Goal: Task Accomplishment & Management: Use online tool/utility

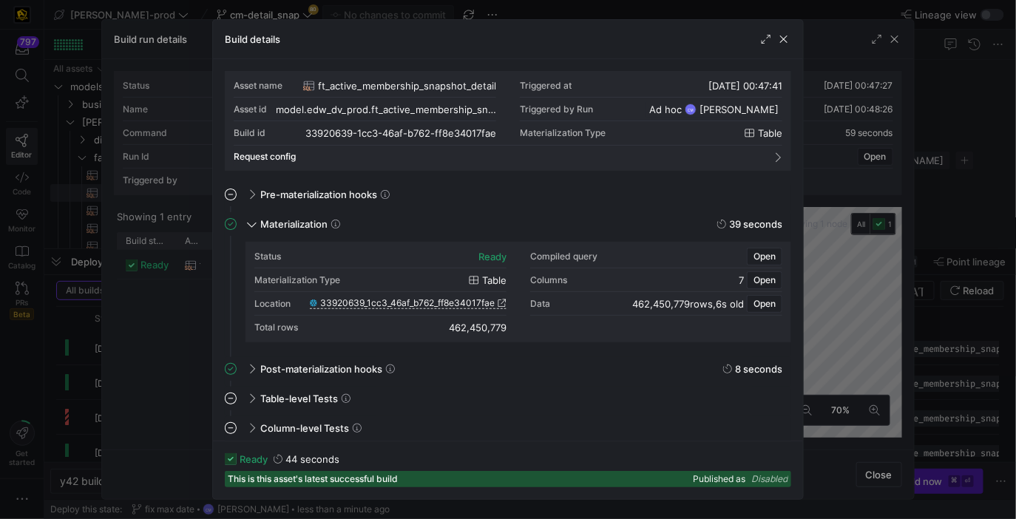
scroll to position [133, 0]
click at [787, 36] on span "button" at bounding box center [783, 39] width 15 height 15
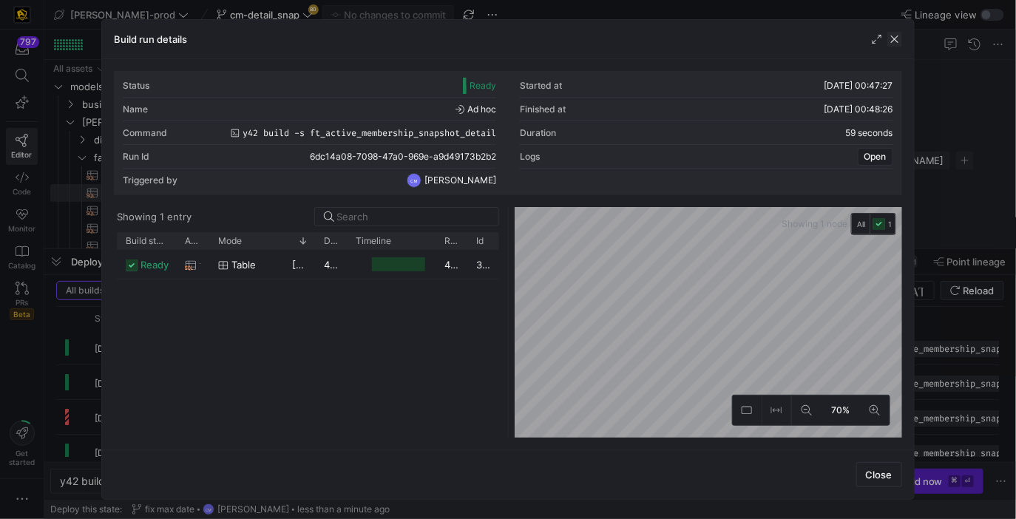
click at [889, 40] on span "button" at bounding box center [894, 39] width 15 height 15
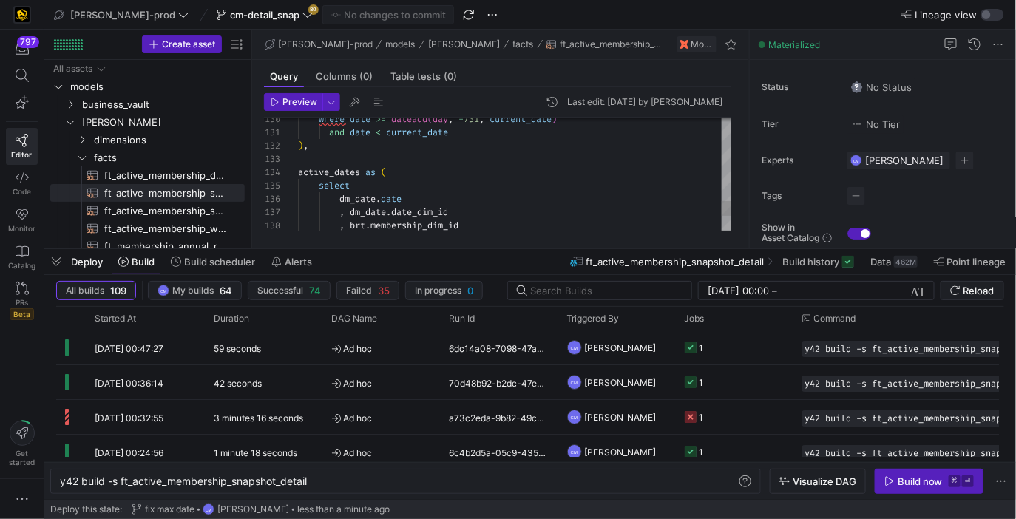
type textarea "and date < current_date ), active_dates as ( select dm_[DOMAIN_NAME] , dm_[DOMA…"
click at [247, 13] on span "cm-detail_snap" at bounding box center [264, 15] width 69 height 12
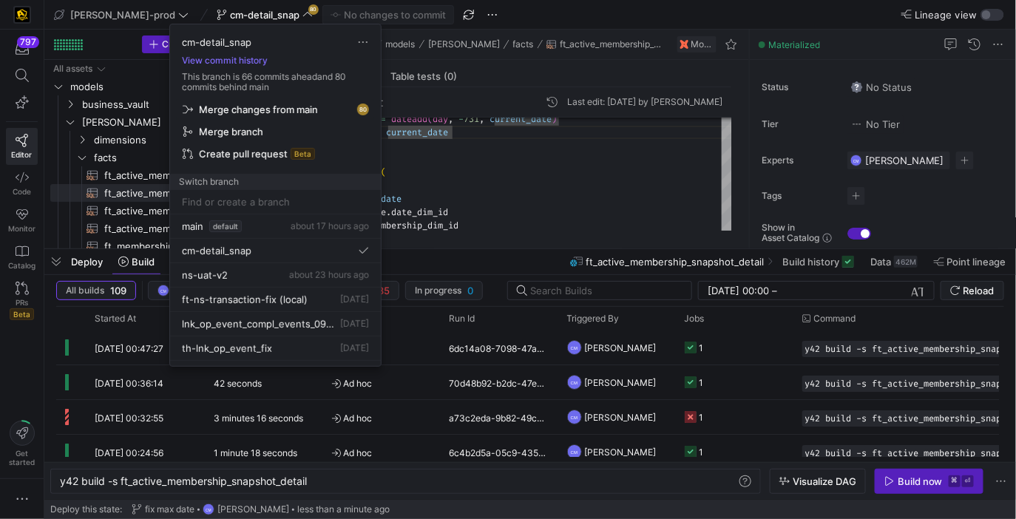
click at [271, 106] on span "Merge changes from main" at bounding box center [258, 109] width 119 height 12
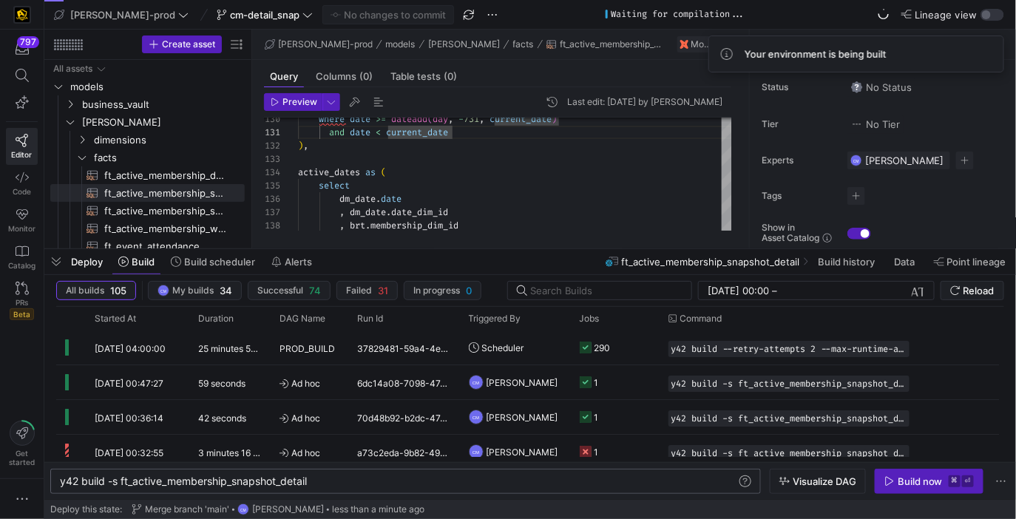
click at [279, 480] on div "y42 build -s ft_active_membership_snapshot_detail" at bounding box center [399, 481] width 678 height 12
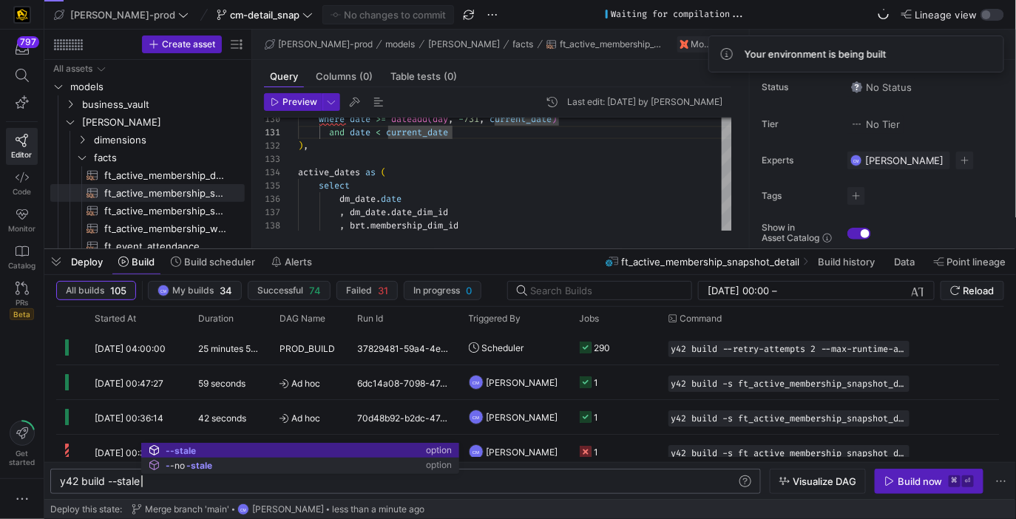
scroll to position [0, 81]
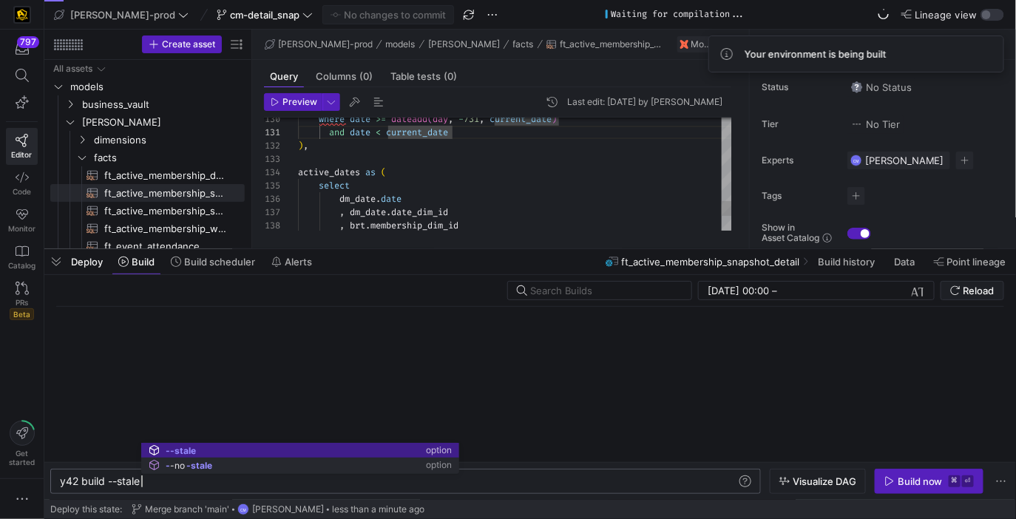
type textarea "y42 build --stale"
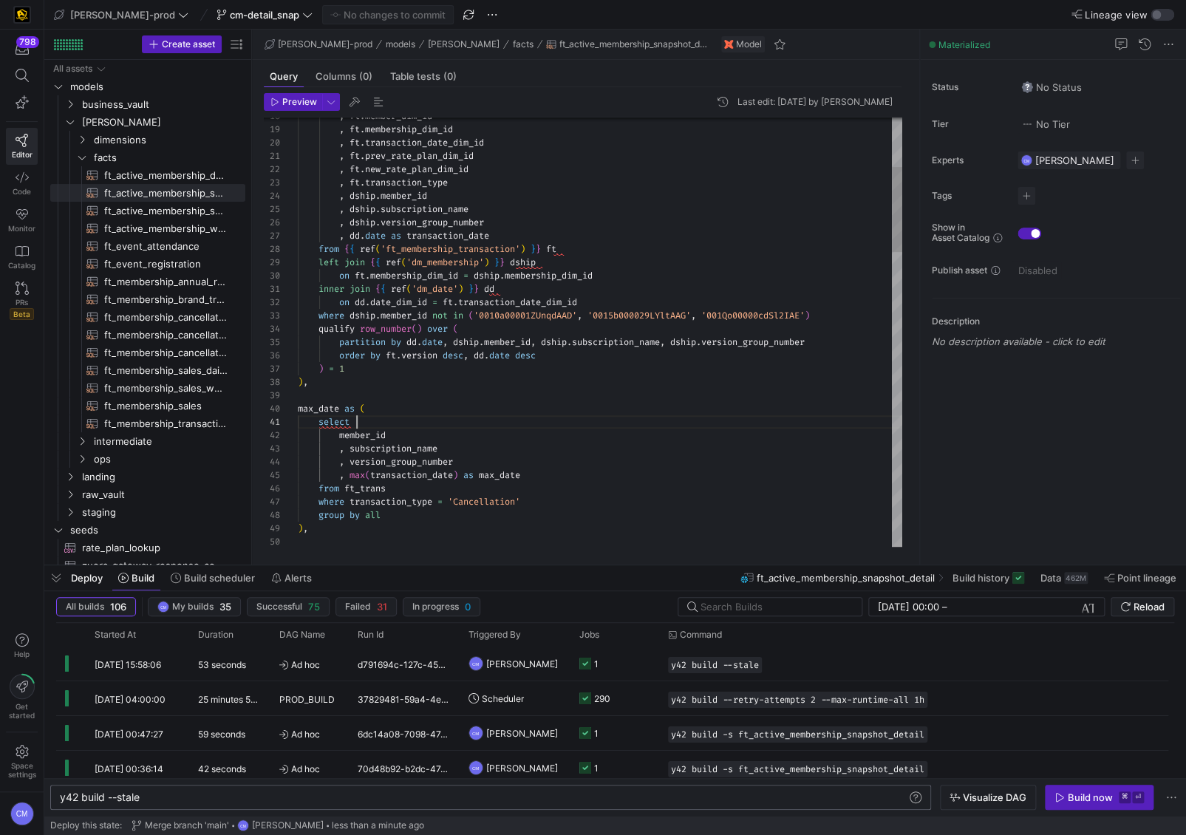
scroll to position [0, 58]
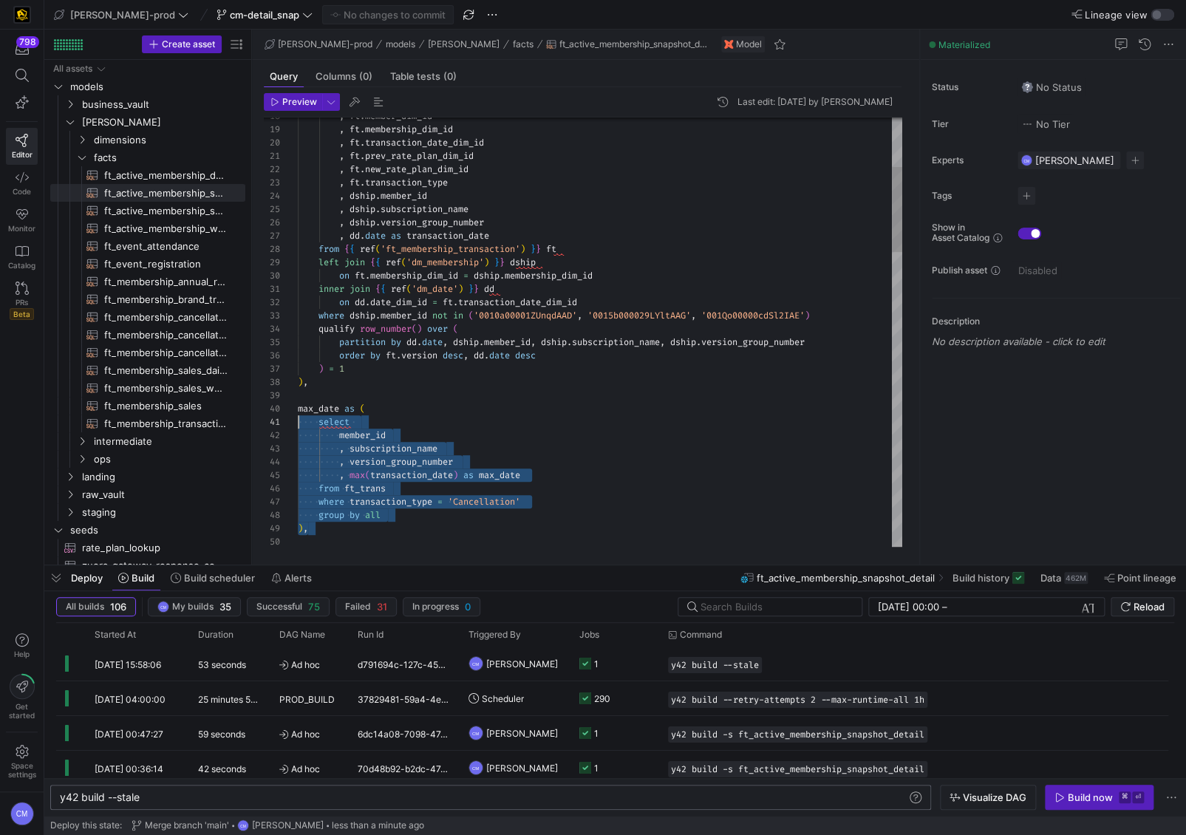
scroll to position [119, 0]
drag, startPoint x: 381, startPoint y: 526, endPoint x: 255, endPoint y: 408, distance: 173.1
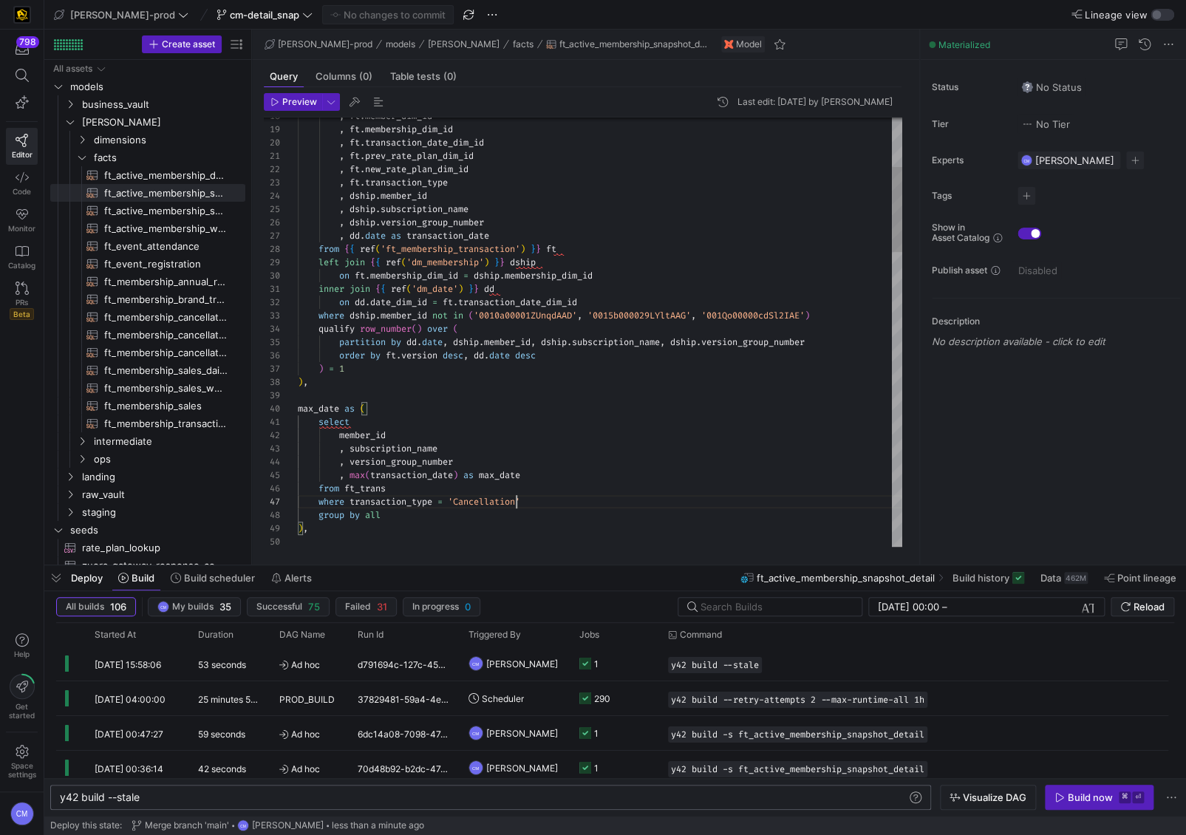
scroll to position [80, 223]
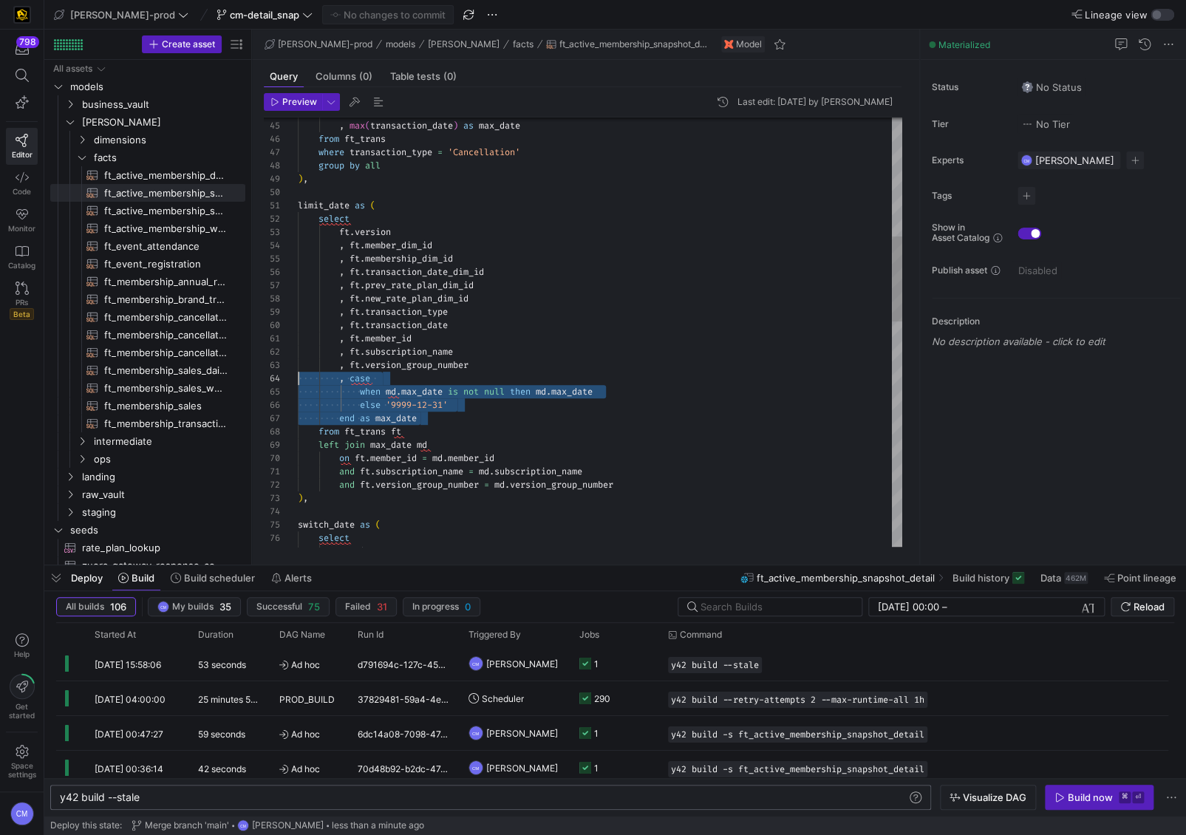
scroll to position [39, 0]
drag, startPoint x: 458, startPoint y: 420, endPoint x: 231, endPoint y: 378, distance: 231.5
click at [298, 378] on div ") , where transaction_type = 'Cancellation' group by all from ft_trans , versio…" at bounding box center [600, 599] width 605 height 2154
click at [452, 399] on div ") , where transaction_type = 'Cancellation' group by all from ft_trans , versio…" at bounding box center [600, 599] width 605 height 2154
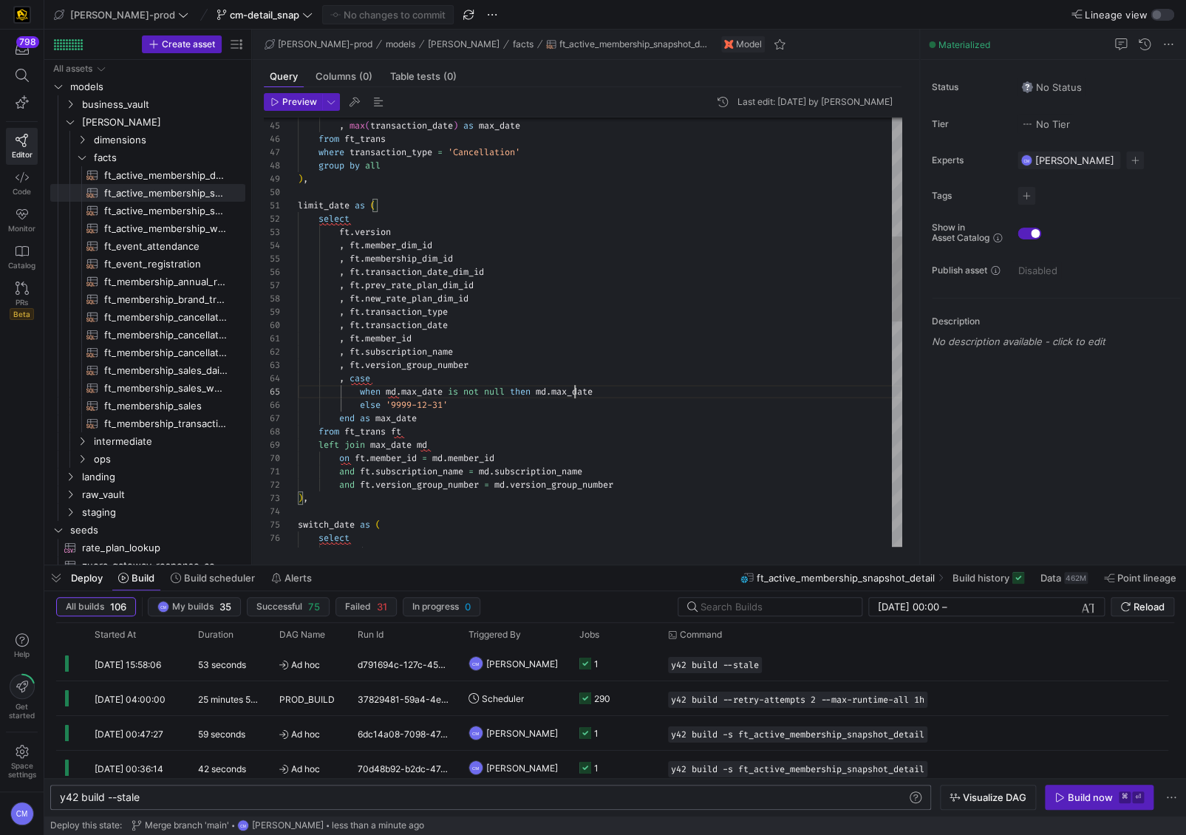
click at [577, 393] on div ") , where transaction_type = 'Cancellation' group by all from ft_trans , versio…" at bounding box center [600, 599] width 605 height 2154
click at [398, 422] on div ") , where transaction_type = 'Cancellation' group by all from ft_trans , versio…" at bounding box center [600, 599] width 605 height 2154
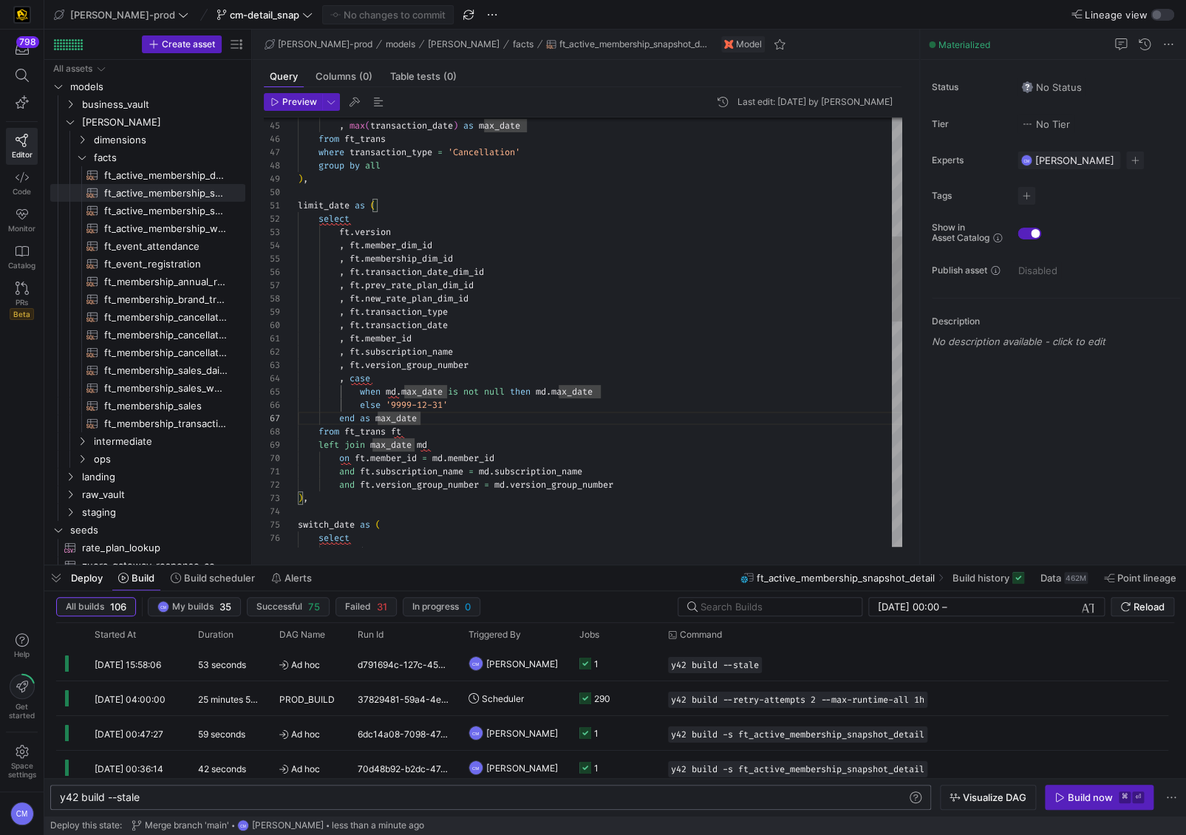
scroll to position [13, 149]
click at [445, 346] on div ") , where transaction_type = 'Cancellation' group by all from ft_trans , versio…" at bounding box center [600, 599] width 605 height 2154
click at [580, 319] on div ") , where transaction_type = 'Cancellation' group by all from ft_trans , versio…" at bounding box center [600, 599] width 605 height 2154
type textarea "{{ config( post_hook = [ "alter table {{ this }} add primary key (active_member…"
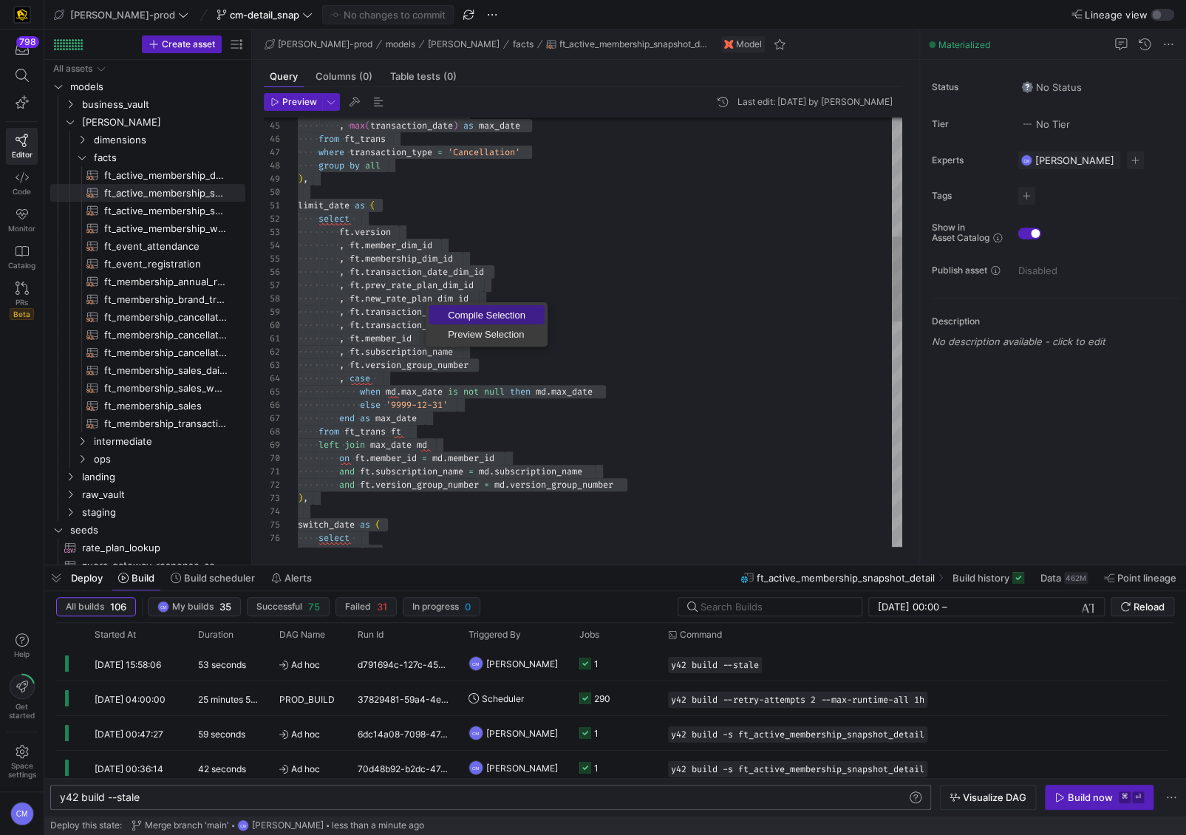
click at [486, 316] on span "Compile Selection" at bounding box center [487, 315] width 116 height 10
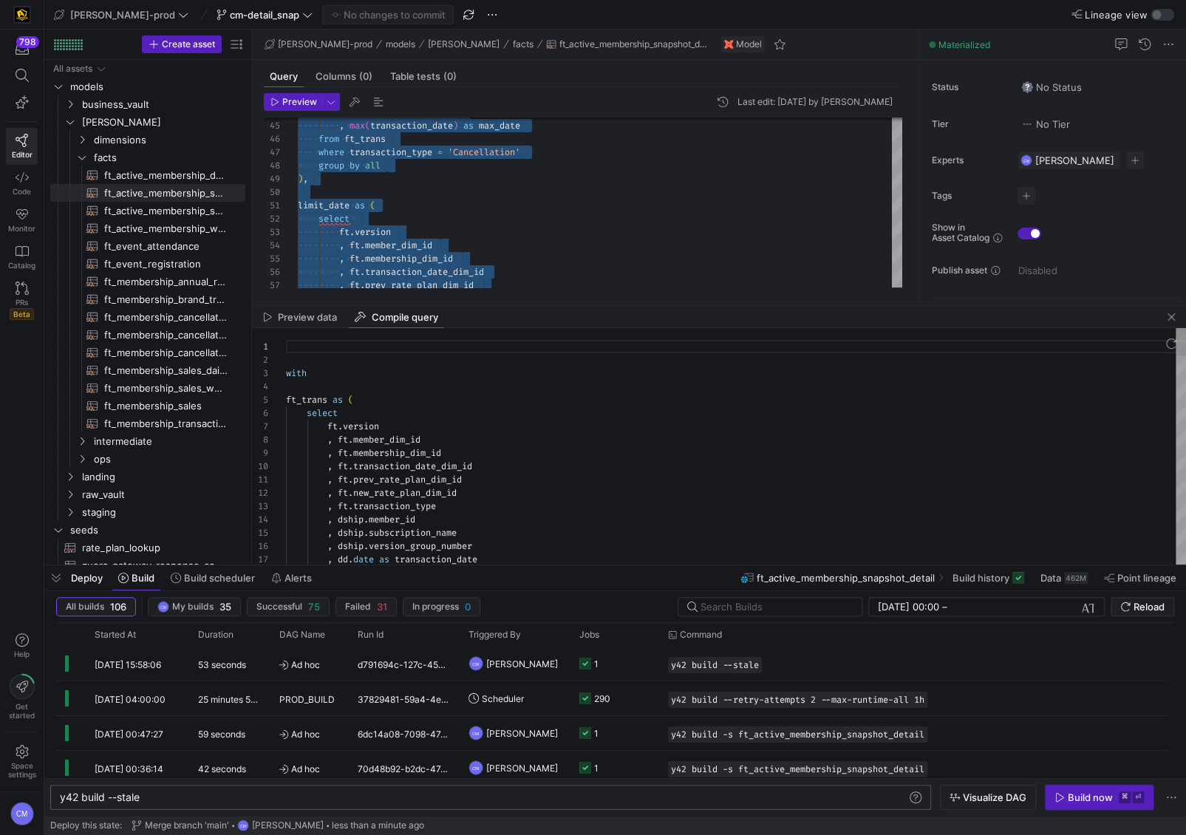
scroll to position [133, 0]
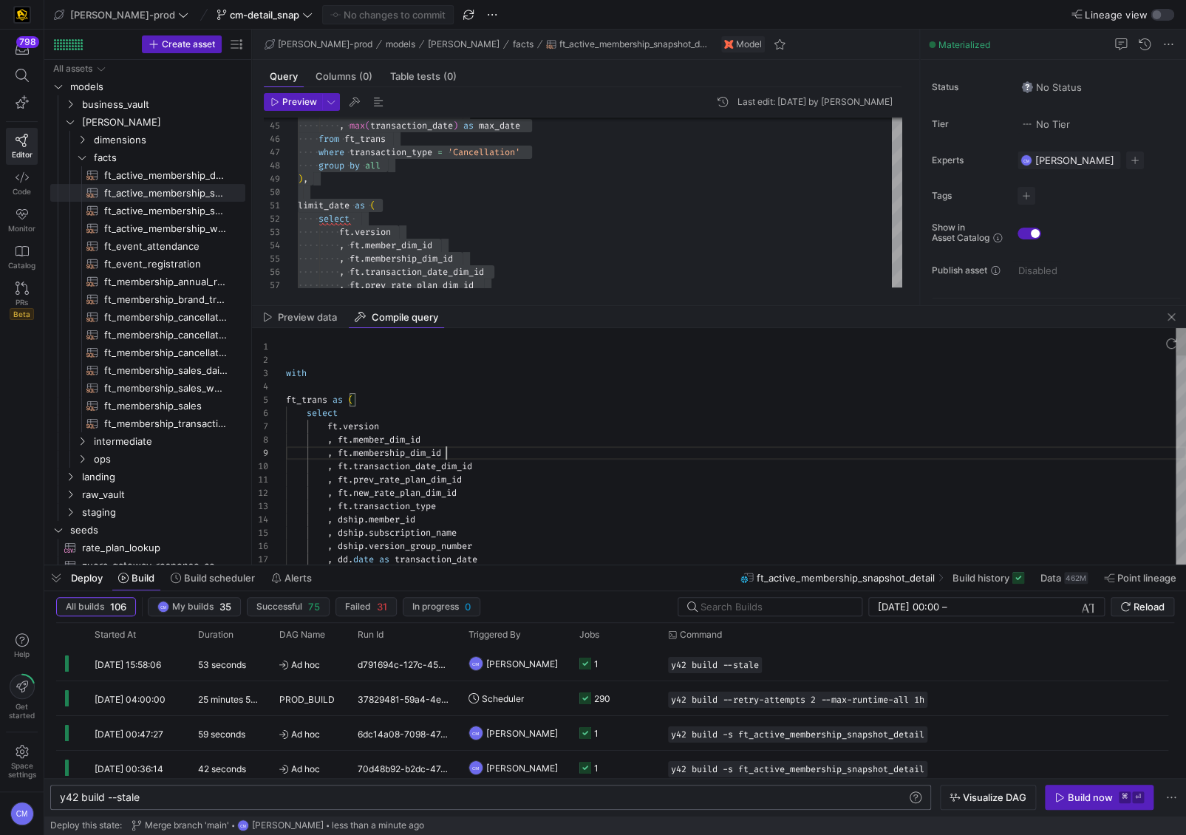
type textarea "with ft_trans as ( select ft.version , ft.member_dim_id , ft.membership_dim_id …"
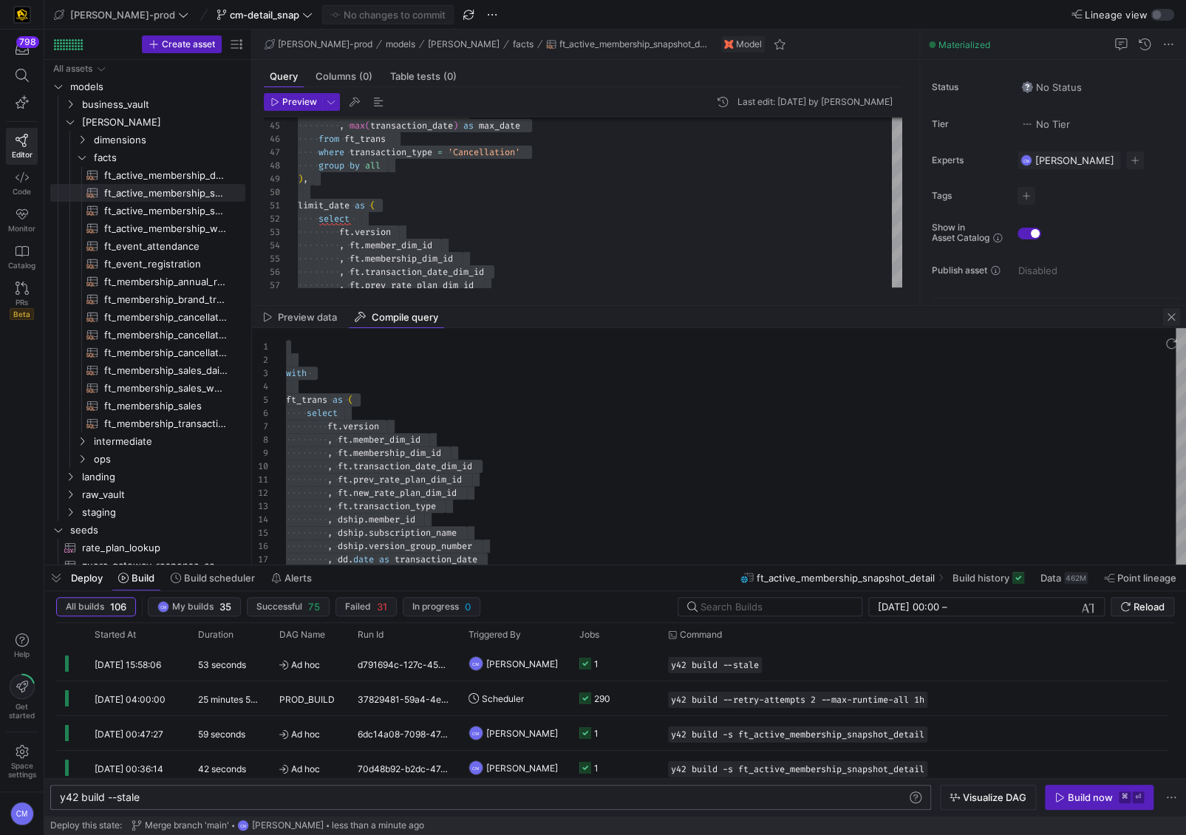
click at [1015, 318] on span "button" at bounding box center [1172, 317] width 18 height 18
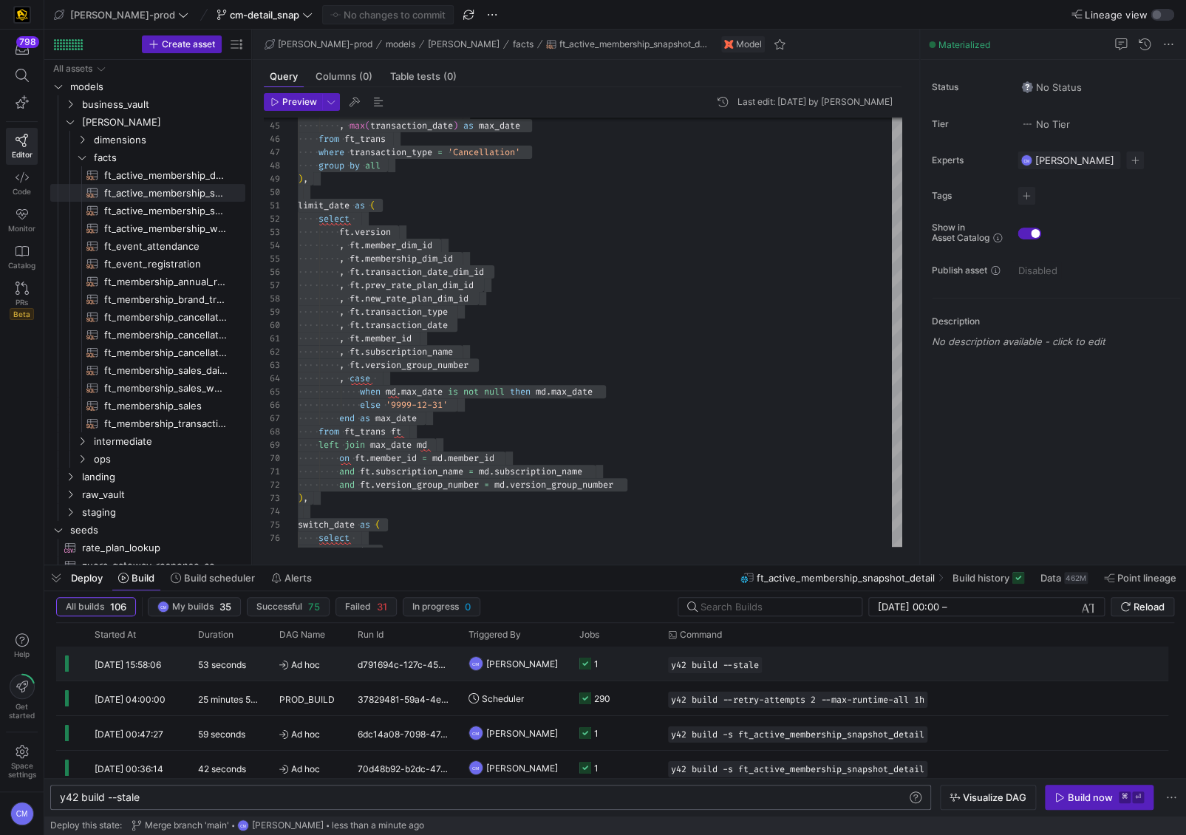
click at [812, 518] on y42-orchestration-run-configuration-details "y42 build --stale" at bounding box center [873, 665] width 411 height 16
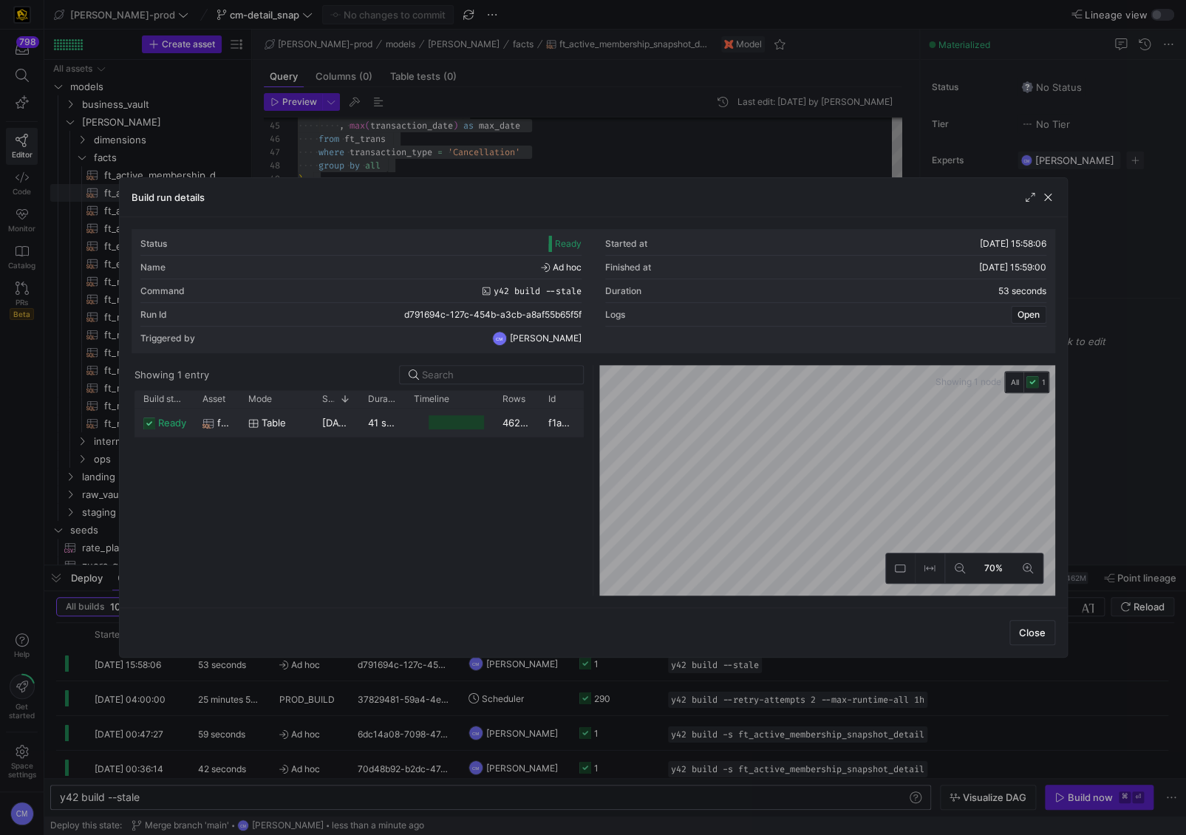
click at [501, 427] on div "462,023,184" at bounding box center [517, 422] width 46 height 29
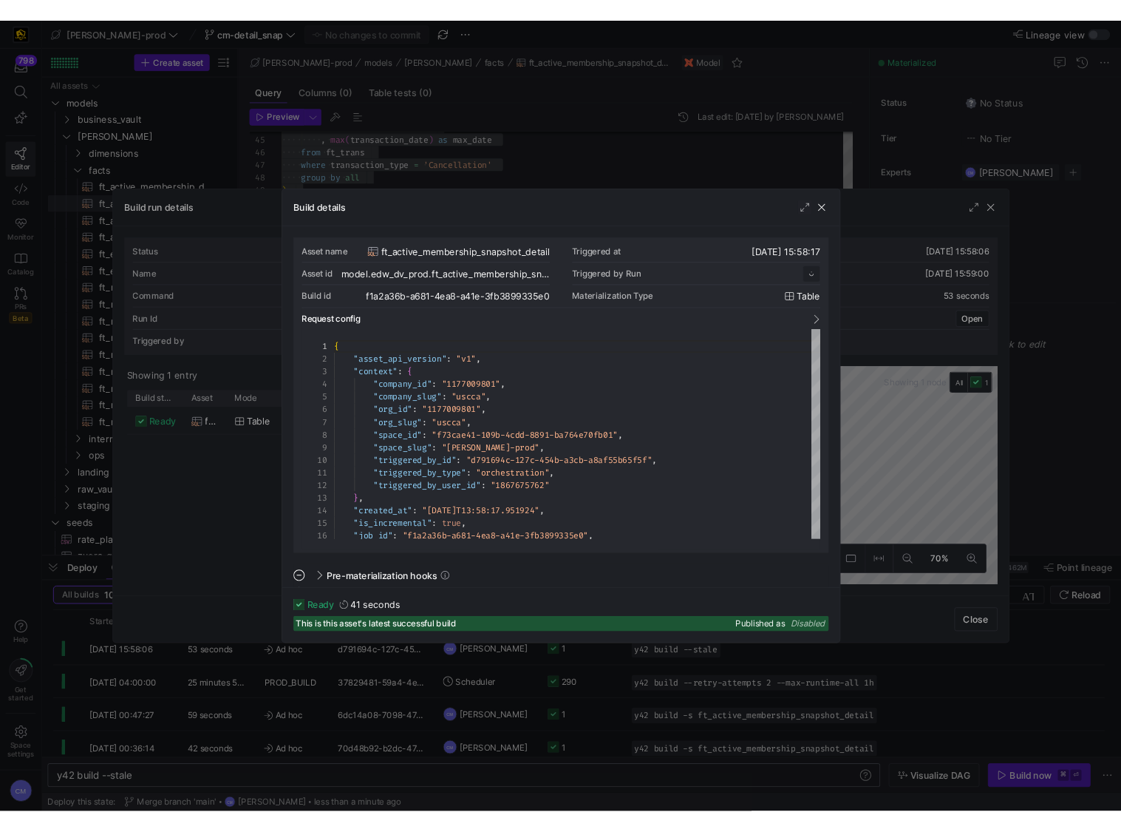
scroll to position [133, 0]
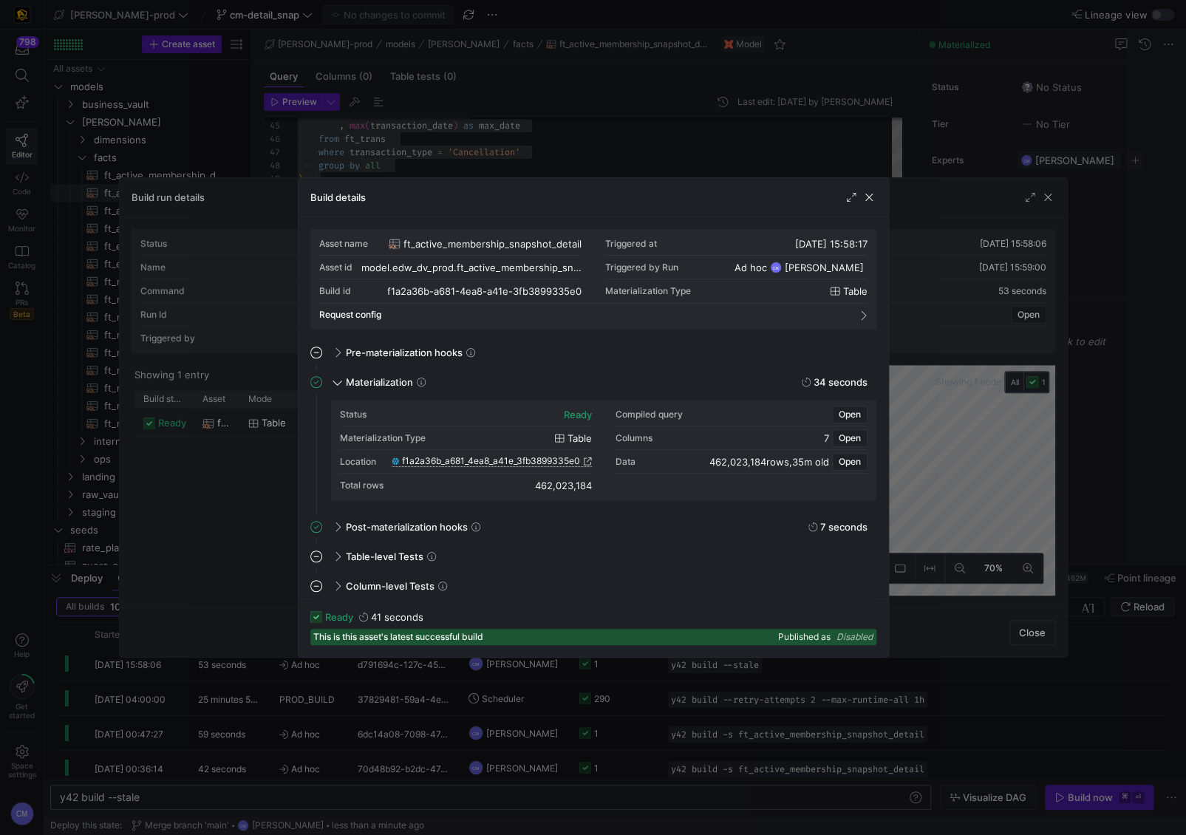
click at [502, 460] on span "f1a2a36b_a681_4ea8_a41e_3fb3899335e0" at bounding box center [491, 461] width 178 height 10
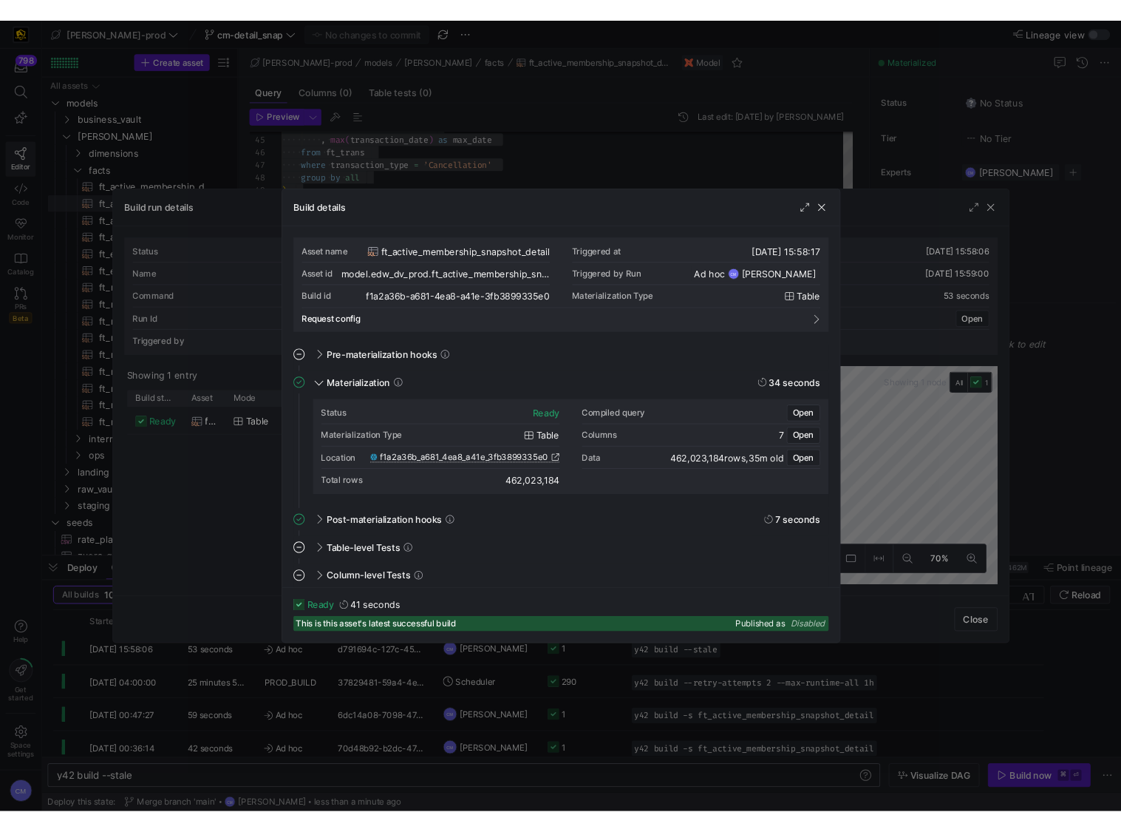
scroll to position [119, 154]
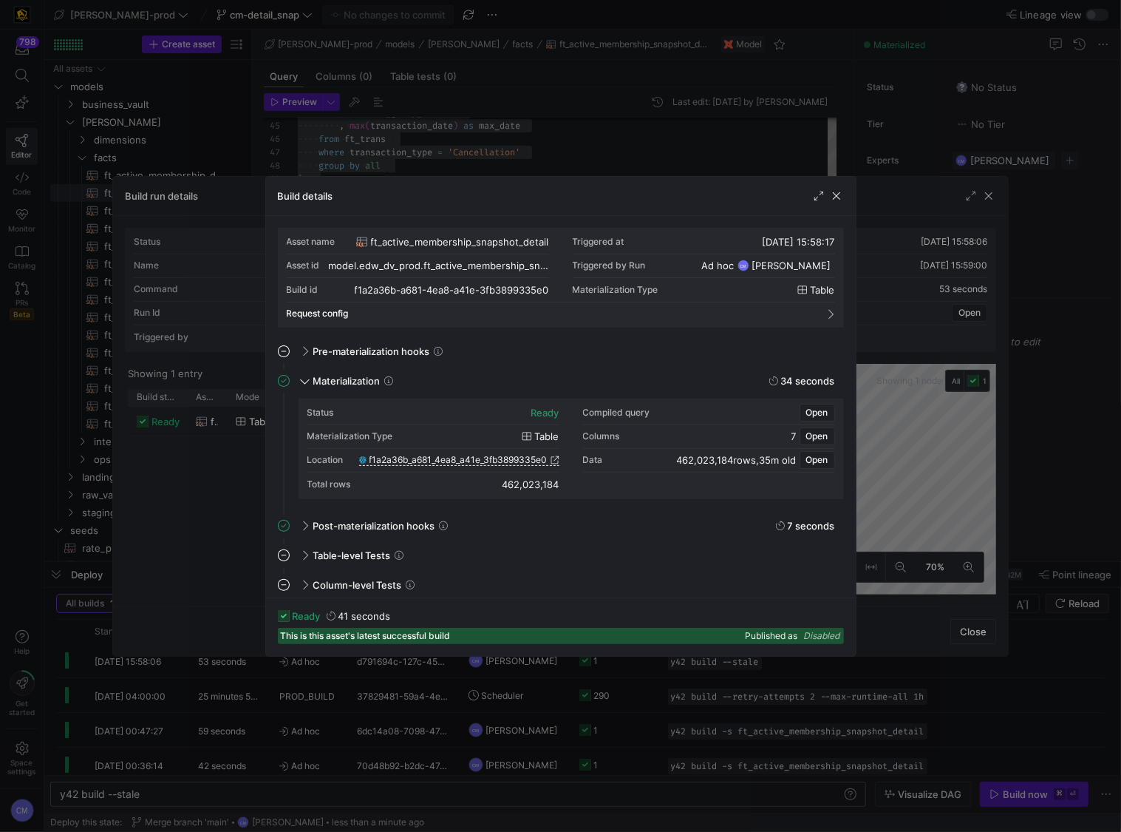
click at [410, 91] on div at bounding box center [560, 416] width 1121 height 832
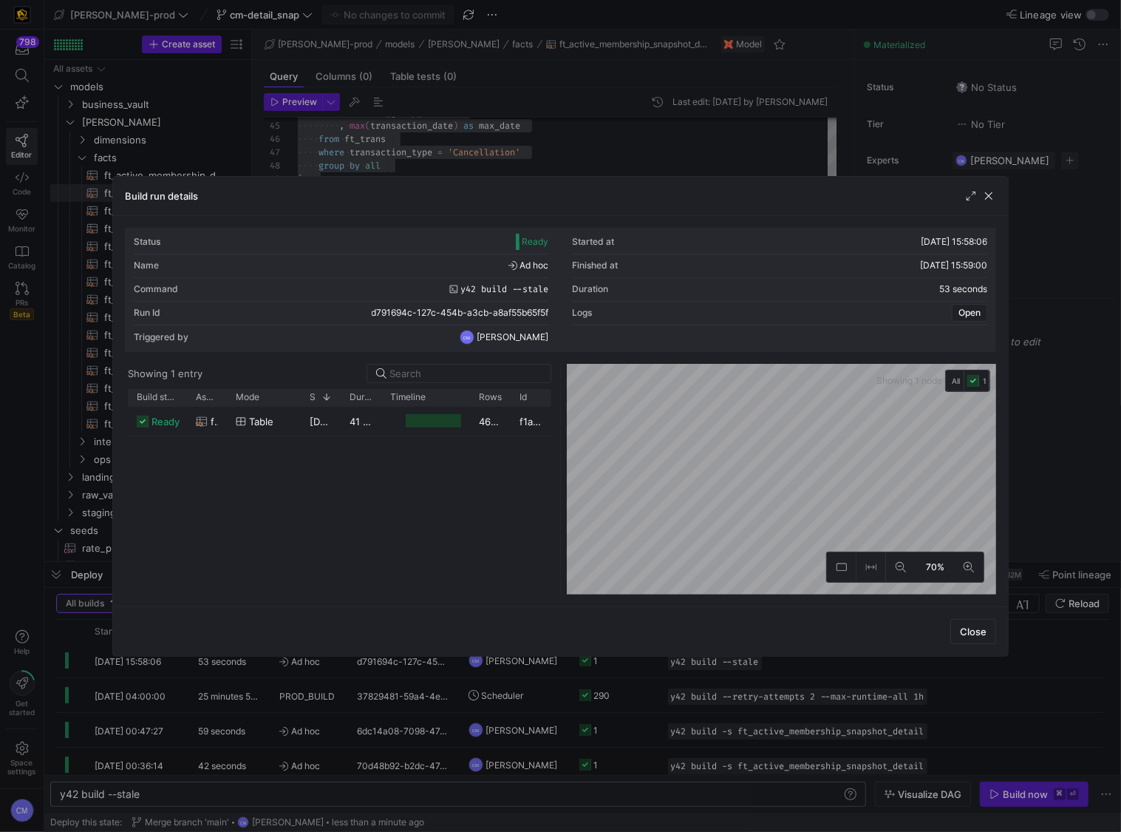
click at [430, 148] on div at bounding box center [560, 416] width 1121 height 832
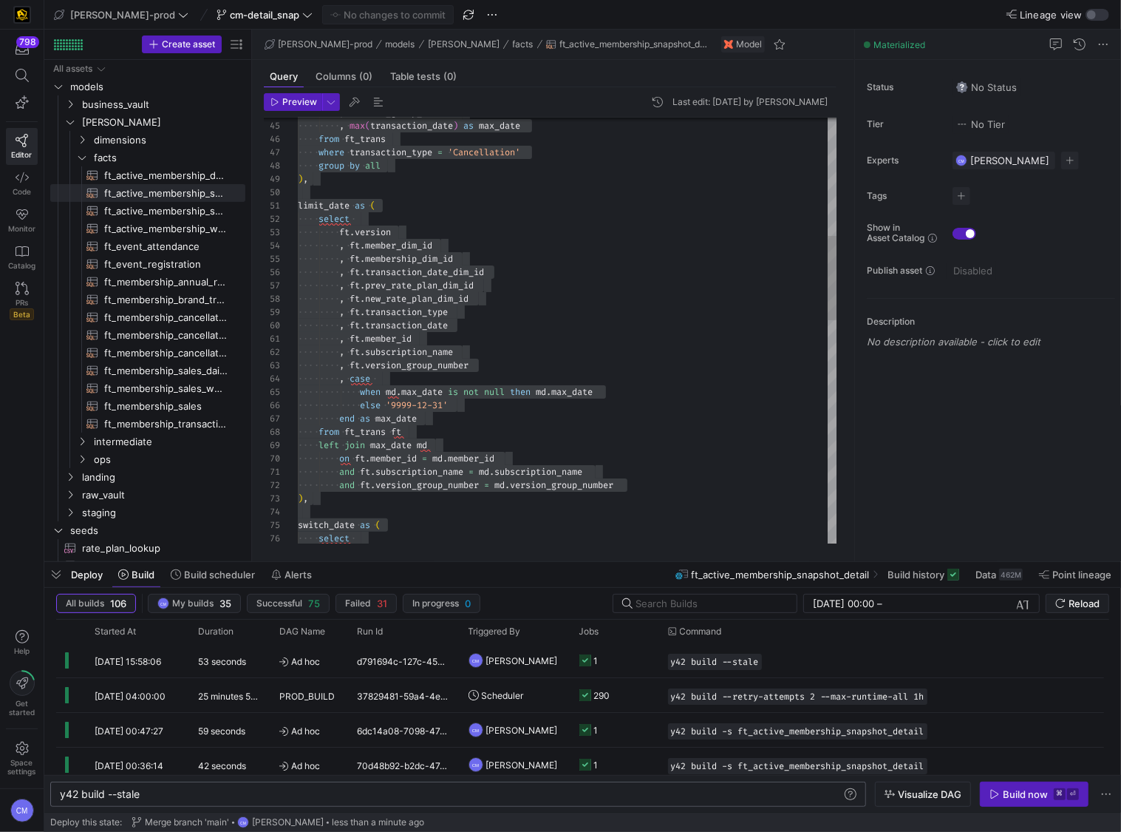
click at [461, 224] on div "select" at bounding box center [568, 218] width 540 height 13
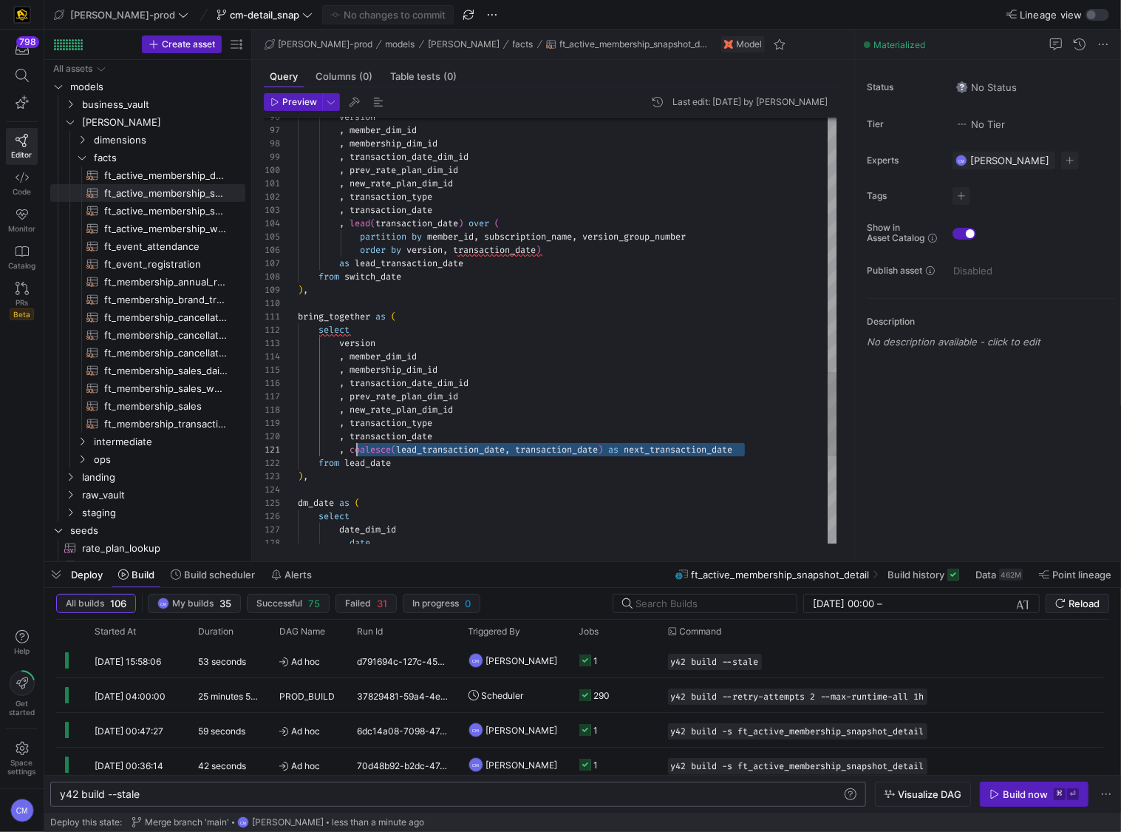
scroll to position [0, 52]
drag, startPoint x: 752, startPoint y: 452, endPoint x: 351, endPoint y: 448, distance: 400.7
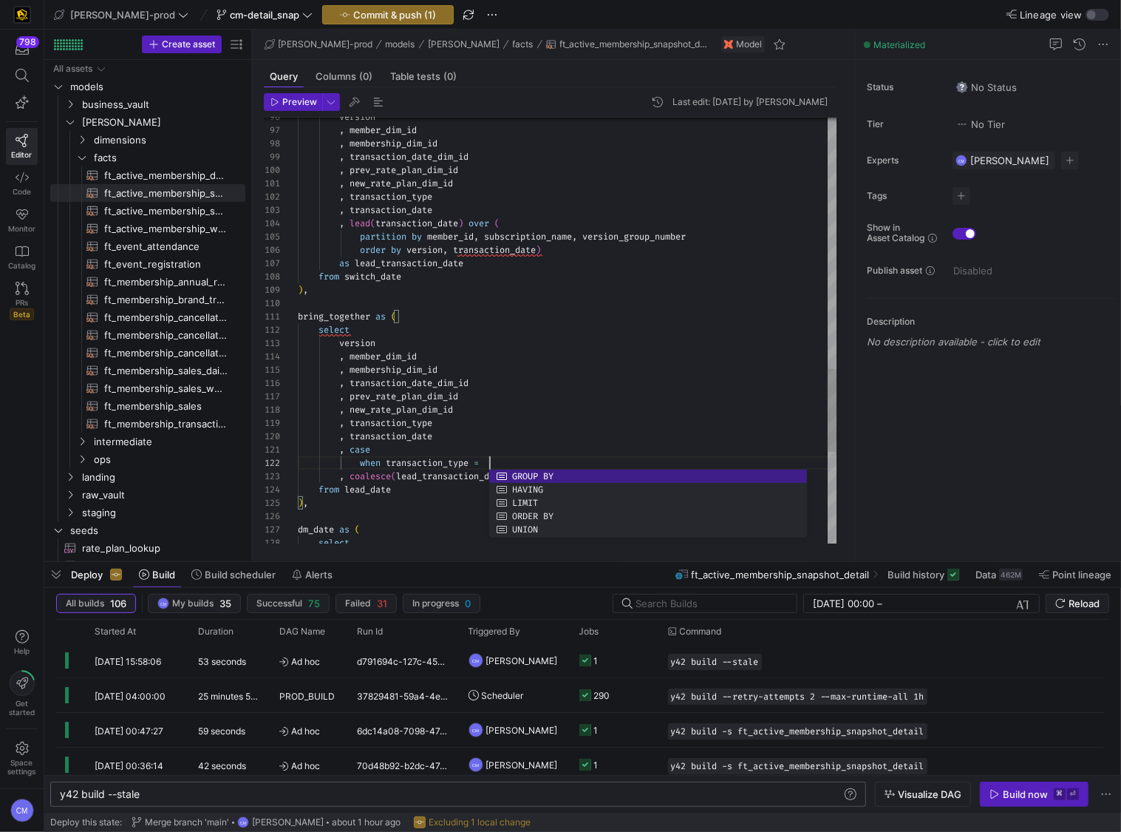
scroll to position [13, 197]
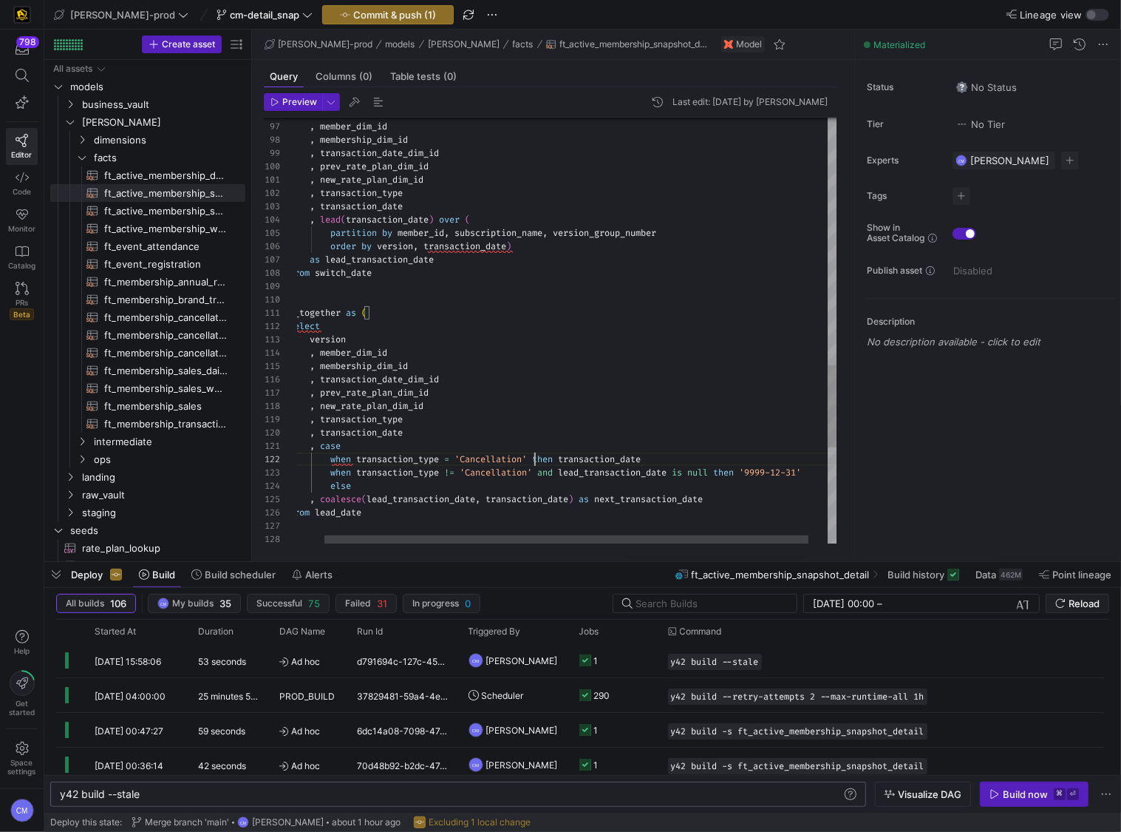
drag, startPoint x: 534, startPoint y: 458, endPoint x: 574, endPoint y: 456, distance: 40.7
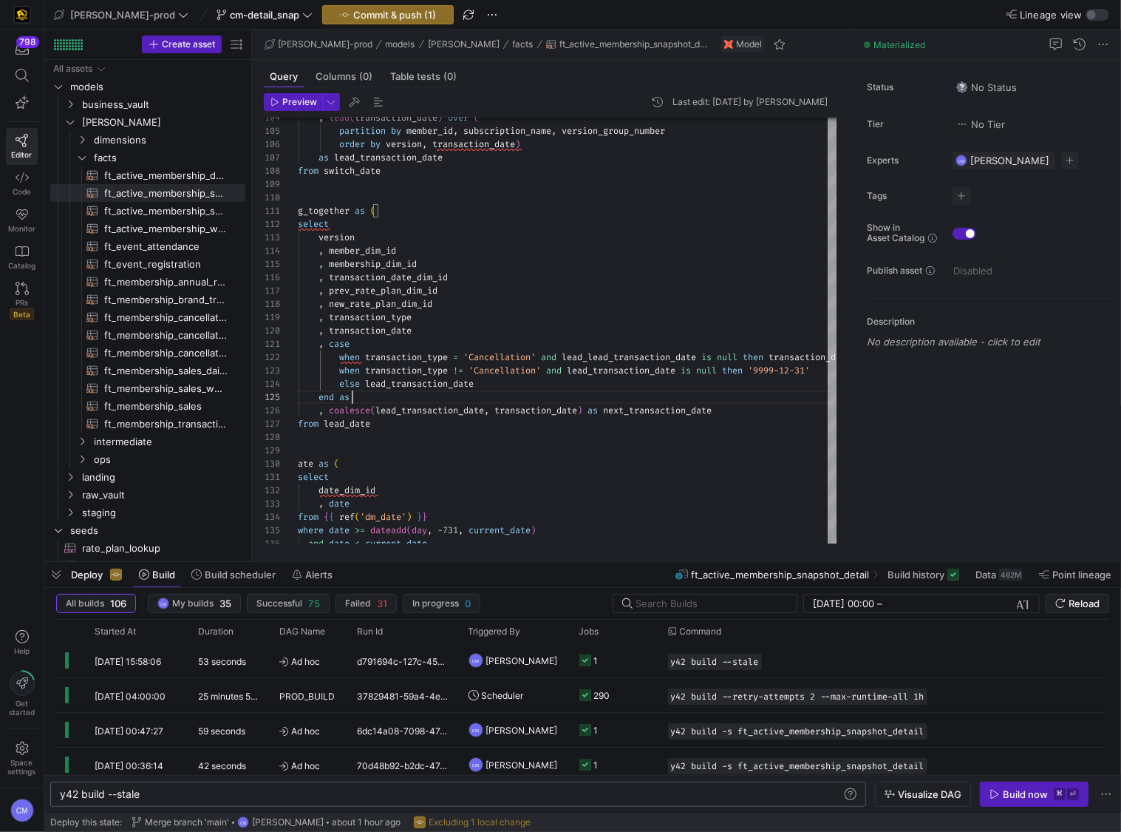
scroll to position [52, 80]
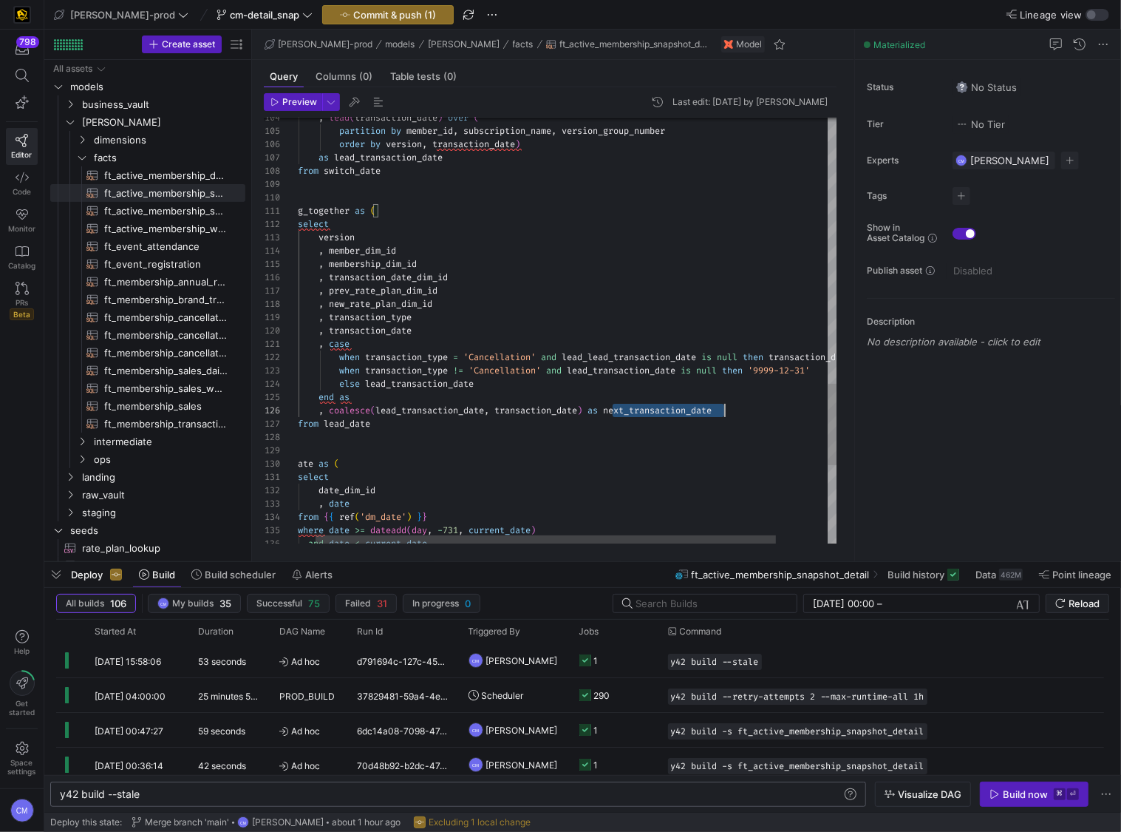
scroll to position [67, 447]
click at [493, 395] on div "end as" at bounding box center [588, 396] width 622 height 13
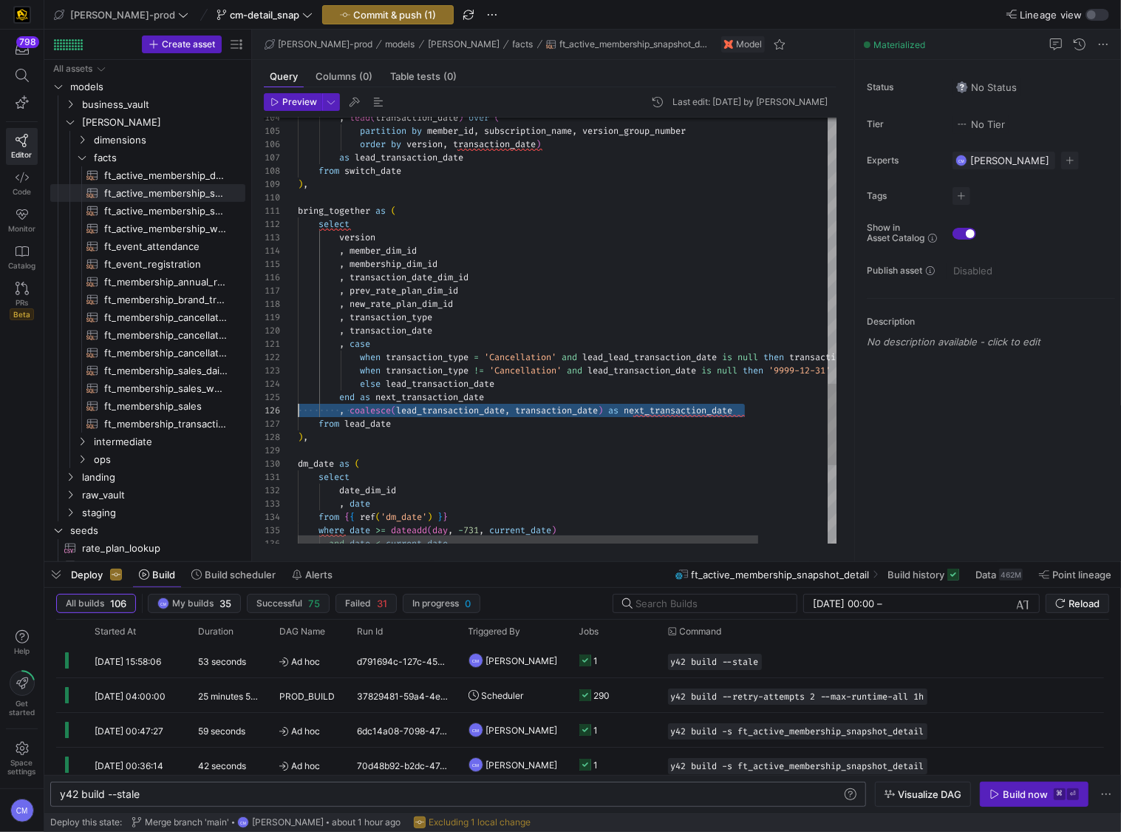
drag, startPoint x: 736, startPoint y: 408, endPoint x: 106, endPoint y: 410, distance: 629.8
click at [106, 410] on as-split "Create asset Drag here to set row groups Drag here to set column labels Group 1…" at bounding box center [582, 296] width 1077 height 532
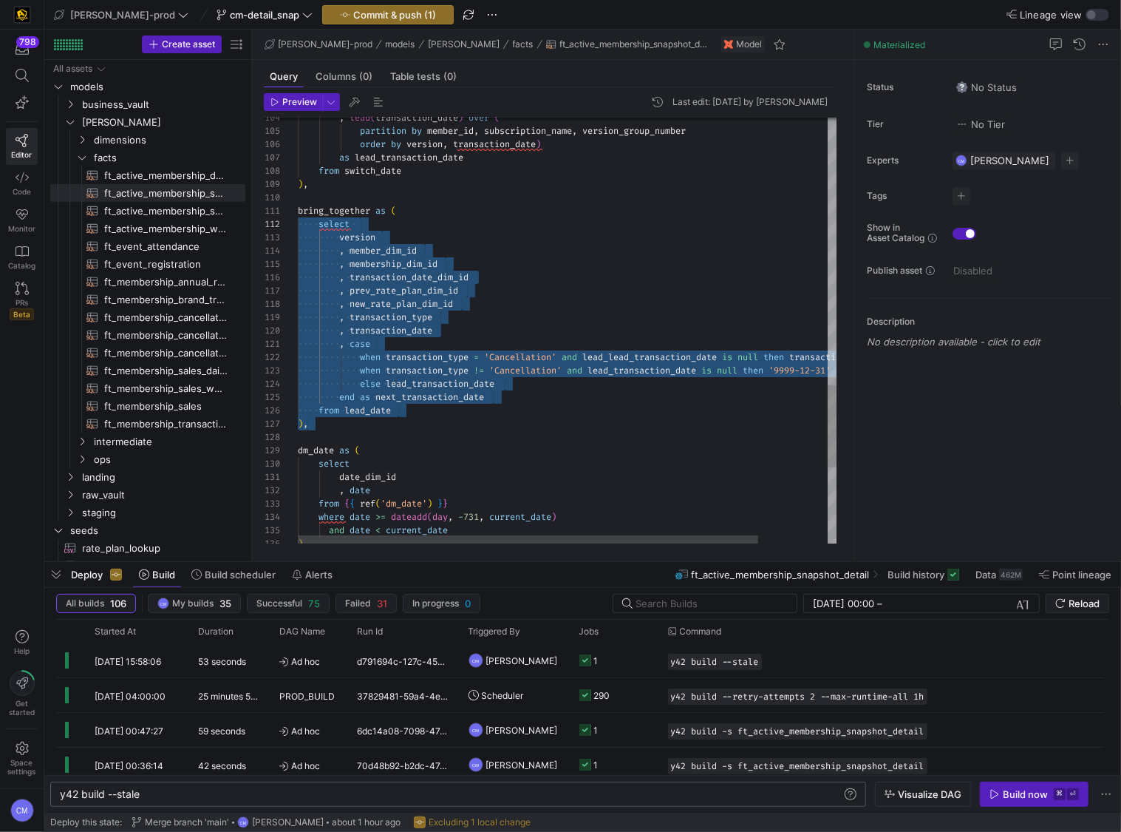
scroll to position [0, 0]
drag, startPoint x: 326, startPoint y: 420, endPoint x: 255, endPoint y: 208, distance: 223.0
click at [255, 208] on div "Preview Last edit: Thursday 18 September 2025 by Caden Miller 104 105 106 107 1…" at bounding box center [550, 318] width 597 height 462
type textarea "bring_together as ( select version , member_dim_id , membership_dim_id , transa…"
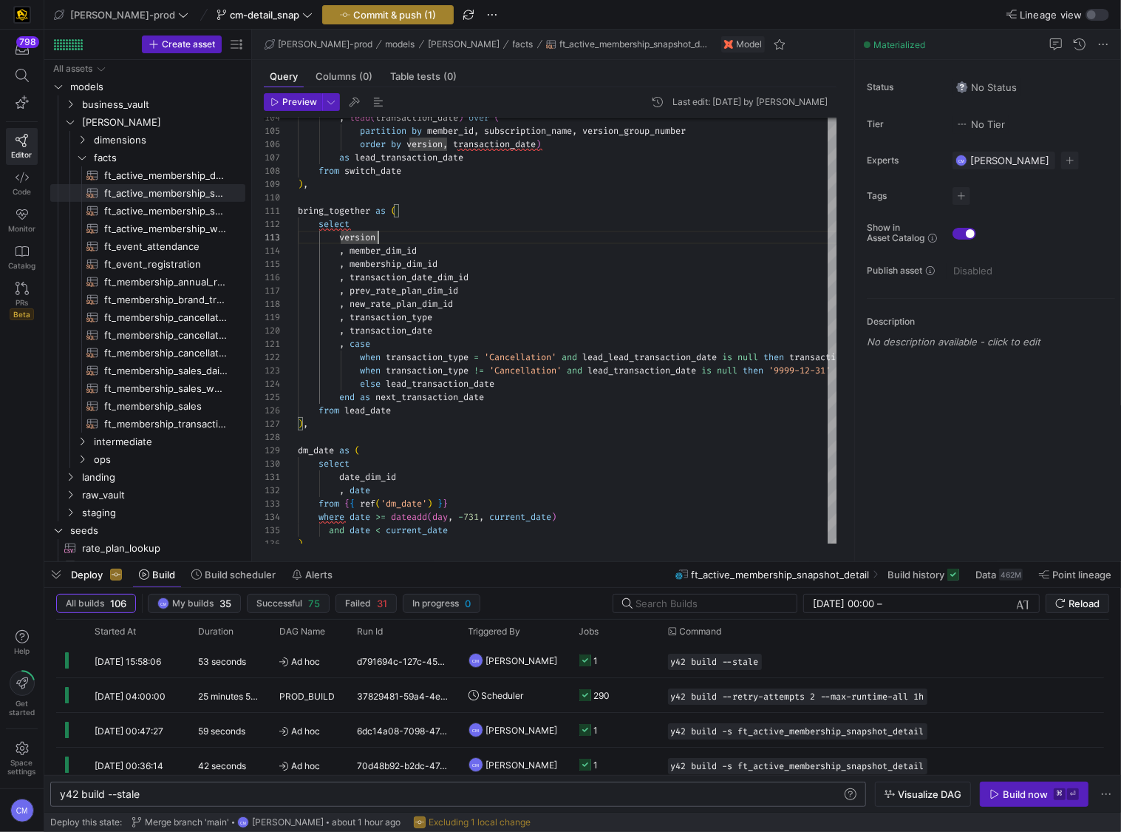
click at [353, 7] on button "Commit & push (1)" at bounding box center [388, 14] width 132 height 19
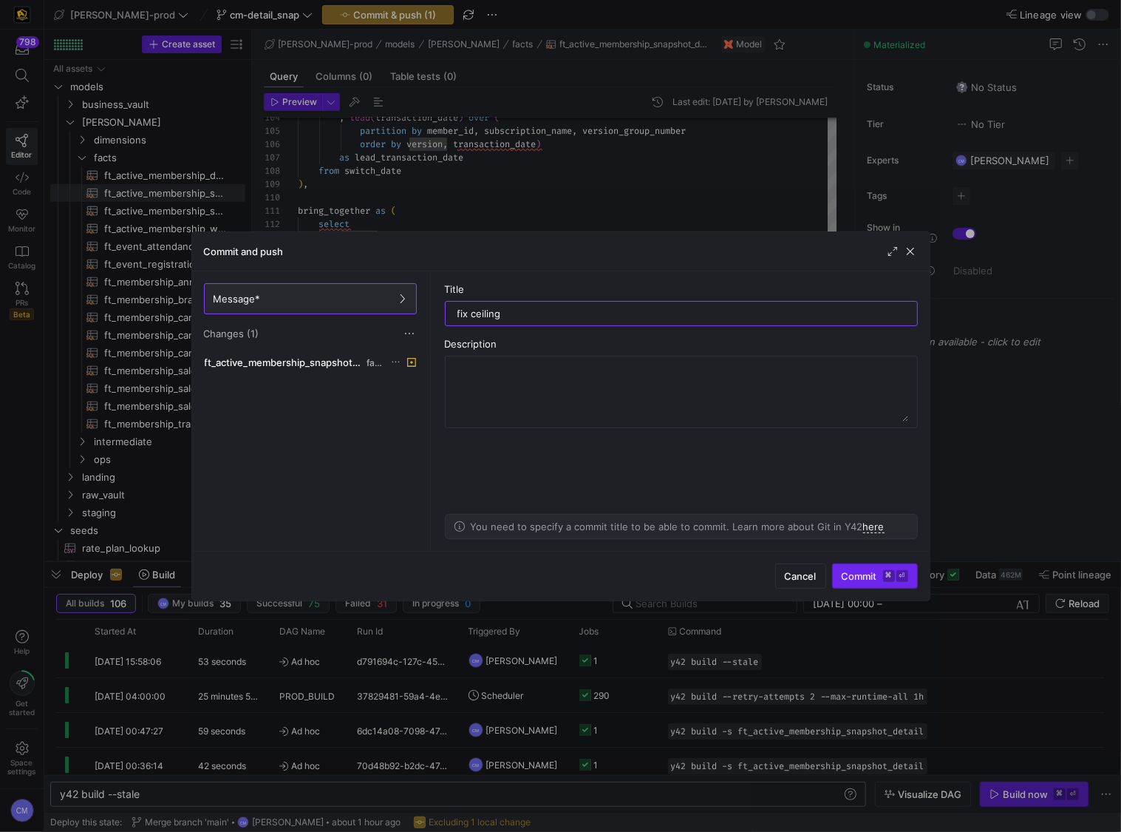
type input "fix ceiling"
click at [875, 518] on span "Commit ⌘ ⏎" at bounding box center [875, 576] width 67 height 12
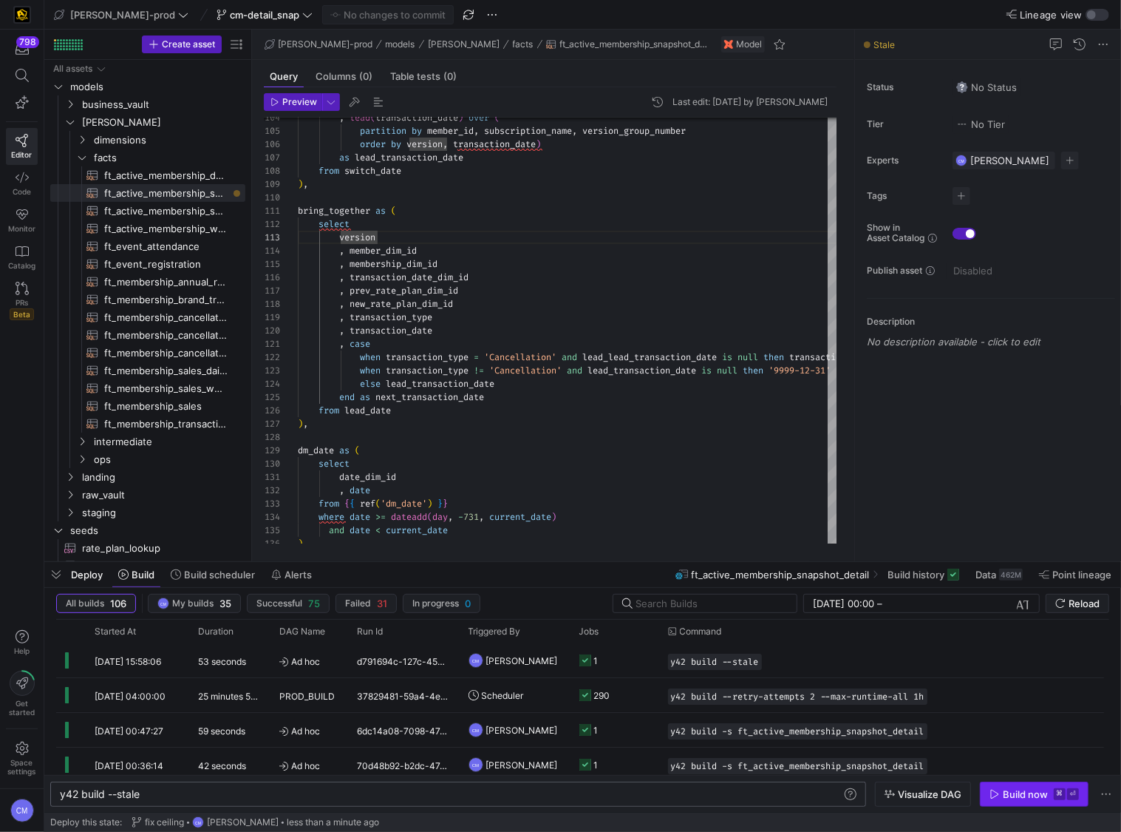
click at [1013, 518] on span "button" at bounding box center [1034, 794] width 107 height 24
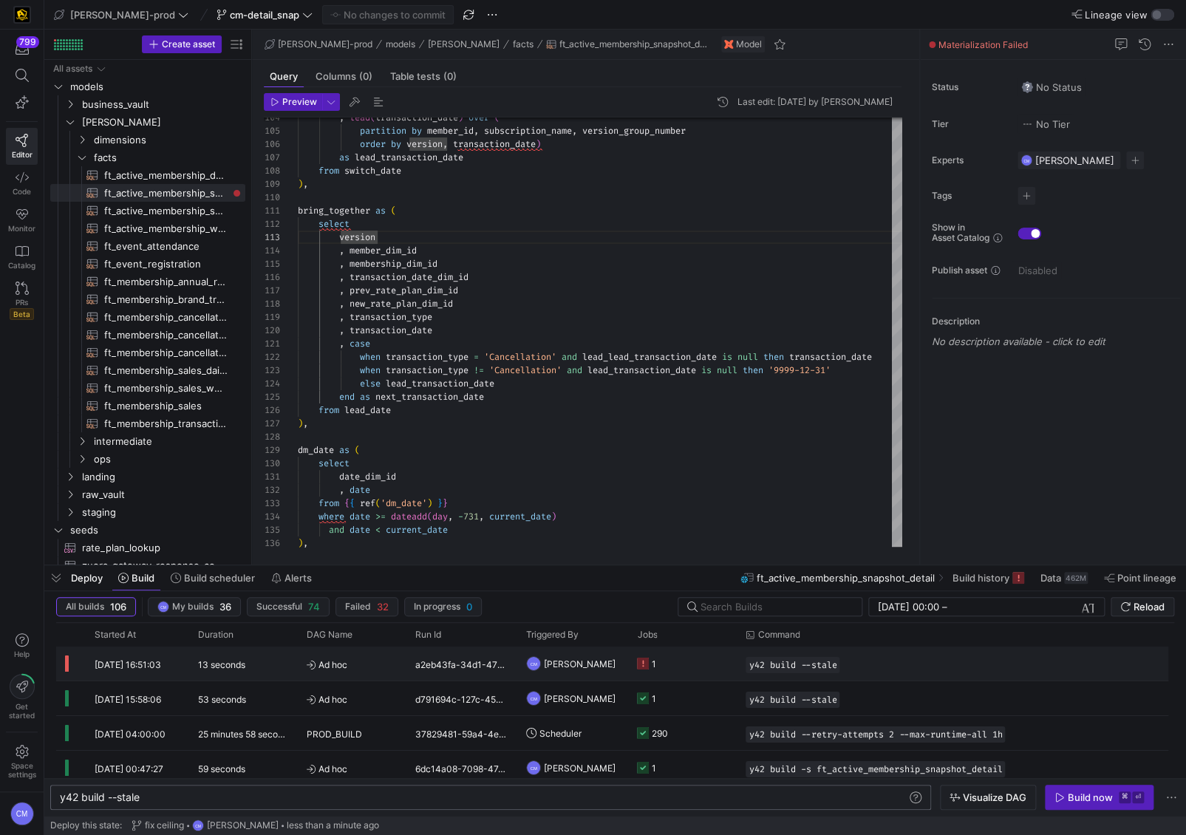
click at [701, 518] on y42-job-status-cell-renderer "1" at bounding box center [682, 664] width 91 height 33
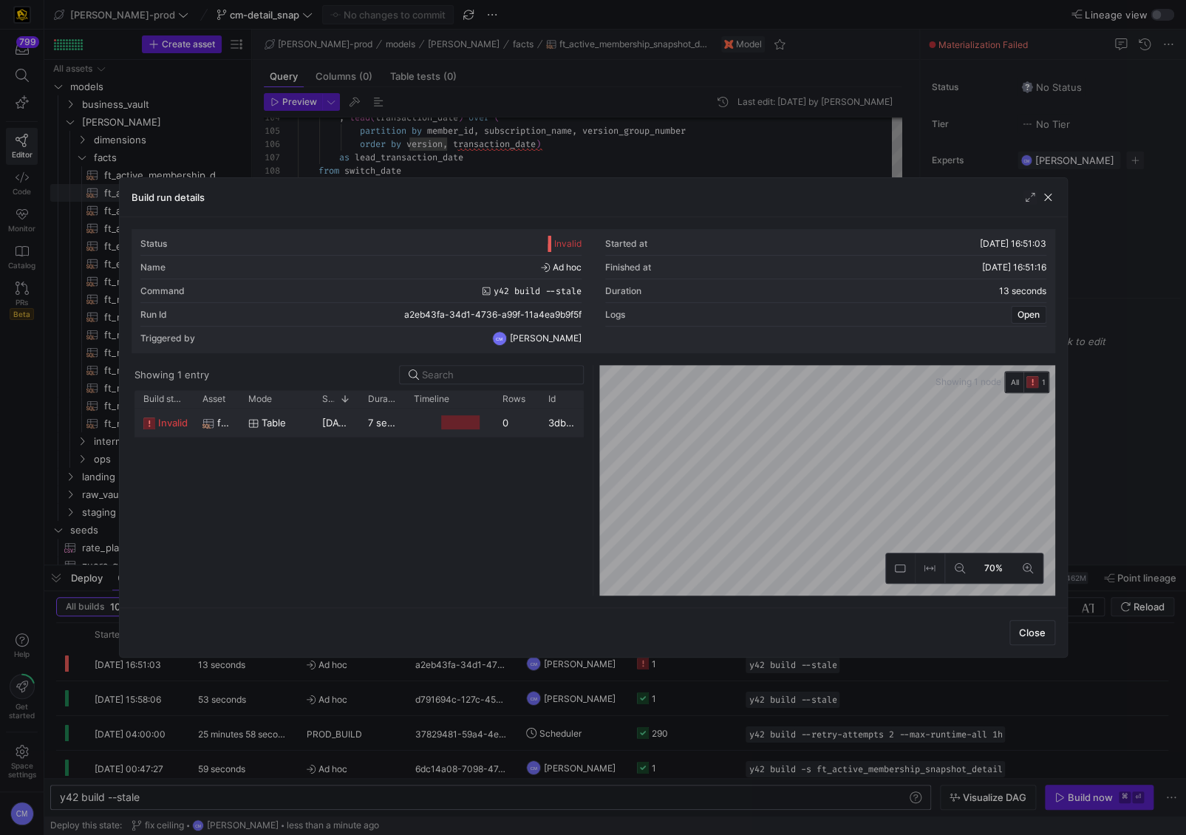
click at [421, 415] on y42-job-duration-timeline-cell-renderer at bounding box center [449, 422] width 71 height 27
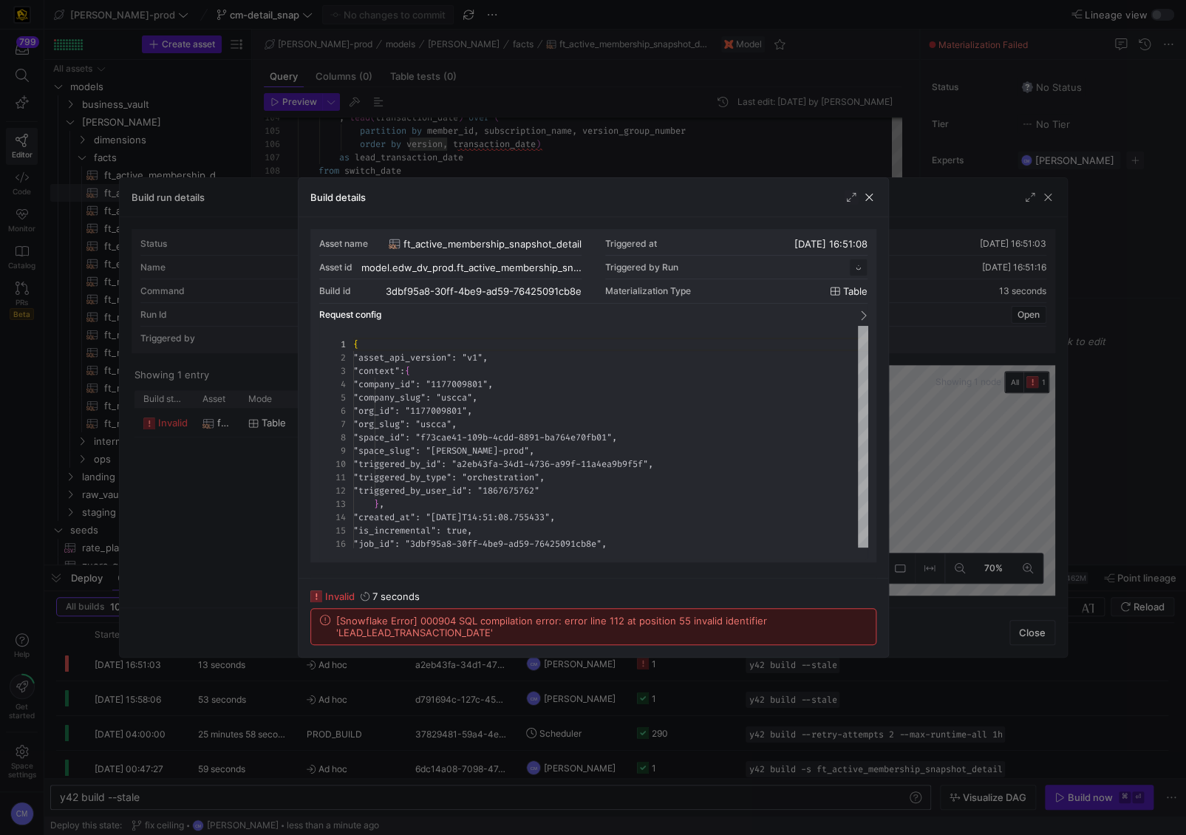
scroll to position [133, 0]
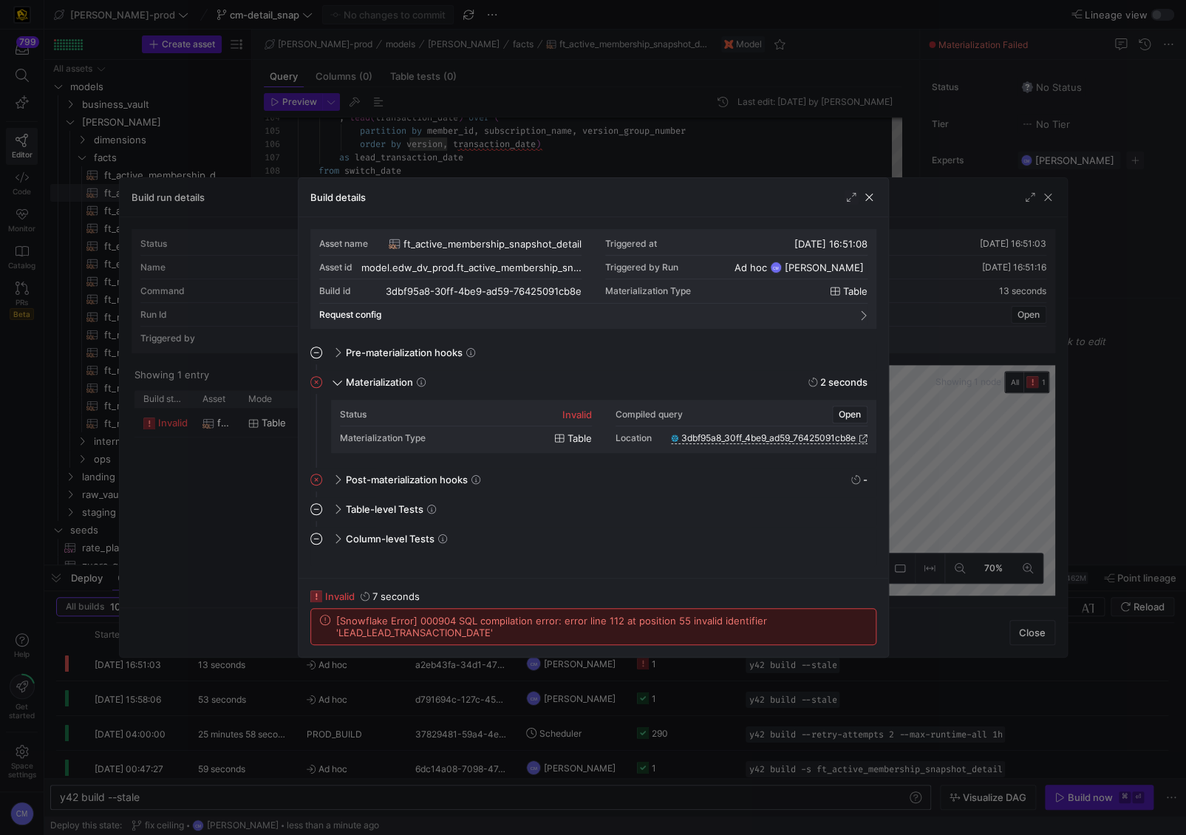
click at [420, 518] on span "[Snowflake Error] 000904 SQL compilation error: error line 112 at position 55 i…" at bounding box center [601, 627] width 531 height 24
copy span "LEAD_LEAD_TRANSACTION_DATE"
click at [644, 160] on div at bounding box center [593, 417] width 1186 height 835
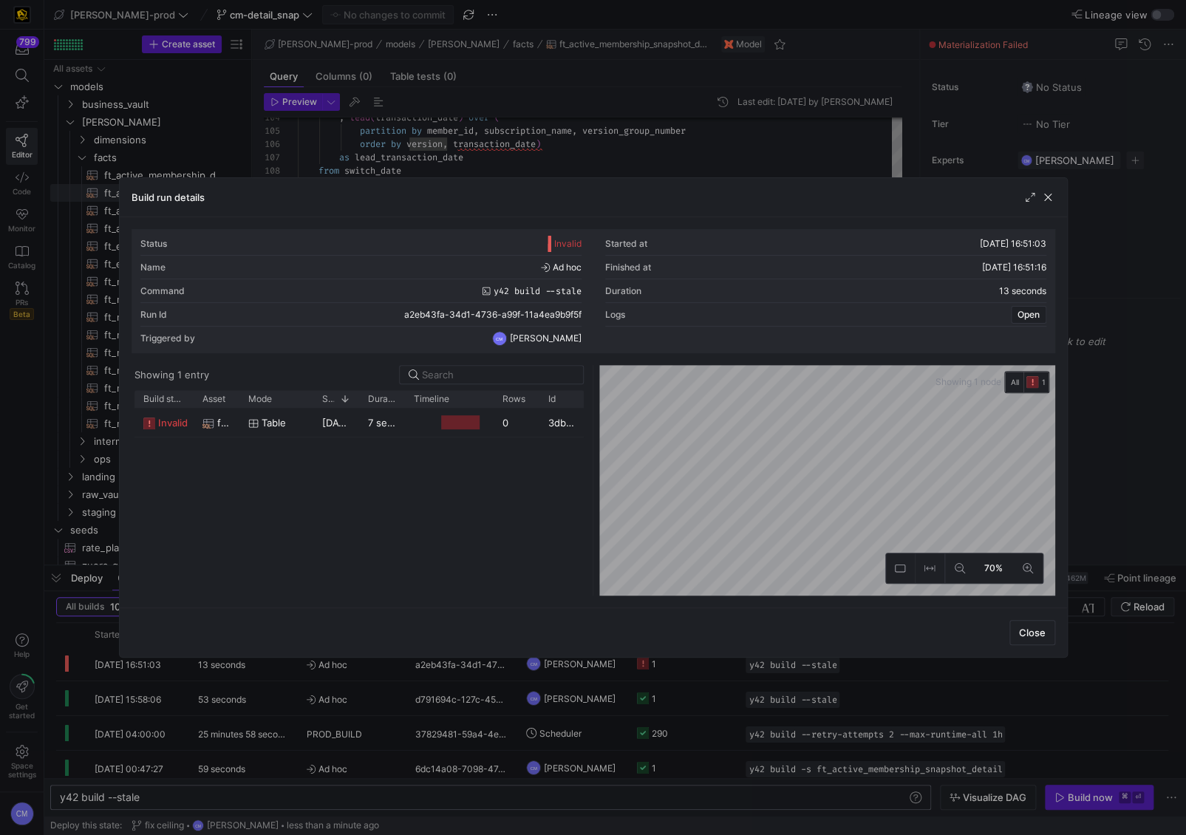
click at [644, 160] on div at bounding box center [593, 417] width 1186 height 835
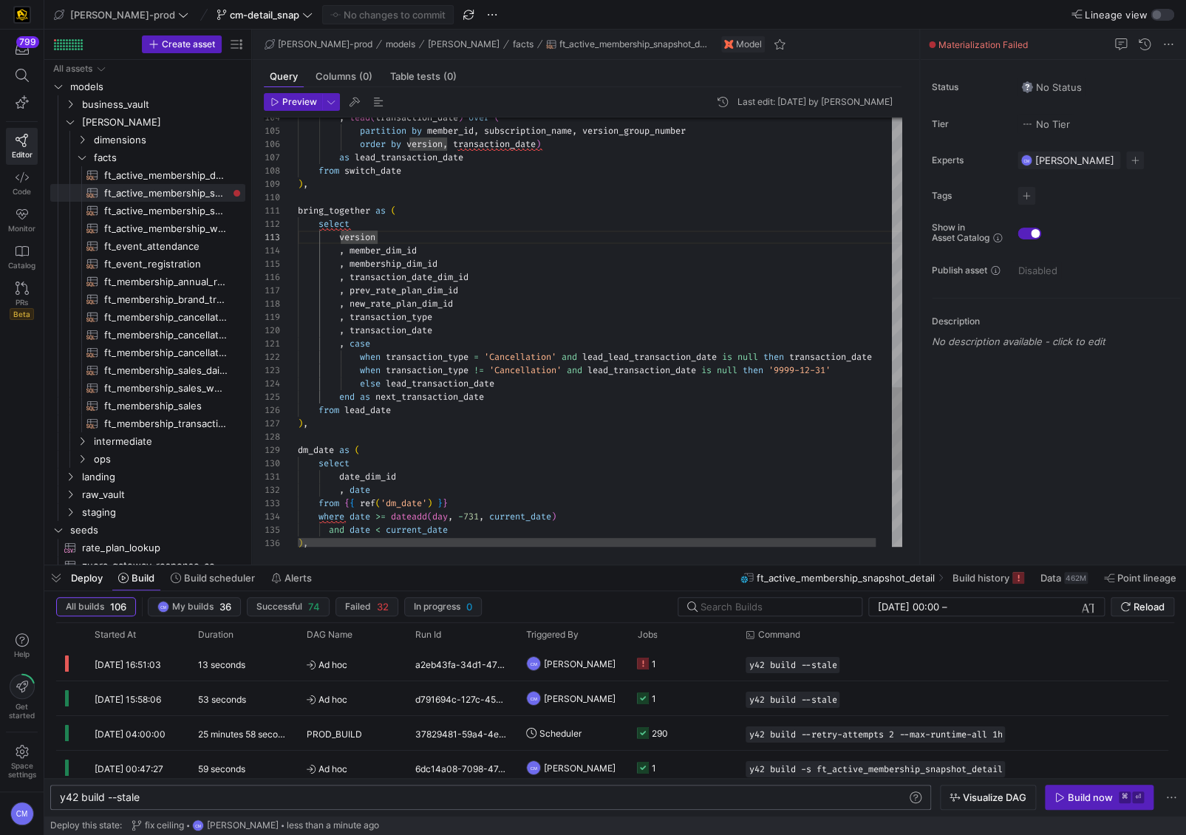
type textarea ", case when transaction_type = 'Cancellation' and lead_lead_transaction_date is…"
type textarea "LEAD_LEAD_TRANSACTION_DATE"
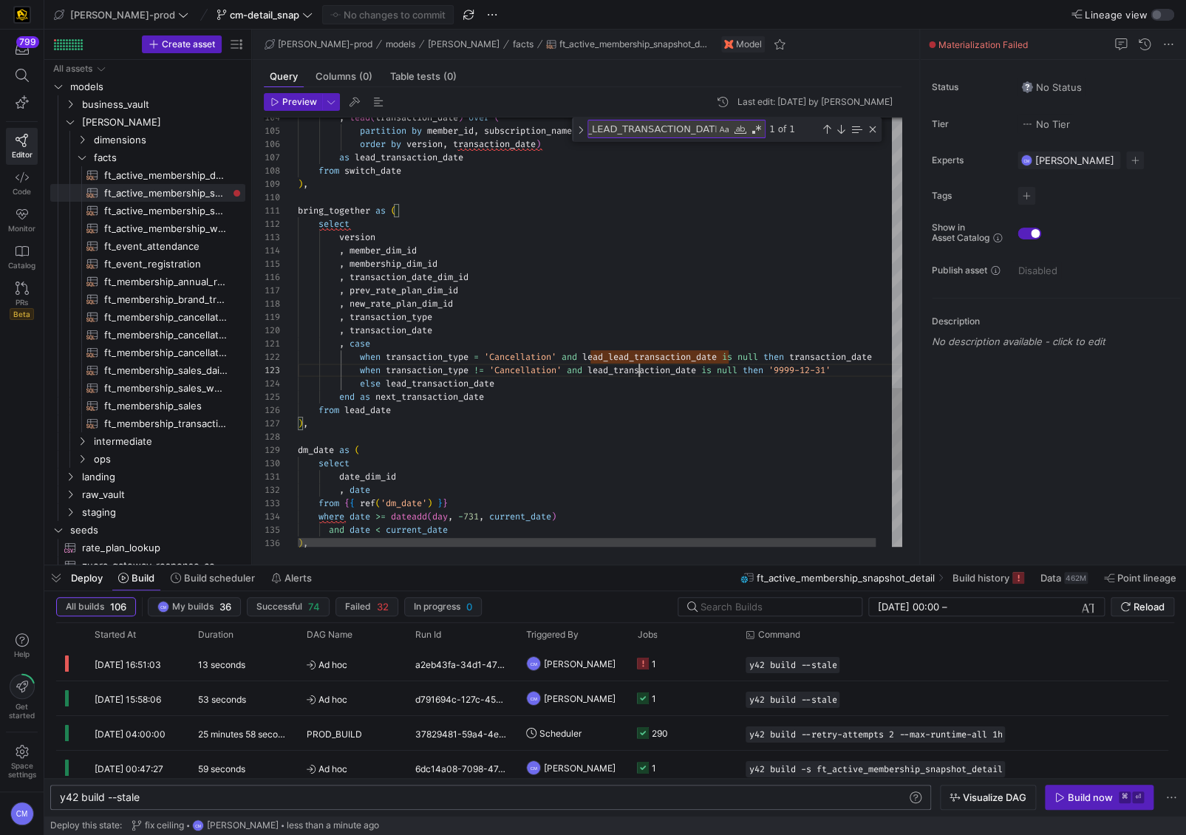
type textarea ", case when transaction_type = 'Cancellation' and lead_transaction_date is null…"
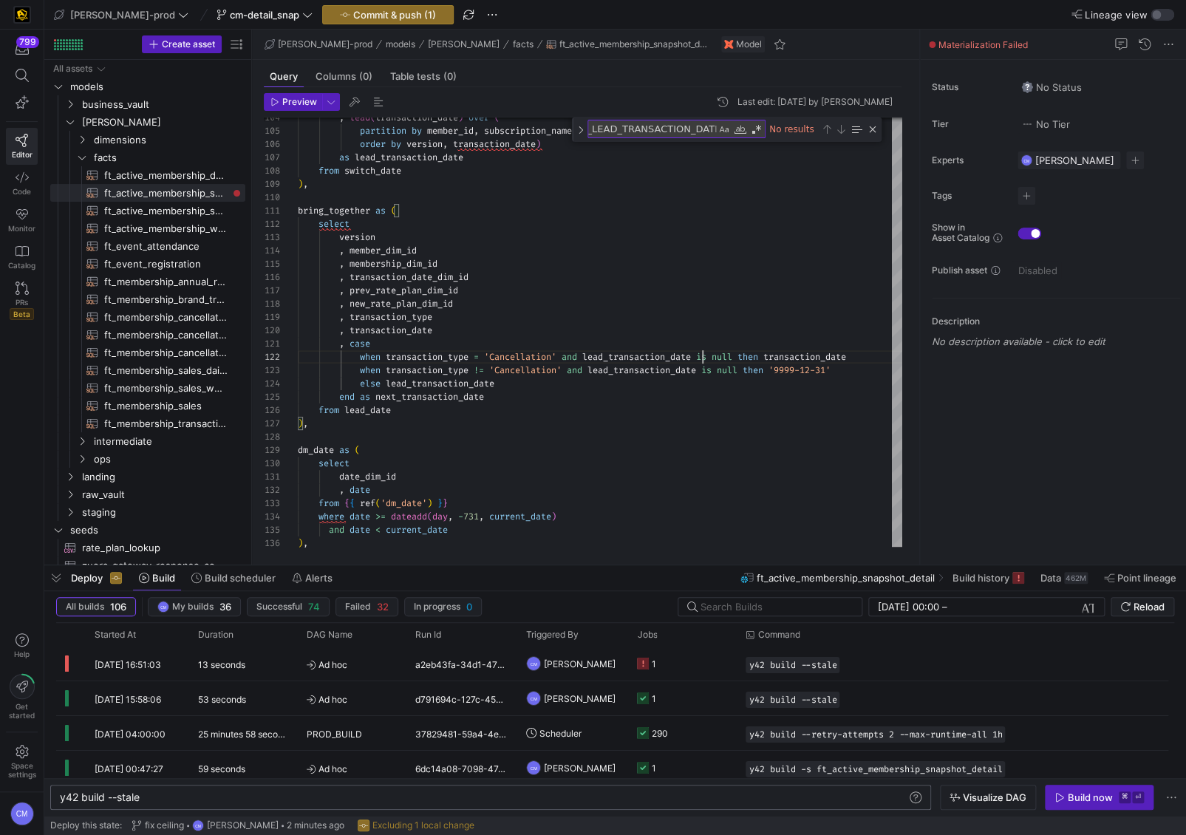
click at [383, 3] on y42-top-nav "edw-dv-prod cm-detail_snap Commit & push (1) Lineage view" at bounding box center [615, 15] width 1142 height 30
click at [377, 13] on span "Commit & push (1)" at bounding box center [394, 15] width 83 height 12
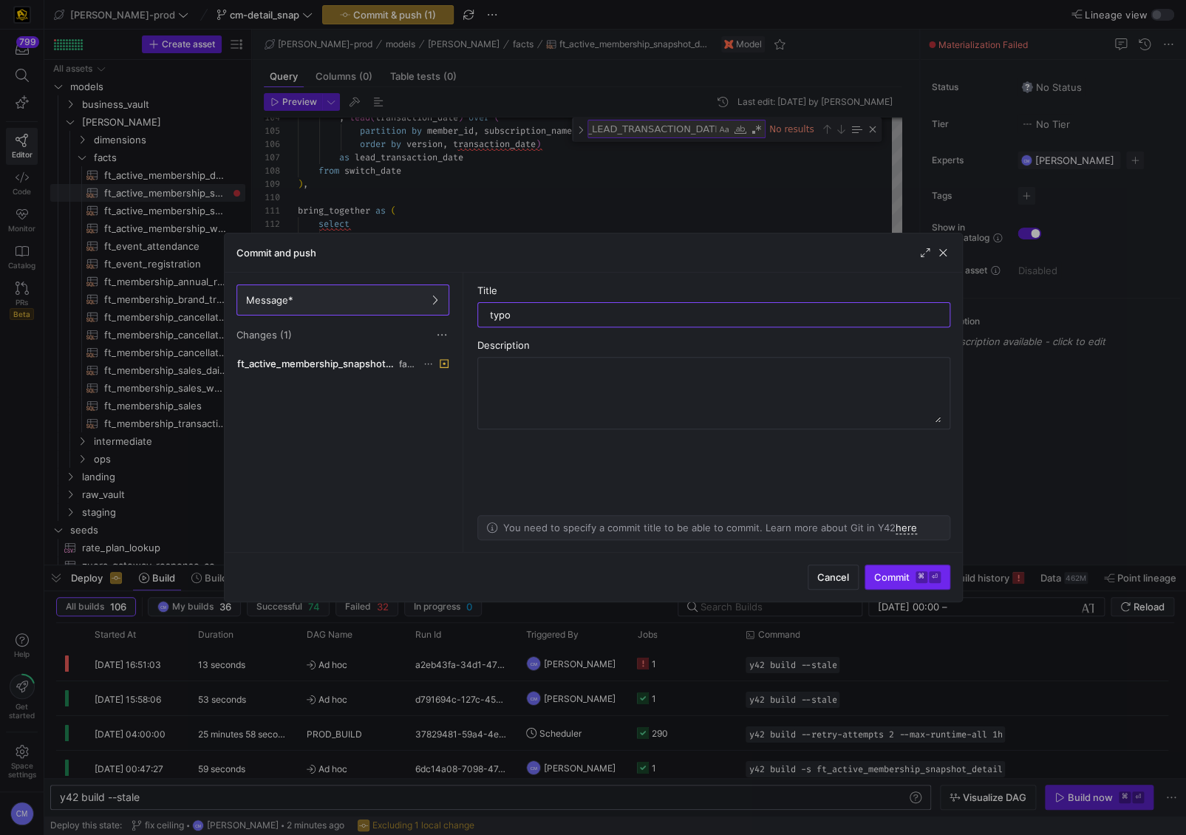
type input "typo"
click at [892, 518] on span "Commit ⌘ ⏎" at bounding box center [908, 577] width 67 height 12
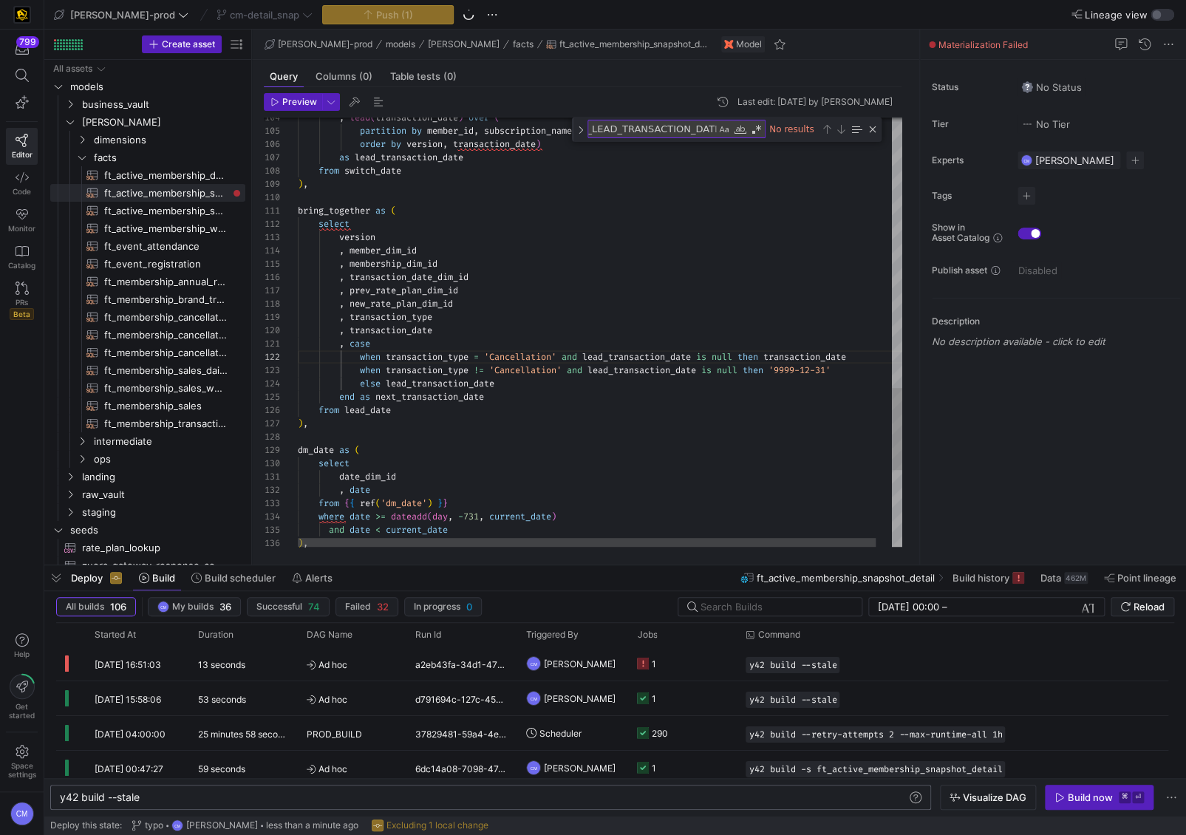
scroll to position [0, 74]
click at [217, 215] on span "ft_active_membership_snapshot​​​​​​​​​​" at bounding box center [166, 211] width 124 height 17
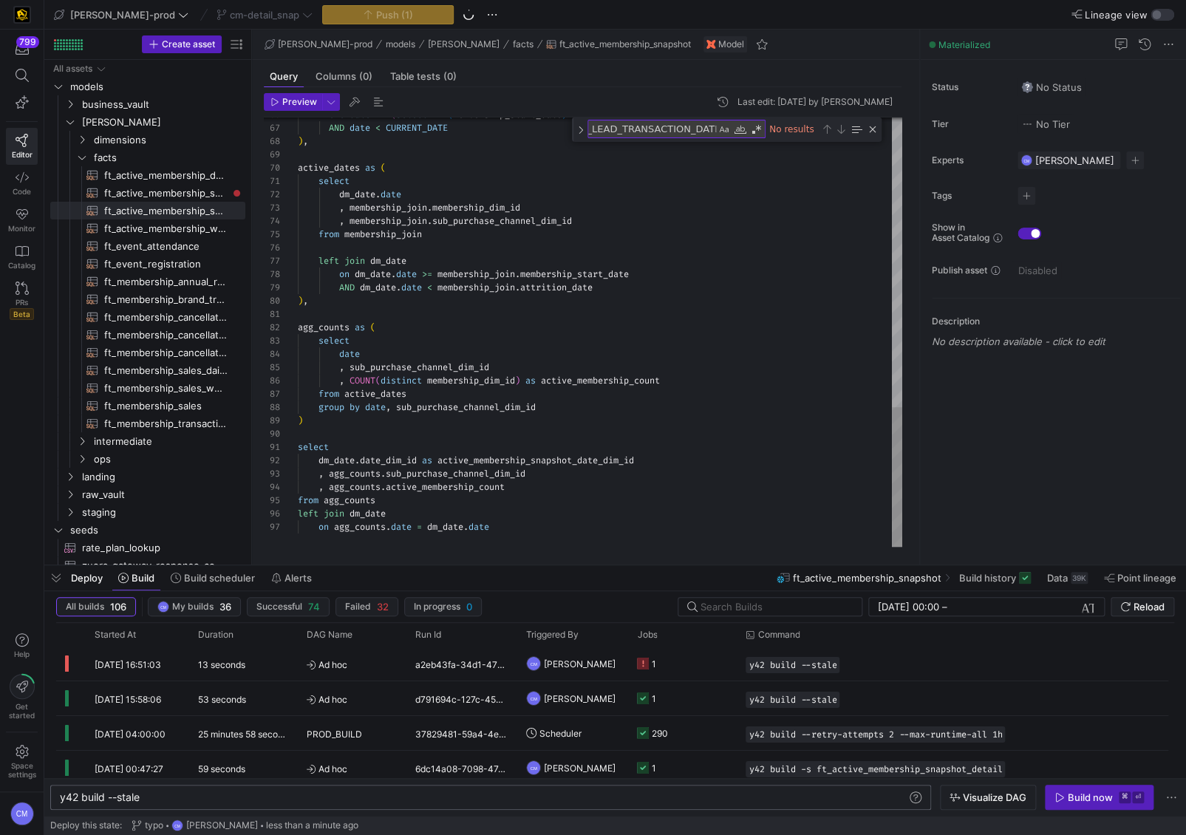
type textarea "{{ config( post_hook = [ "alter table {{ this }} add primary key (active_member…"
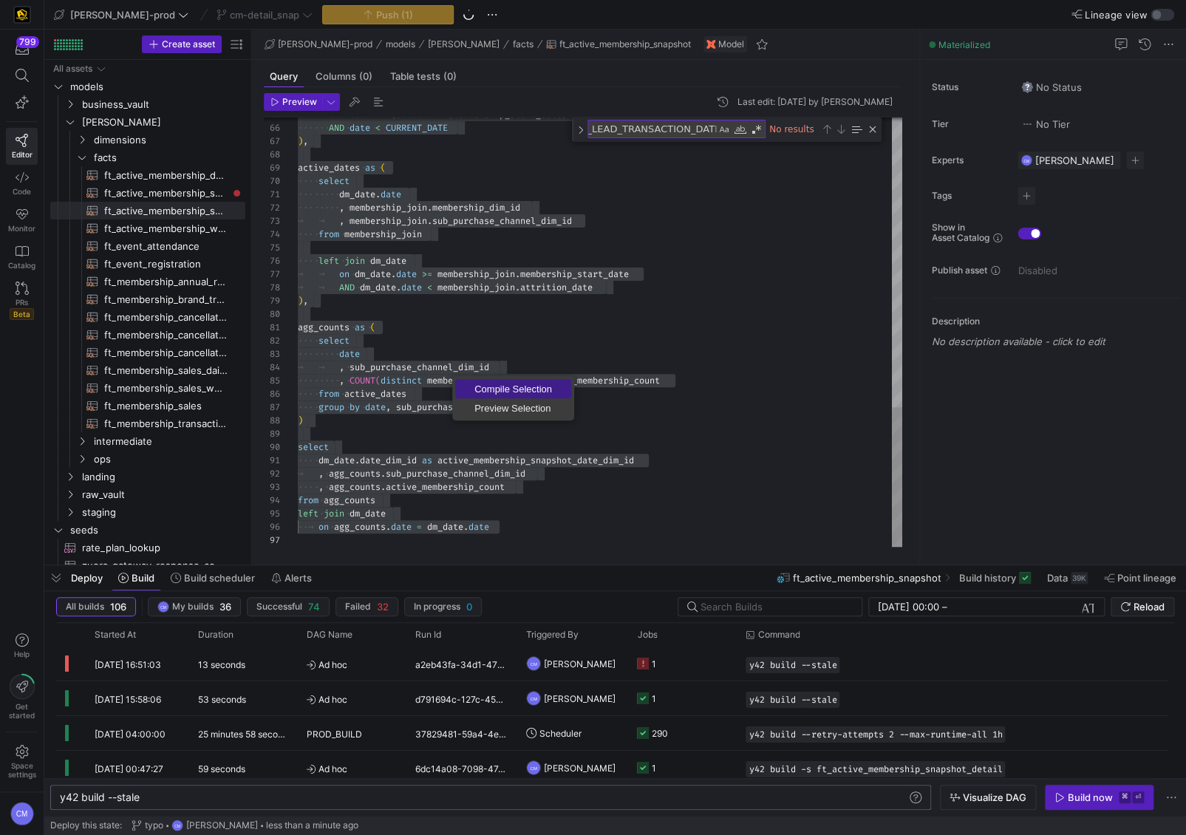
click at [537, 394] on link "Compile Selection" at bounding box center [513, 388] width 116 height 19
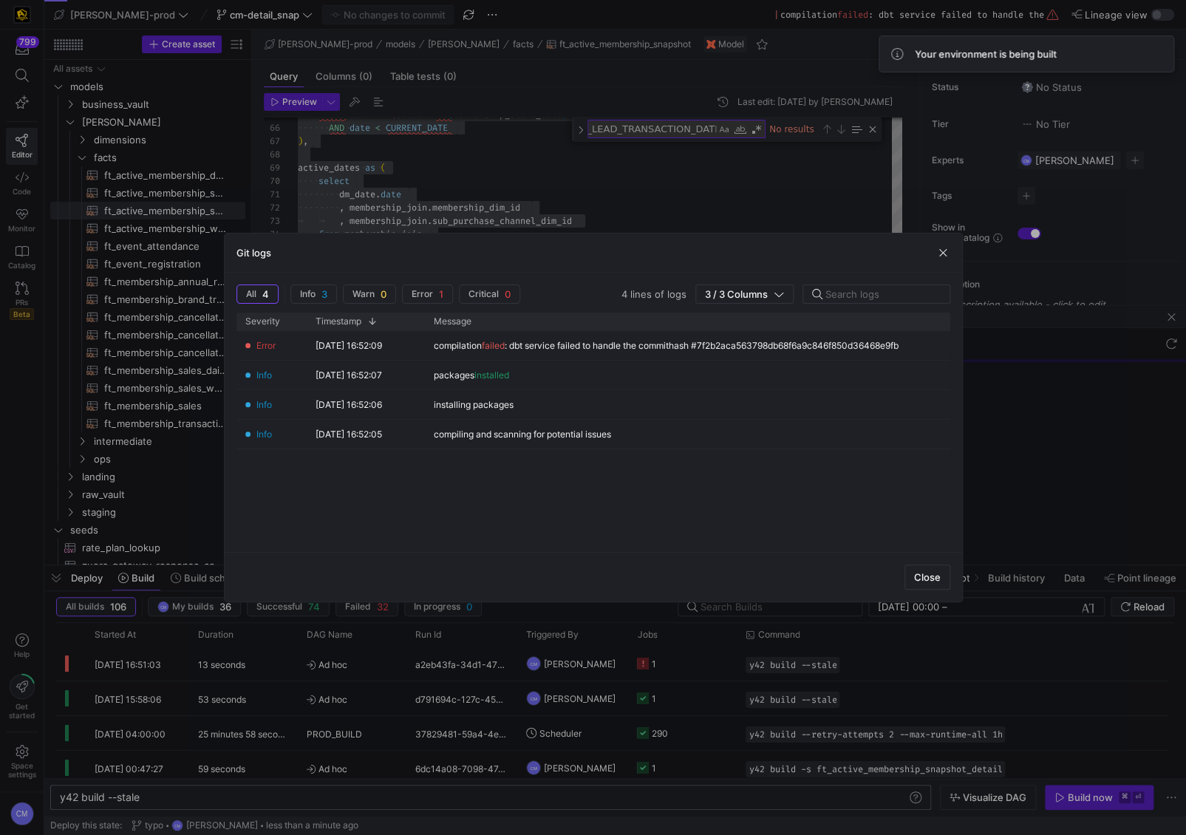
click at [689, 224] on div at bounding box center [593, 417] width 1186 height 835
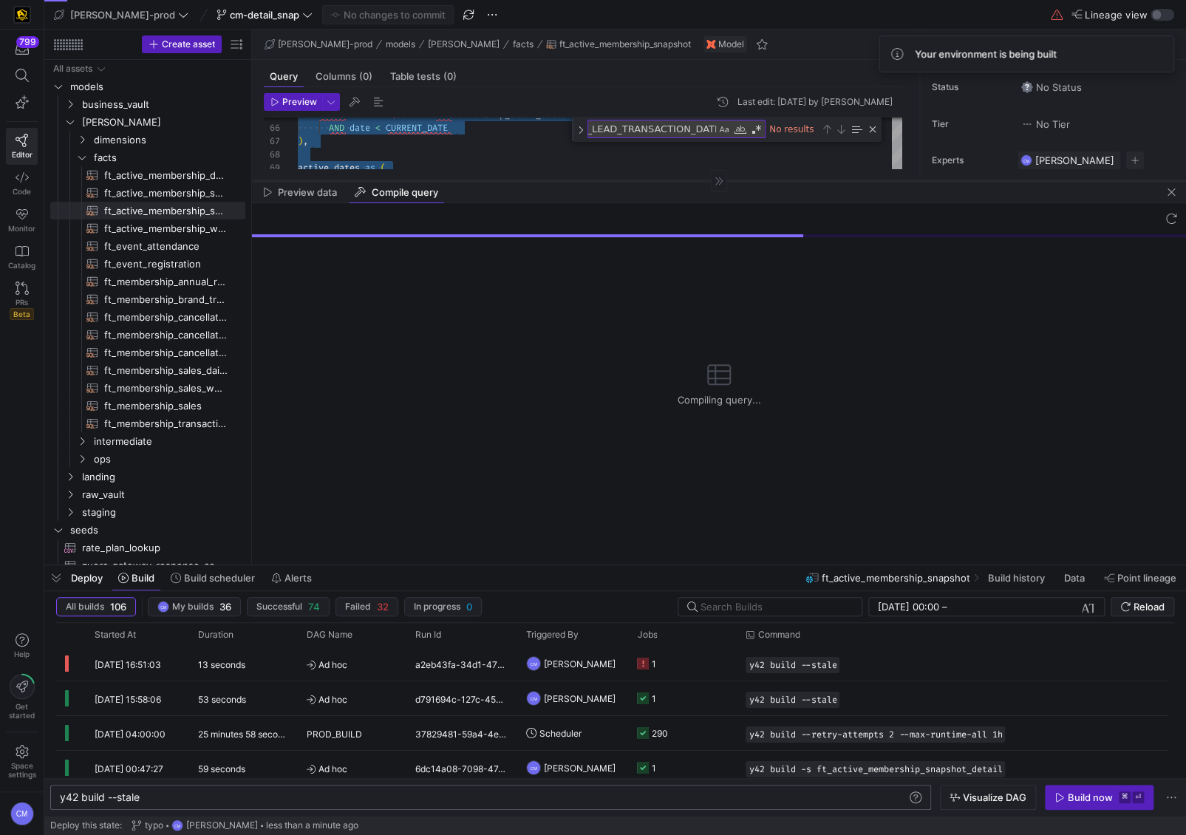
drag, startPoint x: 830, startPoint y: 305, endPoint x: 829, endPoint y: 180, distance: 124.9
click at [829, 180] on div at bounding box center [719, 180] width 934 height 1
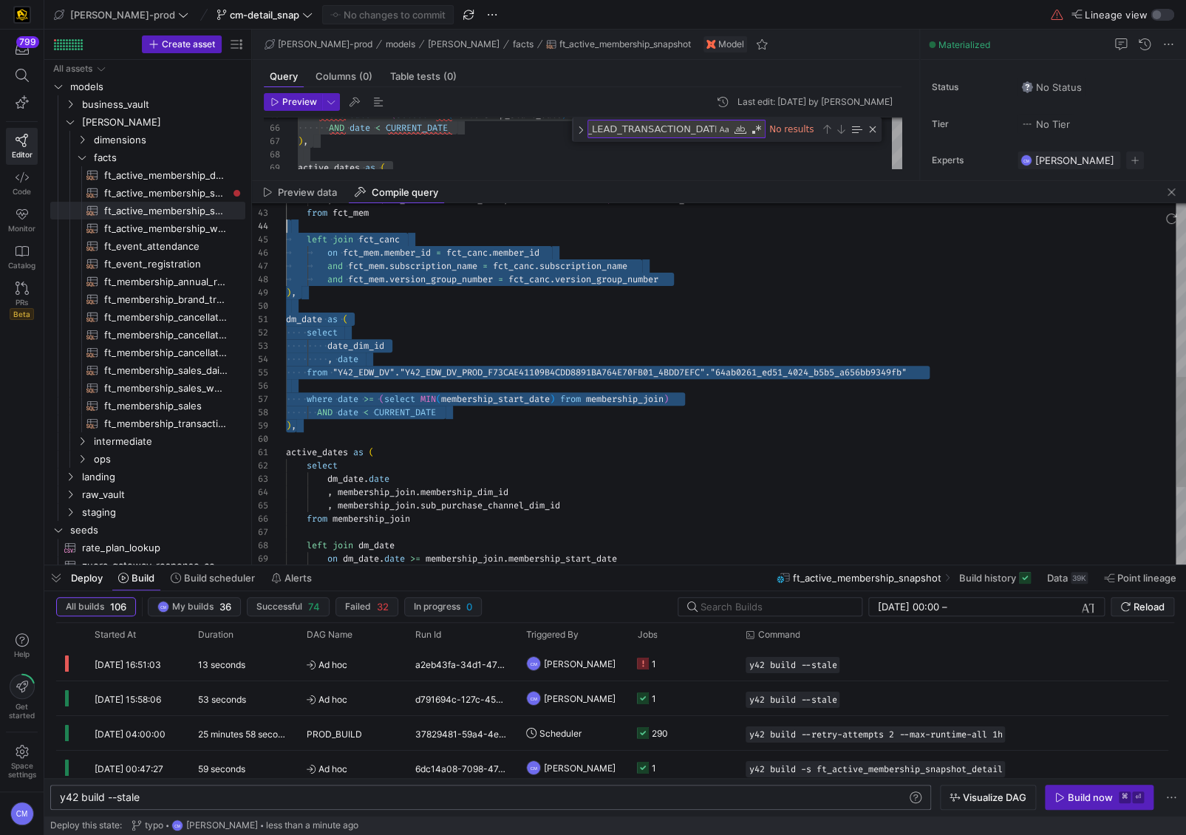
scroll to position [13, 0]
type textarea "-- broke out the agg into its own cte, made dm mem the main model with fct_mem …"
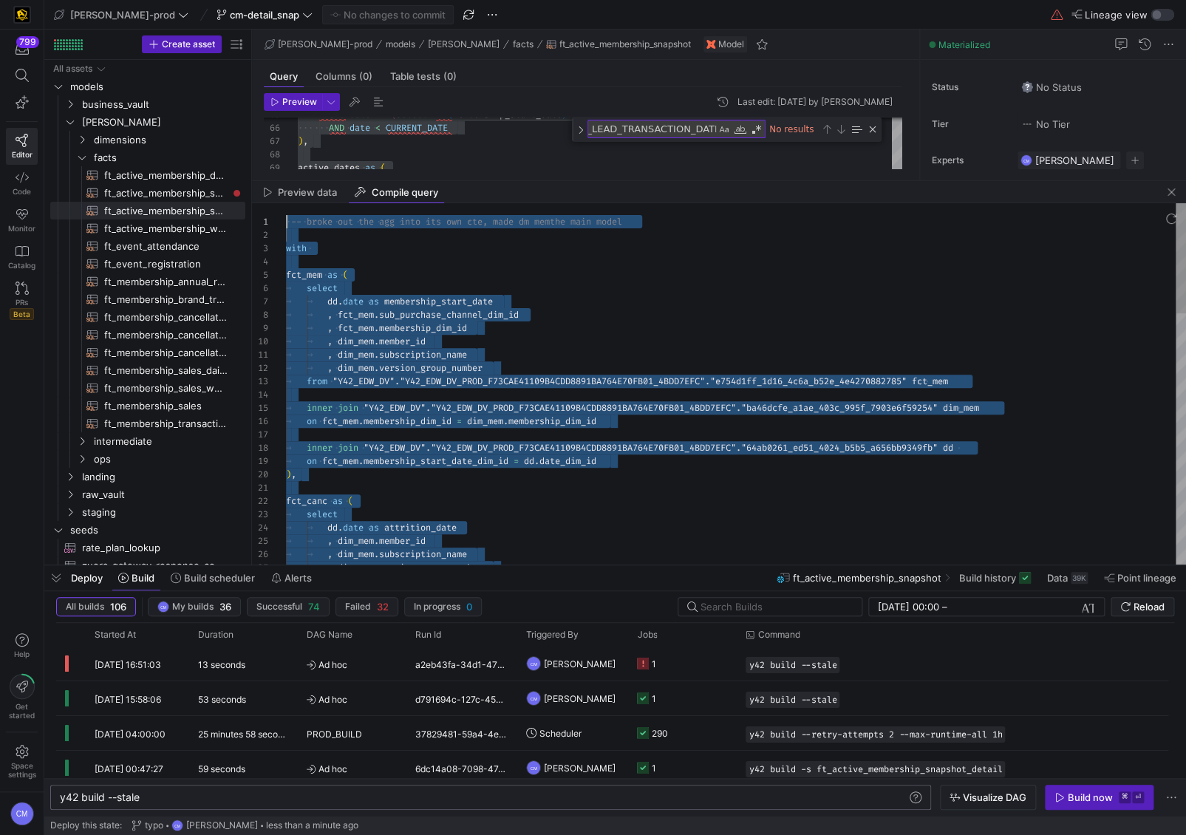
drag, startPoint x: 329, startPoint y: 427, endPoint x: 248, endPoint y: 100, distance: 336.7
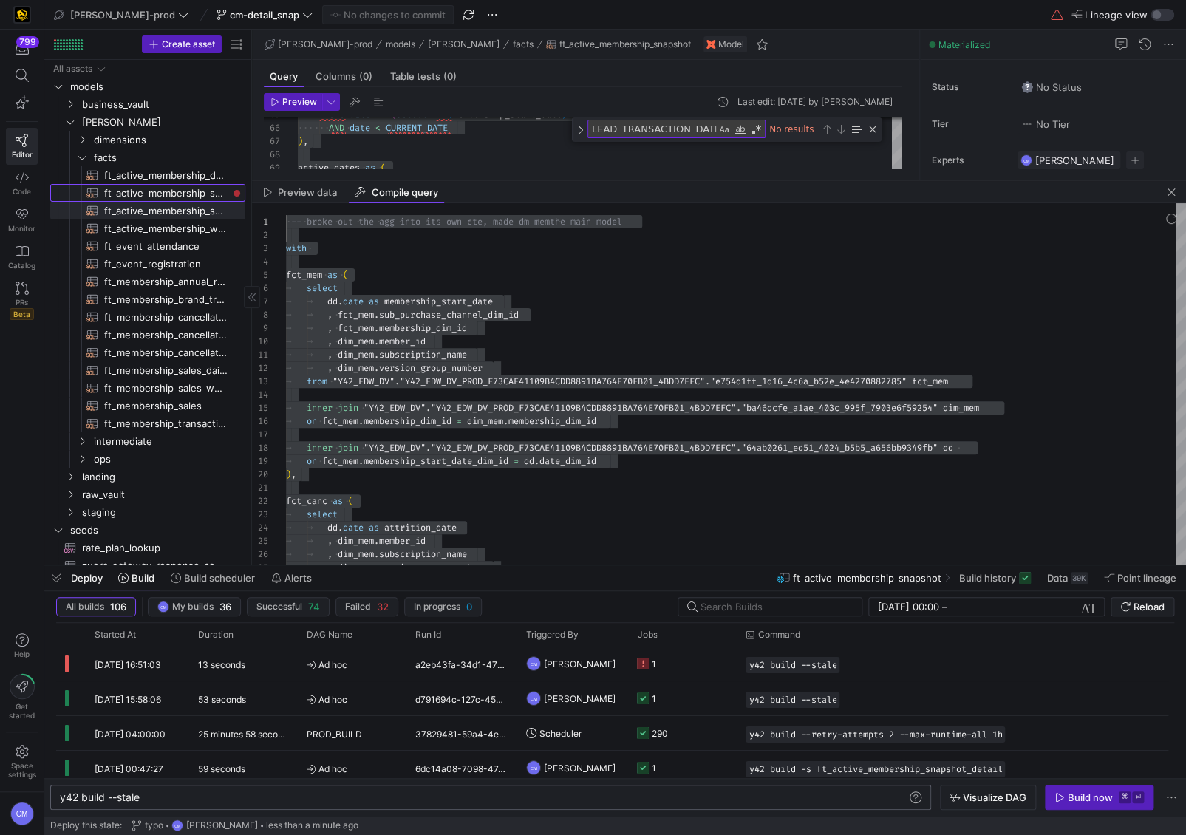
click at [151, 191] on span "ft_active_membership_snapshot_detail​​​​​​​​​​" at bounding box center [166, 193] width 124 height 17
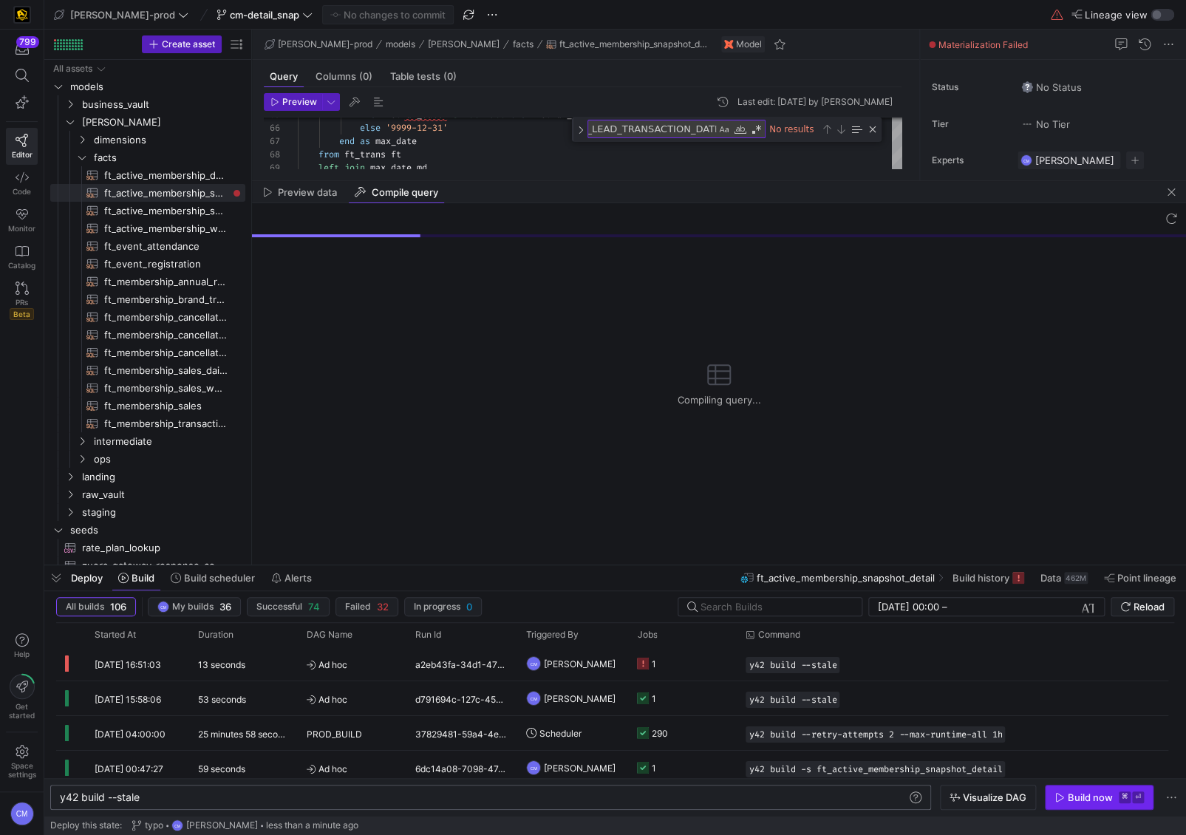
click at [1015, 518] on span "button" at bounding box center [1099, 798] width 107 height 24
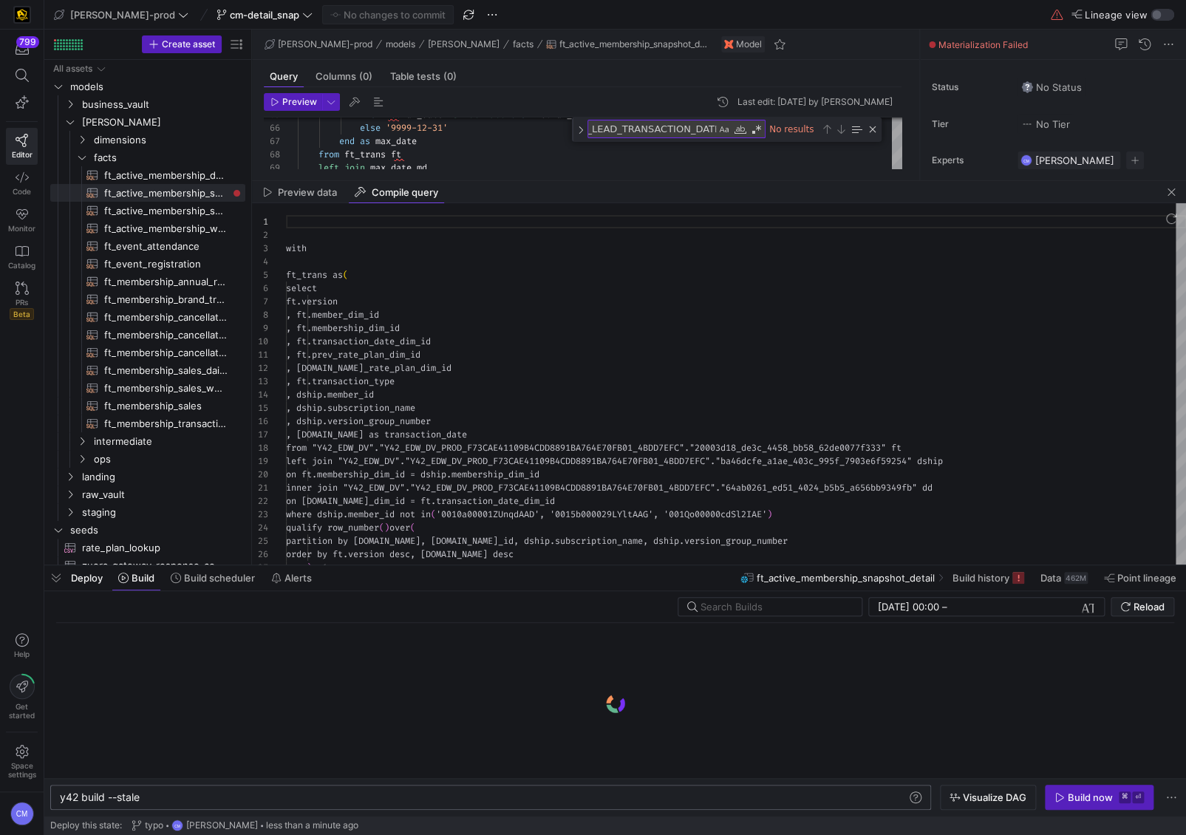
scroll to position [133, 0]
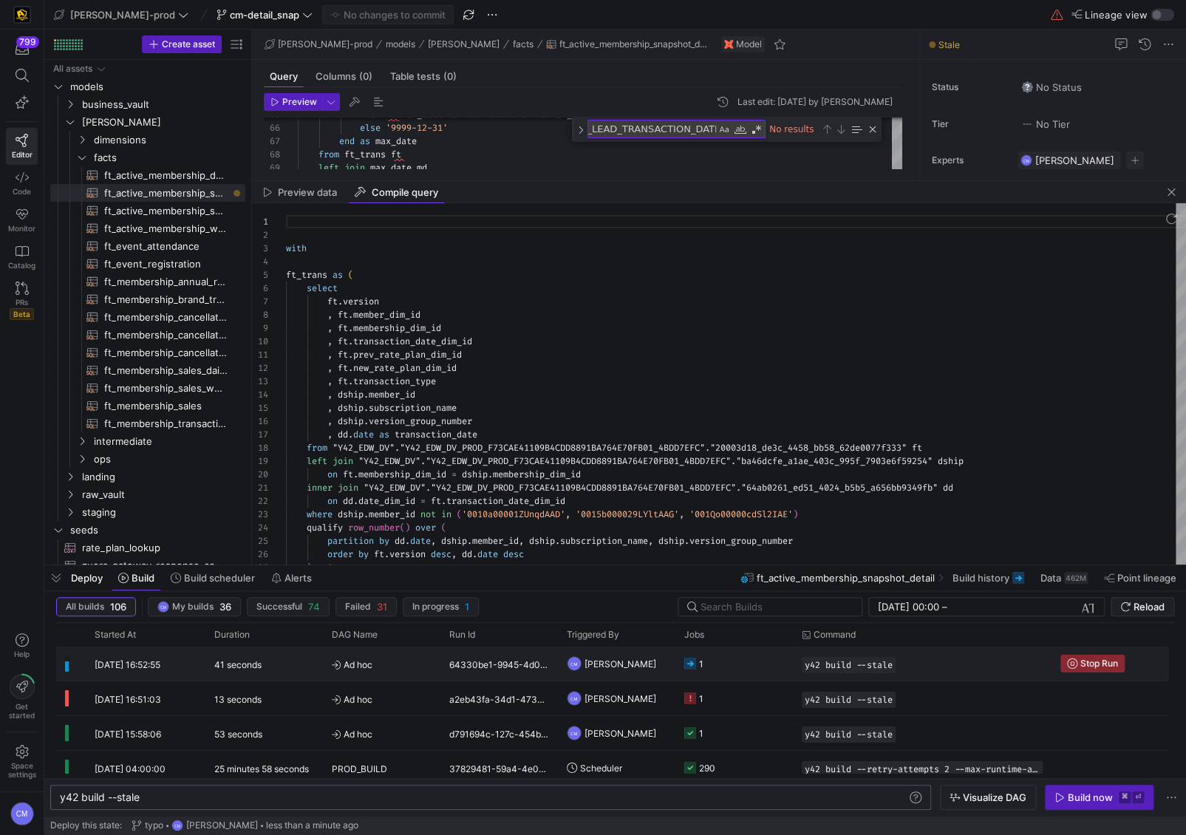
click at [764, 518] on y42-job-status-cell-renderer "1" at bounding box center [735, 664] width 100 height 33
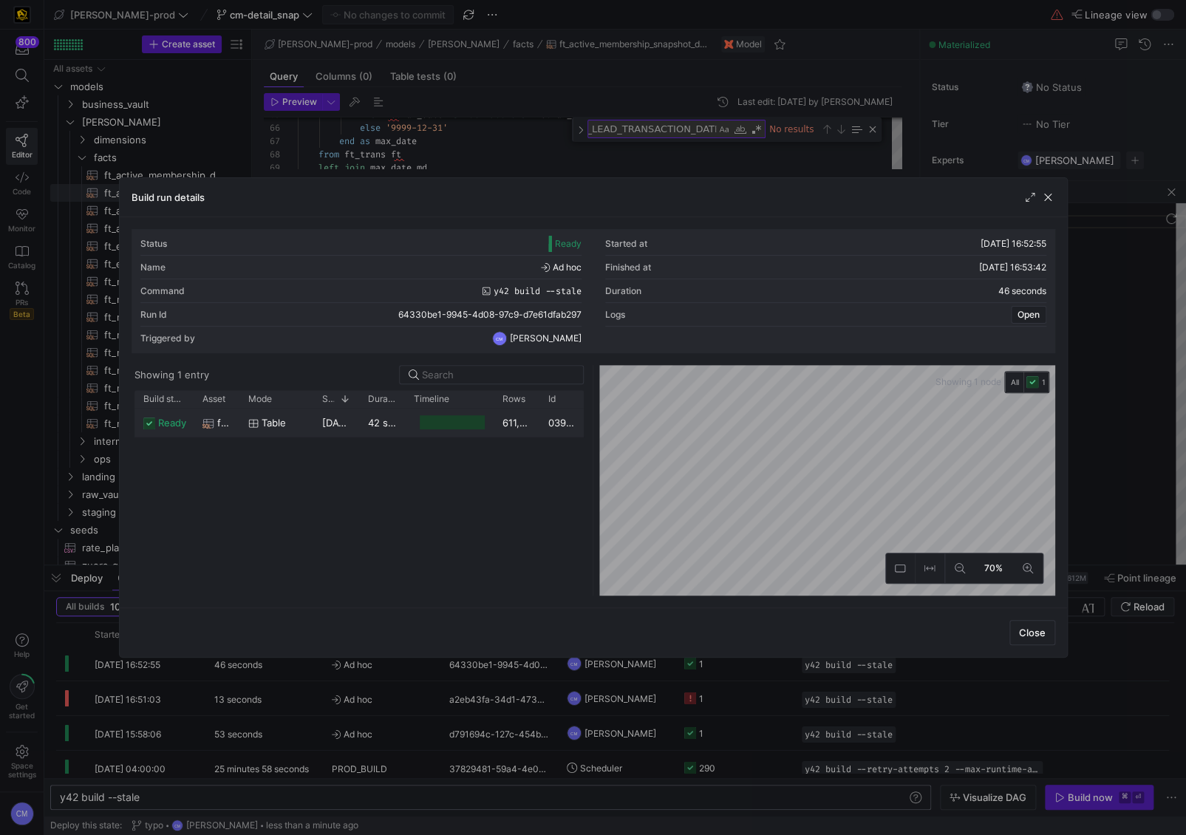
click at [519, 427] on div "611,660,947" at bounding box center [517, 422] width 46 height 29
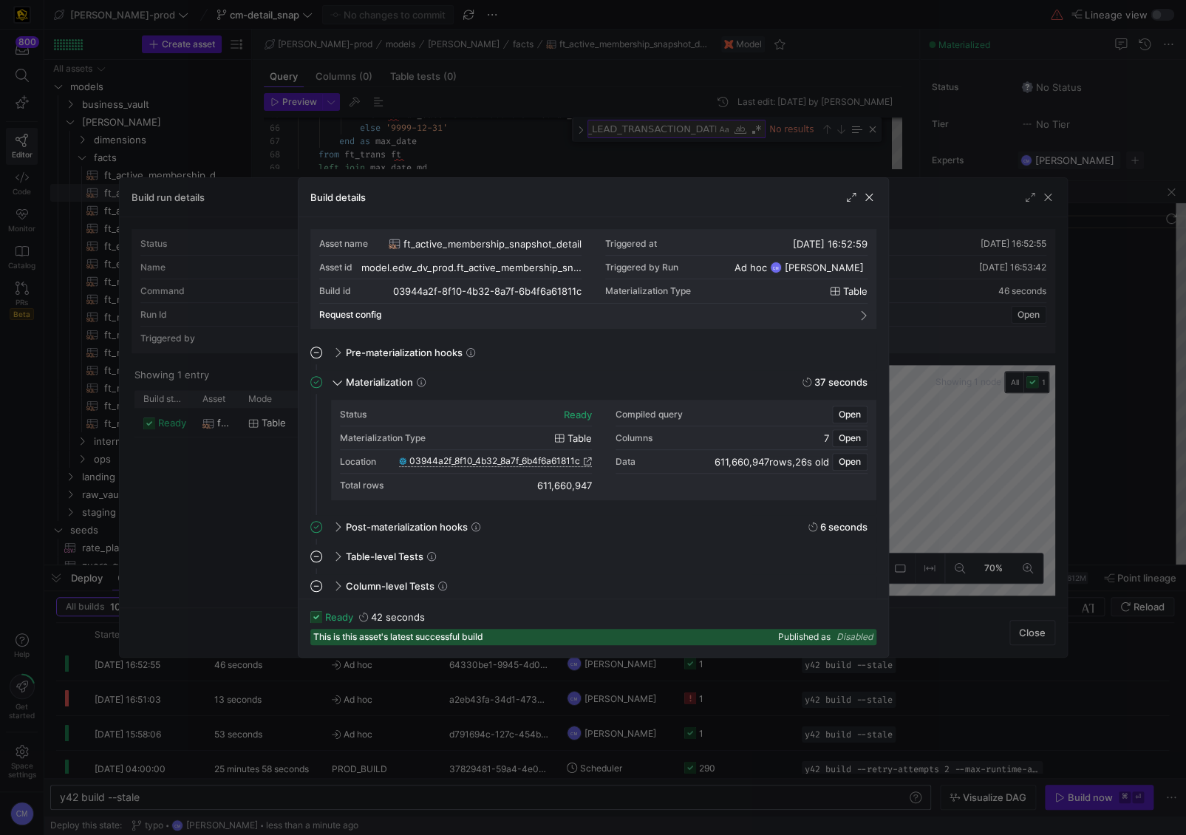
click at [528, 459] on span "03944a2f_8f10_4b32_8a7f_6b4f6a61811c" at bounding box center [495, 461] width 171 height 10
click at [653, 135] on div at bounding box center [593, 417] width 1186 height 835
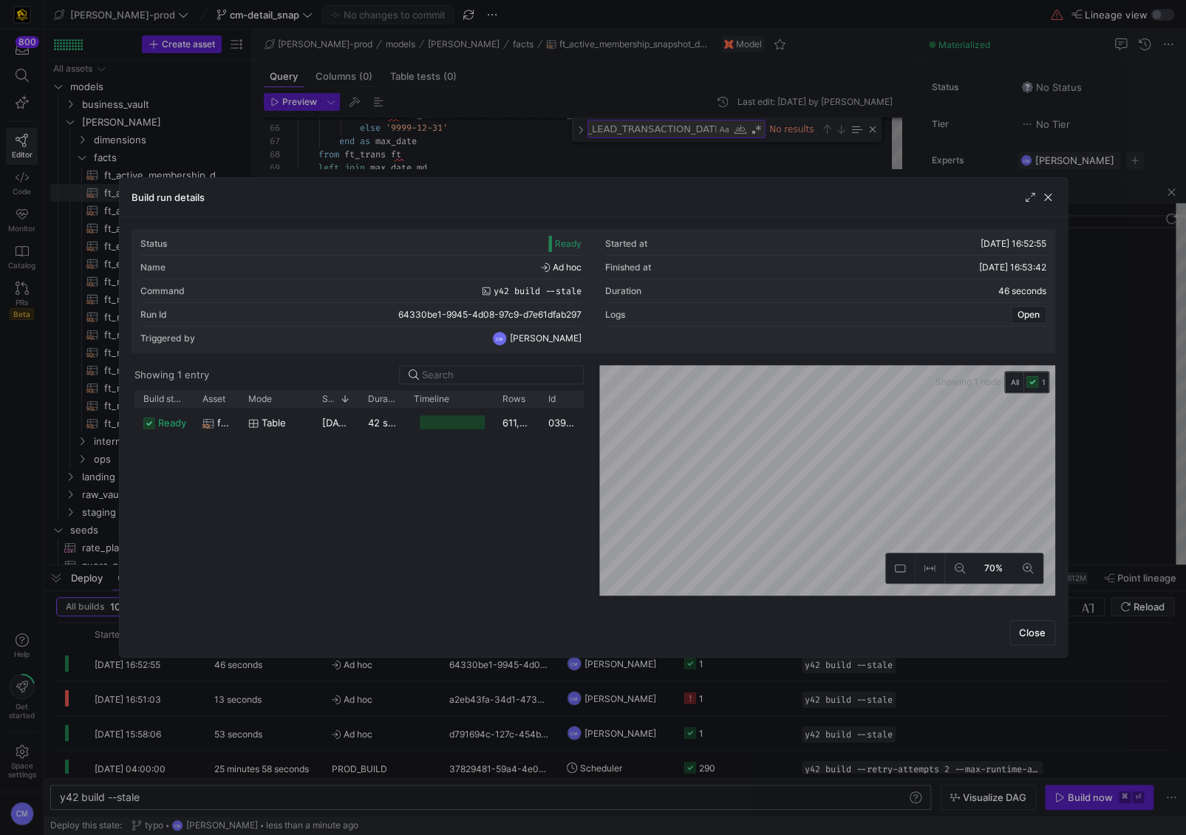
click at [608, 152] on div at bounding box center [593, 417] width 1186 height 835
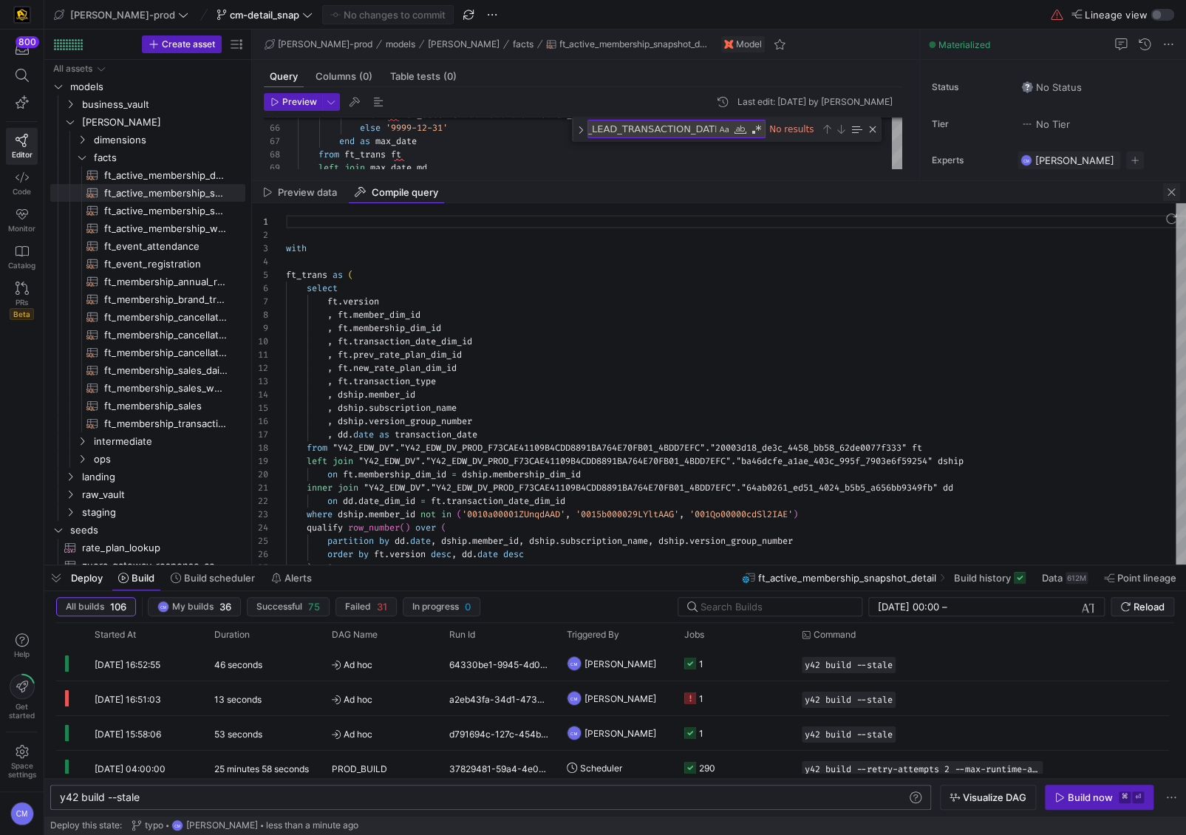
click at [1015, 194] on span "button" at bounding box center [1172, 192] width 18 height 18
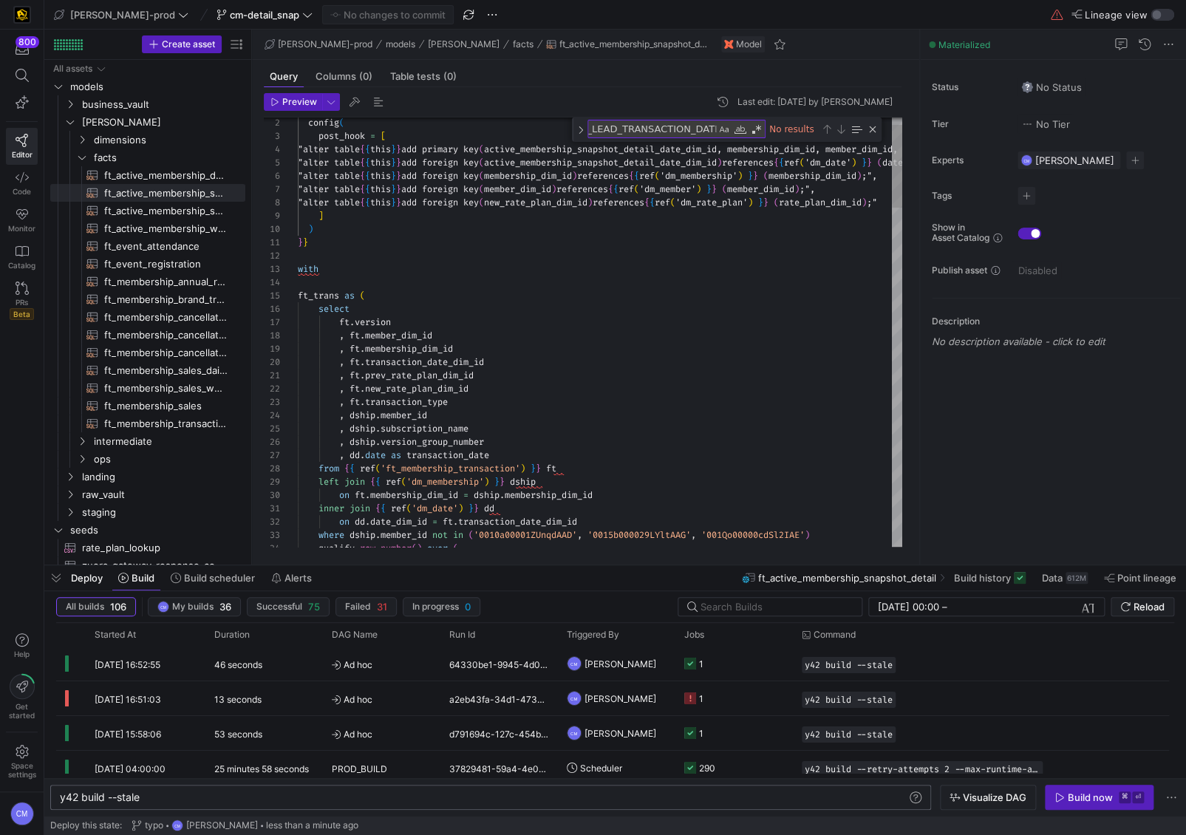
scroll to position [0, 0]
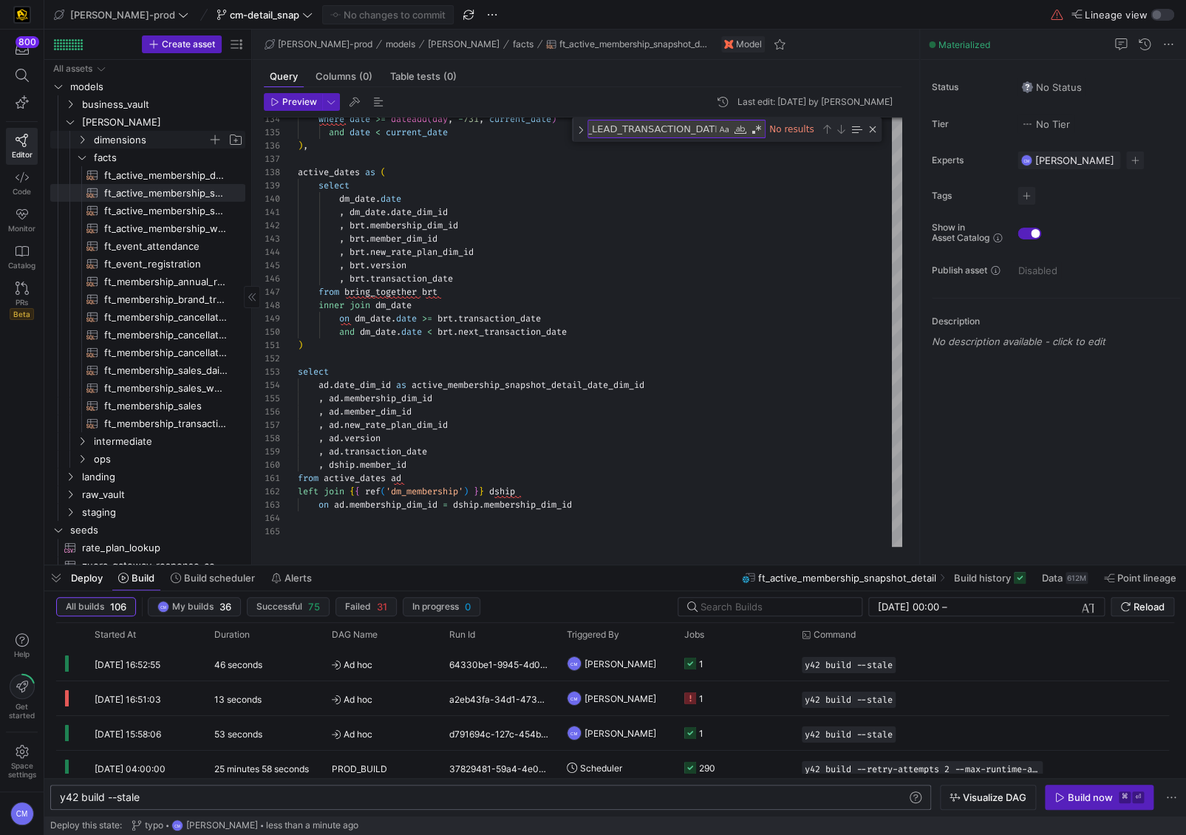
click at [169, 136] on span "dimensions" at bounding box center [151, 140] width 114 height 17
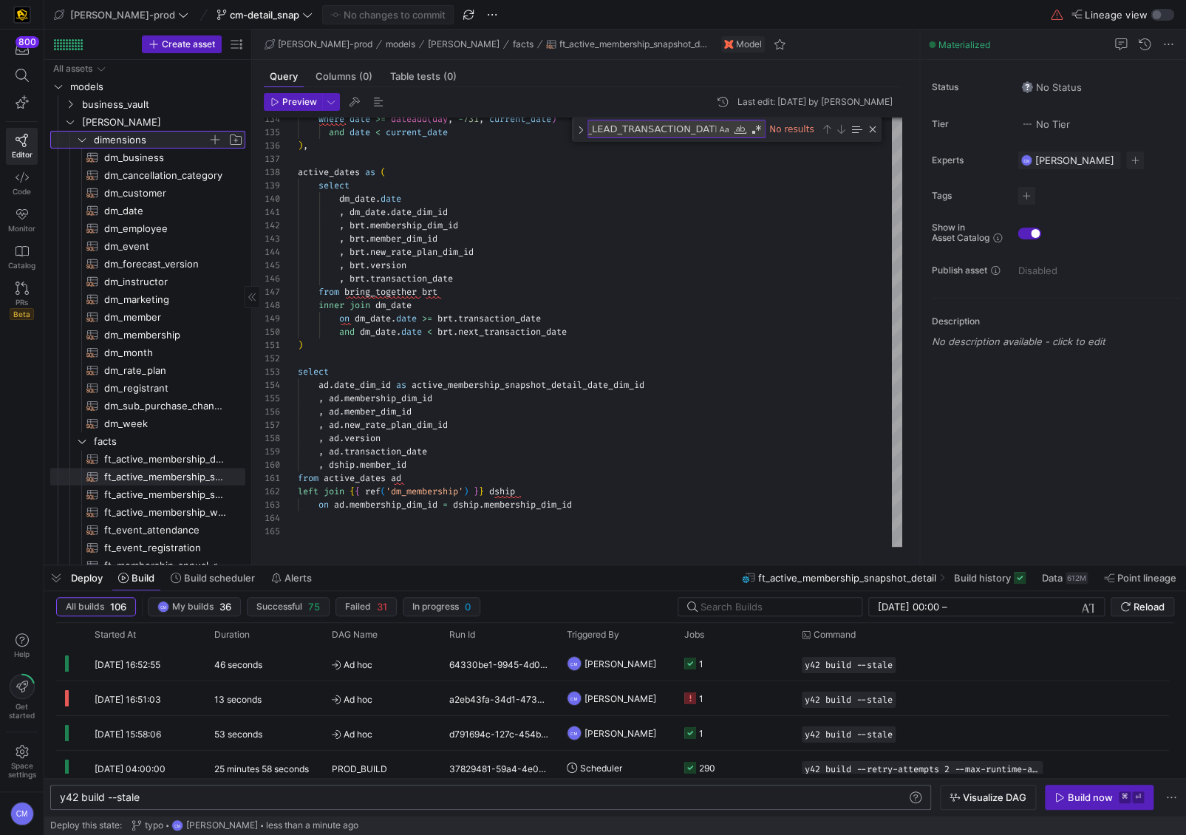
click at [104, 143] on span "dimensions" at bounding box center [151, 140] width 114 height 17
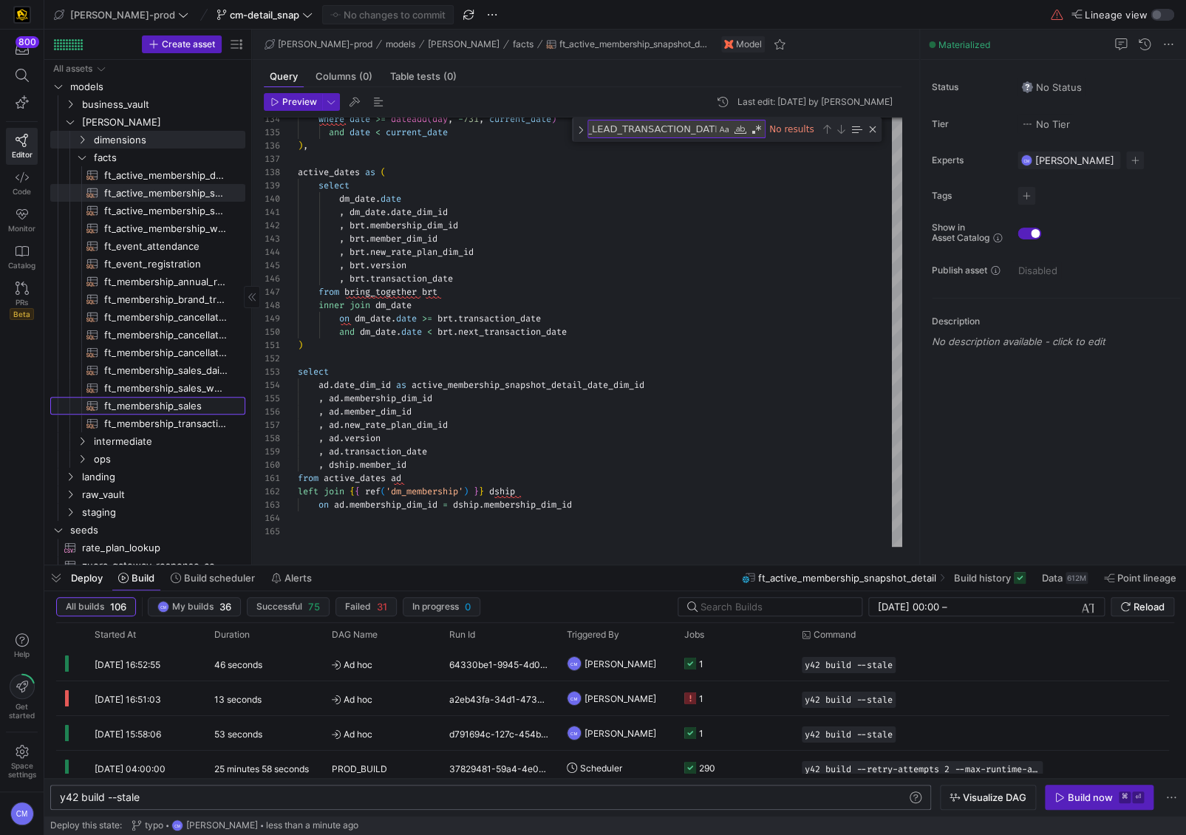
click at [167, 401] on span "ft_membership_sales​​​​​​​​​​" at bounding box center [166, 406] width 124 height 17
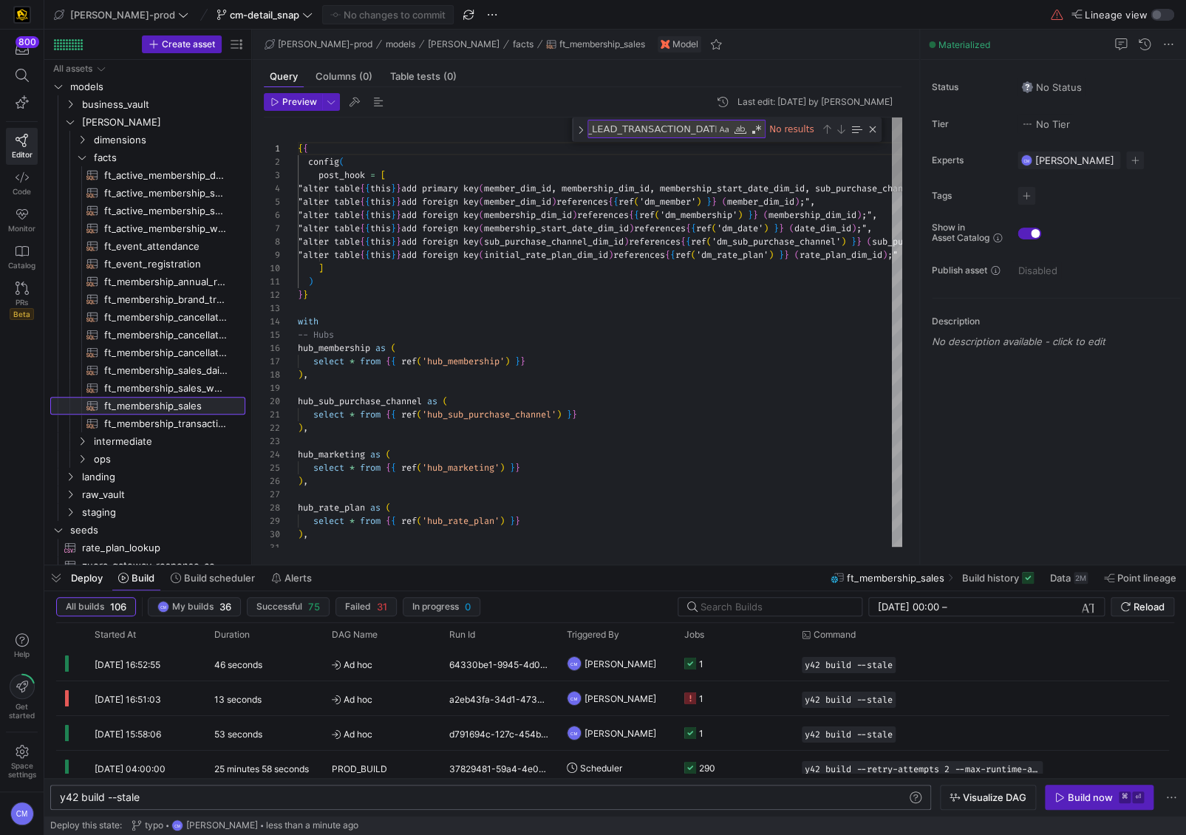
scroll to position [80, 0]
click at [143, 193] on span "ft_active_membership_snapshot_detail​​​​​​​​​​" at bounding box center [166, 193] width 124 height 17
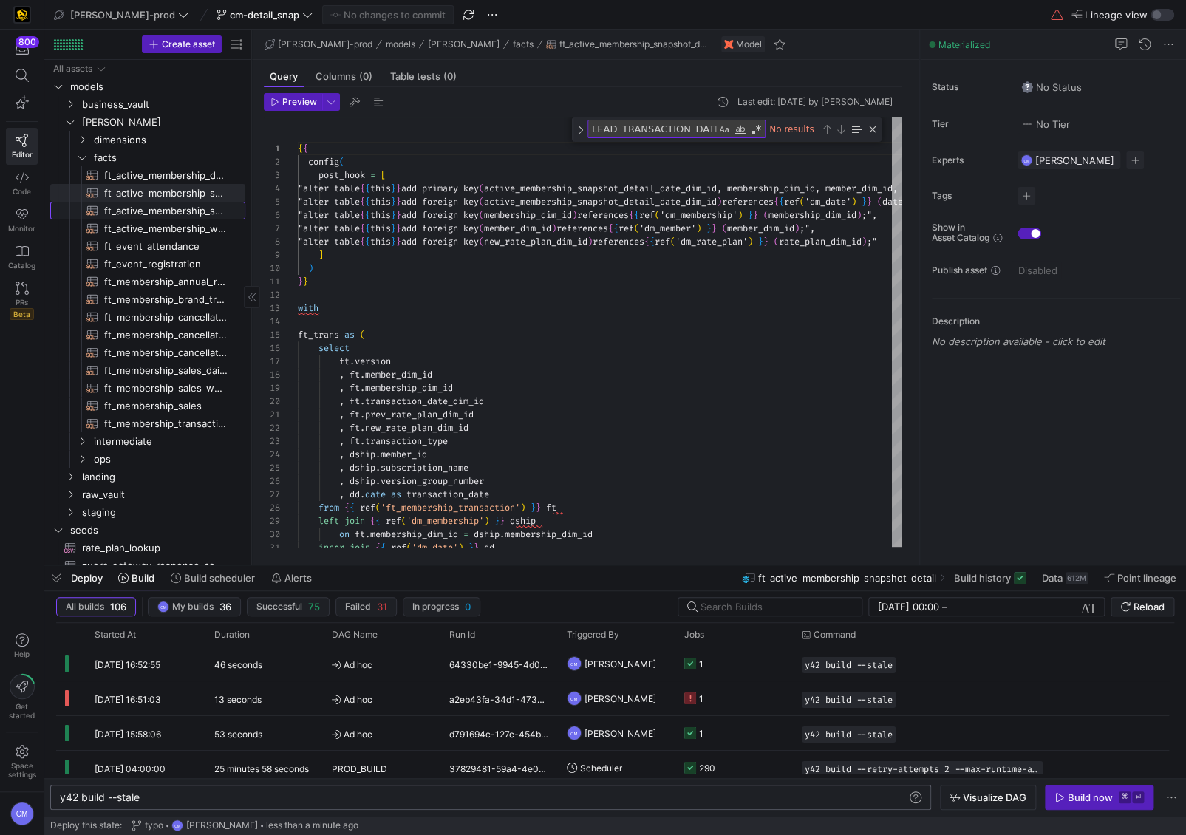
click at [168, 206] on span "ft_active_membership_snapshot​​​​​​​​​​" at bounding box center [166, 211] width 124 height 17
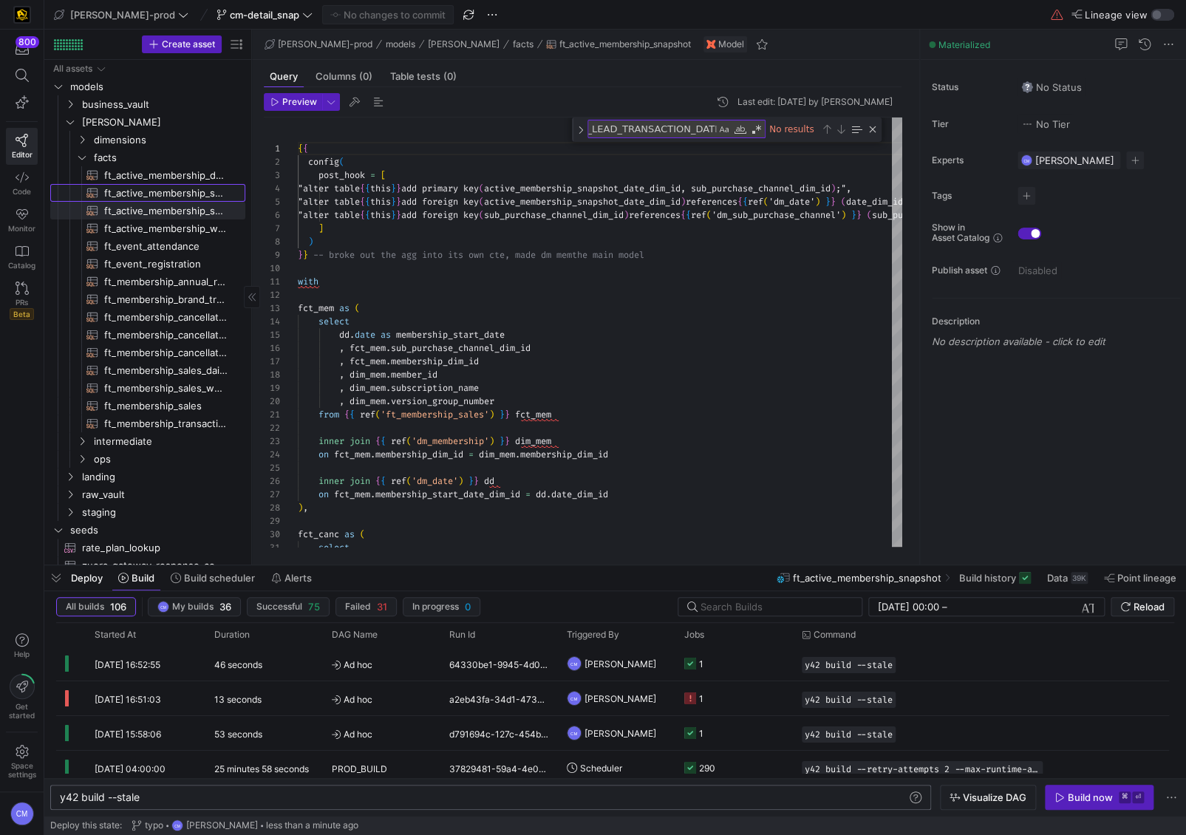
click at [177, 192] on span "ft_active_membership_snapshot_detail​​​​​​​​​​" at bounding box center [166, 193] width 124 height 17
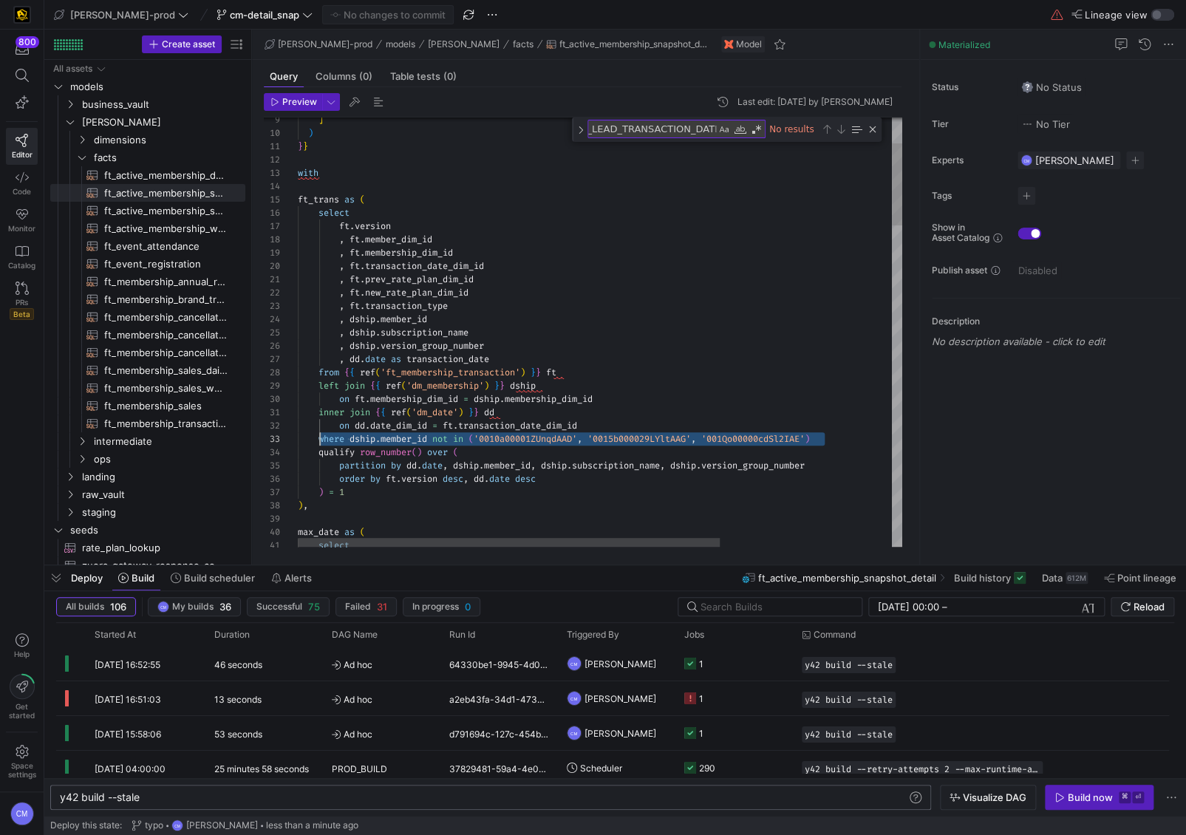
scroll to position [27, 21]
drag, startPoint x: 847, startPoint y: 441, endPoint x: 319, endPoint y: 438, distance: 527.8
click at [194, 211] on span "ft_active_membership_snapshot​​​​​​​​​​" at bounding box center [166, 211] width 124 height 17
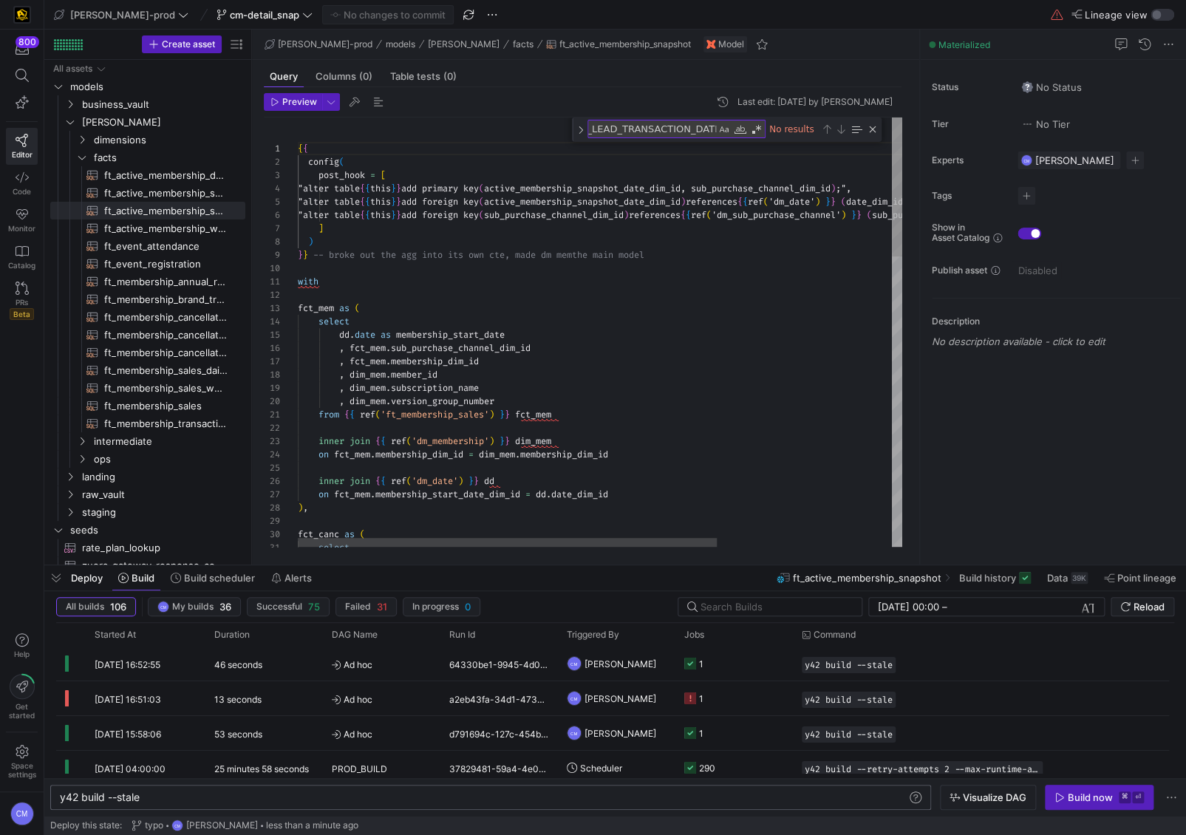
click at [628, 492] on div "} } -- broke out the agg into its own cte, made dm mem the main model with fct_…" at bounding box center [726, 780] width 856 height 1324
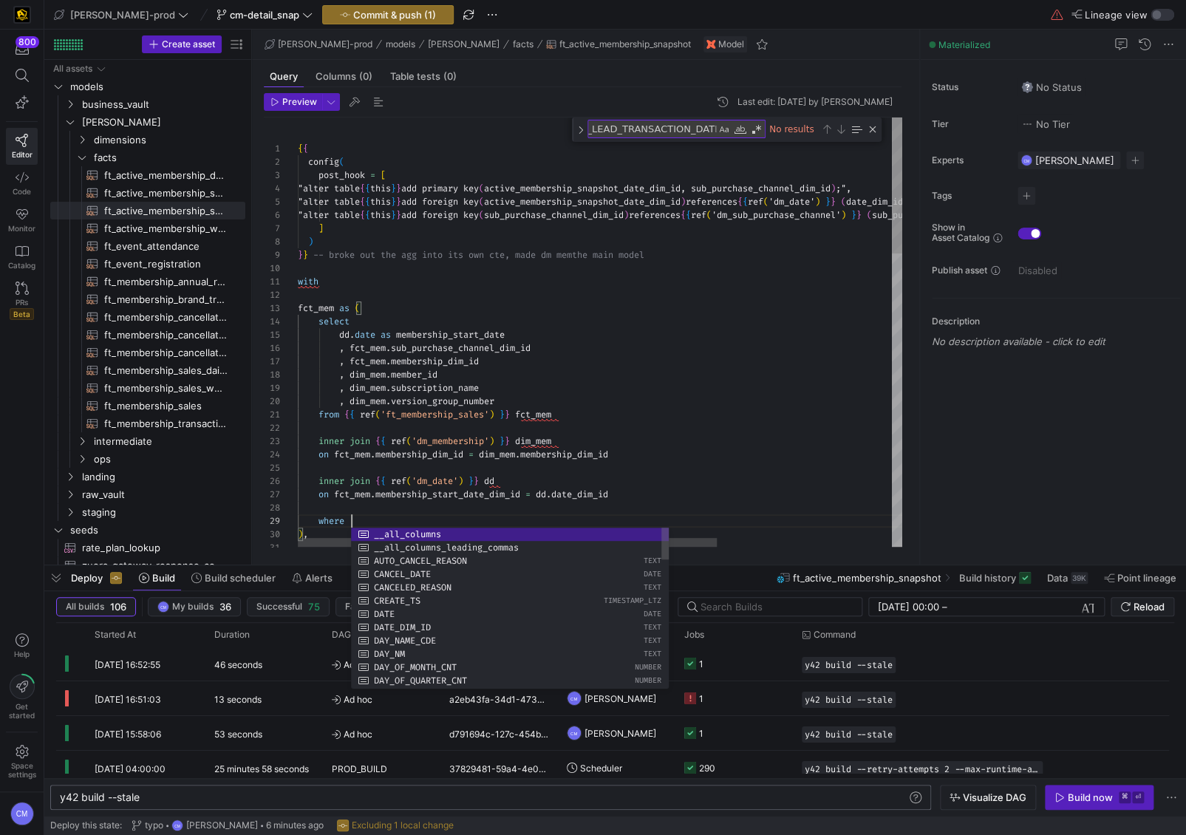
scroll to position [106, 558]
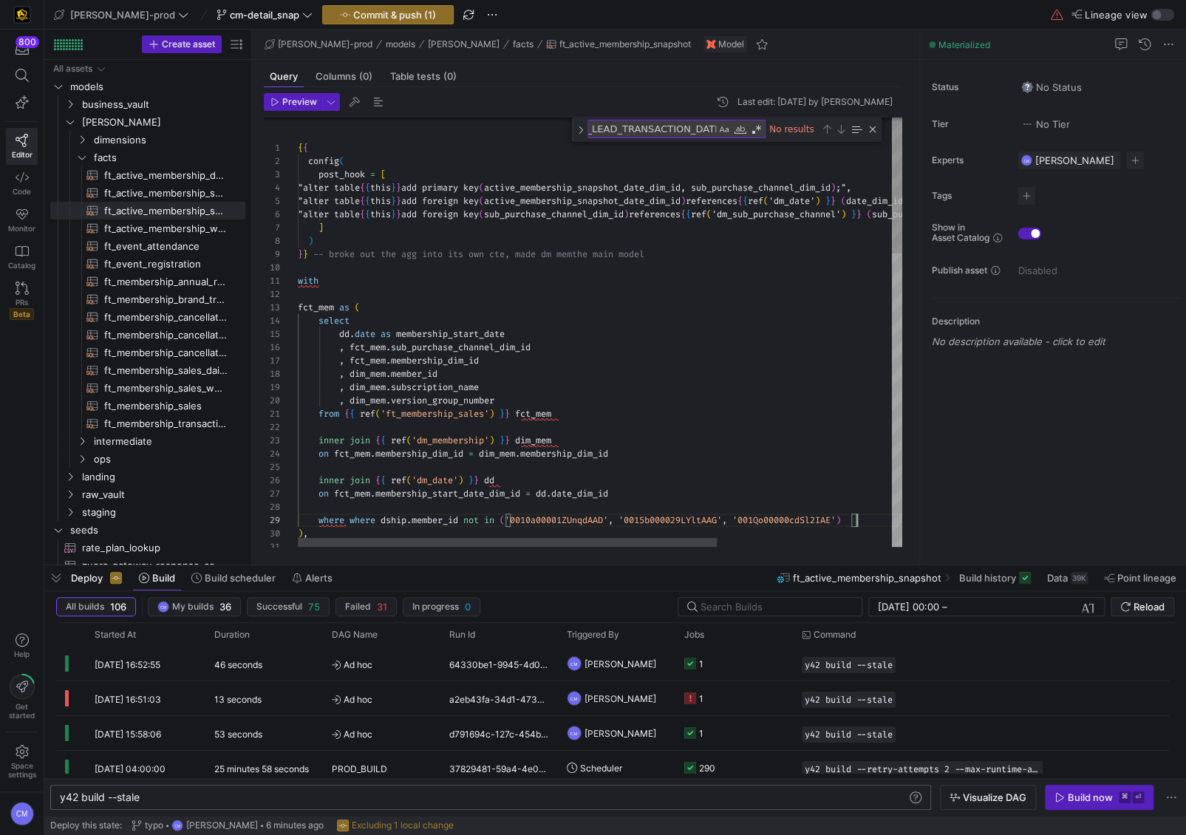
click at [545, 441] on div "} } -- broke out the agg into its own cte, made dm mem the main model with fct_…" at bounding box center [726, 792] width 856 height 1351
click at [390, 518] on div "} } -- broke out the agg into its own cte, made dm mem the main model with fct_…" at bounding box center [726, 792] width 856 height 1351
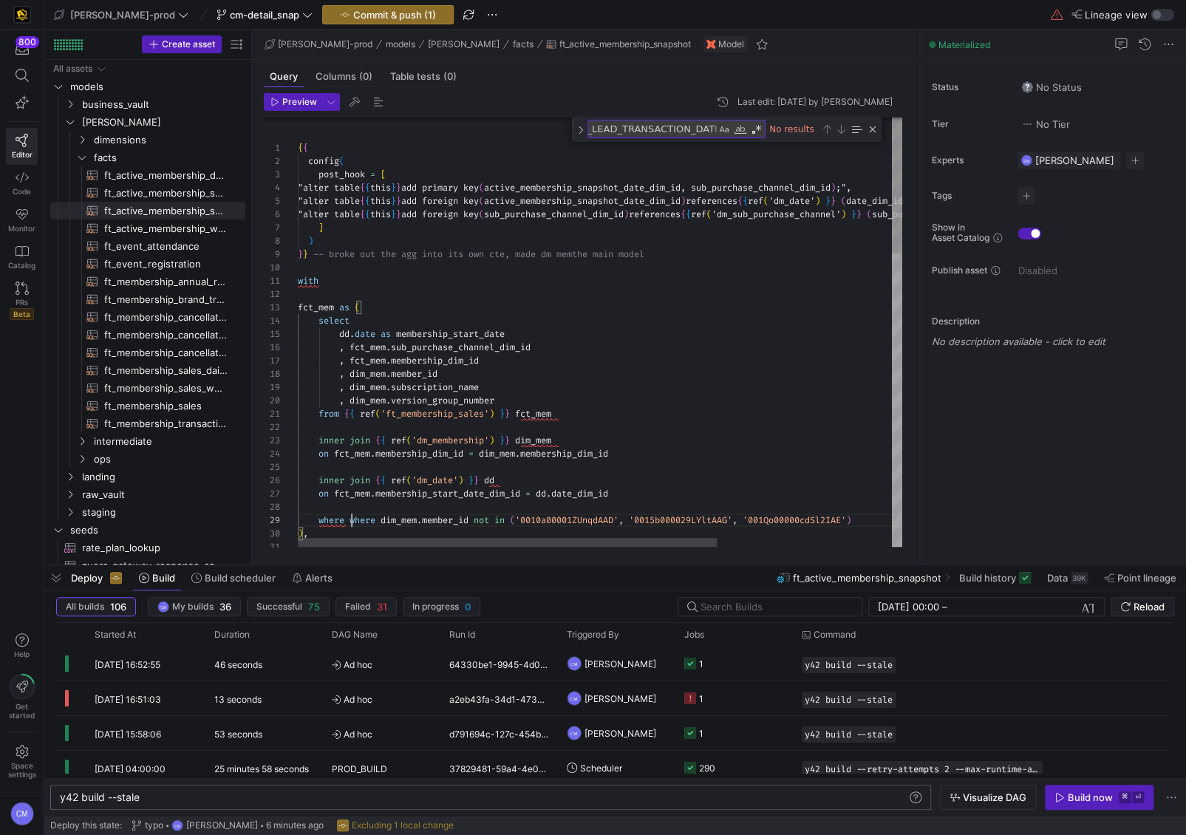
click at [351, 518] on div "} } -- broke out the agg into its own cte, made dm mem the main model with fct_…" at bounding box center [726, 792] width 856 height 1351
click at [680, 281] on div "} } -- broke out the agg into its own cte, made dm mem the main model with fct_…" at bounding box center [726, 792] width 856 height 1351
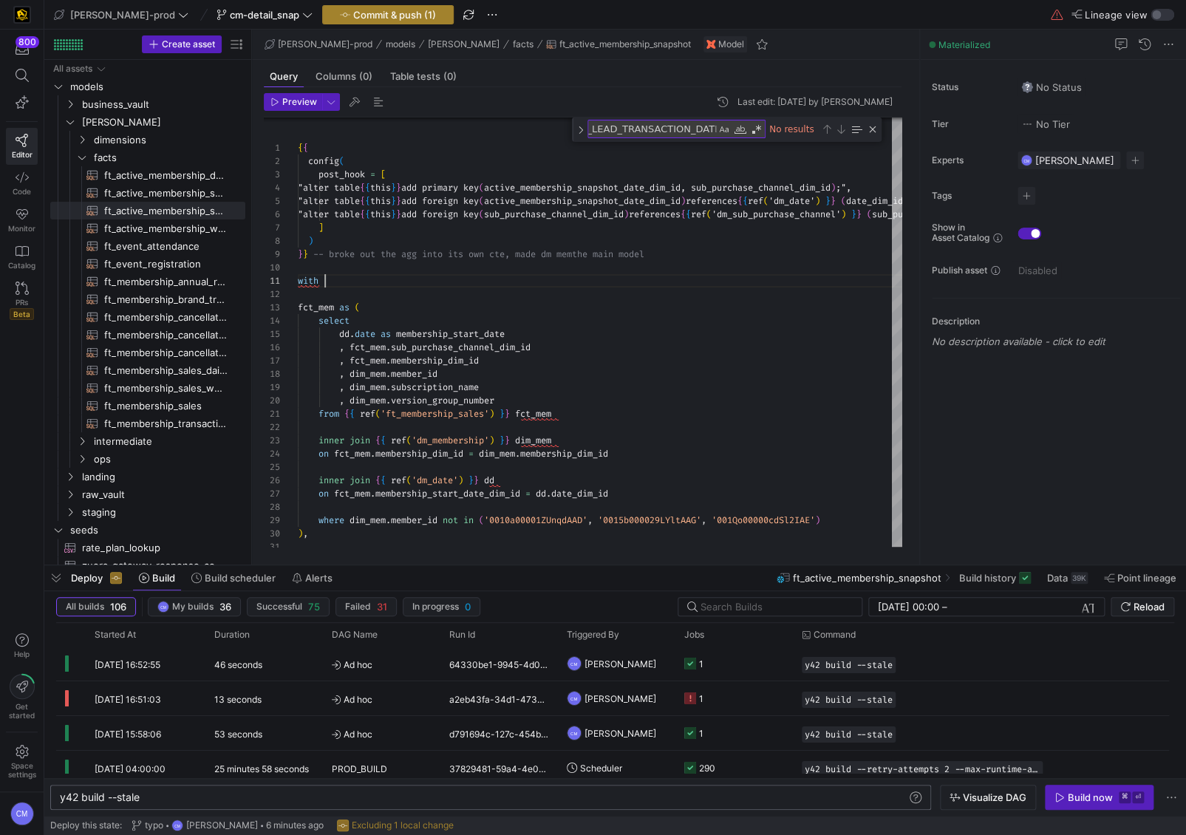
type textarea "with fct_mem as ( select dd.date as membership_start_date , fct_mem.sub_purchas…"
click at [353, 12] on span "Commit & push (1)" at bounding box center [394, 15] width 83 height 12
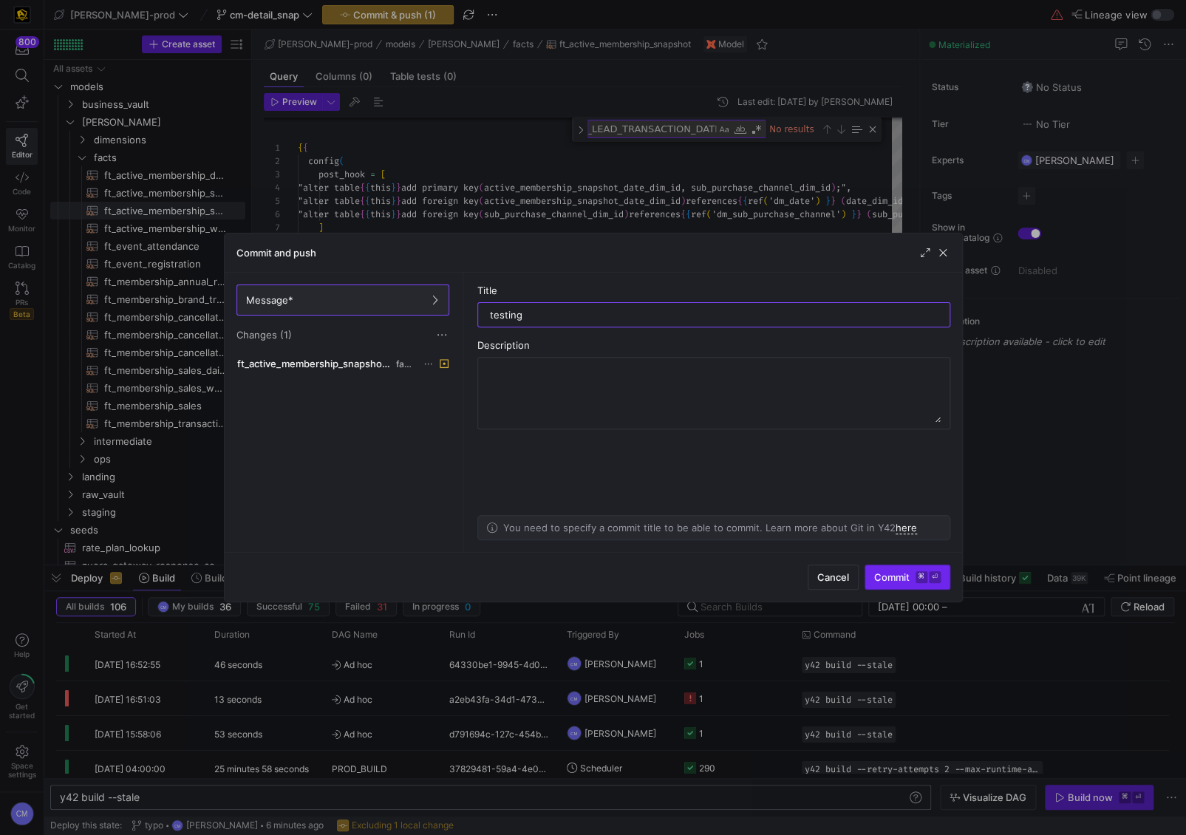
type input "testing"
click at [901, 518] on span "submit" at bounding box center [908, 578] width 84 height 24
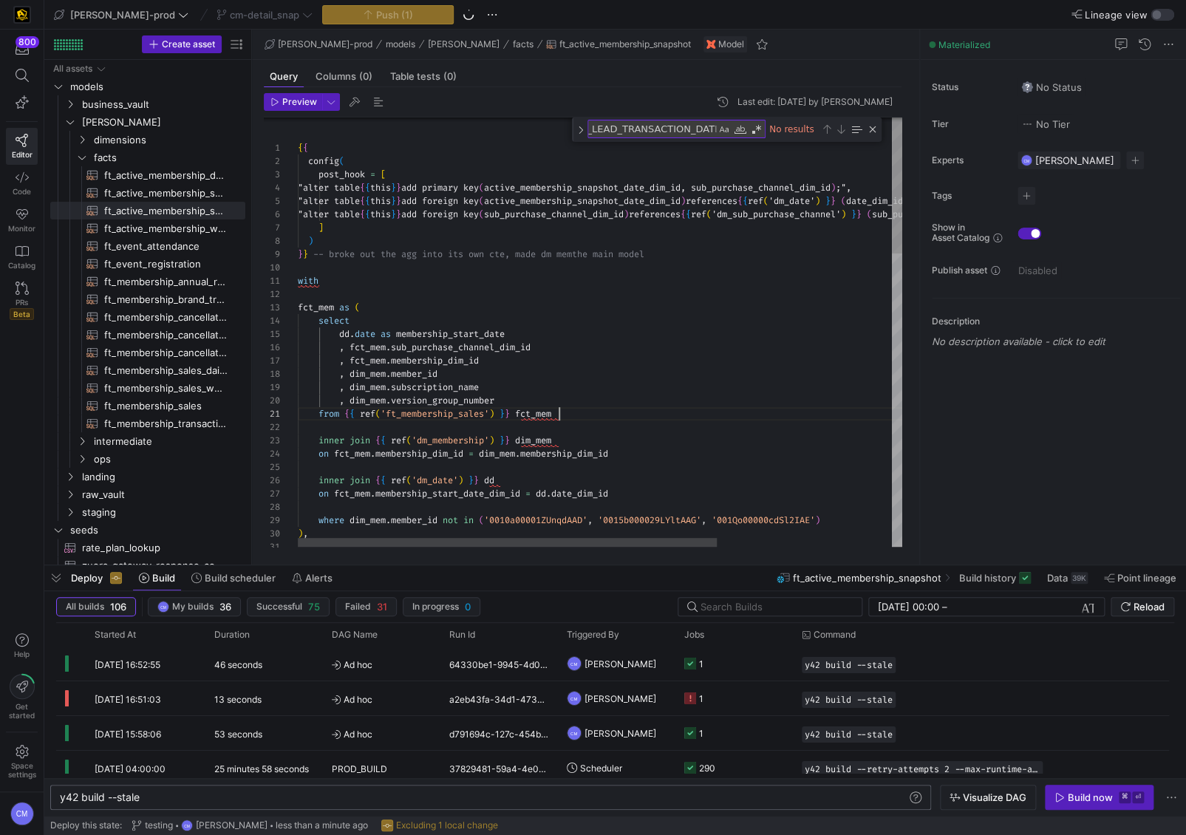
scroll to position [0, 260]
click at [636, 418] on div "} } -- broke out the agg into its own cte, made dm mem the main model with fct_…" at bounding box center [726, 792] width 856 height 1351
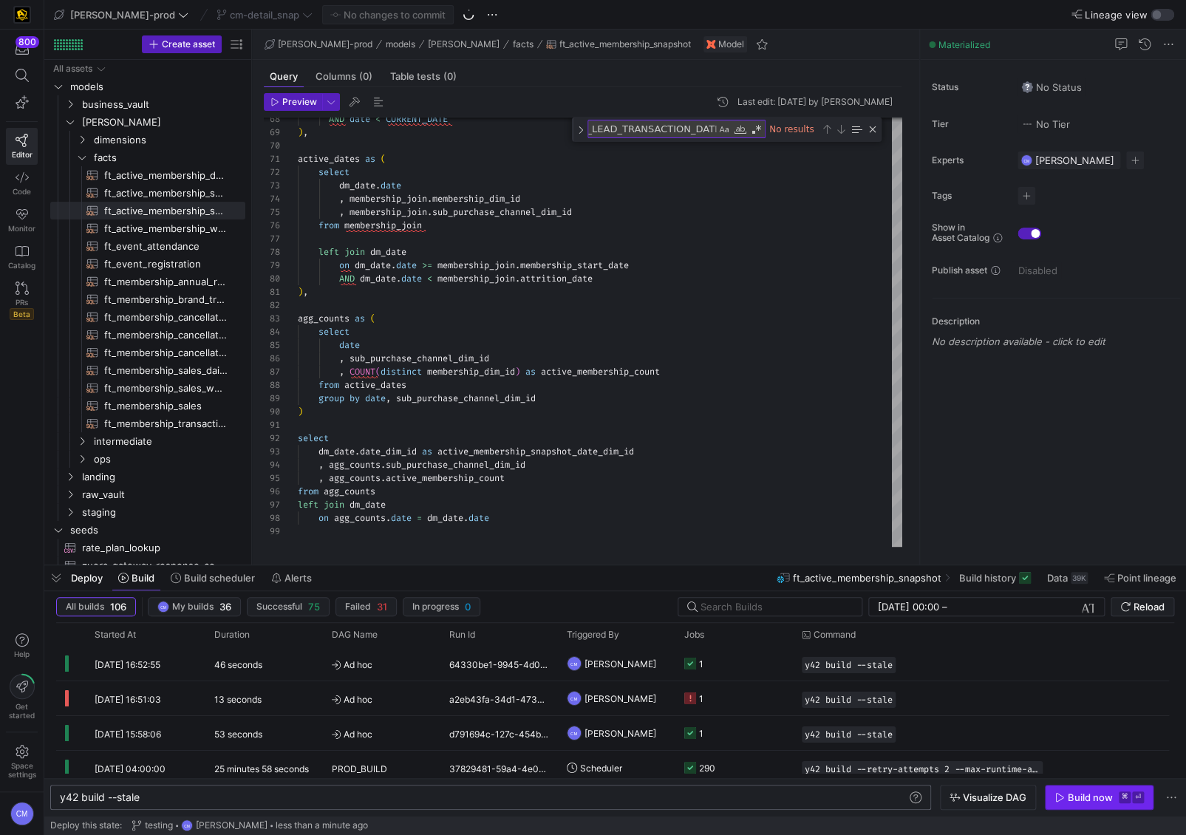
click at [1015, 518] on div "Build now" at bounding box center [1090, 798] width 45 height 12
click at [198, 197] on span "ft_active_membership_snapshot_detail​​​​​​​​​​" at bounding box center [166, 193] width 124 height 17
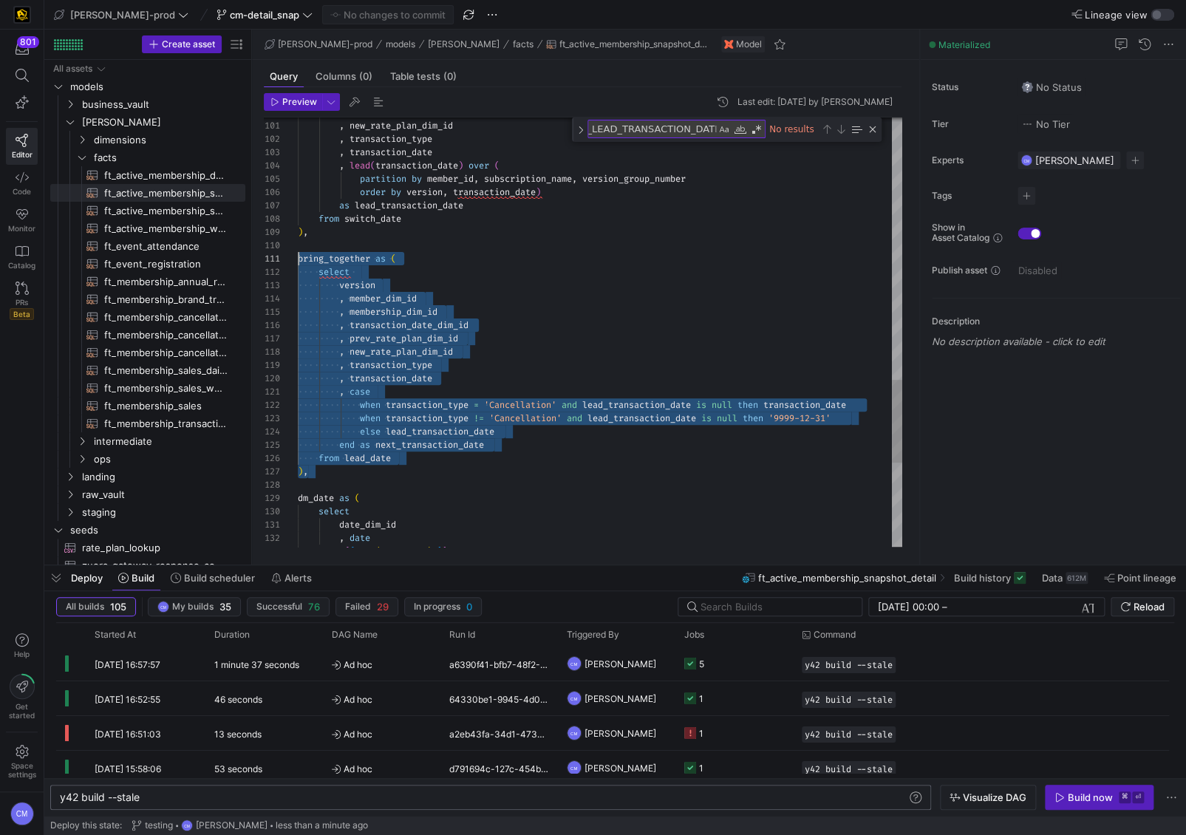
drag, startPoint x: 377, startPoint y: 468, endPoint x: 276, endPoint y: 262, distance: 229.4
click at [276, 262] on div "100 101 102 103 104 105 106 107 108 109 110 111 112 113 114 115 116 117 118 119…" at bounding box center [583, 332] width 639 height 429
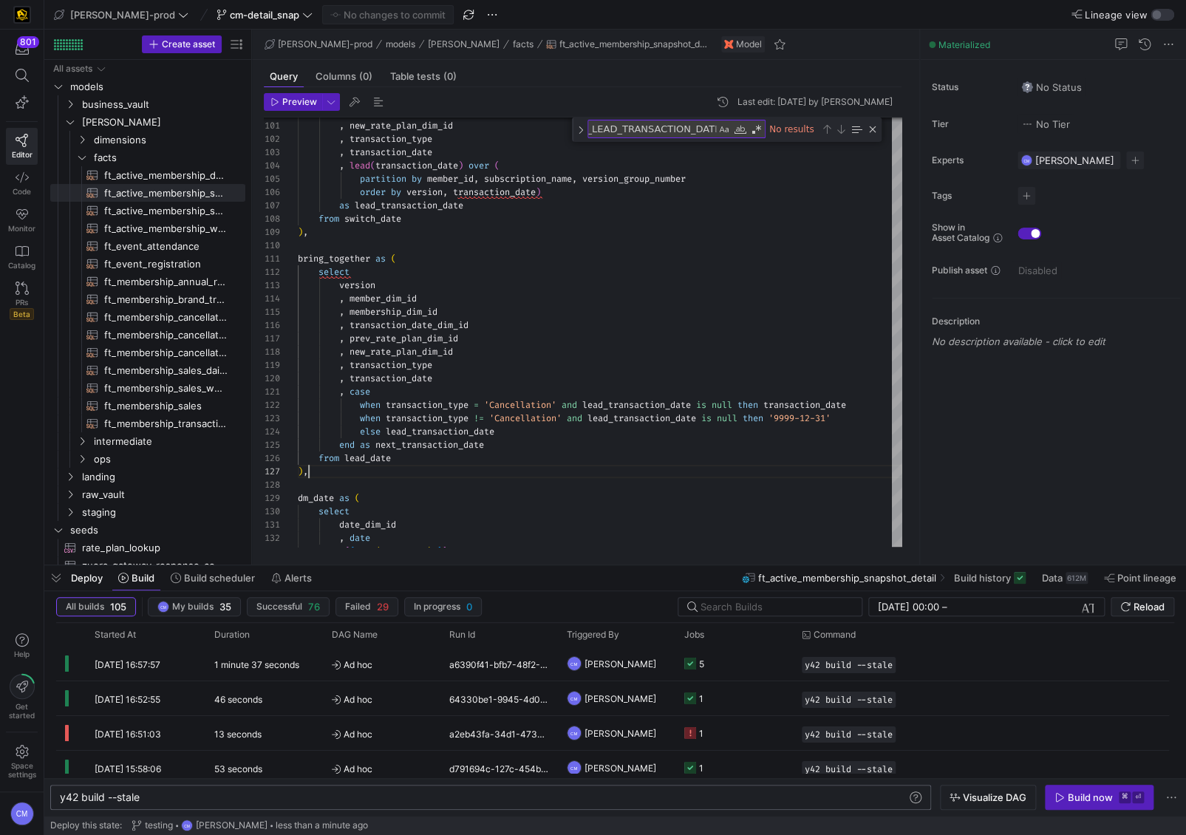
type textarea "{{ config( post_hook = [ "alter table {{ this }} add primary key (active_member…"
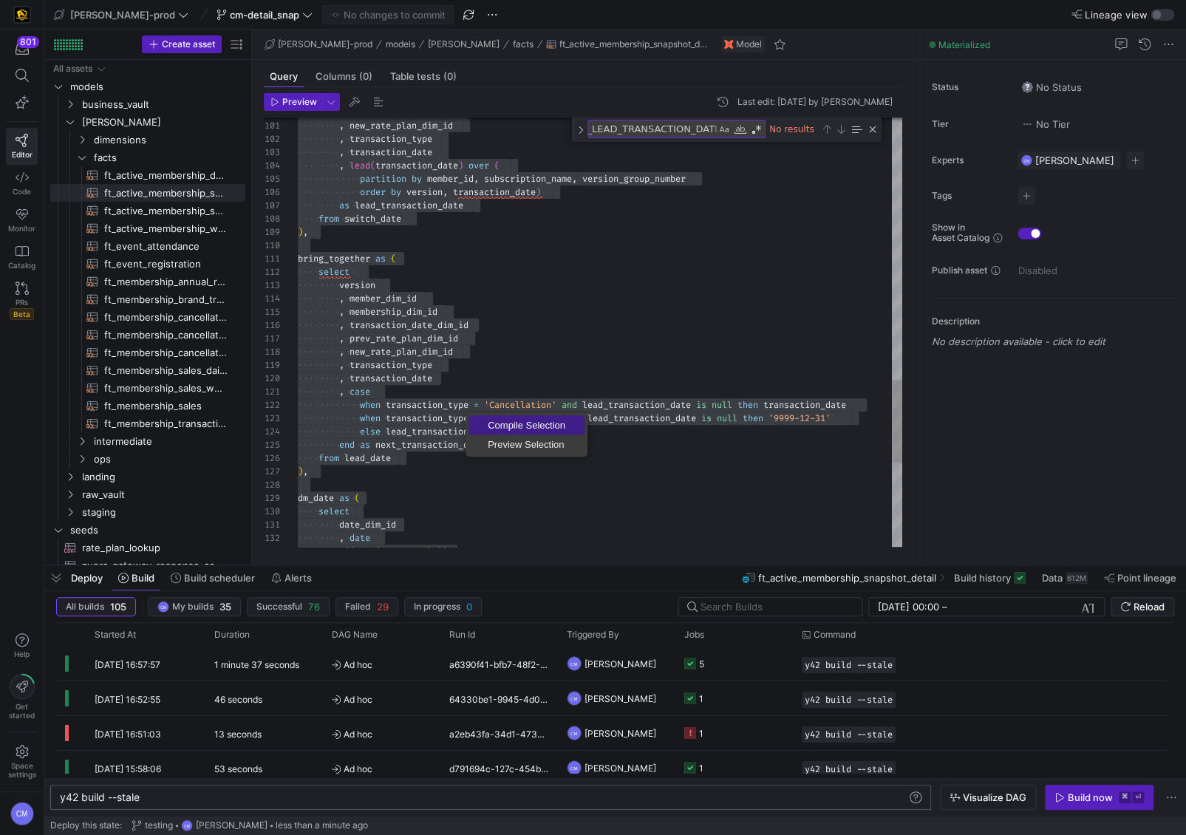
click at [496, 416] on link "Compile Selection" at bounding box center [527, 424] width 116 height 19
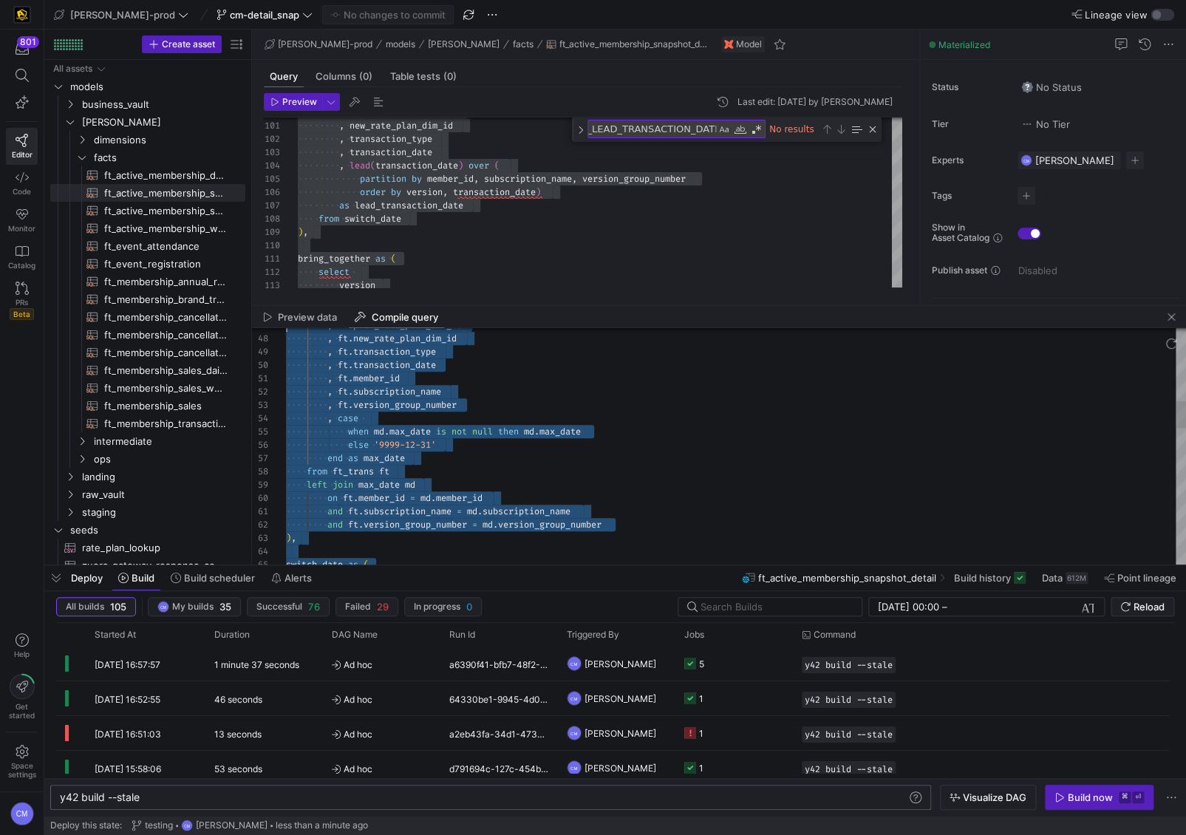
scroll to position [119, 0]
type textarea "with ft_trans as ( select ft.version , ft.member_dim_id , ft.membership_dim_id …"
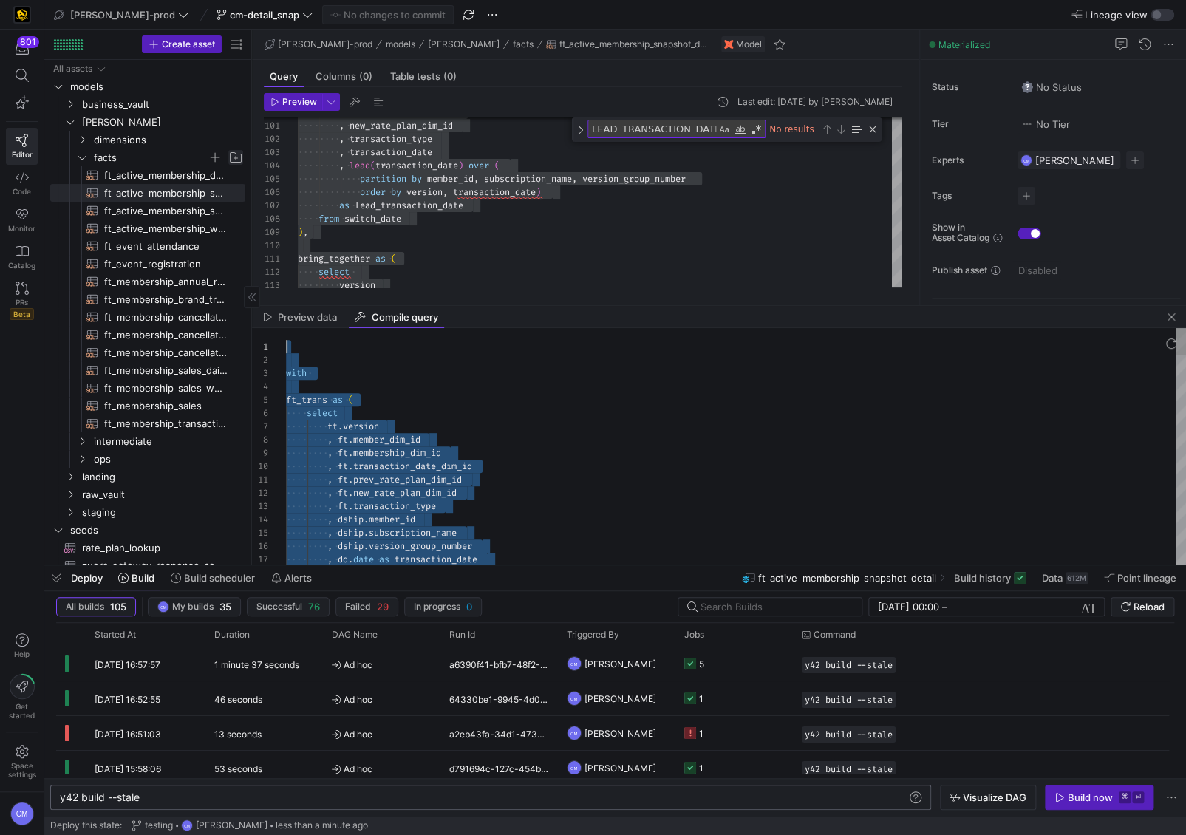
drag, startPoint x: 350, startPoint y: 431, endPoint x: 234, endPoint y: 162, distance: 293.0
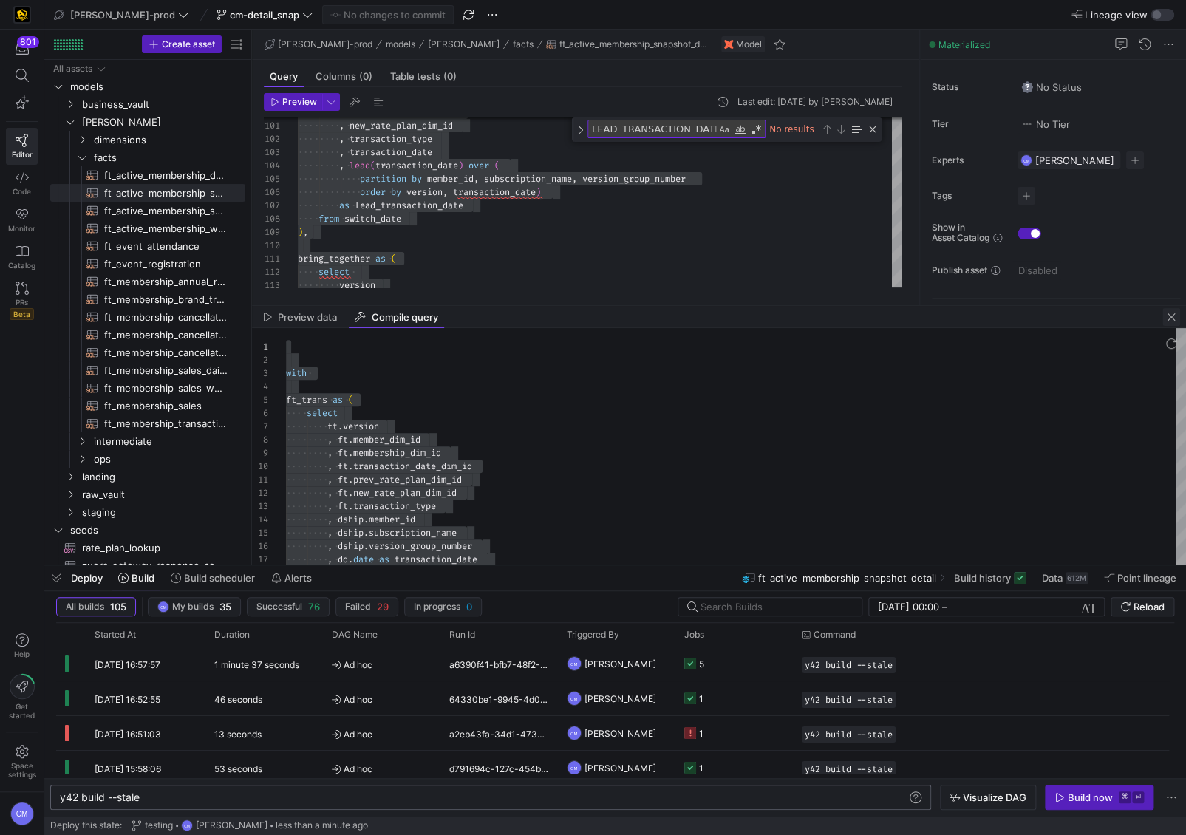
click at [1015, 315] on span "button" at bounding box center [1172, 317] width 18 height 18
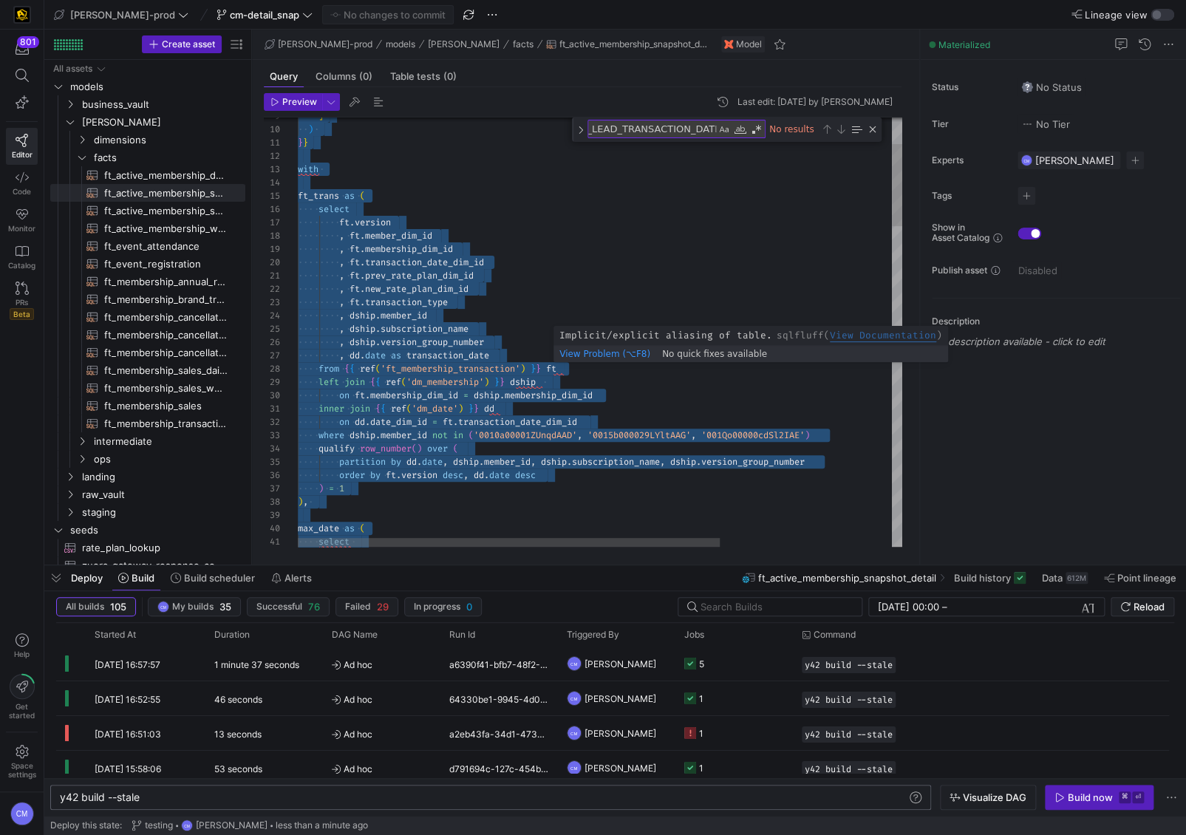
type textarea ", ft.prev_rate_plan_dim_id , ft.new_rate_plan_dim_id , ft.transaction_type , ds…"
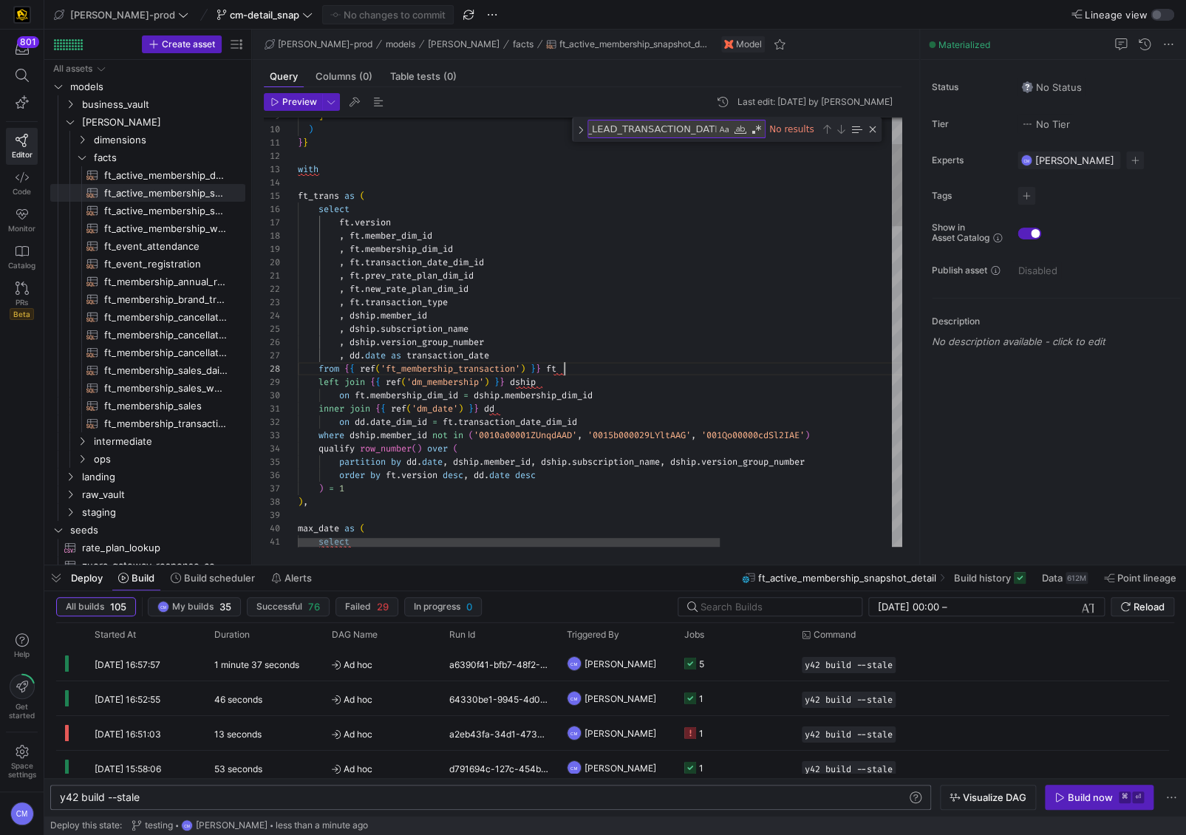
scroll to position [93, 266]
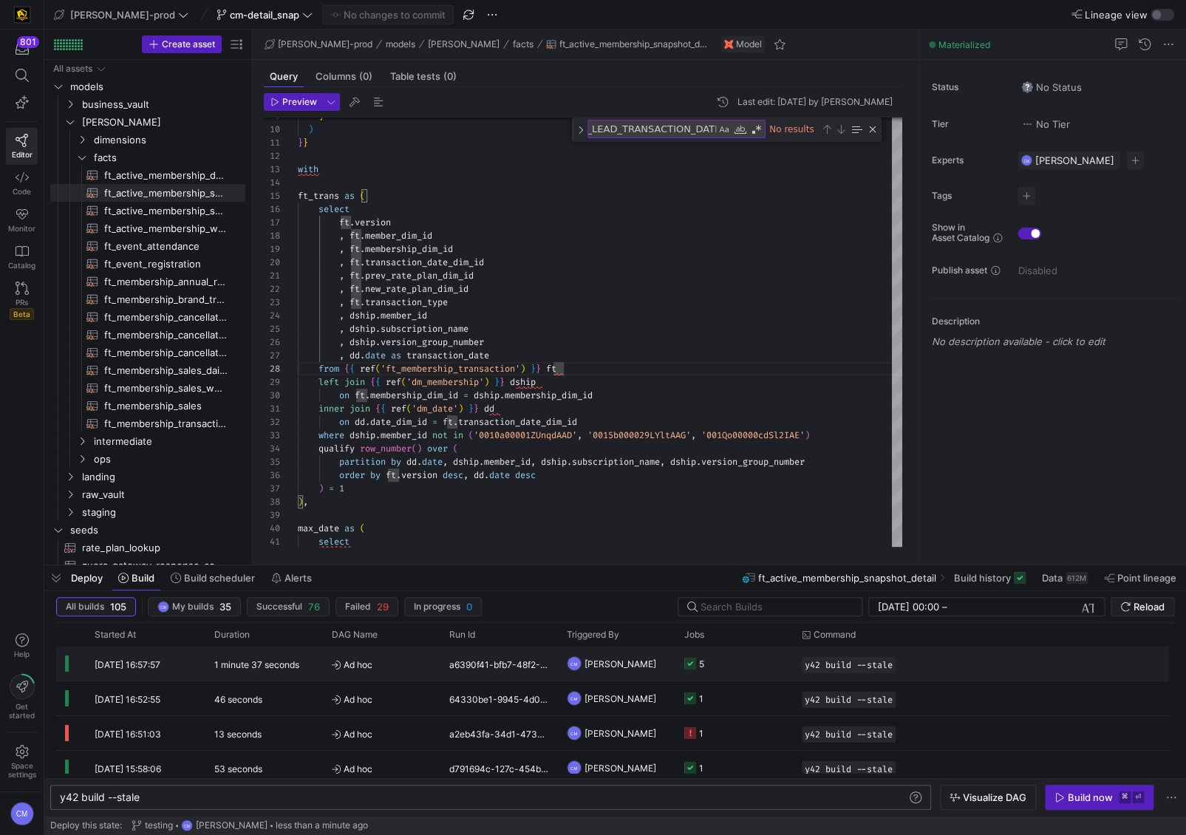
click at [928, 518] on div "y42 build --stale" at bounding box center [922, 664] width 259 height 34
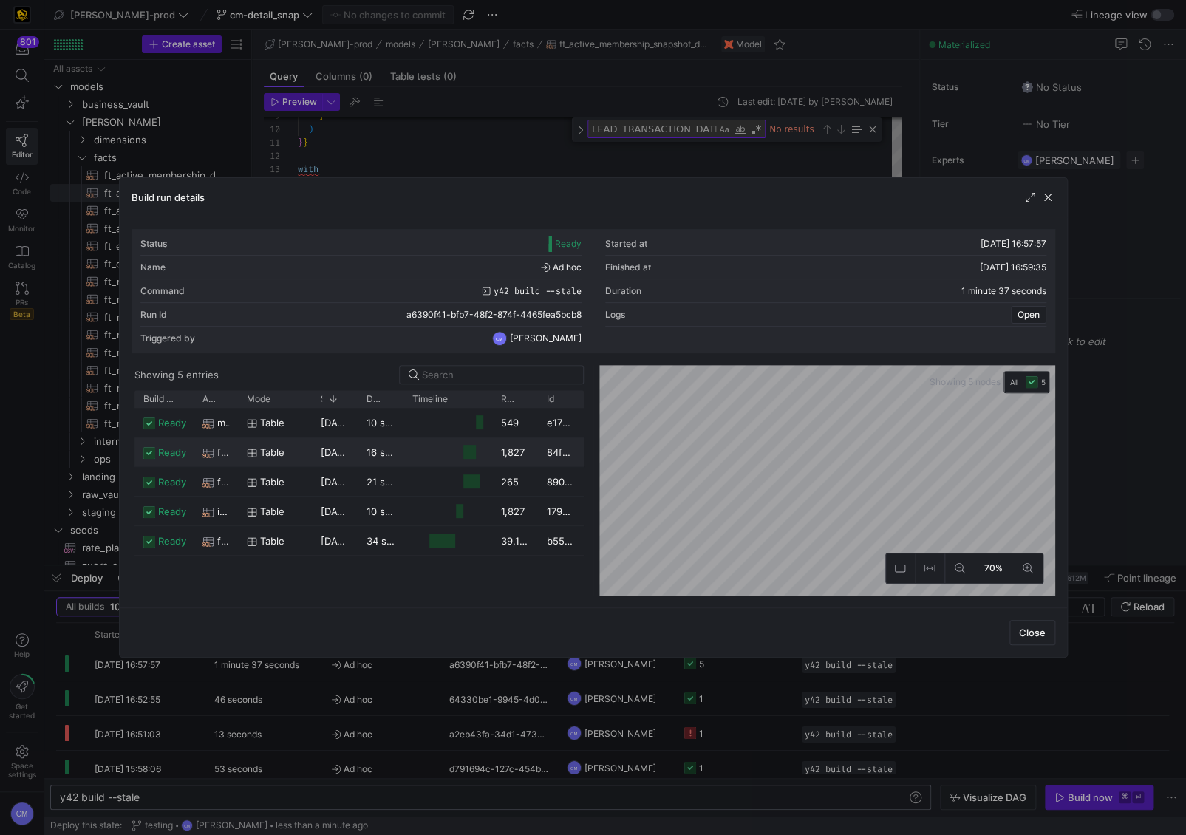
click at [339, 451] on span "18/09/25, 16:59:07" at bounding box center [358, 452] width 74 height 12
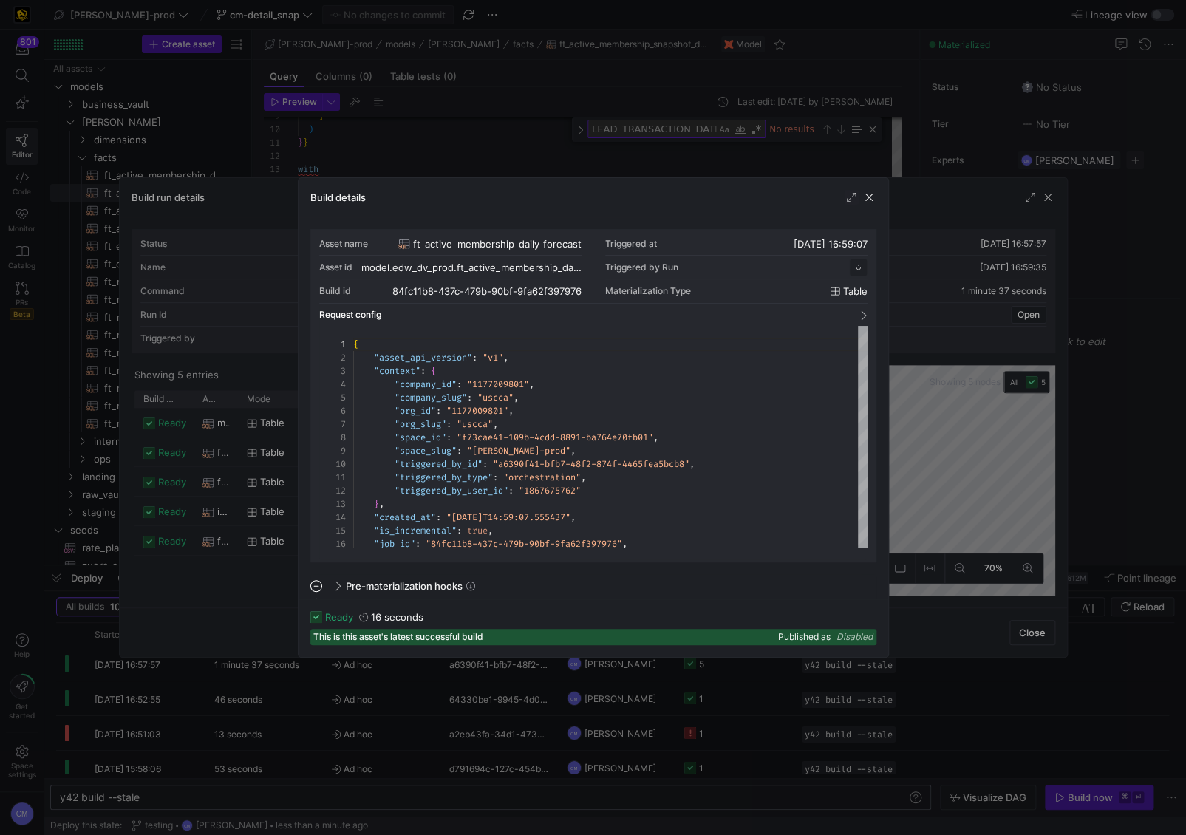
scroll to position [133, 0]
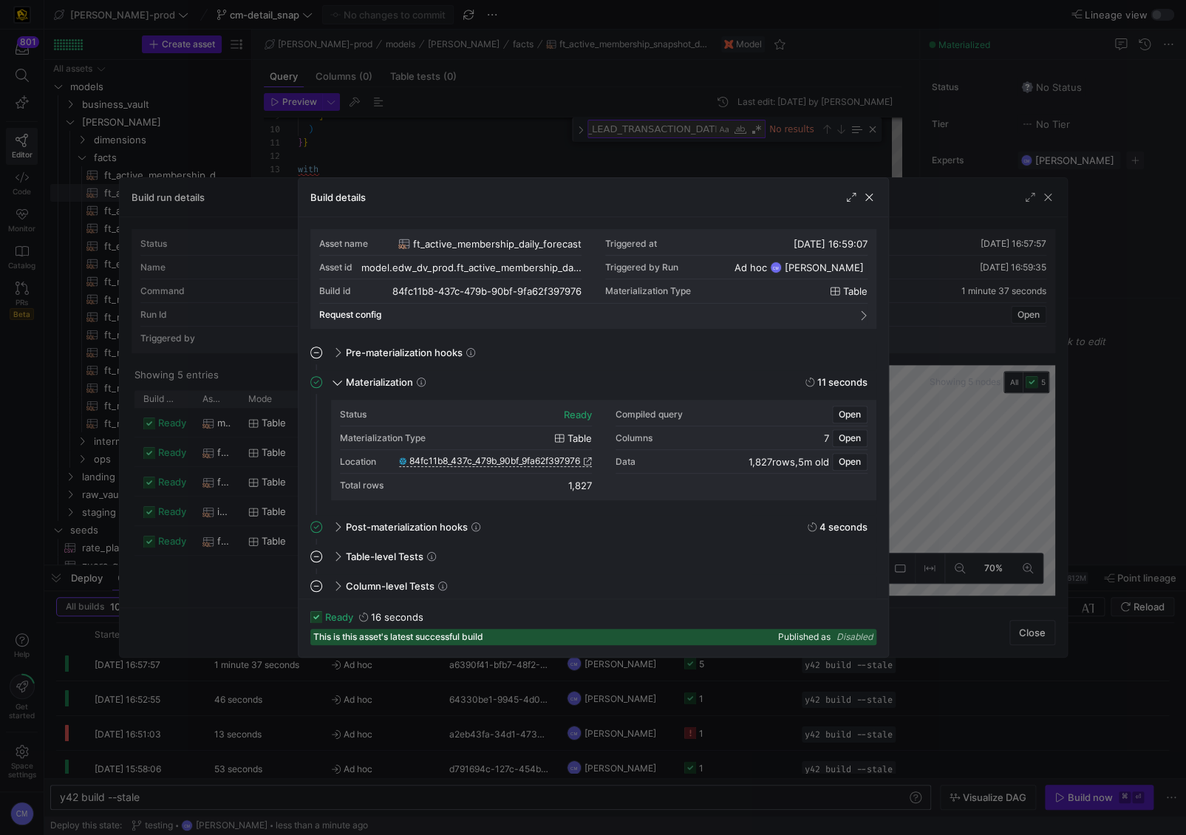
click at [276, 452] on div at bounding box center [593, 417] width 1186 height 835
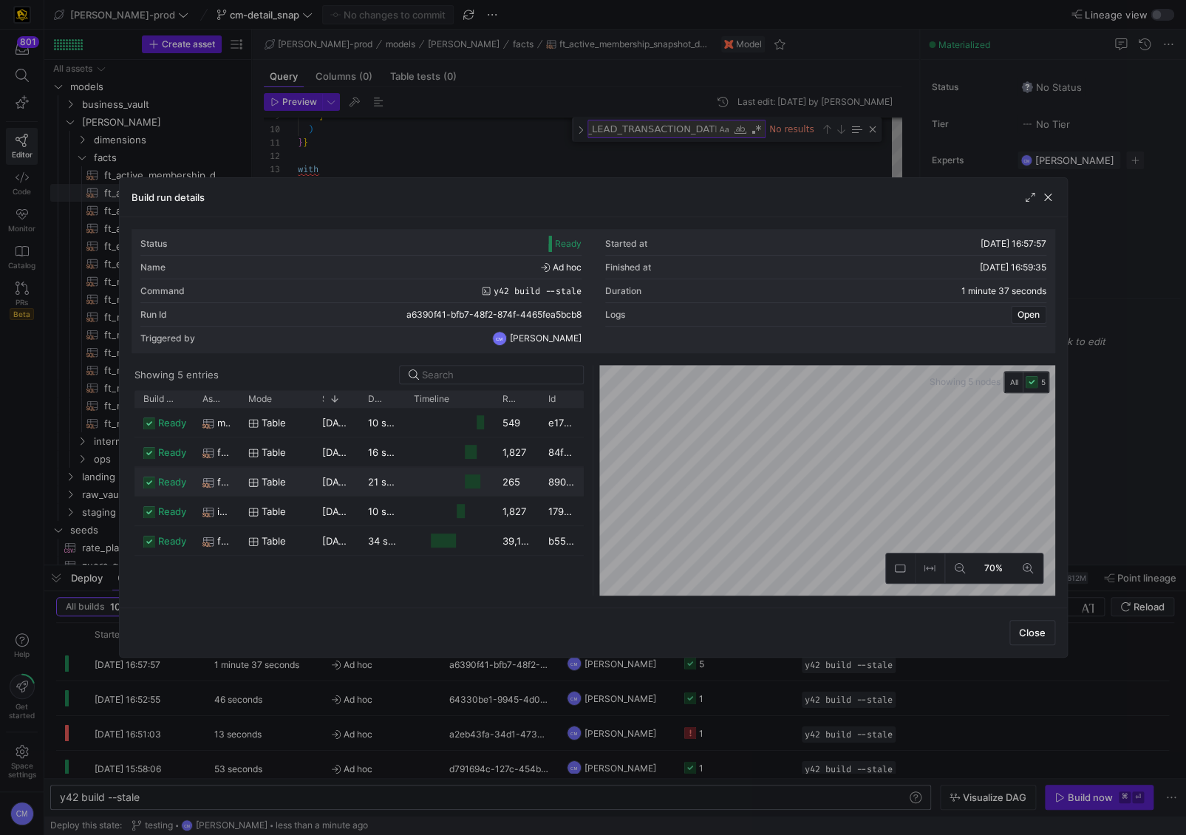
click at [305, 485] on div "table" at bounding box center [277, 481] width 74 height 29
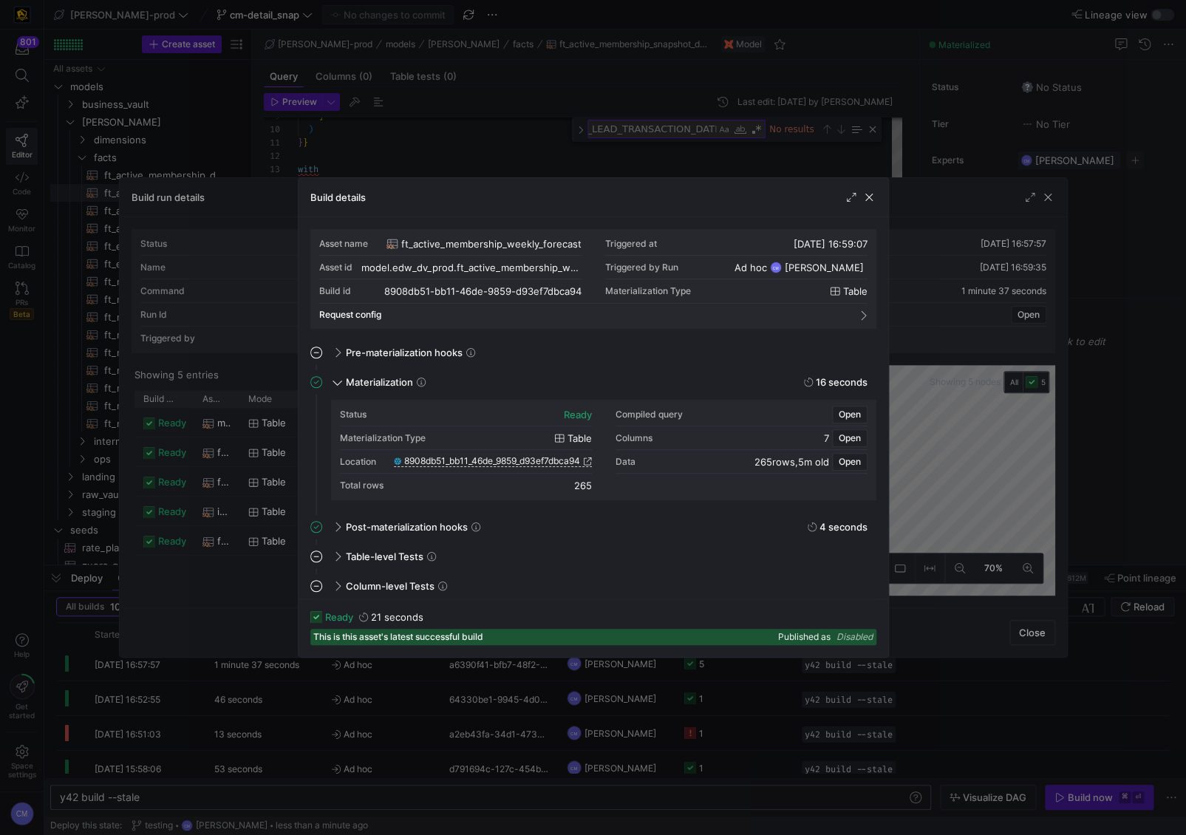
click at [241, 487] on div at bounding box center [593, 417] width 1186 height 835
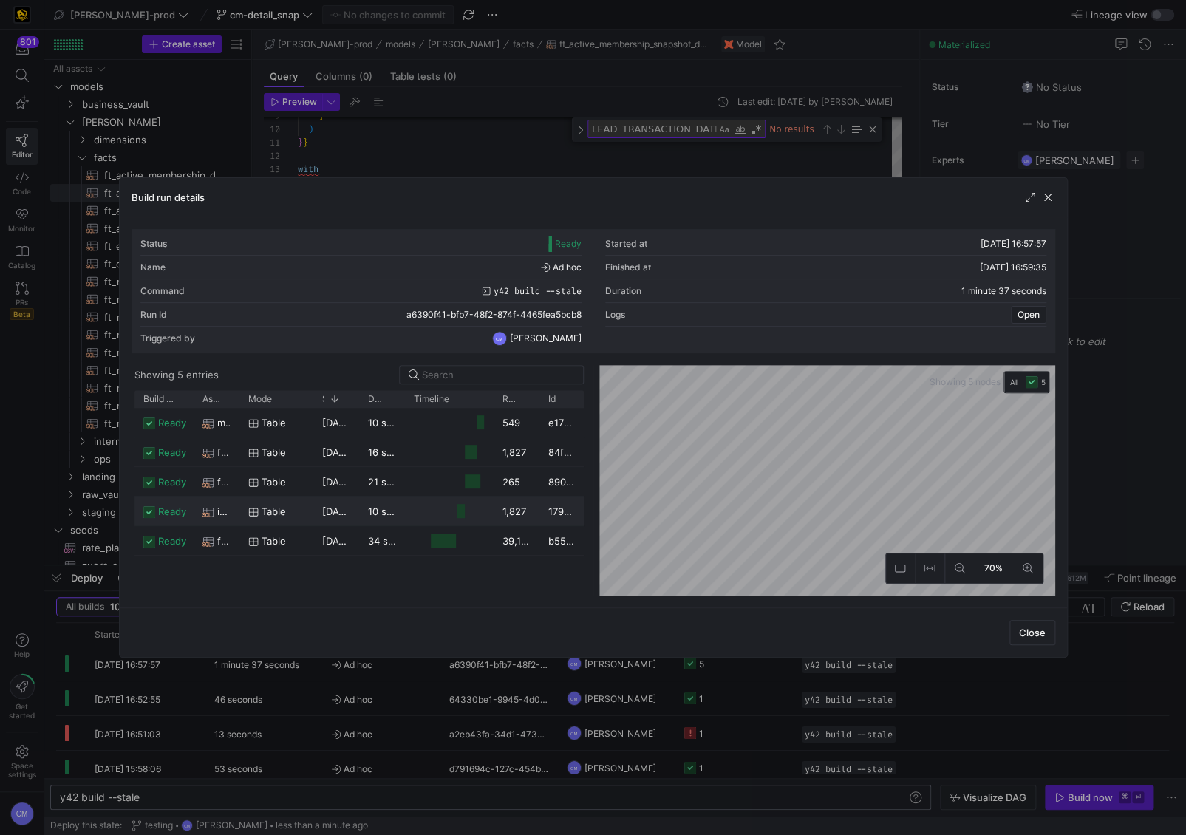
click at [248, 503] on div "table" at bounding box center [276, 512] width 56 height 29
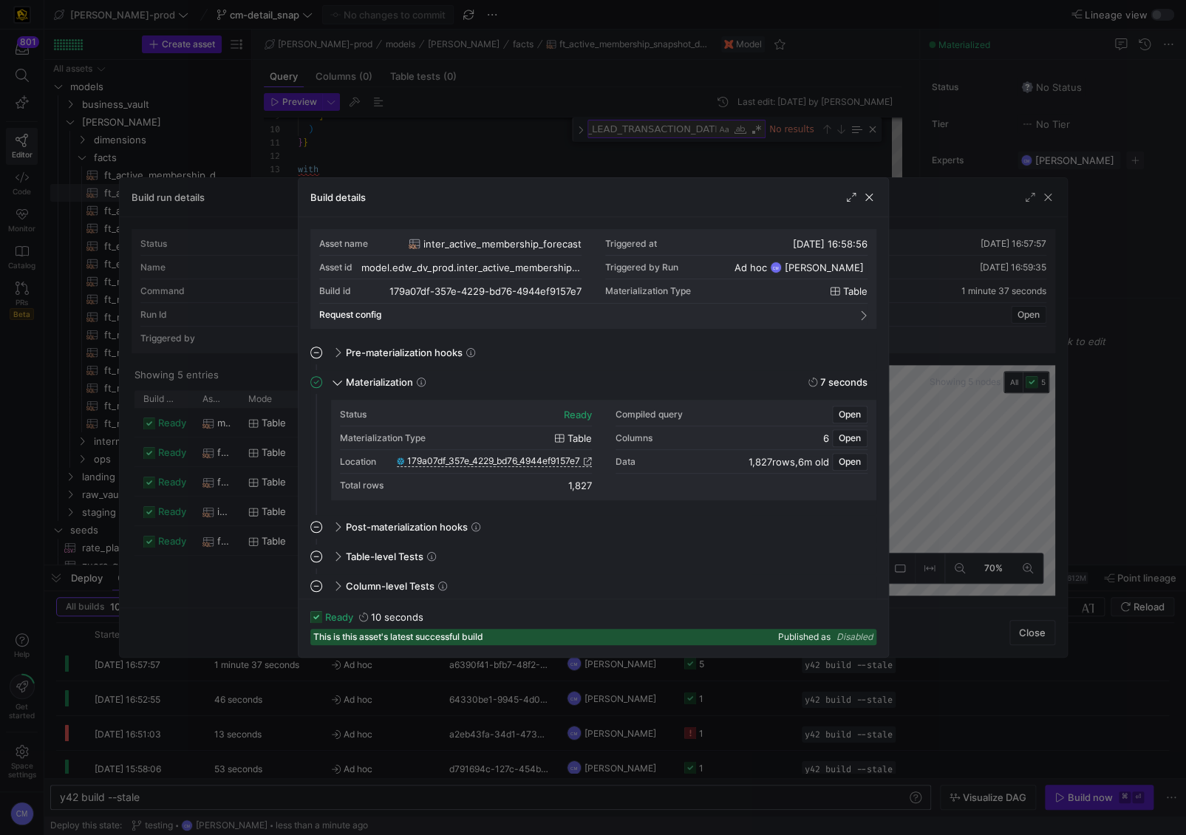
click at [251, 503] on div at bounding box center [593, 417] width 1186 height 835
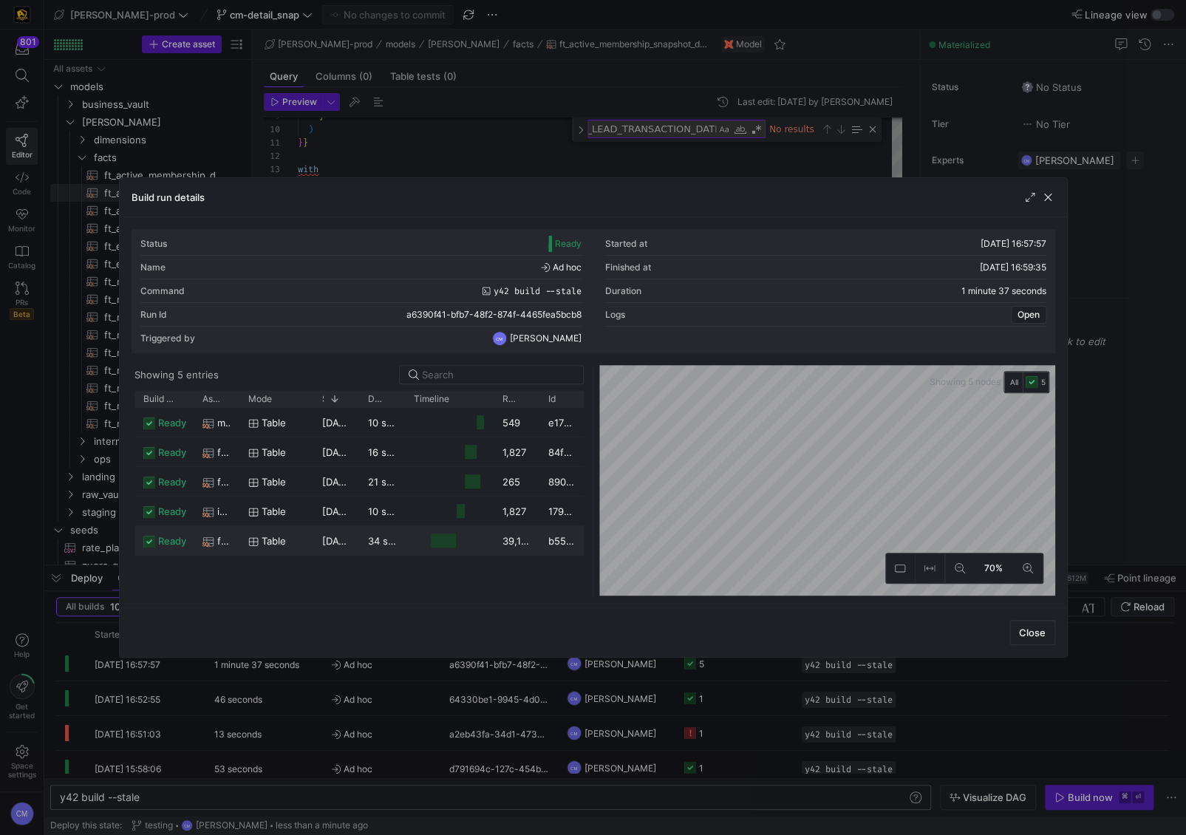
click at [313, 518] on div "18/09/25, 16:58:21" at bounding box center [336, 540] width 46 height 29
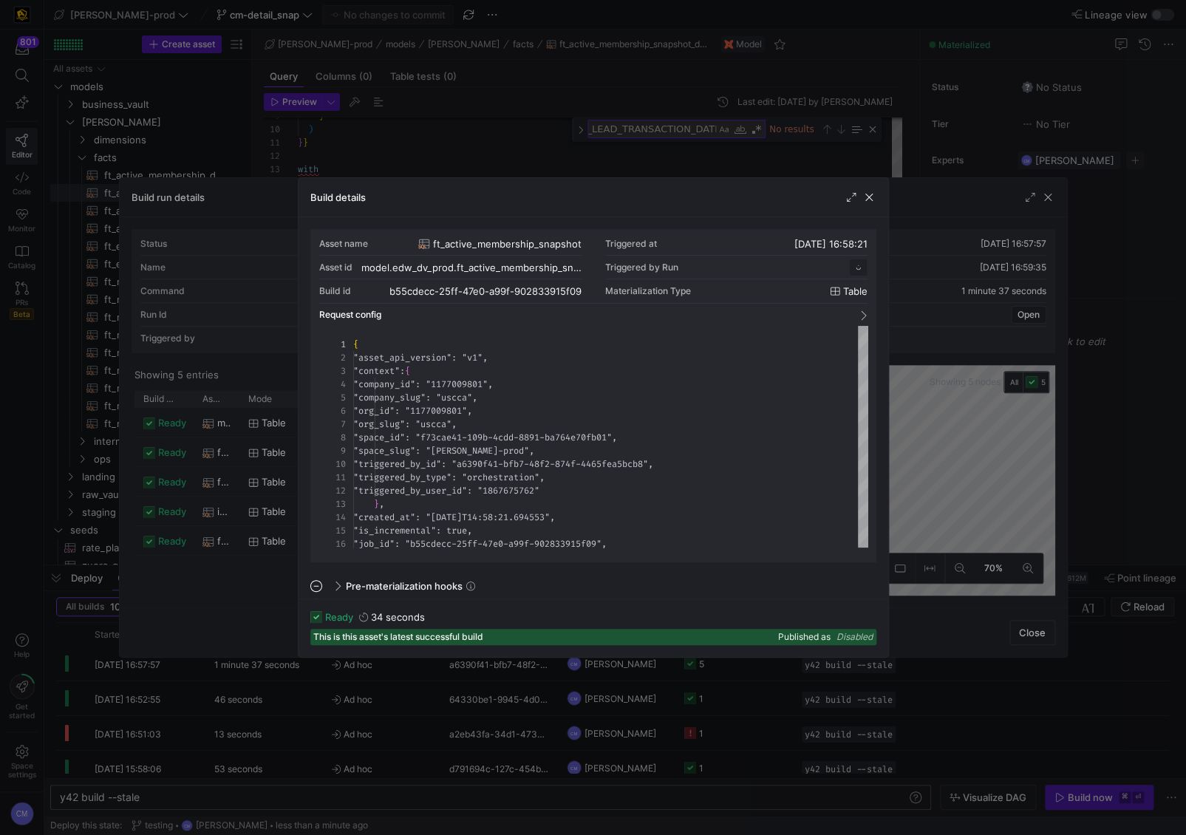
click at [299, 518] on div "Asset name ft_active_membership_snapshot Triggered at 18/09/25, 16:58:21 Asset …" at bounding box center [594, 407] width 590 height 381
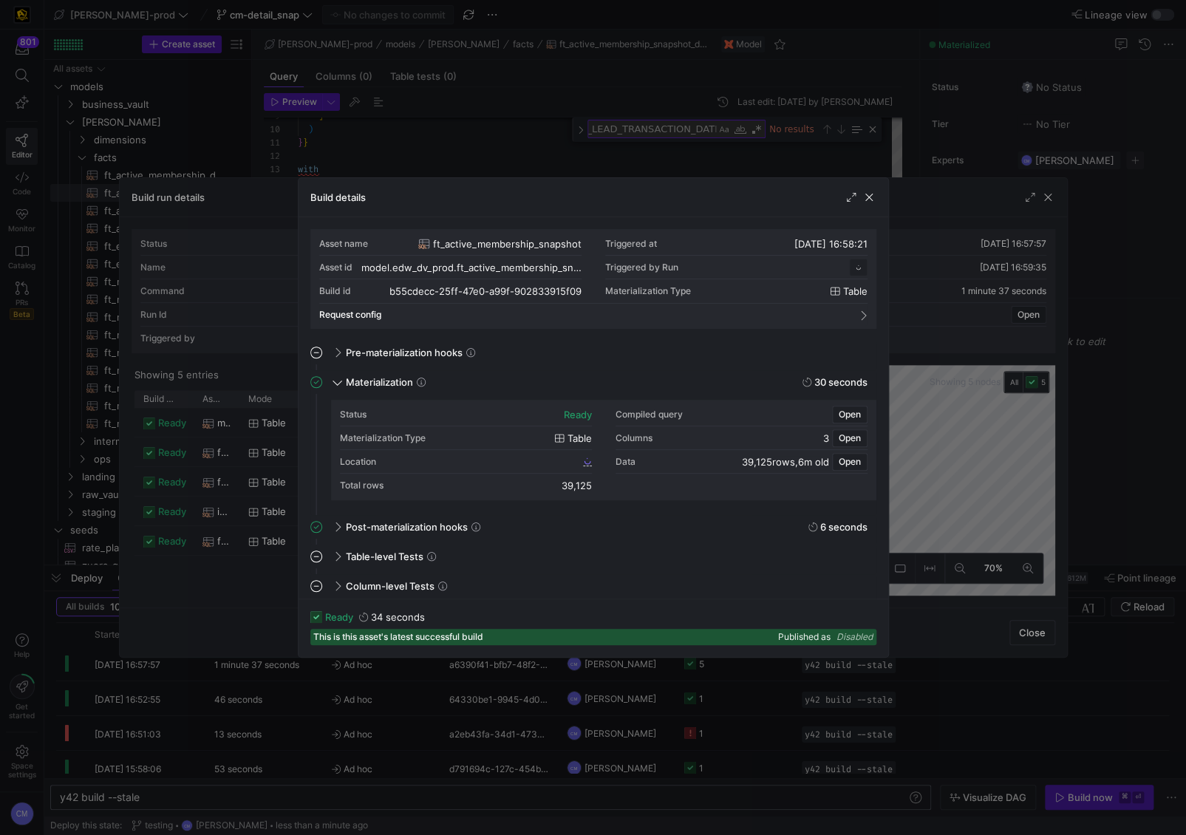
click at [480, 518] on div at bounding box center [593, 417] width 1186 height 835
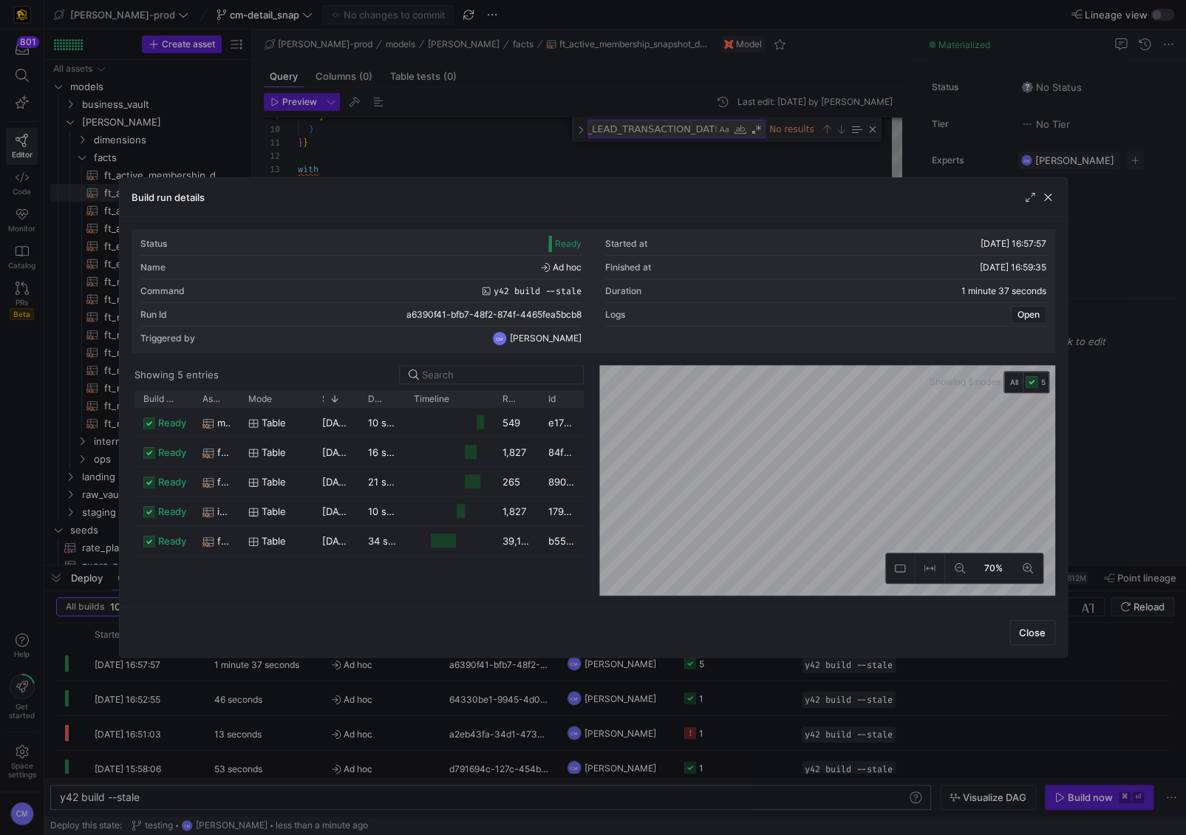
click at [480, 518] on div at bounding box center [593, 417] width 1186 height 835
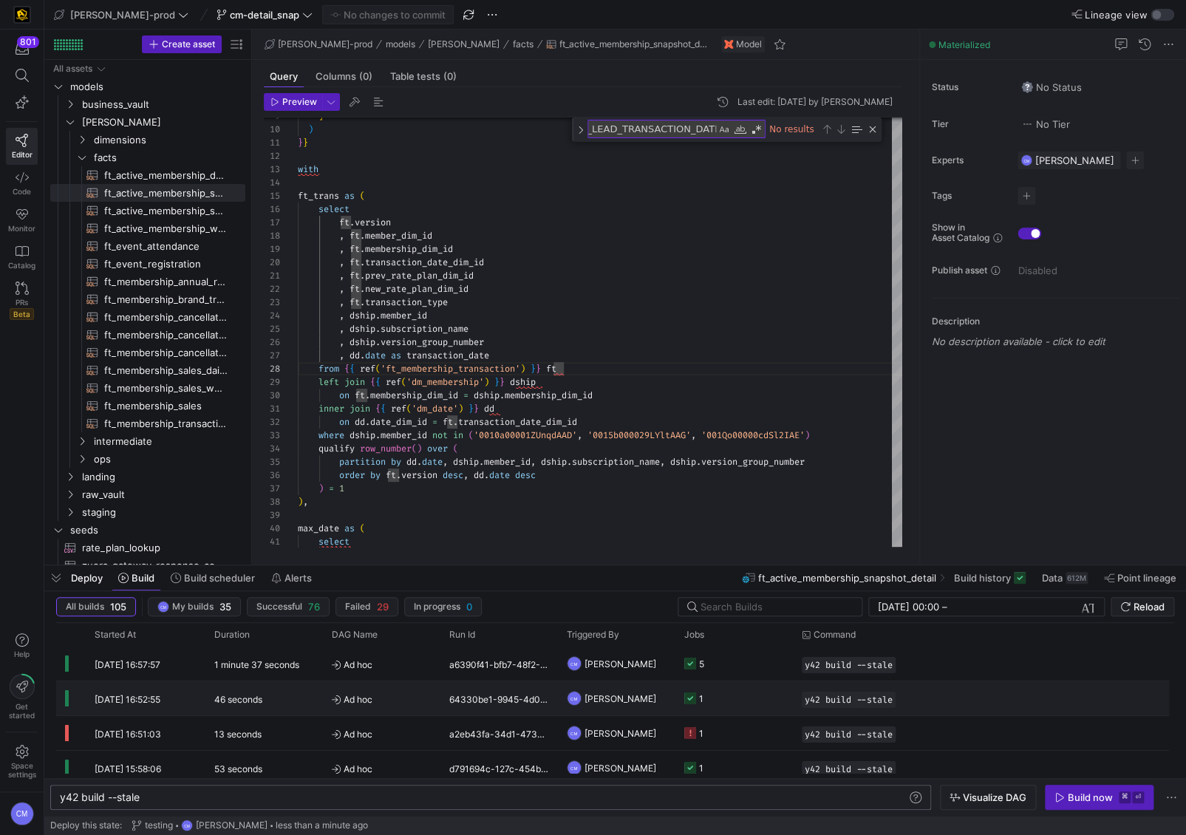
click at [765, 518] on y42-job-status-cell-renderer "1" at bounding box center [735, 698] width 100 height 33
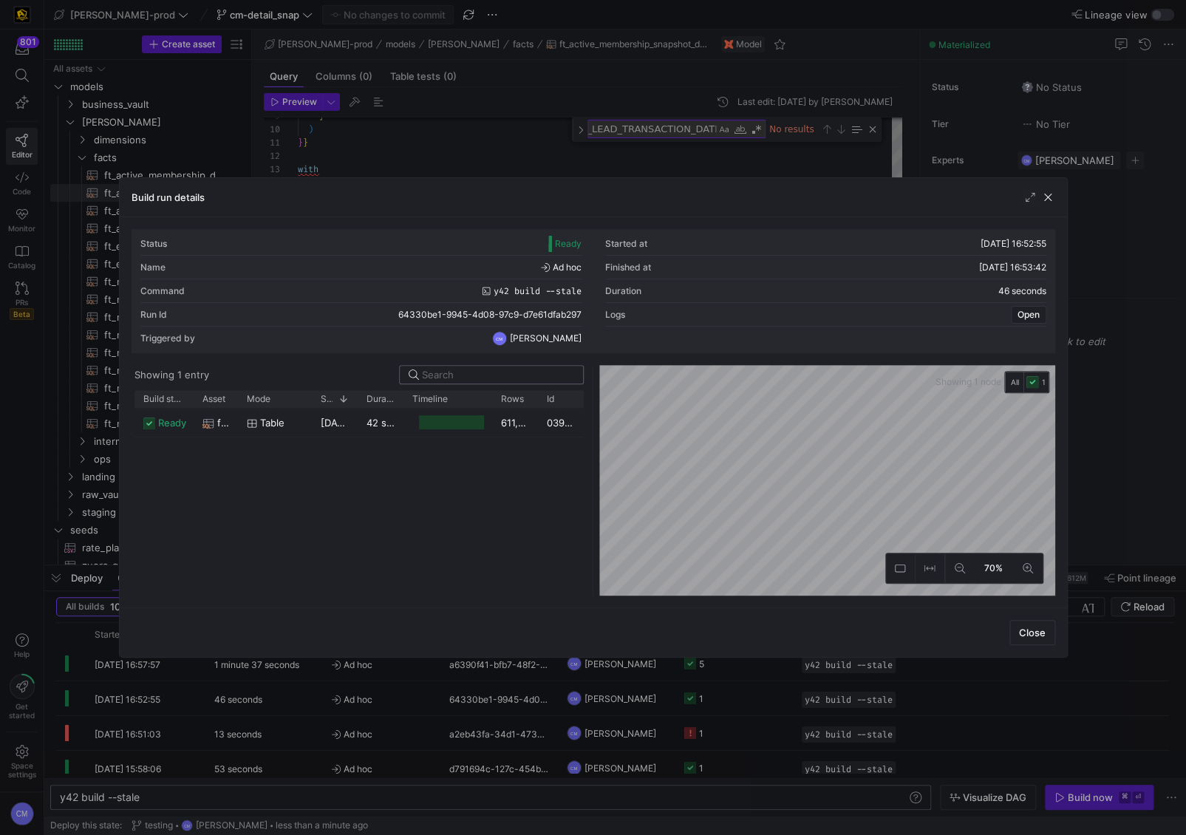
click at [483, 379] on input at bounding box center [498, 375] width 152 height 12
click at [499, 411] on div "611,660,947" at bounding box center [515, 422] width 46 height 29
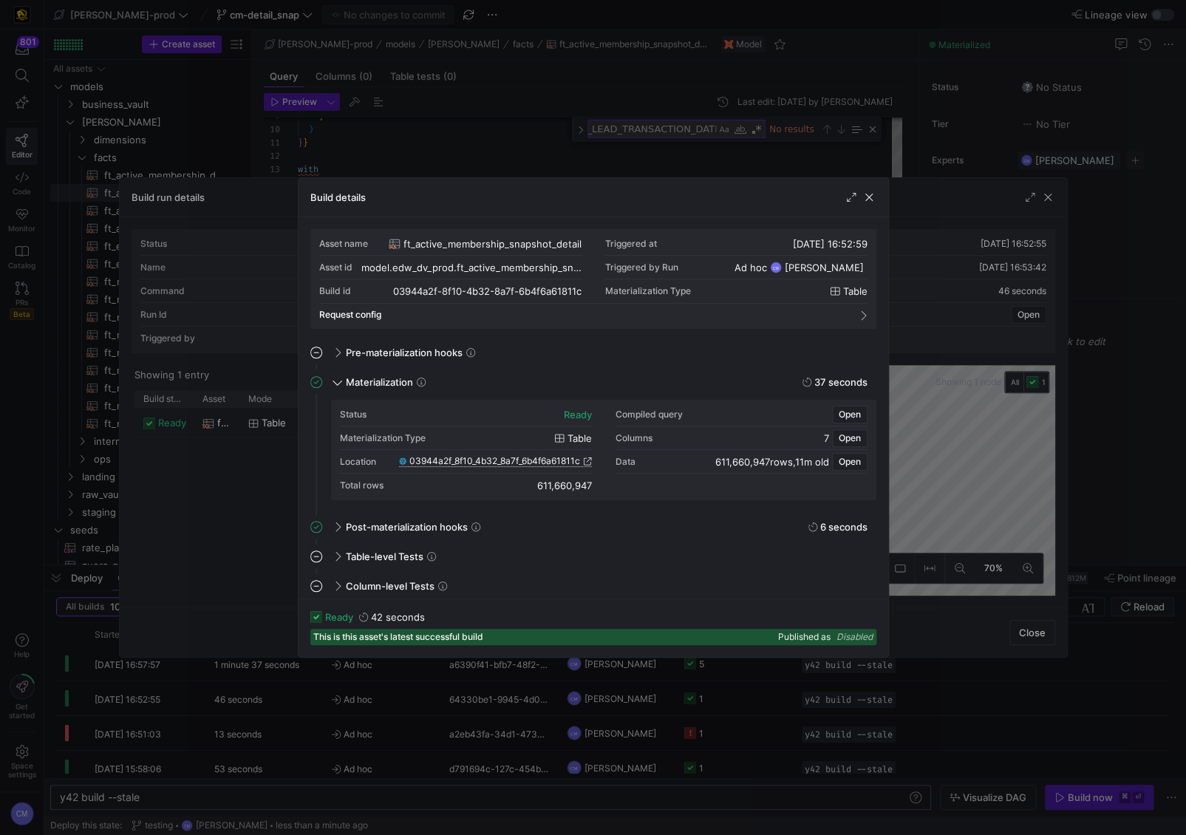
click at [539, 456] on span "03944a2f_8f10_4b32_8a7f_6b4f6a61811c" at bounding box center [495, 461] width 171 height 10
click at [508, 127] on div at bounding box center [593, 417] width 1186 height 835
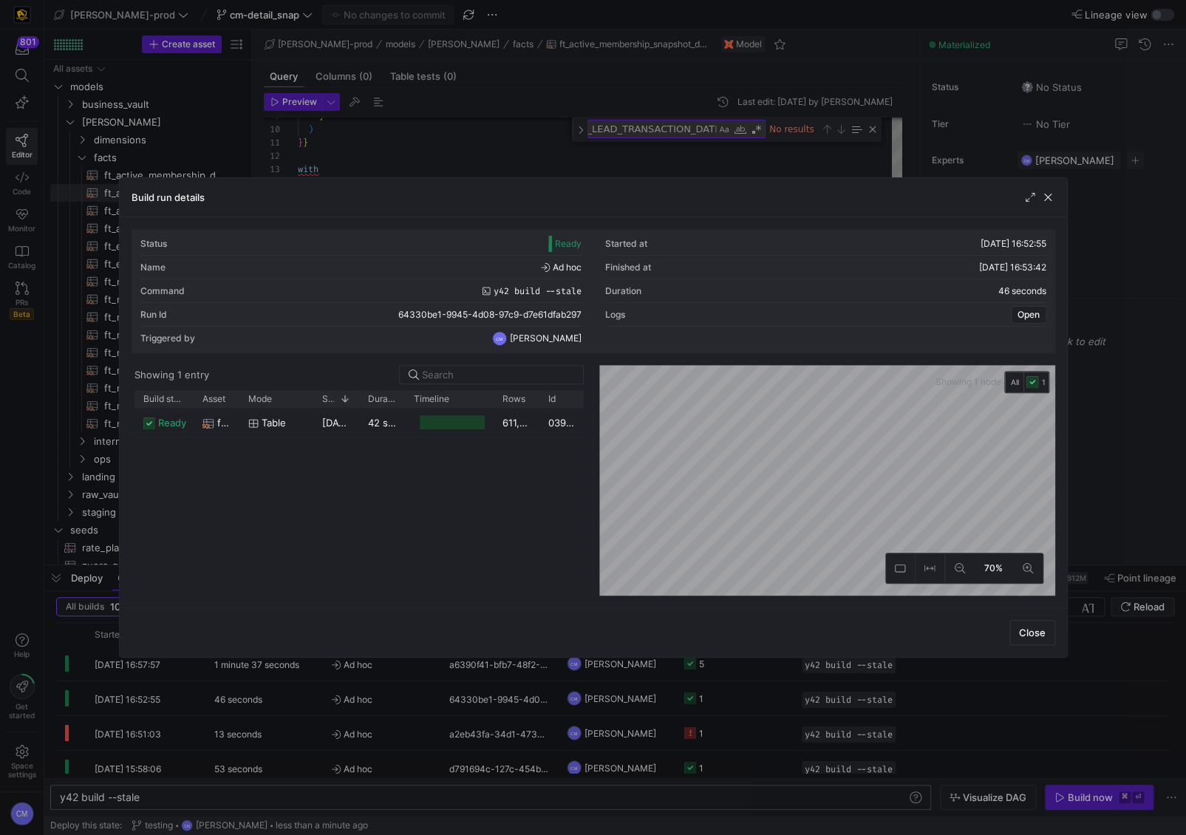
click at [501, 138] on div at bounding box center [593, 417] width 1186 height 835
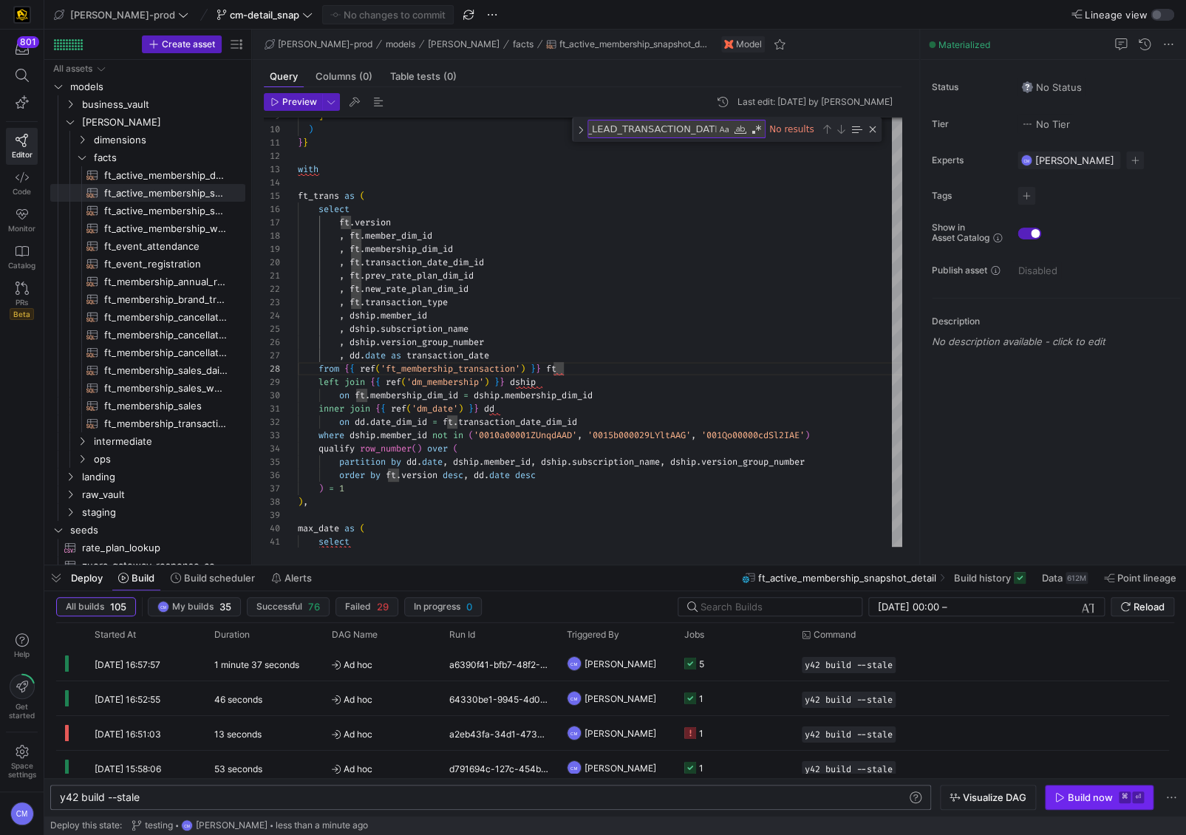
click at [1015, 518] on div "Build now" at bounding box center [1090, 798] width 45 height 12
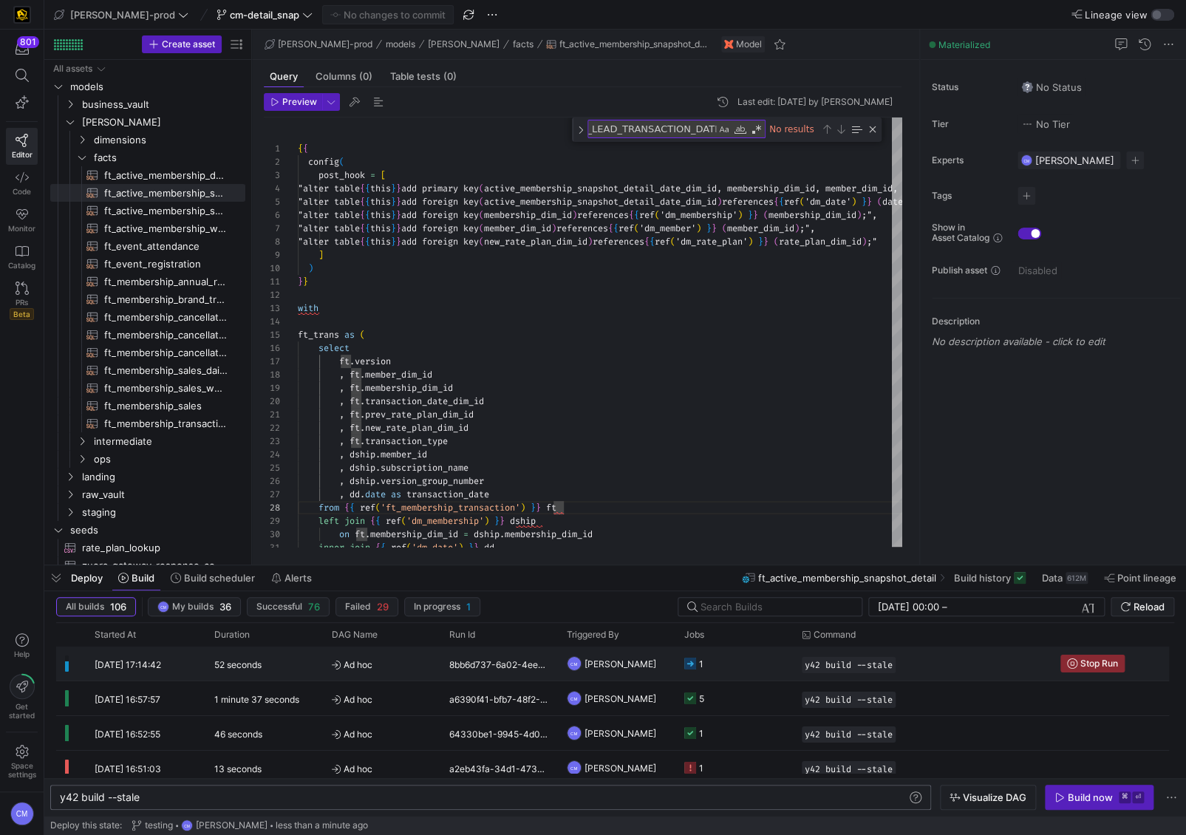
click at [756, 518] on y42-job-status-cell-renderer "1" at bounding box center [735, 664] width 100 height 33
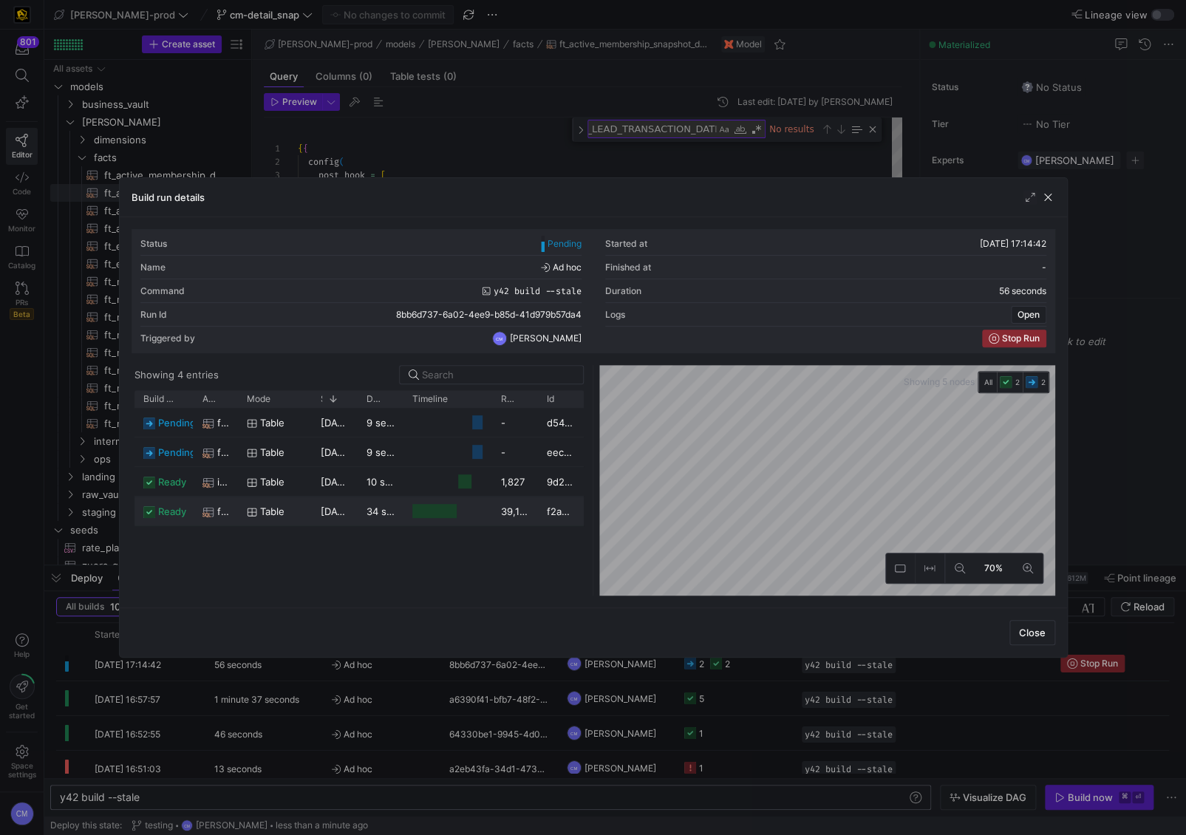
click at [322, 518] on div "[DATE] 17:14:42" at bounding box center [335, 511] width 46 height 29
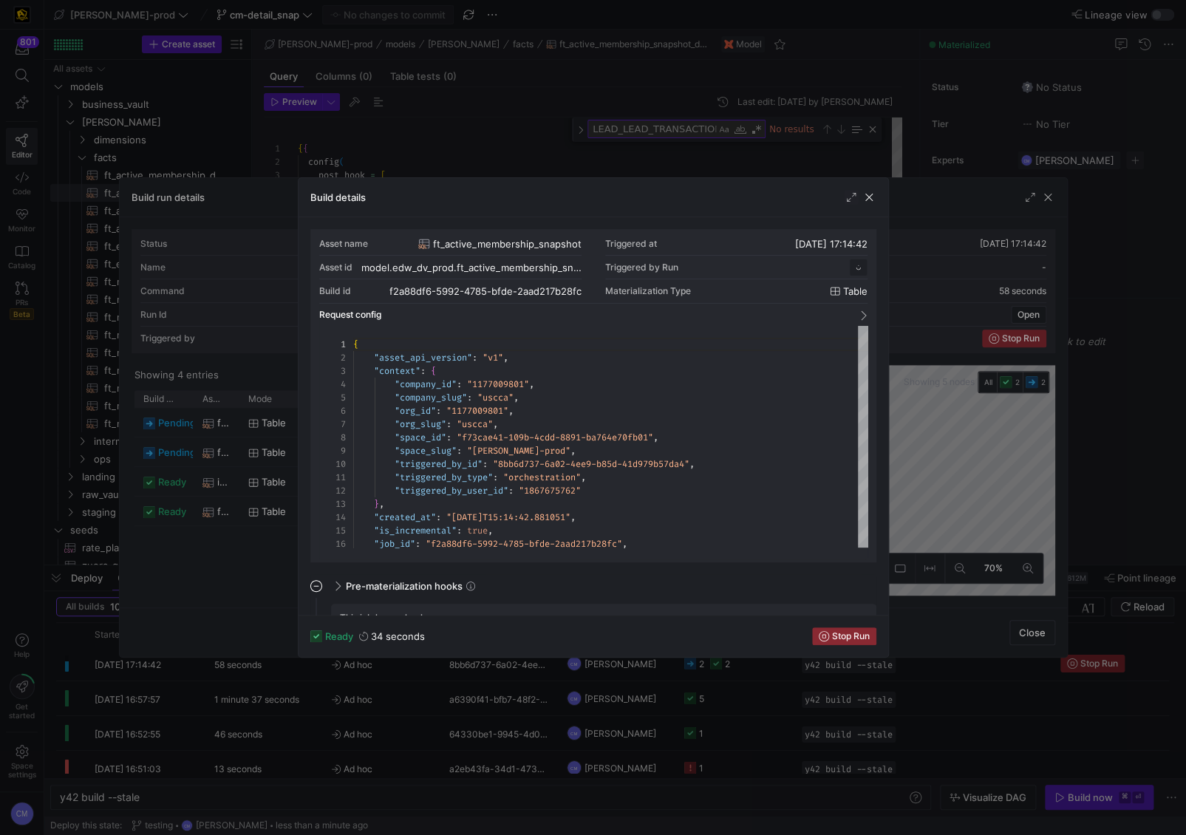
scroll to position [133, 0]
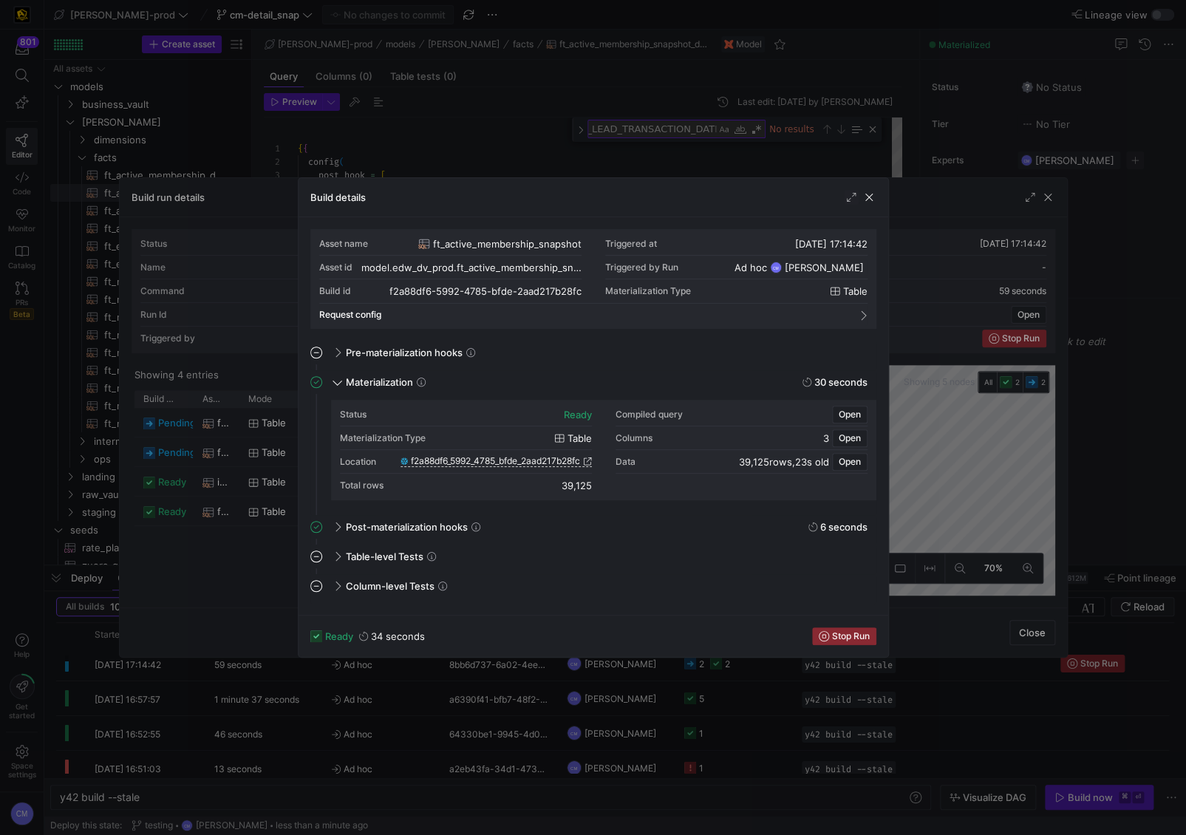
click at [192, 412] on div at bounding box center [593, 417] width 1186 height 835
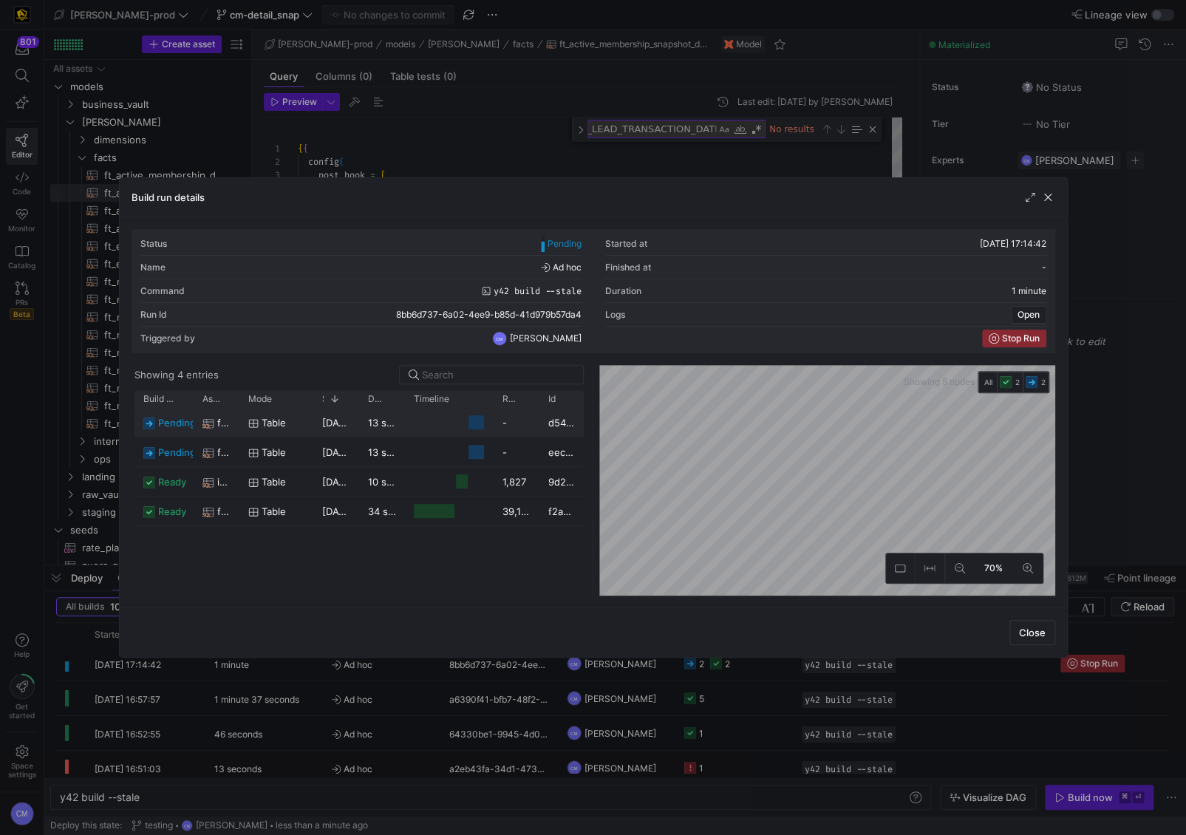
click at [228, 423] on span "ft_active_membership_daily_forecast" at bounding box center [223, 423] width 13 height 29
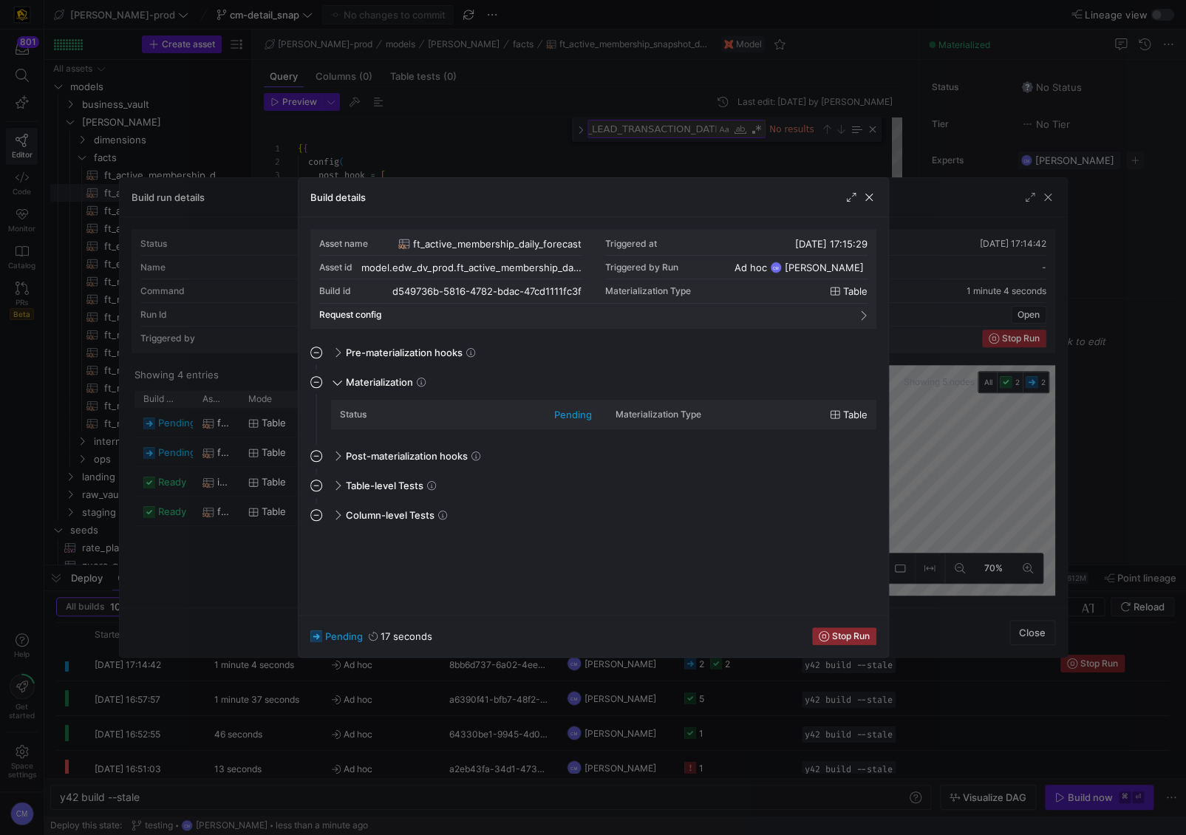
click at [230, 446] on div at bounding box center [593, 417] width 1186 height 835
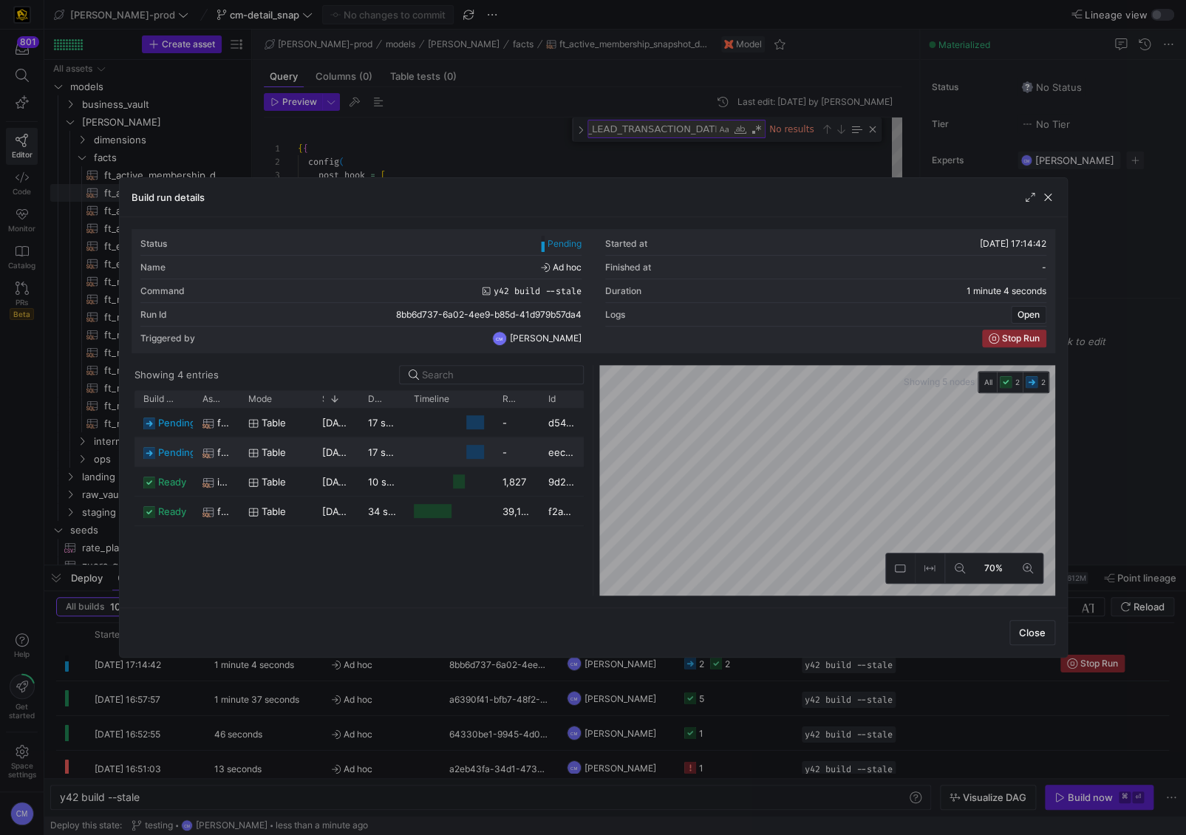
click at [233, 448] on div "ft_active_membership_weekly_forecast" at bounding box center [217, 452] width 46 height 29
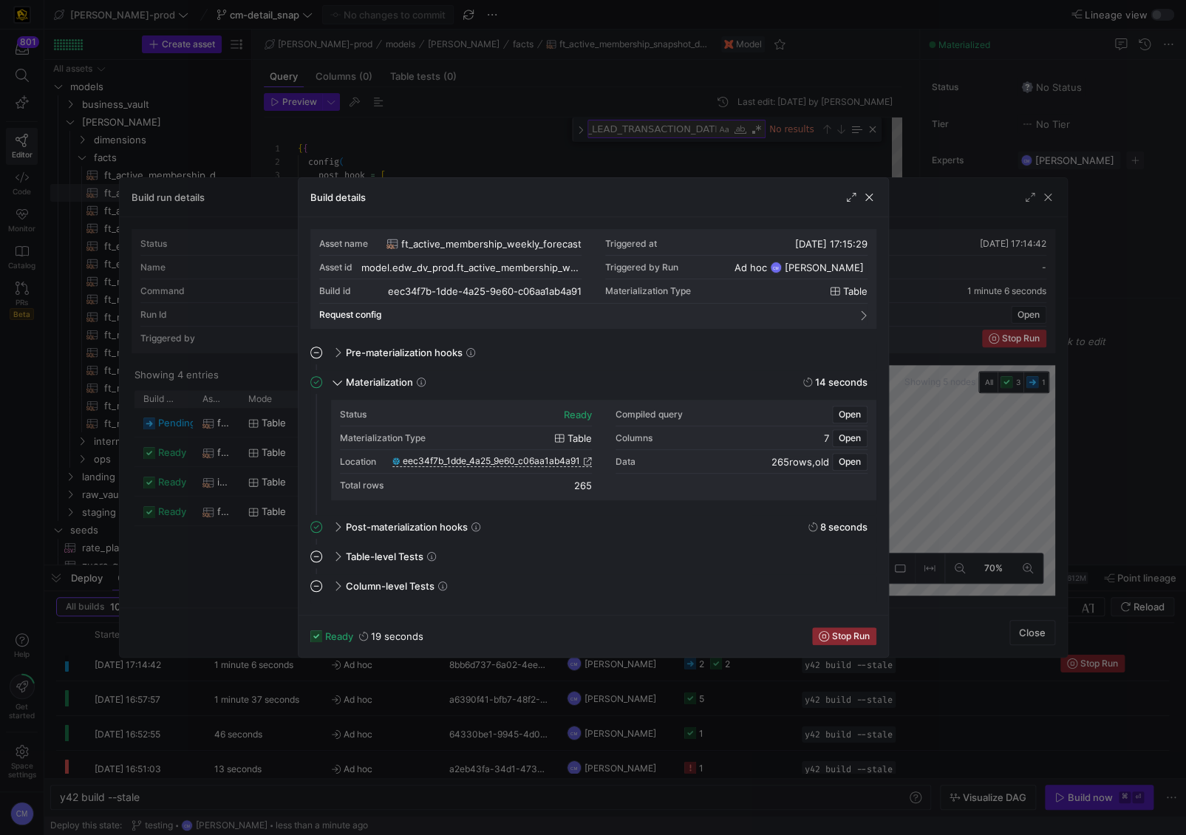
click at [233, 448] on div at bounding box center [593, 417] width 1186 height 835
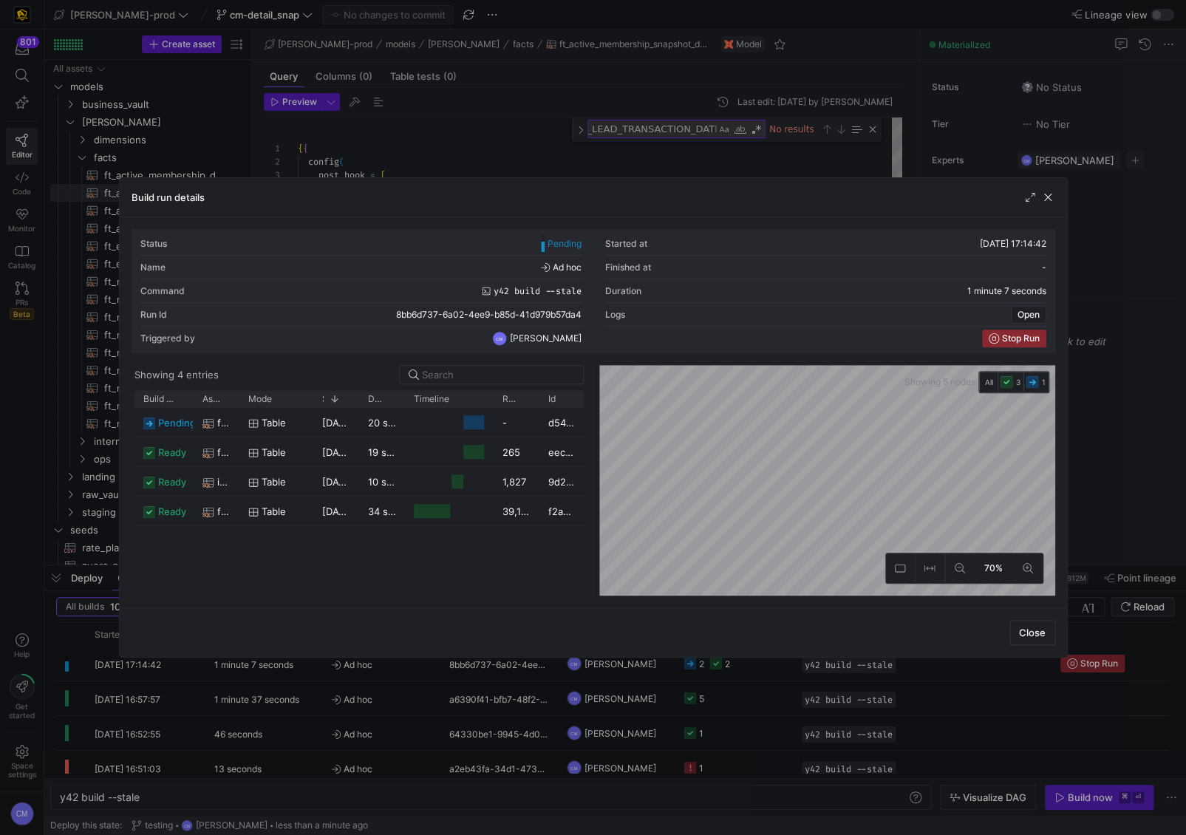
click at [402, 704] on div at bounding box center [593, 417] width 1186 height 835
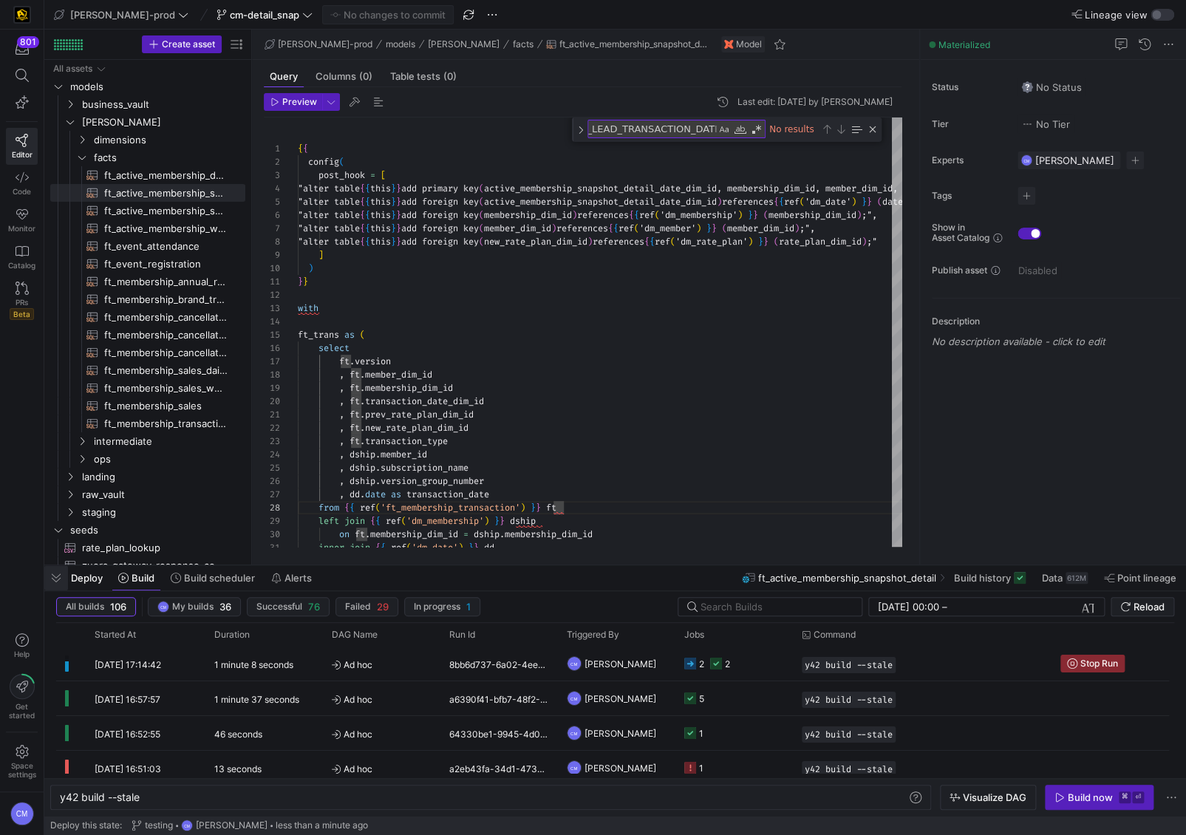
click at [61, 582] on span "button" at bounding box center [56, 578] width 24 height 25
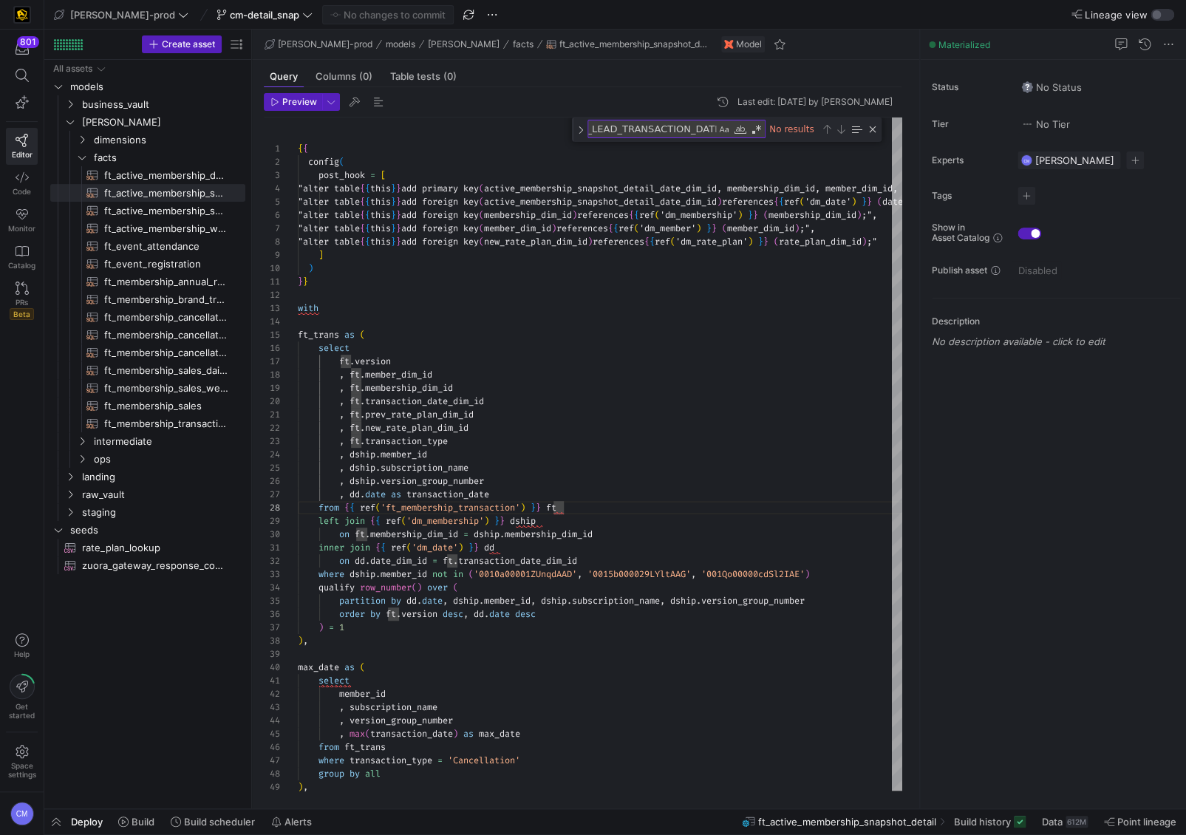
click at [57, 814] on span "button" at bounding box center [56, 821] width 24 height 25
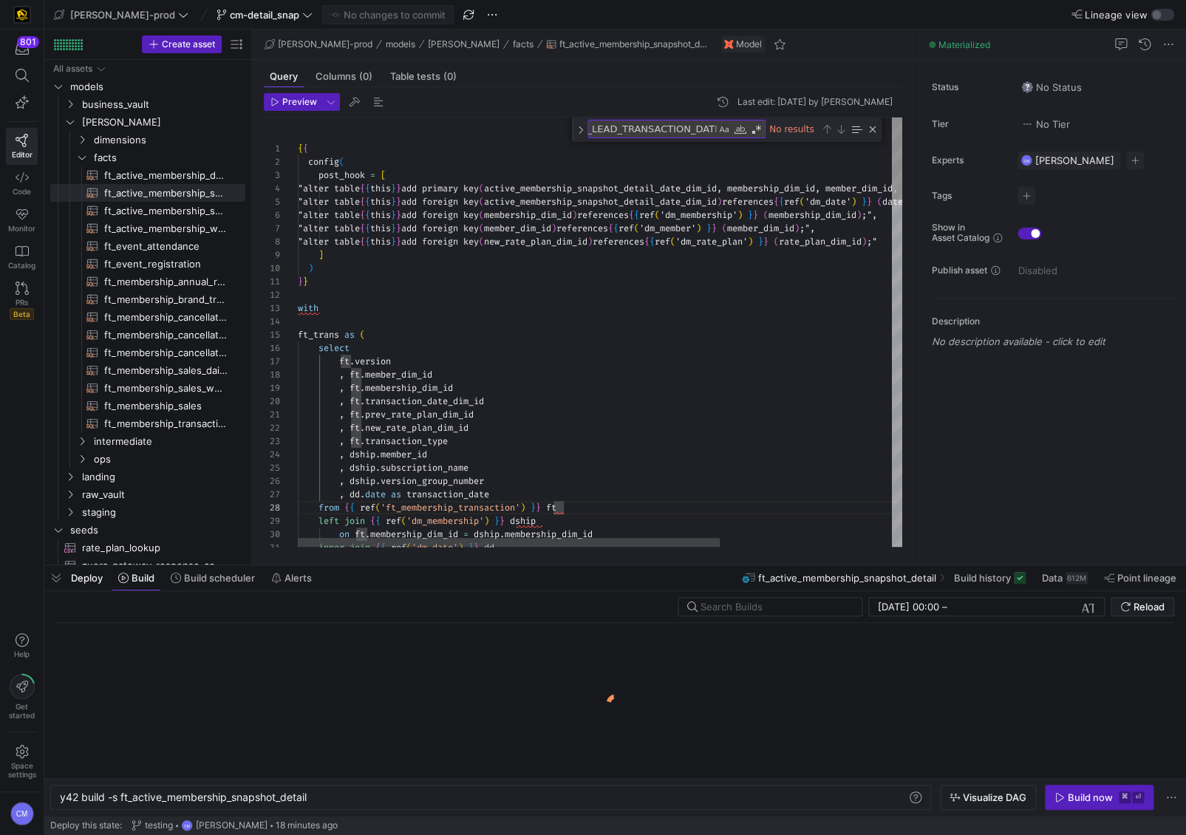
scroll to position [0, 249]
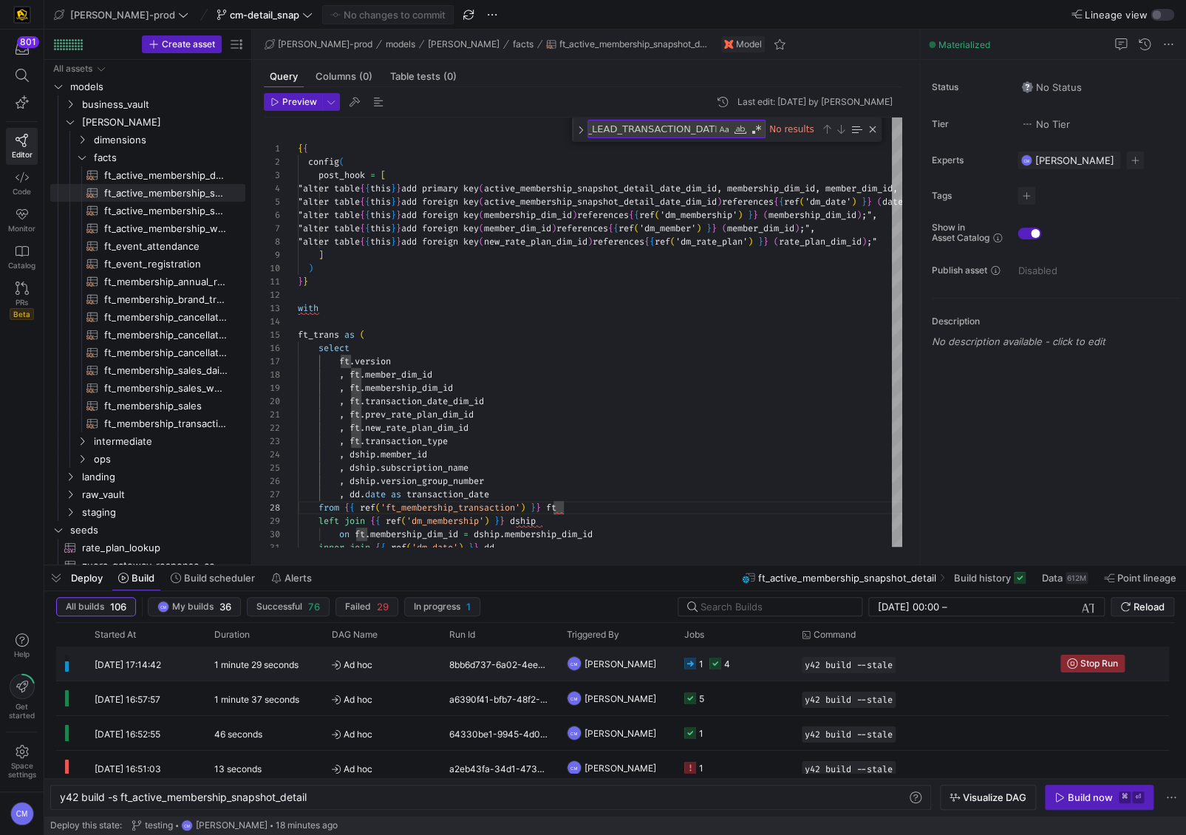
click at [756, 665] on y42-job-status-cell-renderer "1 4" at bounding box center [735, 664] width 100 height 33
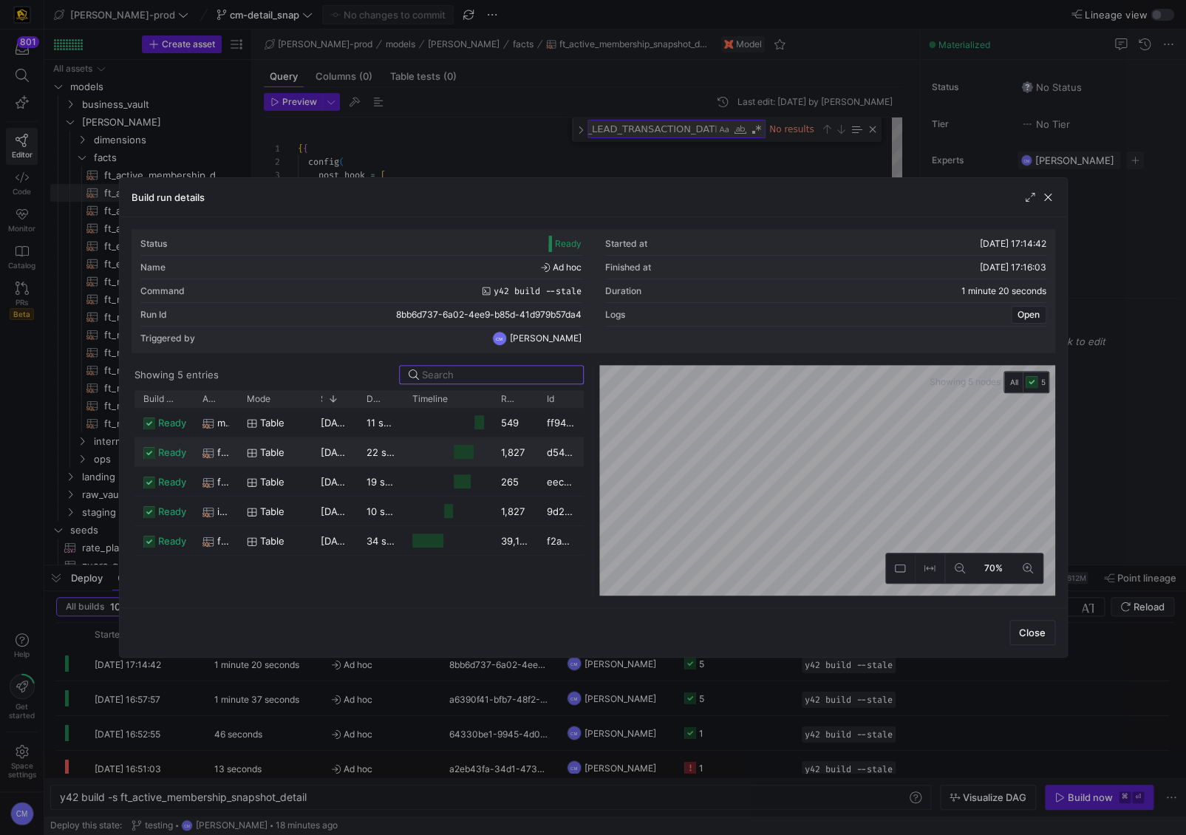
click at [474, 447] on y42-job-duration-timeline-cell-renderer at bounding box center [447, 451] width 71 height 27
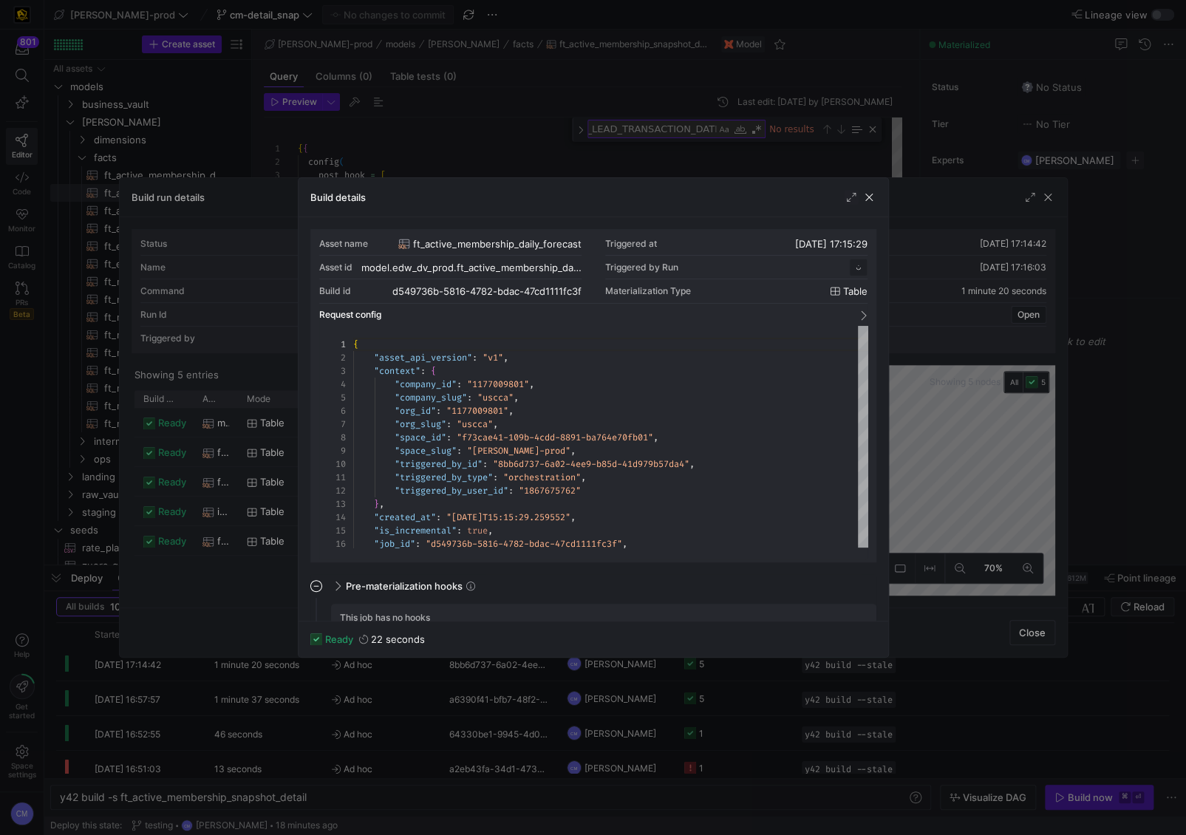
scroll to position [133, 0]
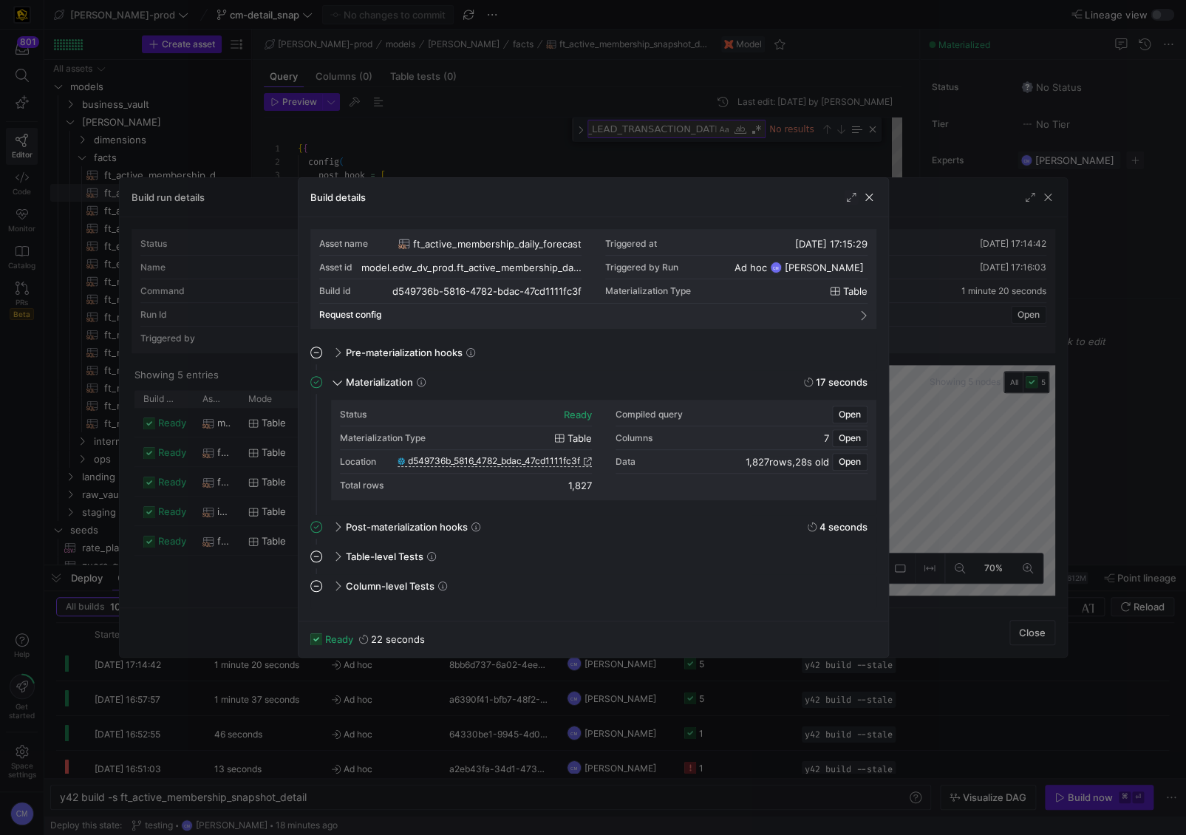
click at [466, 707] on div at bounding box center [593, 417] width 1186 height 835
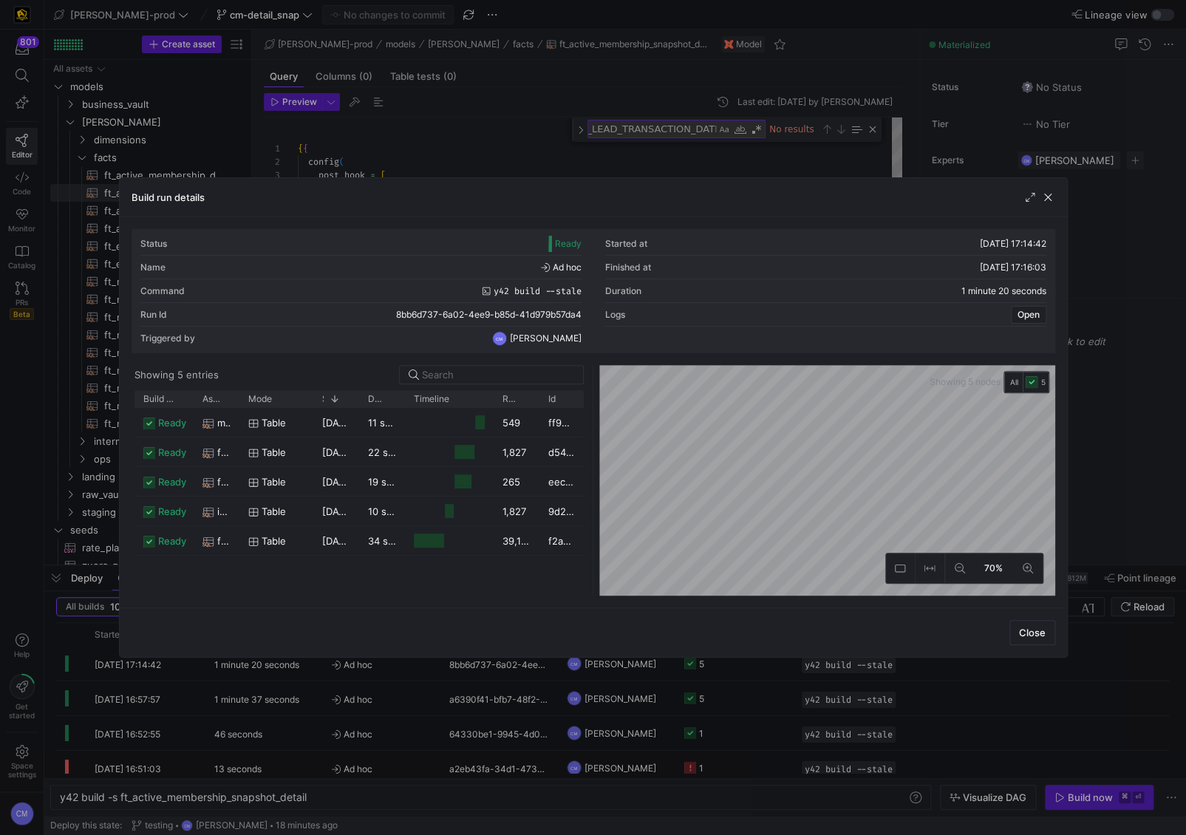
click at [517, 725] on div at bounding box center [593, 417] width 1186 height 835
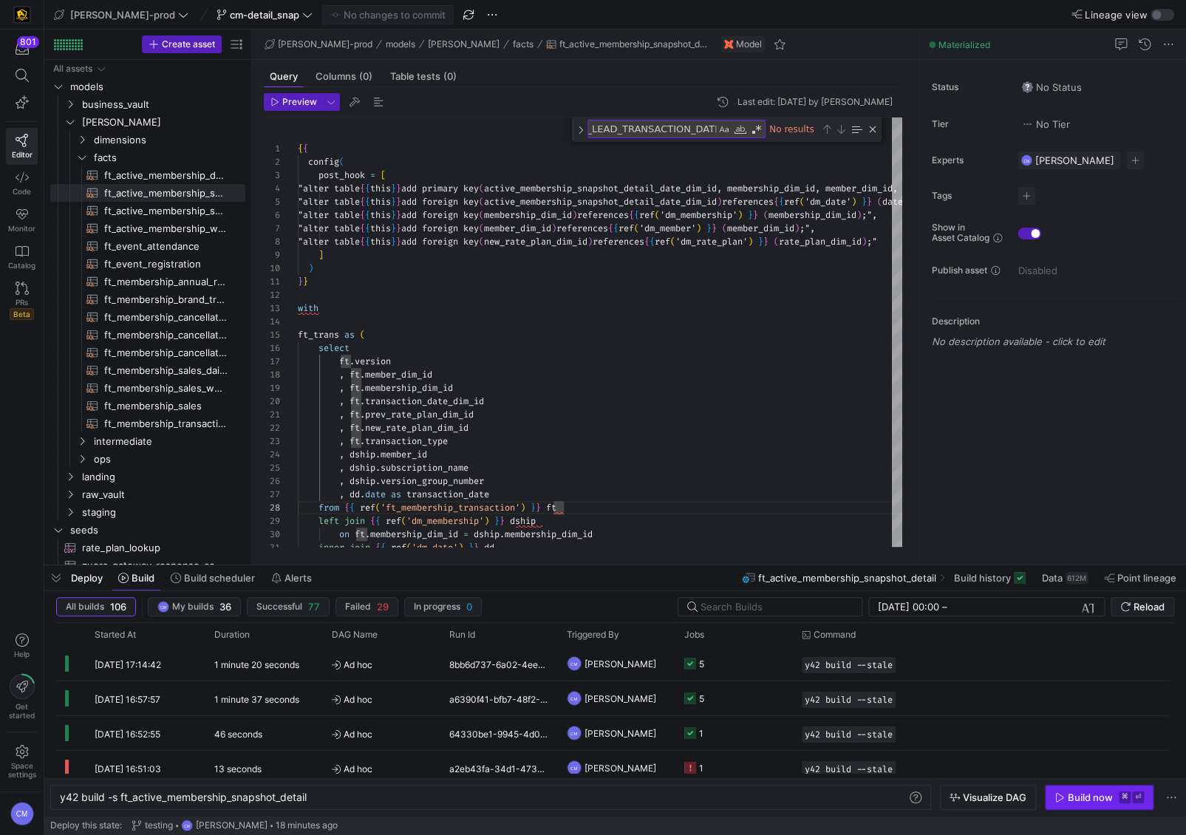
click at [1152, 795] on span "button" at bounding box center [1099, 798] width 107 height 24
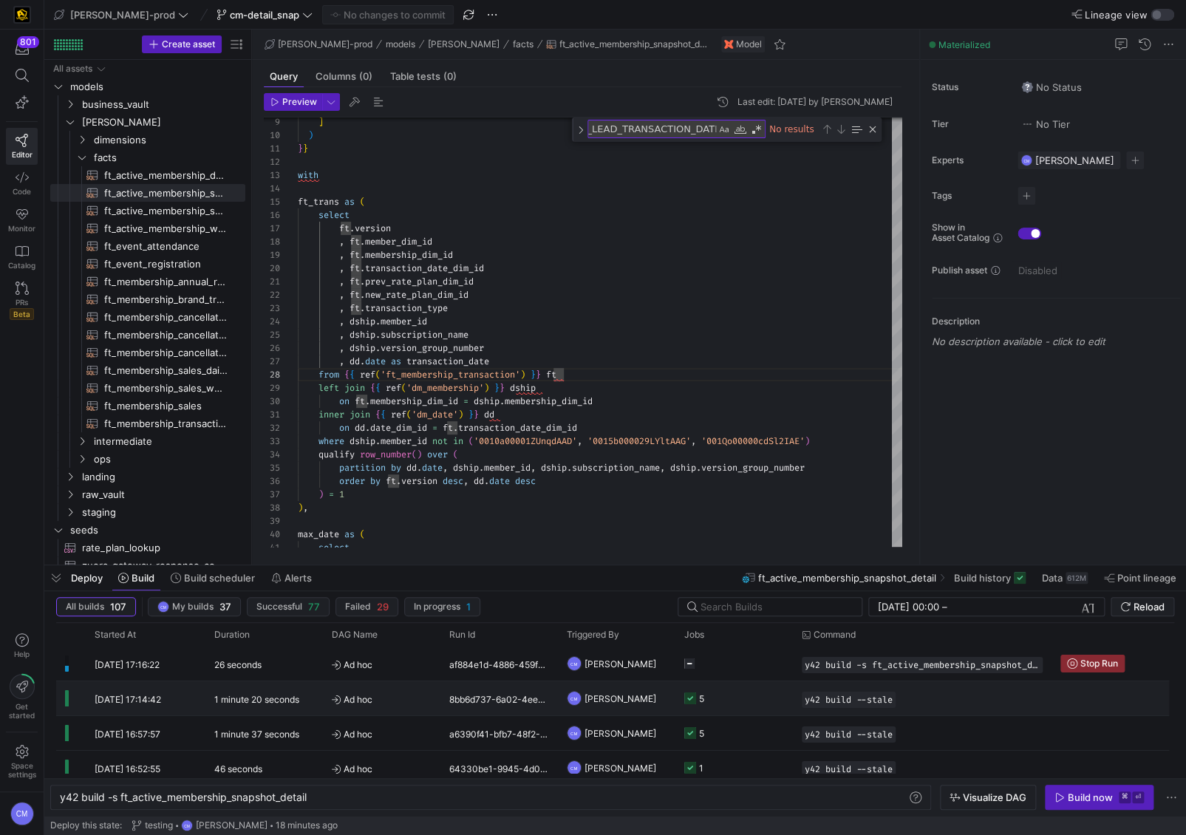
click at [751, 700] on y42-job-status-cell-renderer "5" at bounding box center [735, 698] width 100 height 33
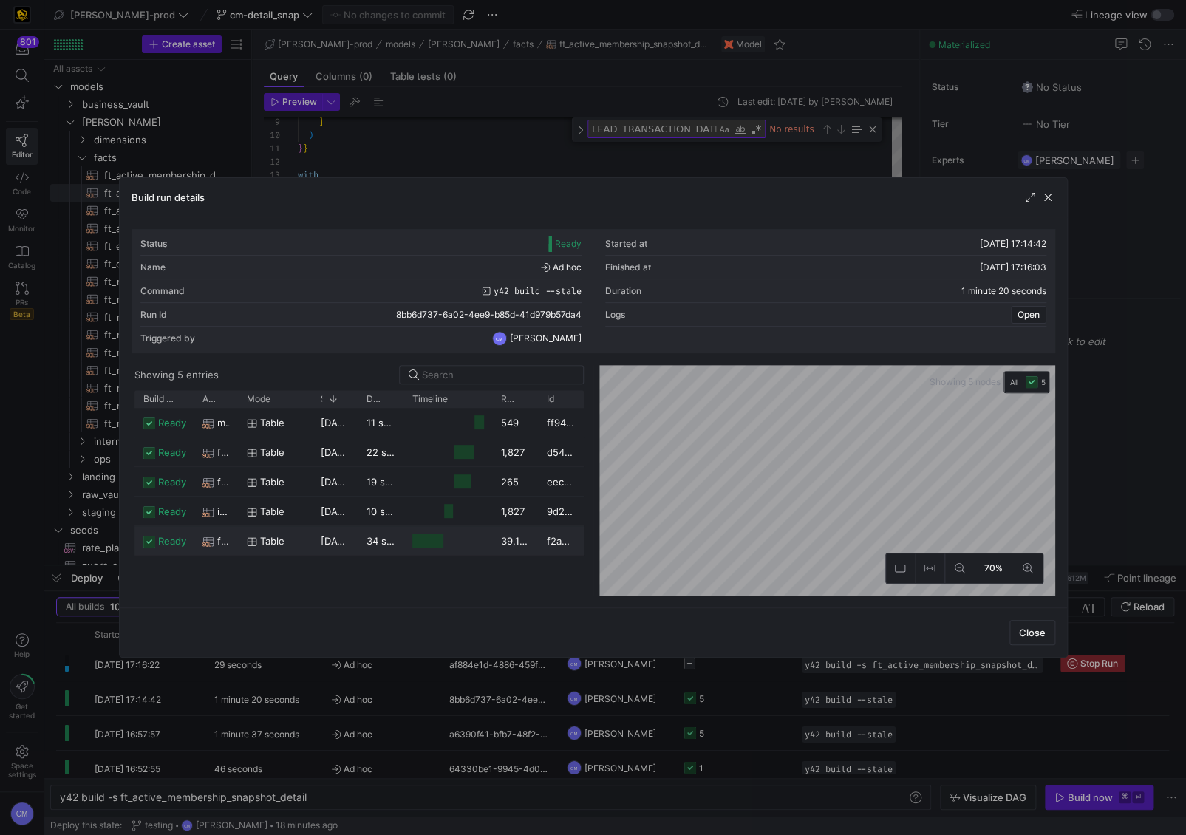
click at [376, 542] on y42-duration "34 seconds" at bounding box center [394, 541] width 54 height 12
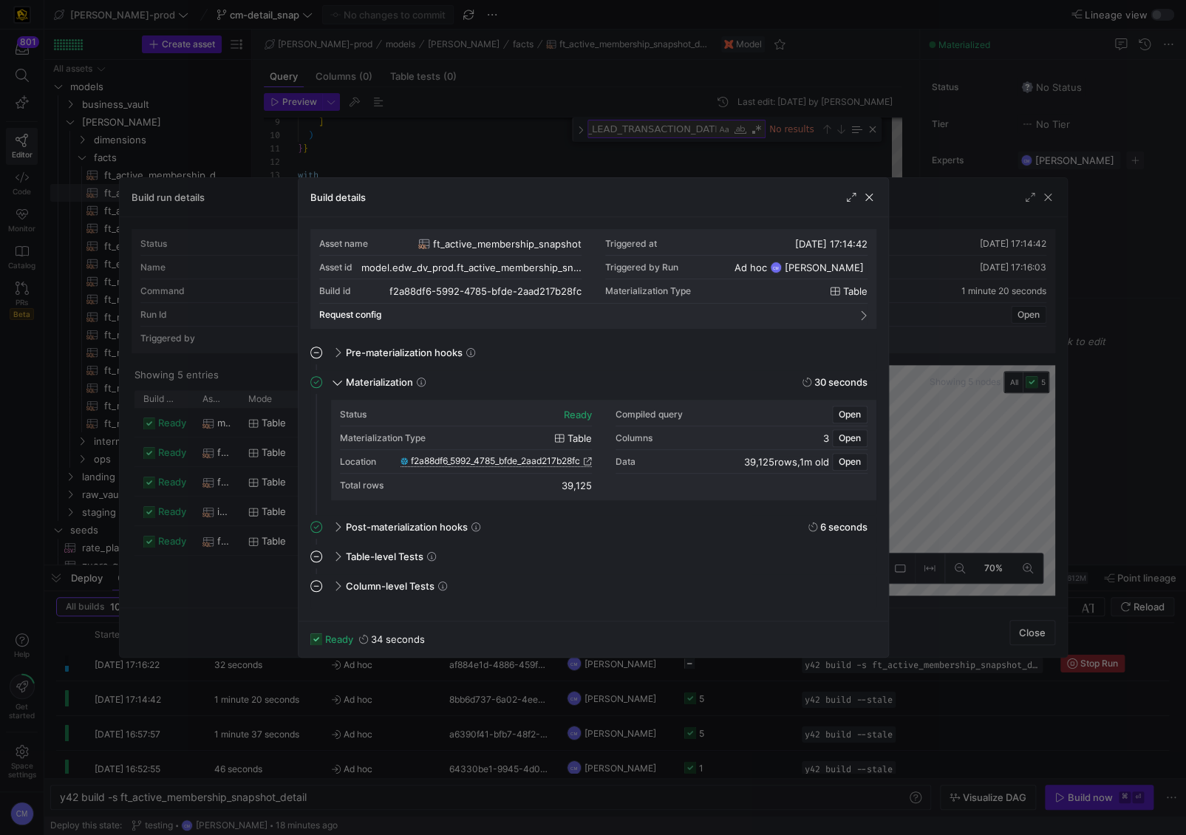
click at [499, 461] on span "f2a88df6_5992_4785_bfde_2aad217b28fc" at bounding box center [495, 461] width 169 height 10
click at [561, 161] on div at bounding box center [593, 417] width 1186 height 835
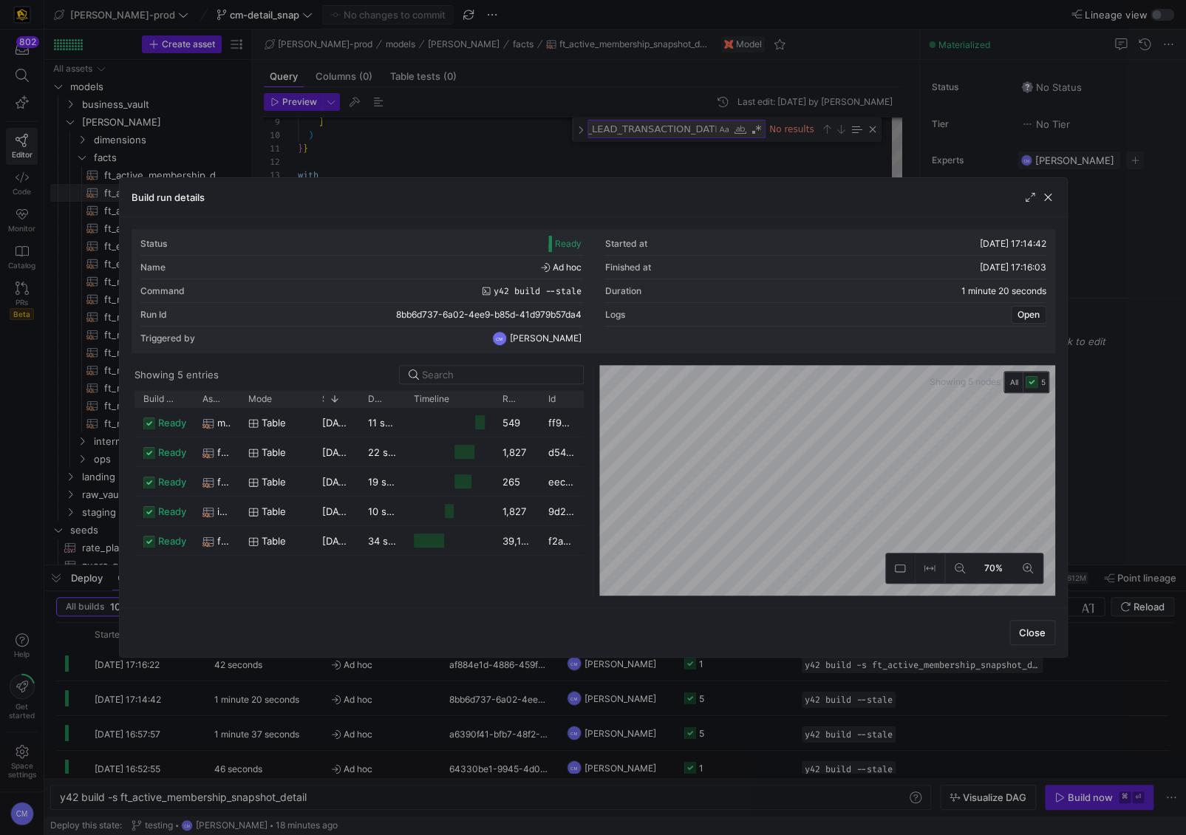
click at [557, 159] on div at bounding box center [593, 417] width 1186 height 835
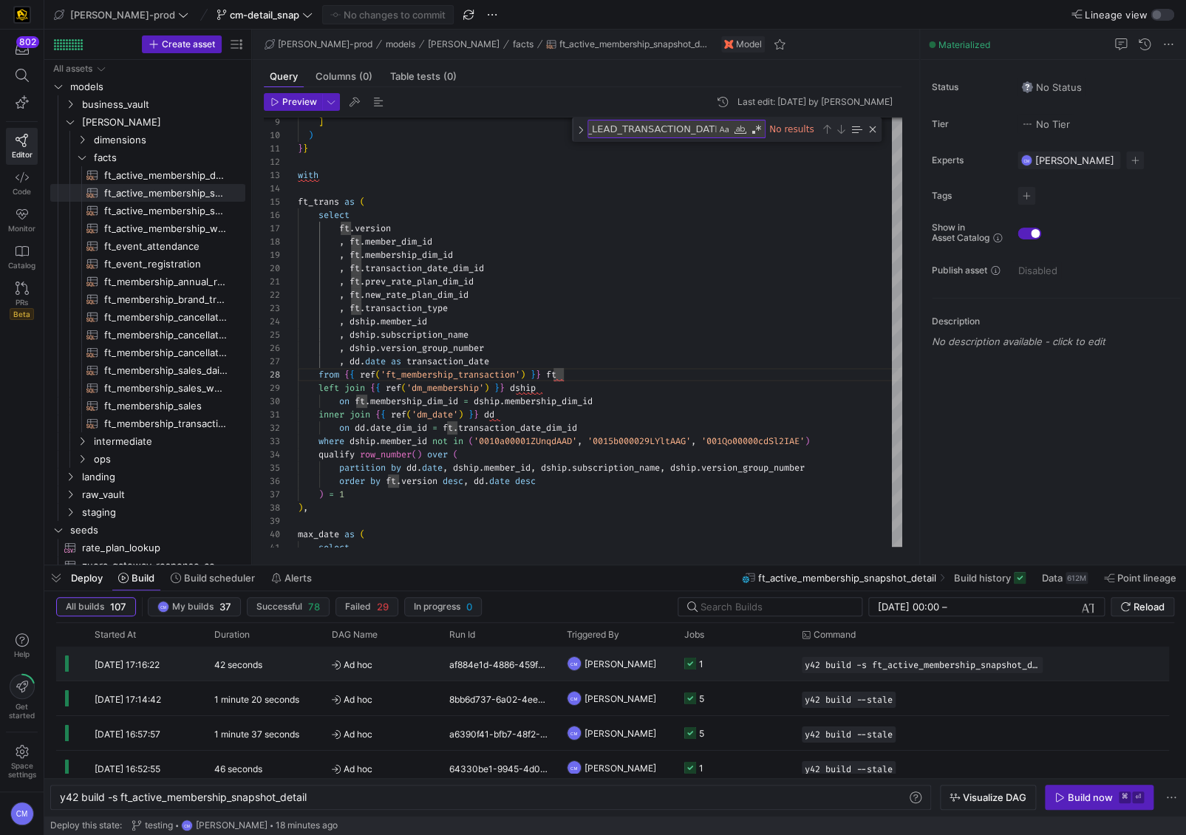
click at [781, 668] on y42-job-status-cell-renderer "1" at bounding box center [735, 664] width 100 height 33
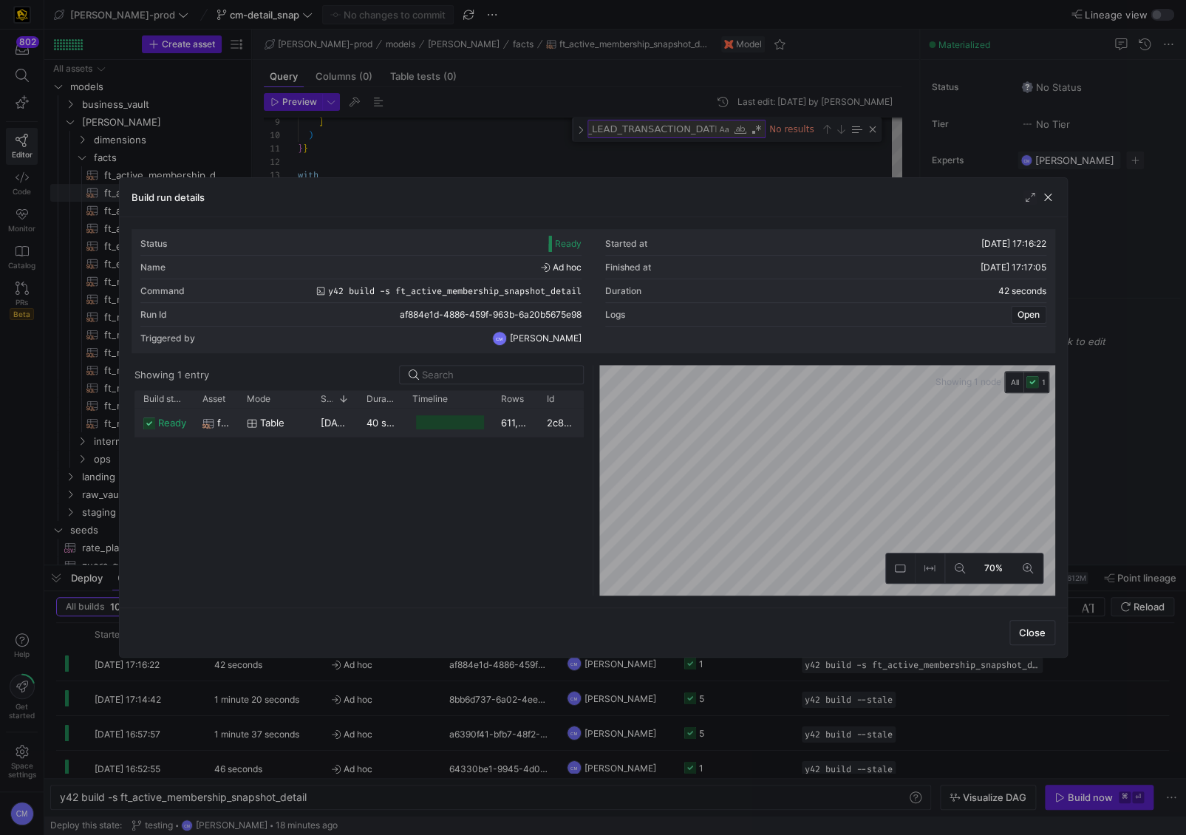
click at [447, 428] on div at bounding box center [450, 422] width 68 height 14
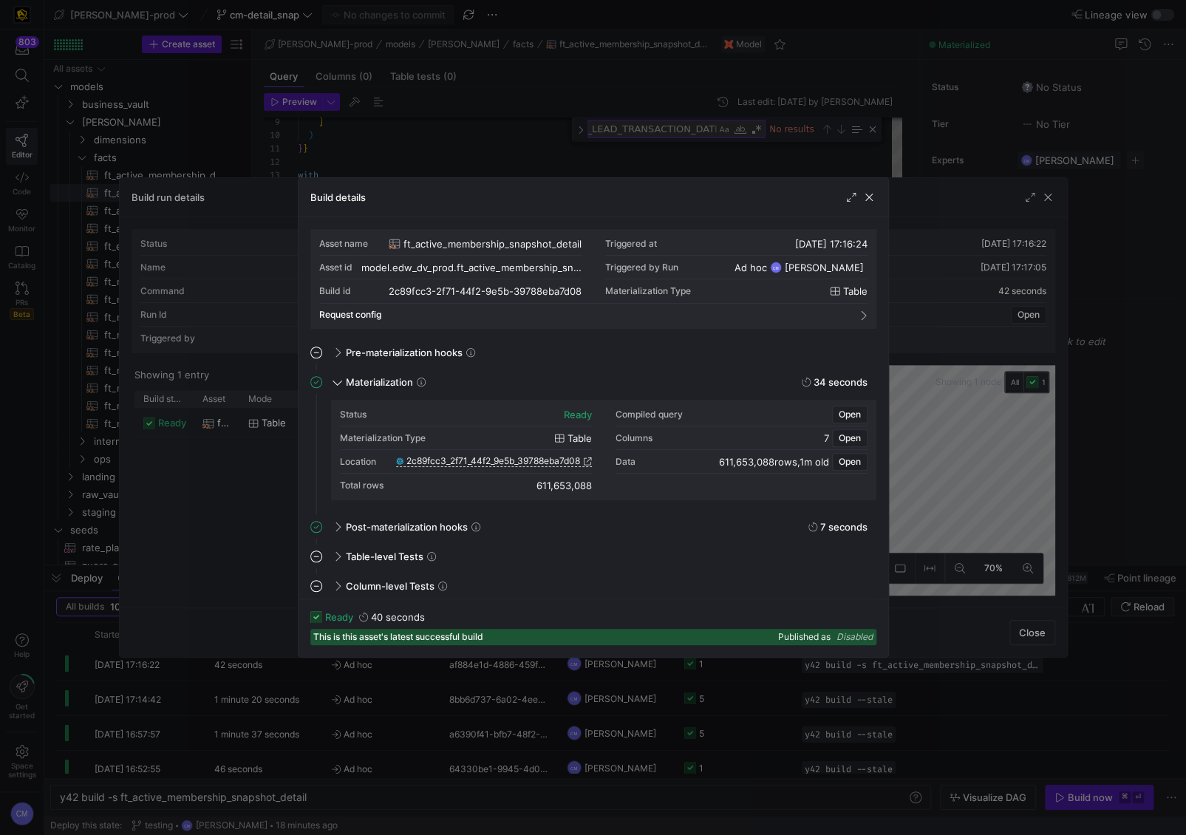
drag, startPoint x: 591, startPoint y: 152, endPoint x: 582, endPoint y: 151, distance: 9.7
click at [591, 152] on div at bounding box center [593, 417] width 1186 height 835
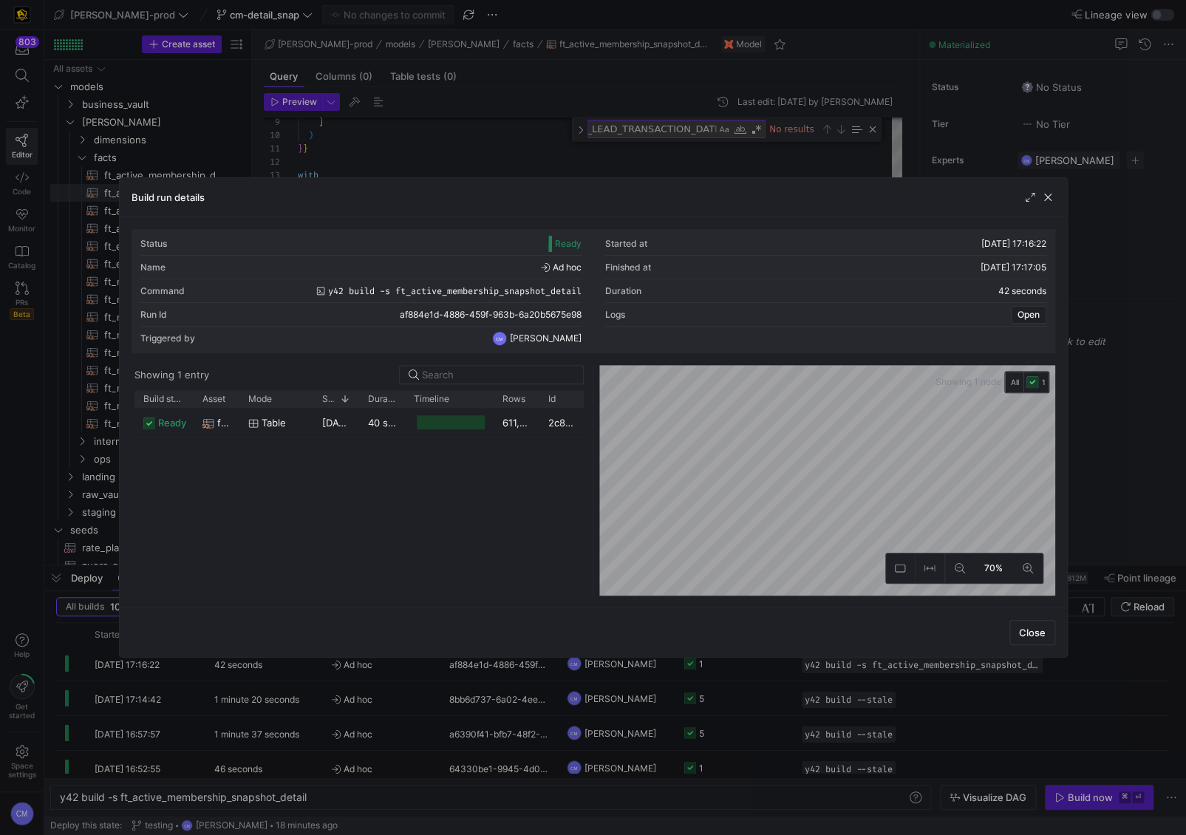
click at [582, 151] on div at bounding box center [593, 417] width 1186 height 835
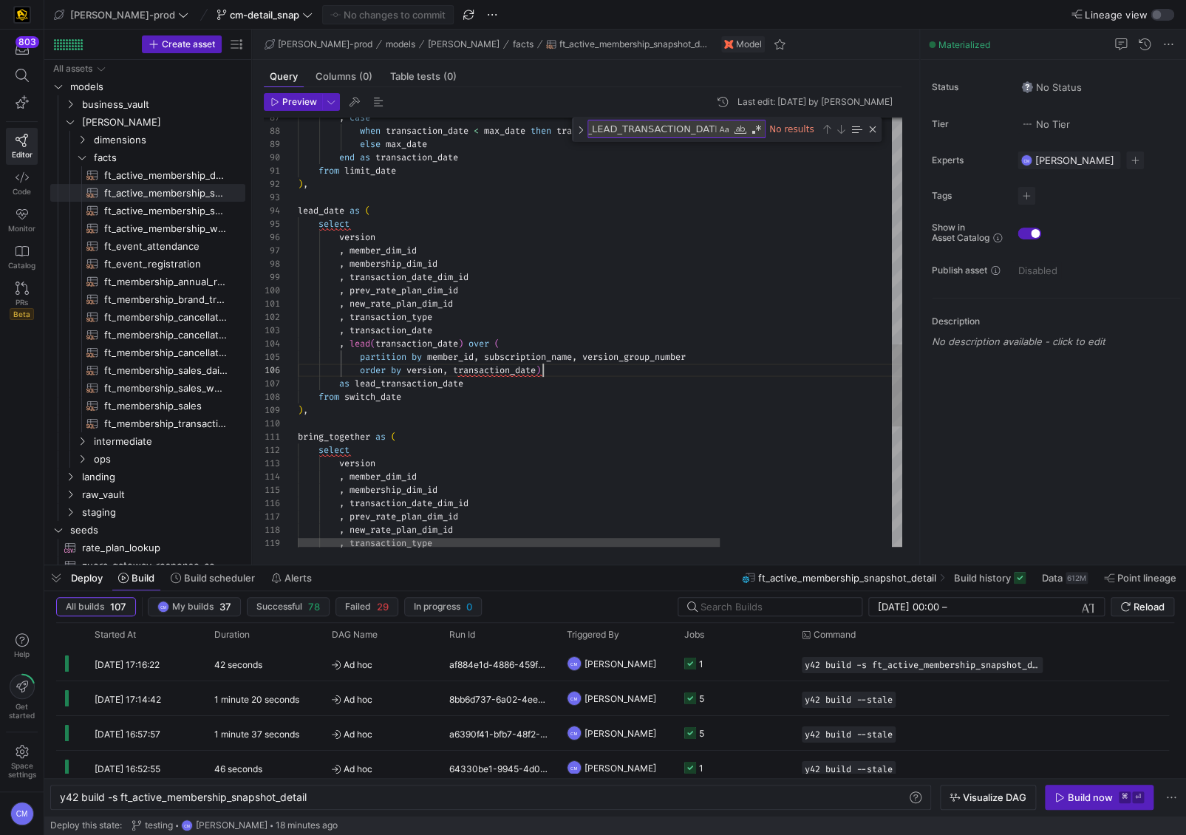
scroll to position [67, 244]
click at [541, 369] on div "version , member_dim_id , membership_dim_id , transaction_date_dim_id , prev_ra…" at bounding box center [723, 56] width 851 height 2229
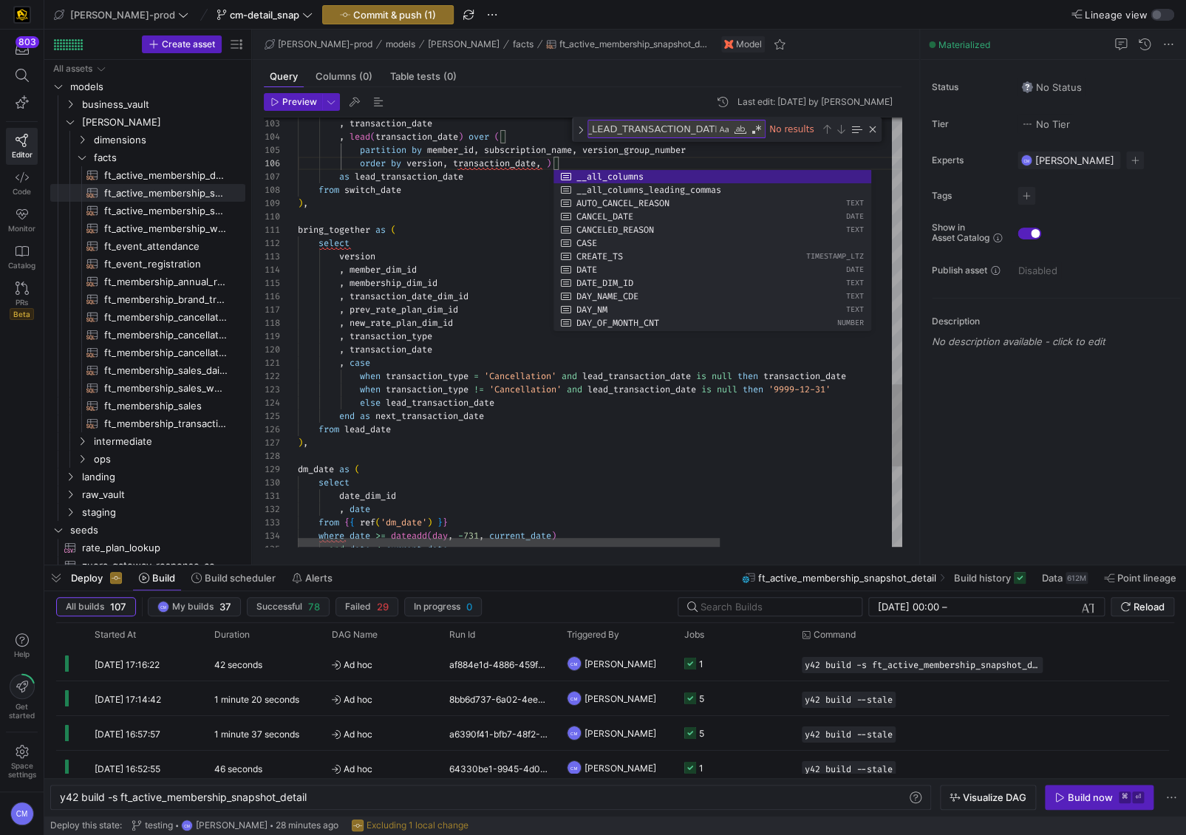
scroll to position [27, 202]
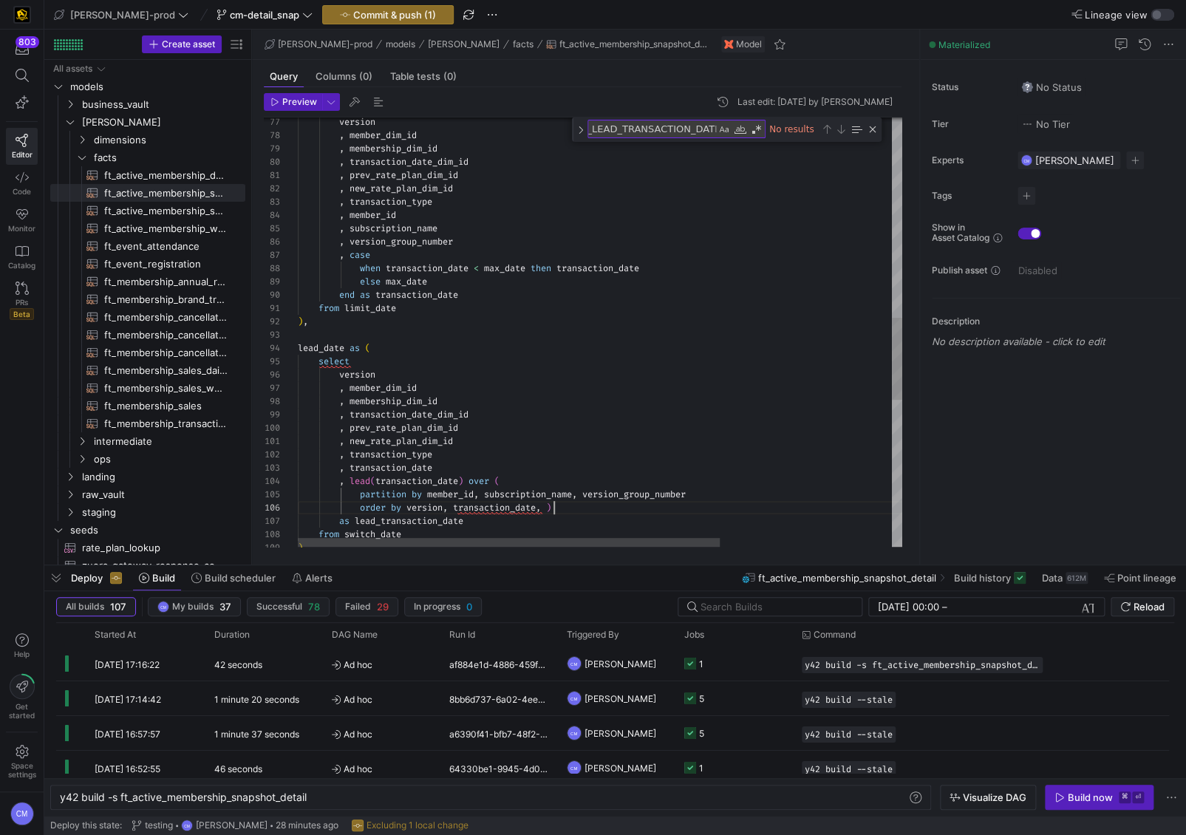
scroll to position [67, 256]
click at [553, 506] on div "when transaction_date < max_date then transaction_date , case , version_group_n…" at bounding box center [723, 194] width 851 height 2229
click at [461, 506] on div "when transaction_date < max_date then transaction_date , case , version_group_n…" at bounding box center [723, 194] width 851 height 2229
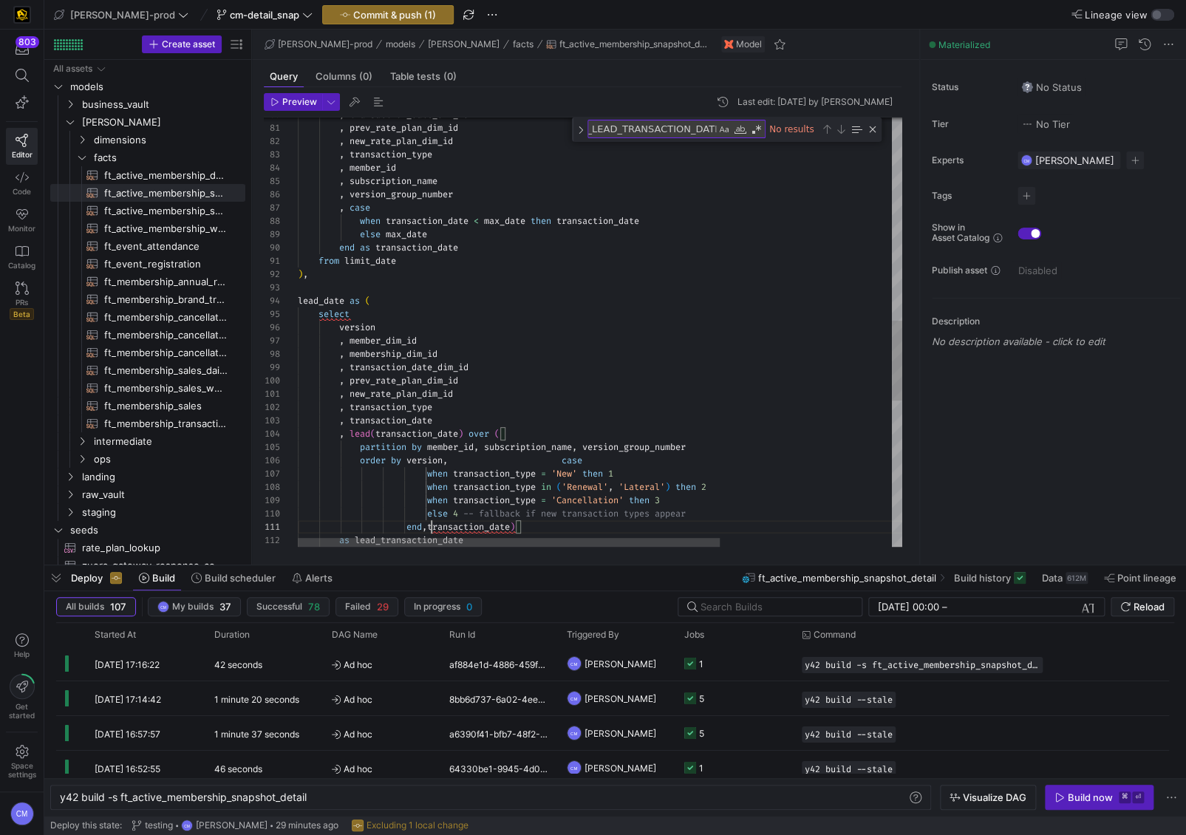
scroll to position [67, 271]
click at [568, 461] on div "when transaction_date < max_date then transaction_date , case , version_group_n…" at bounding box center [723, 179] width 851 height 2295
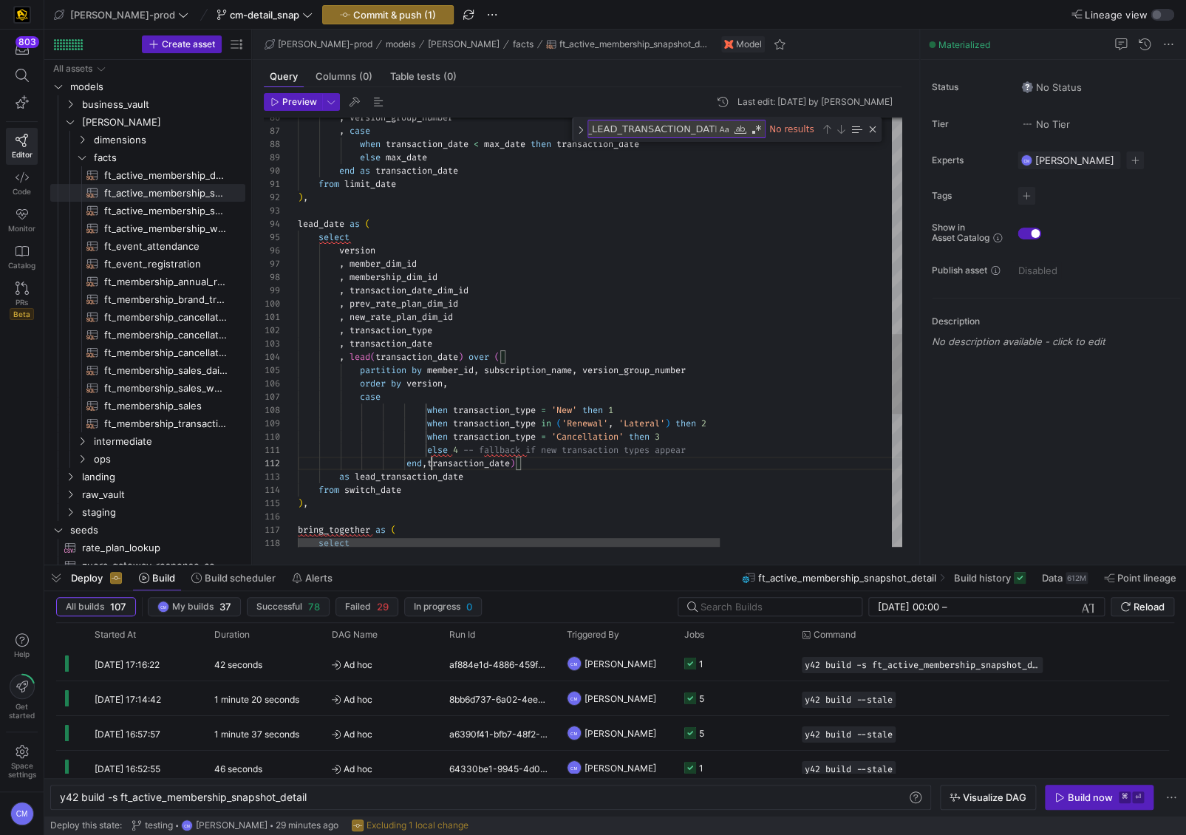
click at [430, 464] on div "when transaction_date < max_date then transaction_date , case , version_group_n…" at bounding box center [723, 109] width 851 height 2309
click at [430, 406] on div "when transaction_date < max_date then transaction_date , case , version_group_n…" at bounding box center [723, 116] width 851 height 2322
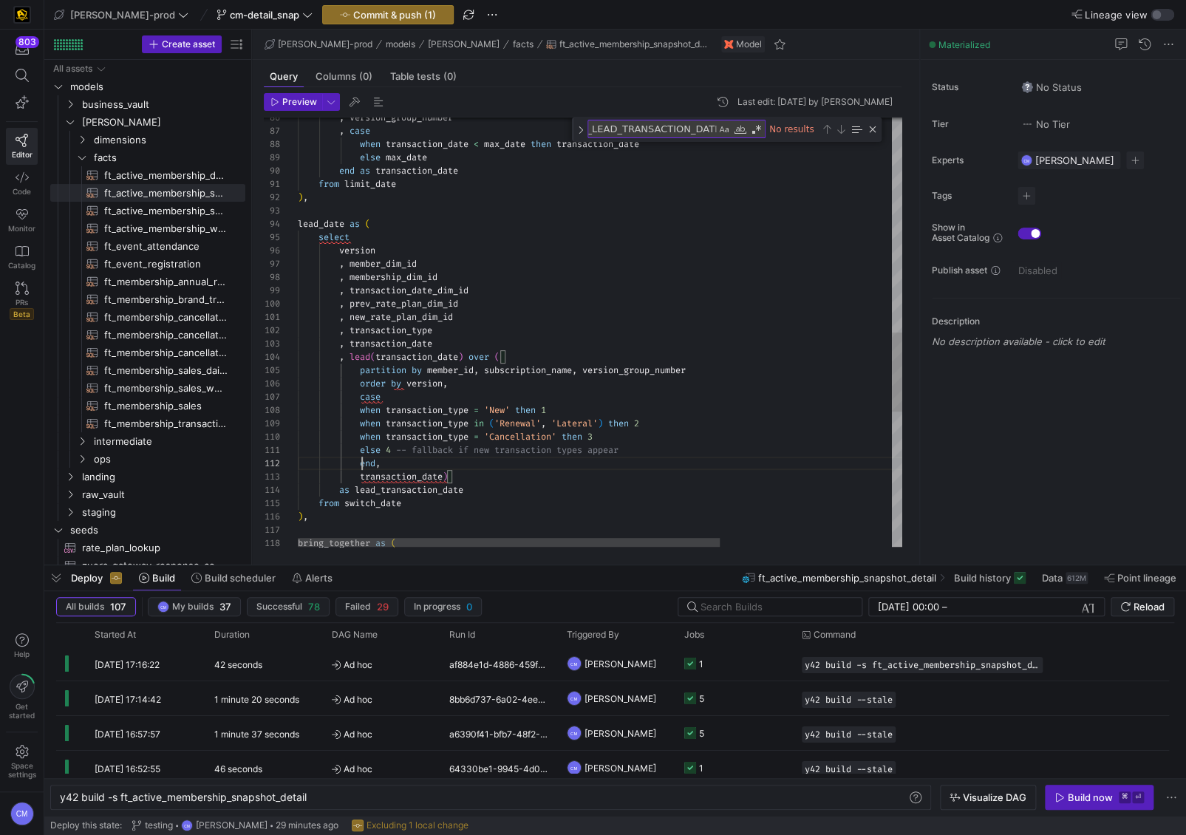
scroll to position [13, 64]
click at [410, 385] on div "when transaction_date < max_date then transaction_date , case , version_group_n…" at bounding box center [723, 116] width 851 height 2322
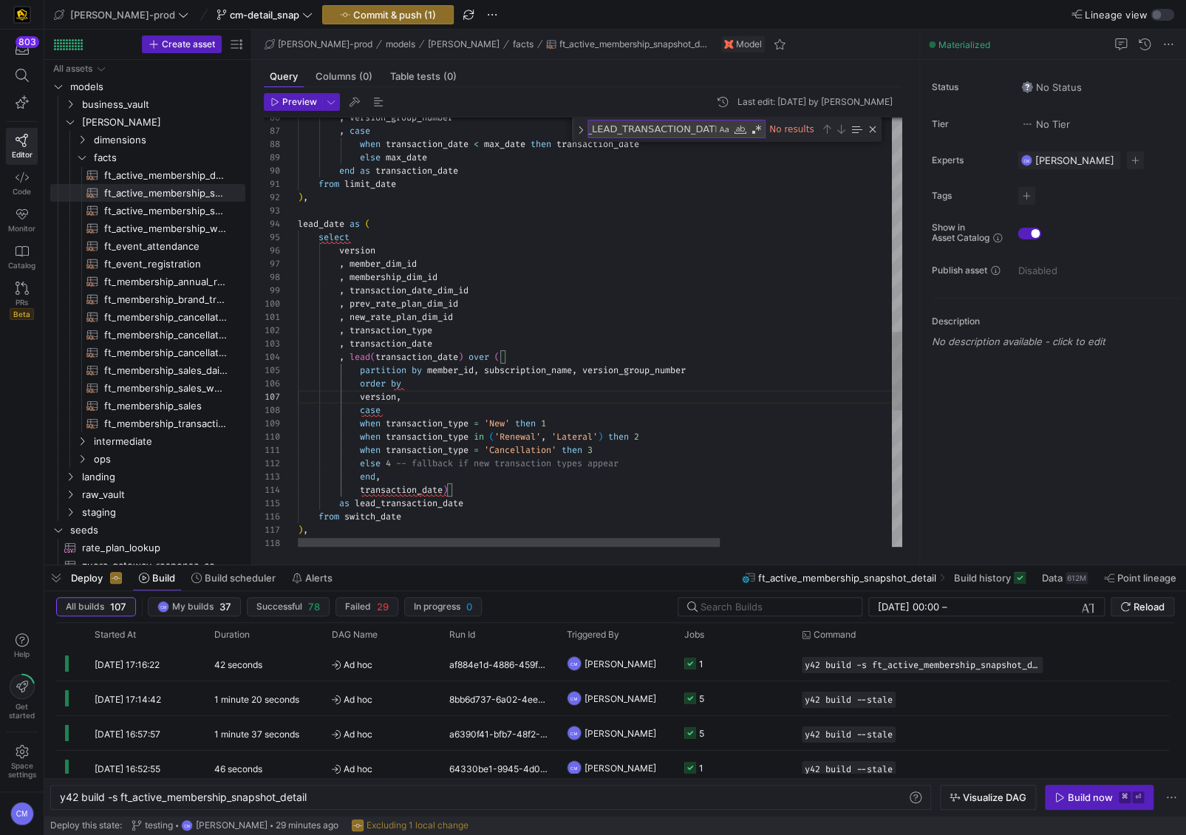
scroll to position [27, 58]
click at [359, 473] on div "when transaction_date < max_date then transaction_date , case , version_group_n…" at bounding box center [723, 122] width 851 height 2335
click at [359, 489] on div "when transaction_date < max_date then transaction_date , case , version_group_n…" at bounding box center [723, 122] width 851 height 2335
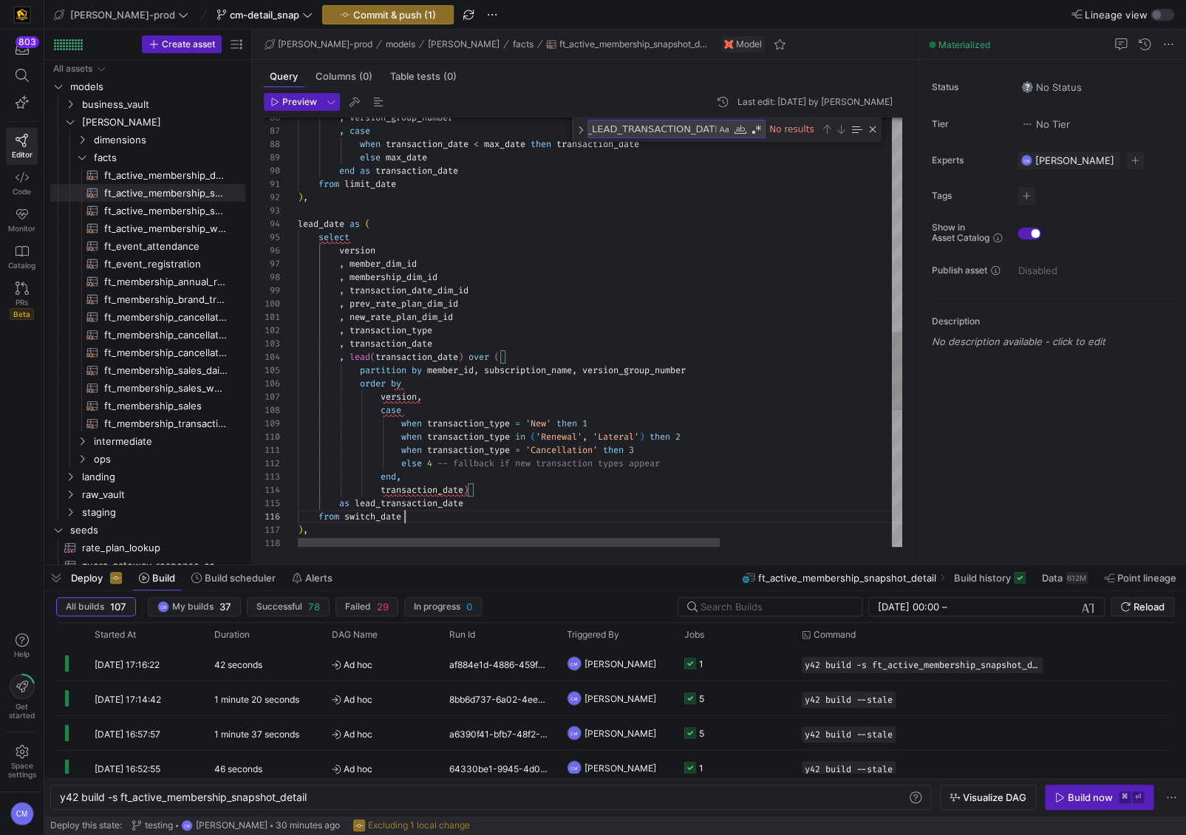
click at [546, 512] on div "when transaction_date < max_date then transaction_date , case , version_group_n…" at bounding box center [723, 122] width 851 height 2335
drag, startPoint x: 691, startPoint y: 459, endPoint x: 442, endPoint y: 459, distance: 249.1
click at [442, 459] on div "when transaction_date < max_date then transaction_date , case , version_group_n…" at bounding box center [723, 122] width 851 height 2335
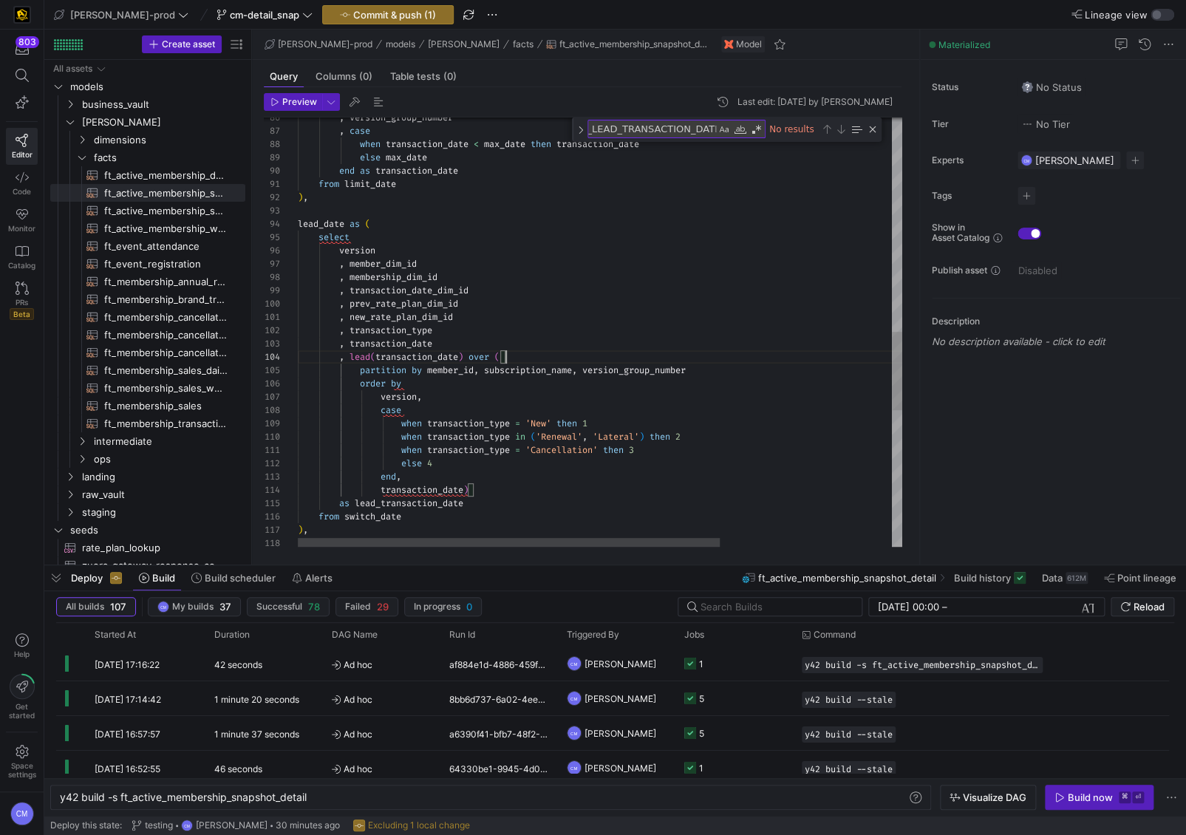
click at [652, 350] on div ", lead ( transaction_date ) over (" at bounding box center [723, 356] width 851 height 13
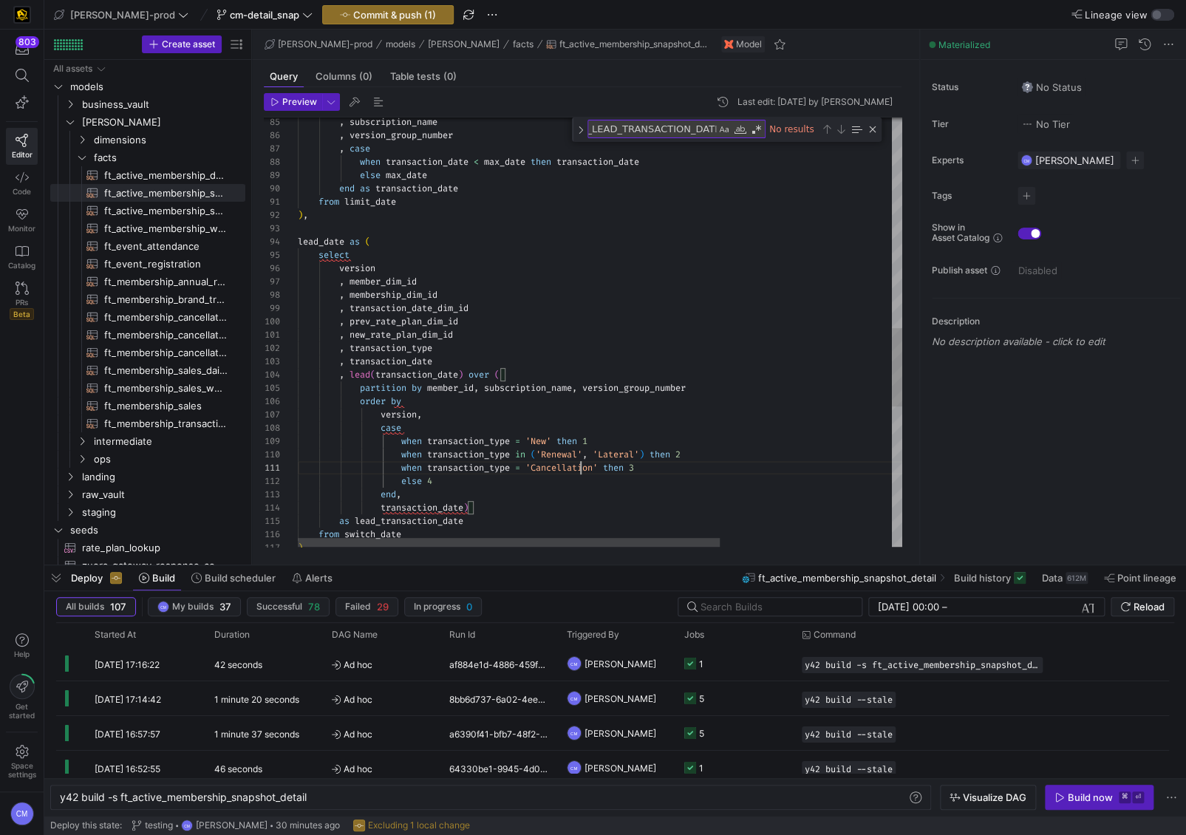
scroll to position [0, 282]
click at [579, 464] on div ", subscription_name , version_group_number , case when transaction_date < max_d…" at bounding box center [723, 140] width 851 height 2335
type textarea "when transaction_type = 'Cancellation' then 3 else 4 end, transaction_date) as …"
click at [373, 7] on span "button" at bounding box center [388, 15] width 130 height 18
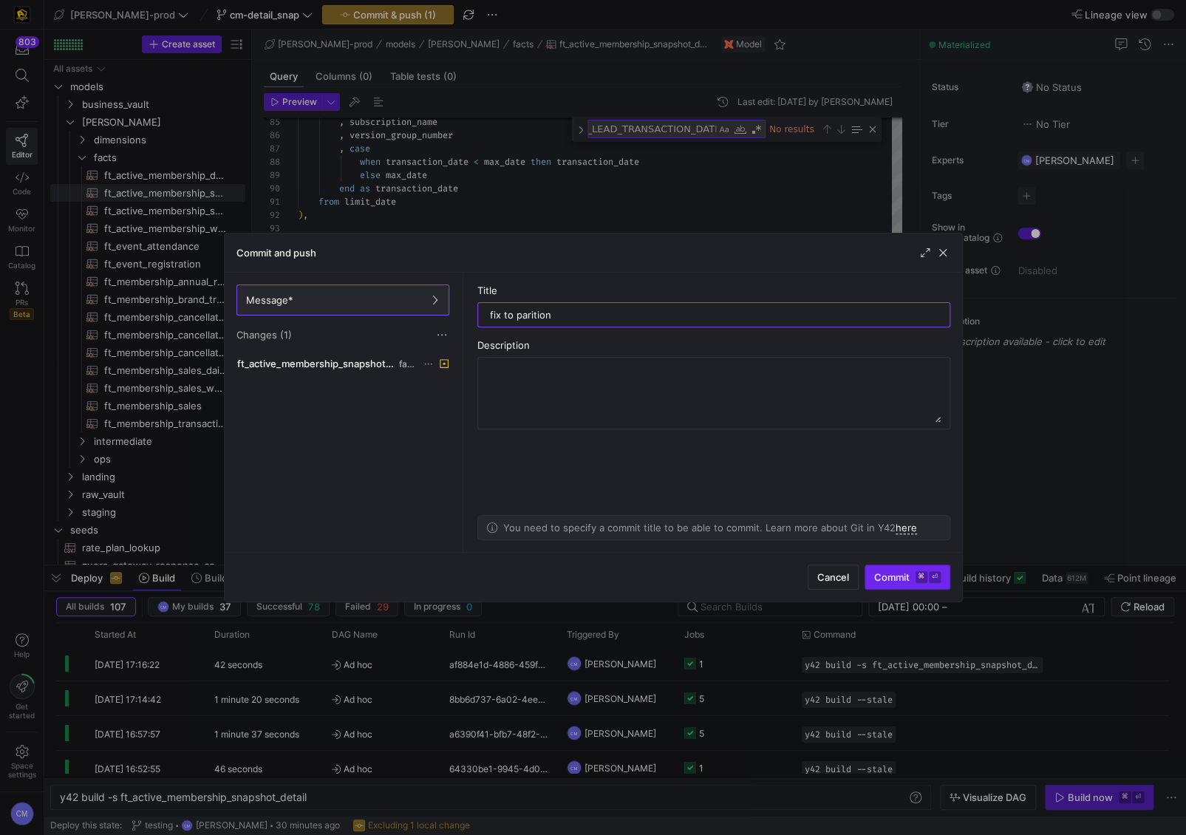
type input "fix to parition"
click at [872, 574] on span "submit" at bounding box center [908, 578] width 84 height 24
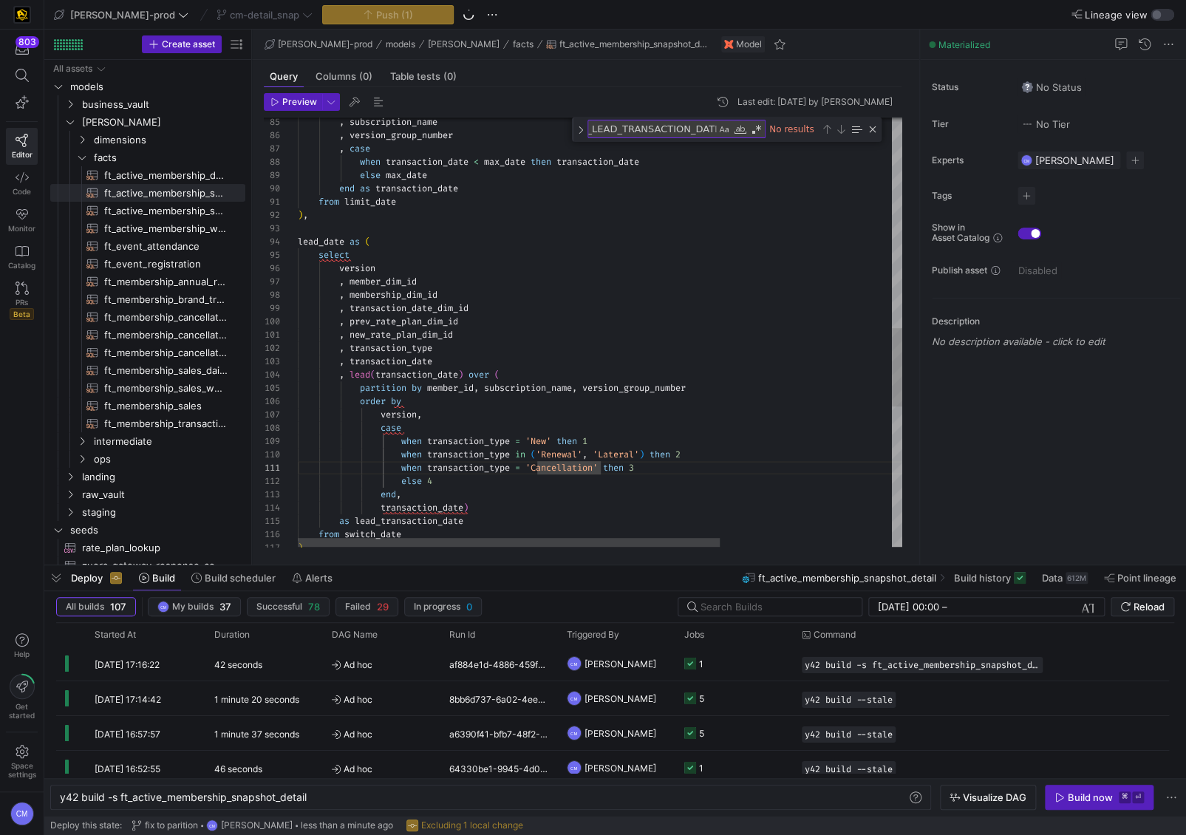
scroll to position [106, 297]
click at [614, 439] on div ", subscription_name , version_group_number , case when transaction_date < max_d…" at bounding box center [723, 140] width 851 height 2335
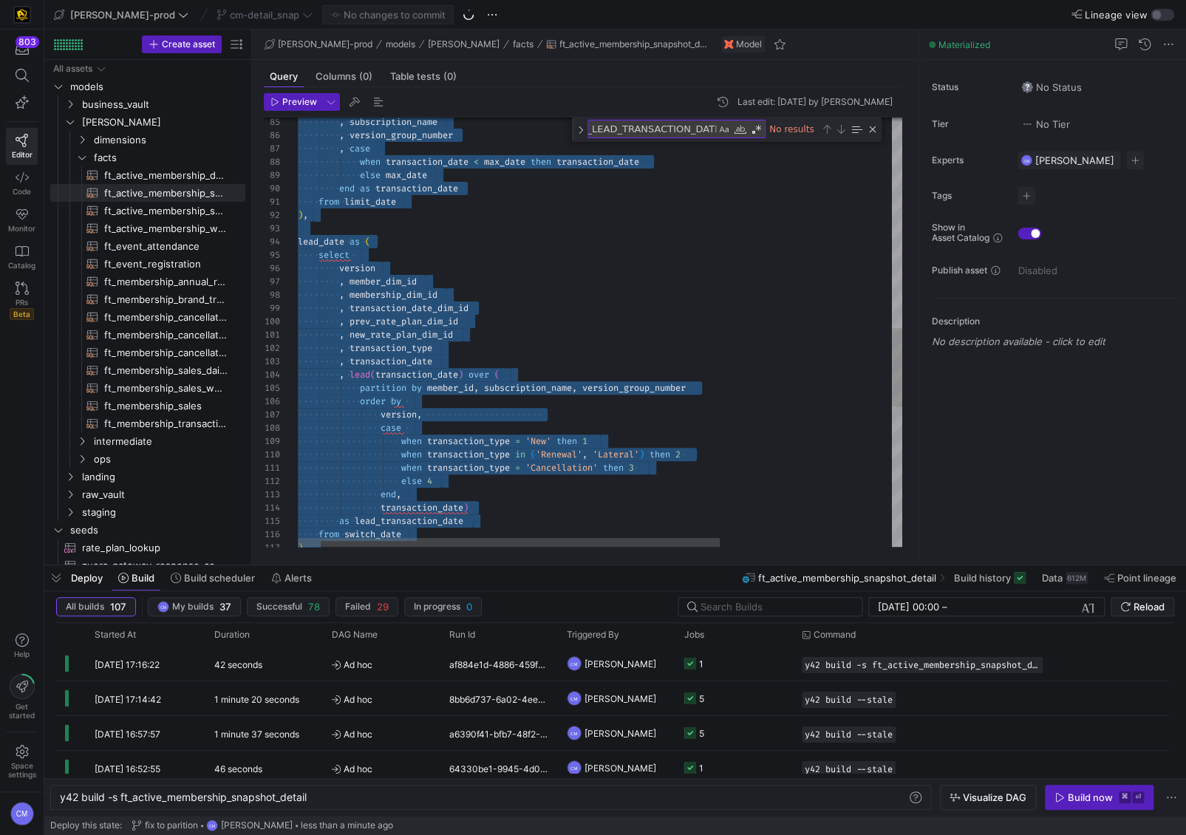
click at [539, 456] on div ", subscription_name , version_group_number , case when transaction_date < max_d…" at bounding box center [723, 140] width 851 height 2335
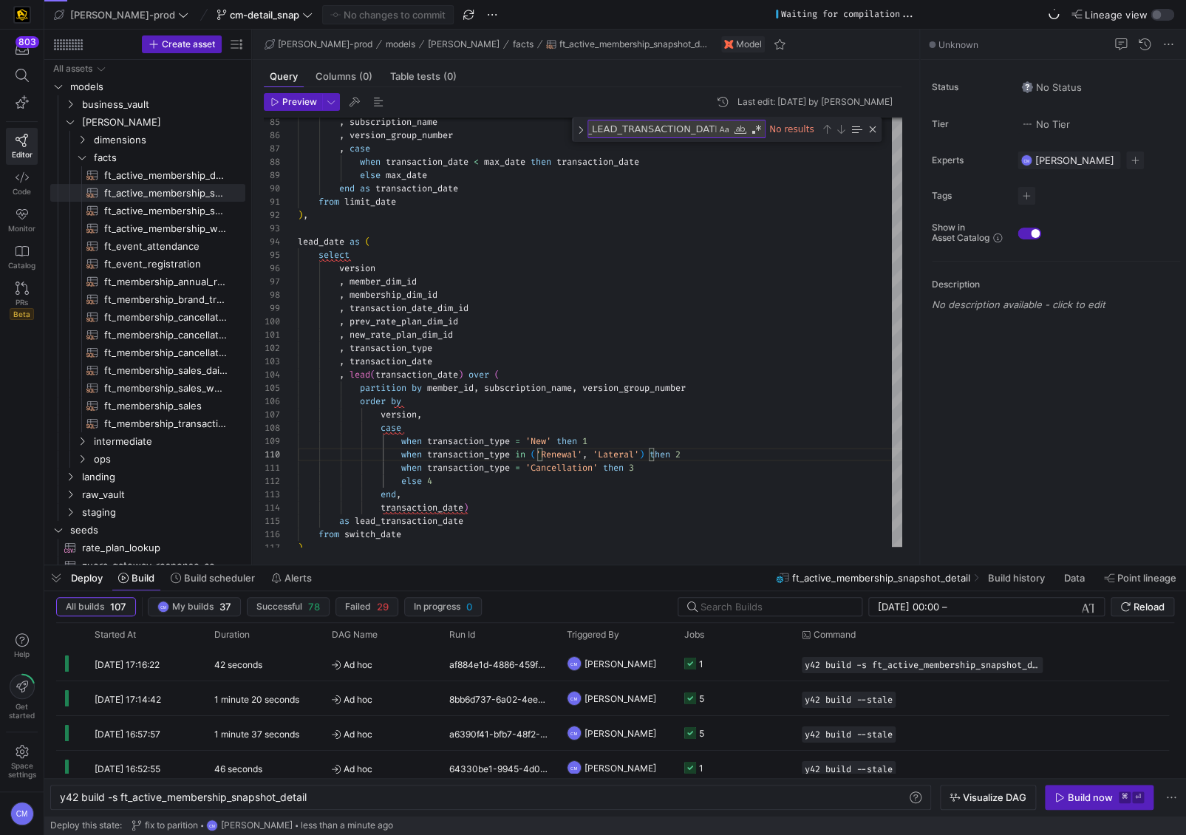
drag, startPoint x: 1073, startPoint y: 797, endPoint x: 1008, endPoint y: 766, distance: 72.1
click at [1071, 796] on div "Build now" at bounding box center [1090, 798] width 45 height 12
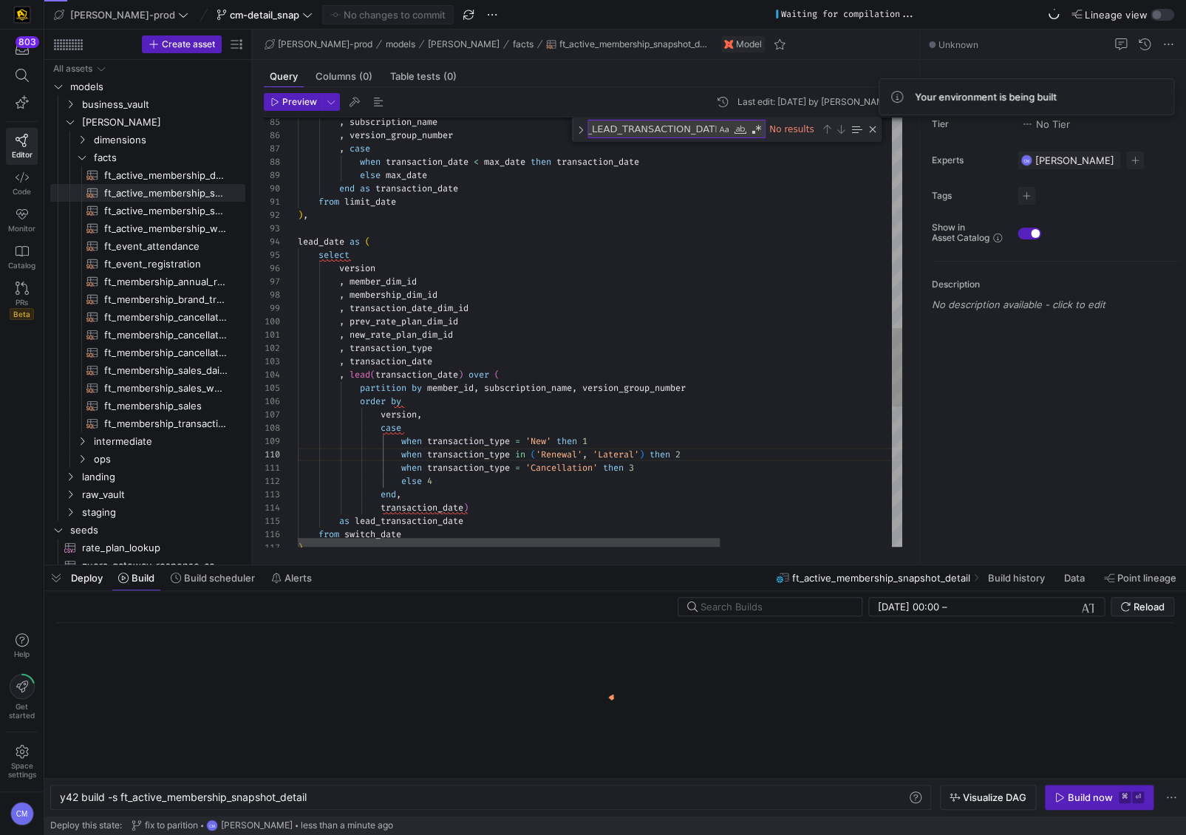
scroll to position [39, 176]
click at [484, 503] on div ", subscription_name , version_group_number , case when transaction_date < max_d…" at bounding box center [723, 140] width 851 height 2335
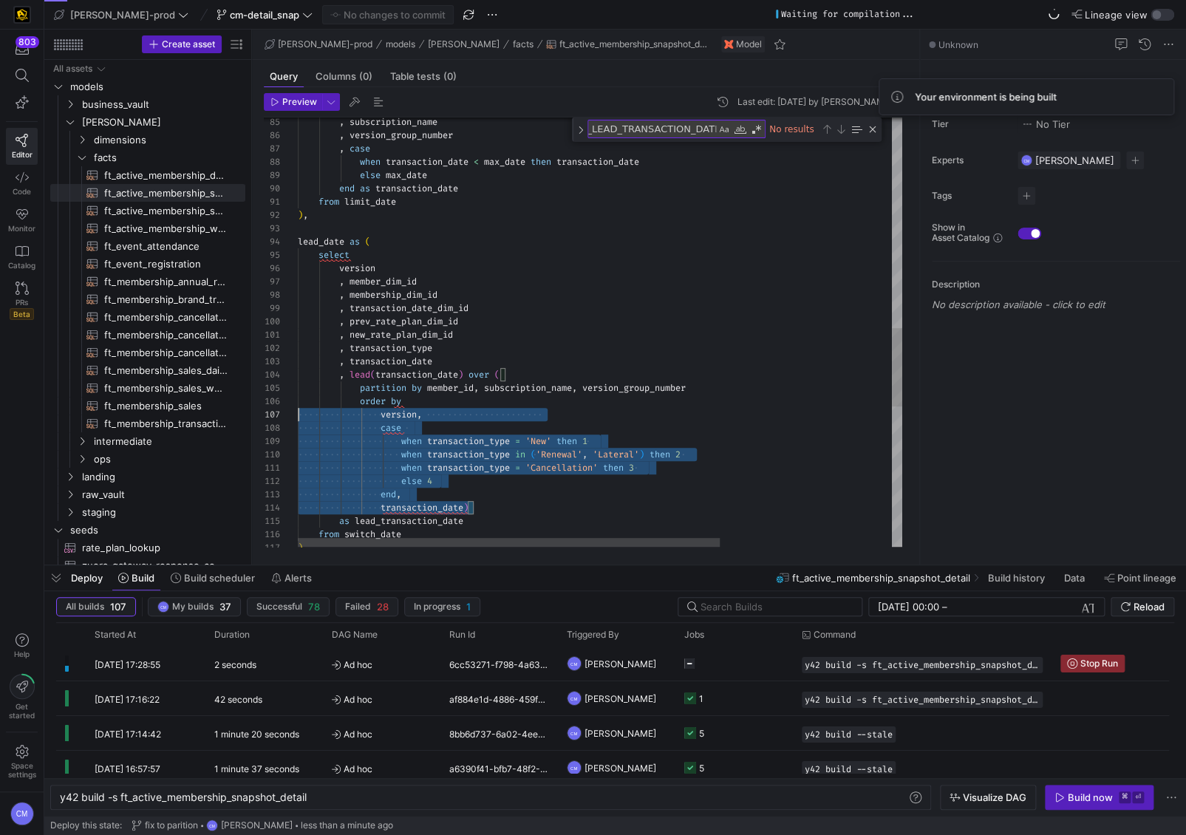
scroll to position [67, 0]
drag, startPoint x: 486, startPoint y: 509, endPoint x: 219, endPoint y: 395, distance: 290.4
click at [298, 395] on div ", subscription_name , version_group_number , case when transaction_date < max_d…" at bounding box center [723, 140] width 851 height 2335
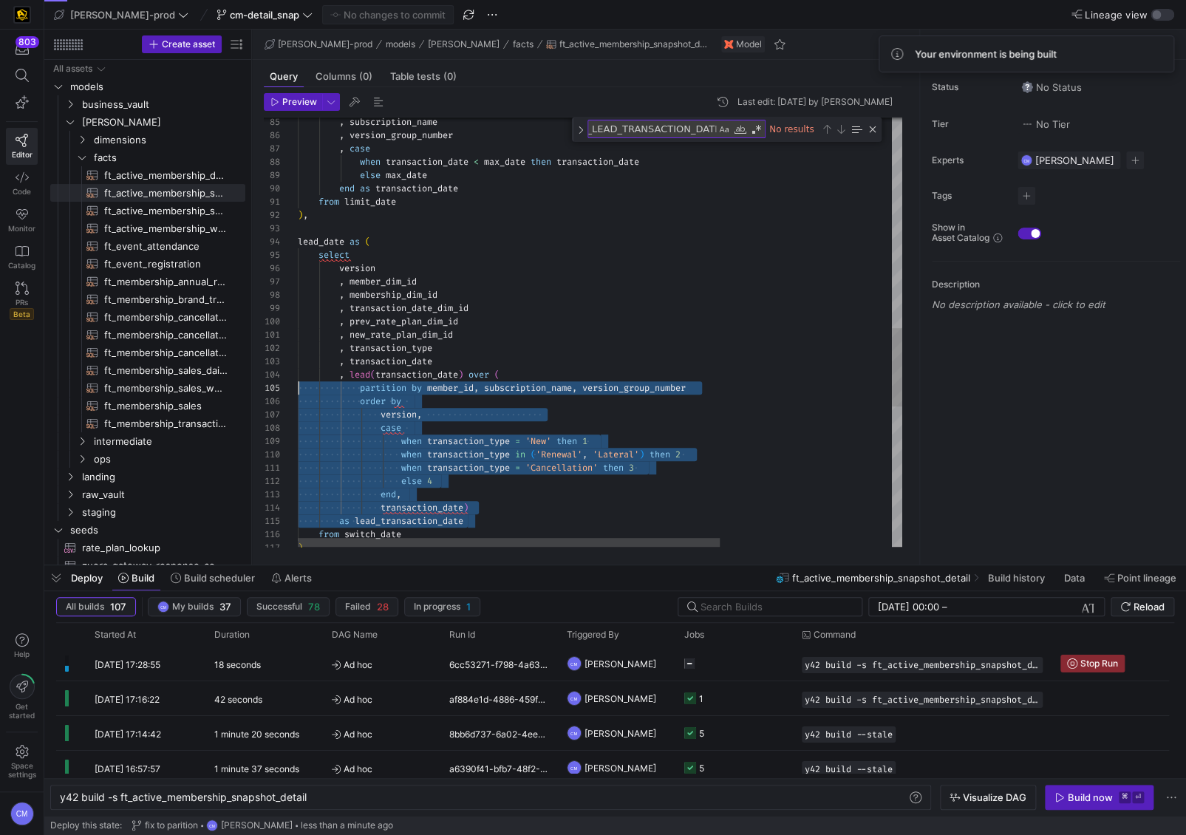
scroll to position [39, 0]
drag, startPoint x: 486, startPoint y: 520, endPoint x: 214, endPoint y: 379, distance: 306.8
click at [298, 379] on div ", subscription_name , version_group_number , case when transaction_date < max_d…" at bounding box center [723, 140] width 851 height 2335
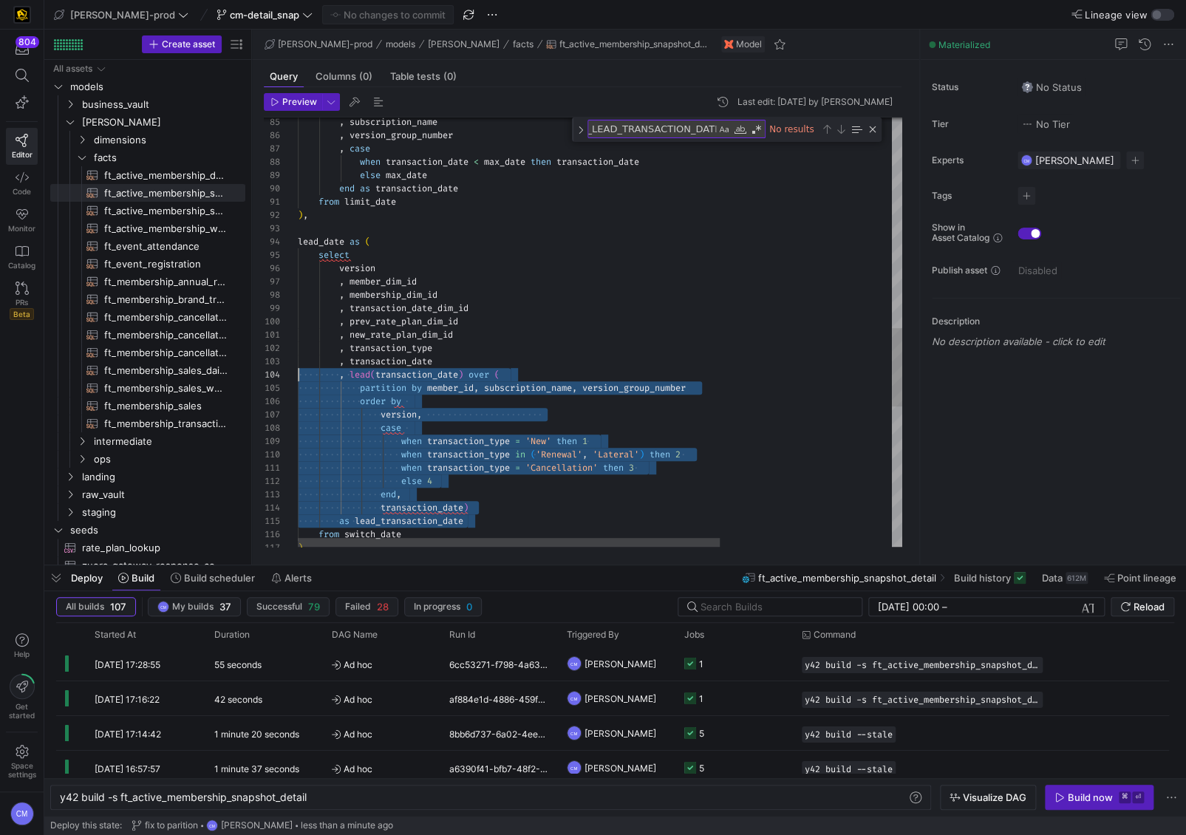
click at [674, 495] on div ", subscription_name , version_group_number , case when transaction_date < max_d…" at bounding box center [723, 140] width 851 height 2335
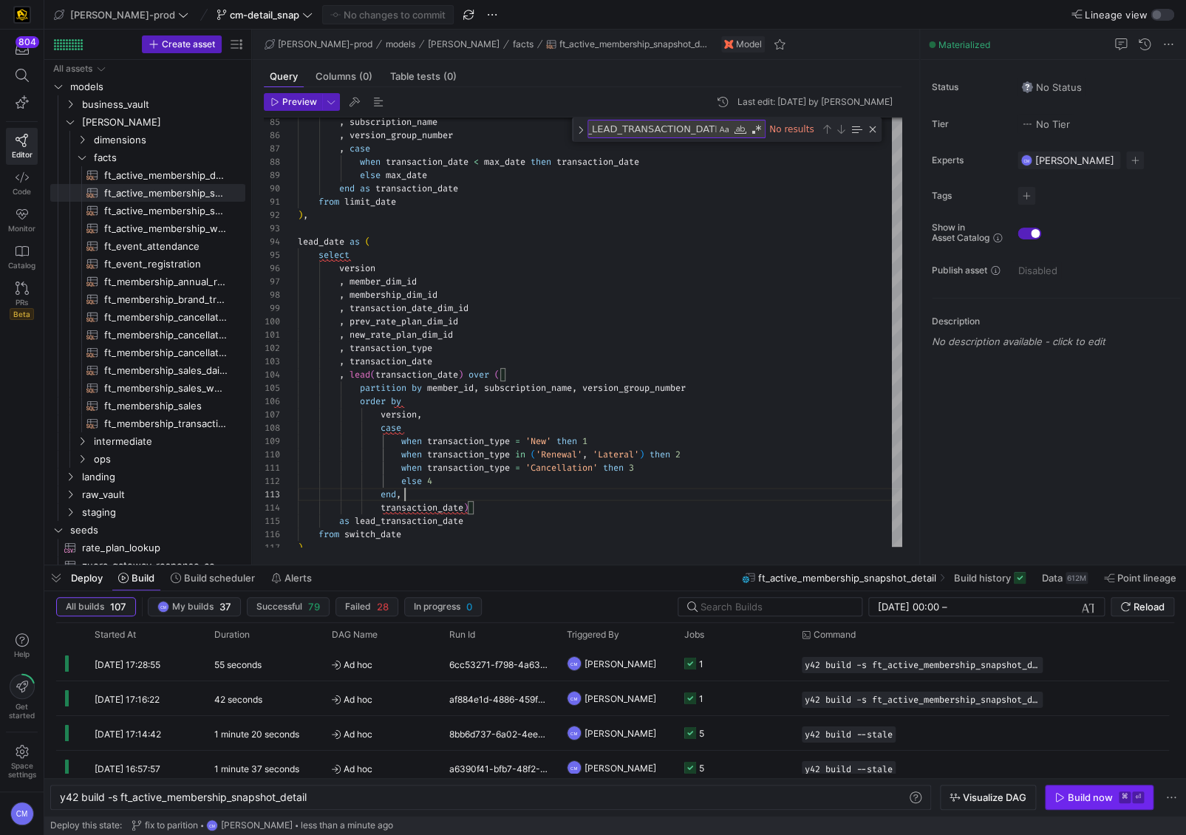
click at [1065, 795] on span "Build now ⌘ ⏎" at bounding box center [1099, 798] width 89 height 12
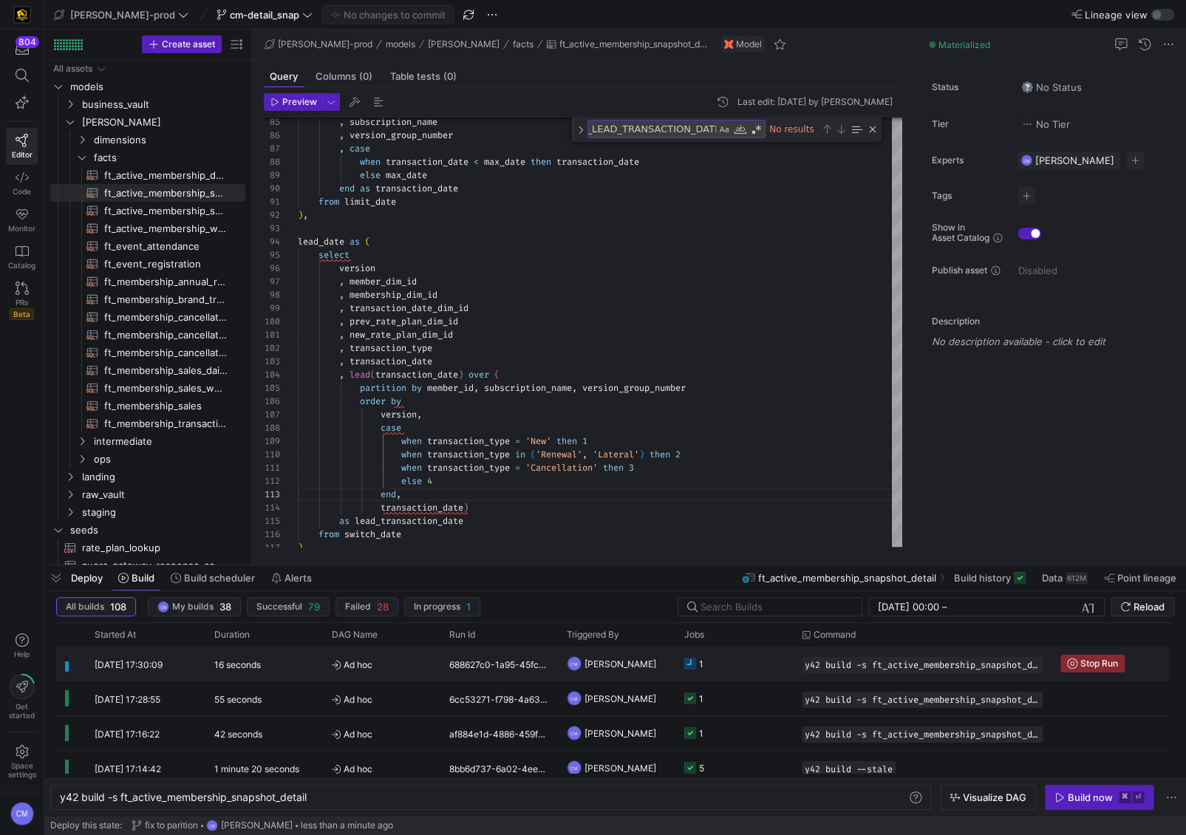
click at [713, 662] on y42-job-status-cell-renderer "1" at bounding box center [735, 664] width 100 height 33
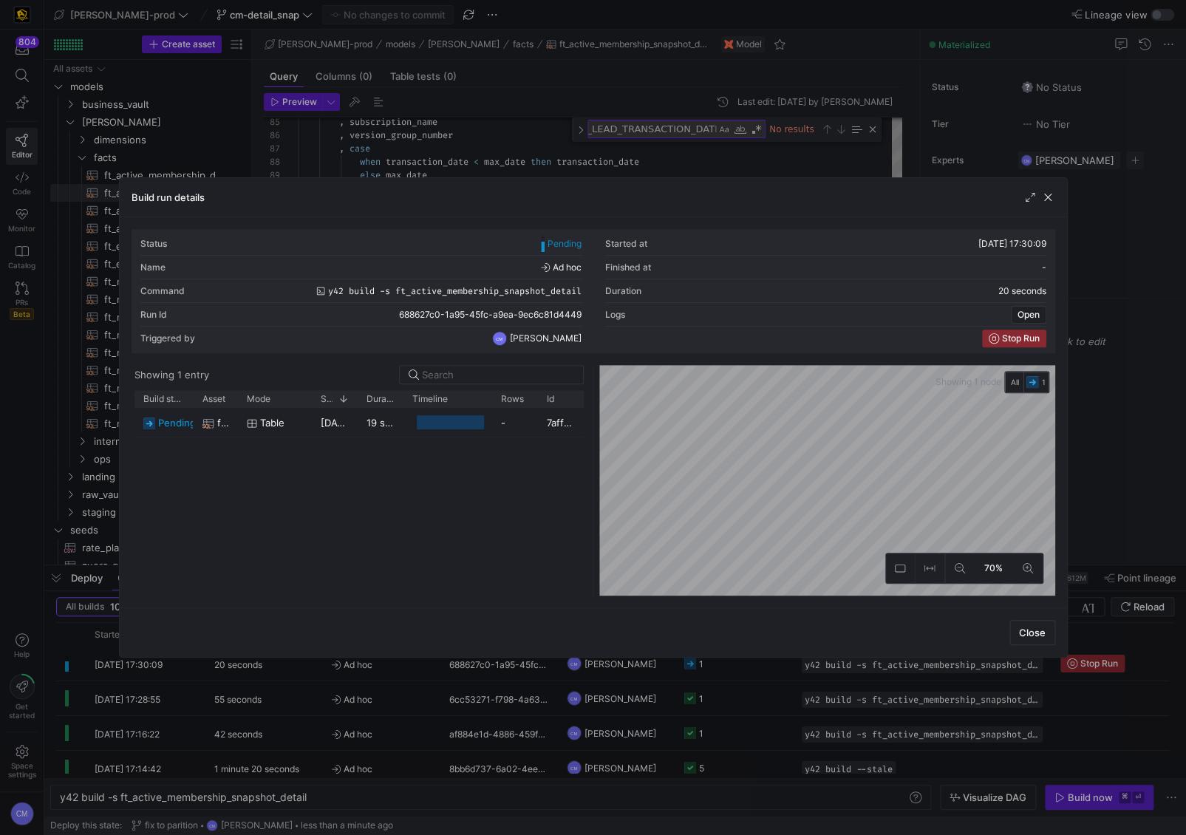
click at [772, 710] on div at bounding box center [593, 417] width 1186 height 835
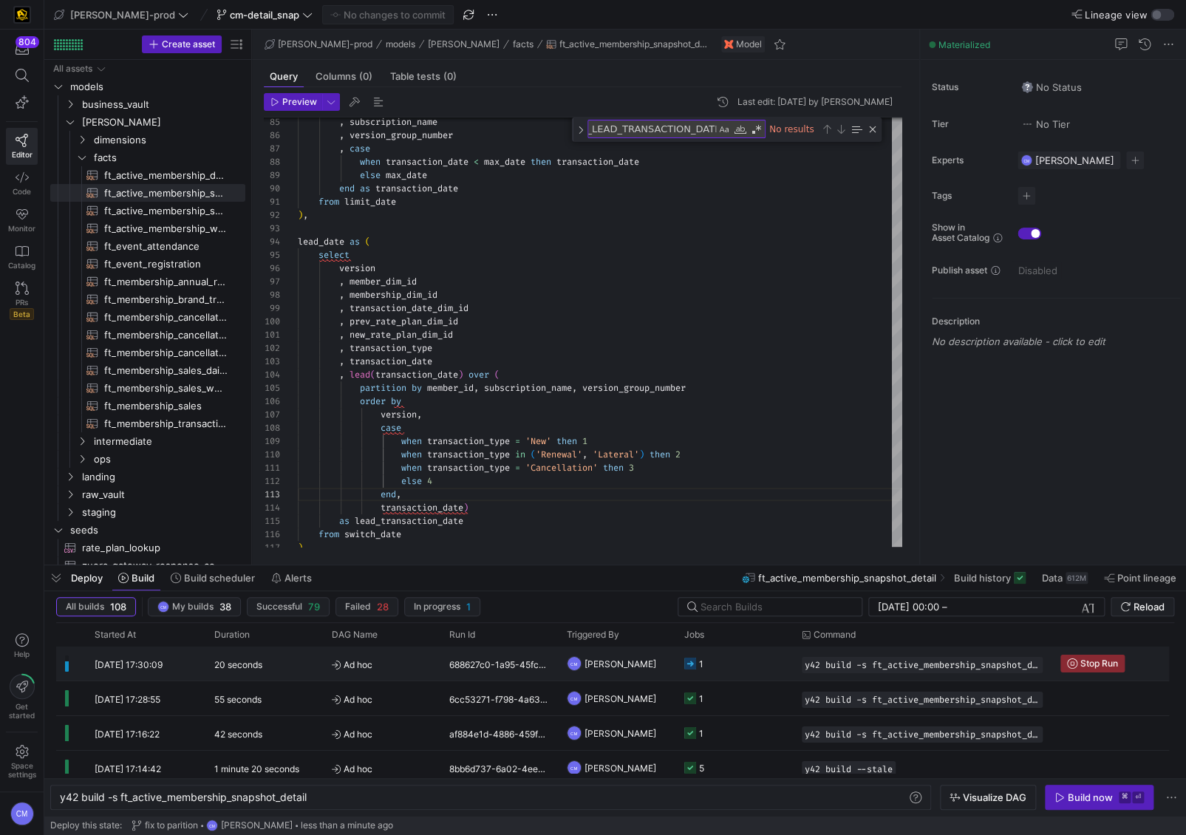
click at [734, 673] on y42-job-status-cell-renderer "1" at bounding box center [735, 664] width 100 height 33
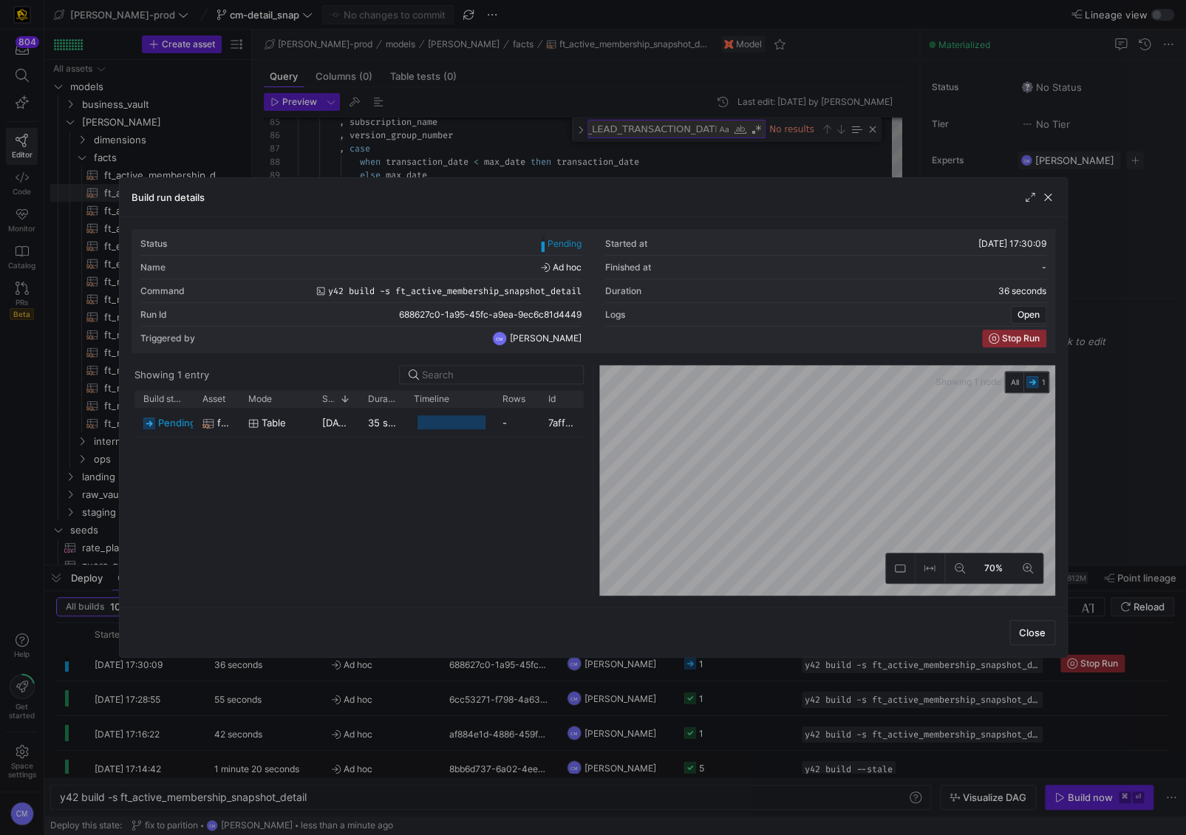
click at [734, 673] on div at bounding box center [593, 417] width 1186 height 835
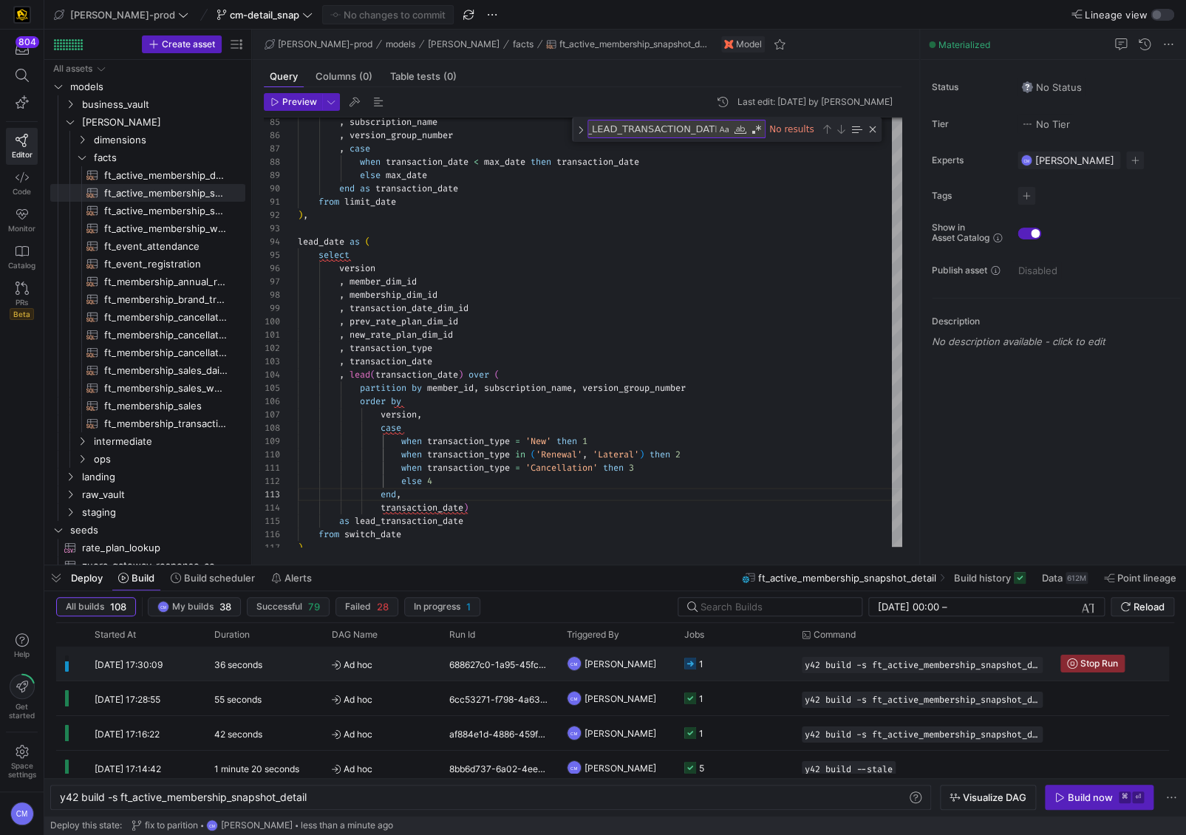
click at [734, 673] on y42-job-status-cell-renderer "1" at bounding box center [735, 664] width 100 height 33
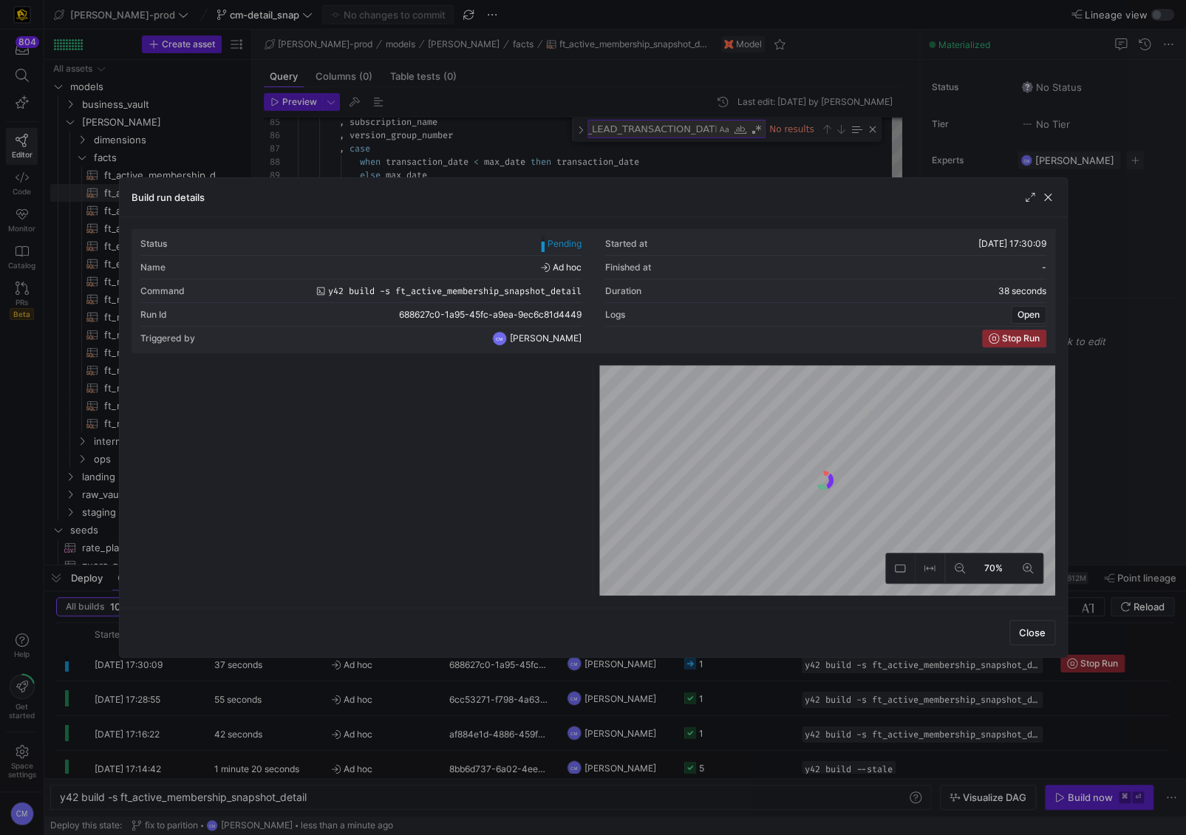
click at [734, 673] on div at bounding box center [593, 417] width 1186 height 835
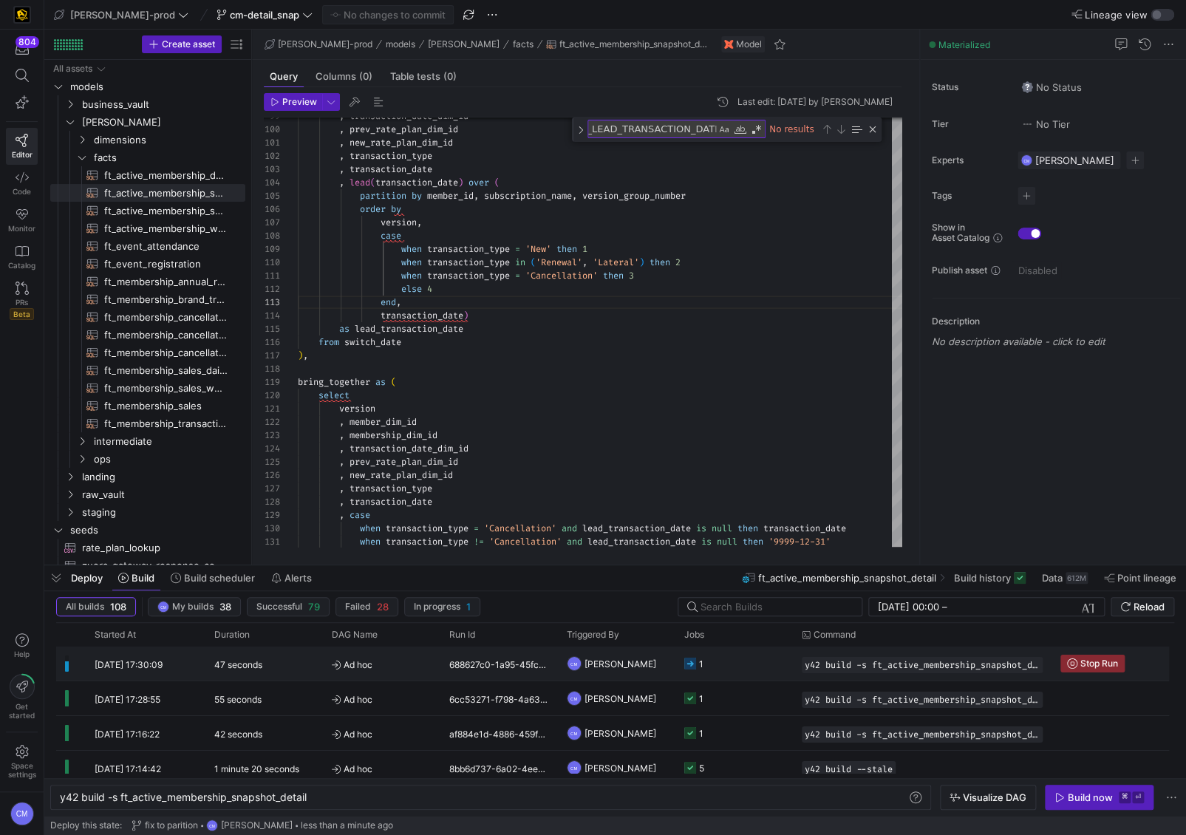
click at [744, 651] on y42-job-status-cell-renderer "1" at bounding box center [735, 664] width 100 height 33
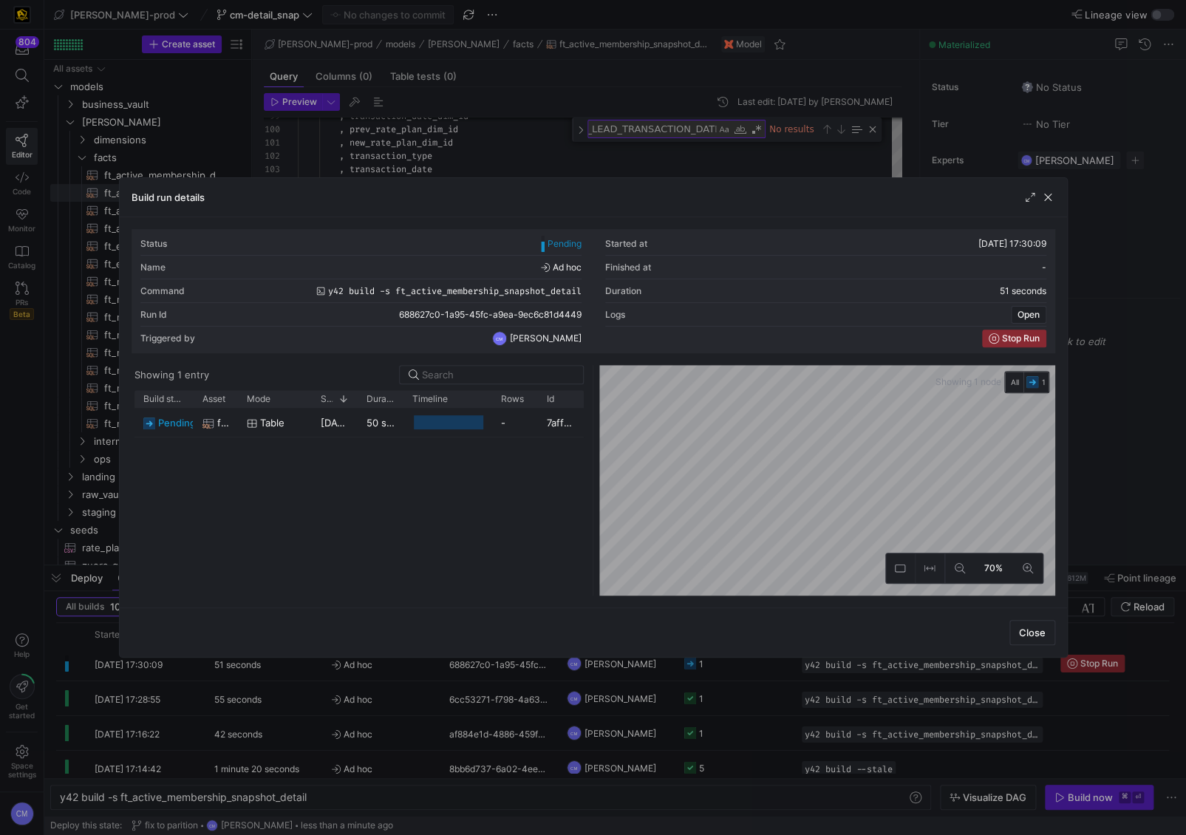
click at [736, 669] on div at bounding box center [593, 417] width 1186 height 835
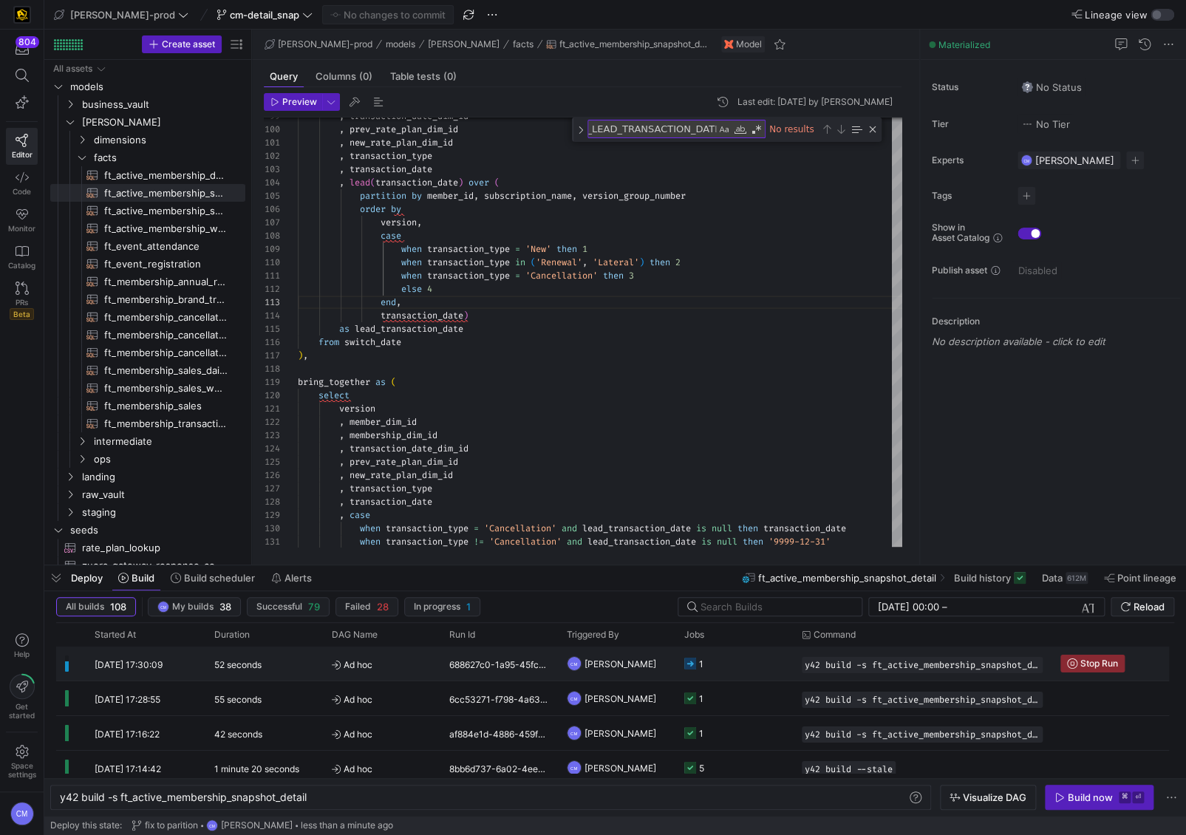
click at [736, 669] on y42-job-status-cell-renderer "1" at bounding box center [735, 664] width 100 height 33
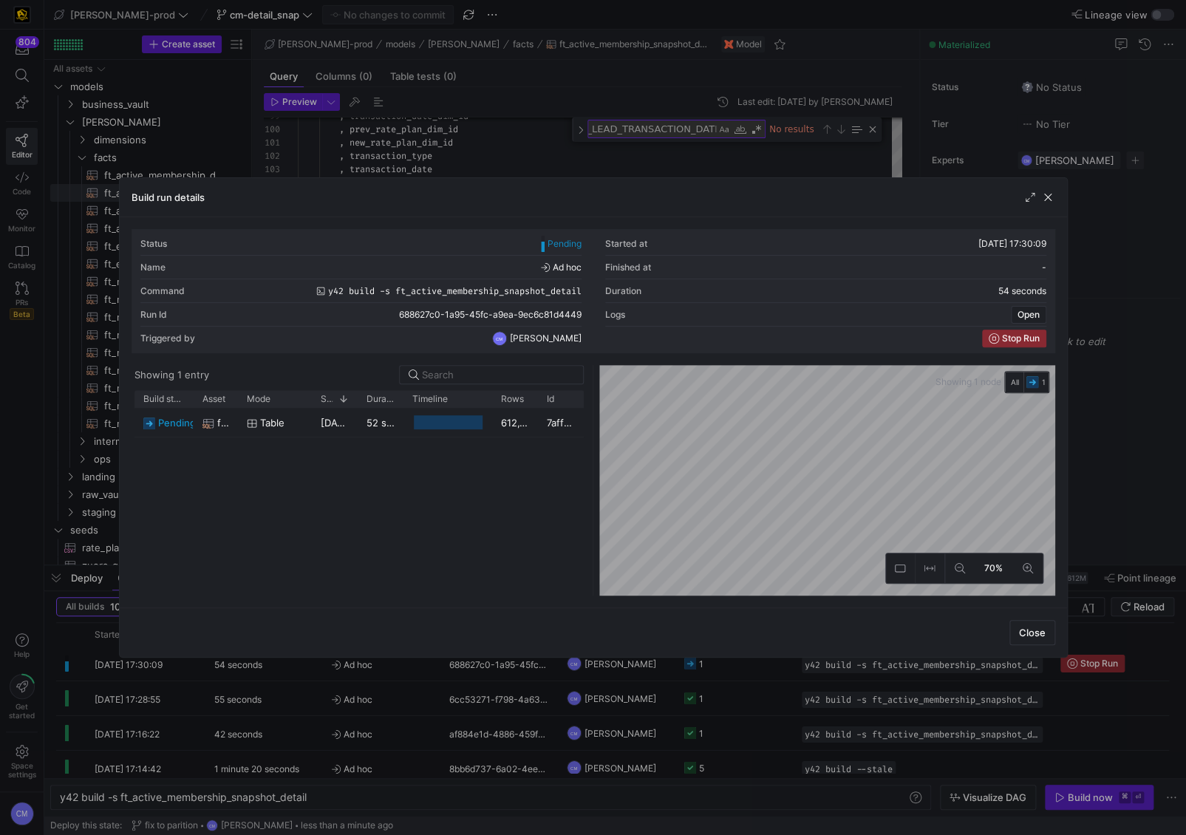
click at [736, 669] on div at bounding box center [593, 417] width 1186 height 835
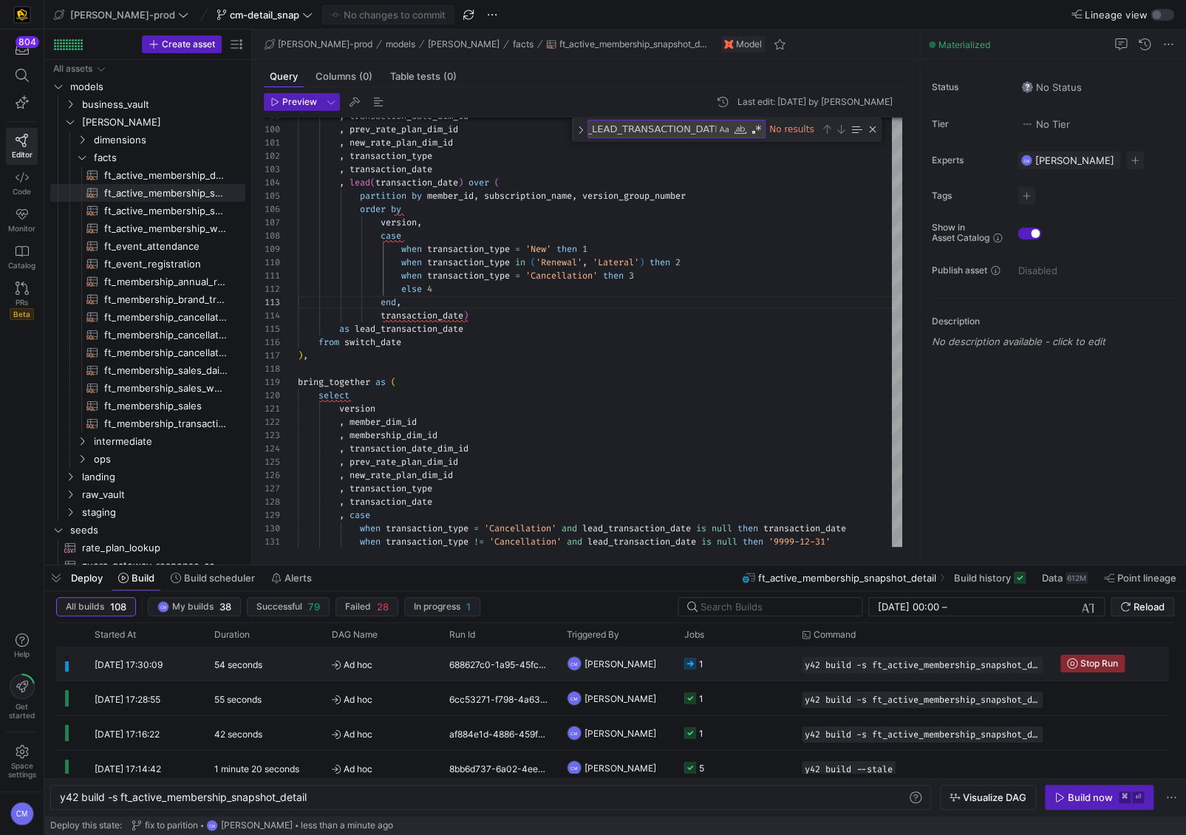
click at [736, 669] on y42-job-status-cell-renderer "1" at bounding box center [735, 664] width 100 height 33
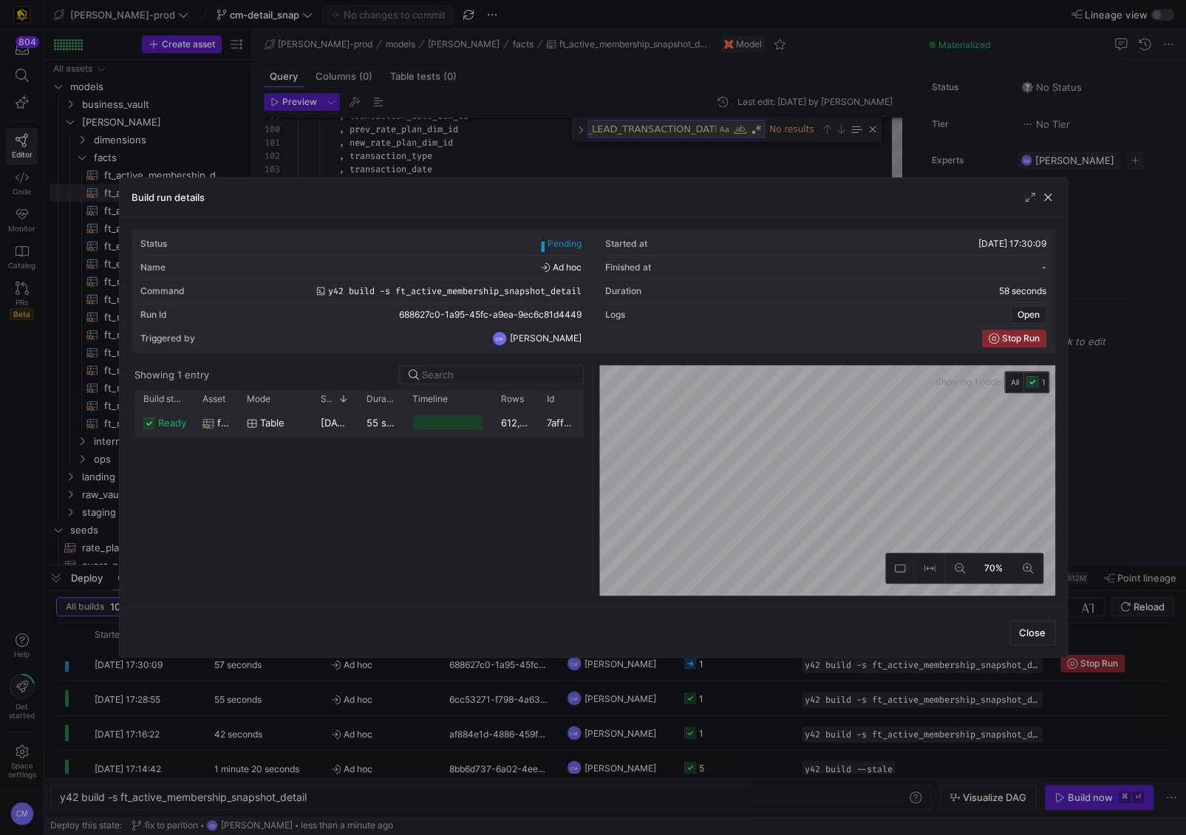
click at [512, 418] on div "612,164,033" at bounding box center [515, 422] width 46 height 29
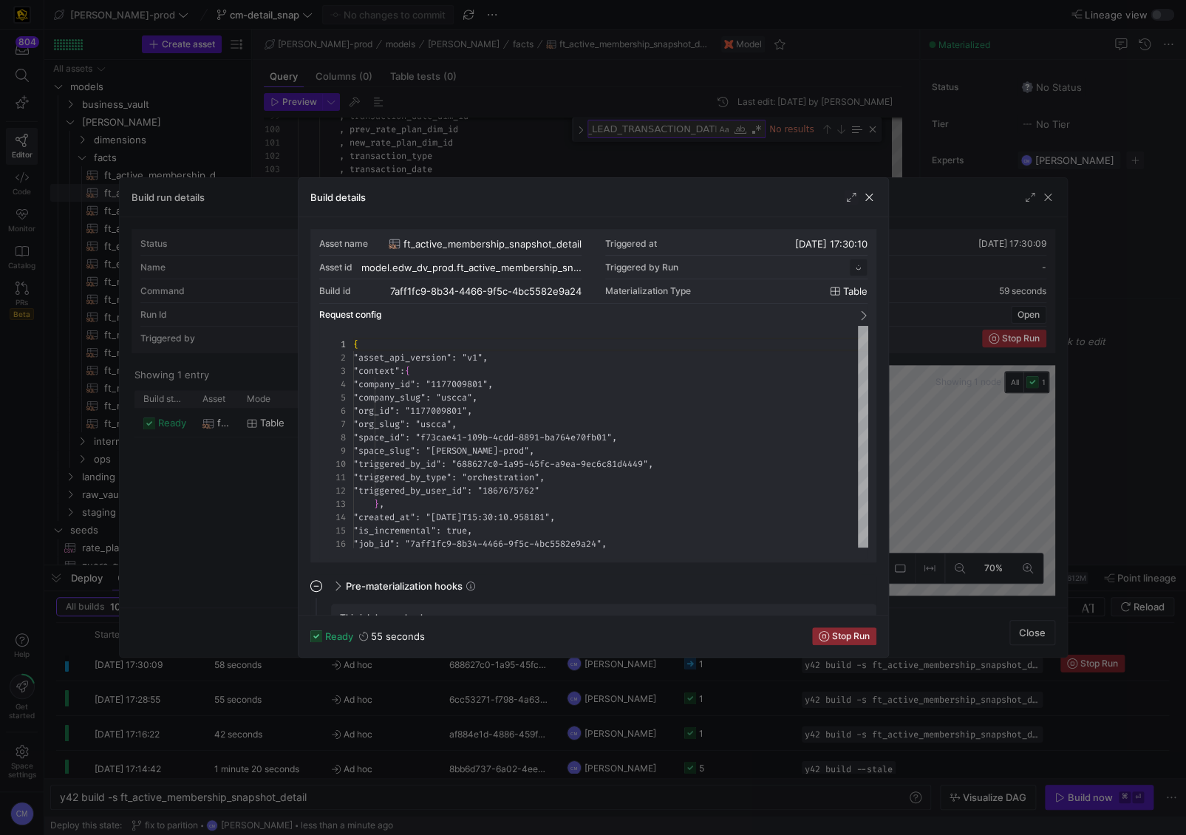
scroll to position [133, 0]
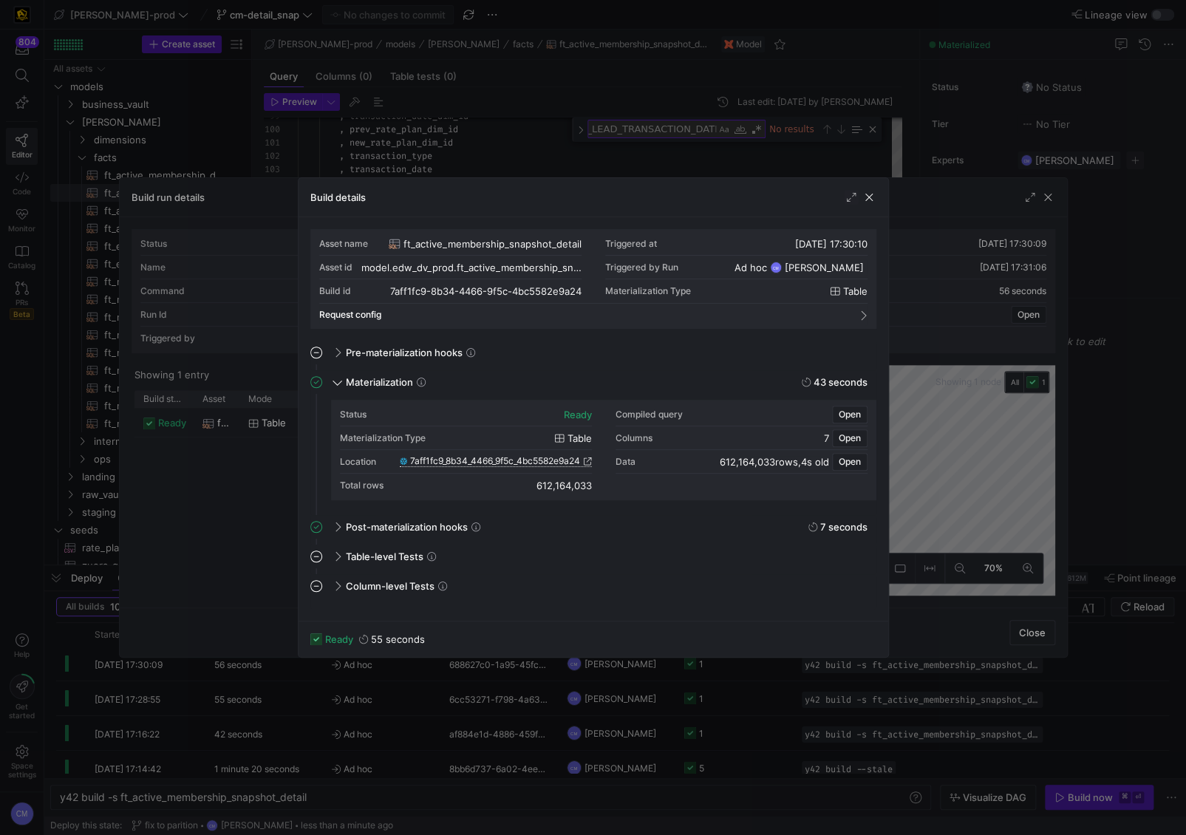
click at [537, 463] on span "7aff1fc9_8b34_4466_9f5c_4bc5582e9a24" at bounding box center [495, 461] width 170 height 10
click at [953, 722] on div at bounding box center [593, 417] width 1186 height 835
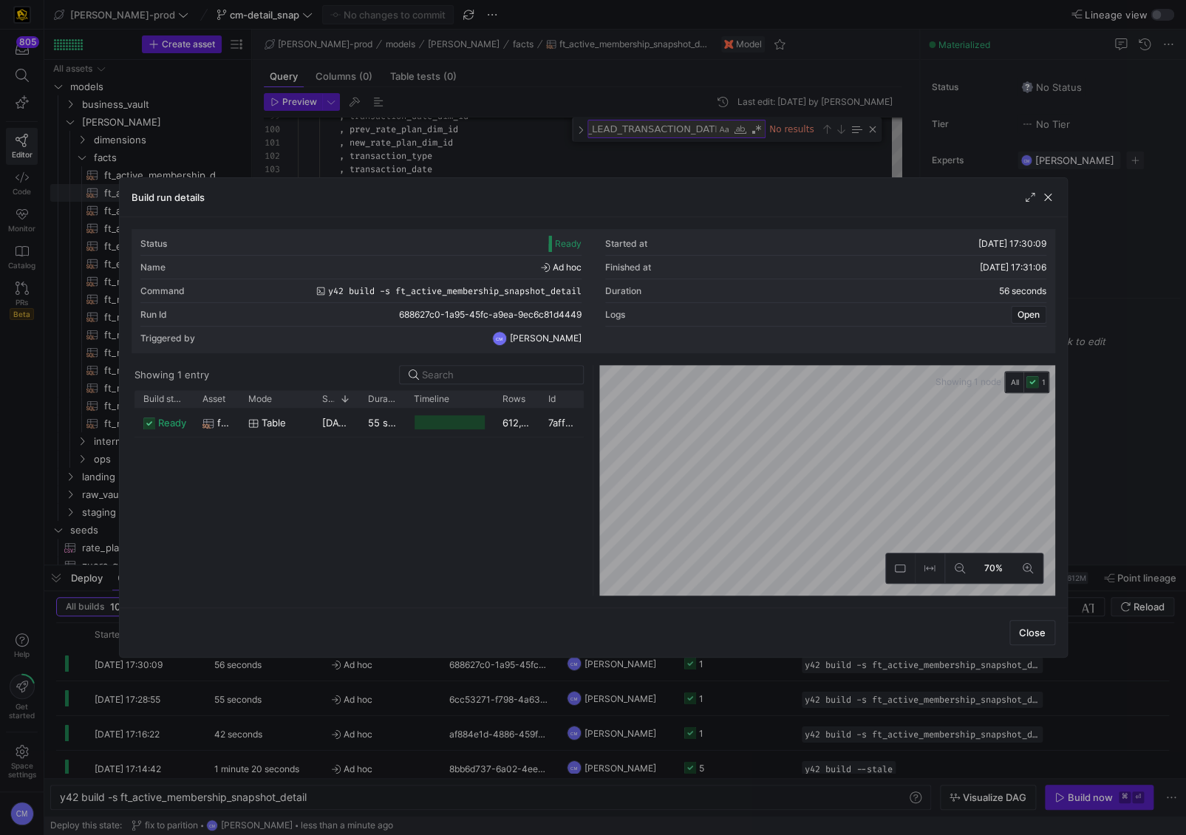
drag, startPoint x: 952, startPoint y: 722, endPoint x: 920, endPoint y: 713, distance: 33.9
click at [951, 722] on div at bounding box center [593, 417] width 1186 height 835
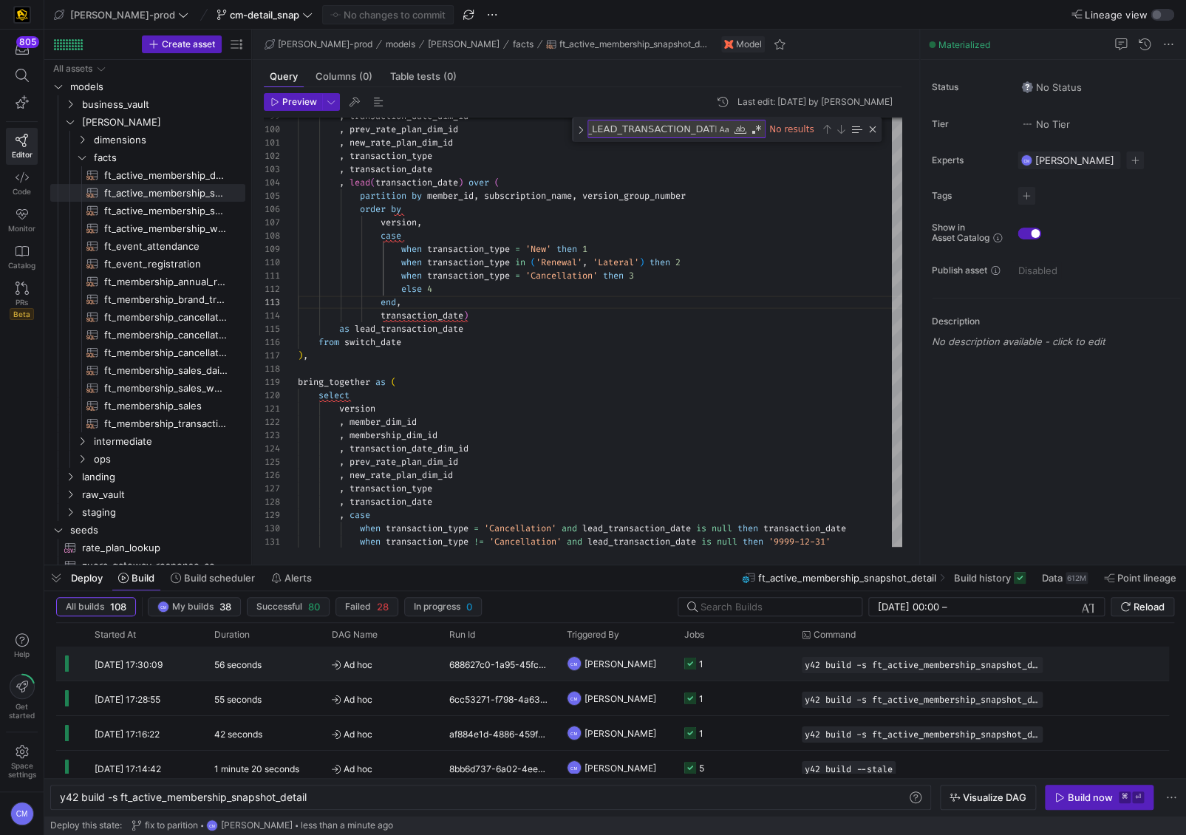
click at [744, 655] on y42-job-status-cell-renderer "1" at bounding box center [735, 664] width 100 height 33
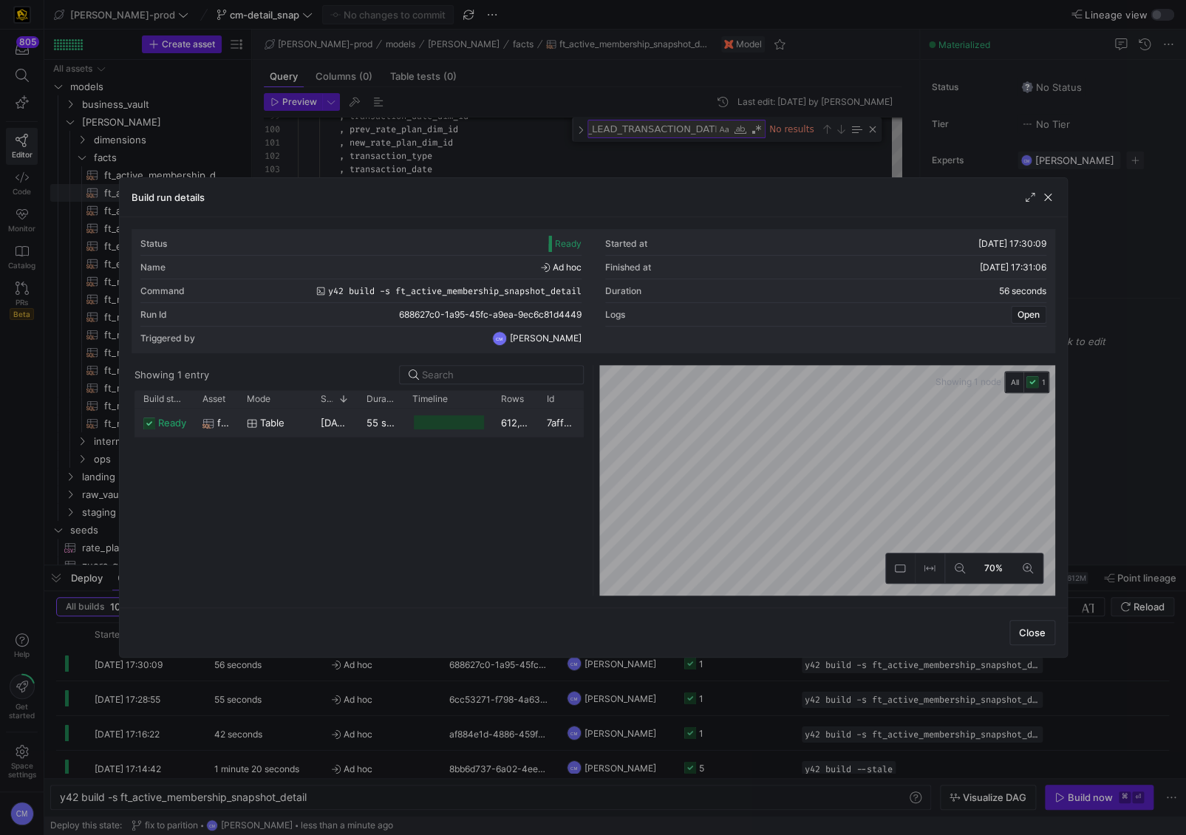
click at [498, 426] on div "612,164,033" at bounding box center [515, 422] width 46 height 29
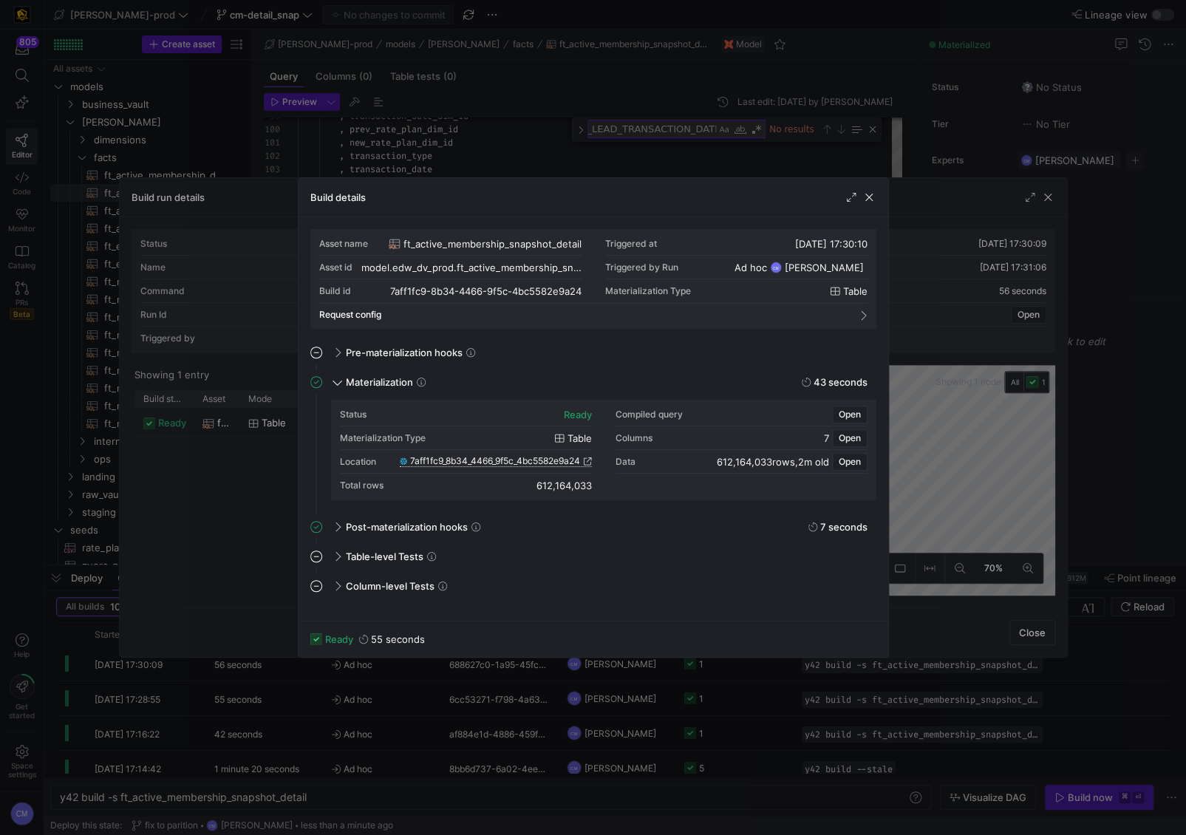
click at [526, 465] on span "7aff1fc9_8b34_4466_9f5c_4bc5582e9a24" at bounding box center [495, 461] width 170 height 10
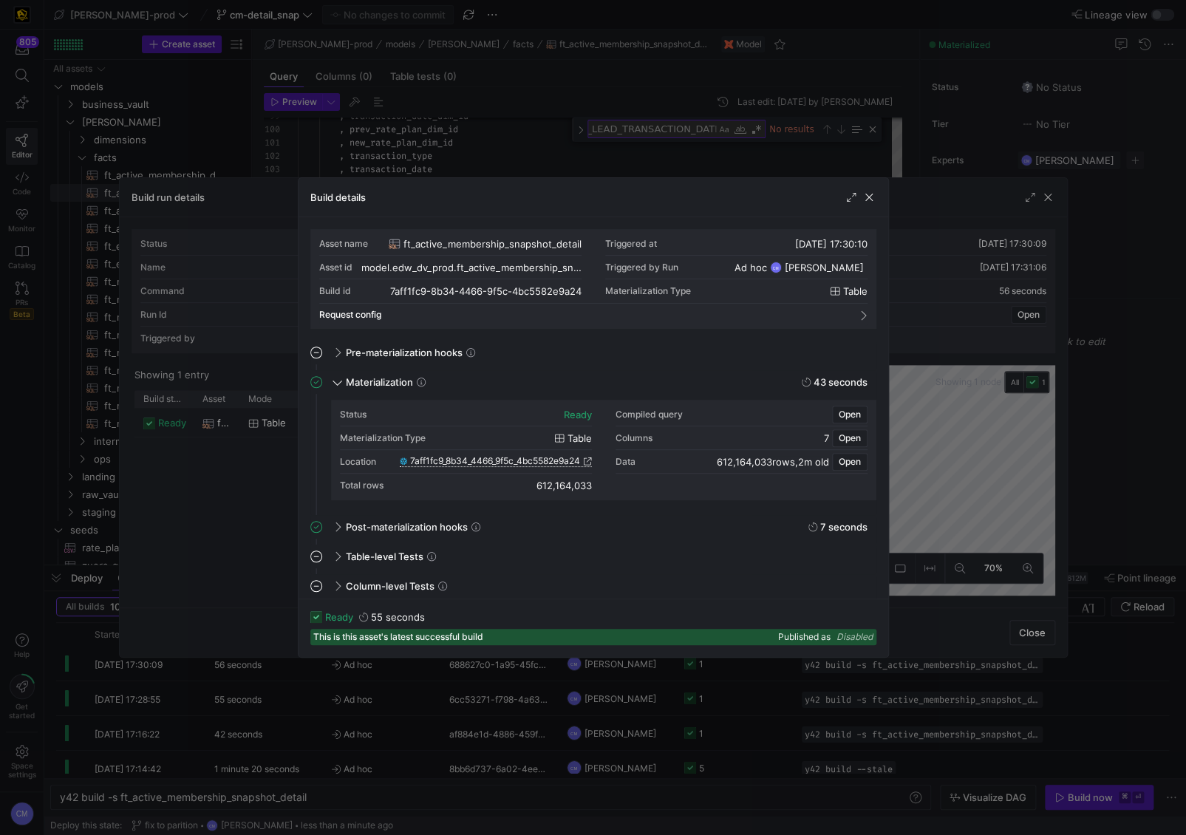
click at [463, 147] on div at bounding box center [593, 417] width 1186 height 835
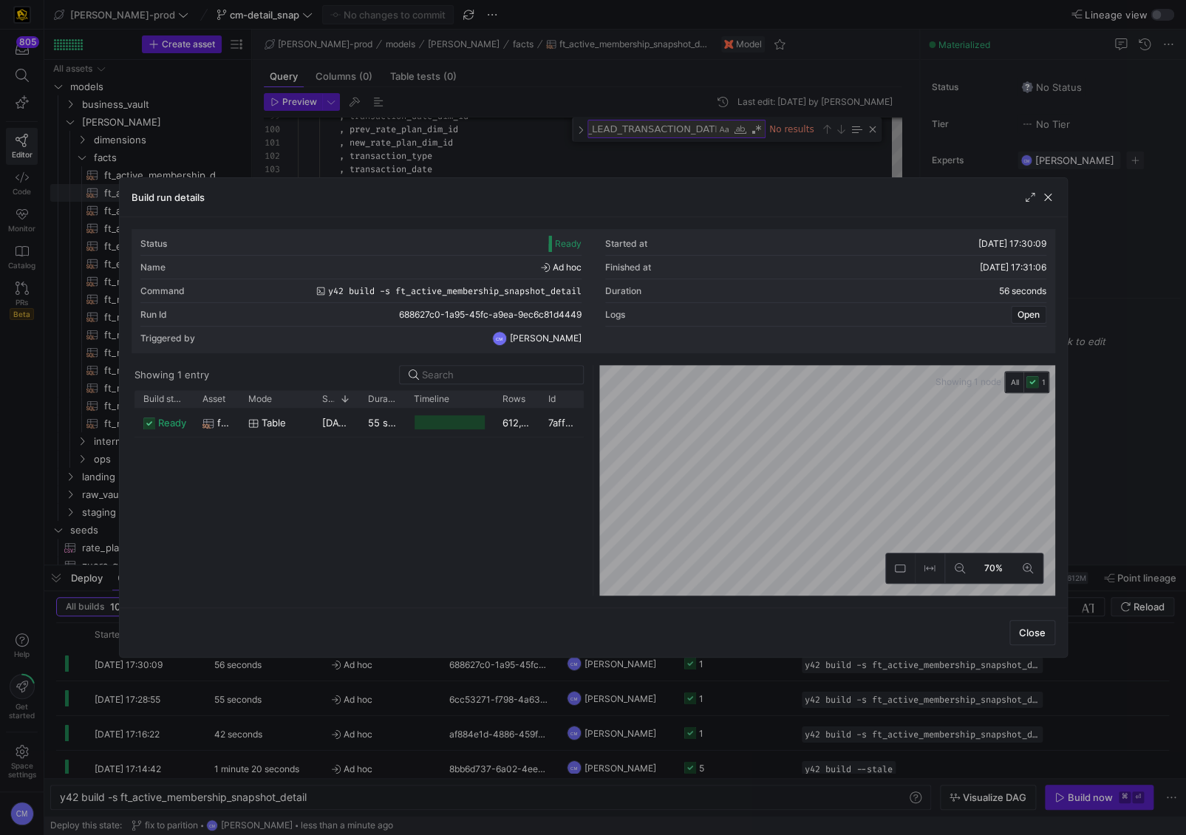
click at [463, 147] on div at bounding box center [593, 417] width 1186 height 835
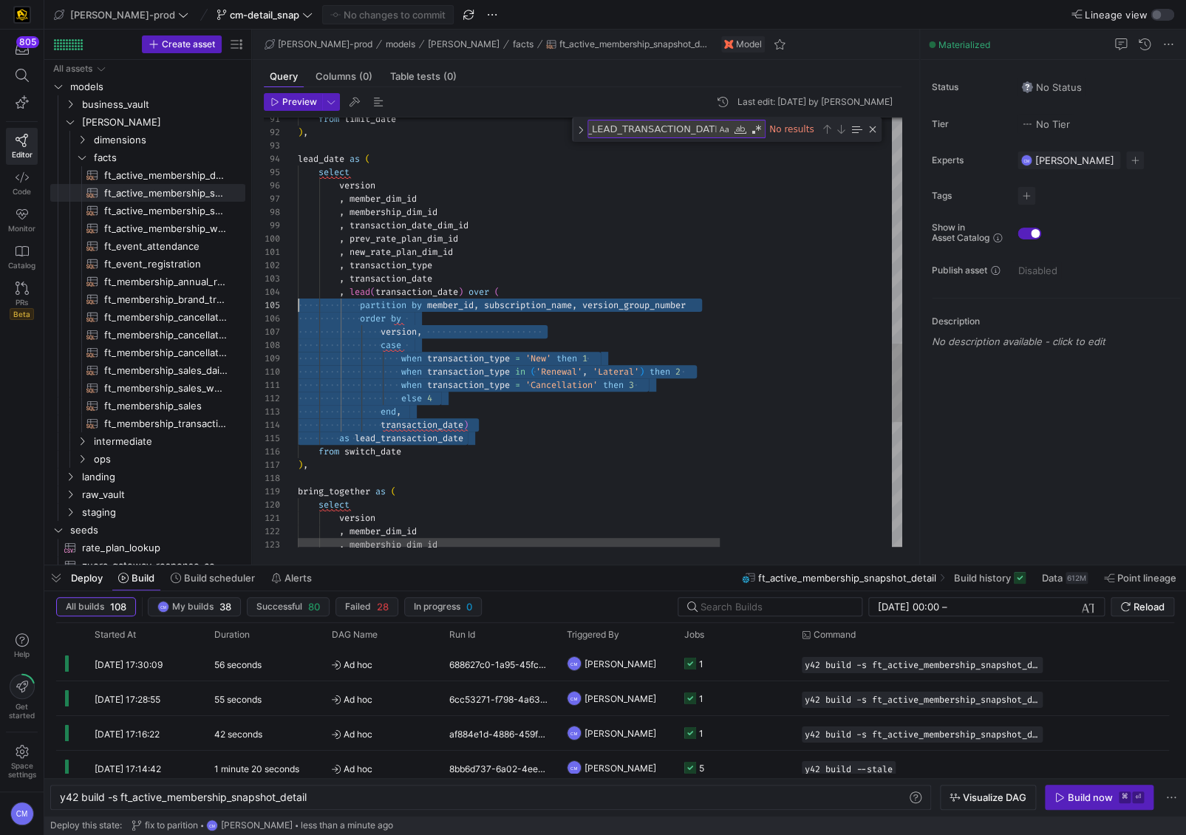
scroll to position [39, 0]
drag, startPoint x: 482, startPoint y: 441, endPoint x: 241, endPoint y: 297, distance: 280.8
click at [298, 297] on div ", transaction_date_dim_id , prev_rate_plan_dim_id , new_rate_plan_dim_id , tran…" at bounding box center [723, 57] width 851 height 2335
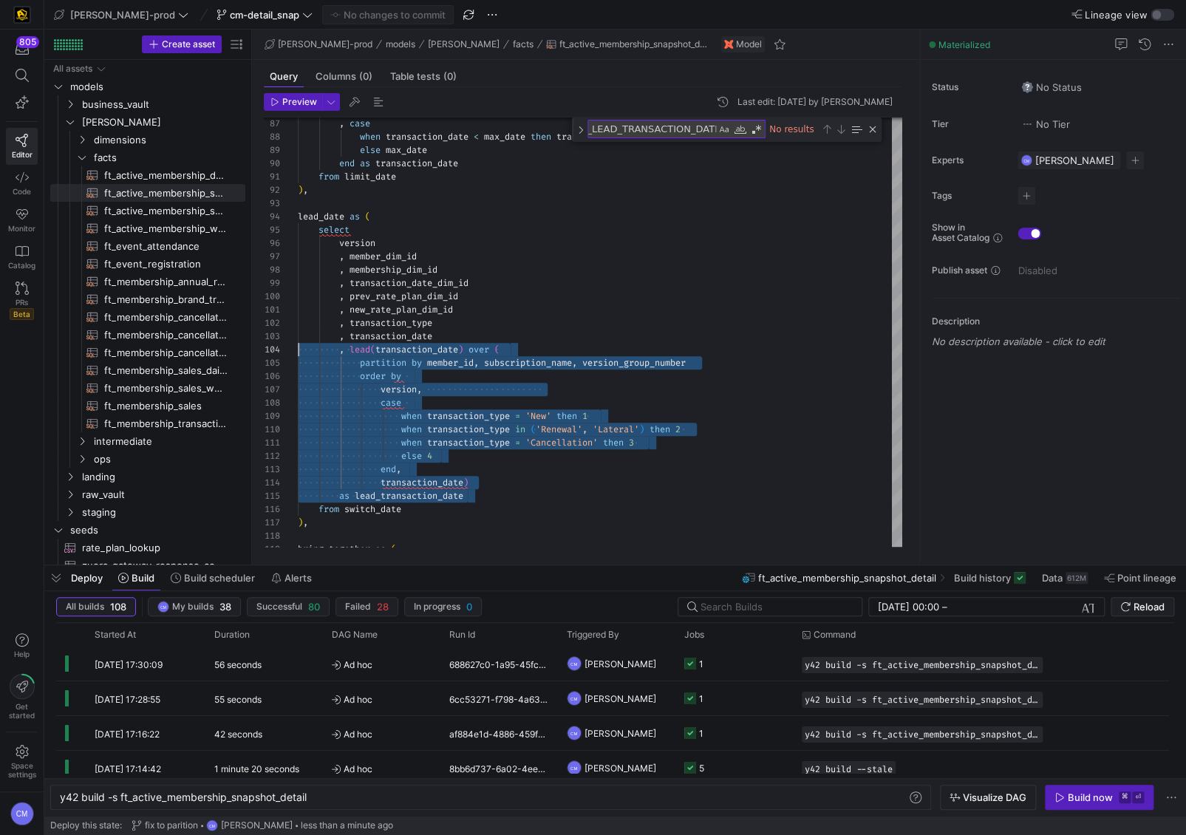
scroll to position [27, 106]
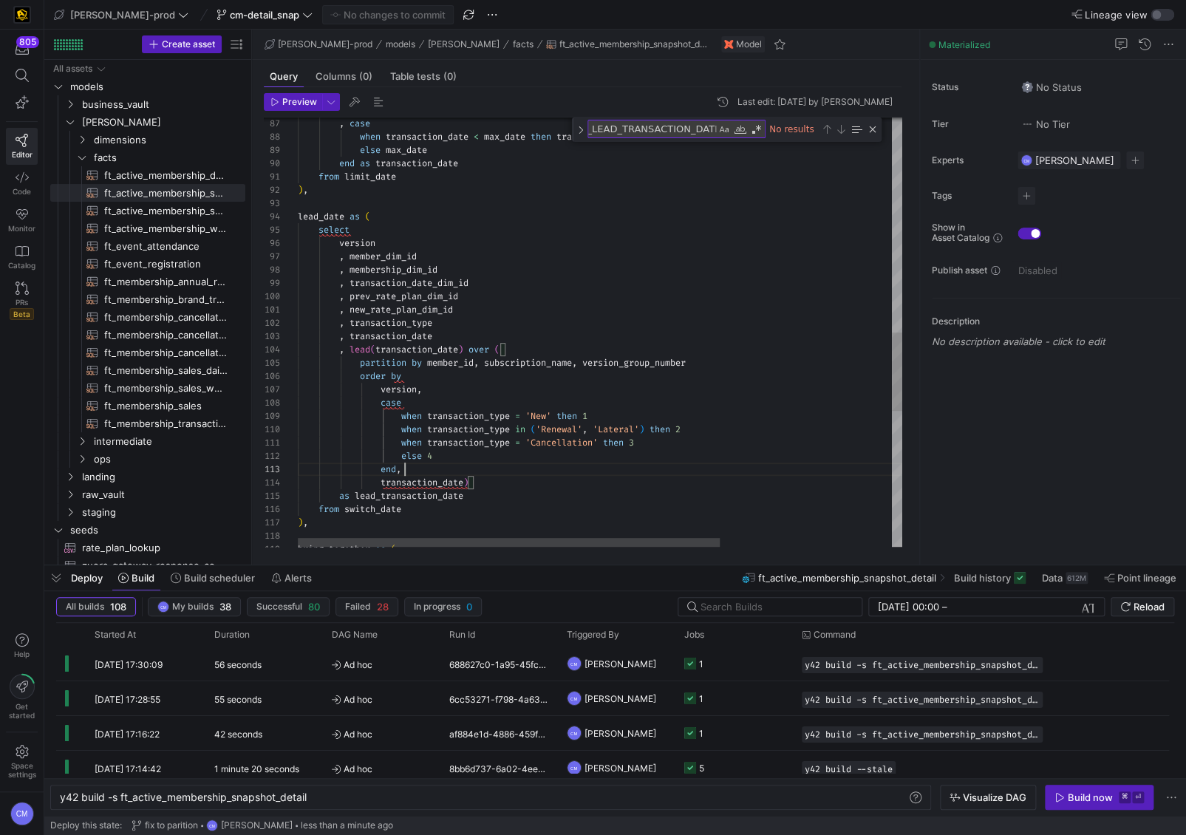
click at [498, 468] on div ", transaction_date_dim_id , prev_rate_plan_dim_id , new_rate_plan_dim_id , tran…" at bounding box center [723, 115] width 851 height 2335
click at [608, 414] on div ", transaction_date_dim_id , prev_rate_plan_dim_id , new_rate_plan_dim_id , tran…" at bounding box center [723, 115] width 851 height 2335
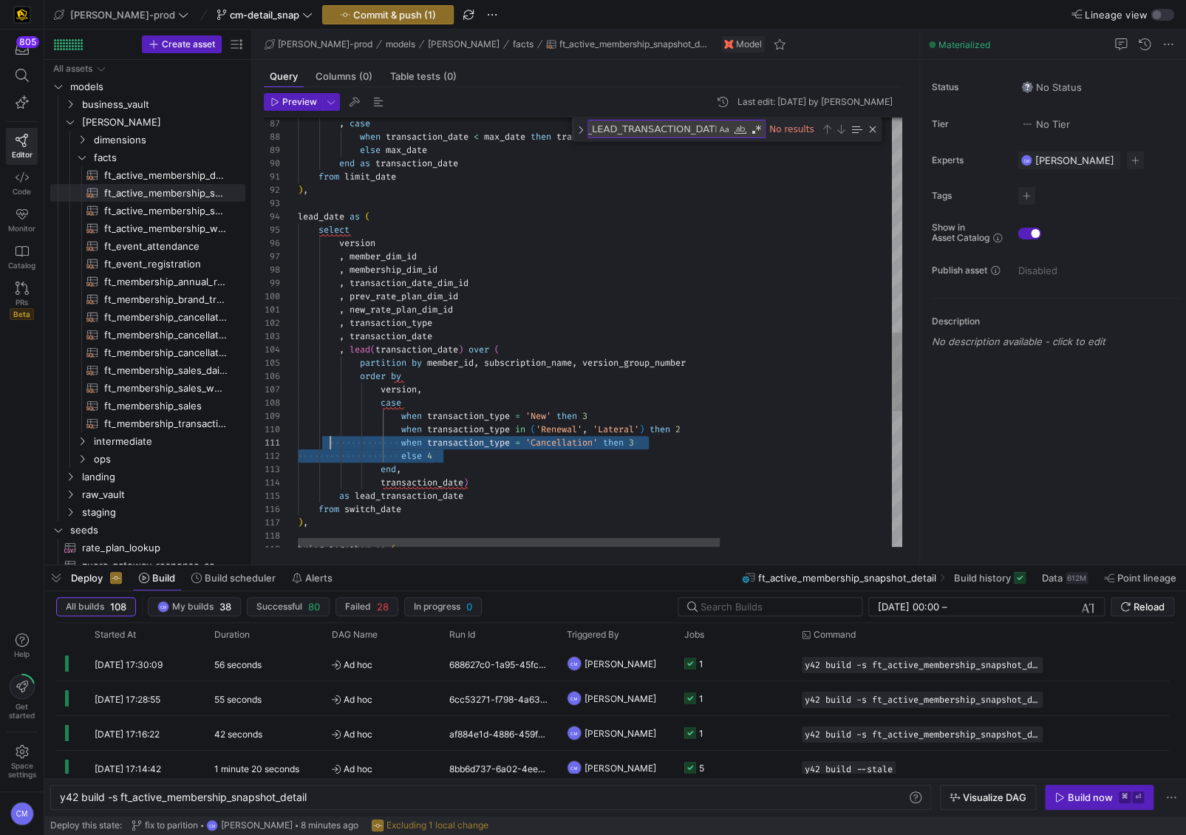
drag, startPoint x: 468, startPoint y: 454, endPoint x: 334, endPoint y: 440, distance: 134.5
click at [333, 441] on div ", transaction_date_dim_id , prev_rate_plan_dim_id , new_rate_plan_dim_id , tran…" at bounding box center [723, 115] width 851 height 2335
click at [342, 440] on div ", transaction_date_dim_id , prev_rate_plan_dim_id , new_rate_plan_dim_id , tran…" at bounding box center [723, 115] width 851 height 2335
drag, startPoint x: 454, startPoint y: 453, endPoint x: 256, endPoint y: 419, distance: 201.0
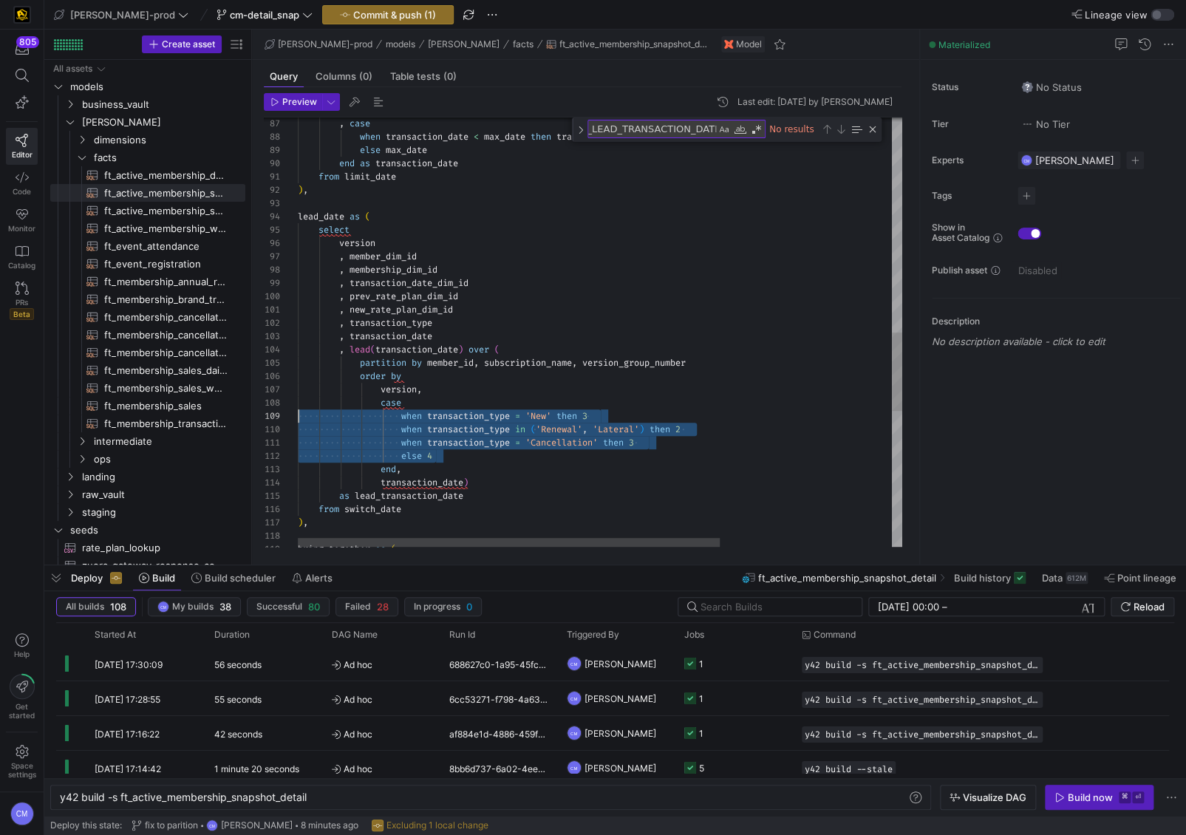
click at [298, 419] on div ", transaction_date_dim_id , prev_rate_plan_dim_id , new_rate_plan_dim_id , tran…" at bounding box center [723, 115] width 851 height 2335
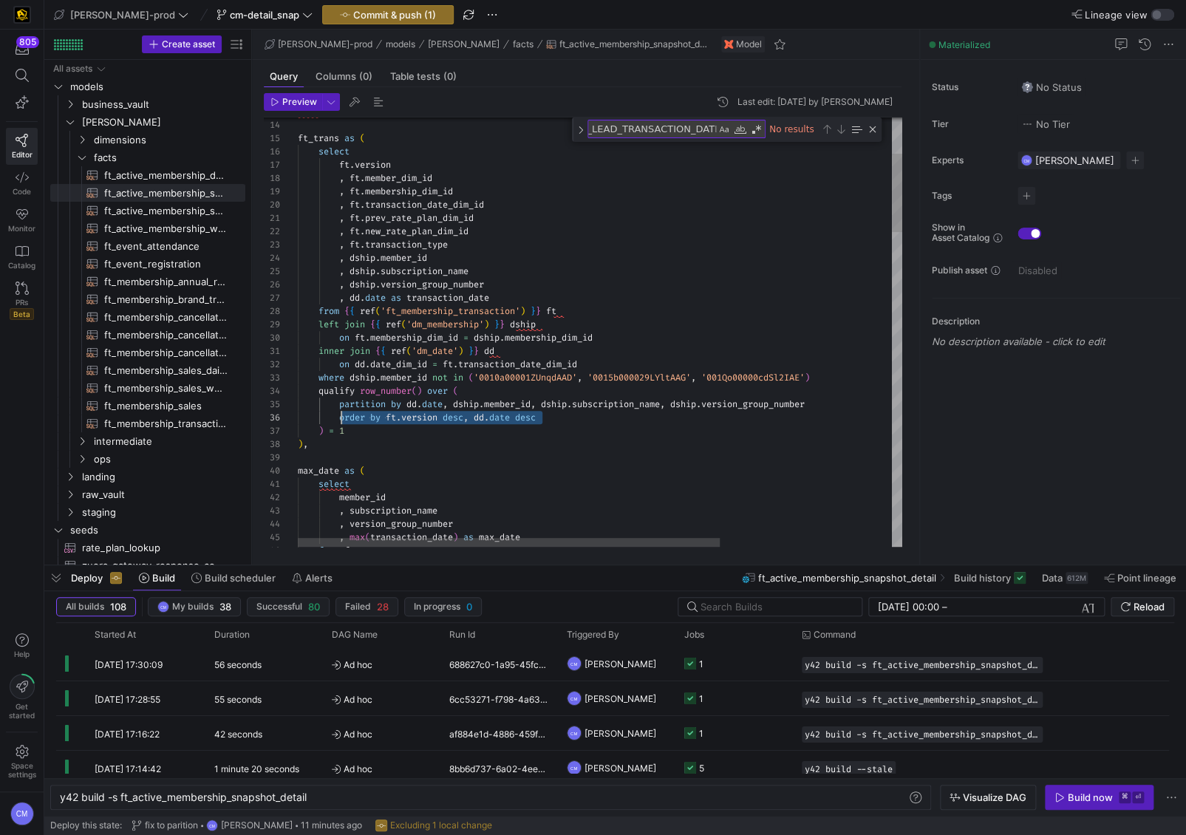
scroll to position [67, 43]
drag, startPoint x: 554, startPoint y: 414, endPoint x: 341, endPoint y: 418, distance: 212.9
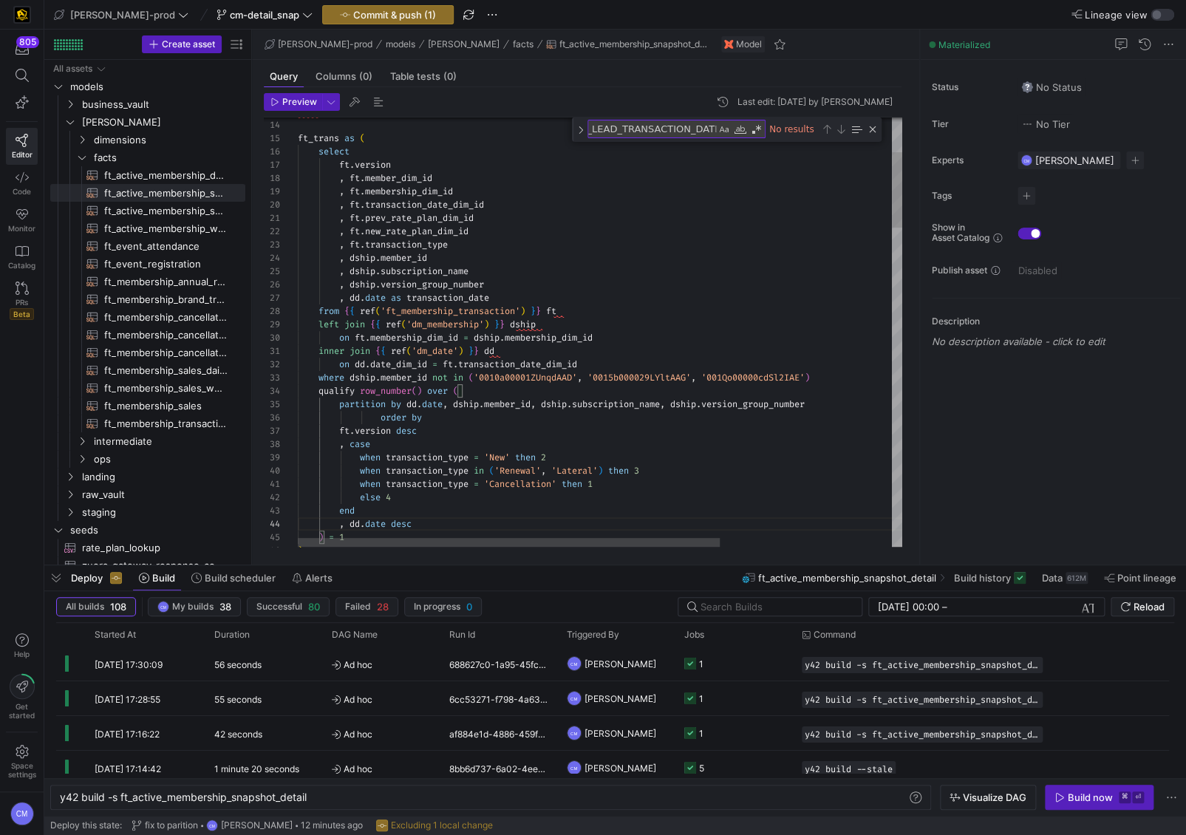
scroll to position [67, 89]
type textarea "inner join {{ ref('dm_date') }} dd on dd.date_dim_id = ft.transaction_date_dim_…"
click at [363, 24] on y42-top-nav "edw-dv-prod cm-detail_snap Commit & push (1) Lineage view" at bounding box center [615, 15] width 1142 height 30
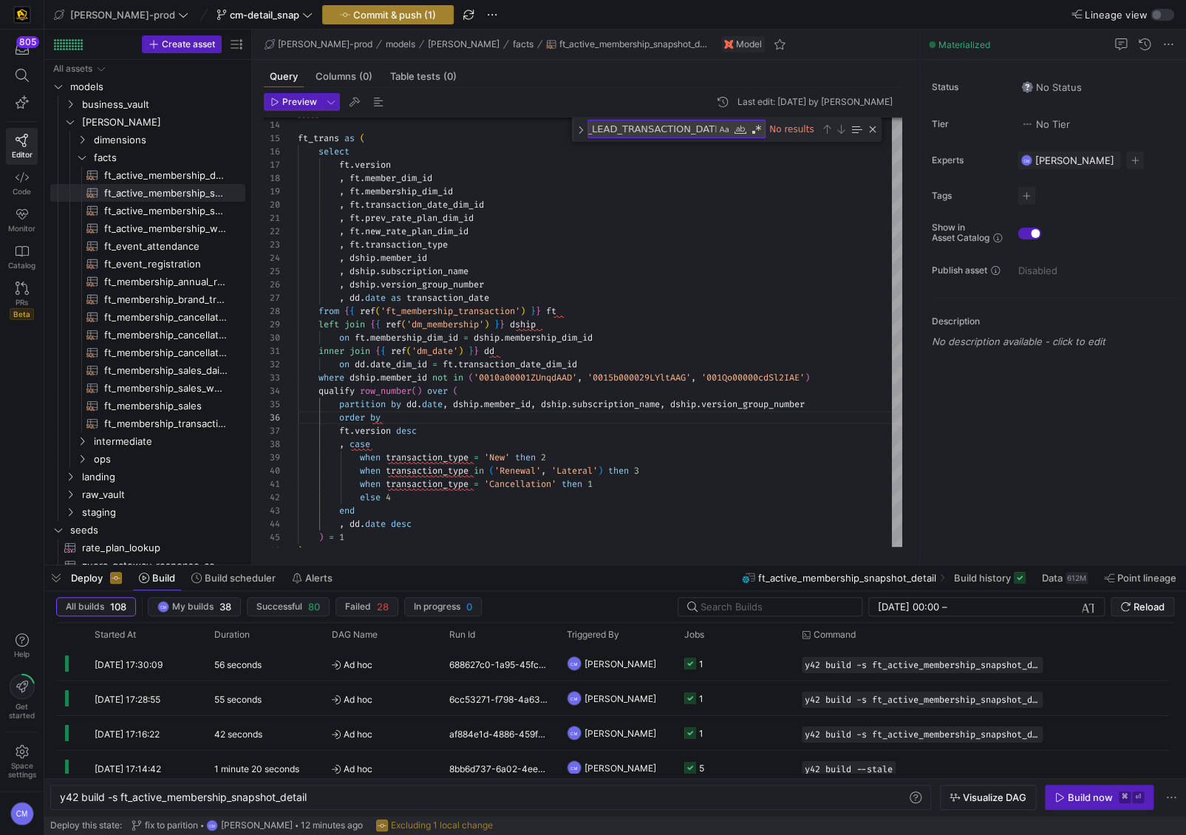
click at [357, 18] on span "Commit & push (1)" at bounding box center [394, 15] width 83 height 12
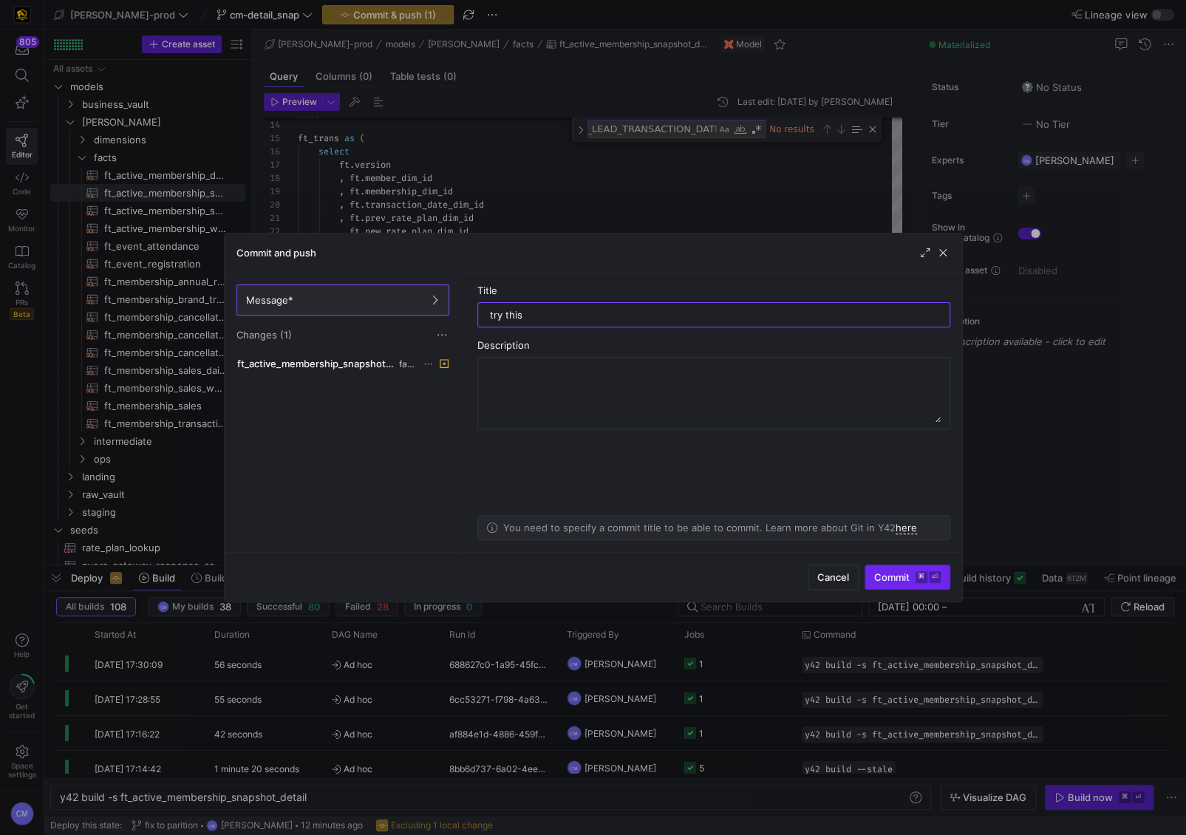
type input "try this"
click at [878, 576] on span "Commit ⌘ ⏎" at bounding box center [908, 577] width 67 height 12
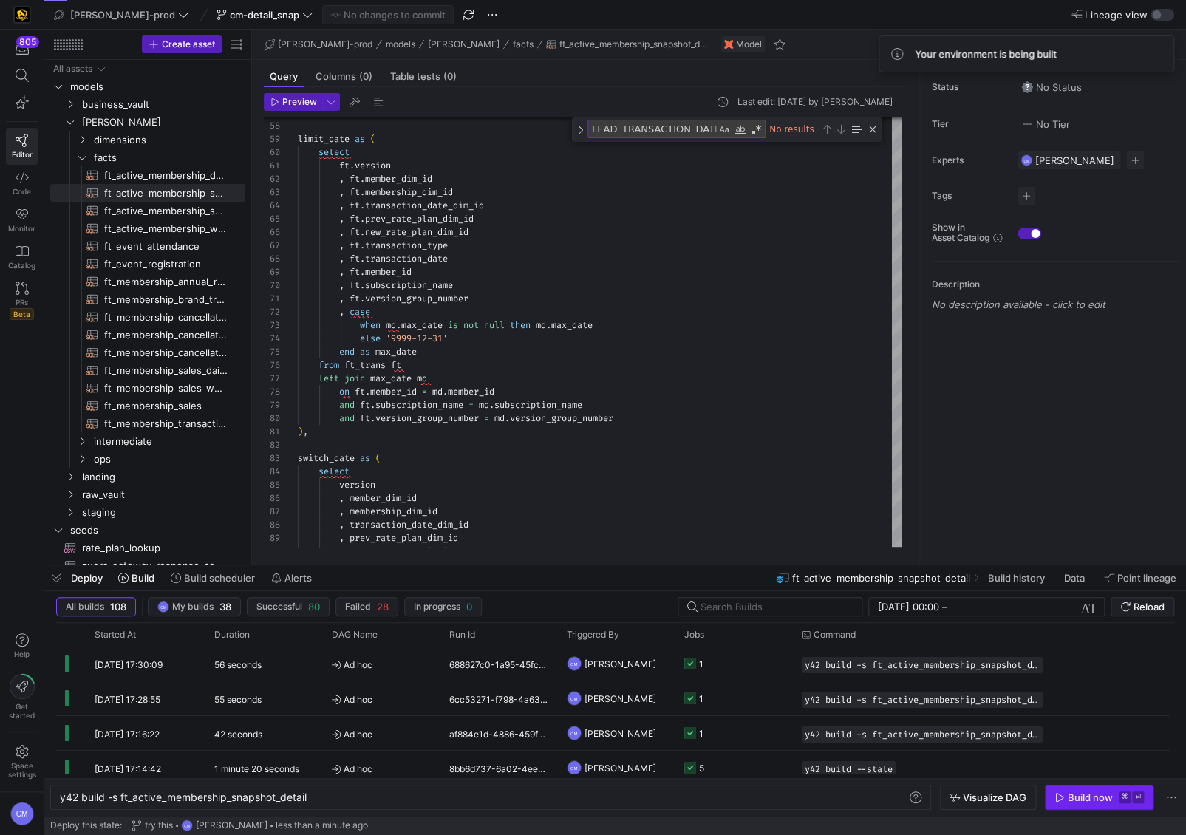
click at [1094, 802] on div "Build now" at bounding box center [1090, 798] width 45 height 12
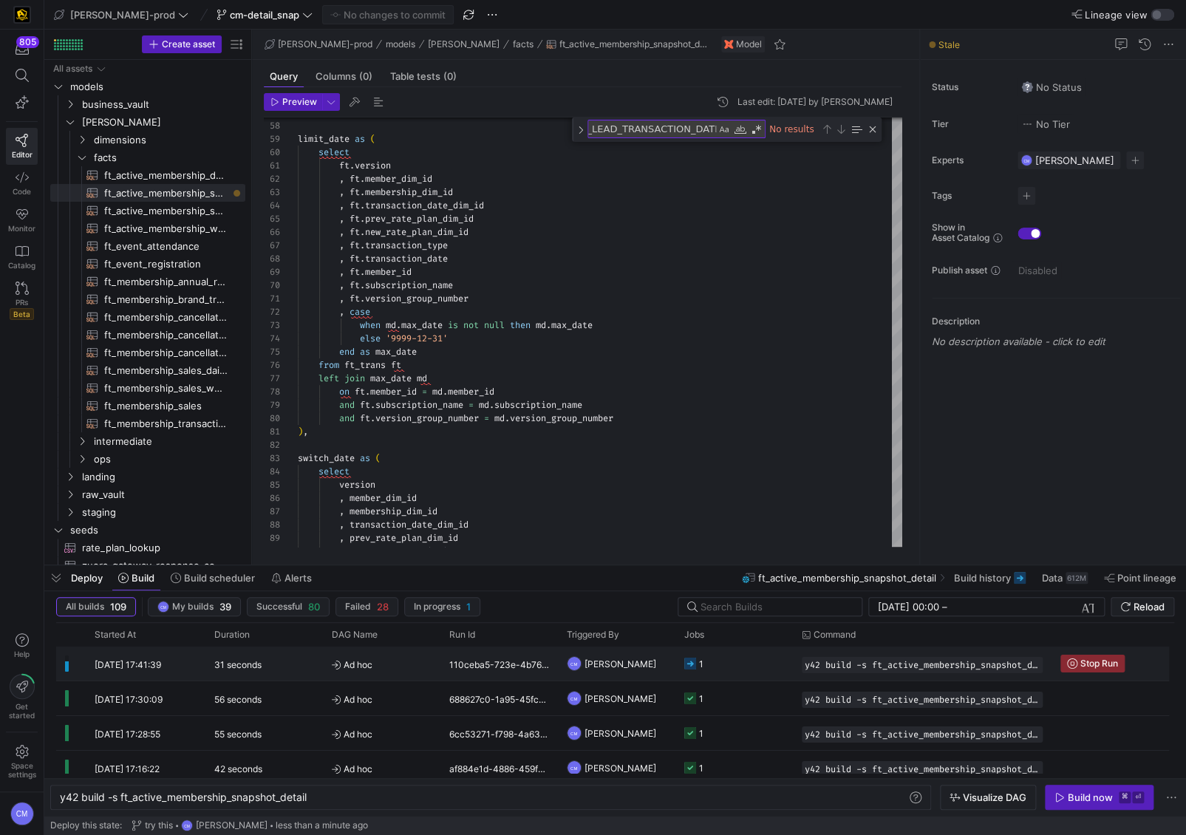
click at [737, 669] on y42-job-status-cell-renderer "1" at bounding box center [735, 664] width 100 height 33
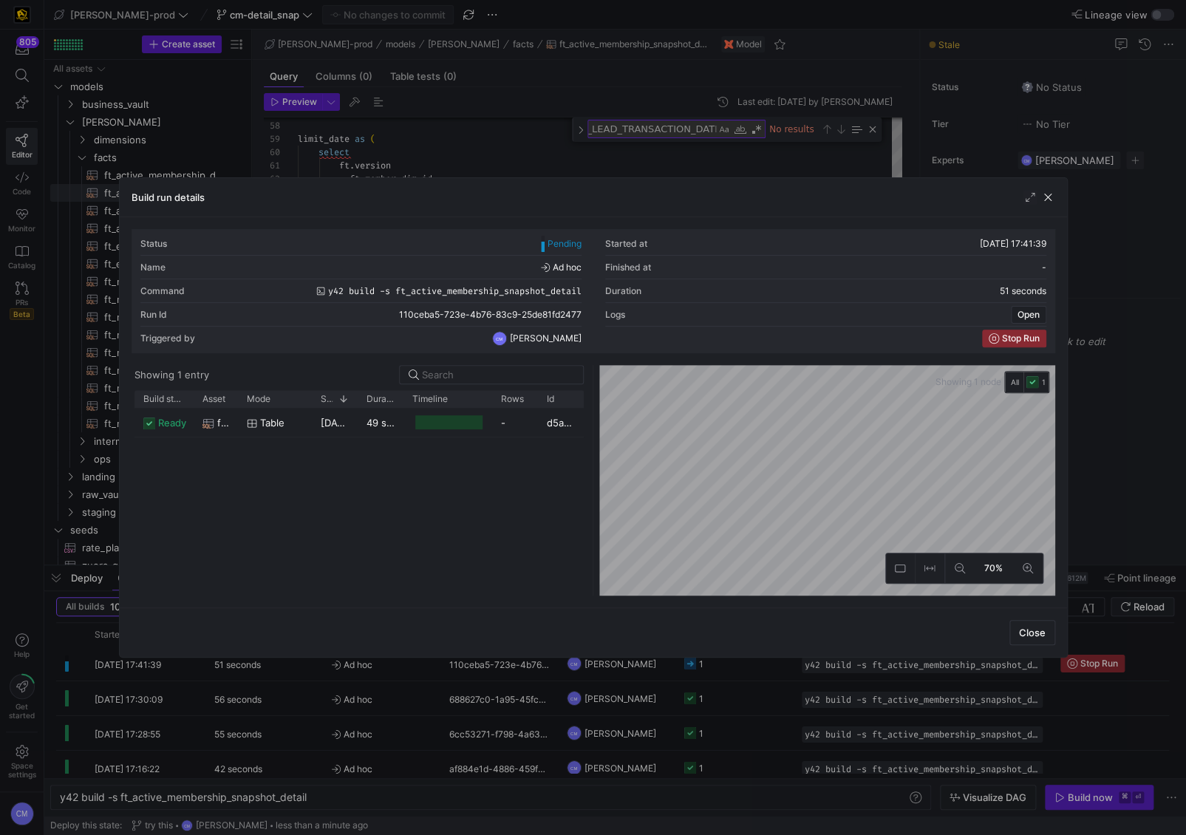
click at [737, 669] on div at bounding box center [593, 417] width 1186 height 835
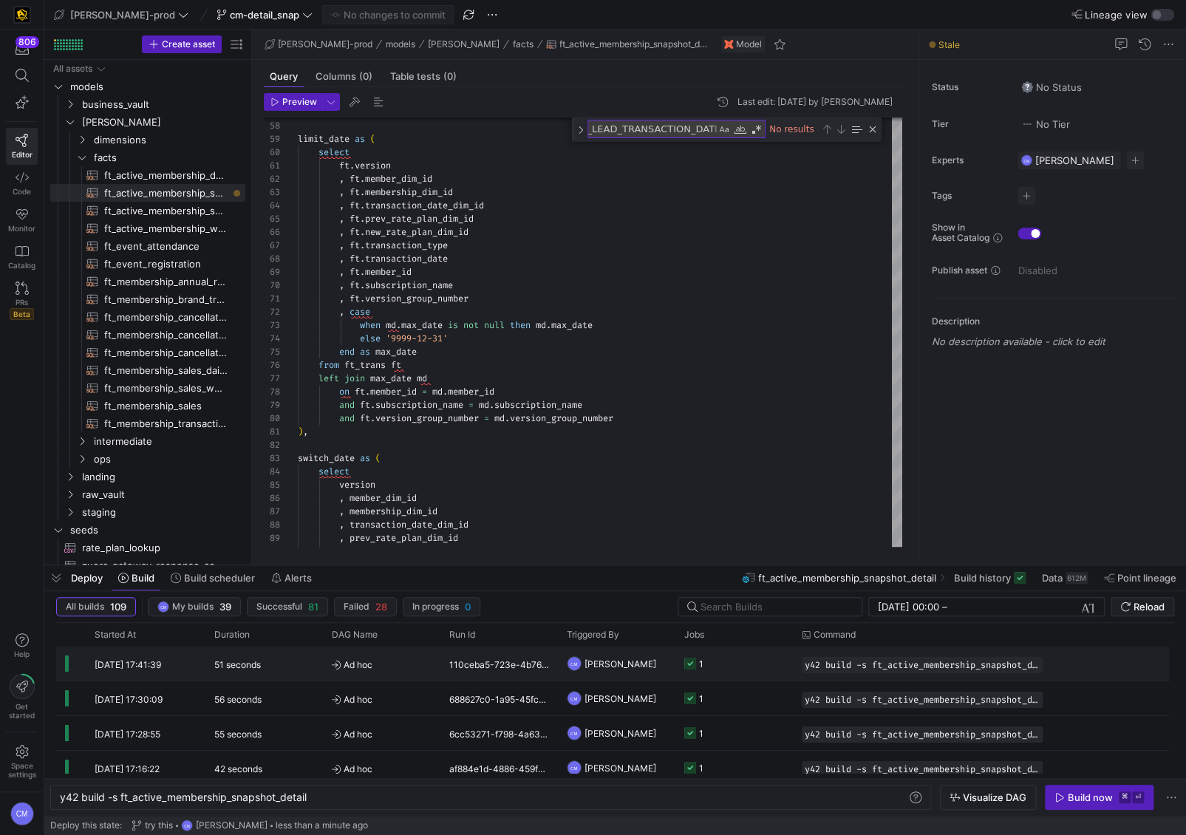
click at [737, 669] on y42-job-status-cell-renderer "1" at bounding box center [735, 664] width 100 height 33
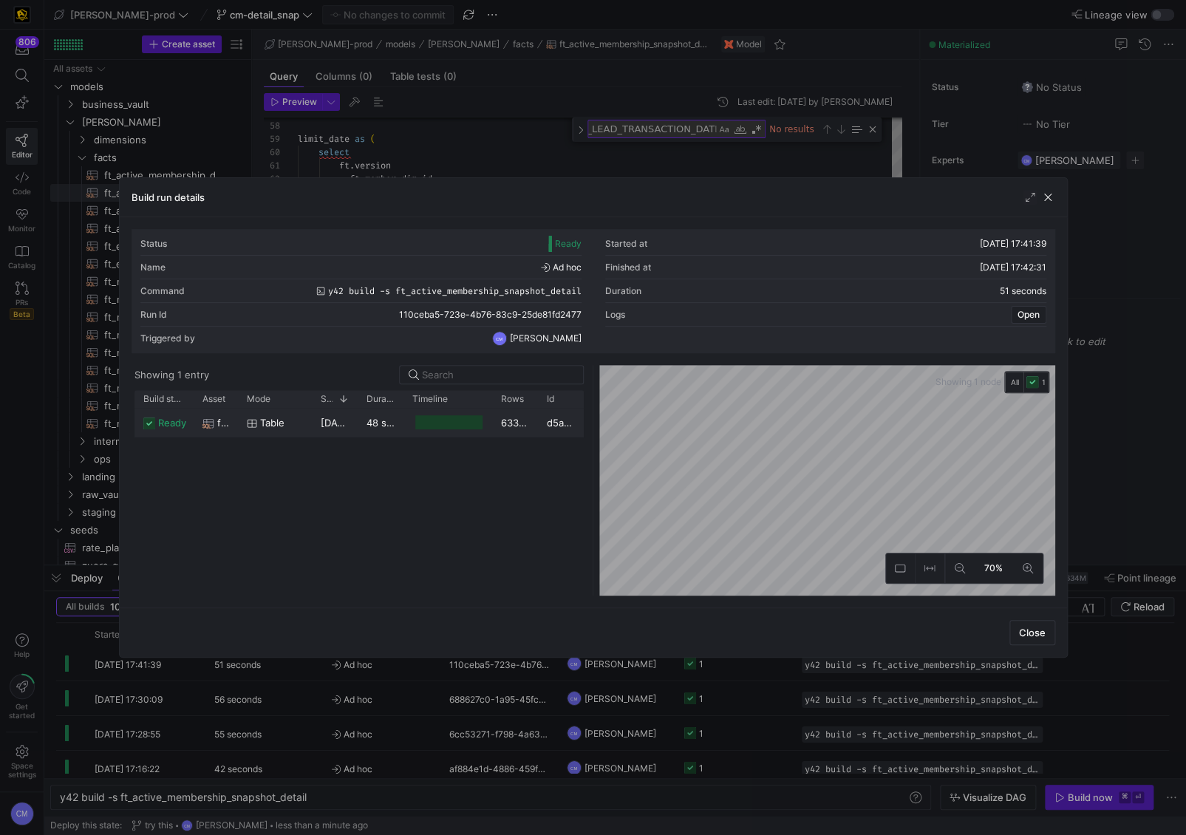
click at [506, 423] on div "633,790,550" at bounding box center [515, 422] width 46 height 29
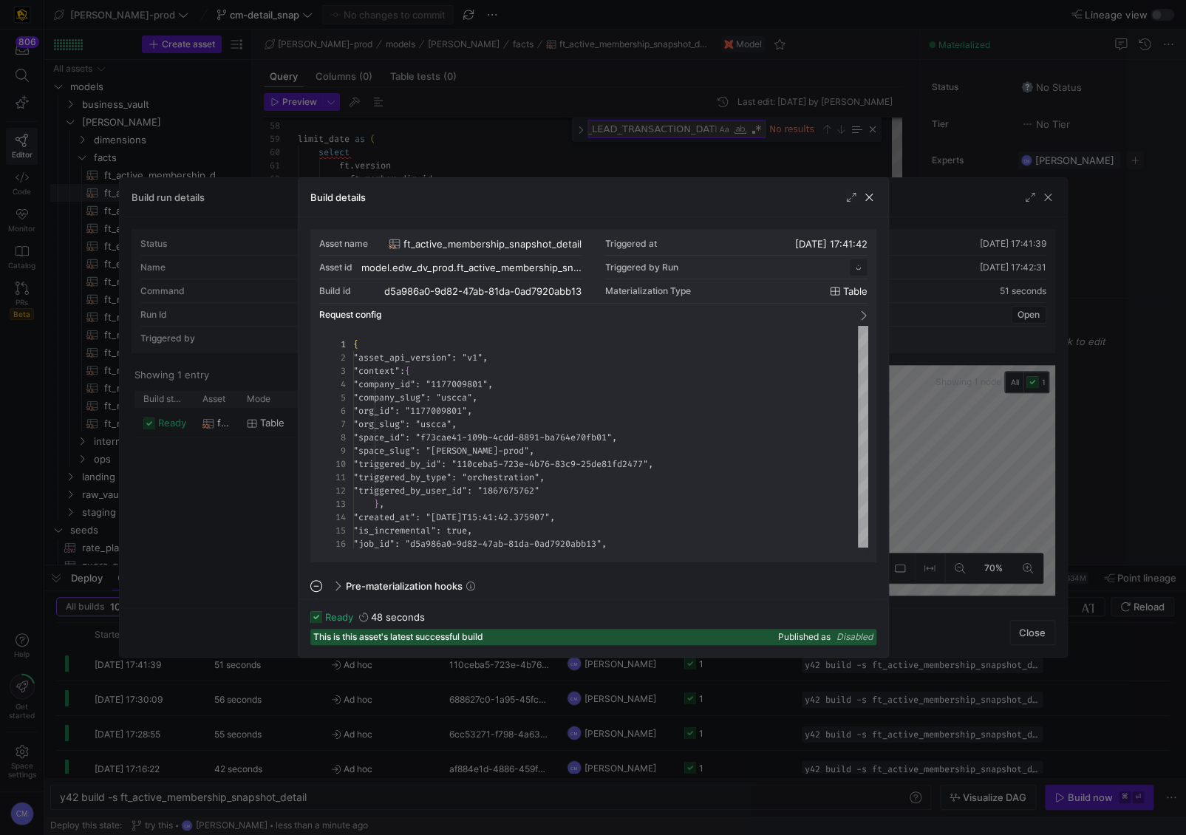
scroll to position [133, 0]
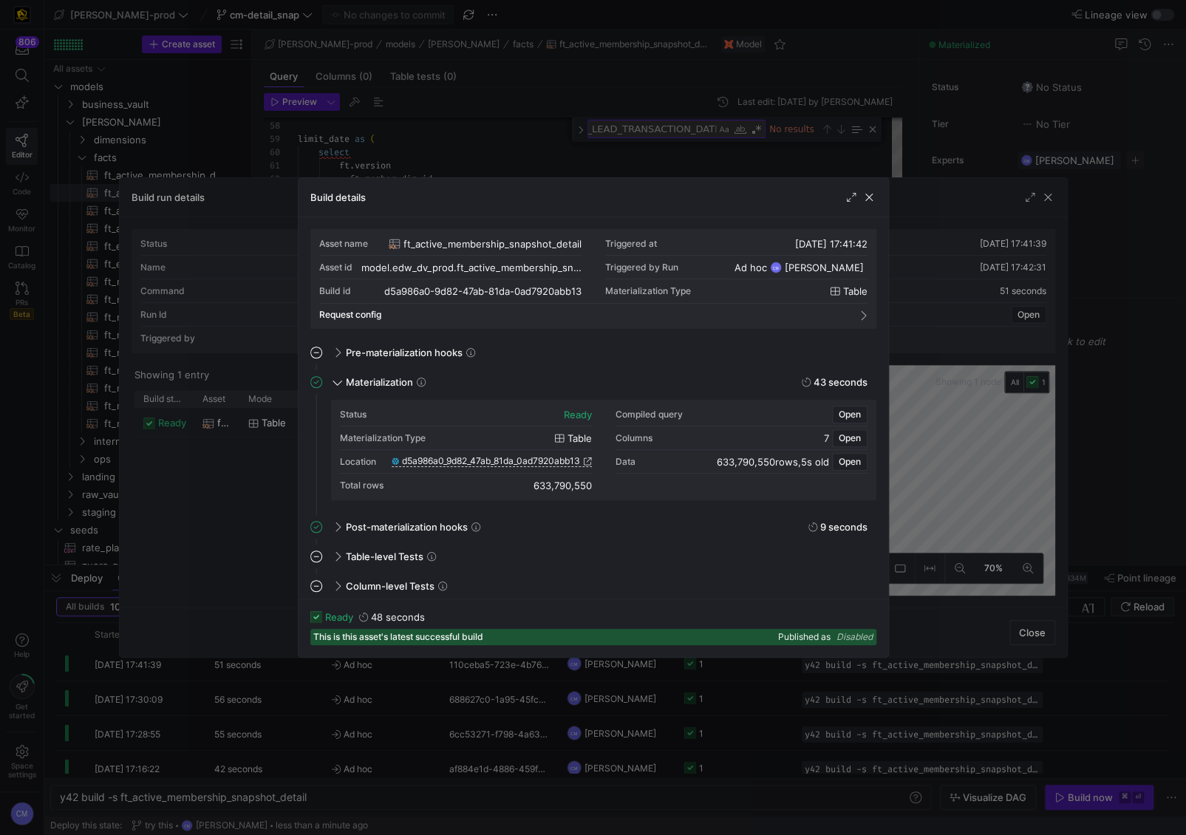
click at [510, 455] on div "Location d5a986a0_9d82_47ab_81da_0ad7920abb13" at bounding box center [466, 462] width 252 height 24
click at [507, 458] on span "d5a986a0_9d82_47ab_81da_0ad7920abb13" at bounding box center [491, 461] width 178 height 10
click at [472, 119] on div at bounding box center [593, 417] width 1186 height 835
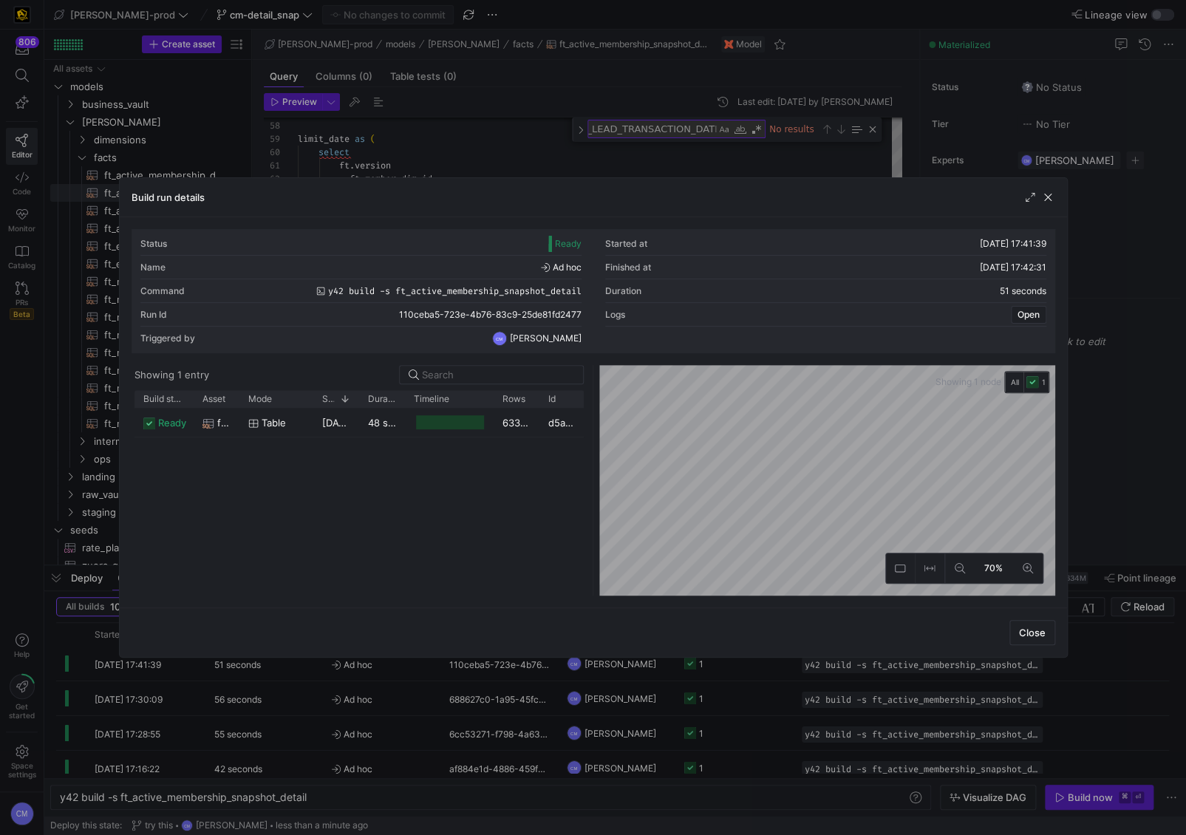
click at [470, 123] on div at bounding box center [593, 417] width 1186 height 835
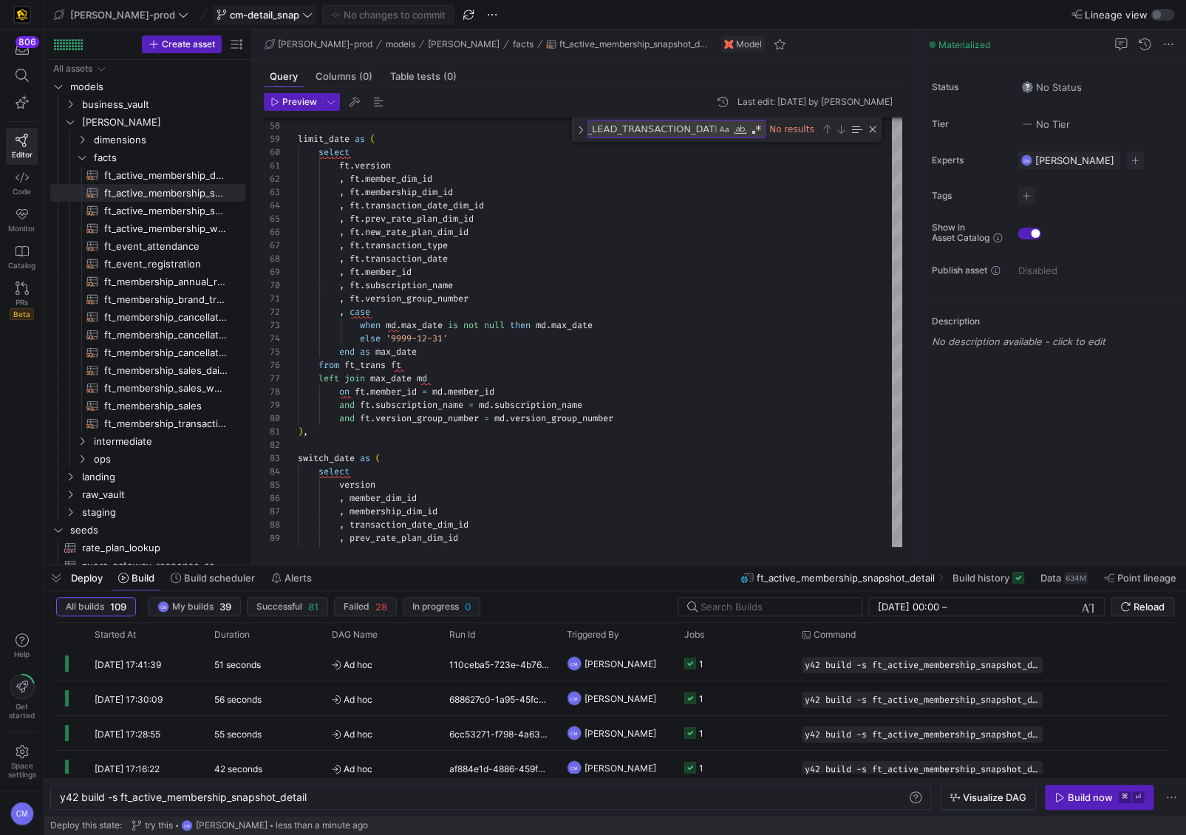
click at [243, 24] on y42-top-nav "edw-dv-prod cm-detail_snap No changes to commit Lineage view" at bounding box center [615, 15] width 1142 height 30
click at [244, 18] on span "cm-detail_snap" at bounding box center [264, 15] width 69 height 12
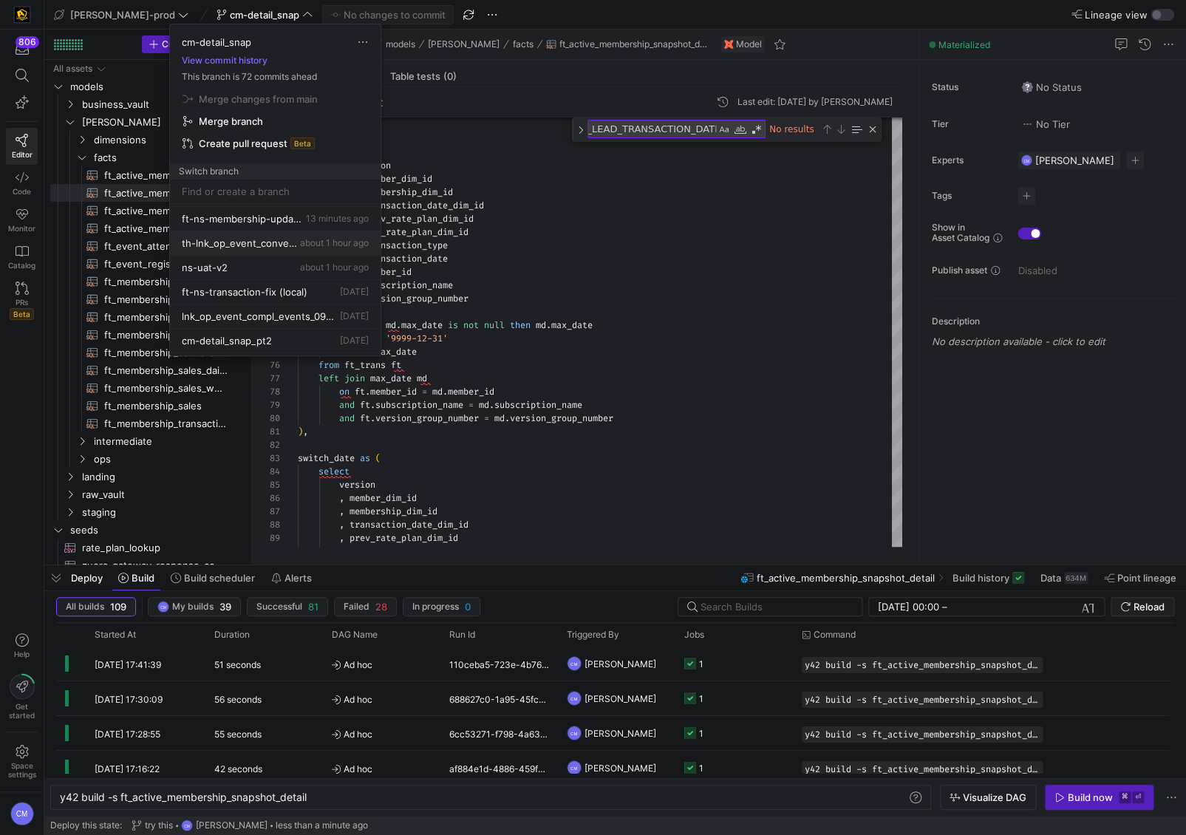
scroll to position [0, 0]
click at [245, 59] on button "View commit history" at bounding box center [224, 60] width 109 height 10
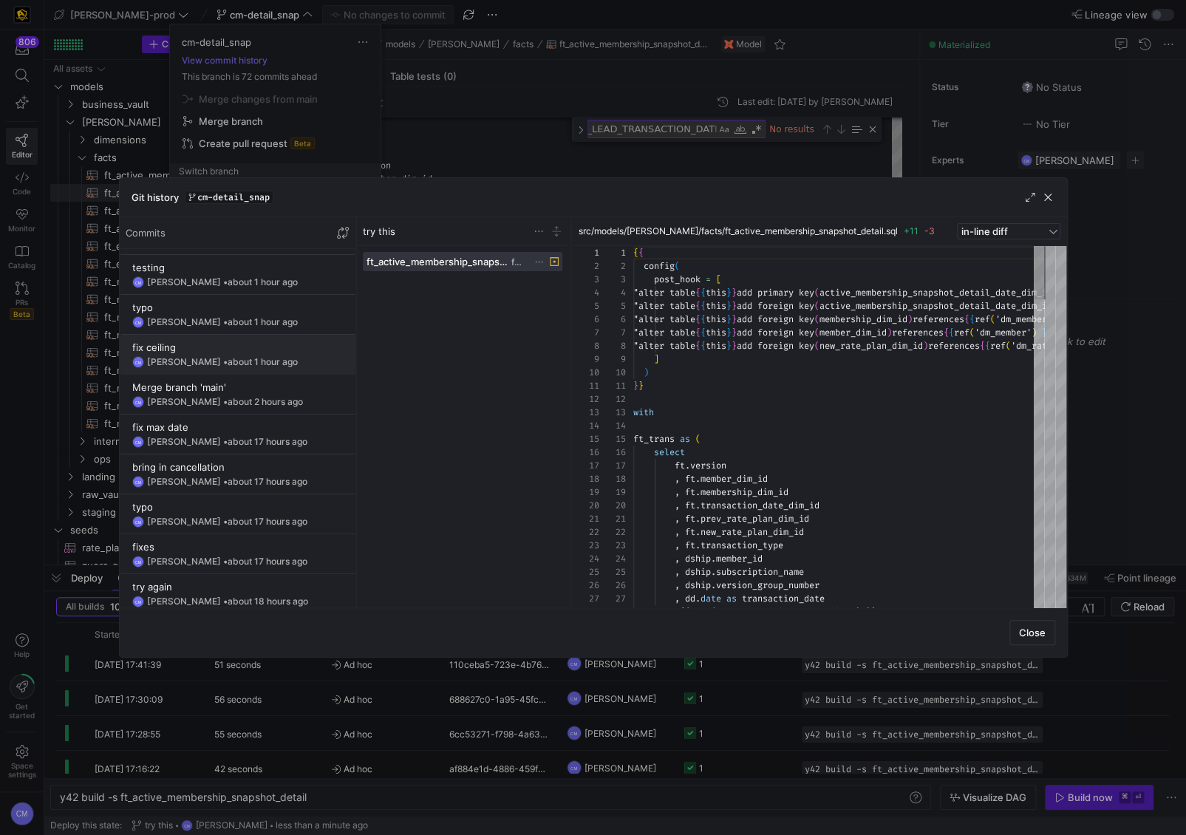
scroll to position [76, 0]
click at [285, 420] on div "fix max date" at bounding box center [237, 425] width 211 height 12
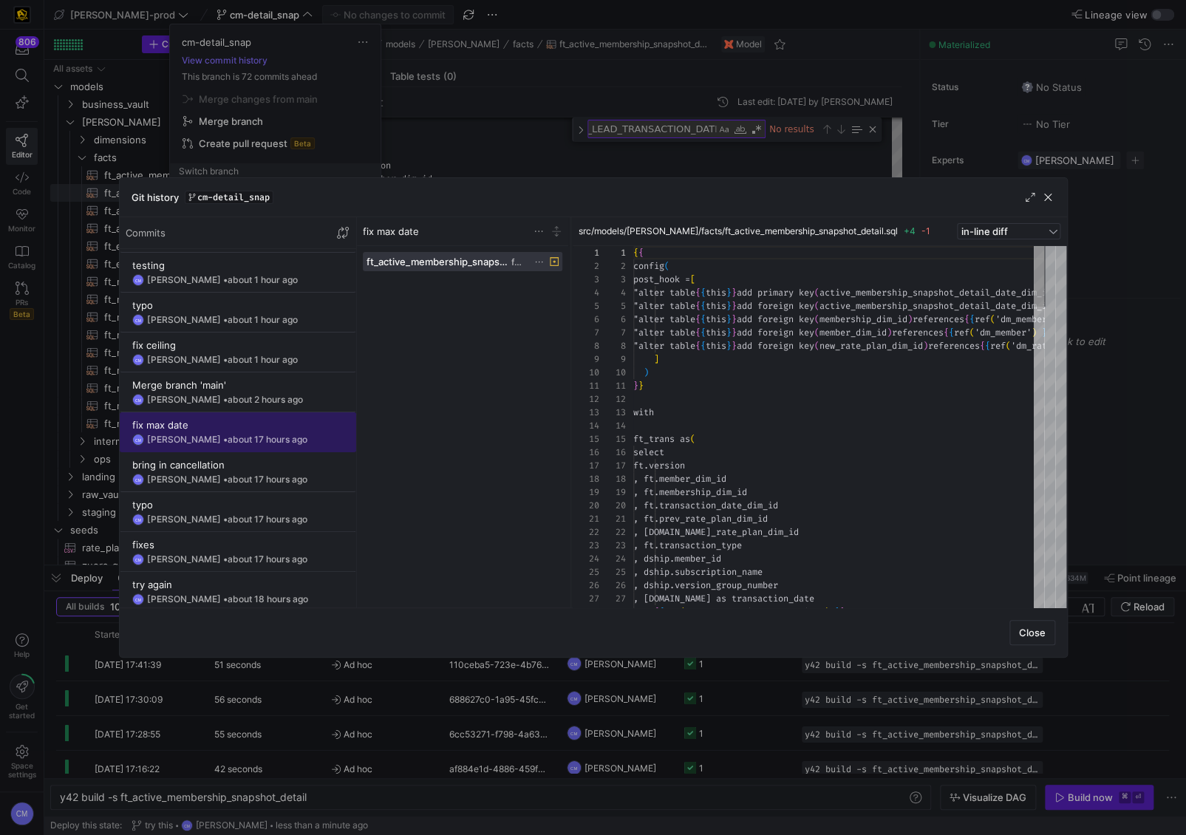
scroll to position [80, 0]
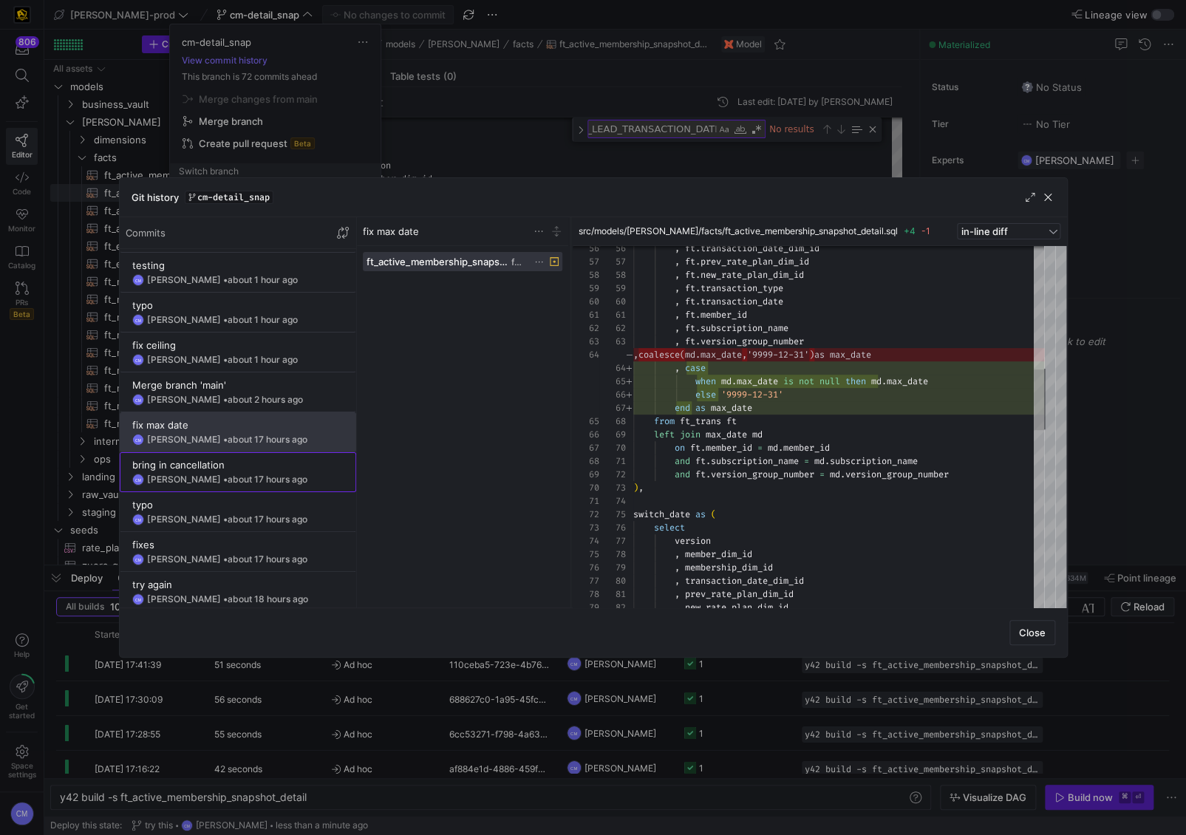
click at [245, 478] on span "about 17 hours ago" at bounding box center [268, 479] width 80 height 11
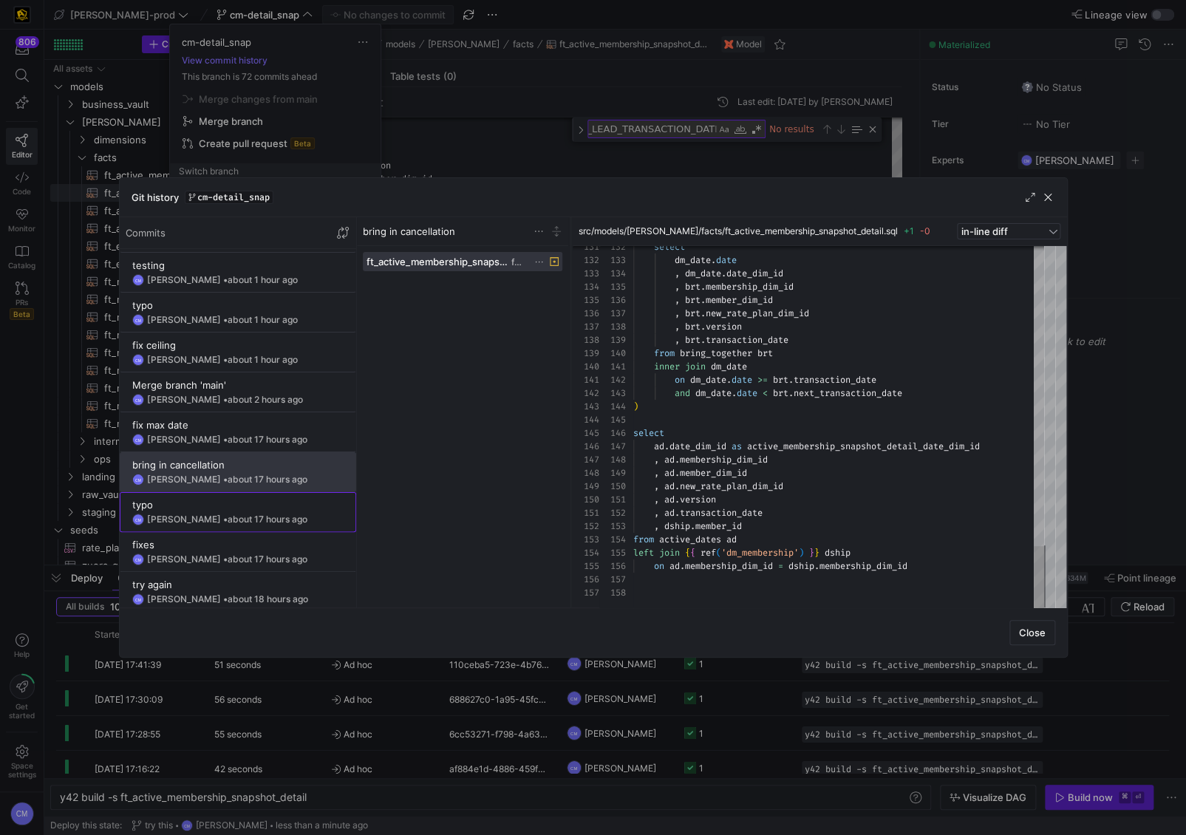
click at [263, 505] on div "typo" at bounding box center [237, 505] width 211 height 12
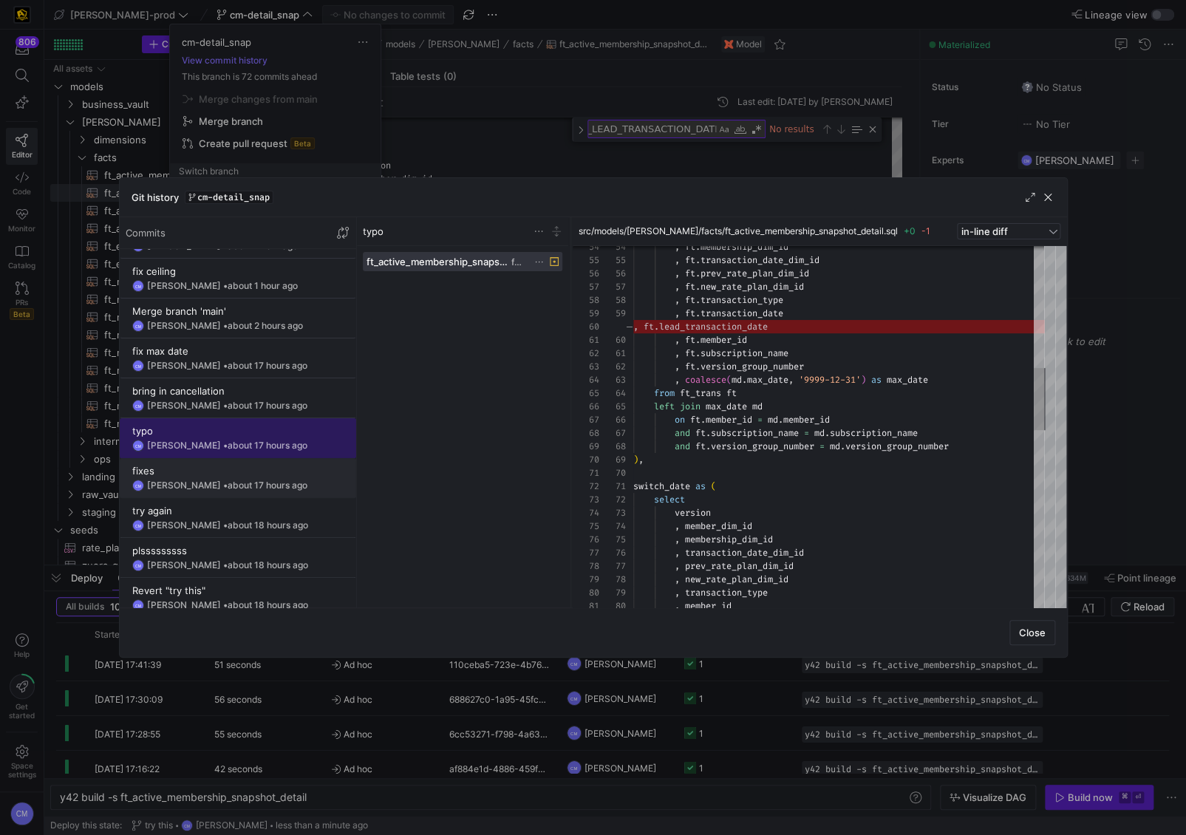
scroll to position [189, 0]
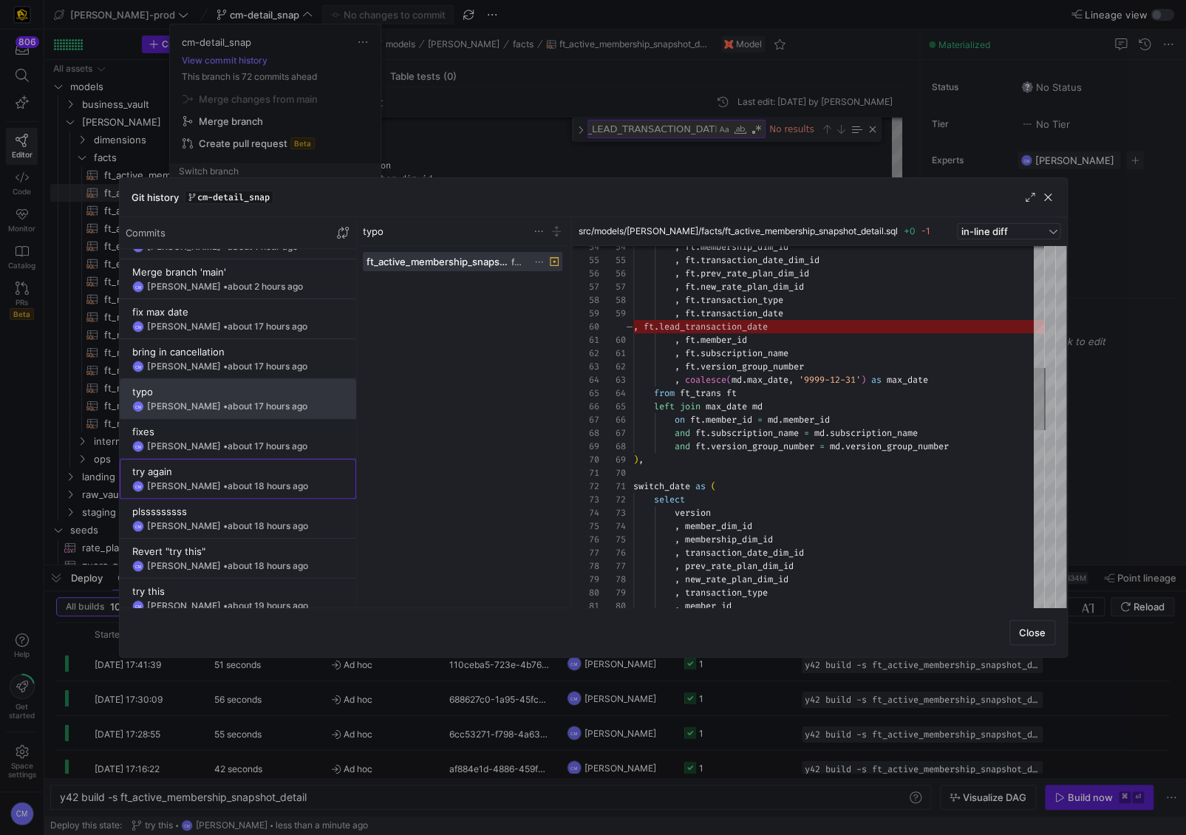
click at [250, 466] on div "try again" at bounding box center [237, 472] width 211 height 12
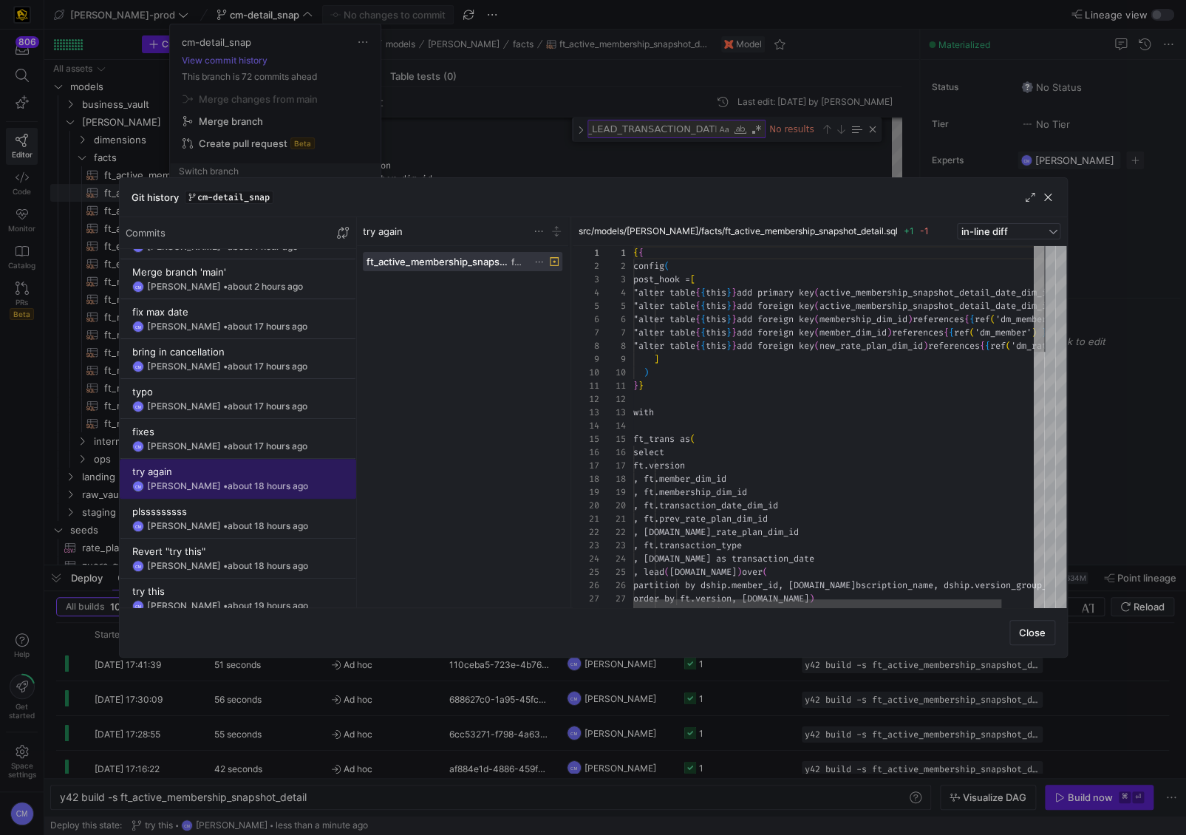
scroll to position [80, 0]
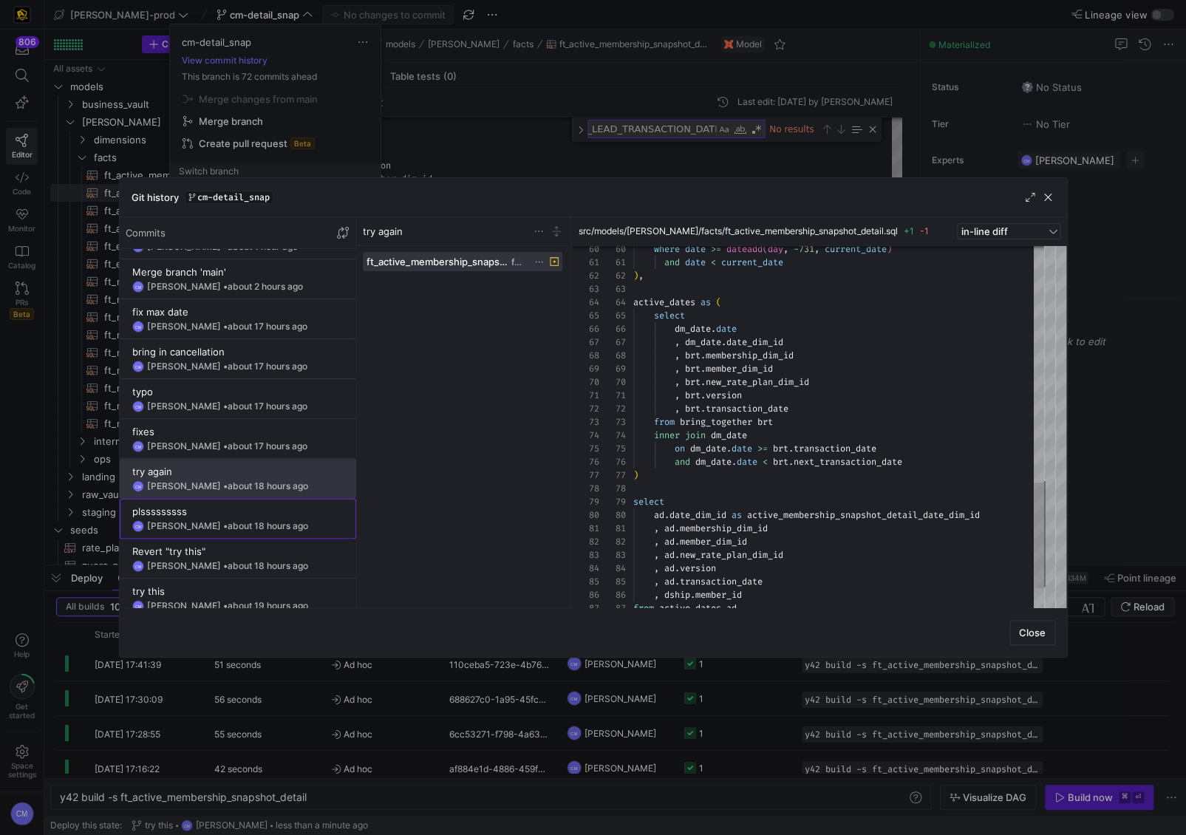
click at [228, 522] on span "about 18 hours ago" at bounding box center [268, 525] width 81 height 11
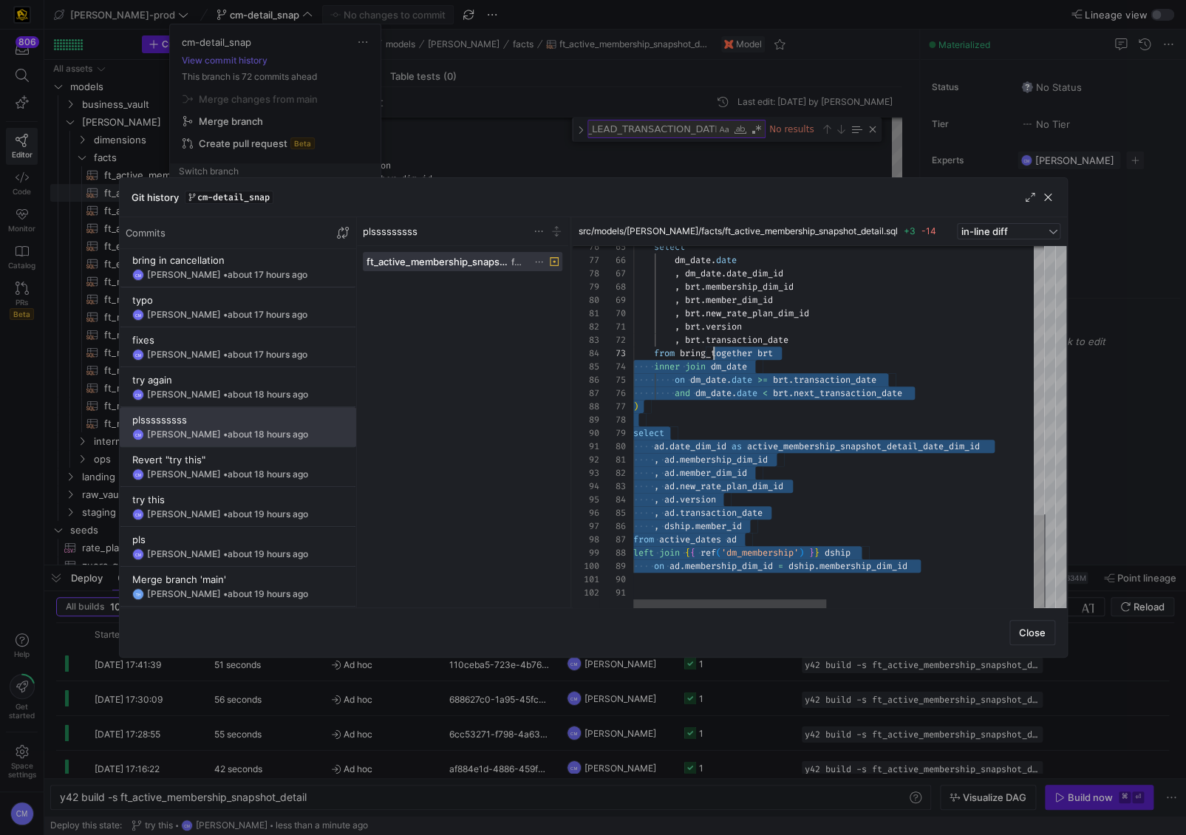
scroll to position [39, 0]
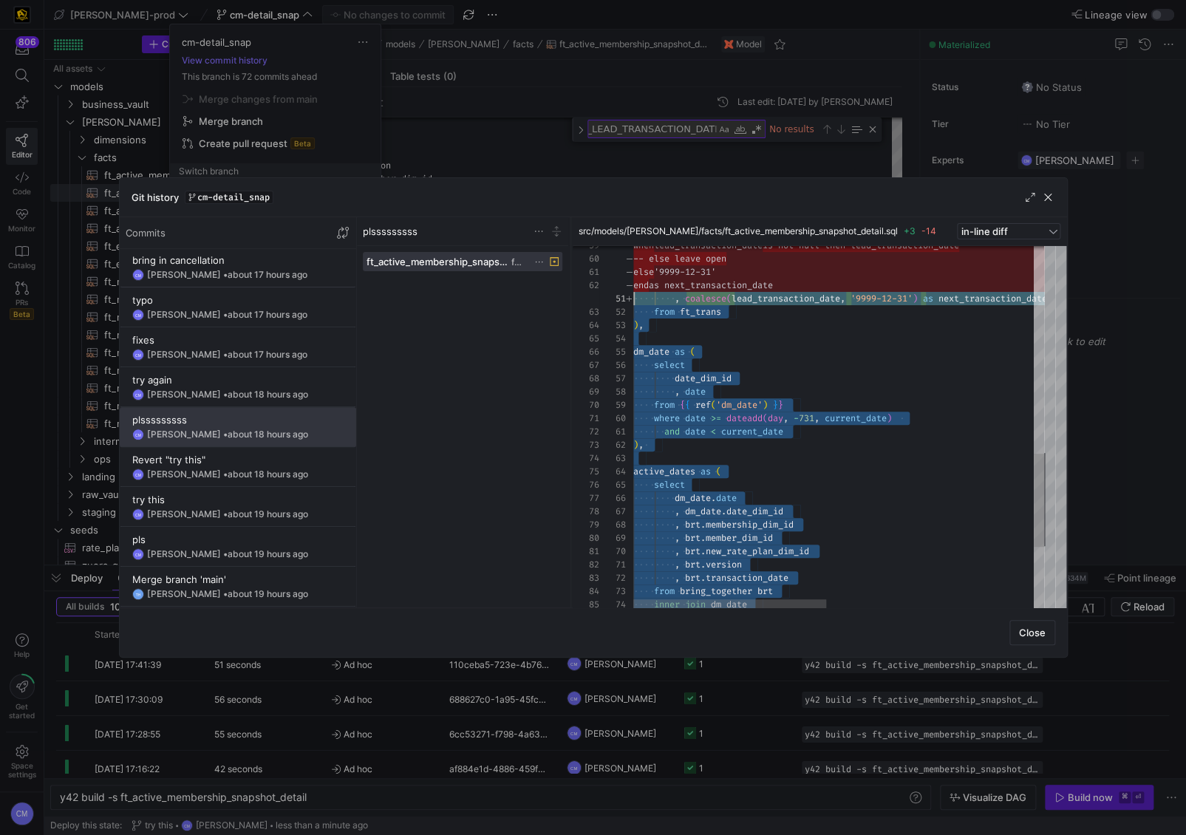
type textarea "{{ config( post_hook = [ "alter table {{ this }} add primary key (active_member…"
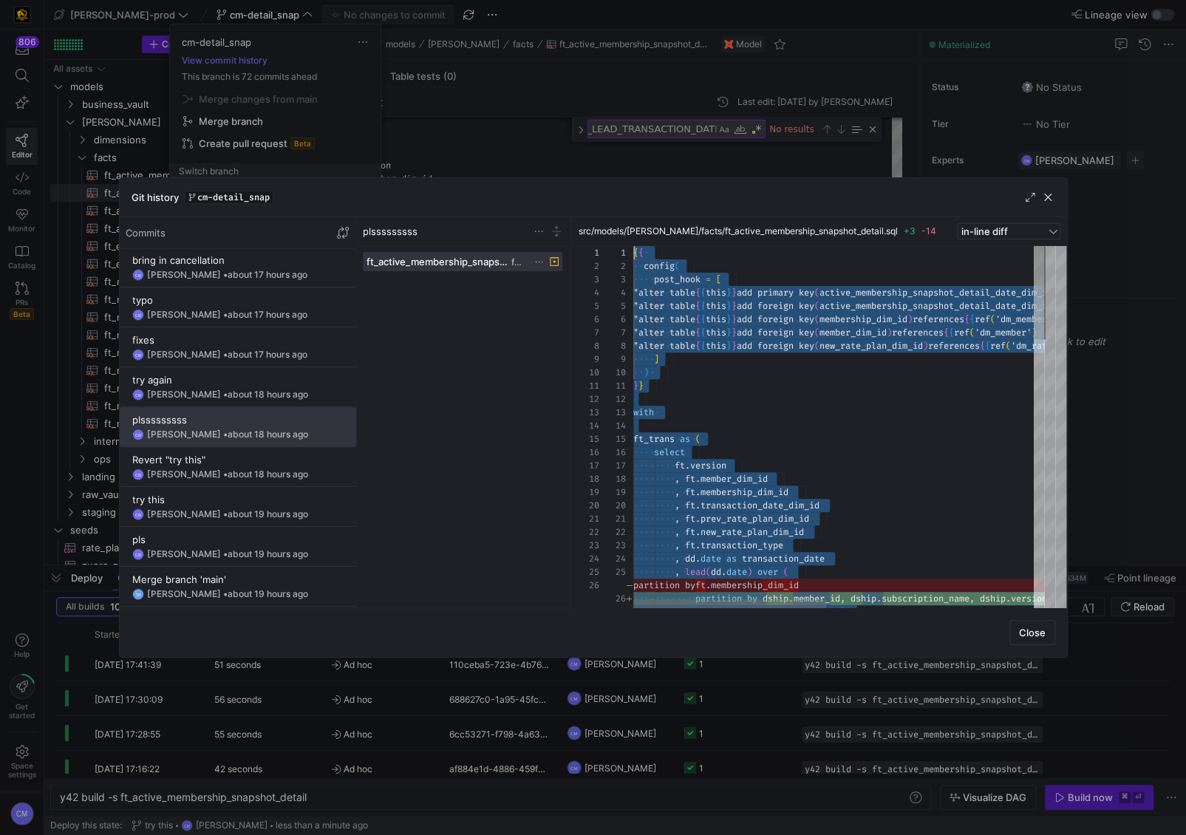
drag, startPoint x: 909, startPoint y: 557, endPoint x: 574, endPoint y: 145, distance: 530.7
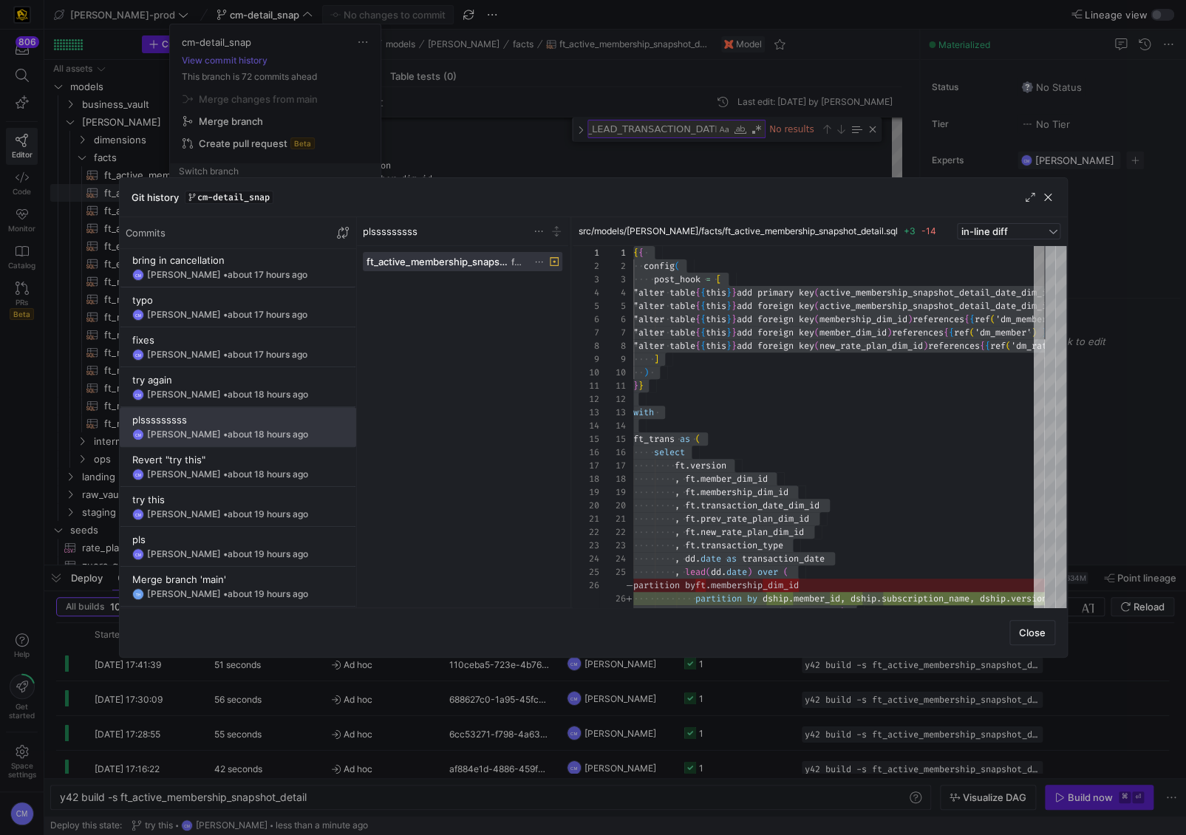
click at [475, 134] on div at bounding box center [593, 417] width 1186 height 835
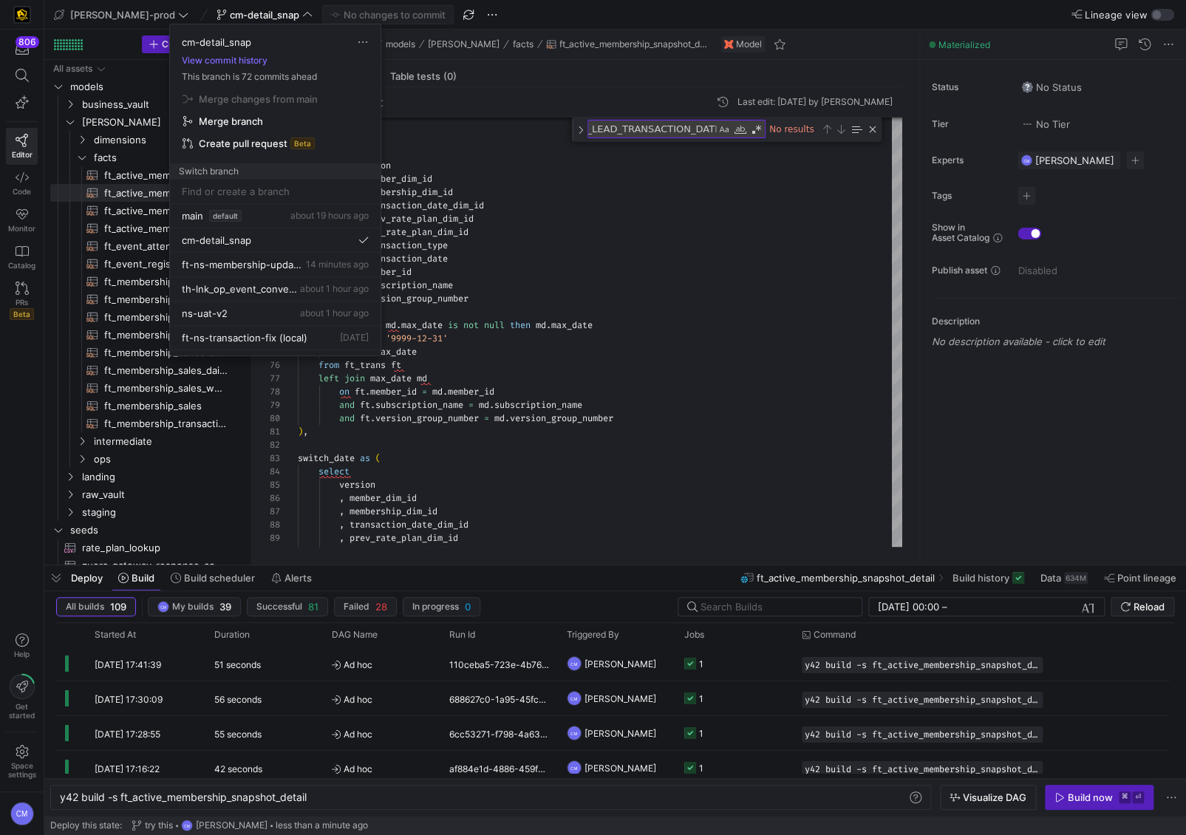
click at [475, 134] on div at bounding box center [593, 417] width 1186 height 835
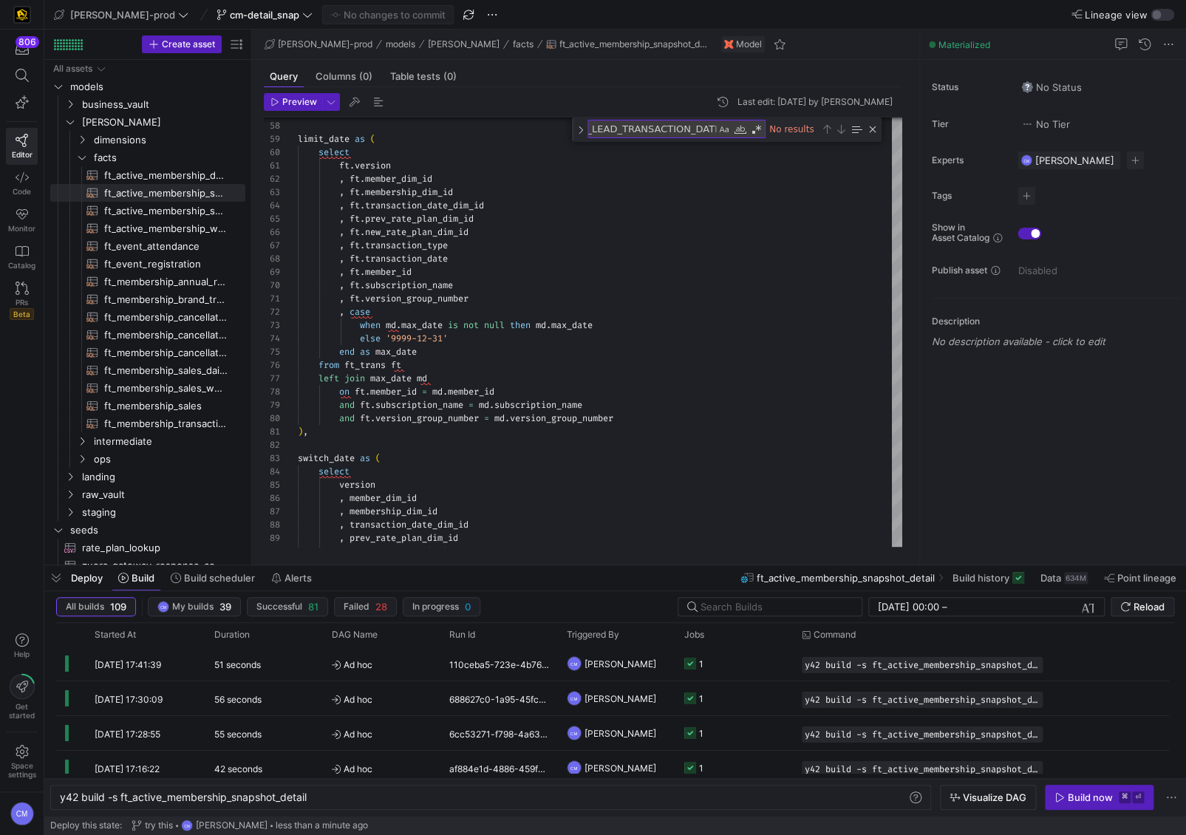
click at [229, 4] on y42-top-nav "edw-dv-prod cm-detail_snap No changes to commit Lineage view" at bounding box center [615, 15] width 1142 height 30
click at [230, 10] on span "cm-detail_snap" at bounding box center [264, 15] width 69 height 12
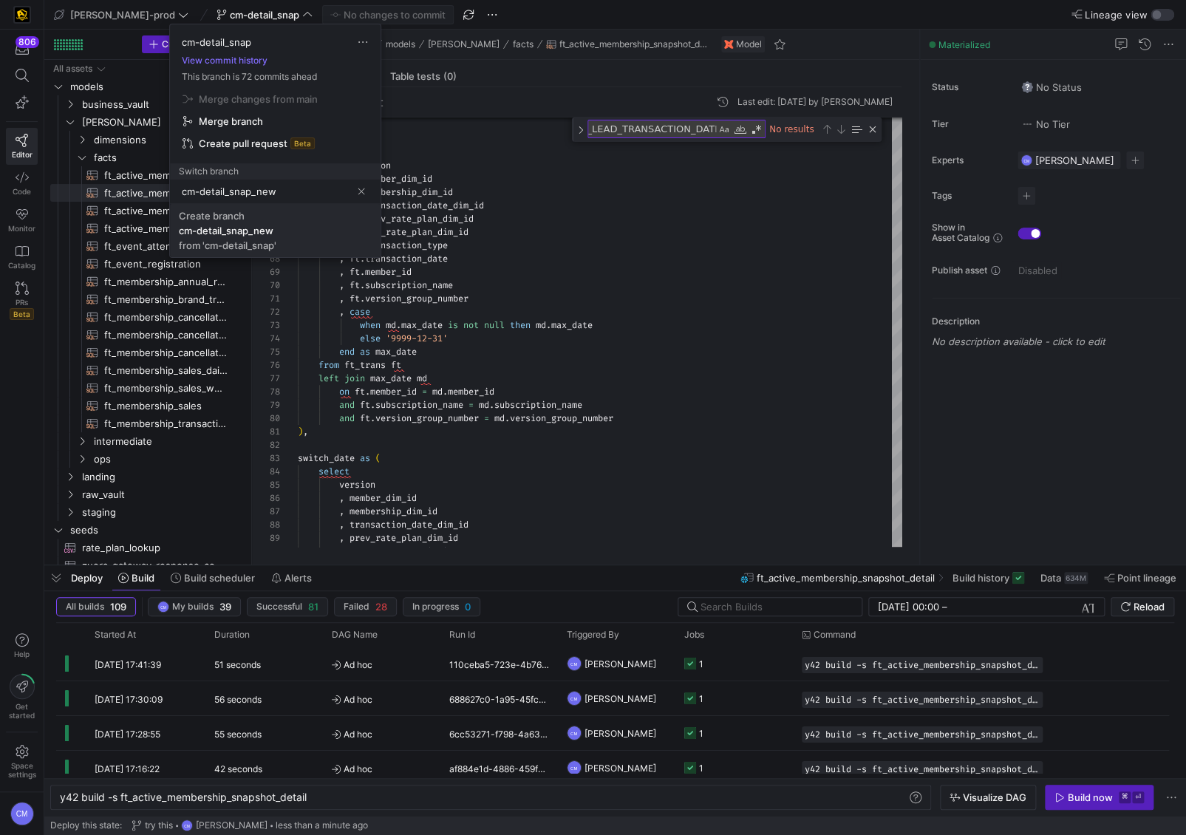
type input "cm-detail_snap_new"
click at [243, 248] on div "from 'cm-detail_snap'" at bounding box center [228, 246] width 98 height 12
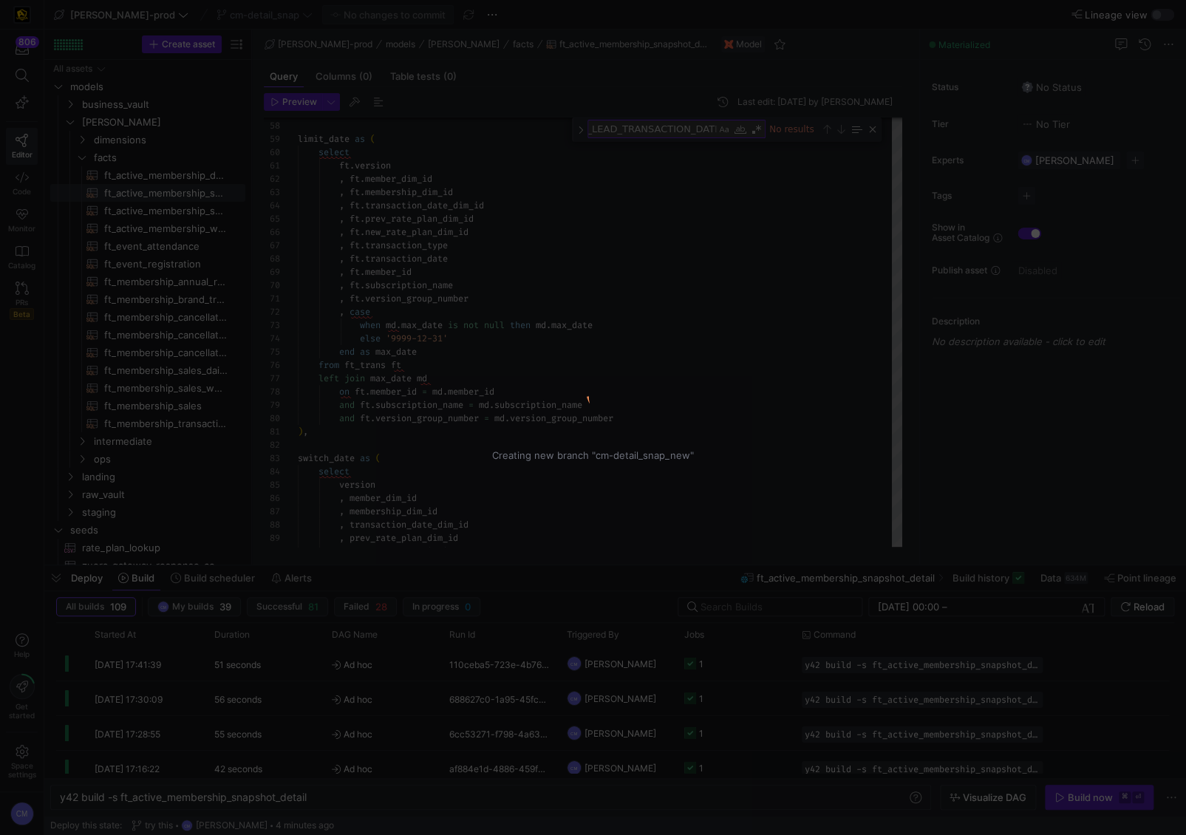
click at [554, 315] on div "Creating new branch "cm-detail_snap_new"" at bounding box center [593, 417] width 1186 height 835
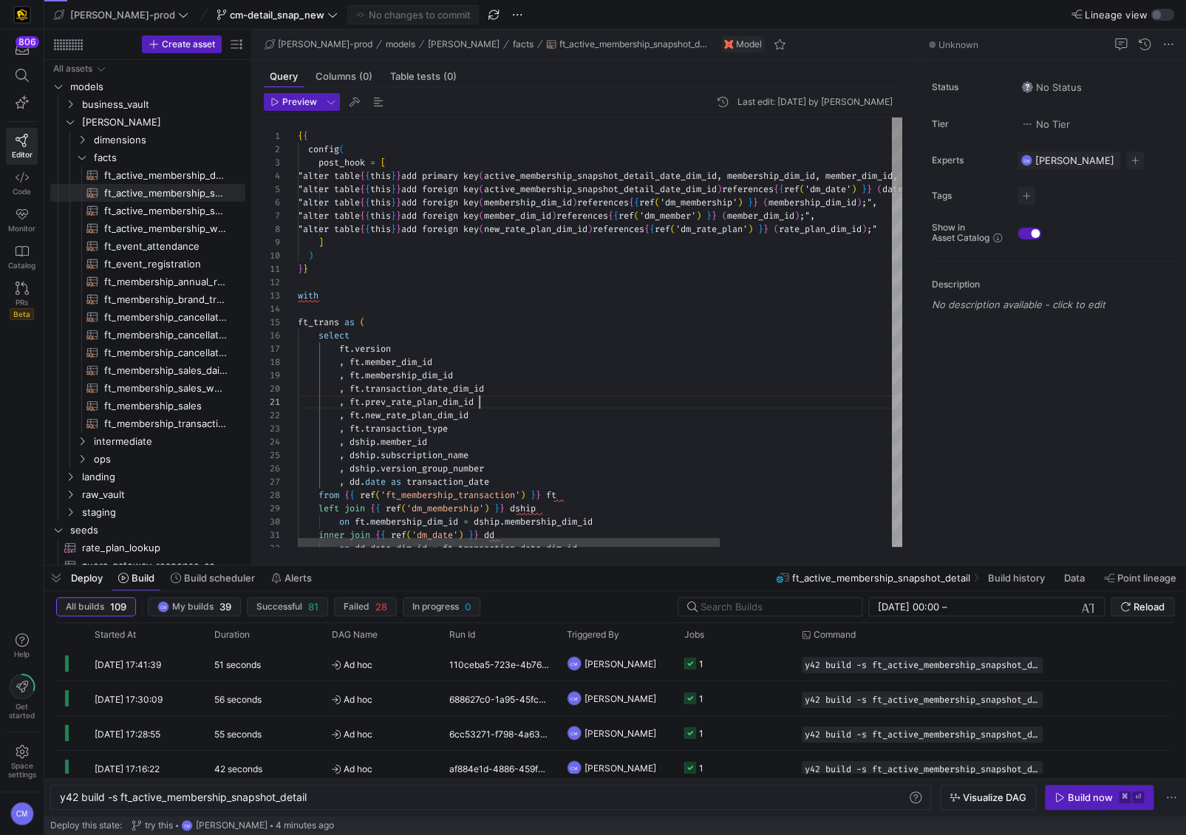
scroll to position [0, 181]
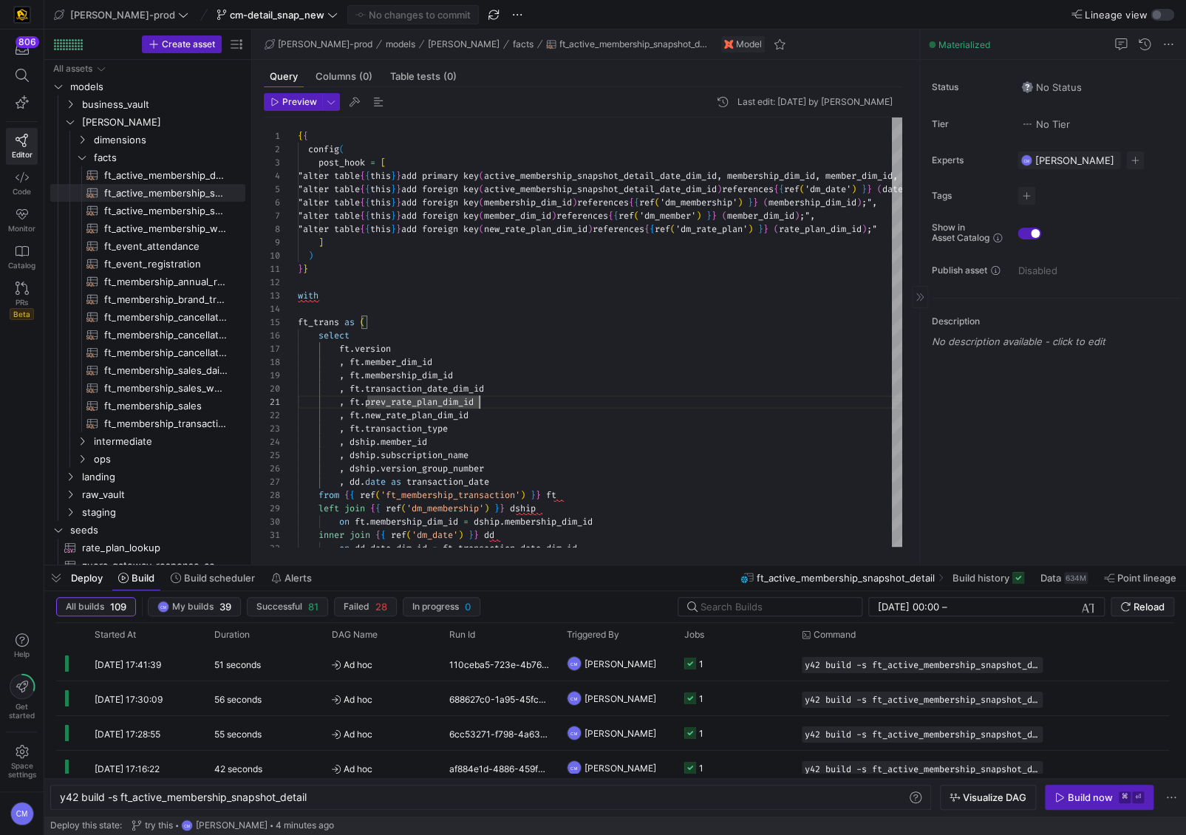
type textarea "{{ config( post_hook = [ "alter table {{ this }} add primary key (active_member…"
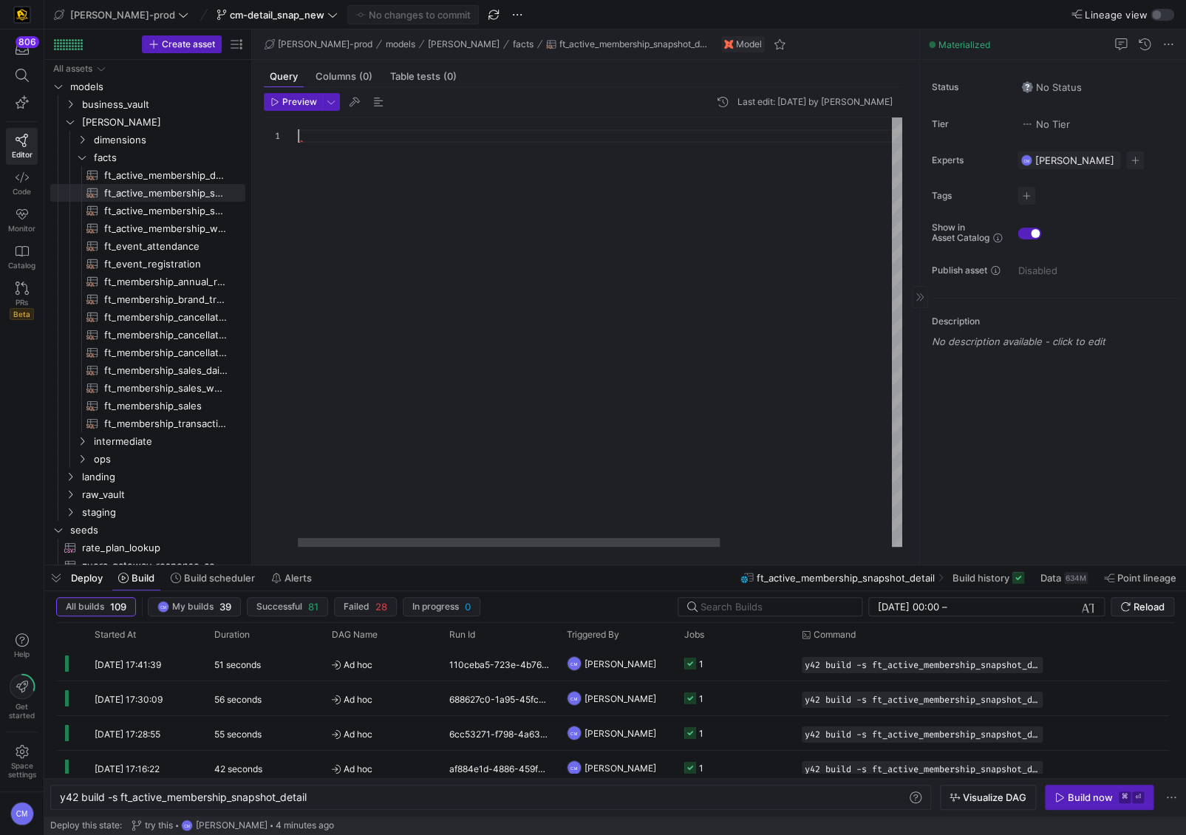
scroll to position [0, 0]
type textarea ", ad.membership_dim_id , ad.member_dim_id , ad.new_rate_plan_dim_id , ad.versio…"
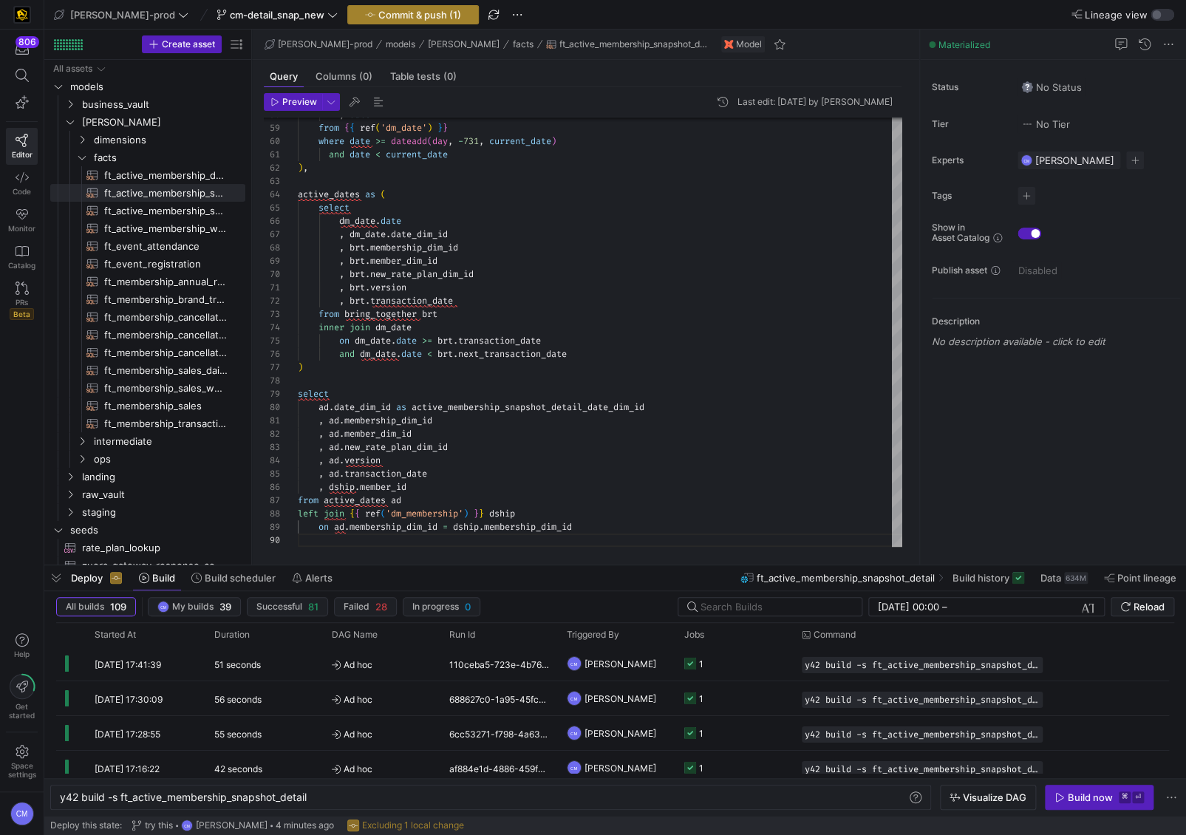
click at [394, 7] on span "button" at bounding box center [413, 15] width 130 height 18
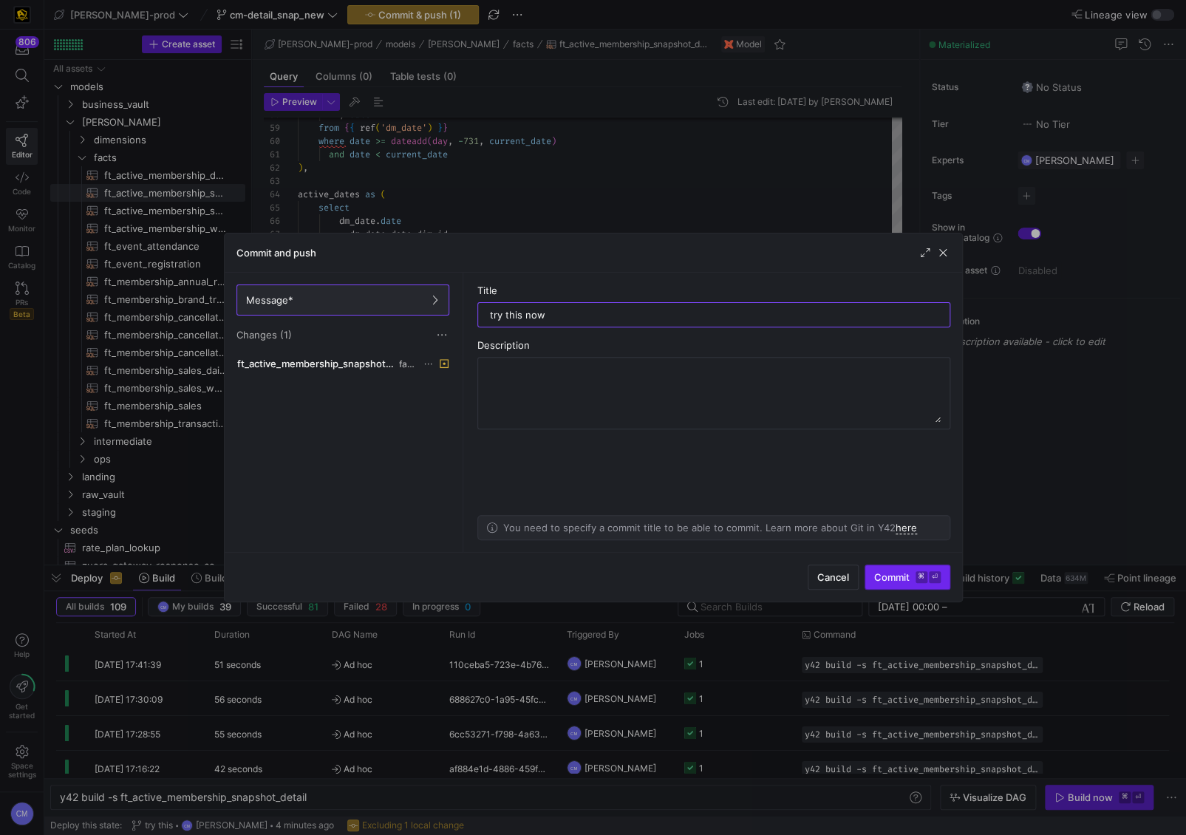
type input "try this now"
drag, startPoint x: 899, startPoint y: 577, endPoint x: 893, endPoint y: 567, distance: 11.3
click at [899, 577] on span "Commit ⌘ ⏎" at bounding box center [908, 577] width 67 height 12
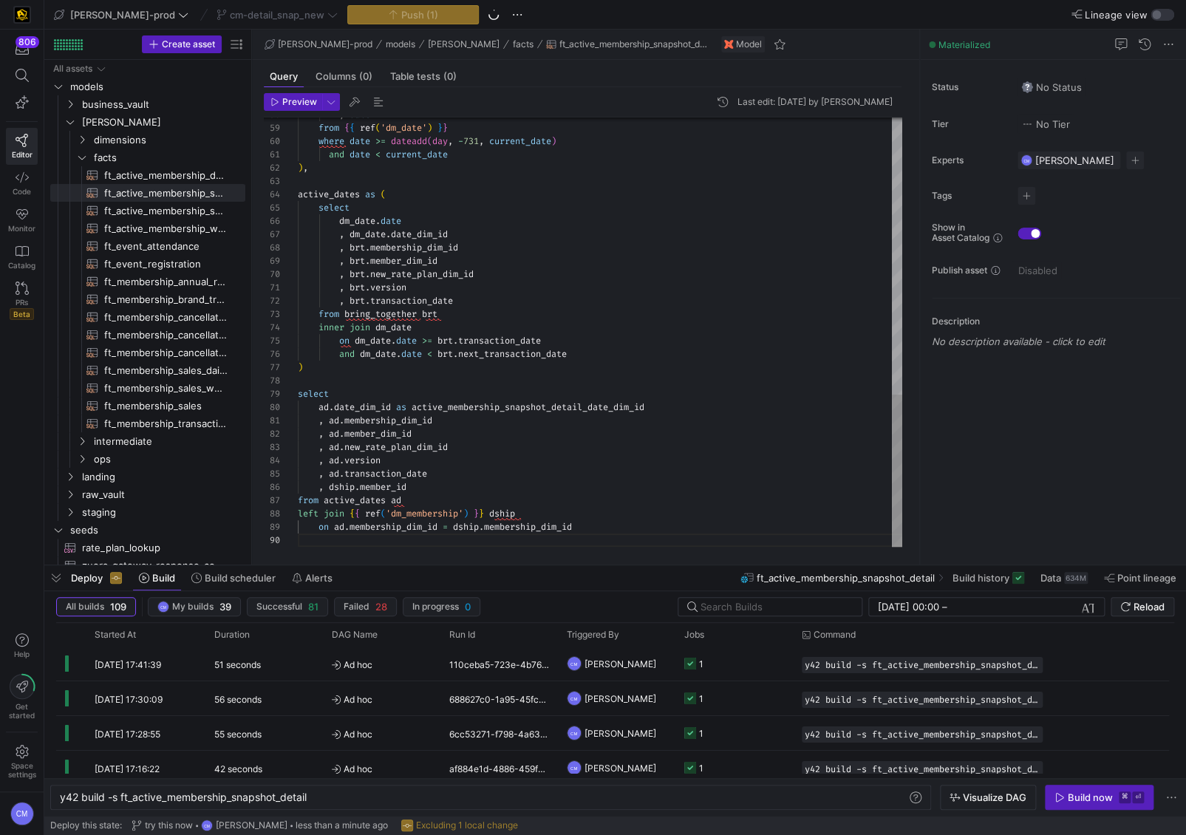
type textarea ", brt.version , brt.transaction_date from bring_together brt inner join dm_date…"
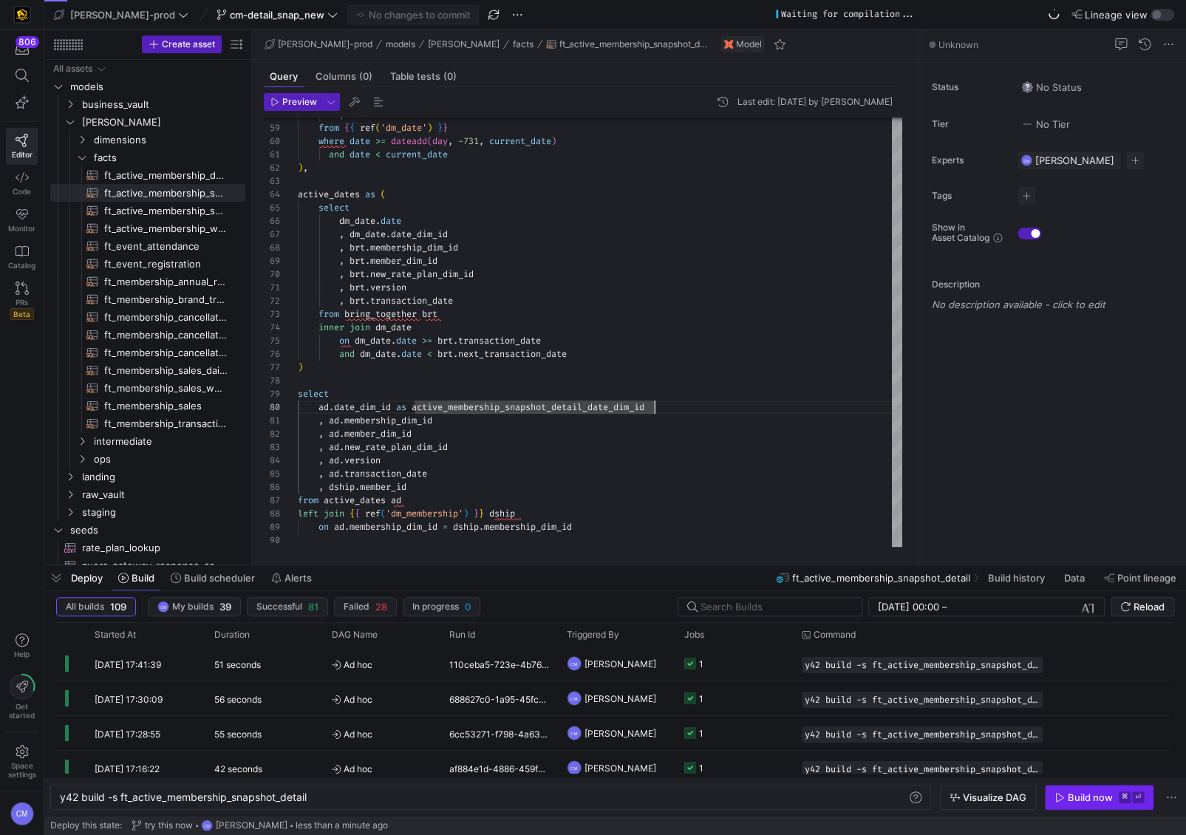
click at [1107, 794] on div "Build now" at bounding box center [1090, 798] width 45 height 12
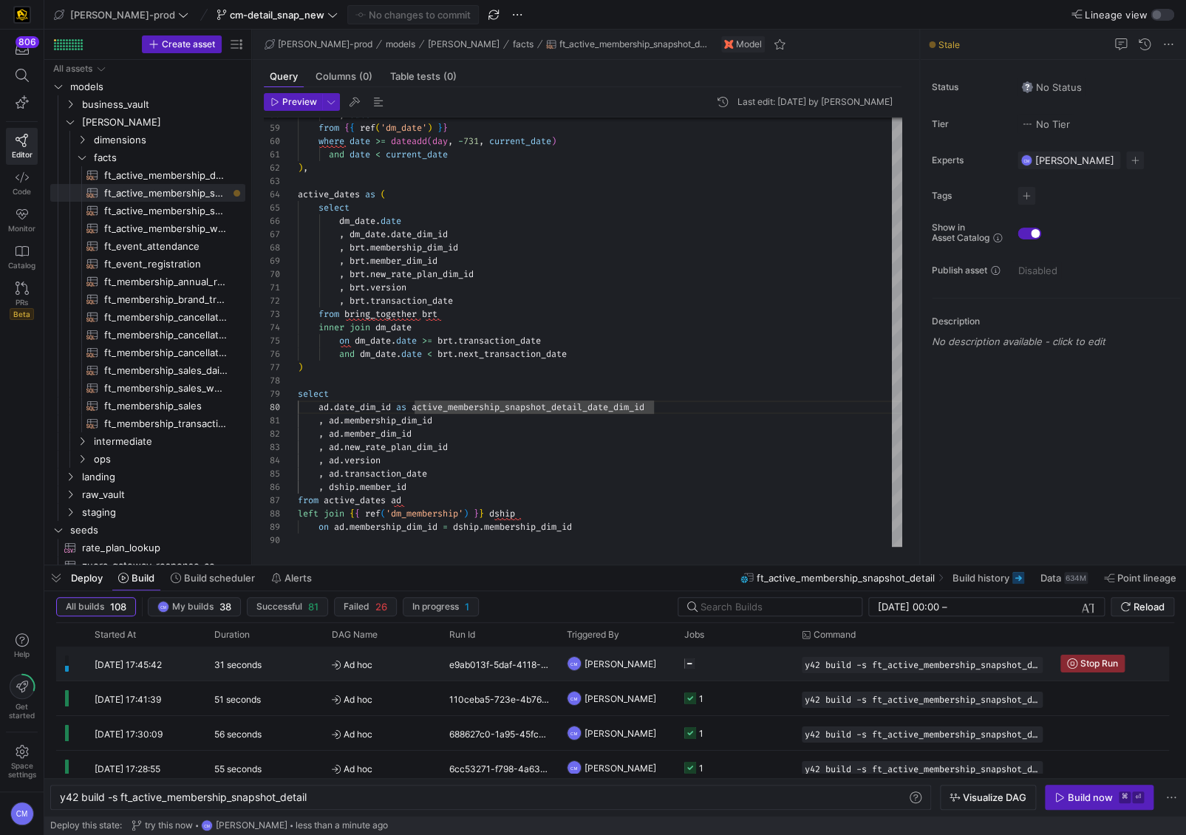
click at [721, 668] on y42-job-status-cell-renderer "Press SPACE to select this row." at bounding box center [735, 664] width 100 height 33
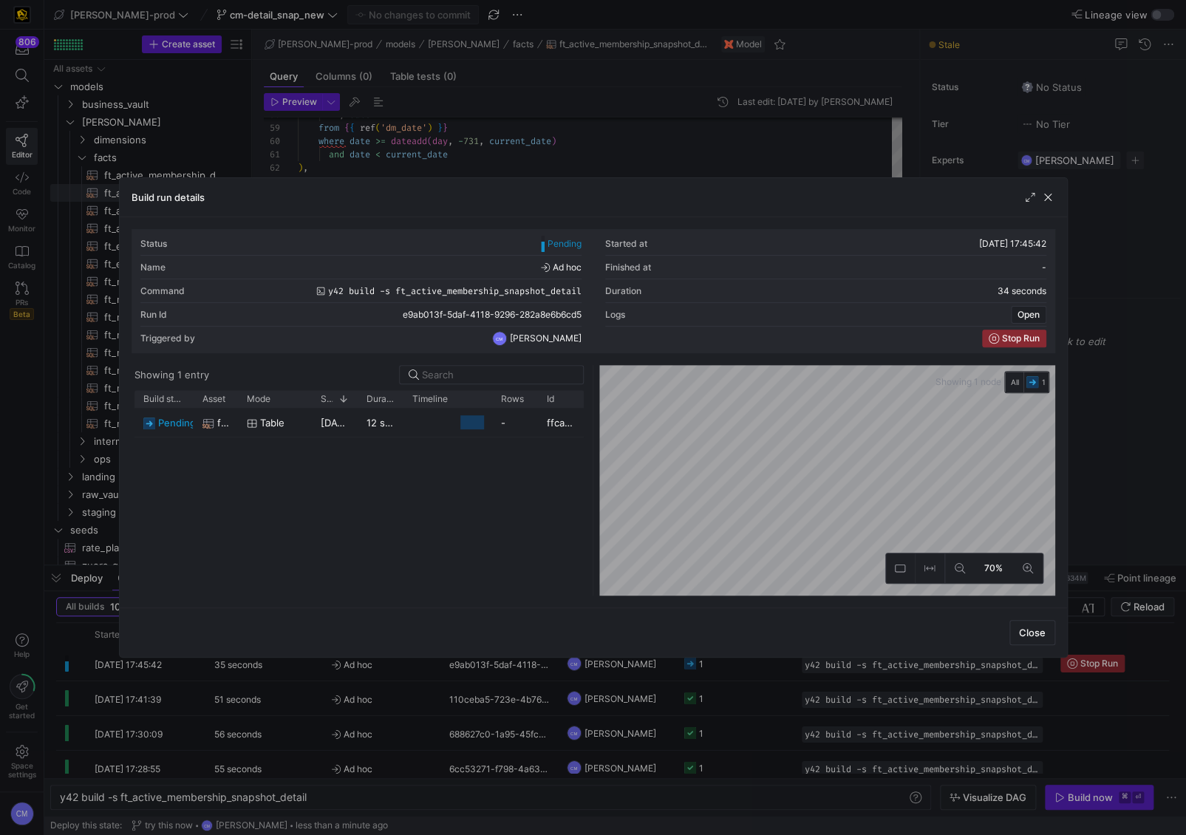
click at [758, 707] on div at bounding box center [593, 417] width 1186 height 835
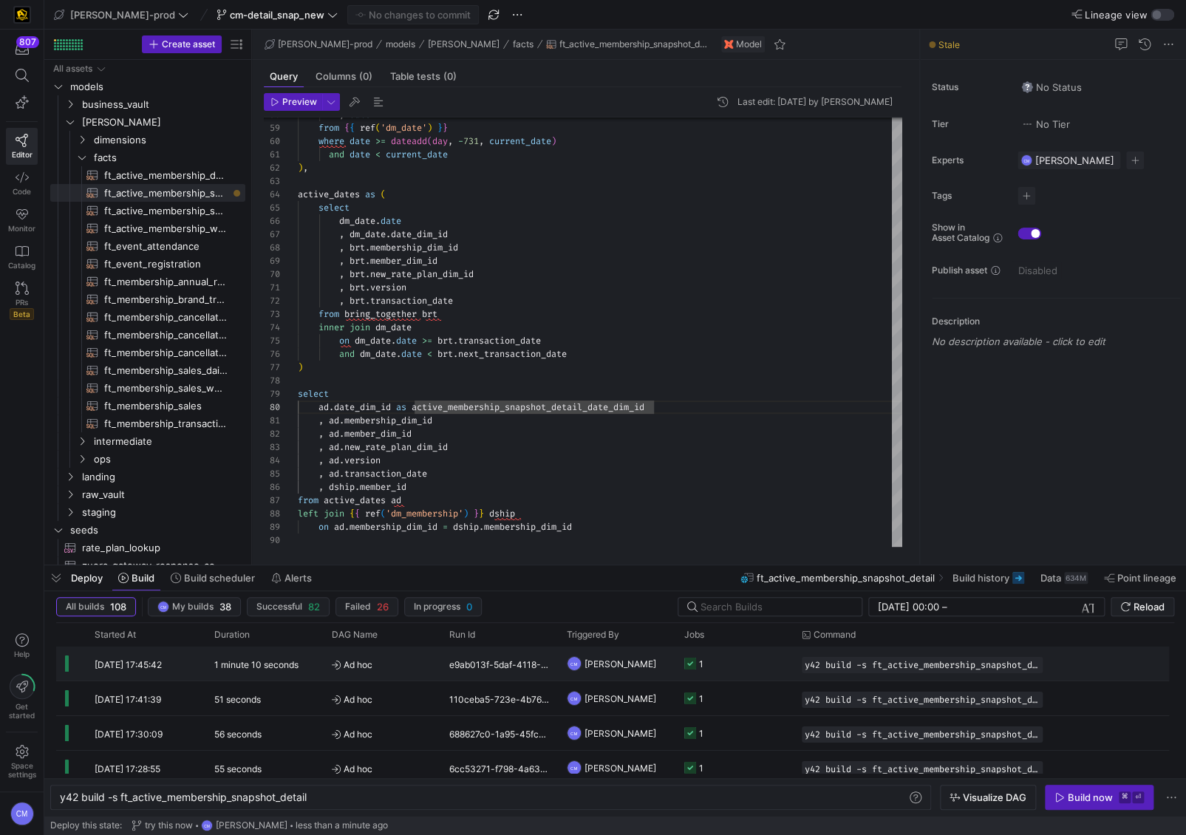
click at [738, 664] on y42-job-status-cell-renderer "1" at bounding box center [735, 664] width 100 height 33
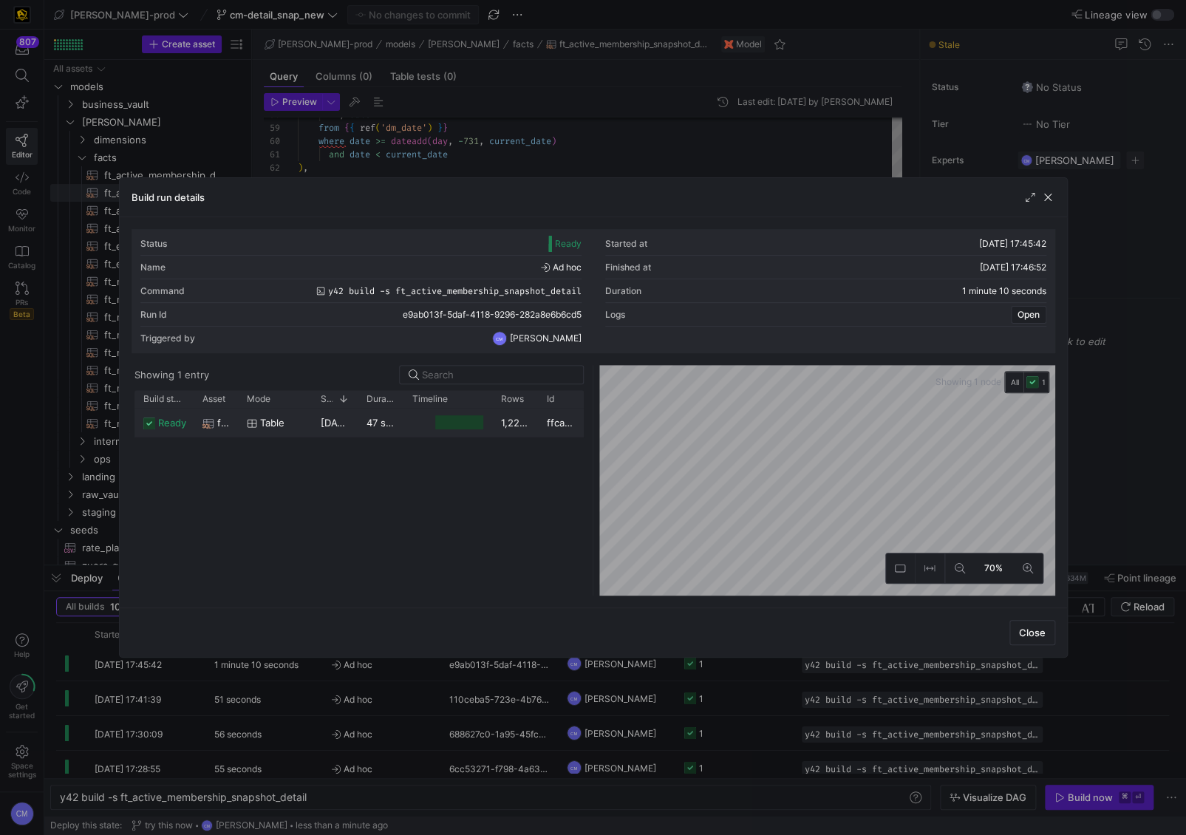
click at [427, 423] on y42-job-duration-timeline-cell-renderer at bounding box center [447, 422] width 71 height 27
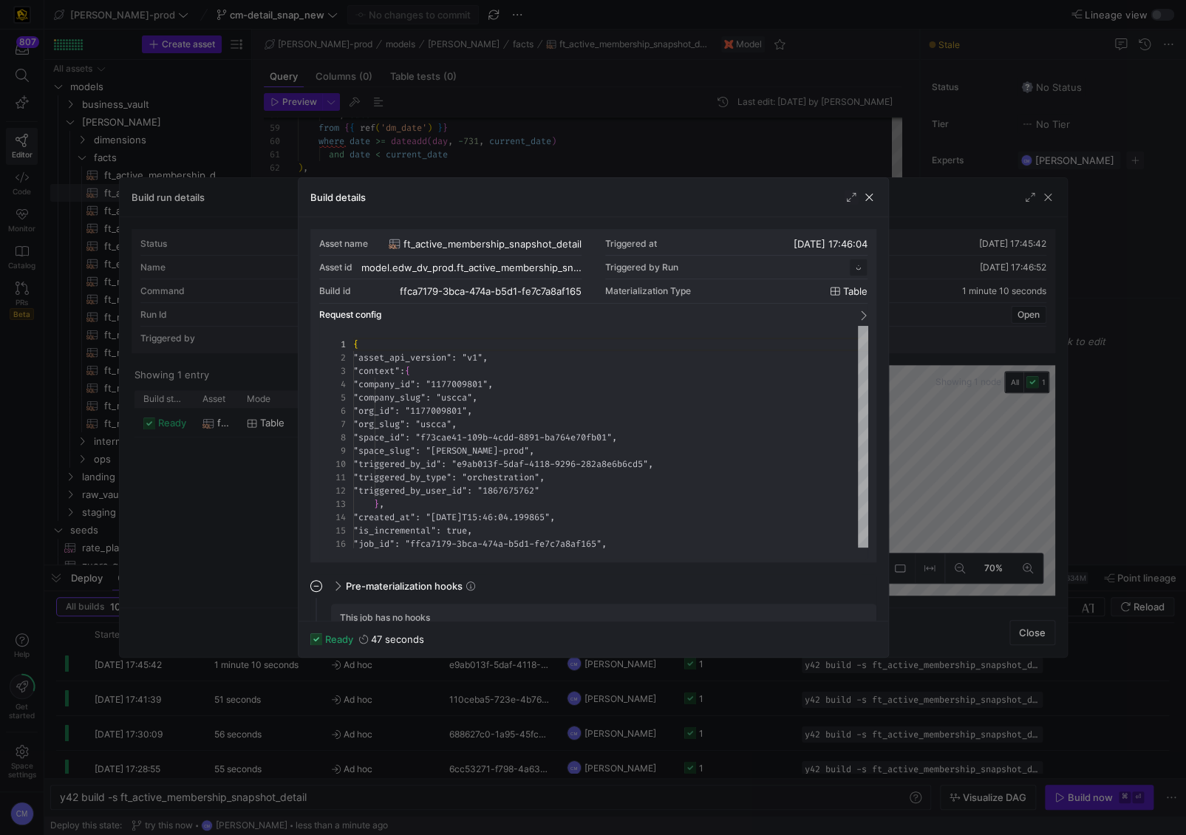
scroll to position [133, 0]
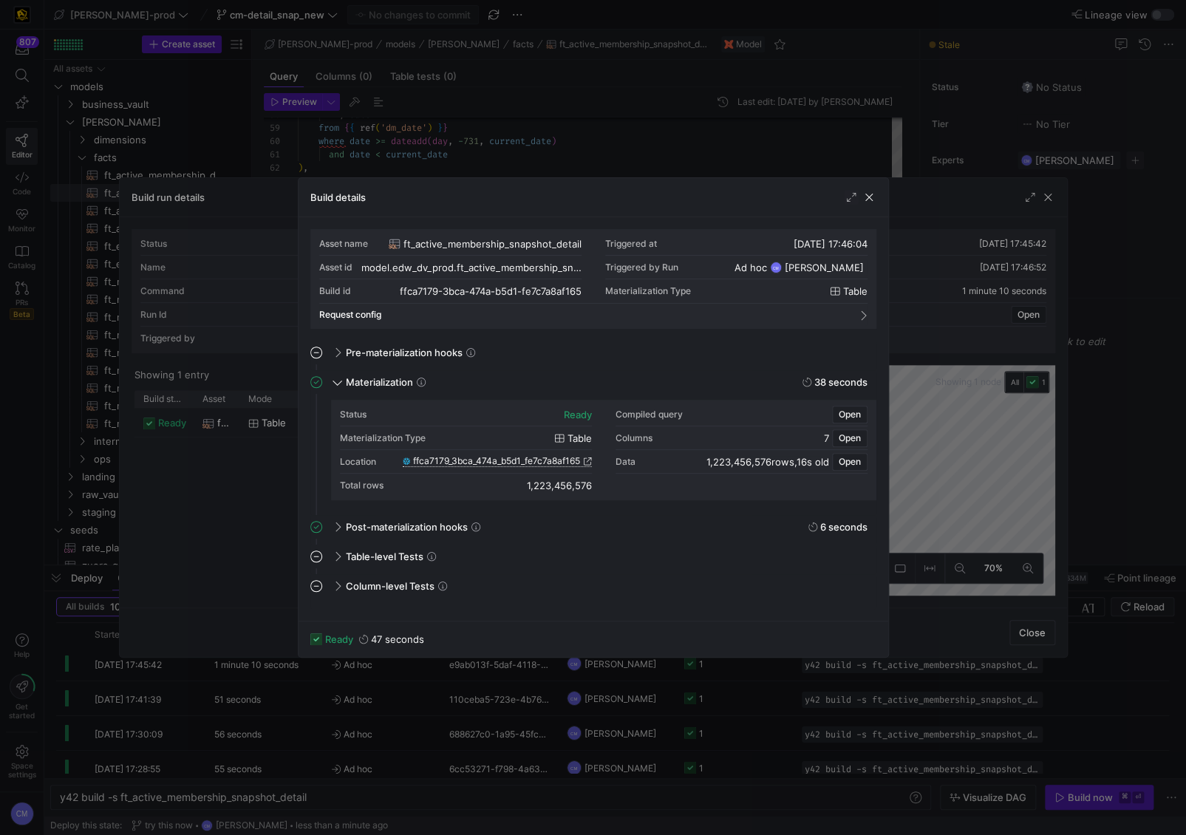
click at [535, 458] on span "ffca7179_3bca_474a_b5d1_fe7c7a8af165" at bounding box center [496, 461] width 167 height 10
click at [486, 77] on div at bounding box center [593, 417] width 1186 height 835
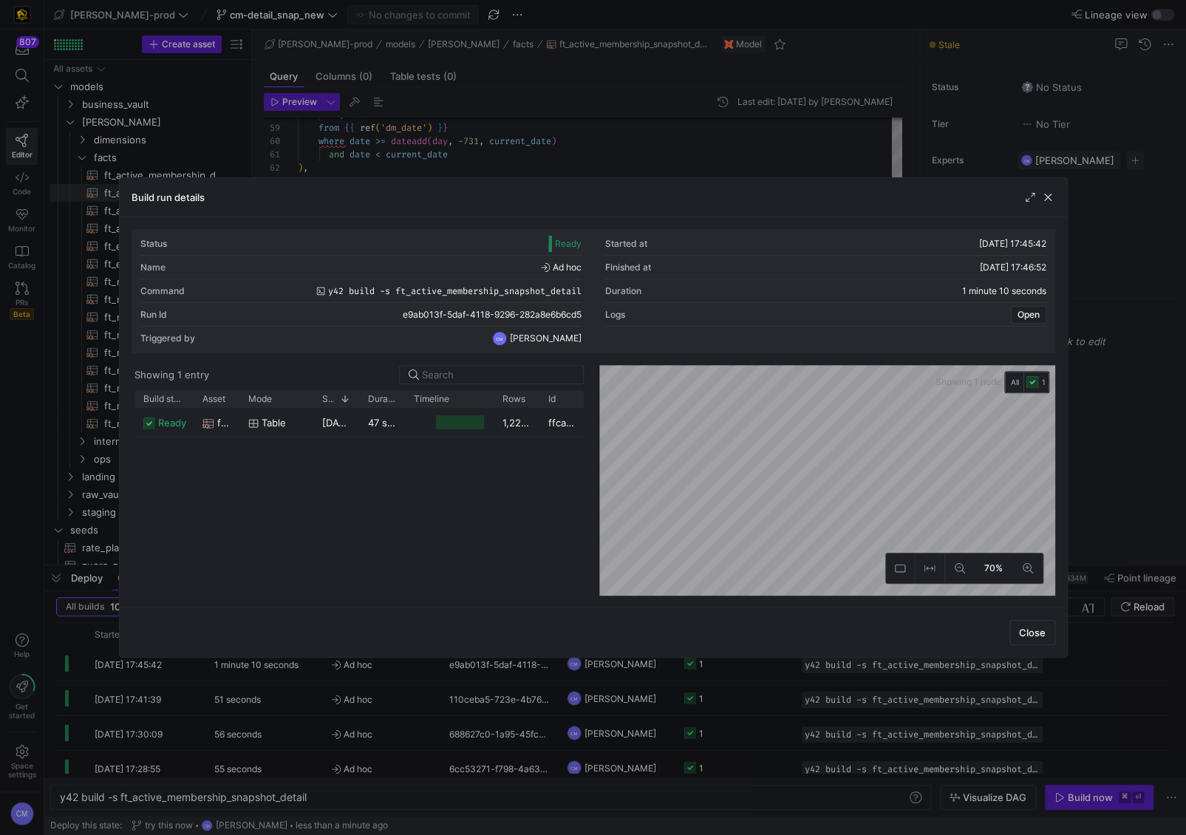
click at [489, 121] on div at bounding box center [593, 417] width 1186 height 835
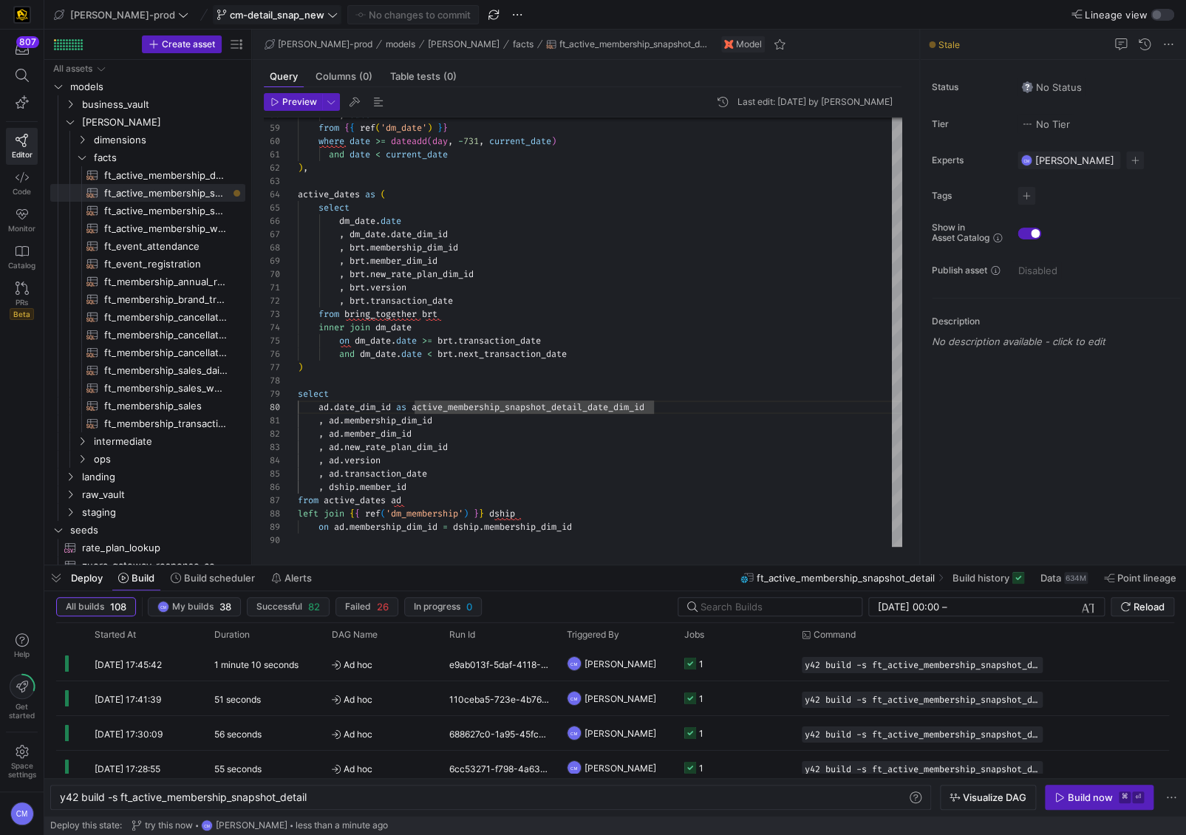
click at [221, 7] on span at bounding box center [277, 15] width 127 height 18
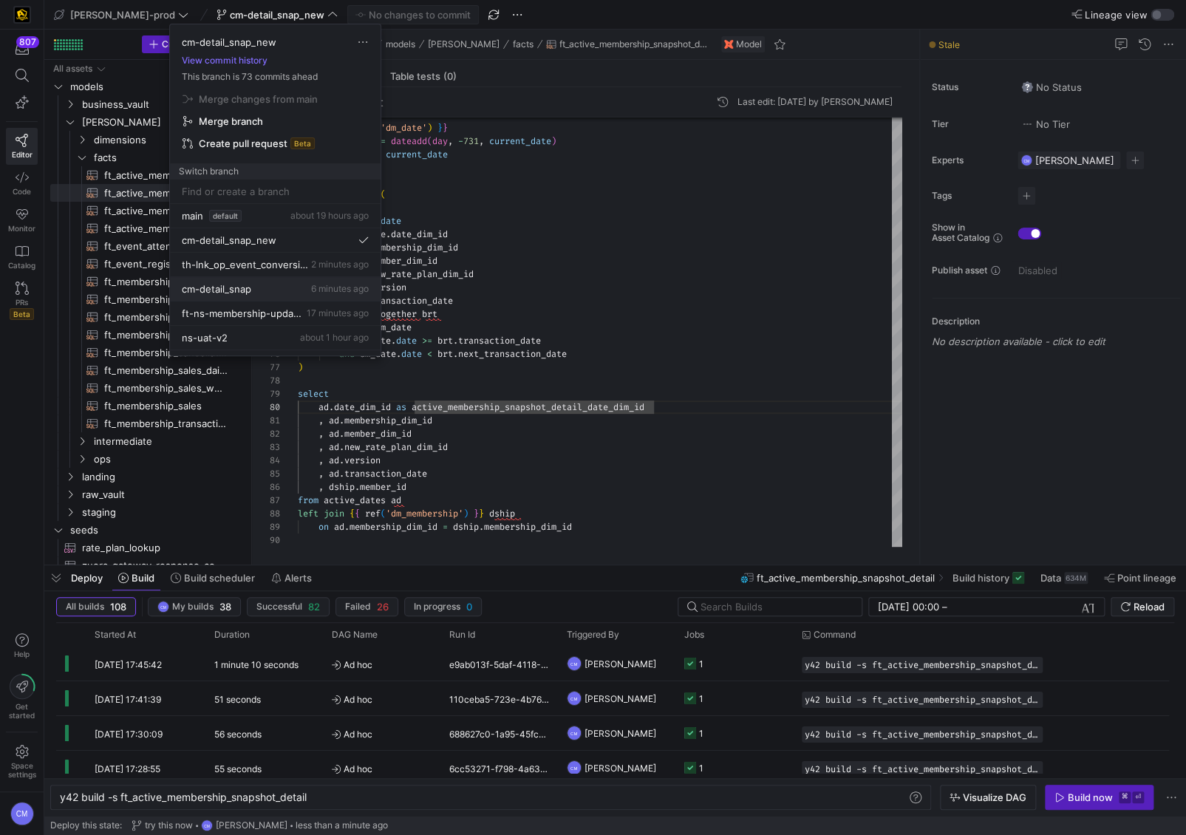
click at [311, 291] on span "6 minutes ago" at bounding box center [340, 288] width 58 height 11
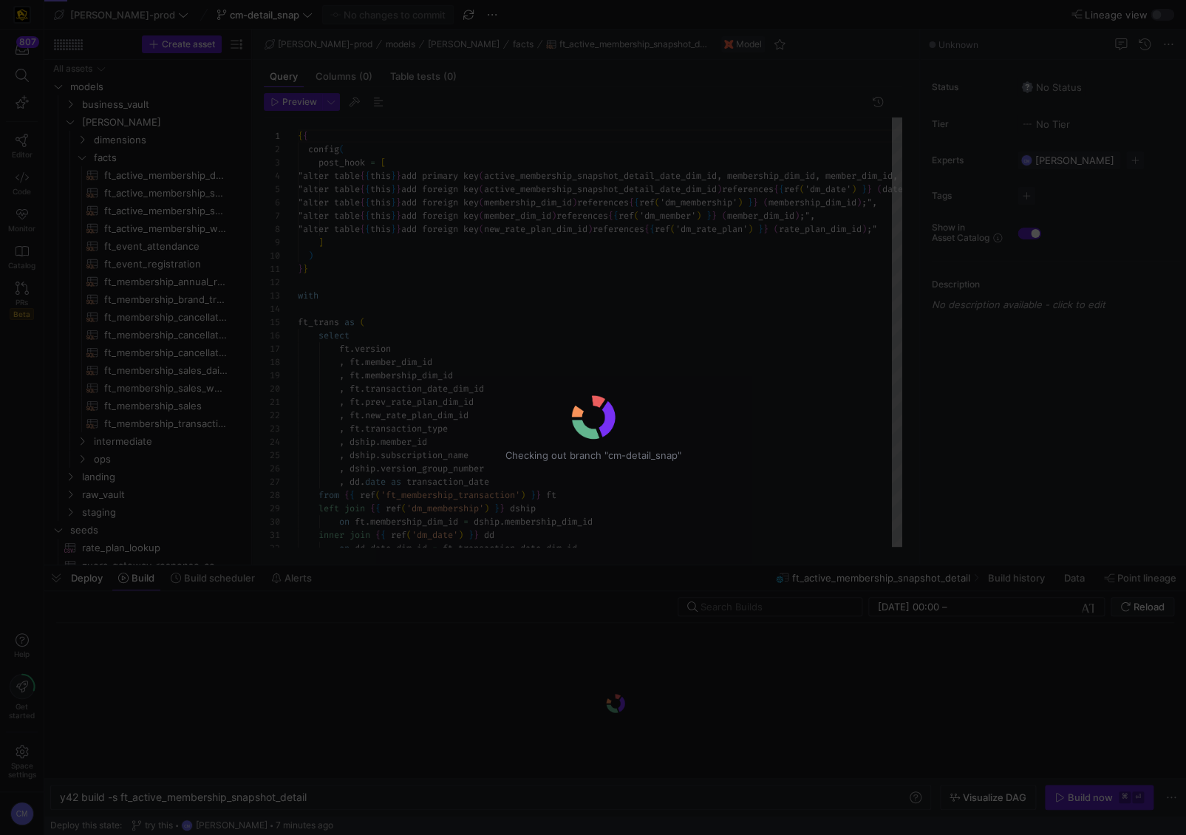
scroll to position [80, 0]
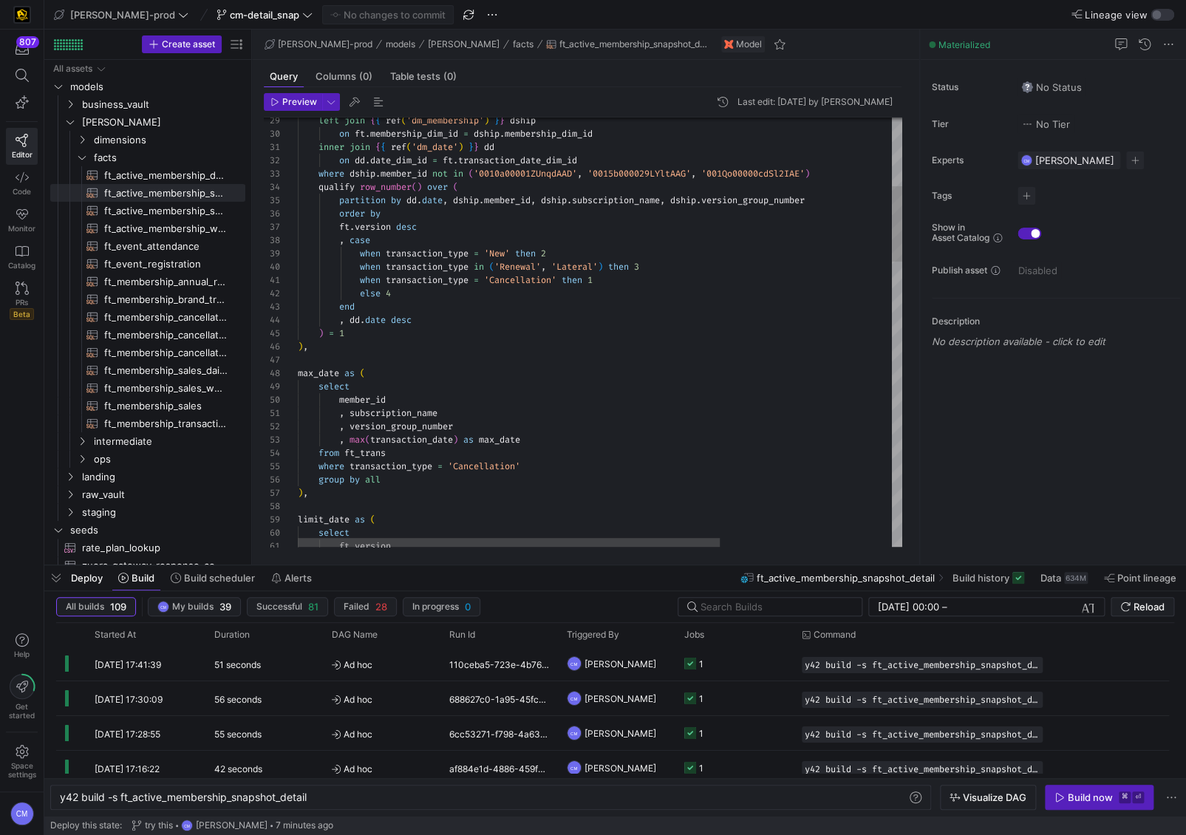
scroll to position [0, 249]
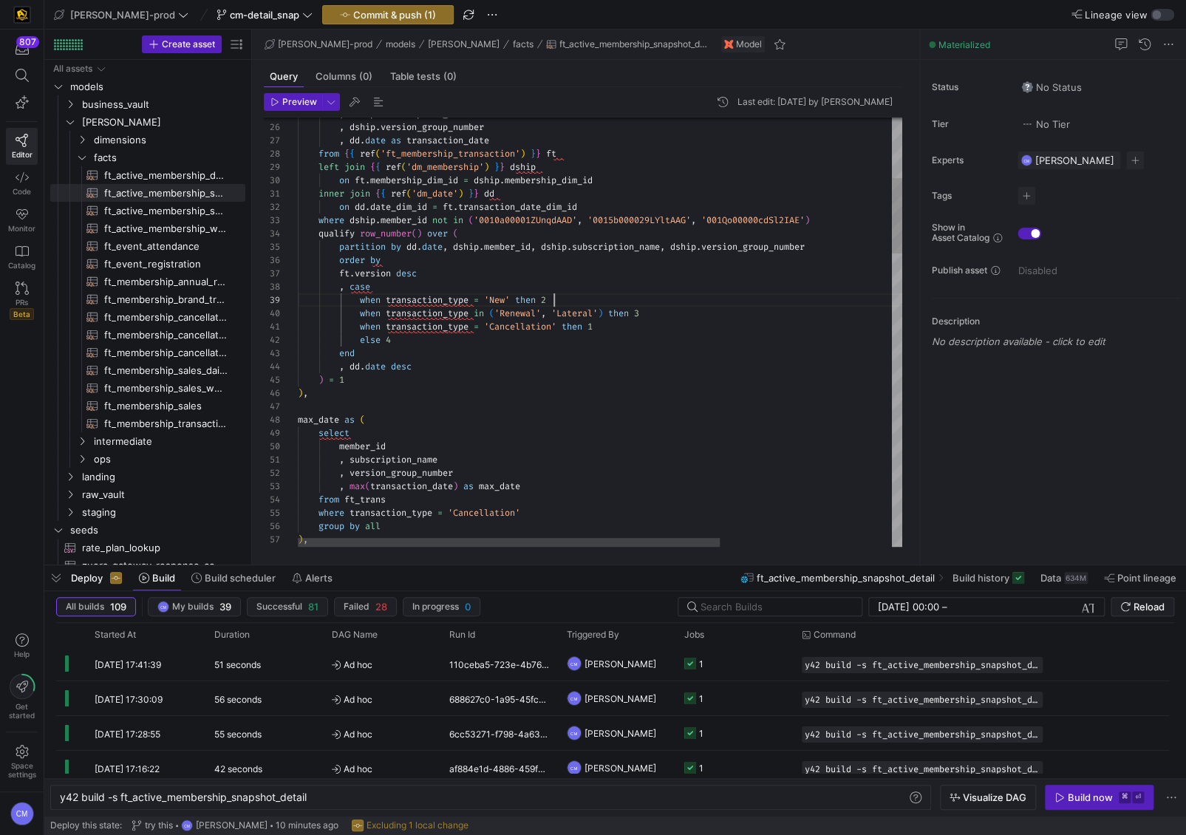
scroll to position [106, 256]
type textarea "inner join {{ ref('dm_date') }} dd on dd.date_dim_id = ft.transaction_date_dim_…"
click at [395, 6] on span "button" at bounding box center [388, 15] width 130 height 18
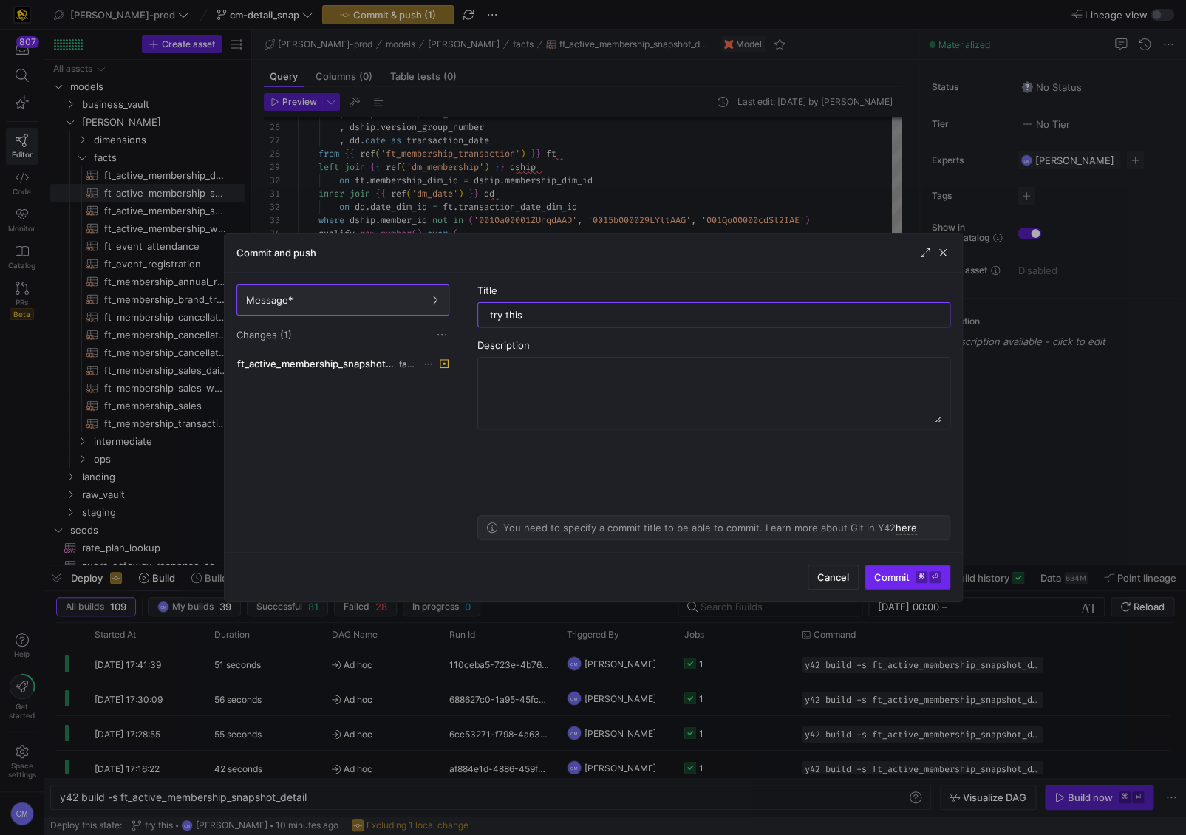
type input "try this"
click at [889, 582] on span "Commit ⌘ ⏎" at bounding box center [908, 577] width 67 height 12
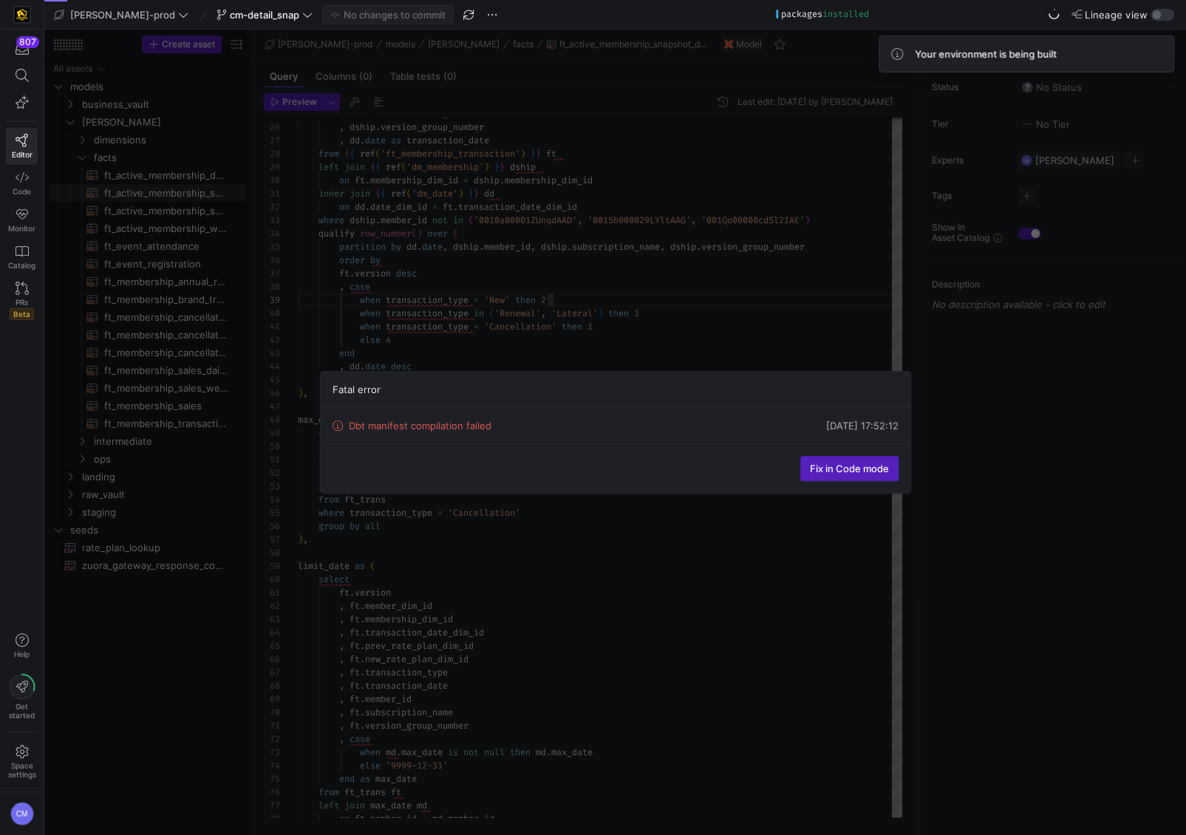
click at [619, 302] on div "Fatal error Dbt manifest compilation failed 18/09/25, 17:52:12 Fix in Code mode" at bounding box center [615, 433] width 1142 height 806
click at [613, 303] on div "Fatal error Dbt manifest compilation failed 18/09/25, 17:52:12 Fix in Code mode" at bounding box center [615, 433] width 1142 height 806
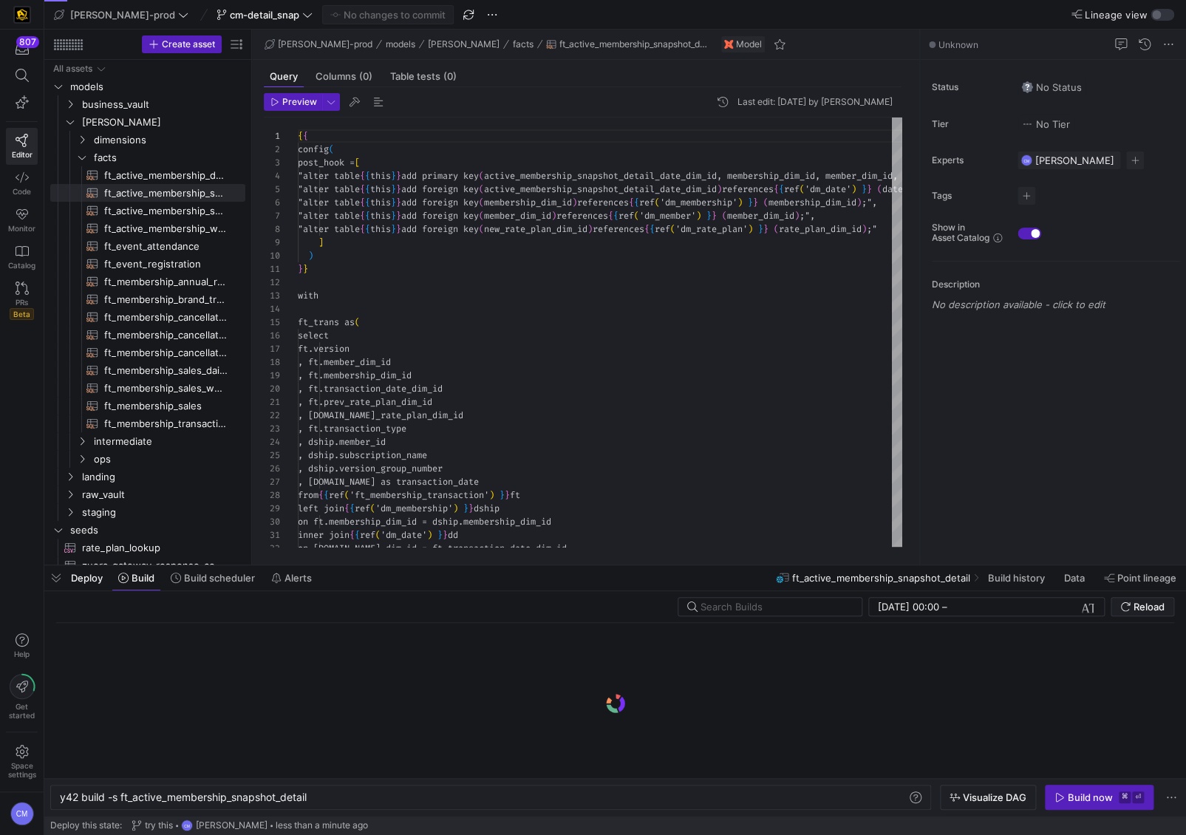
scroll to position [0, 249]
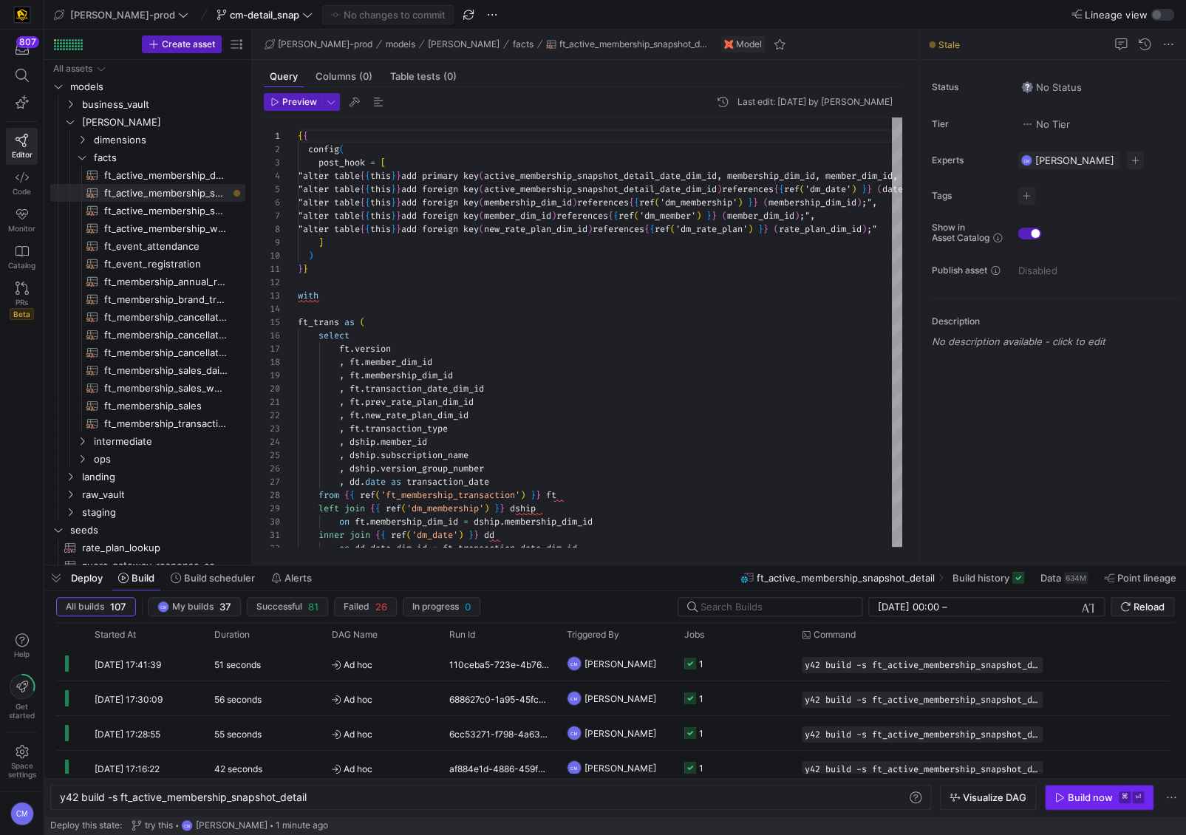
click at [1075, 801] on div "Build now" at bounding box center [1090, 798] width 45 height 12
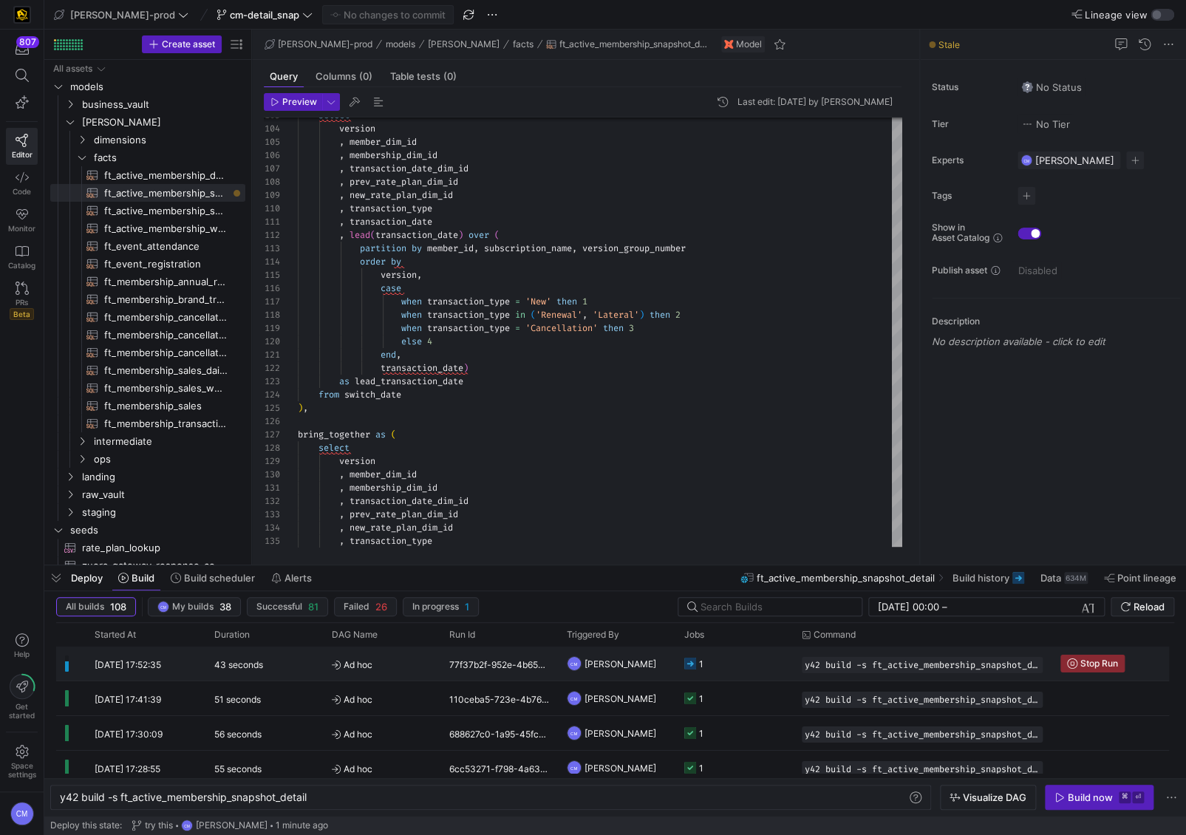
click at [733, 662] on y42-job-status-cell-renderer "1" at bounding box center [735, 664] width 100 height 33
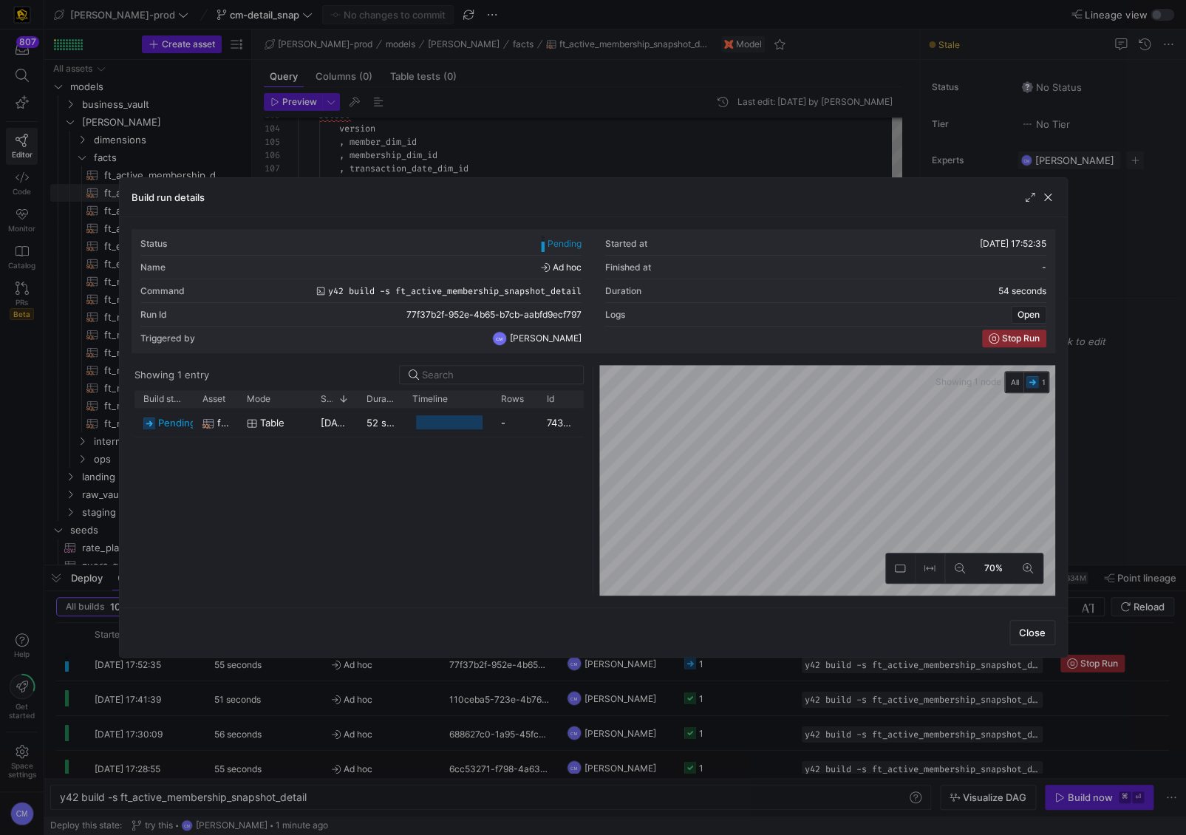
click at [702, 160] on div at bounding box center [593, 417] width 1186 height 835
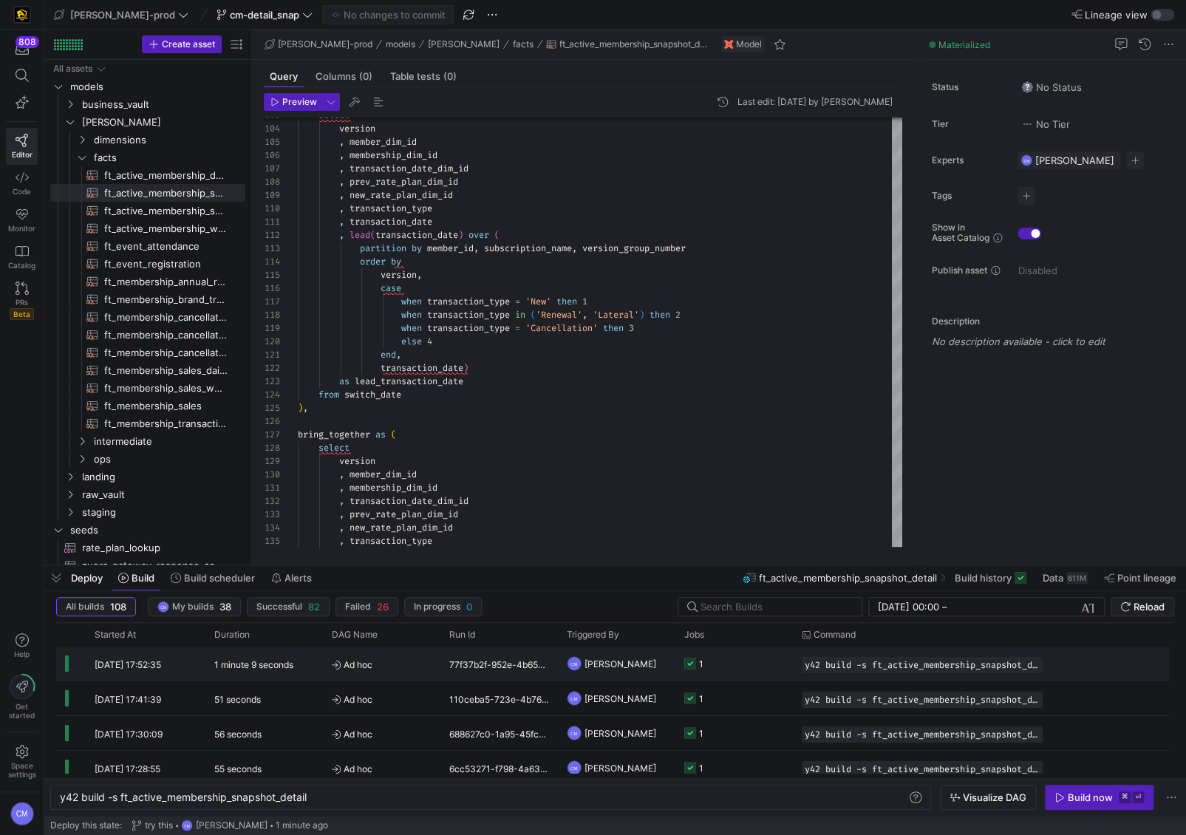
click at [781, 669] on y42-job-status-cell-renderer "1" at bounding box center [735, 664] width 100 height 33
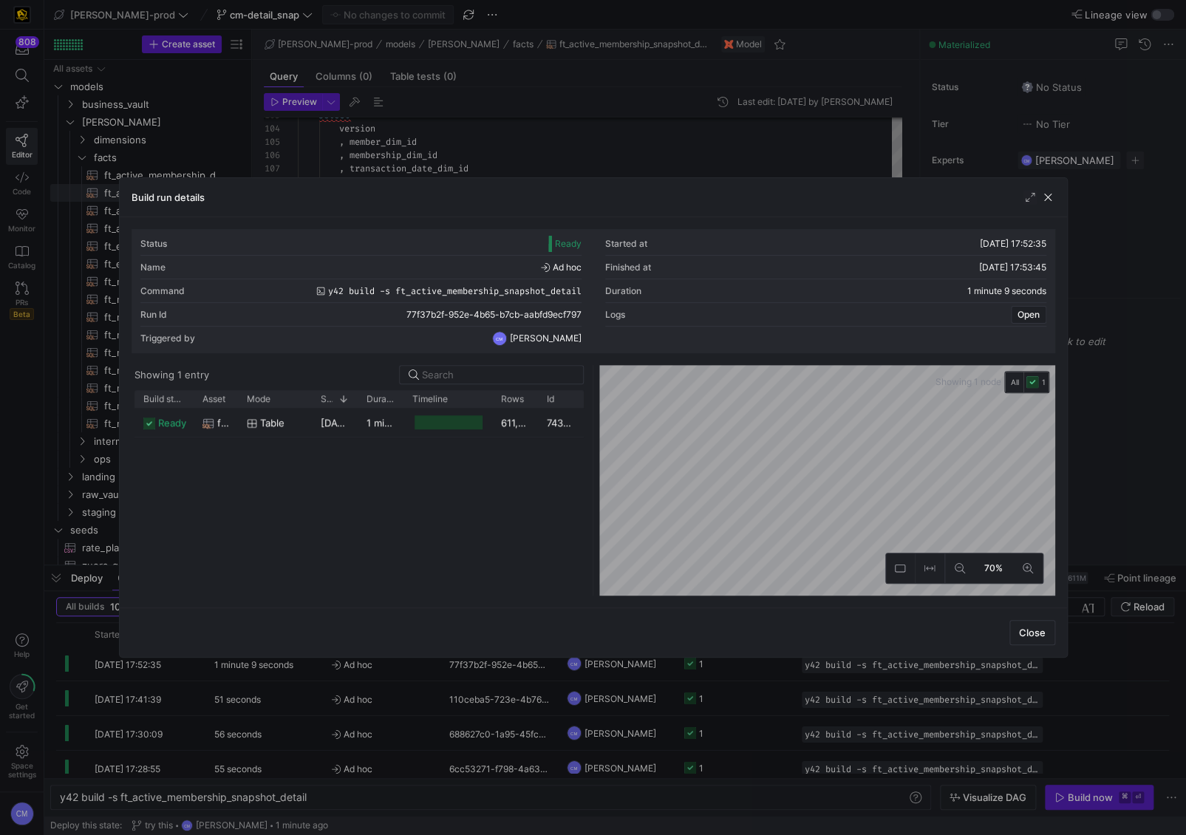
click at [504, 149] on div at bounding box center [593, 417] width 1186 height 835
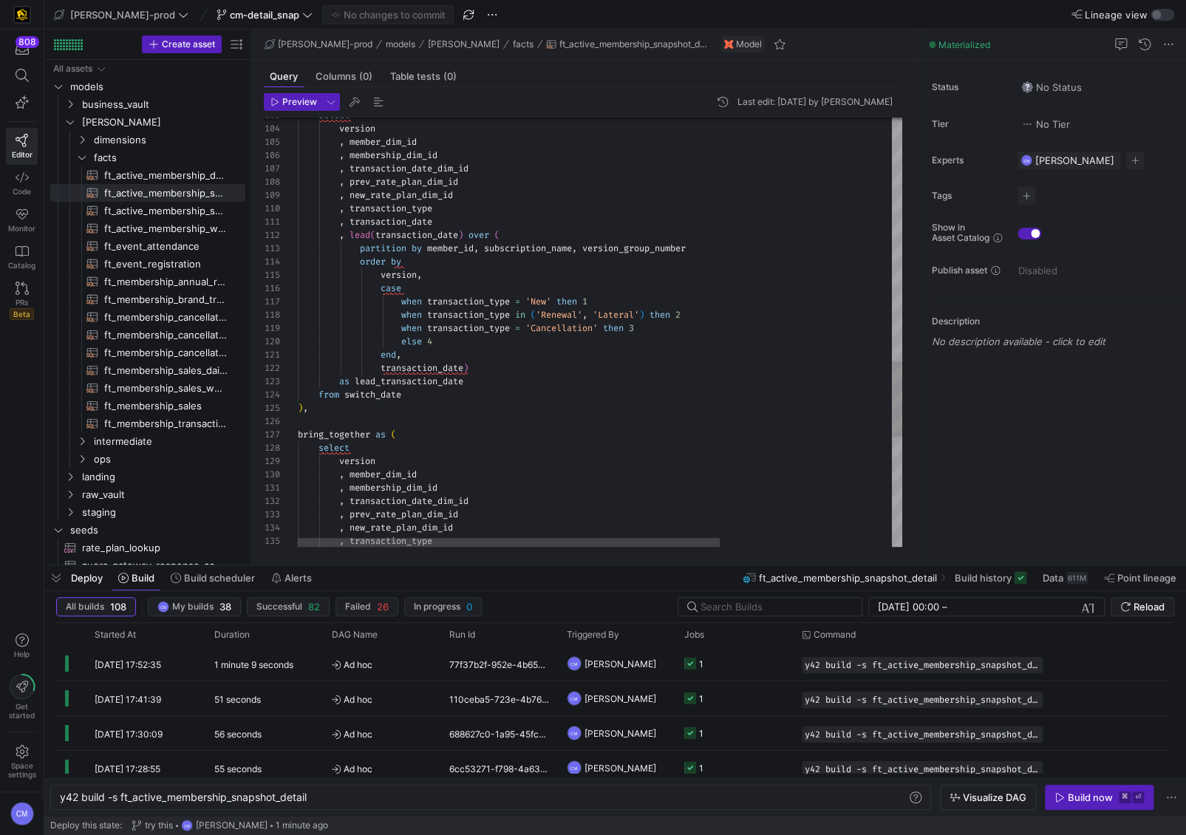
scroll to position [80, 239]
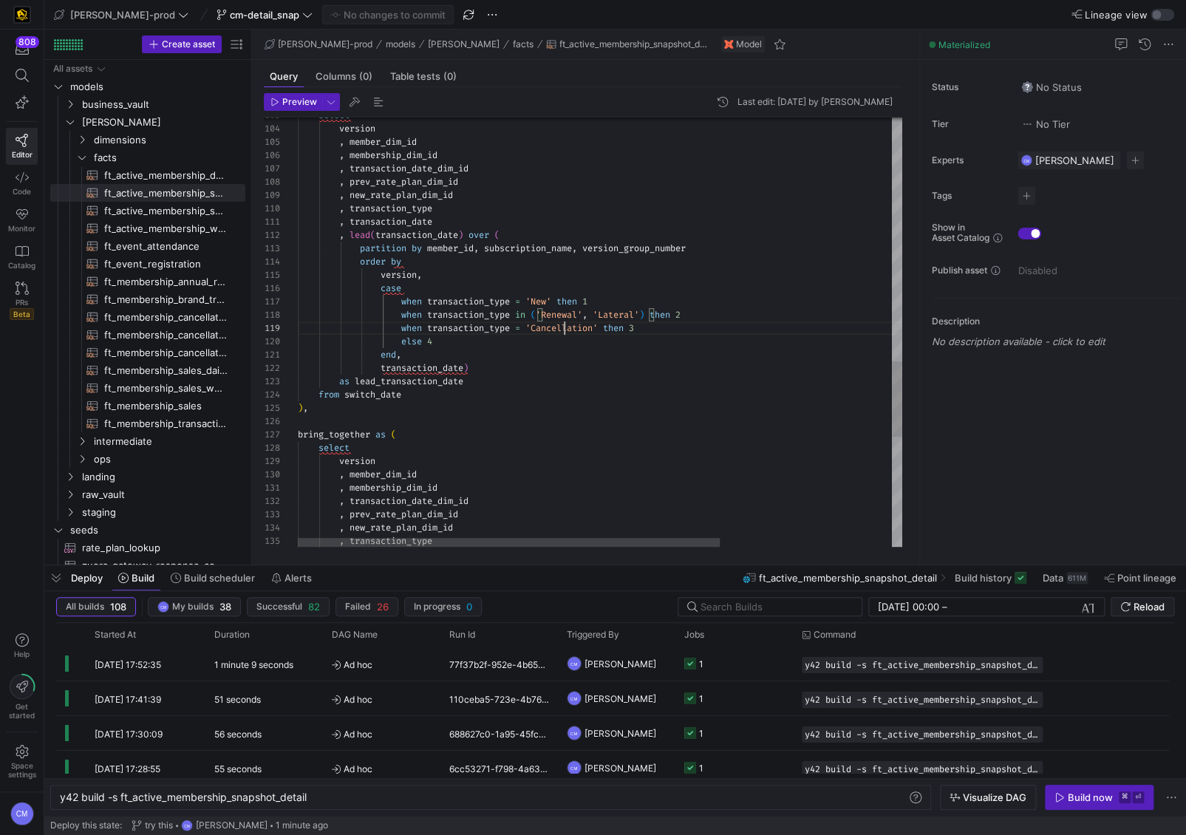
scroll to position [106, 266]
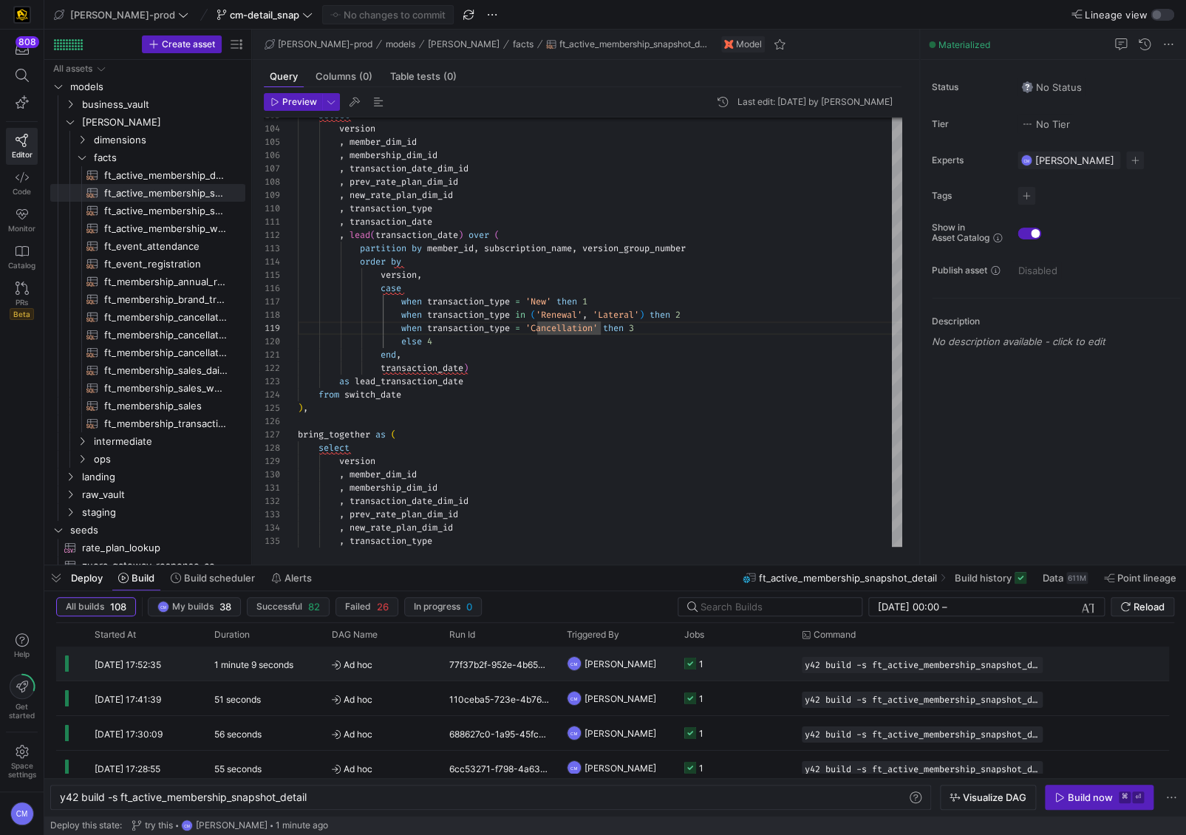
click at [570, 669] on div "CM" at bounding box center [574, 663] width 15 height 15
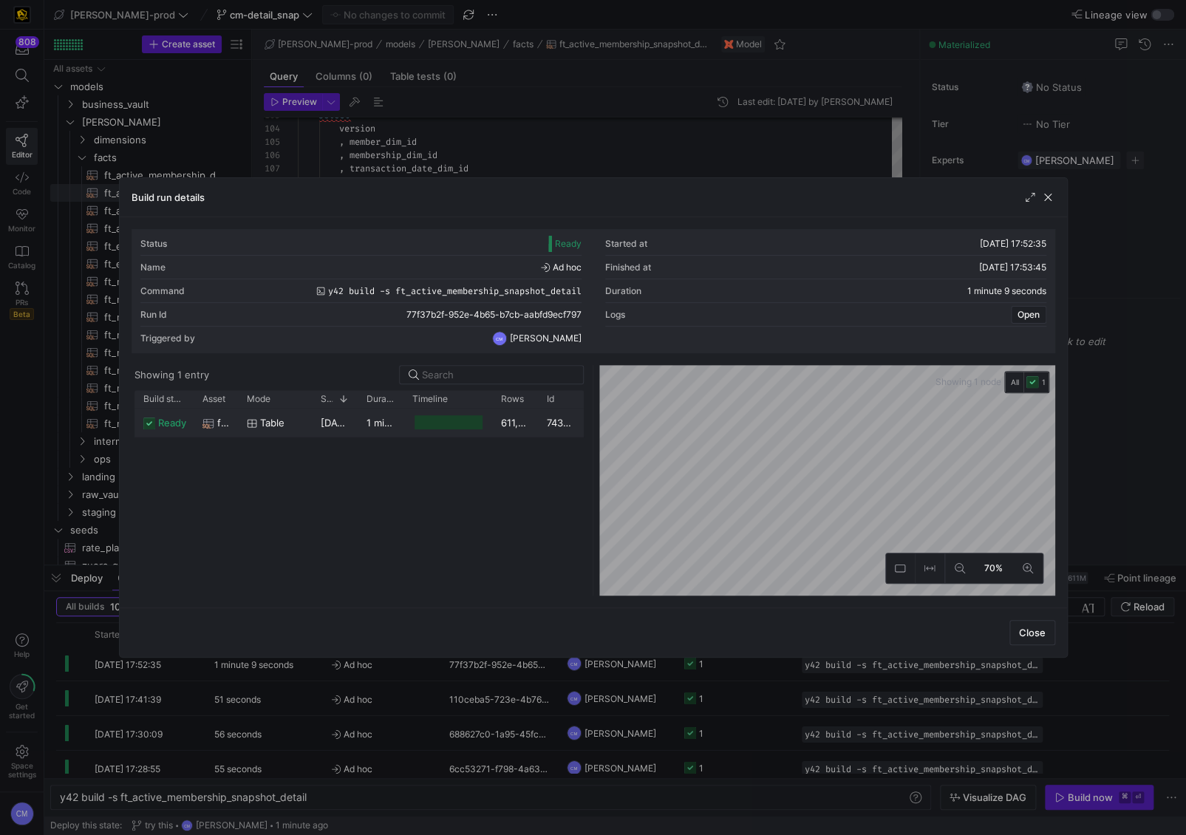
click at [419, 429] on y42-job-duration-timeline-cell-renderer at bounding box center [447, 422] width 71 height 27
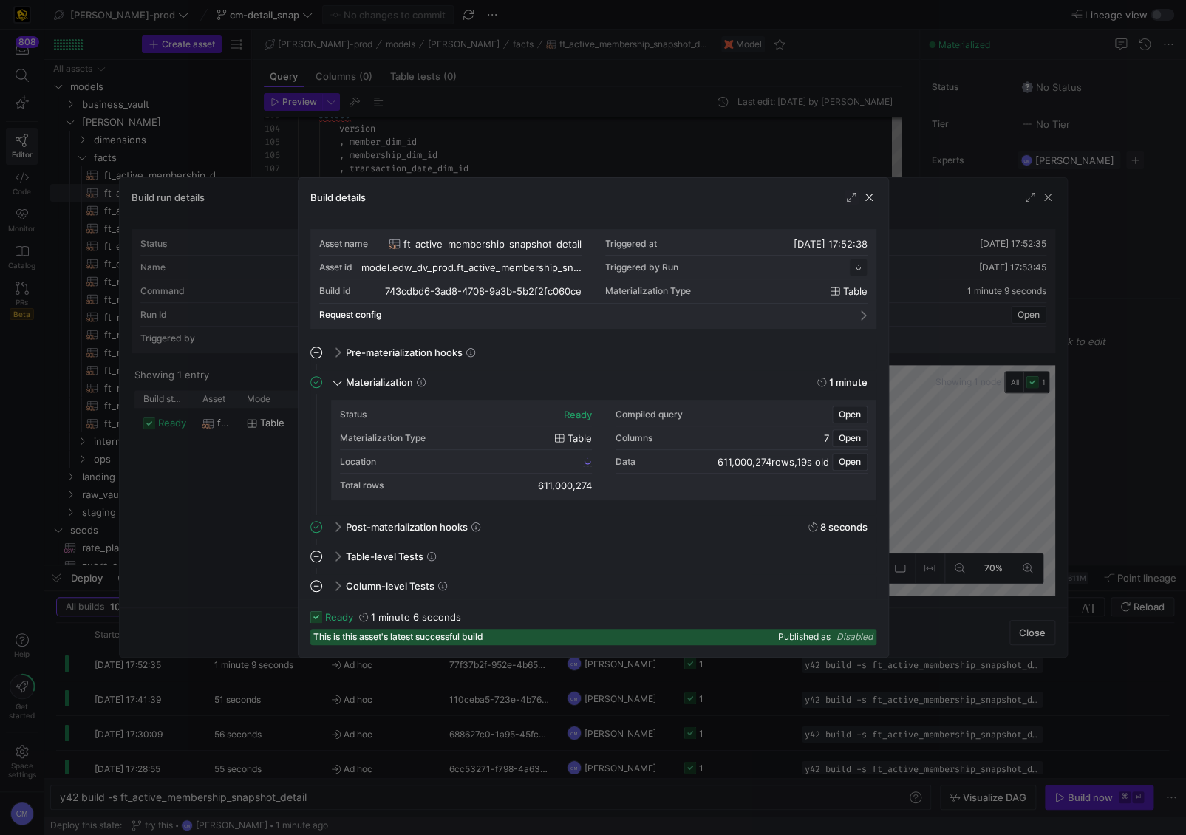
scroll to position [133, 0]
click at [496, 465] on span "743cdbd6_3ad8_4708_9a3b_5b2f2fc060ce" at bounding box center [491, 461] width 177 height 10
click at [628, 137] on div at bounding box center [593, 417] width 1186 height 835
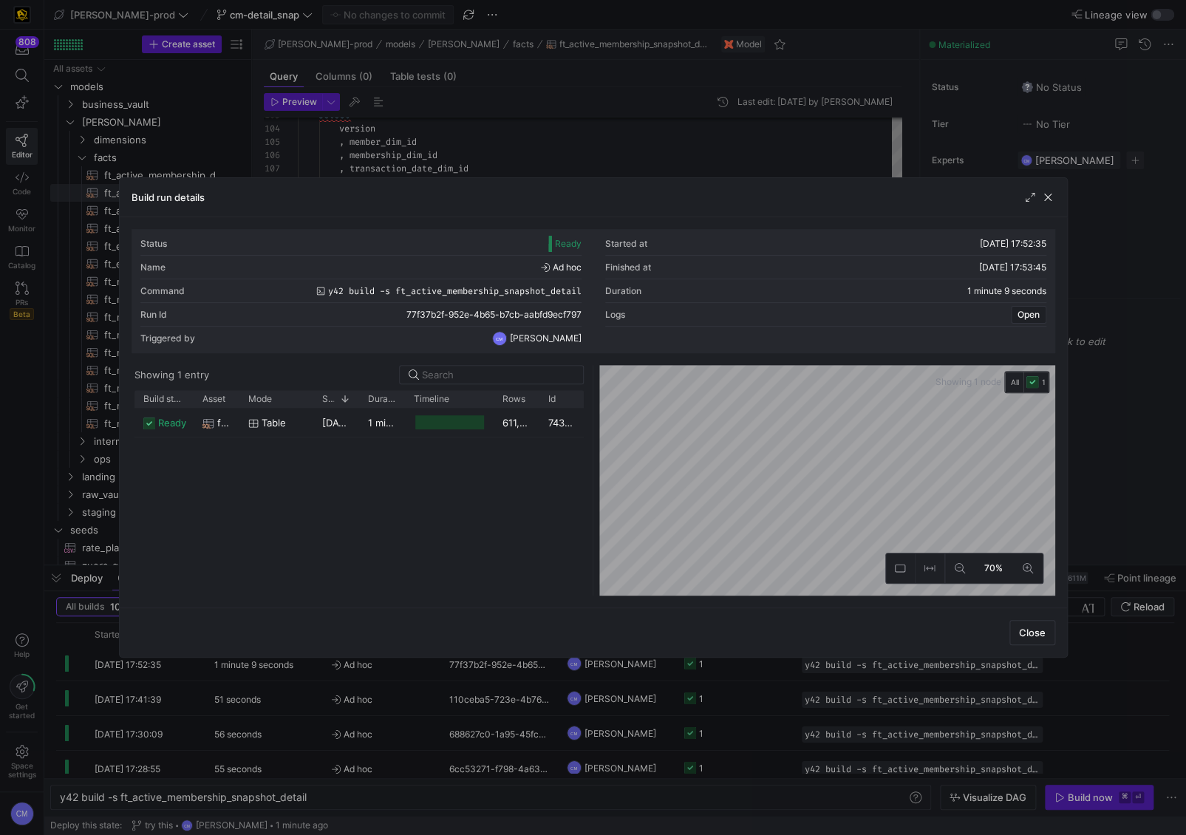
click at [628, 137] on div at bounding box center [593, 417] width 1186 height 835
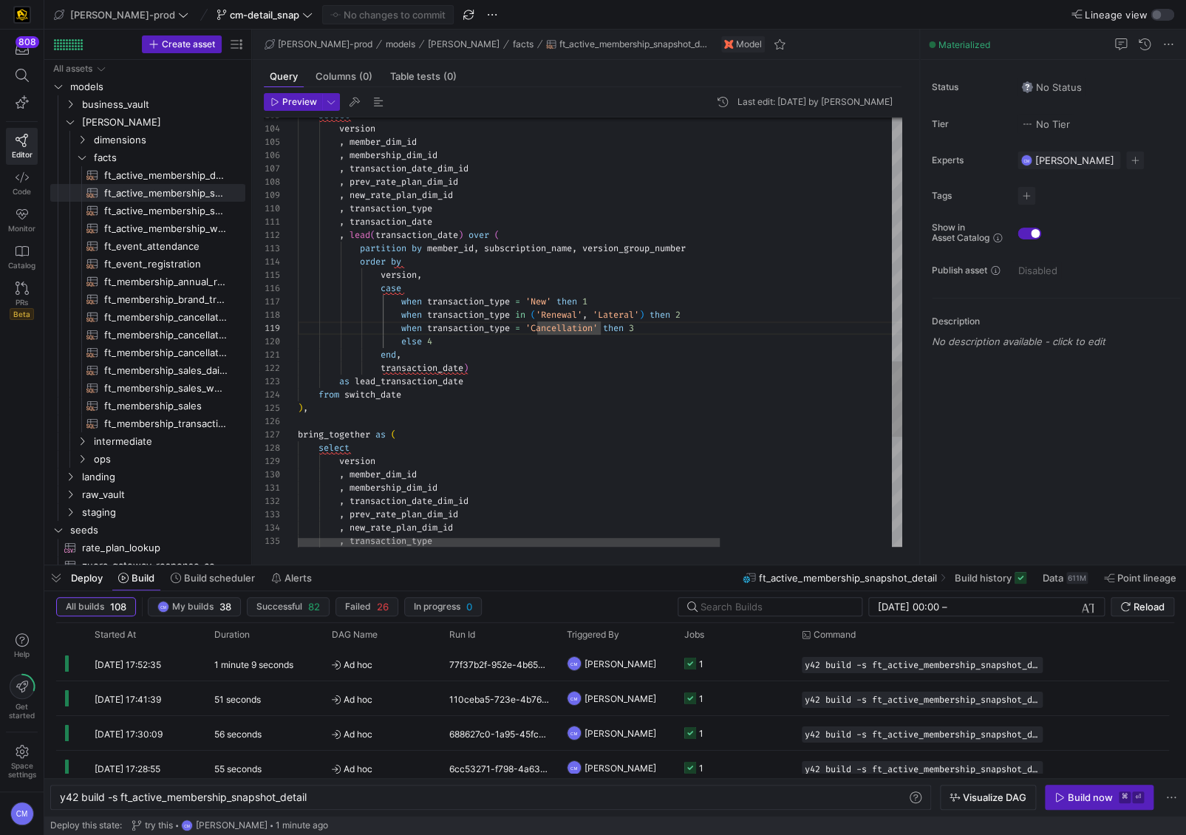
scroll to position [93, 351]
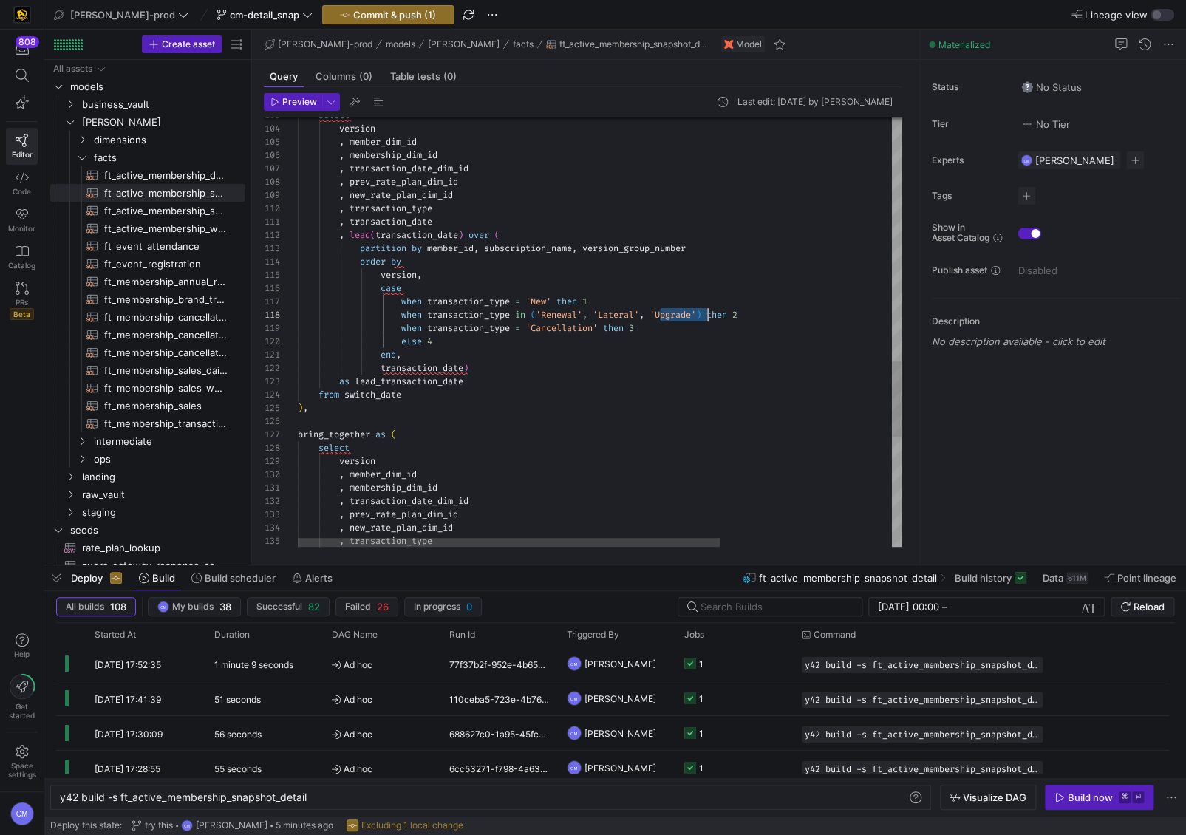
scroll to position [93, 409]
drag, startPoint x: 659, startPoint y: 313, endPoint x: 706, endPoint y: 313, distance: 47.3
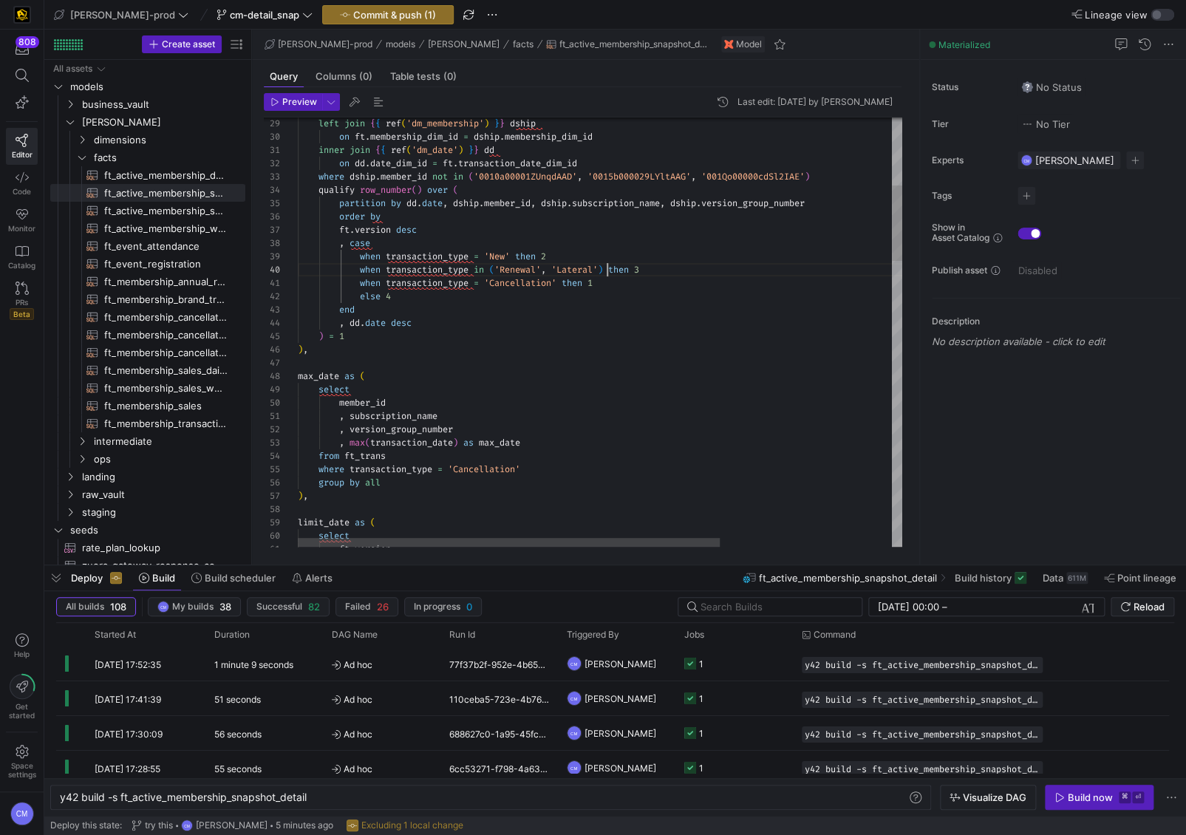
drag, startPoint x: 607, startPoint y: 271, endPoint x: 708, endPoint y: 279, distance: 101.6
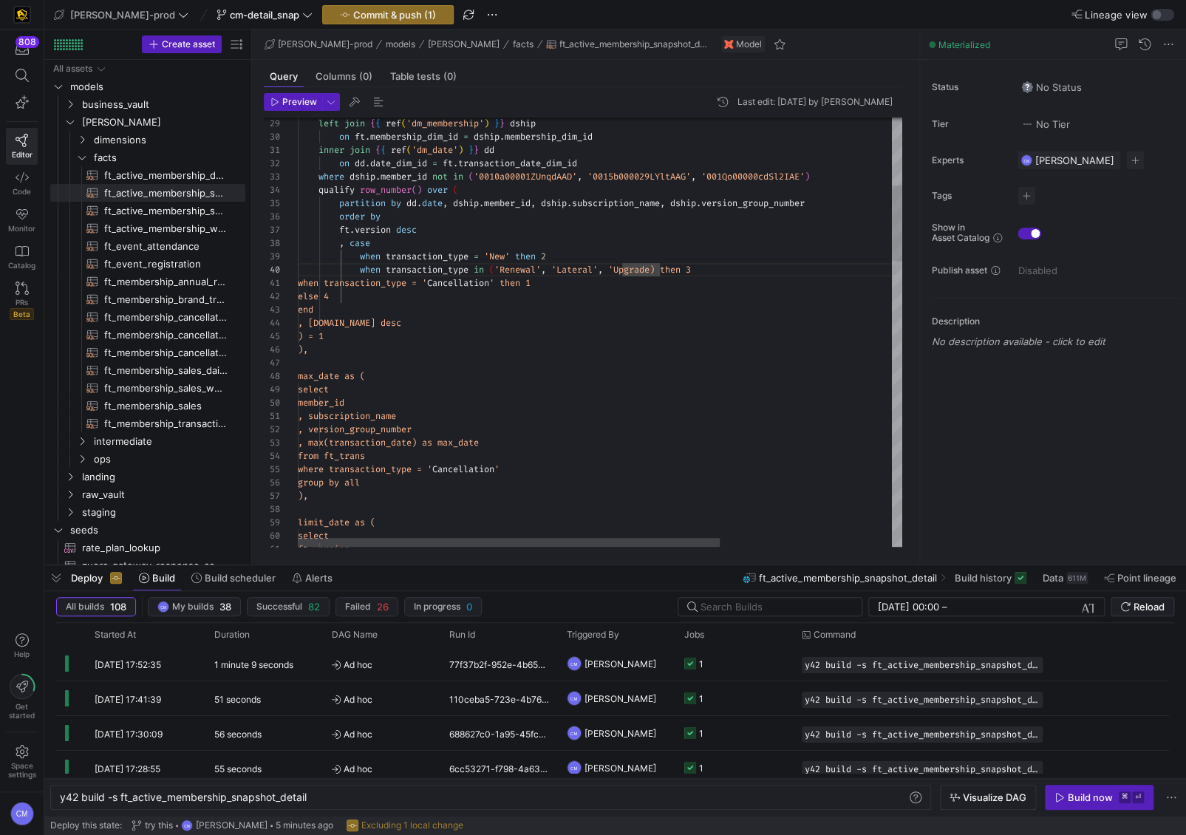
scroll to position [119, 367]
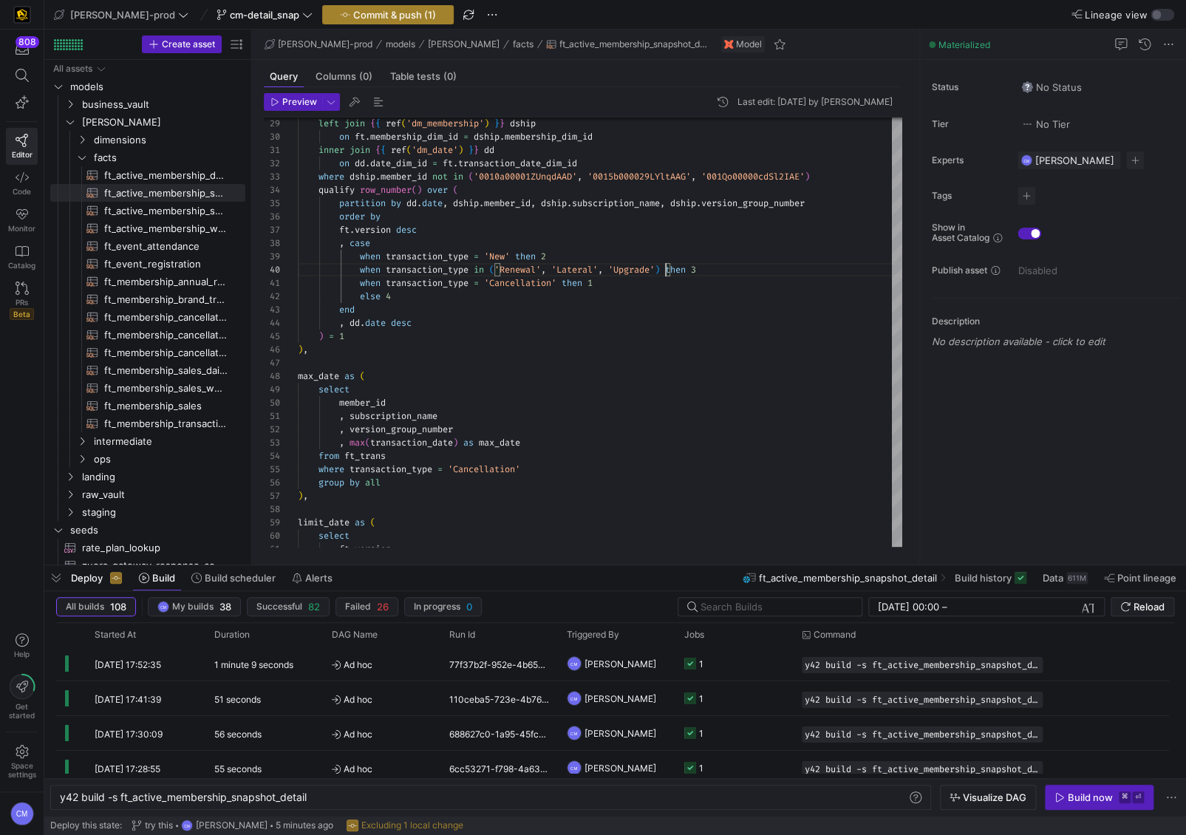
type textarea "inner join {{ ref('dm_date') }} dd on dd.date_dim_id = ft.transaction_date_dim_…"
click at [353, 17] on span "Commit & push (1)" at bounding box center [394, 15] width 83 height 12
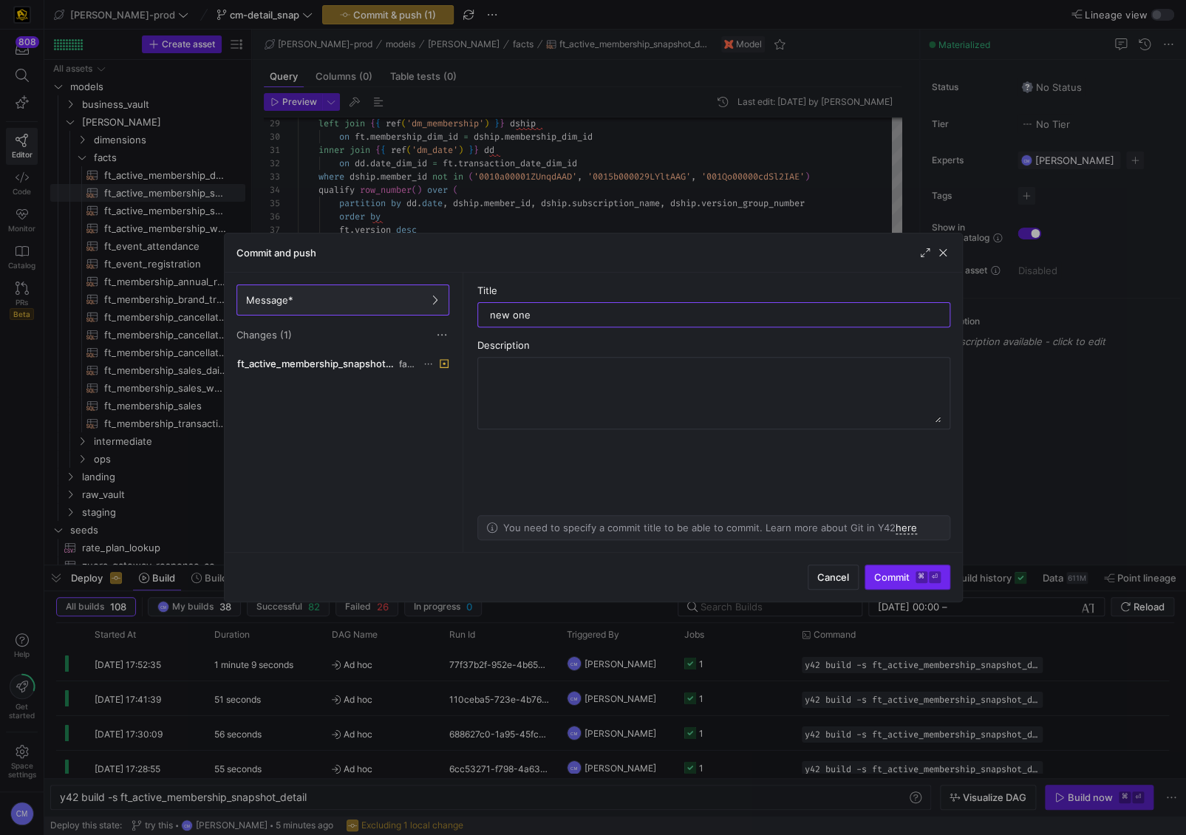
type input "new one"
click at [899, 573] on span "Commit ⌘ ⏎" at bounding box center [908, 577] width 67 height 12
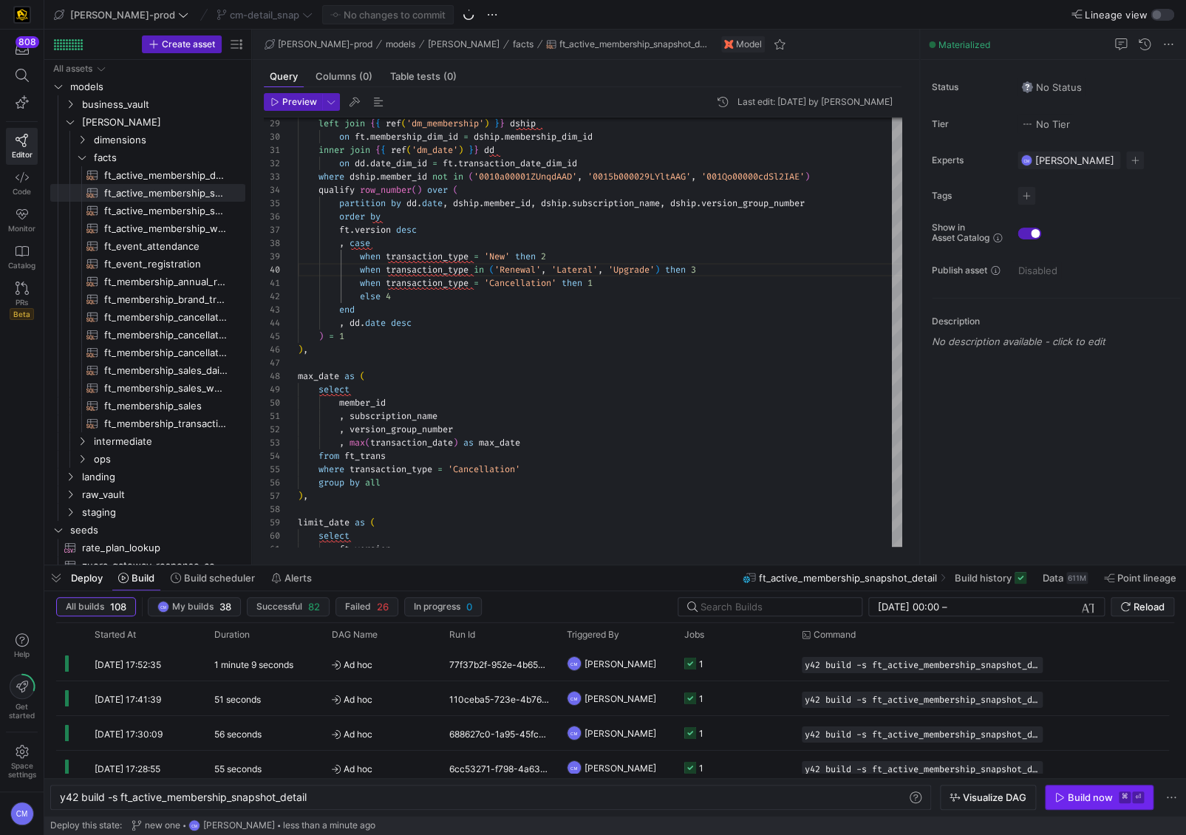
click at [1090, 804] on span "button" at bounding box center [1099, 798] width 107 height 24
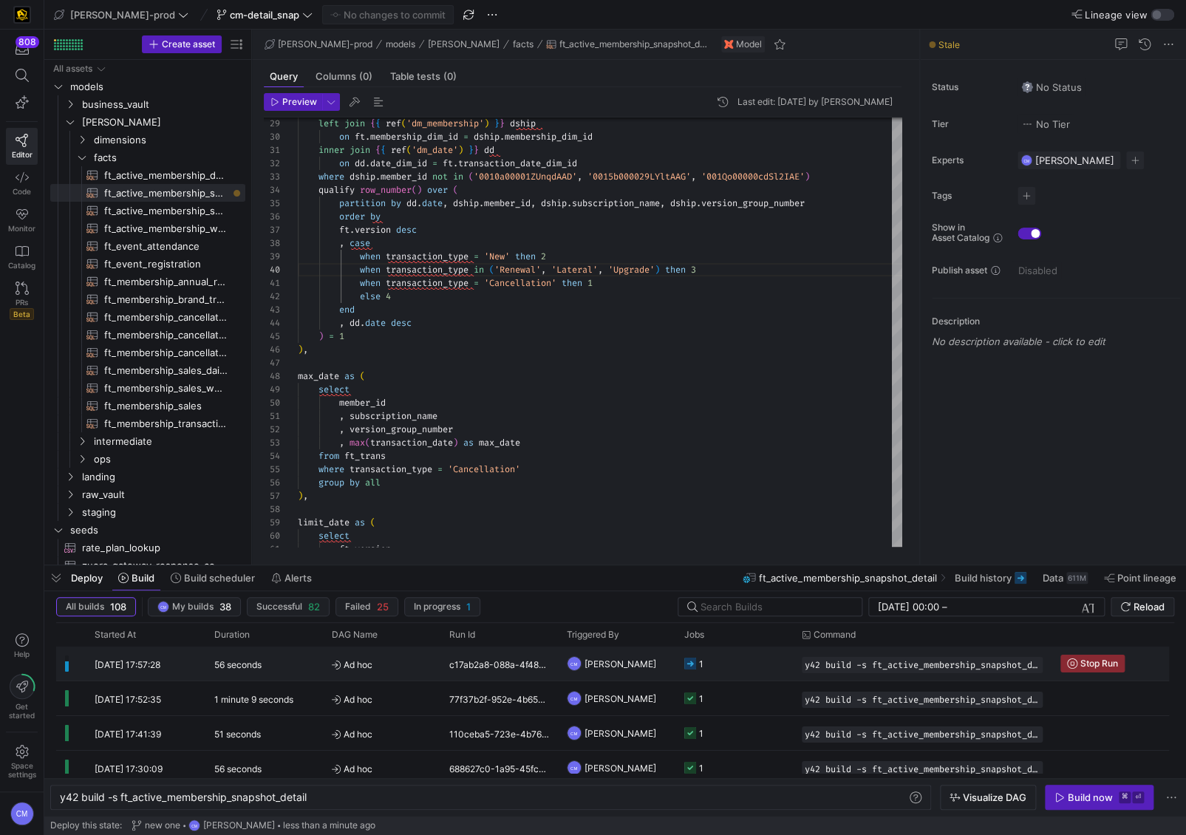
click at [746, 657] on y42-job-status-cell-renderer "1" at bounding box center [735, 664] width 100 height 33
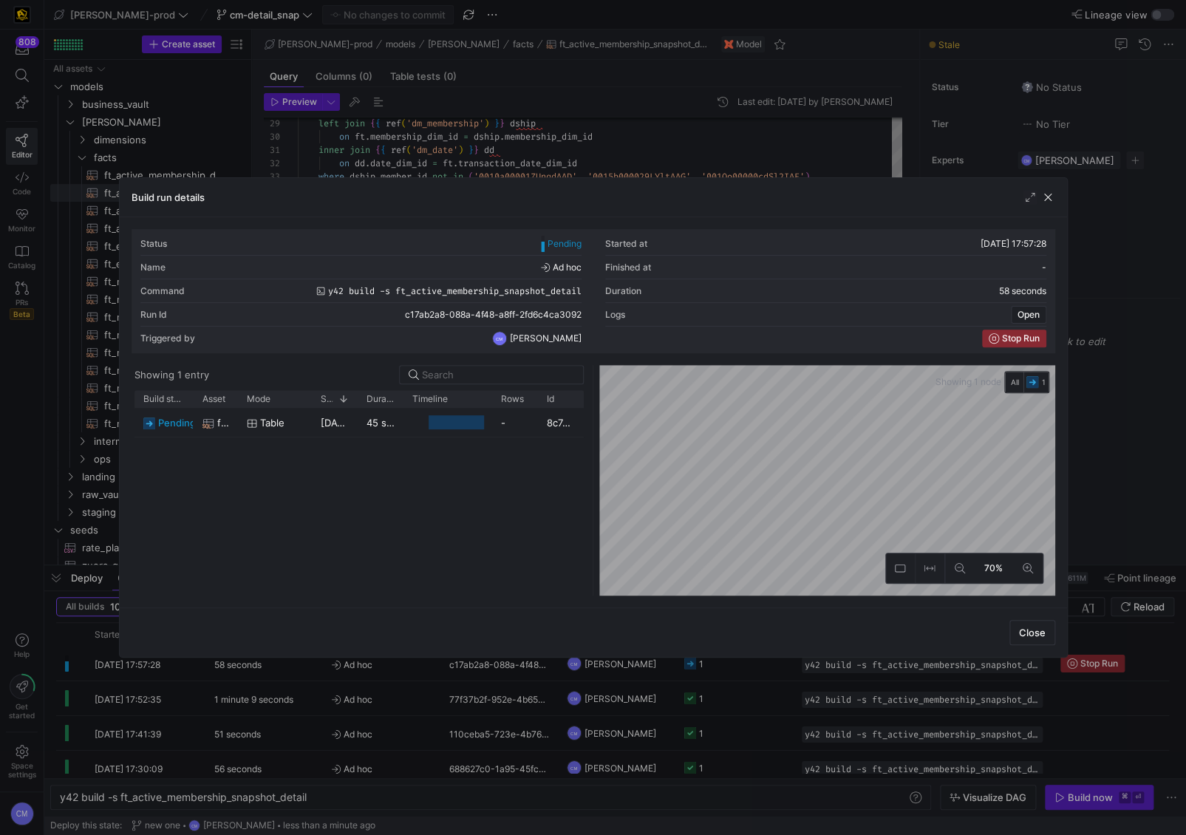
click at [746, 657] on div "Build run details Status Pending Started at 18/09/25, 17:57:28 Name Ad hoc Fini…" at bounding box center [593, 417] width 949 height 480
click at [740, 664] on div at bounding box center [593, 417] width 1186 height 835
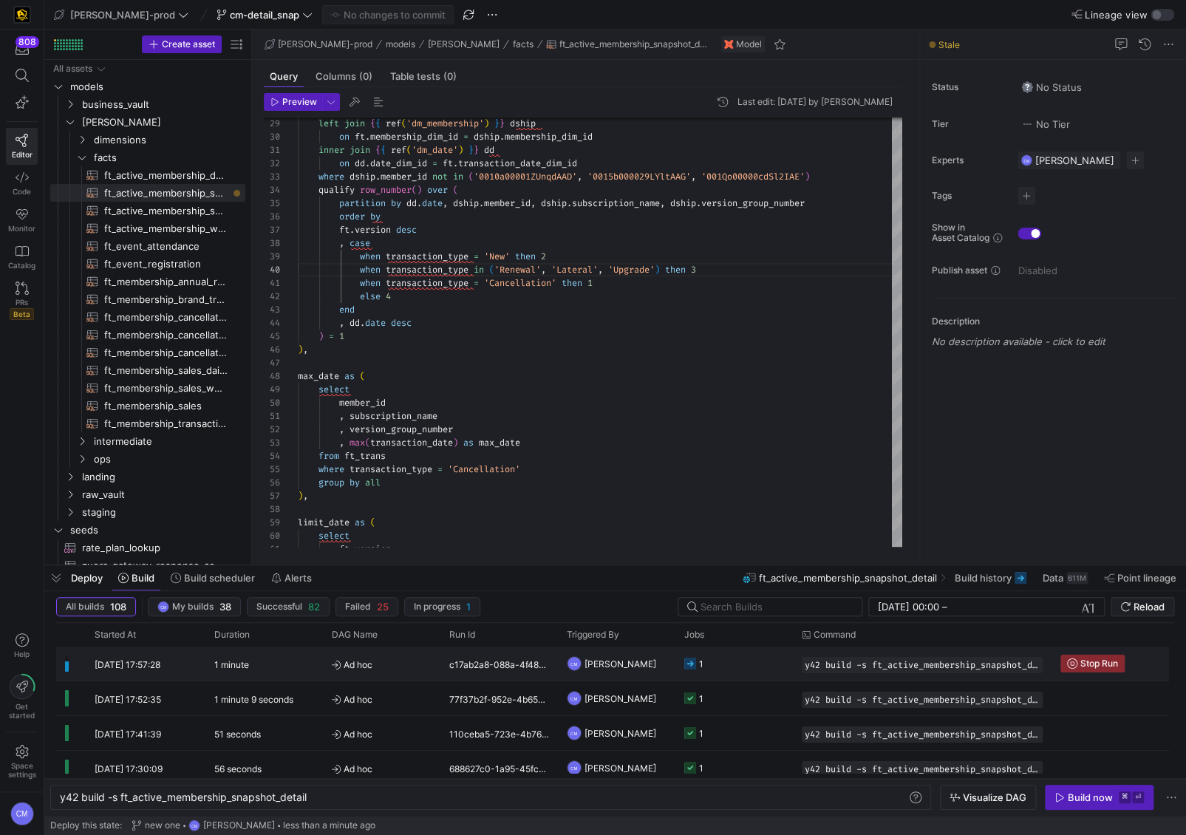
click at [739, 664] on y42-job-status-cell-renderer "1" at bounding box center [735, 664] width 100 height 33
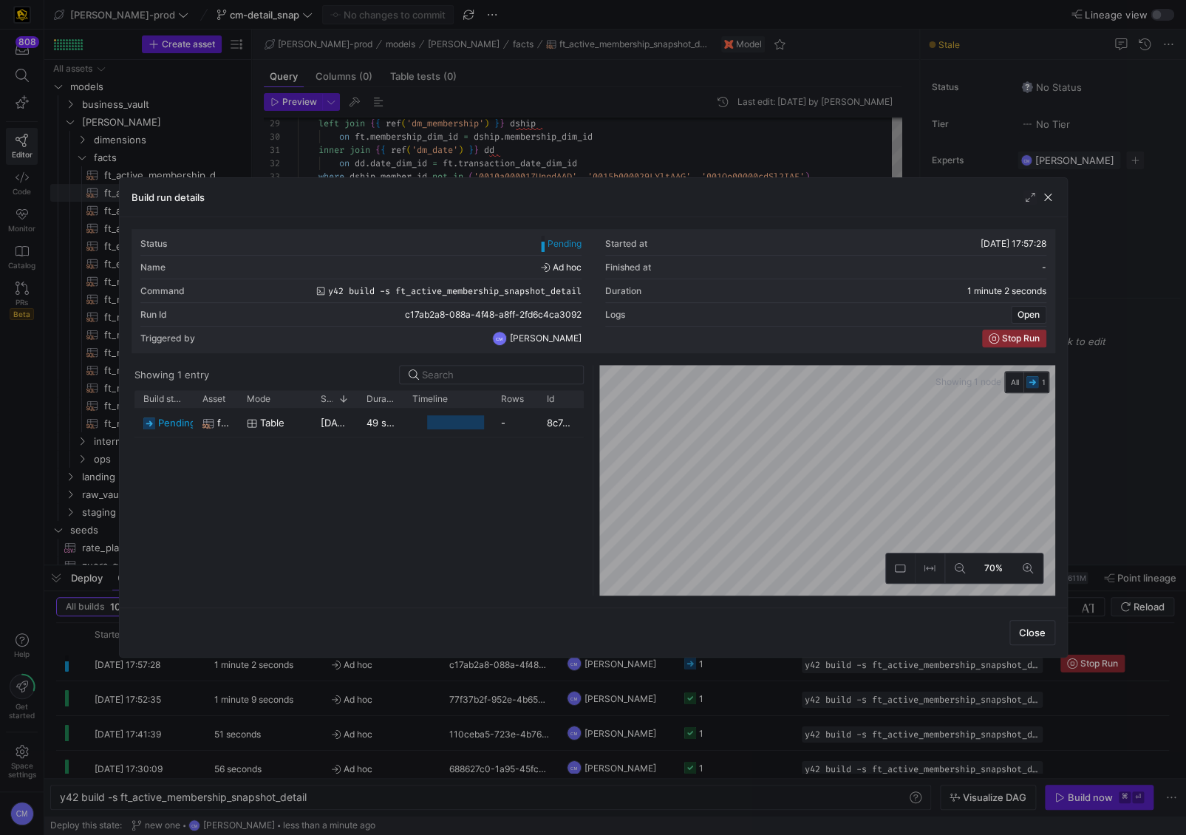
click at [738, 665] on div at bounding box center [593, 417] width 1186 height 835
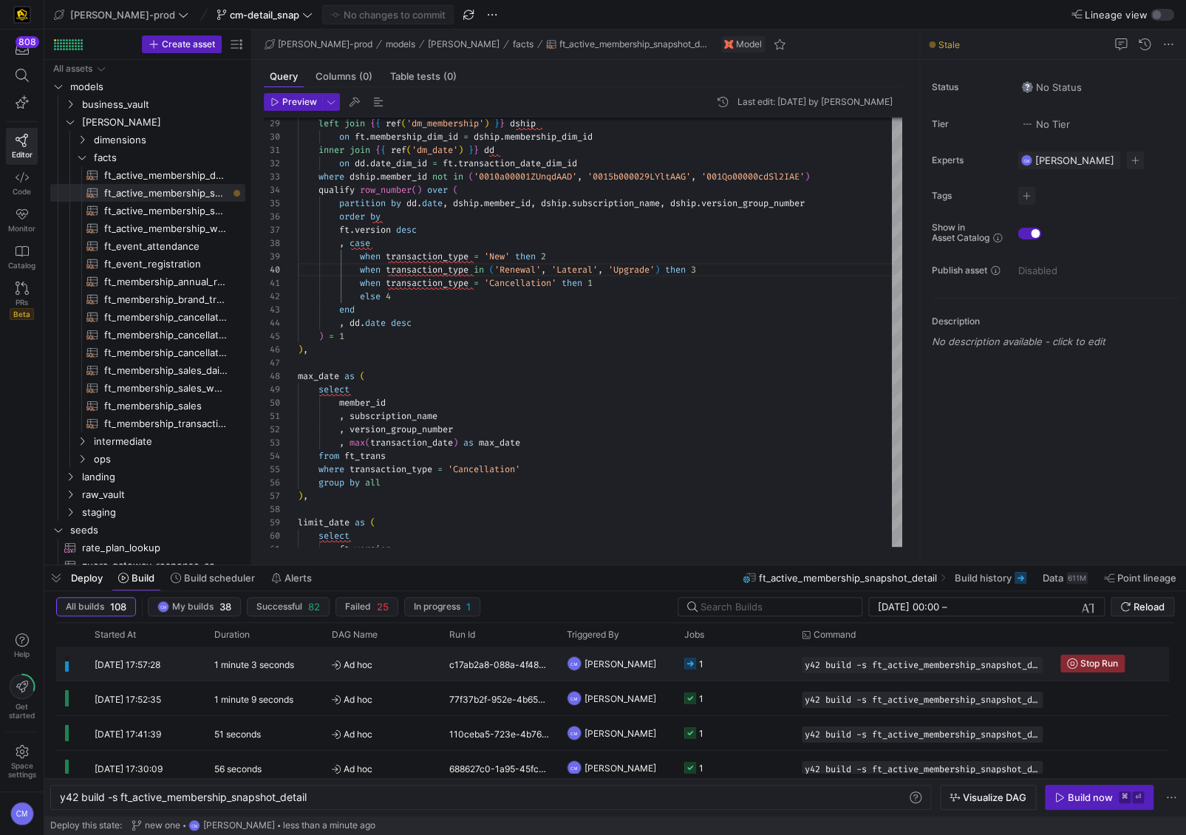
click at [738, 665] on y42-job-status-cell-renderer "1" at bounding box center [735, 664] width 100 height 33
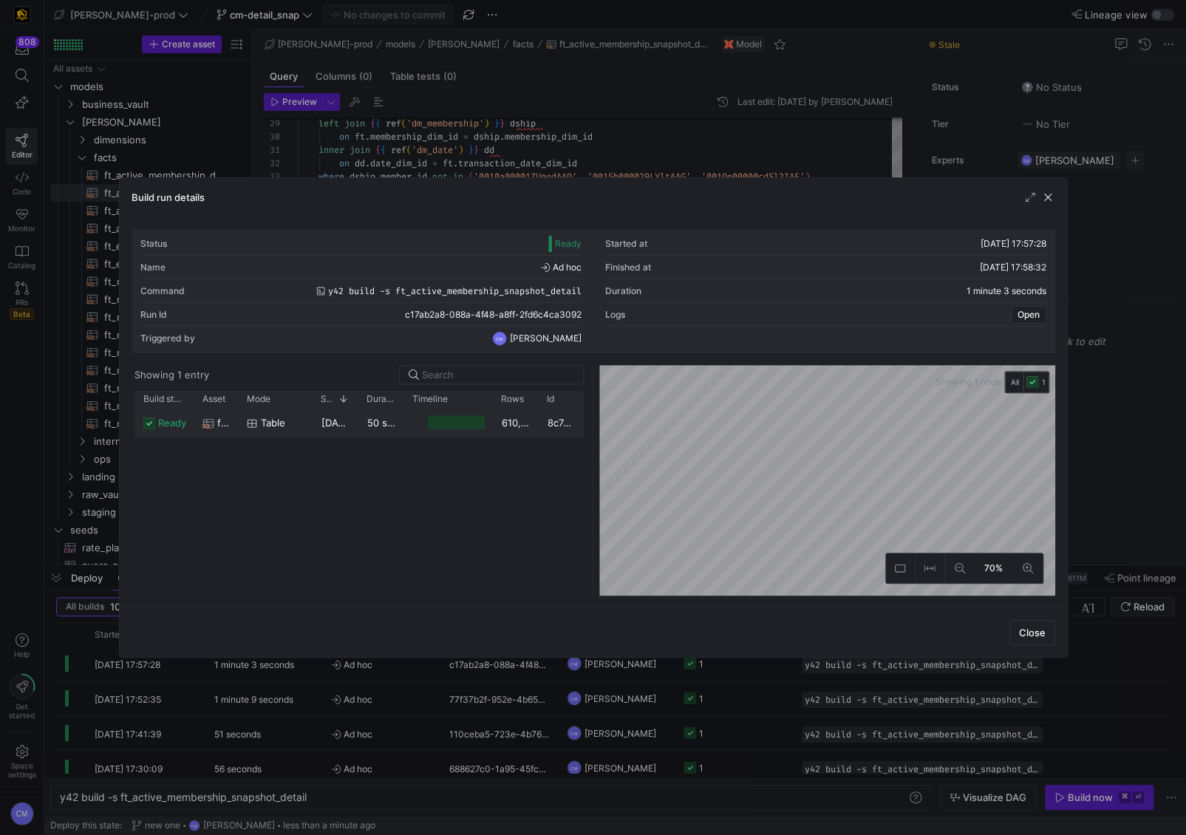
click at [517, 430] on div "610,883,445" at bounding box center [515, 422] width 46 height 29
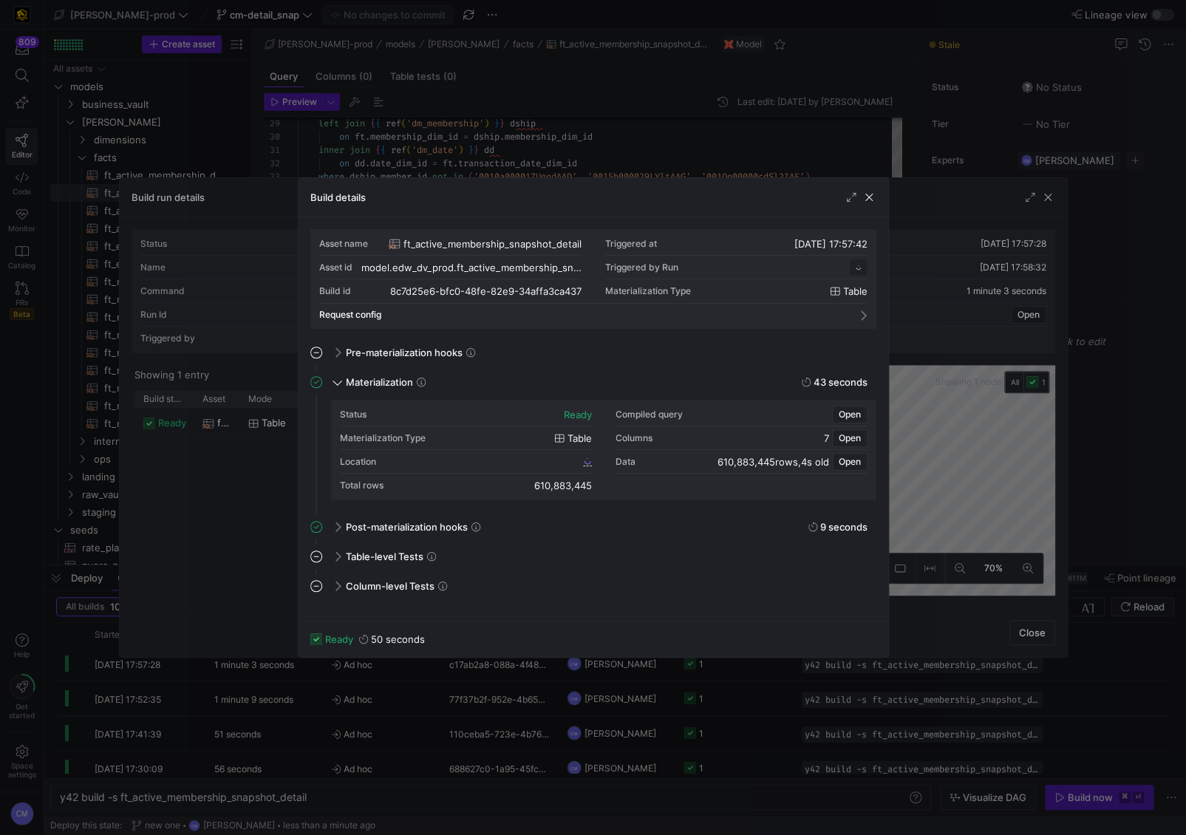
scroll to position [133, 0]
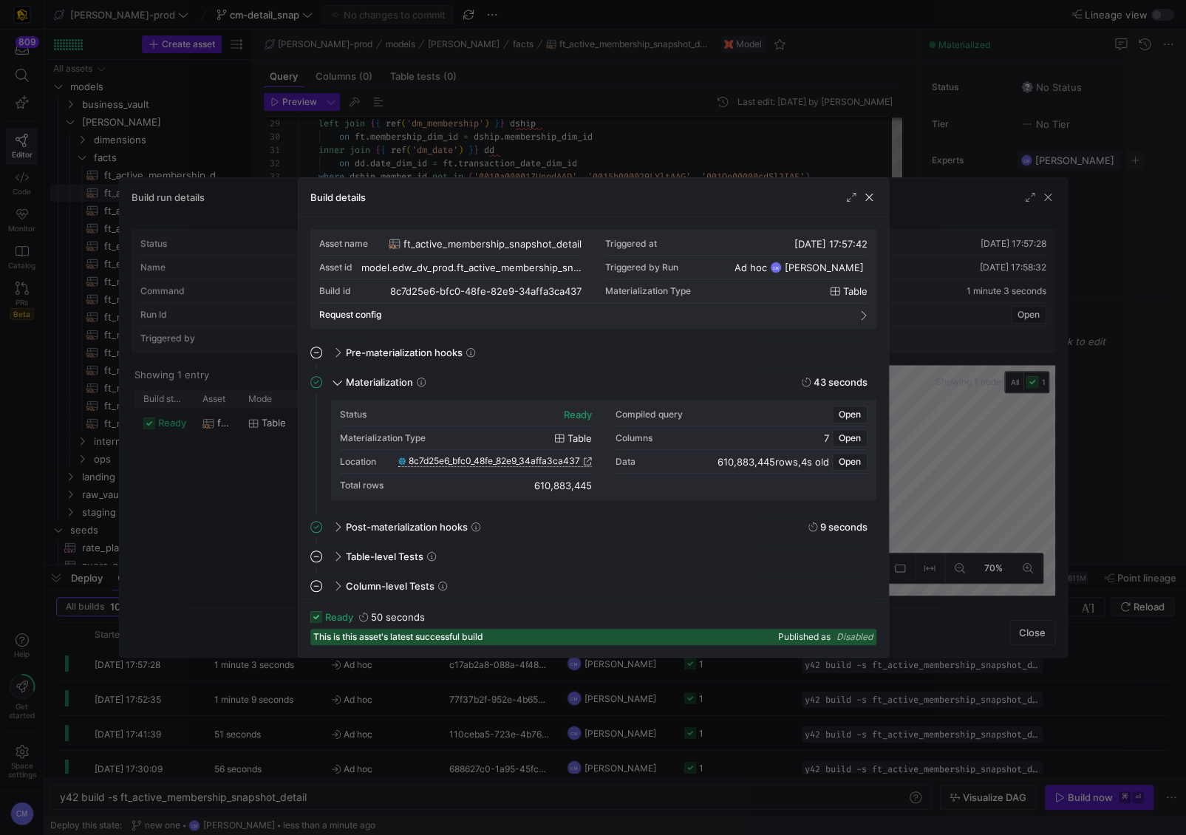
click at [551, 463] on span "8c7d25e6_bfc0_48fe_82e9_34affa3ca437" at bounding box center [495, 461] width 172 height 10
click at [741, 163] on div at bounding box center [593, 417] width 1186 height 835
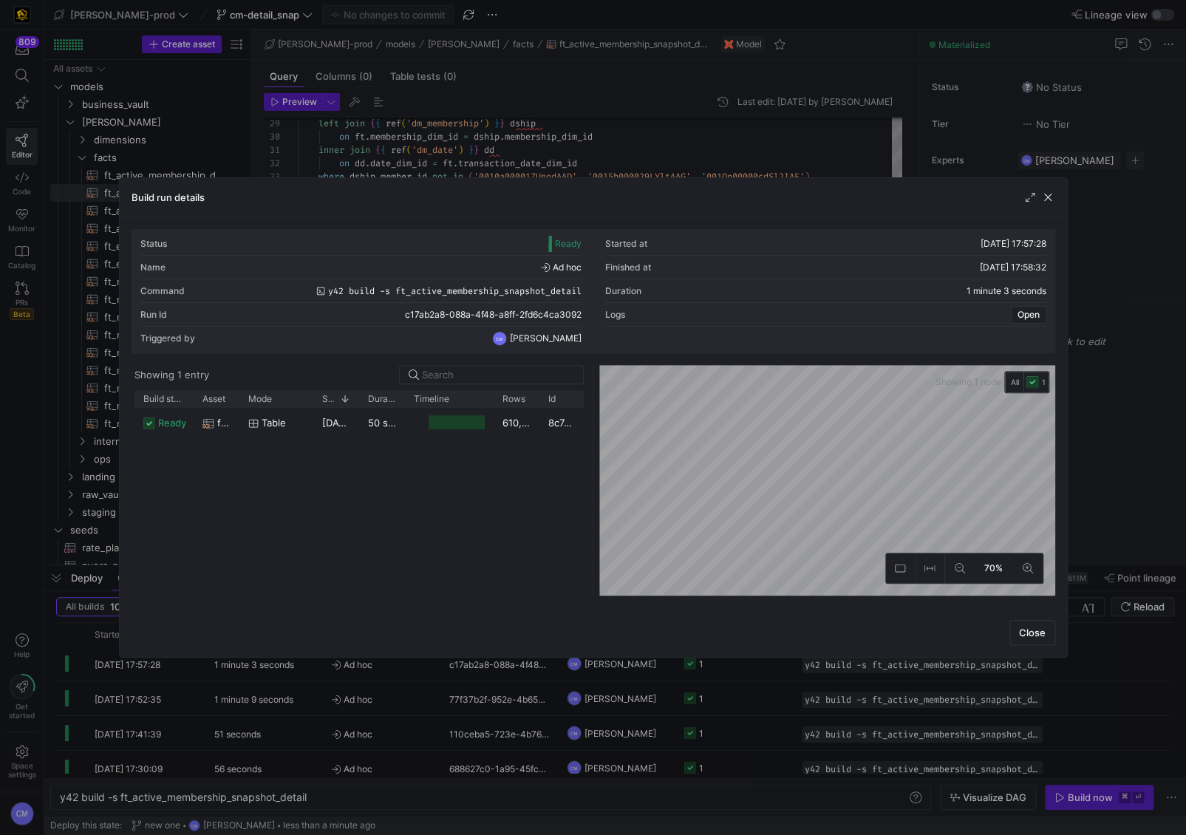
click at [741, 163] on div at bounding box center [593, 417] width 1186 height 835
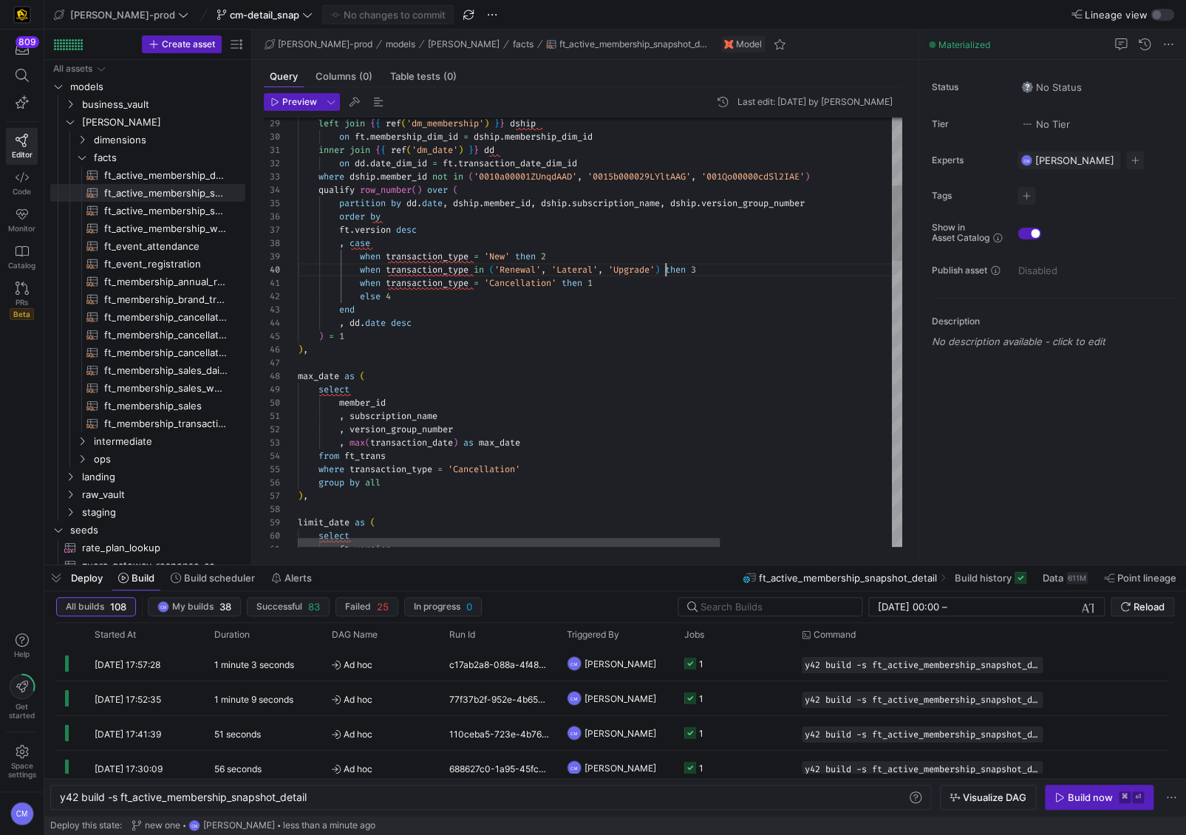
scroll to position [119, 367]
drag, startPoint x: 663, startPoint y: 266, endPoint x: 702, endPoint y: 271, distance: 38.8
click at [655, 267] on span "'Upgrade'" at bounding box center [631, 270] width 47 height 12
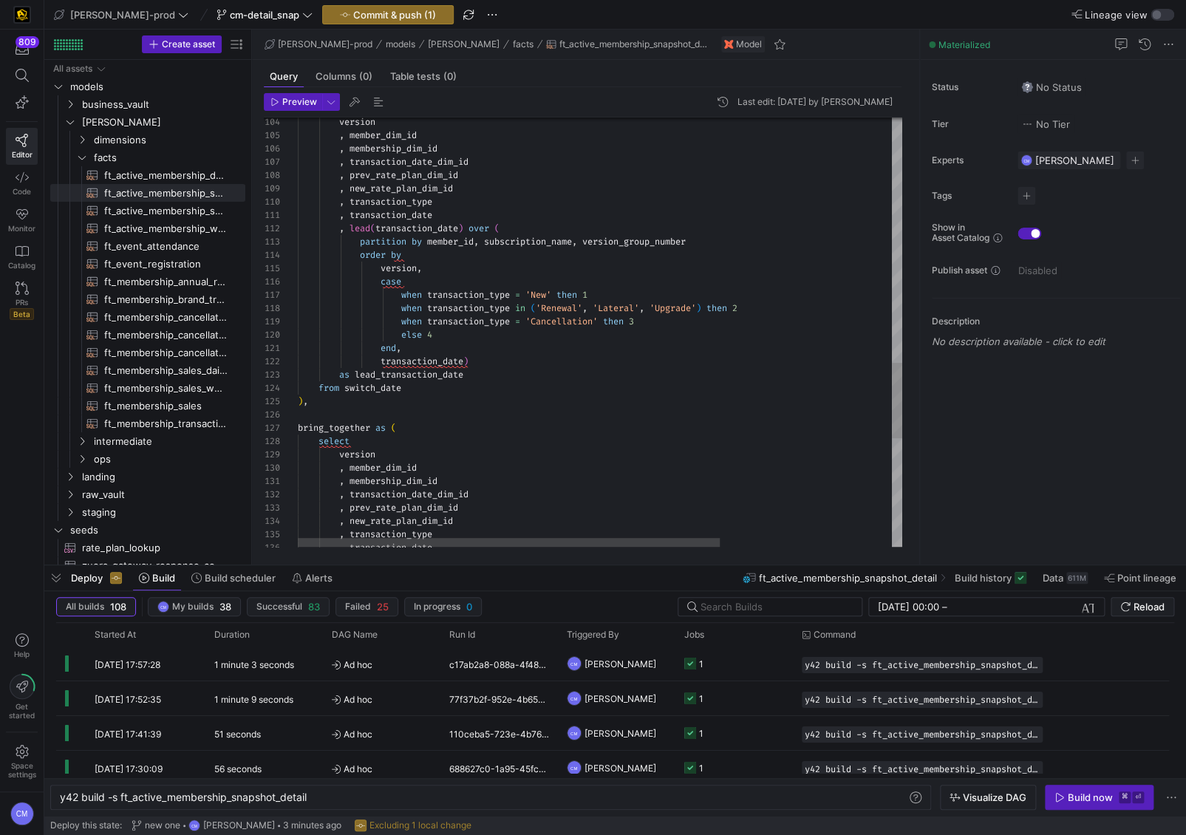
type textarea ", transaction_date , lead(transaction_date) over ( partition by member_id, subs…"
click at [398, 22] on span "button" at bounding box center [388, 15] width 130 height 18
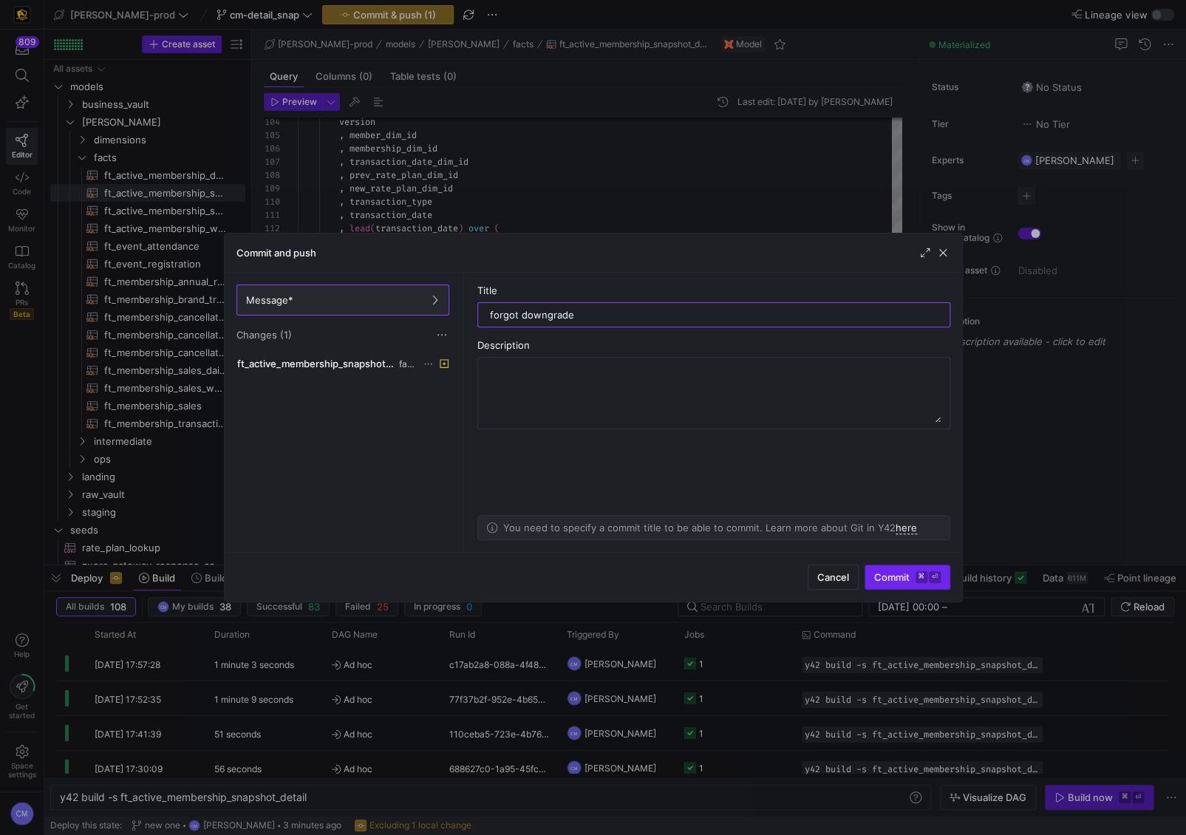
type input "forgot downgrade"
click at [891, 573] on span "Commit ⌘ ⏎" at bounding box center [908, 577] width 67 height 12
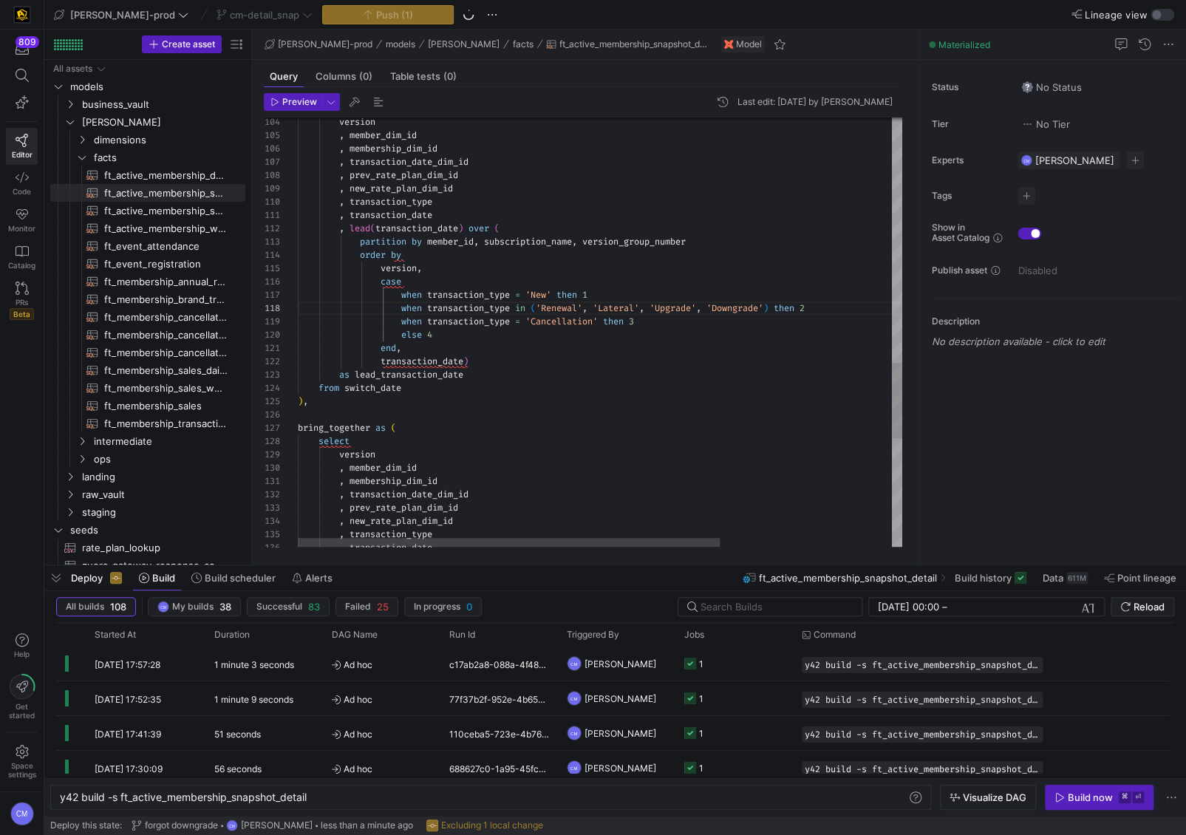
scroll to position [80, 101]
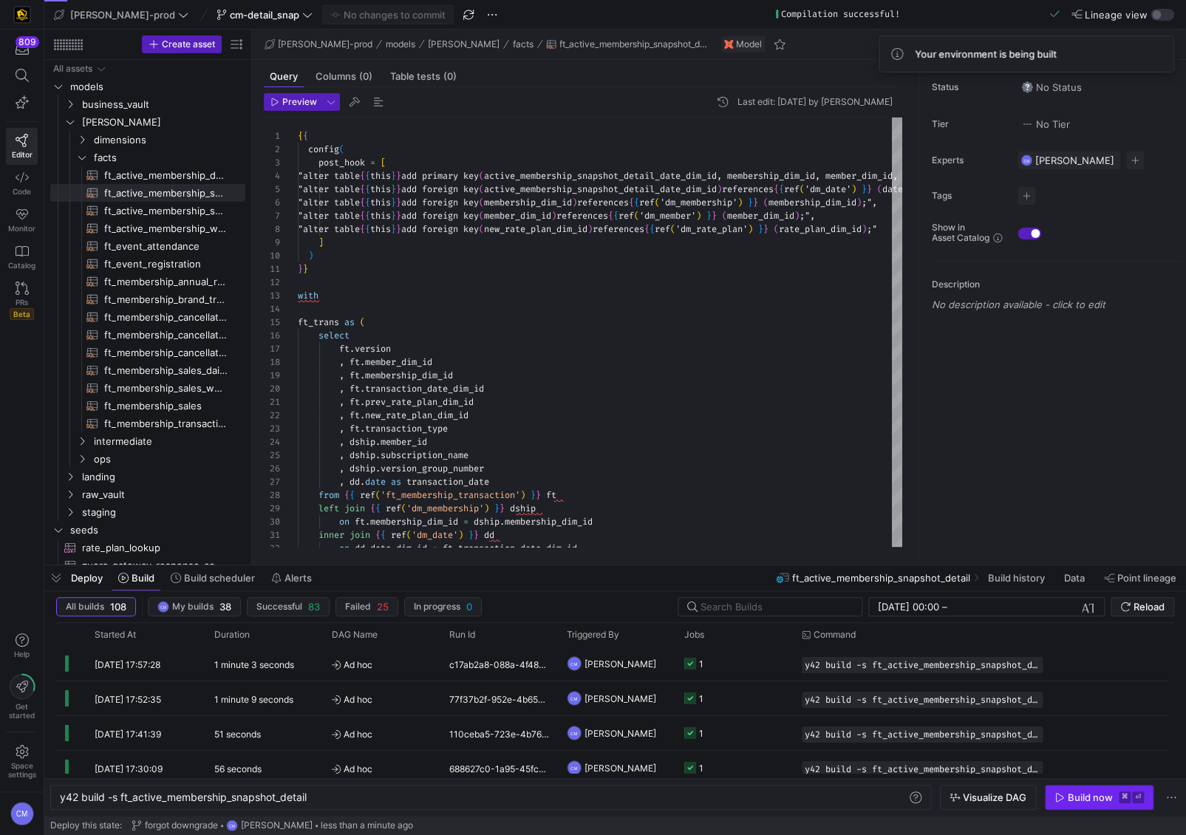
click at [1073, 797] on div "Build now" at bounding box center [1090, 798] width 45 height 12
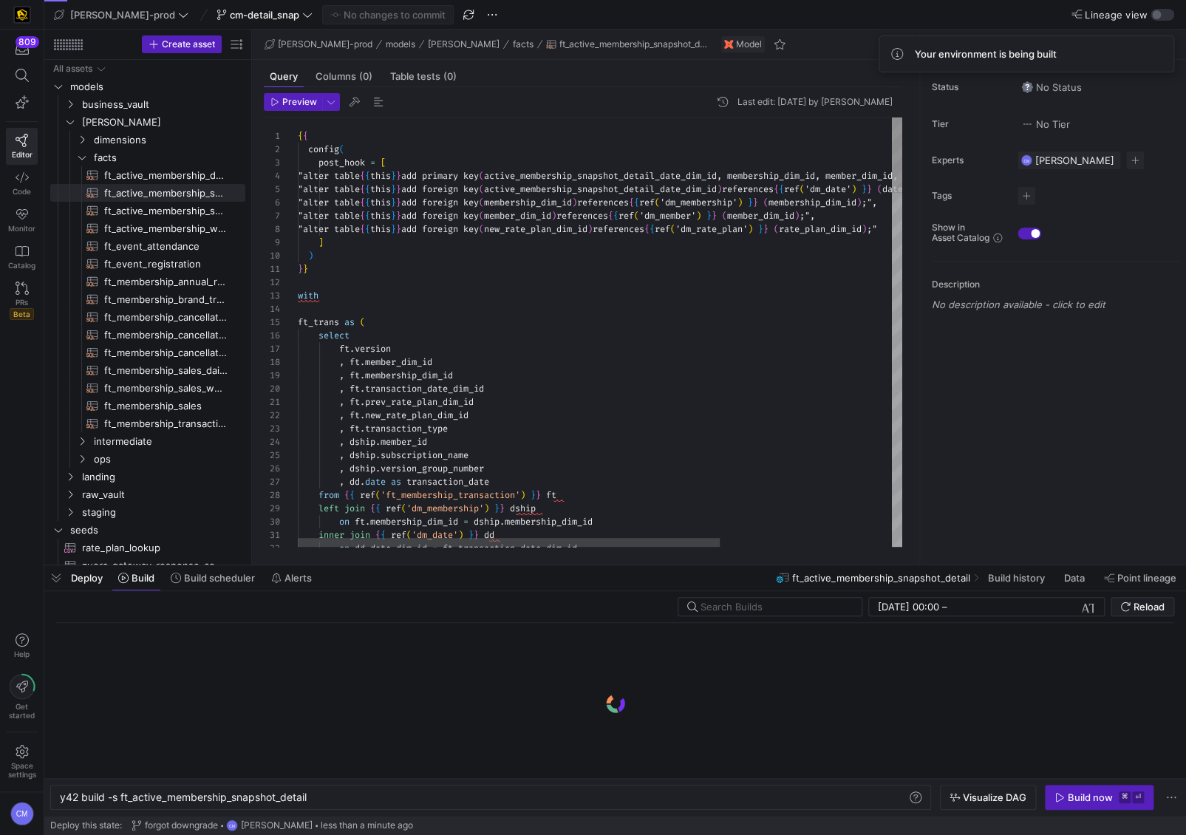
type textarea "}} with ft_trans as ( select ft.version , ft.member_dim_id , ft.membership_dim_…"
click at [169, 427] on span "ft_membership_transaction​​​​​​​​​​" at bounding box center [166, 423] width 124 height 17
type textarea "y42 build -s ft_membership_transaction"
type textarea "{{ config( post_hook = [ "alter table {{ this }} add primary key (membership_di…"
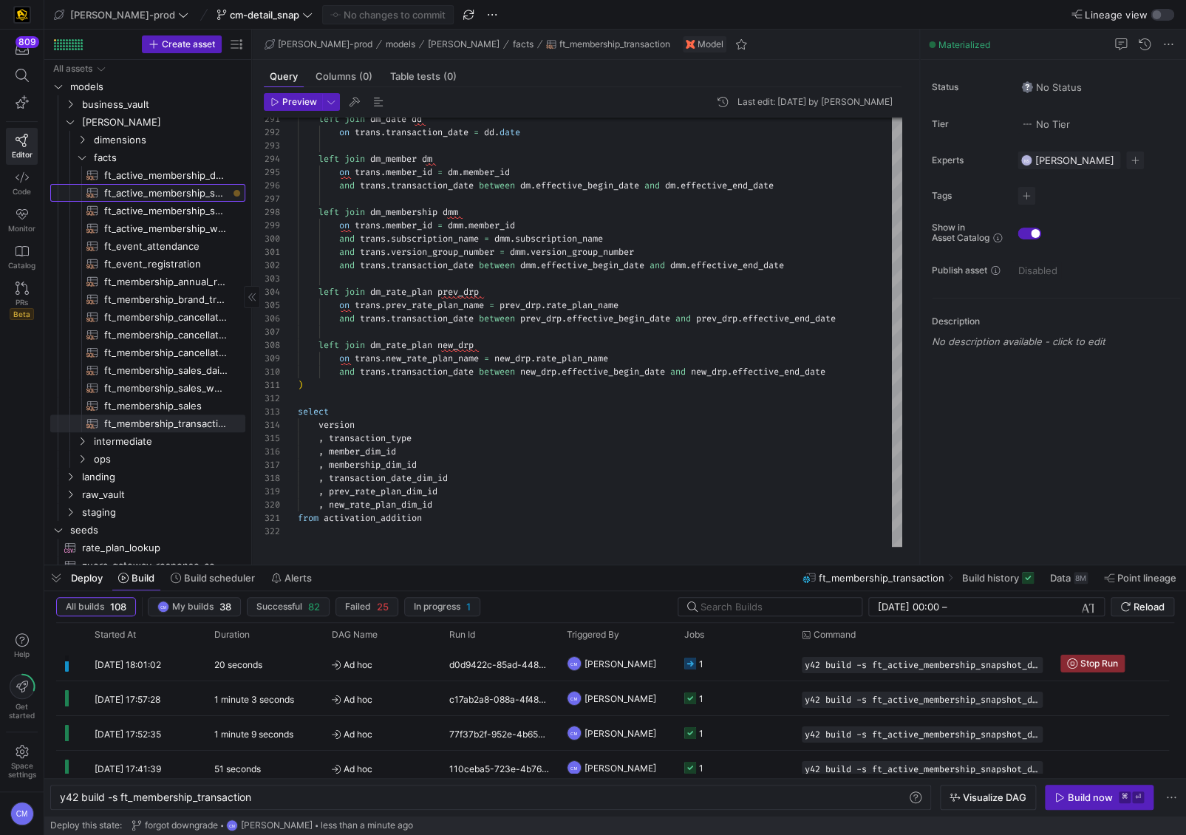
click at [174, 194] on span "ft_active_membership_snapshot_detail​​​​​​​​​​" at bounding box center [166, 193] width 124 height 17
type textarea "y42 build -s ft_active_membership_snapshot_detail"
type textarea "{{ config( post_hook = [ "alter table {{ this }} add primary key (active_member…"
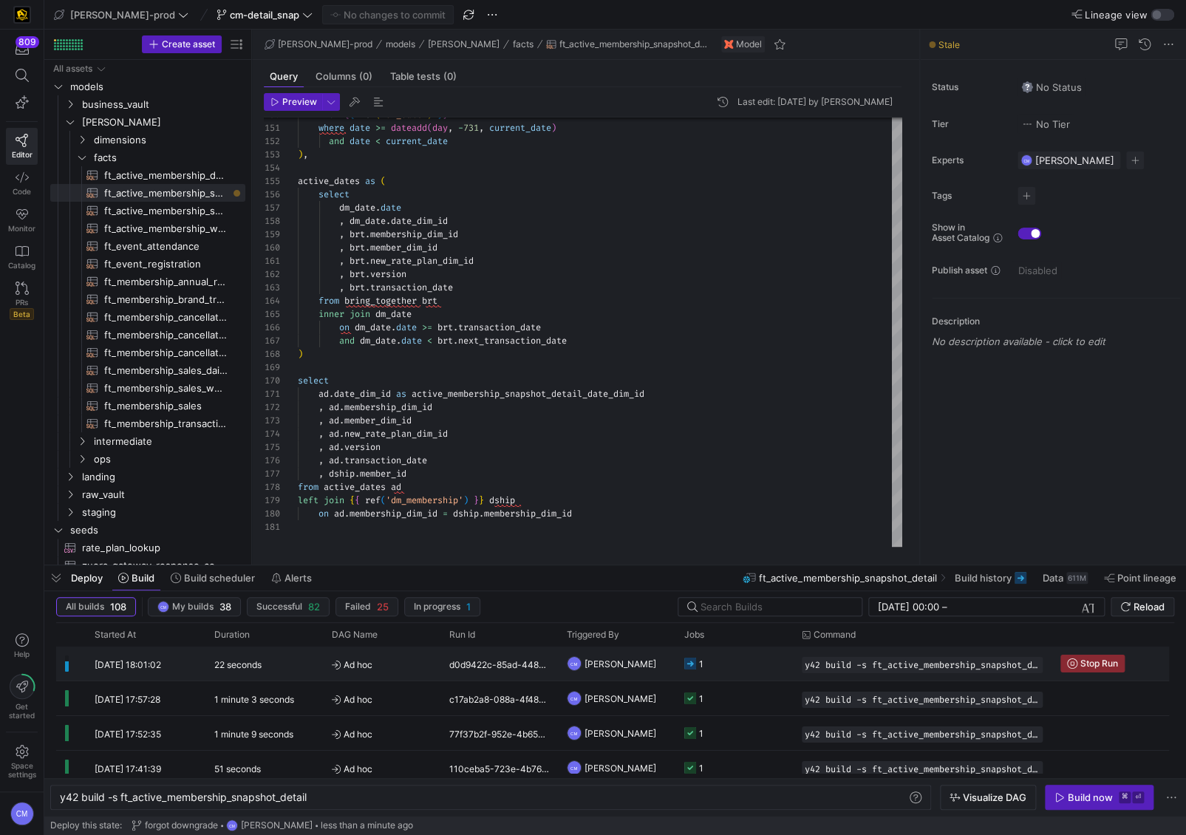
click at [744, 656] on y42-job-status-cell-renderer "1" at bounding box center [735, 664] width 100 height 33
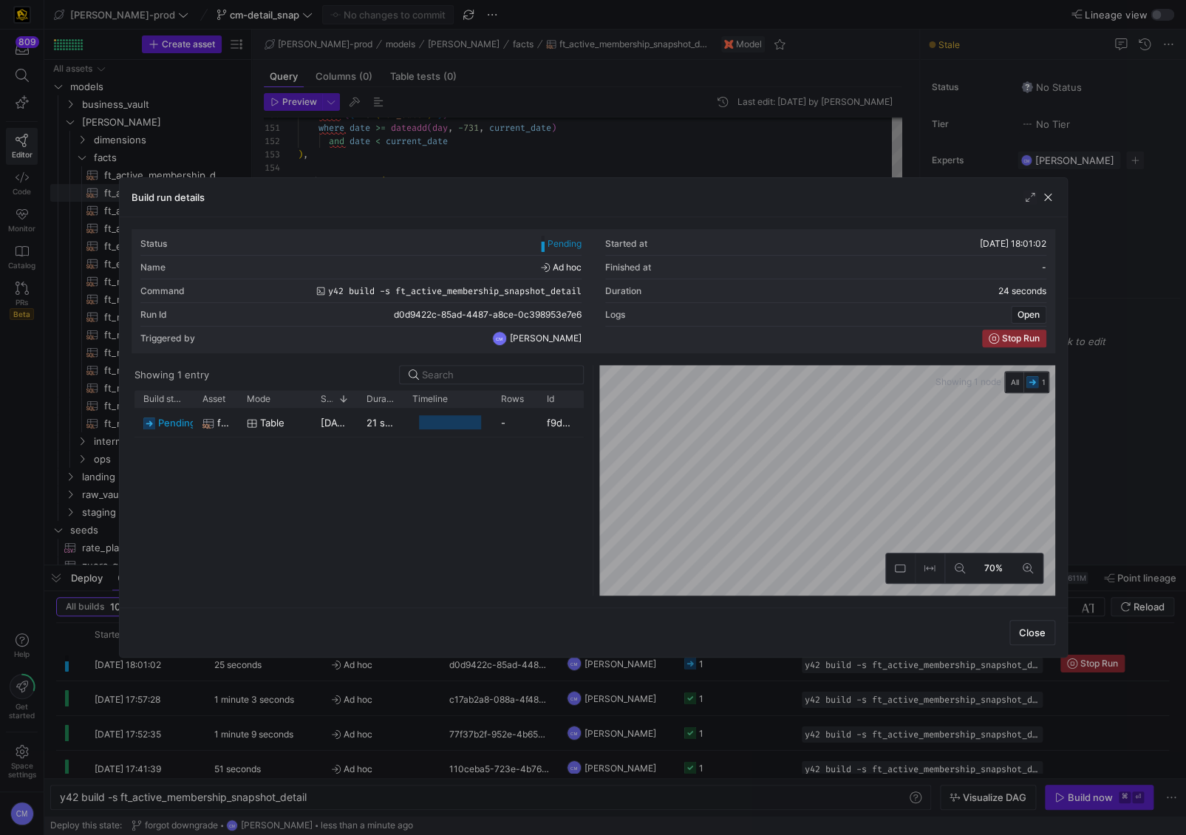
click at [726, 665] on div at bounding box center [593, 417] width 1186 height 835
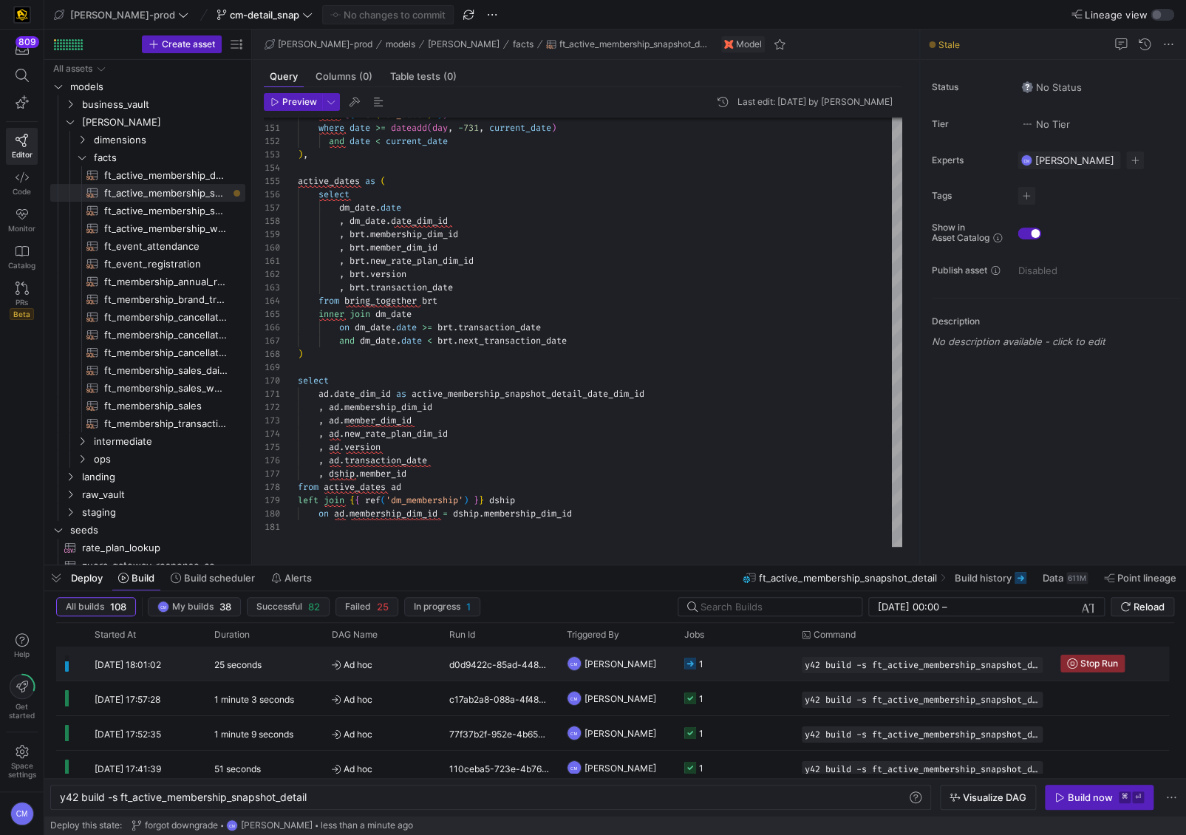
click at [726, 665] on y42-job-status-cell-renderer "1" at bounding box center [735, 664] width 100 height 33
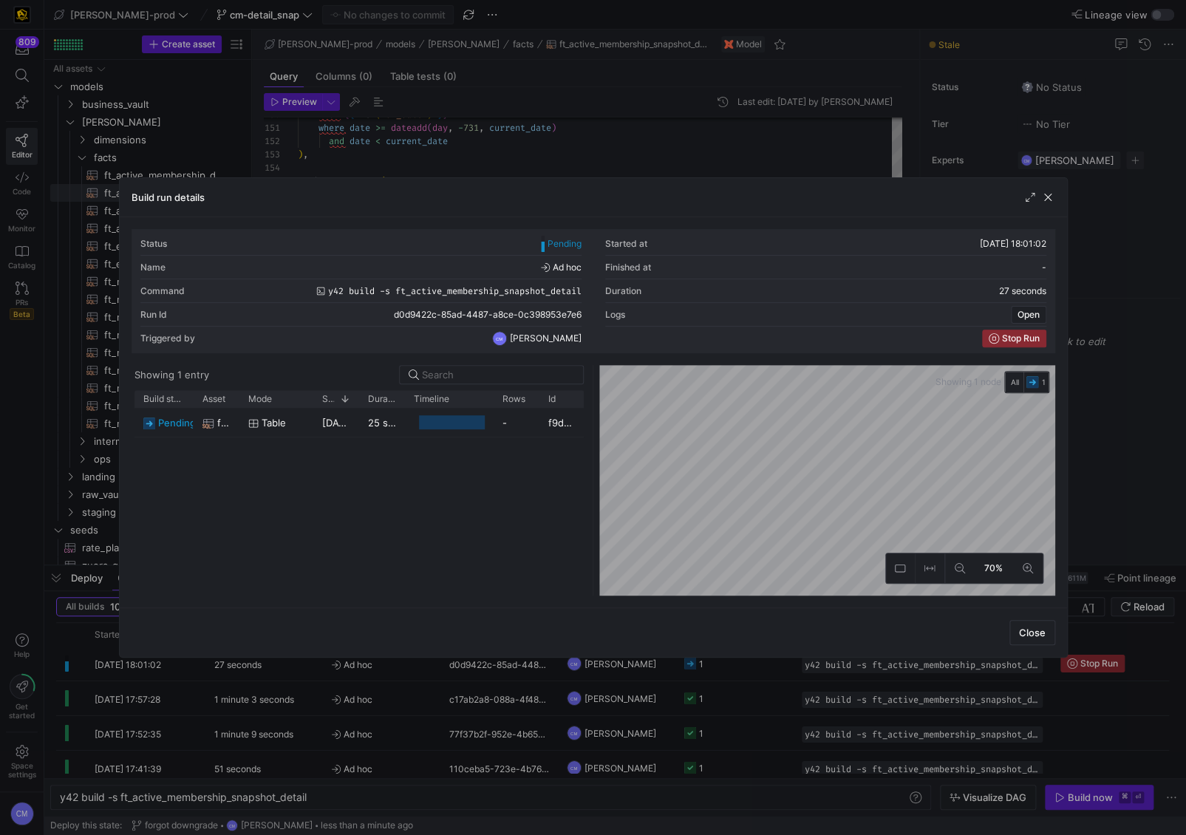
click at [726, 665] on div at bounding box center [593, 417] width 1186 height 835
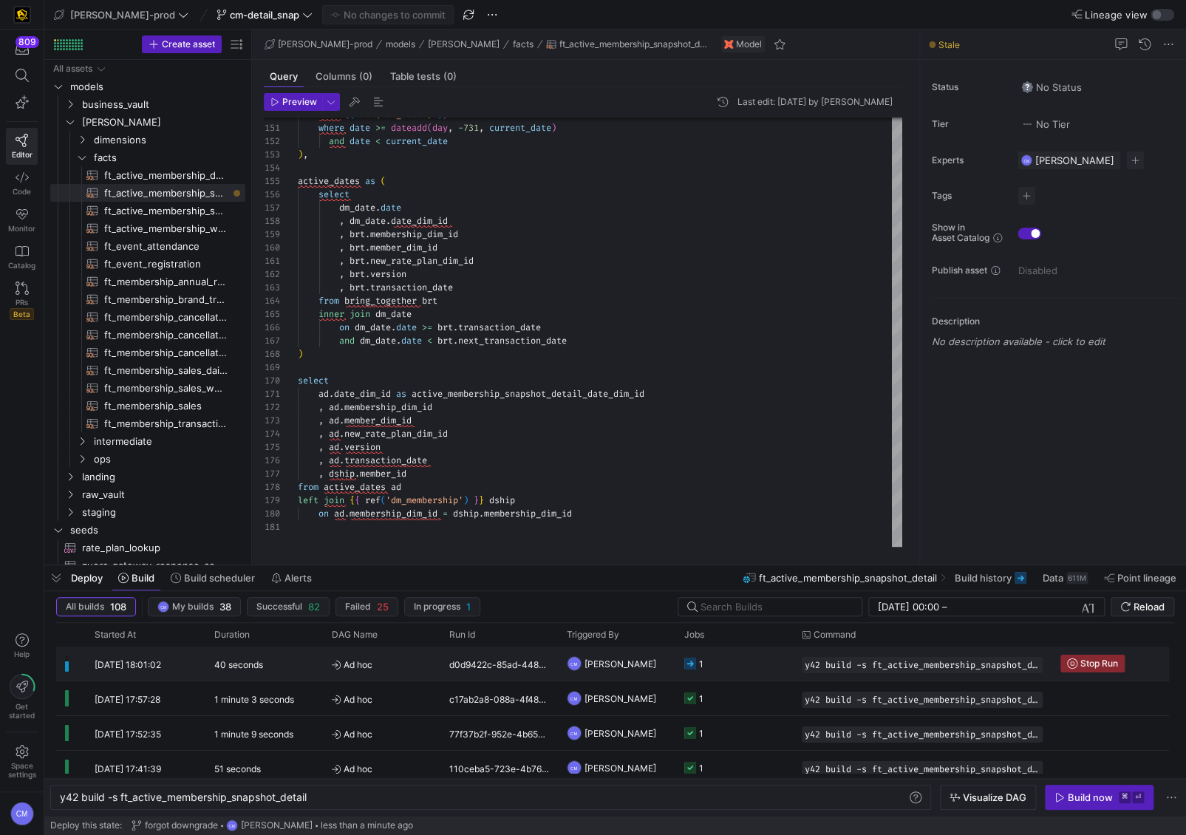
click at [739, 664] on y42-job-status-cell-renderer "1" at bounding box center [735, 664] width 100 height 33
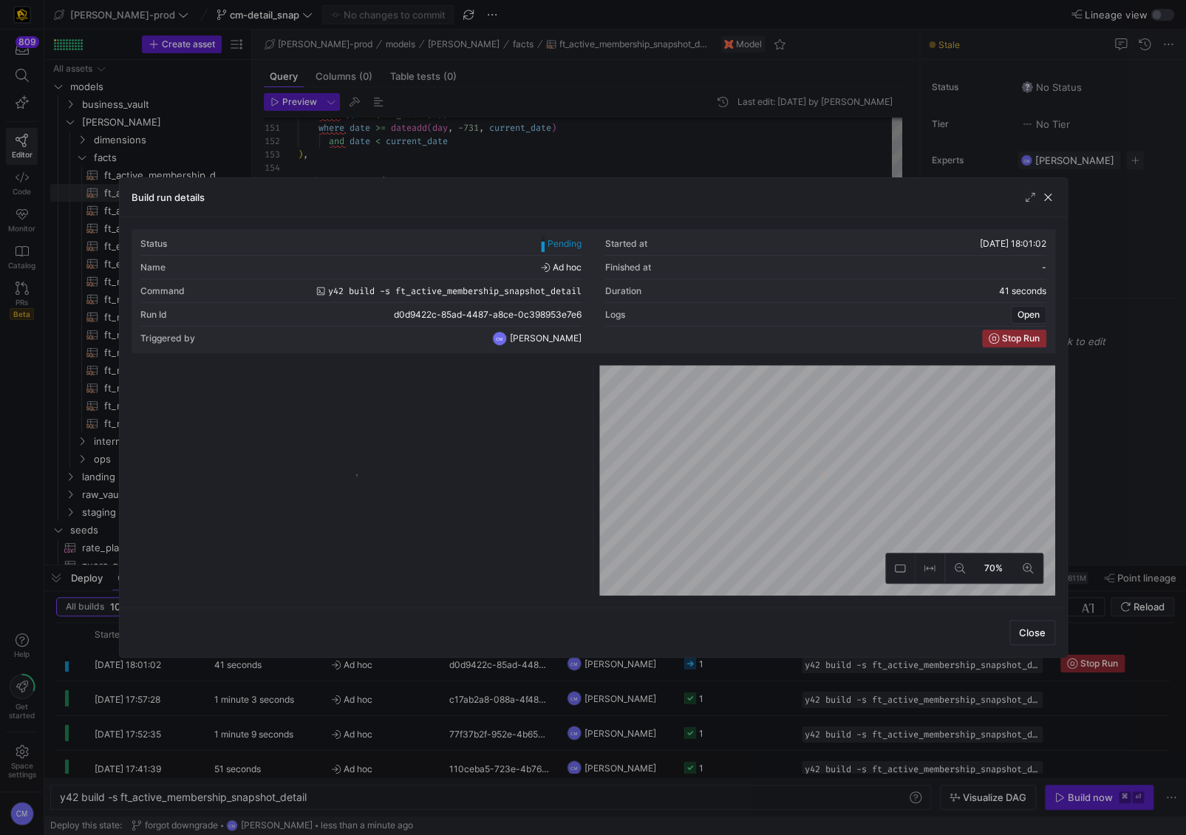
click at [735, 671] on div at bounding box center [593, 417] width 1186 height 835
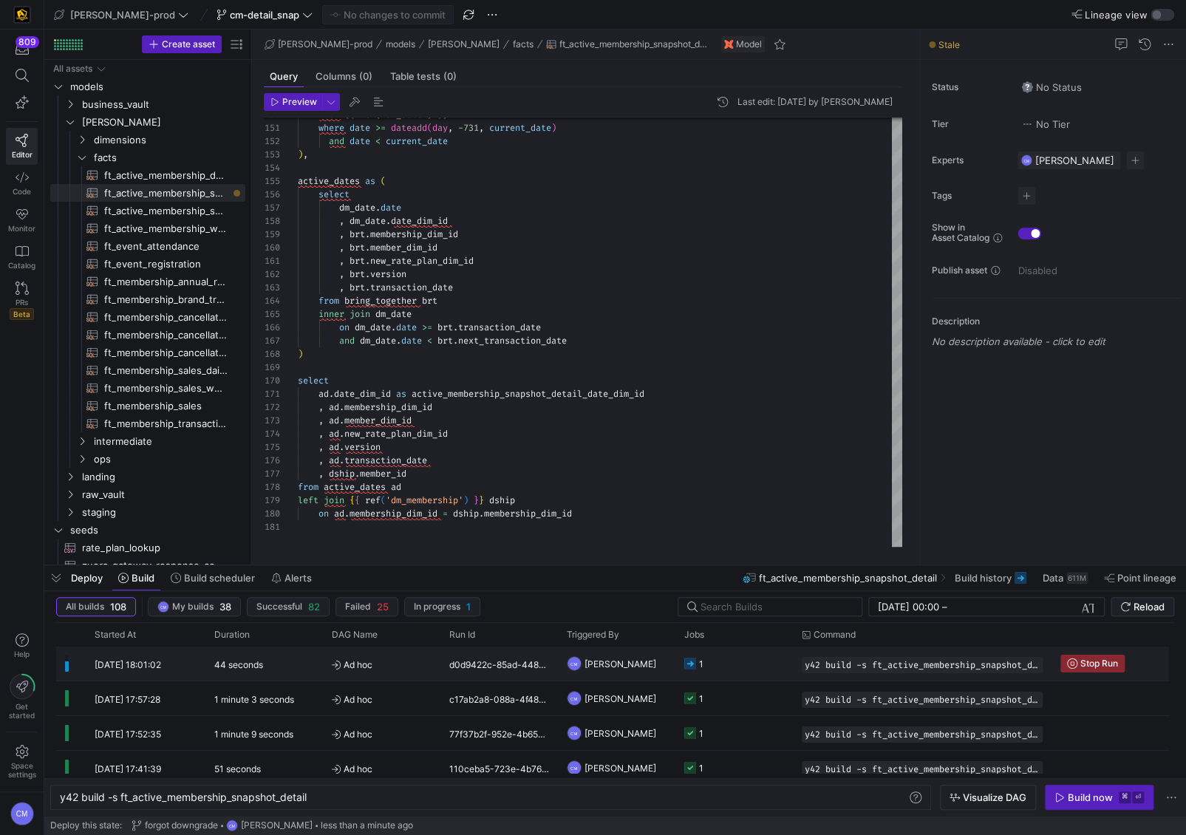
click at [735, 671] on y42-job-status-cell-renderer "1" at bounding box center [735, 664] width 100 height 33
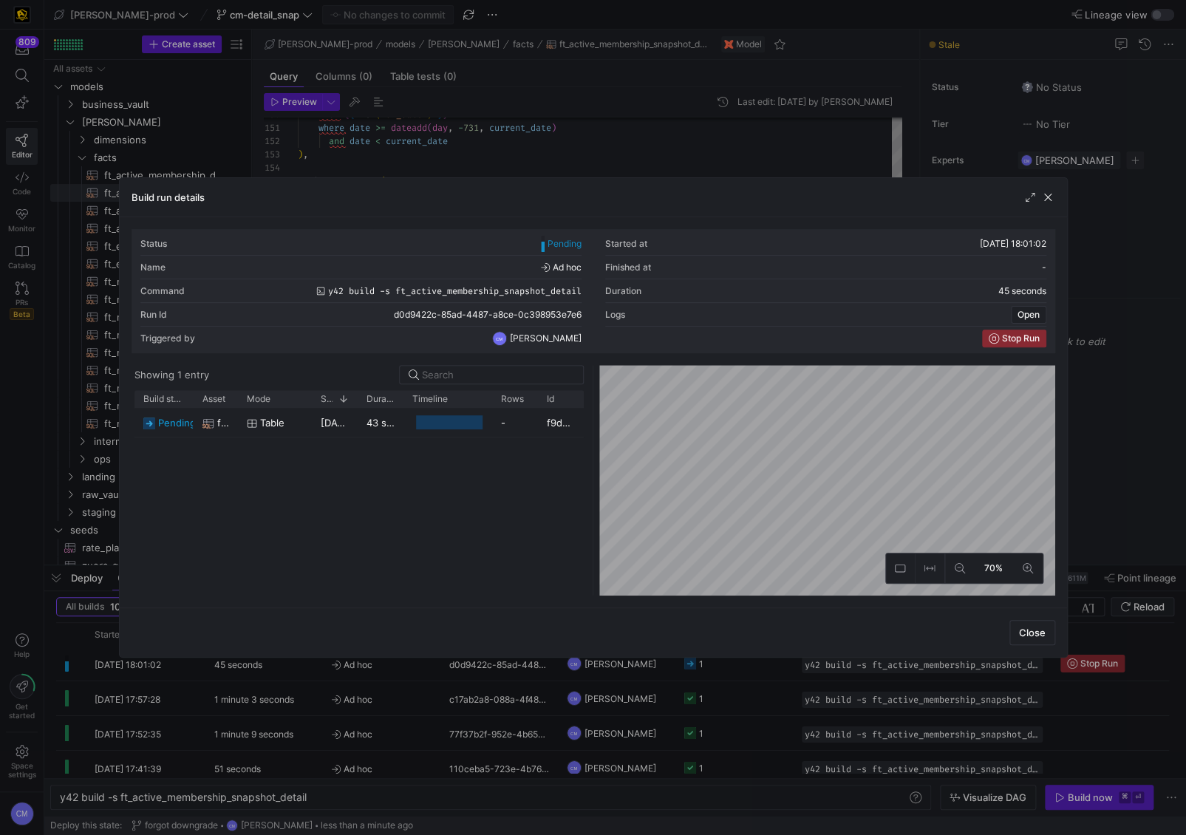
click at [735, 671] on div at bounding box center [593, 417] width 1186 height 835
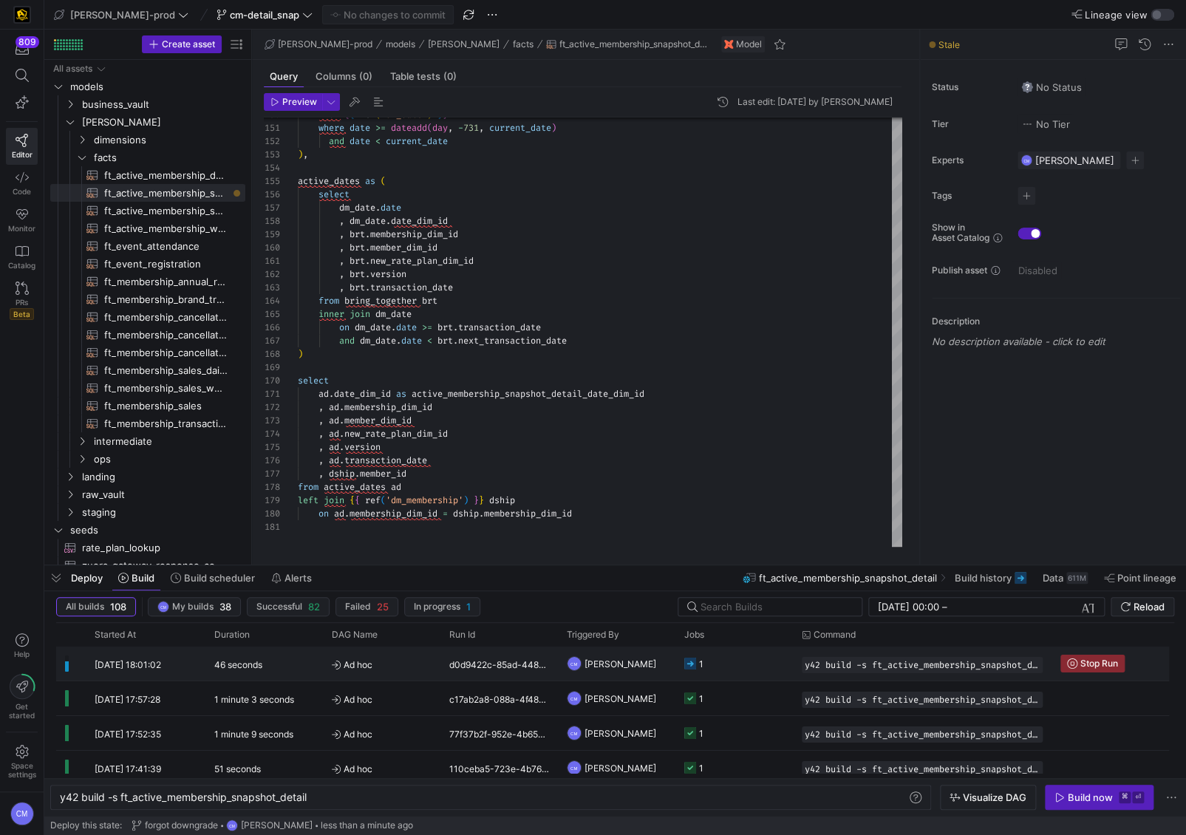
click at [735, 671] on y42-job-status-cell-renderer "1" at bounding box center [735, 664] width 100 height 33
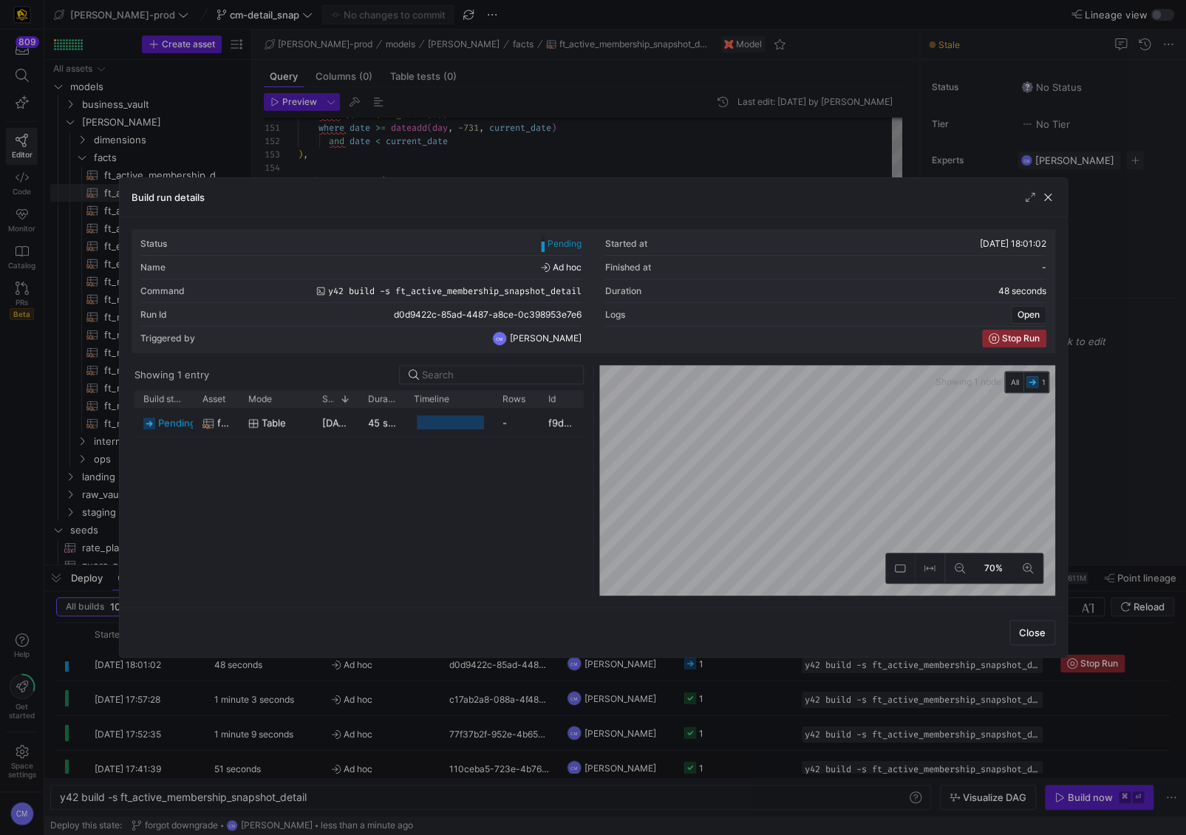
click at [735, 671] on div at bounding box center [593, 417] width 1186 height 835
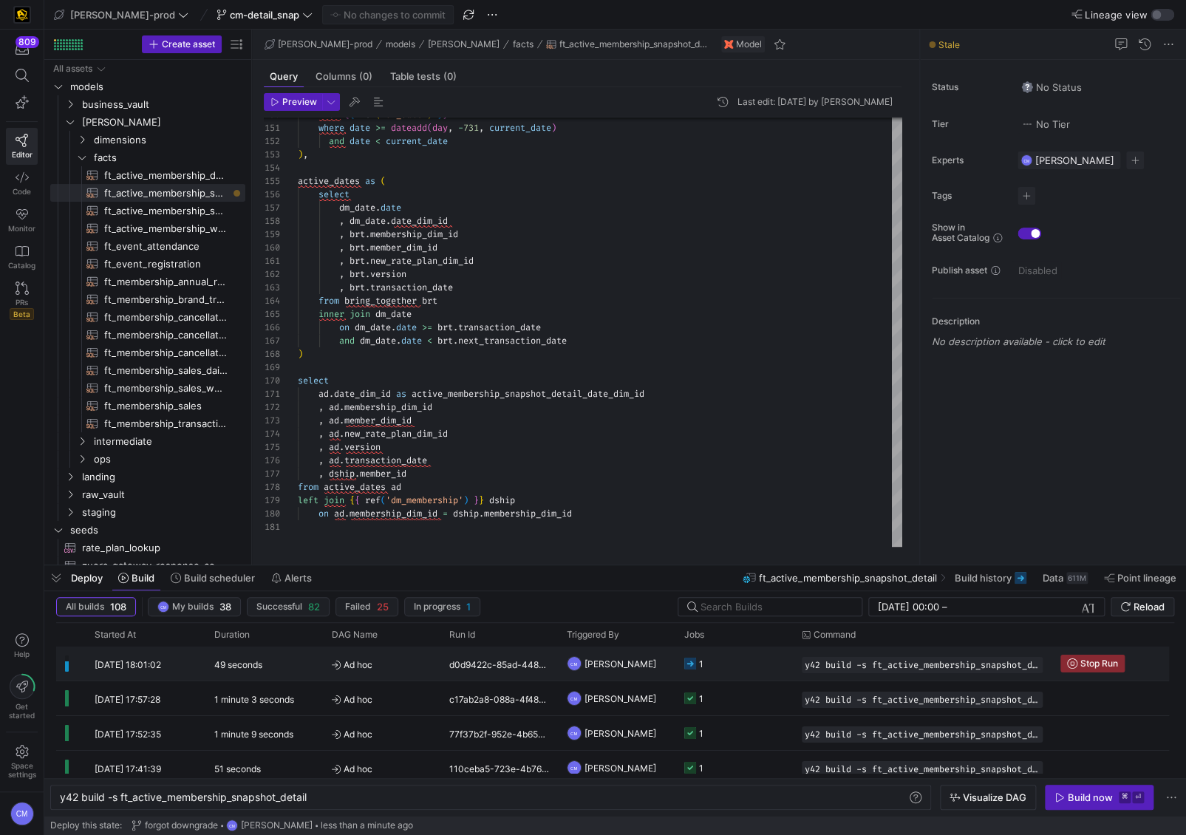
click at [735, 671] on y42-job-status-cell-renderer "1" at bounding box center [735, 664] width 100 height 33
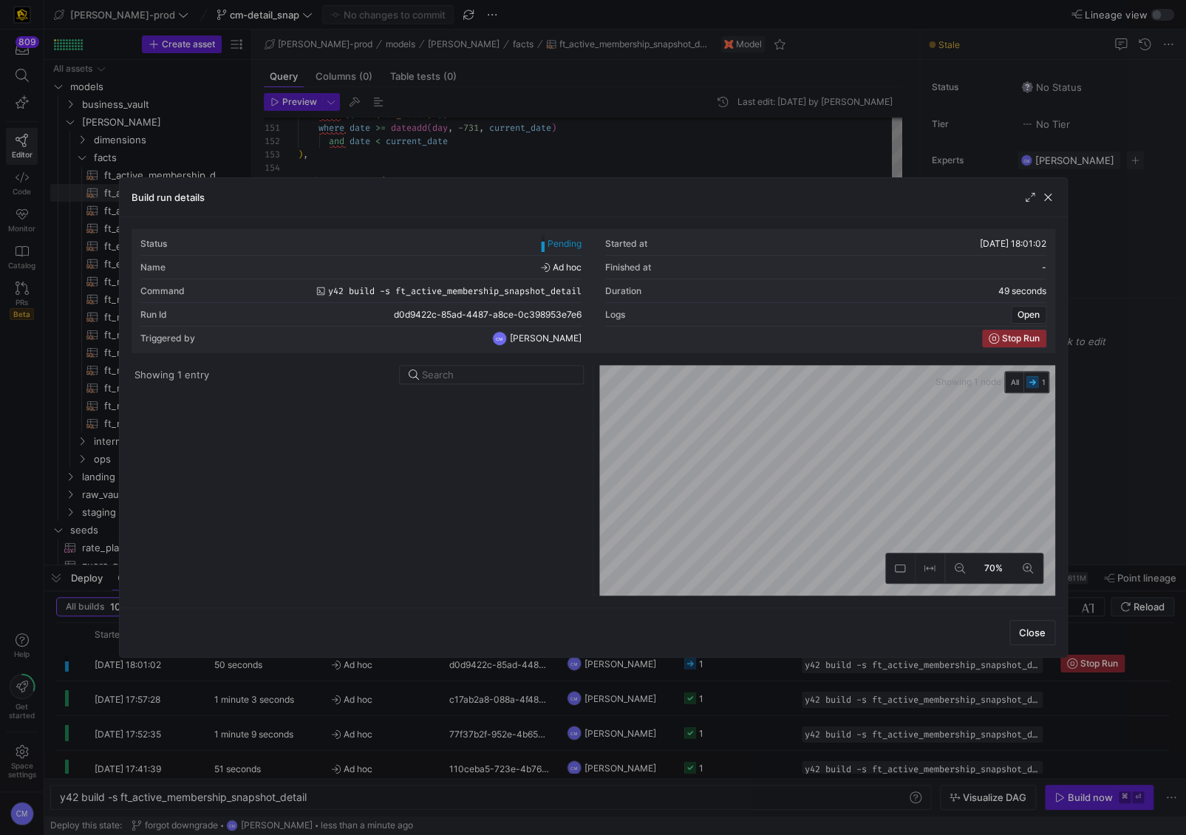
click at [735, 671] on div at bounding box center [593, 417] width 1186 height 835
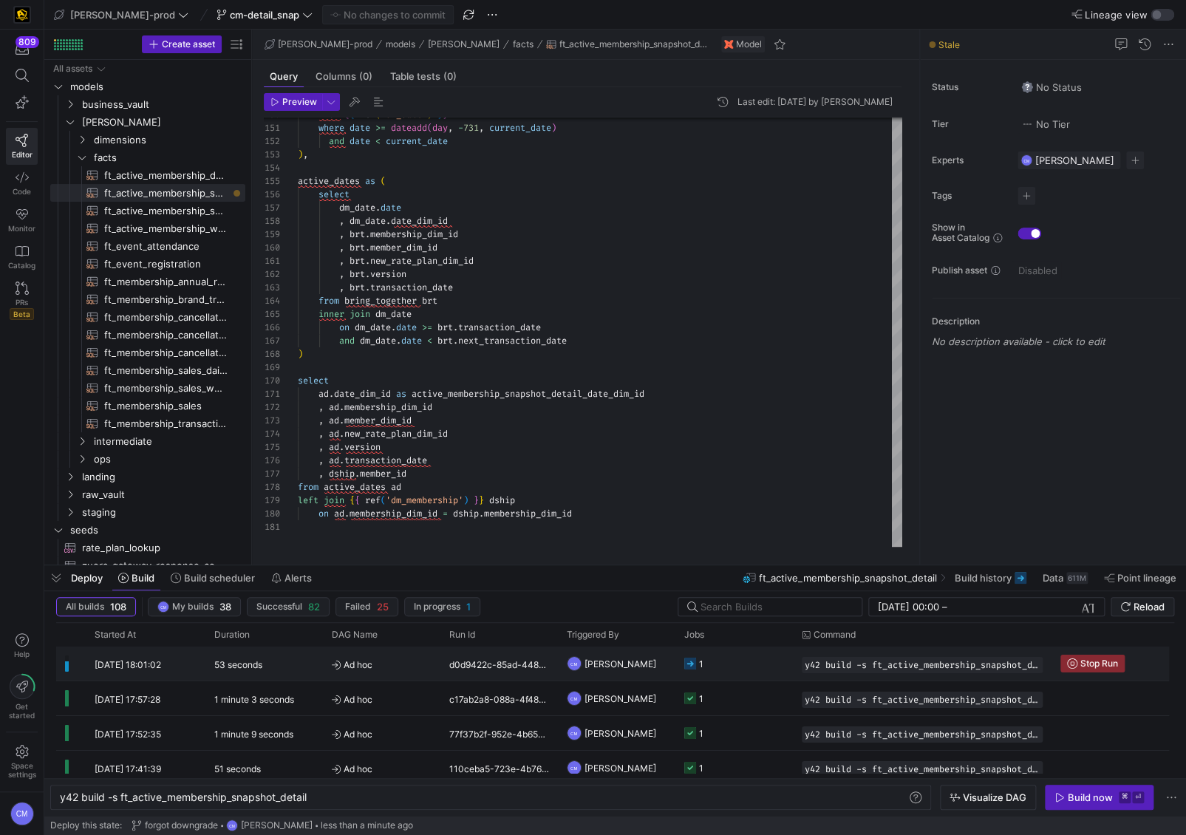
click at [735, 671] on y42-job-status-cell-renderer "1" at bounding box center [735, 664] width 100 height 33
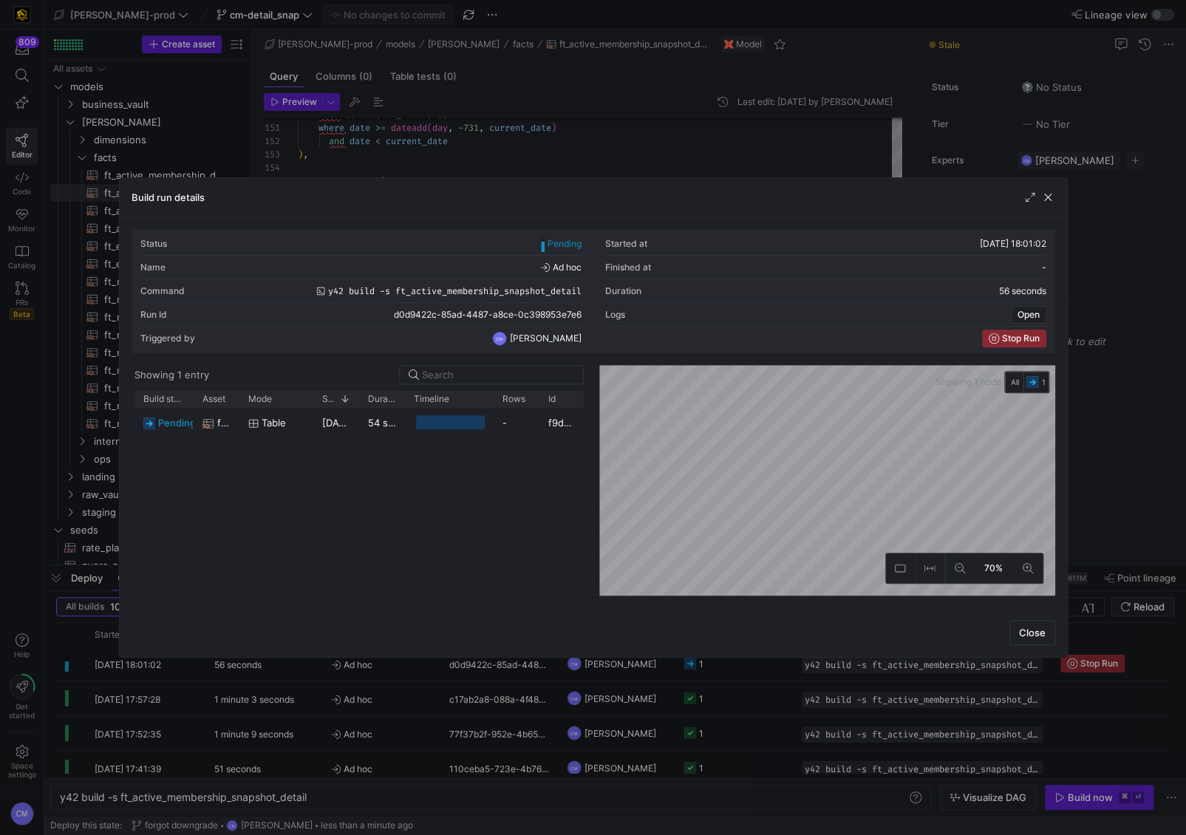
click at [735, 671] on div at bounding box center [593, 417] width 1186 height 835
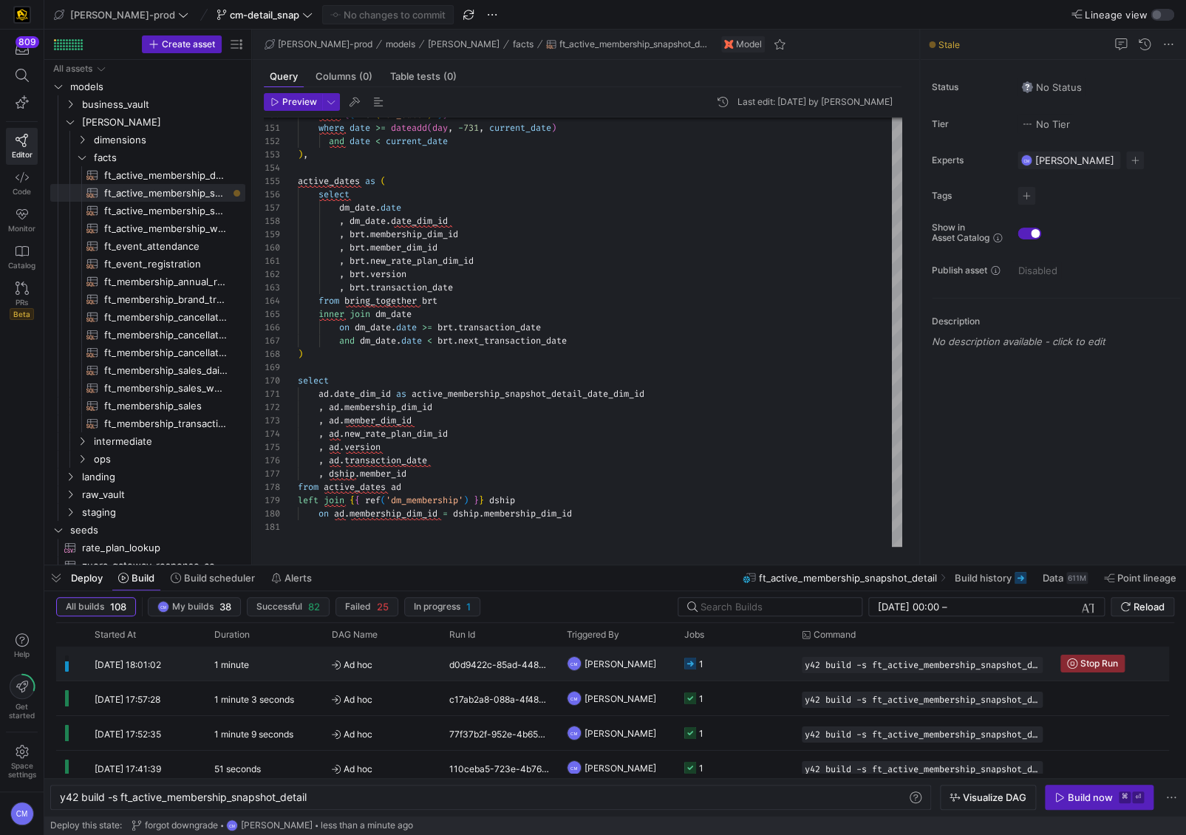
click at [735, 671] on y42-job-status-cell-renderer "1" at bounding box center [735, 664] width 100 height 33
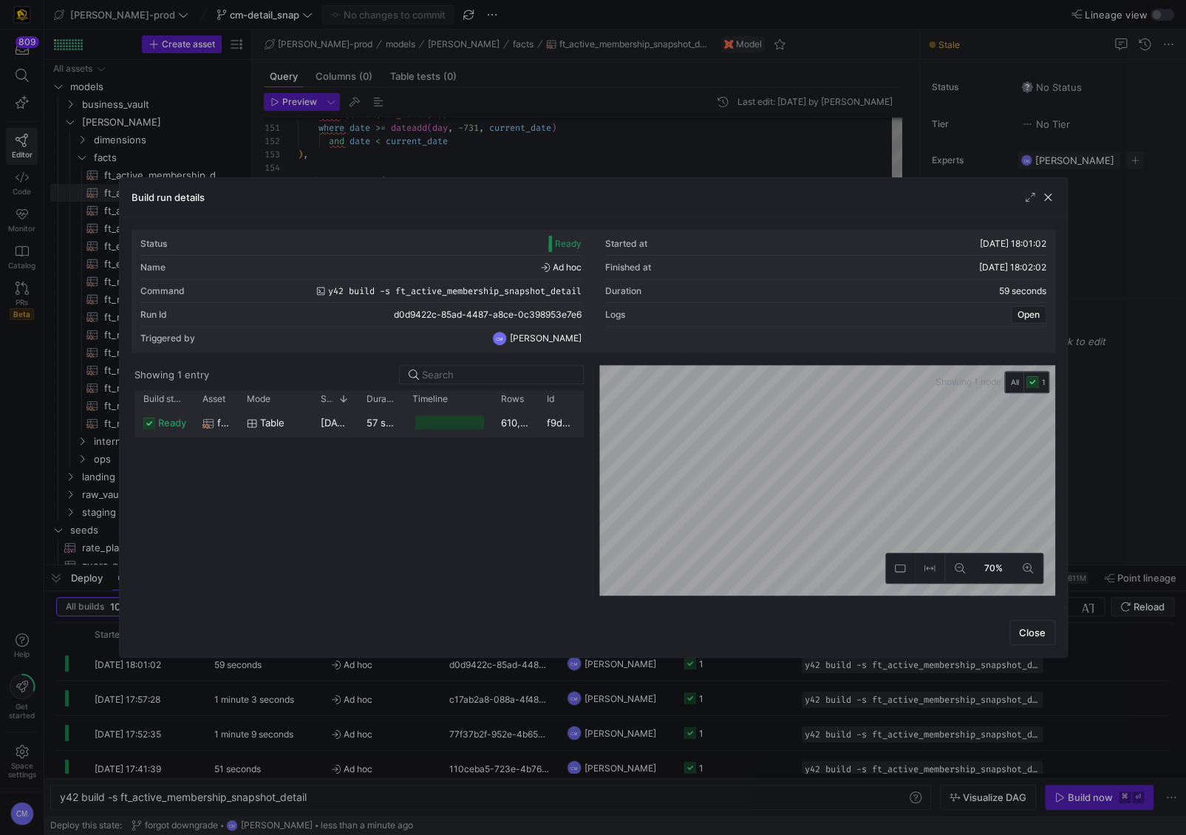
click at [500, 429] on div "610,494,220" at bounding box center [515, 422] width 46 height 29
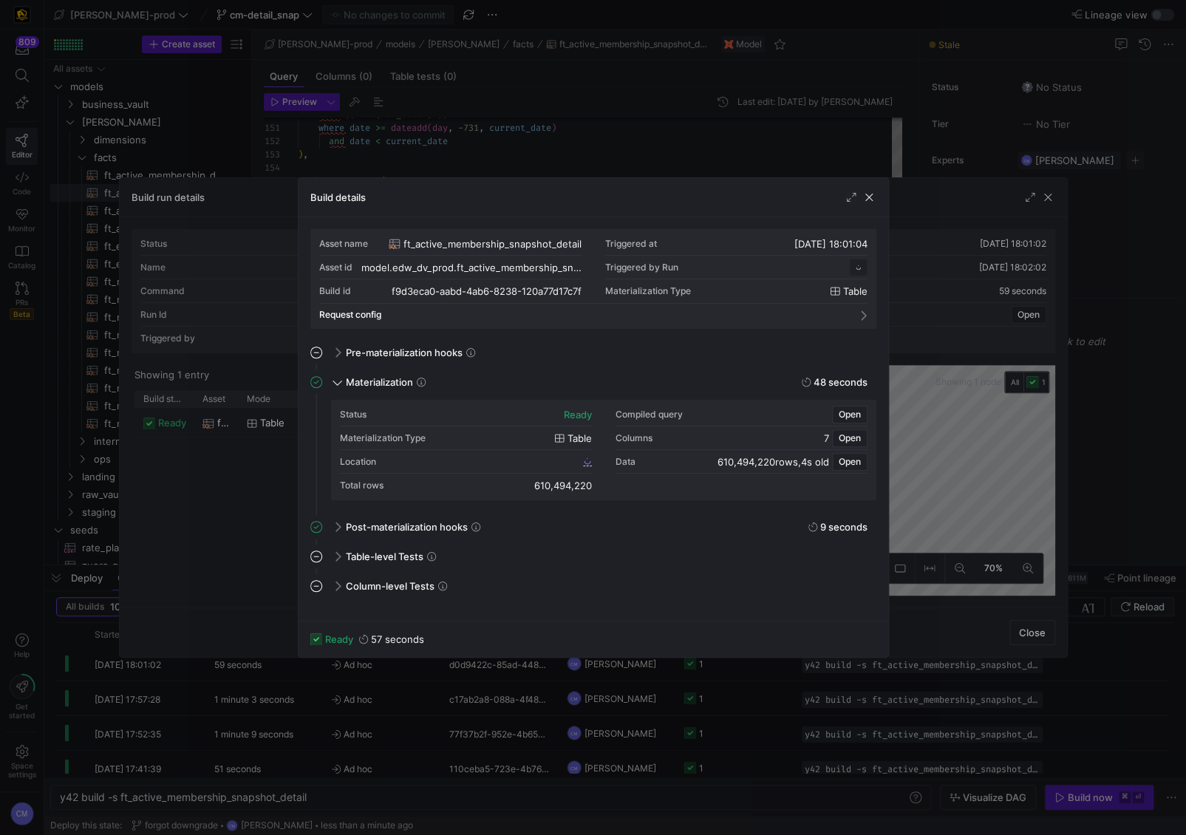
scroll to position [133, 0]
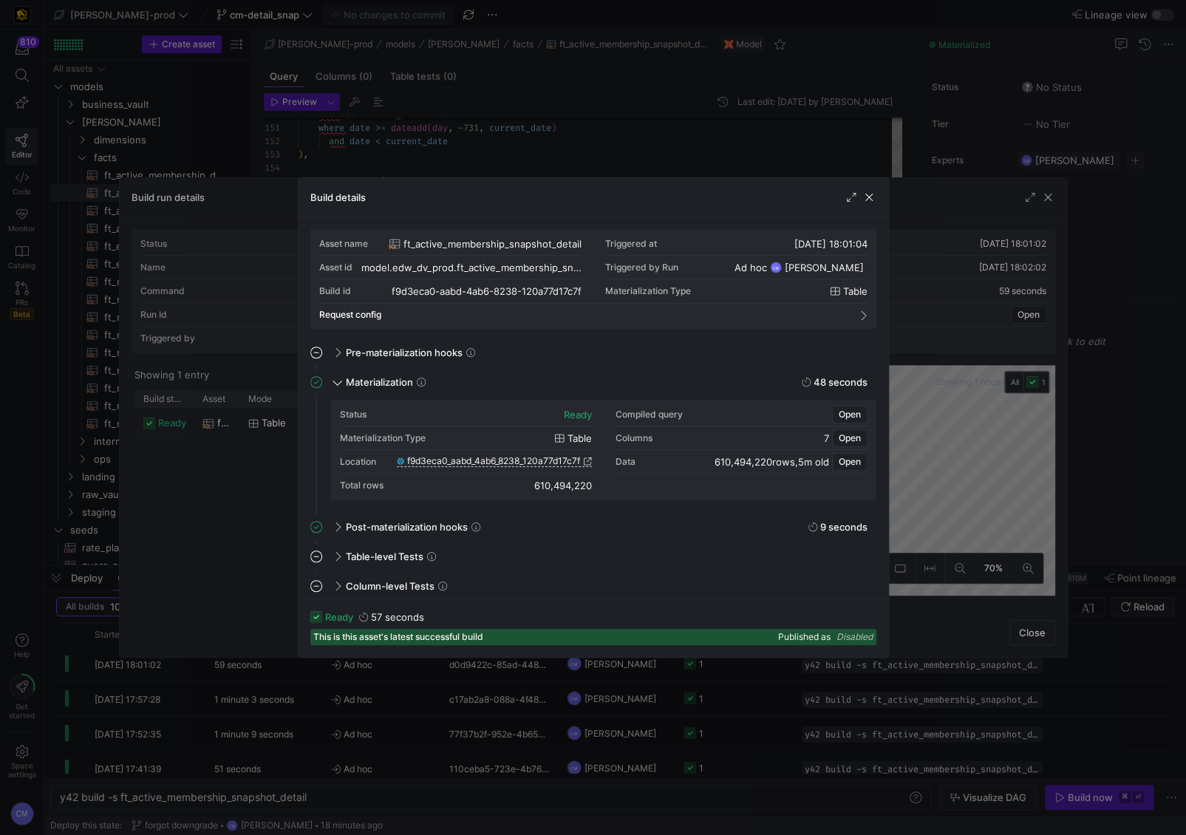
click at [517, 148] on div at bounding box center [593, 417] width 1186 height 835
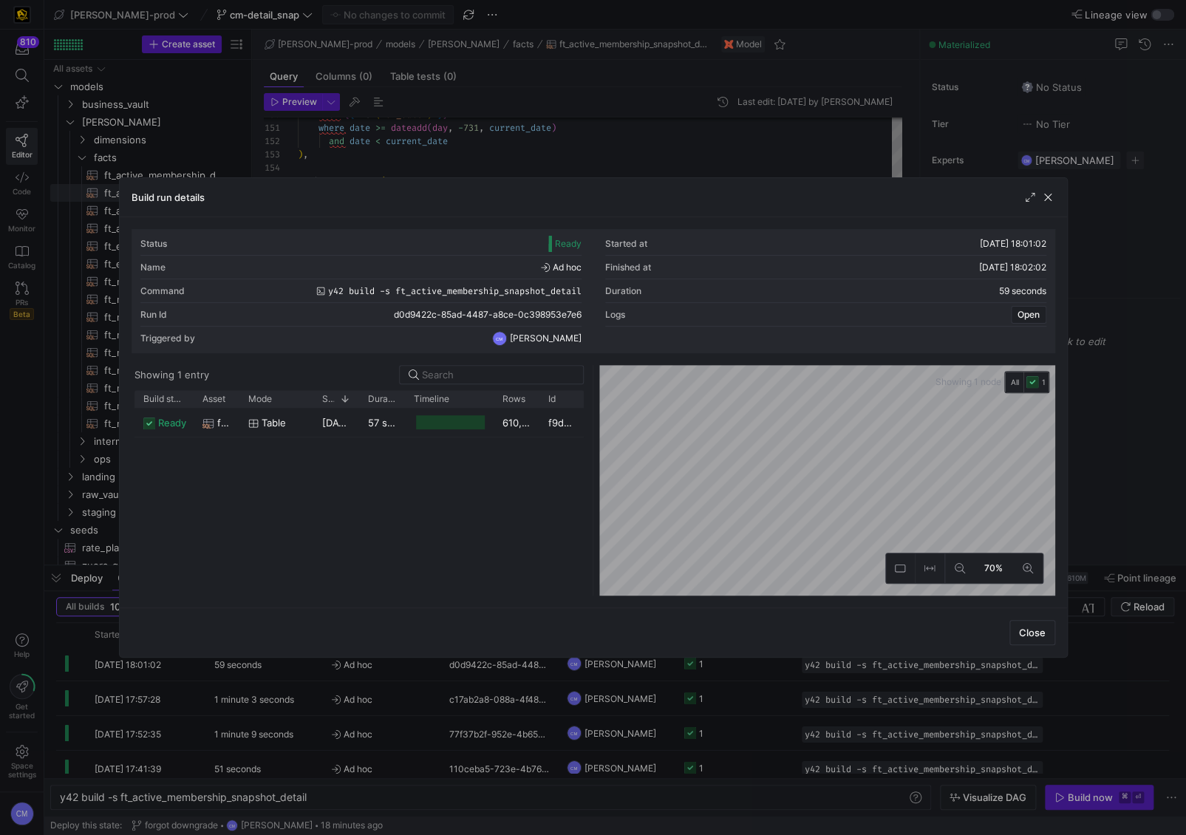
click at [517, 148] on div at bounding box center [593, 417] width 1186 height 835
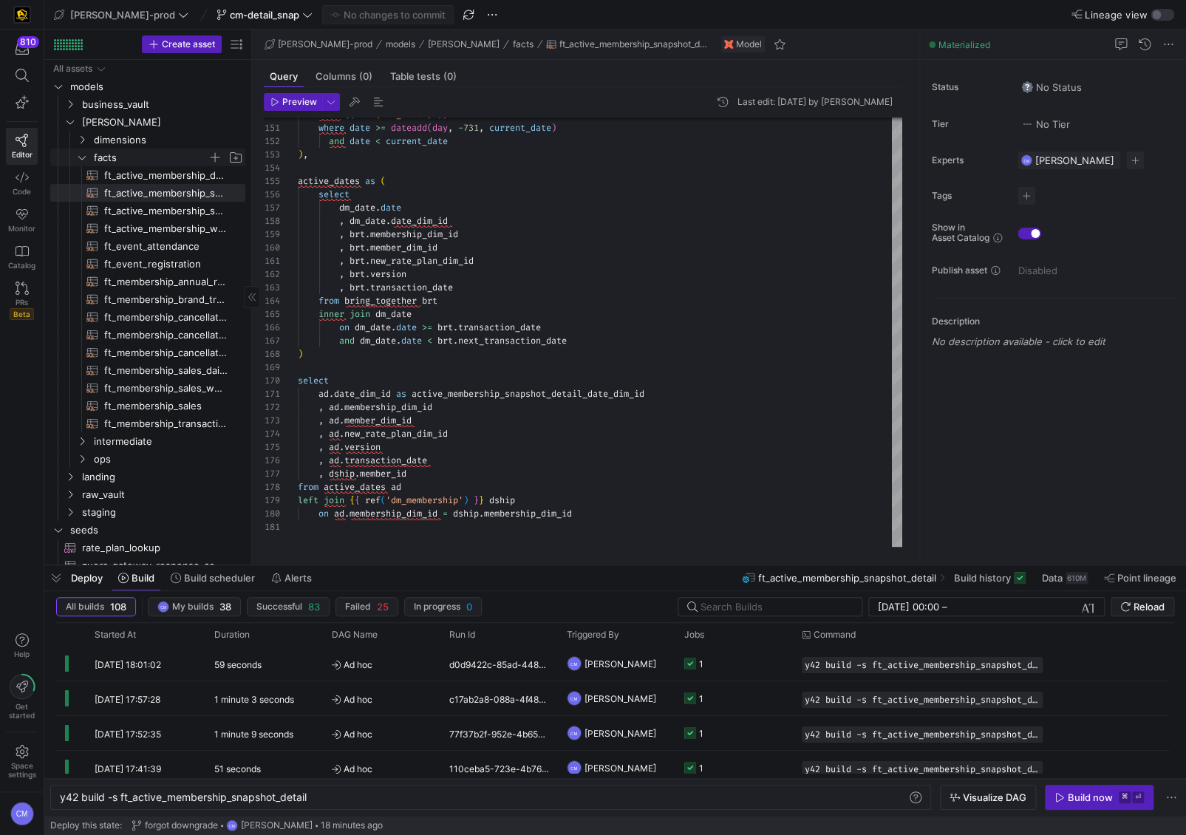
click at [140, 157] on span "facts" at bounding box center [151, 157] width 114 height 17
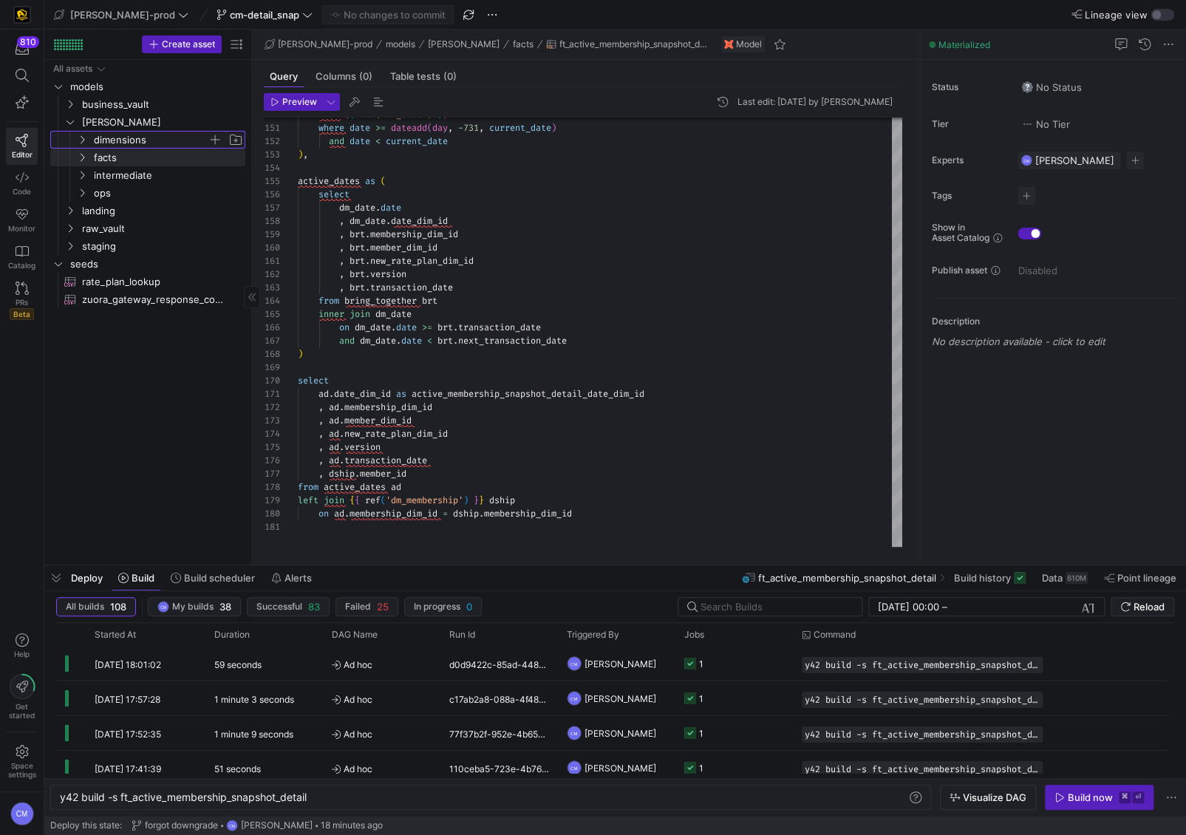
click at [139, 142] on span "dimensions" at bounding box center [151, 140] width 114 height 17
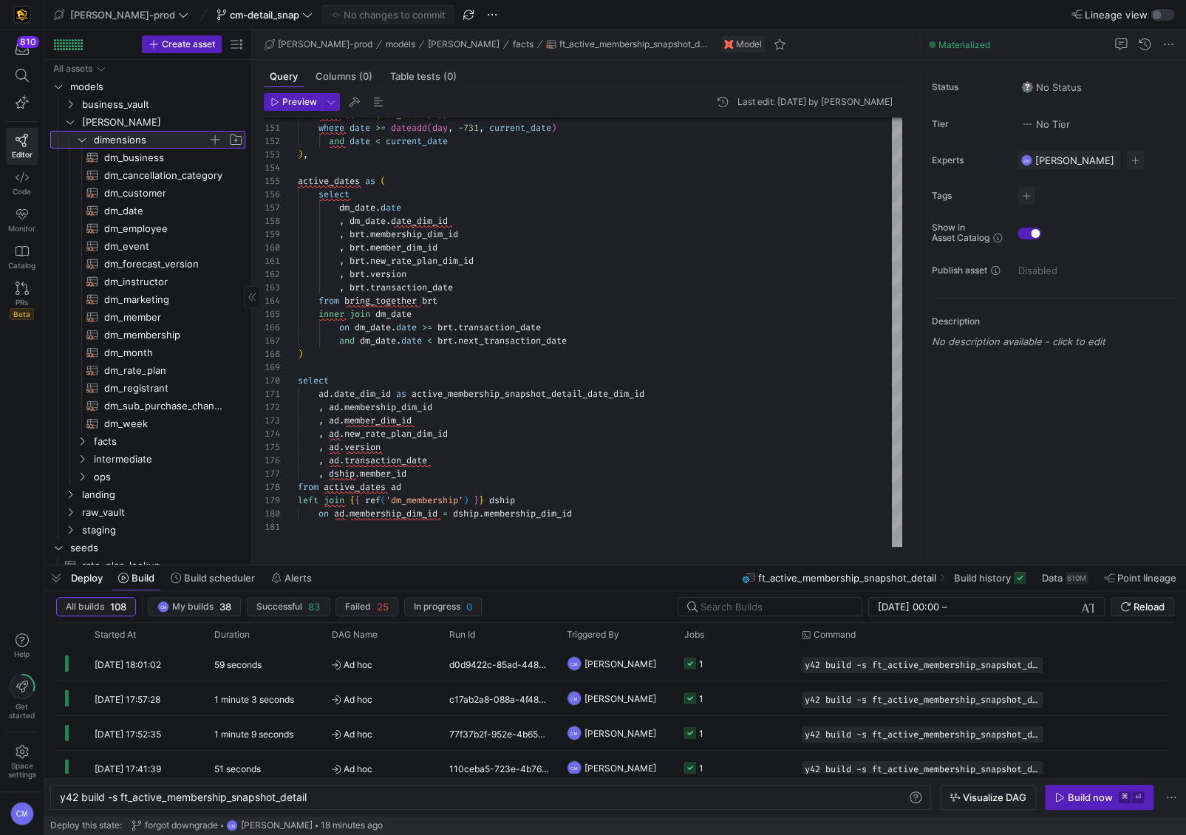
click at [183, 140] on span "dimensions" at bounding box center [151, 140] width 114 height 17
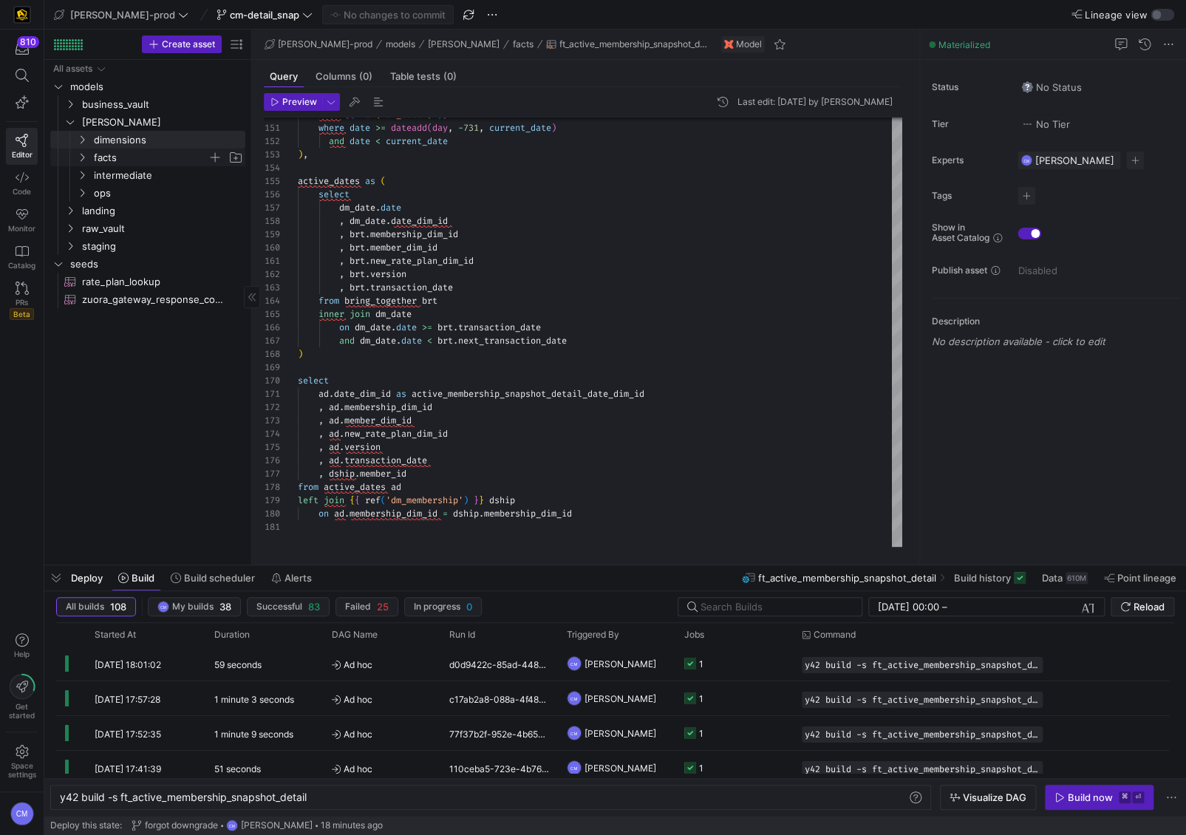
click at [142, 154] on span "facts" at bounding box center [151, 157] width 114 height 17
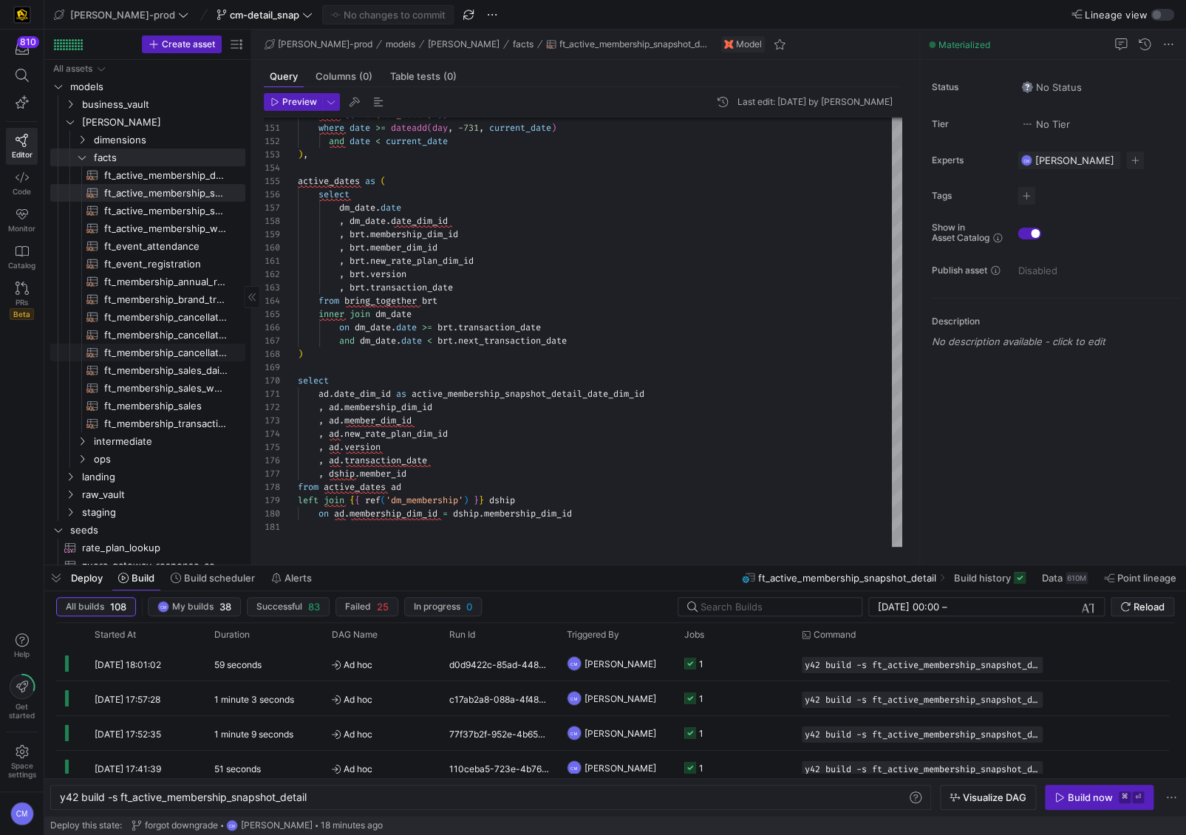
click at [218, 347] on span "ft_membership_cancellations​​​​​​​​​​" at bounding box center [166, 352] width 124 height 17
type textarea "y42 build -s ft_membership_cancellations"
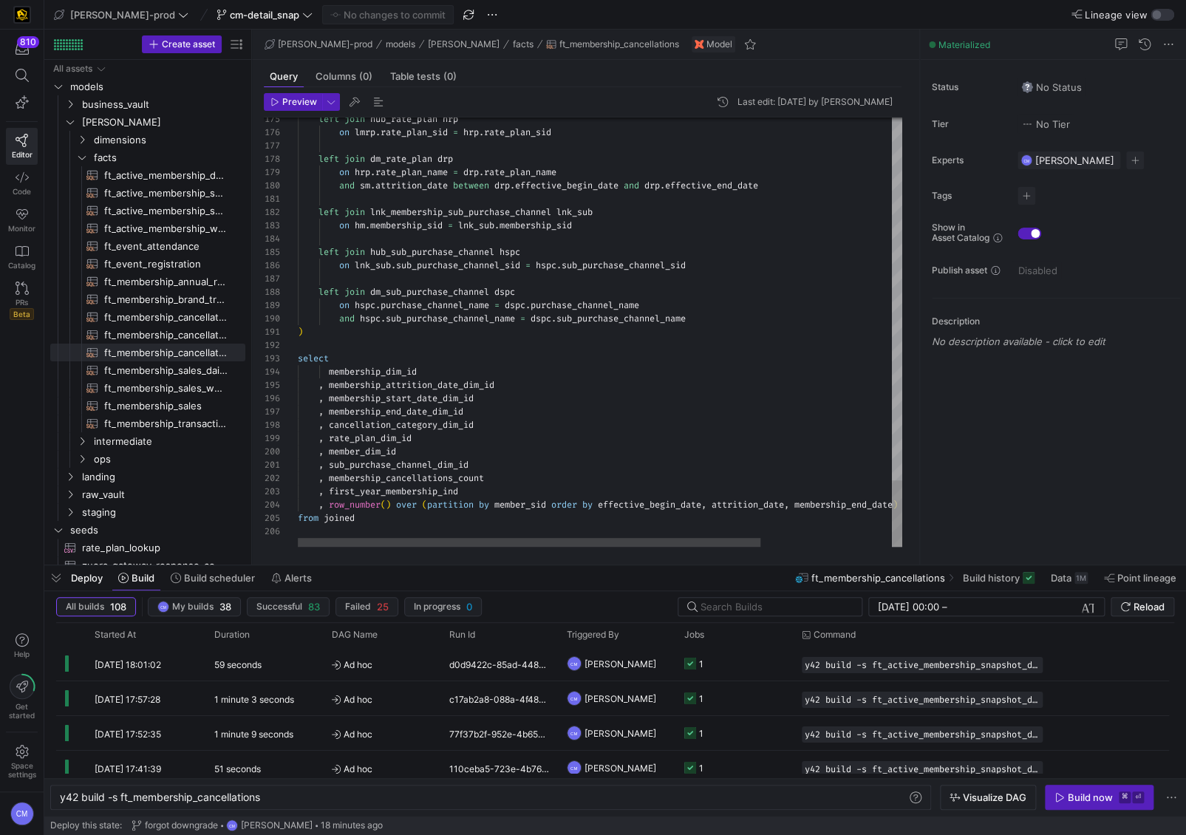
scroll to position [0, 176]
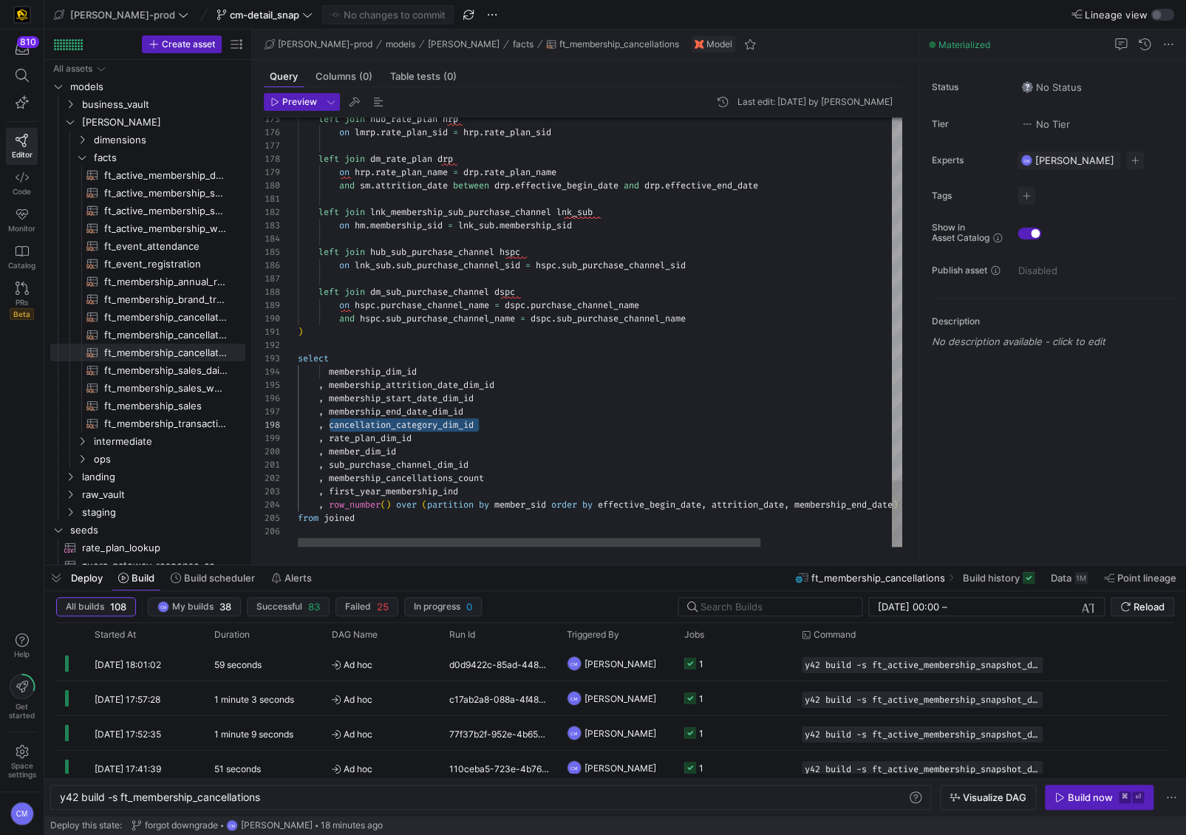
click at [445, 472] on span "membership_cancellations_count" at bounding box center [406, 478] width 155 height 12
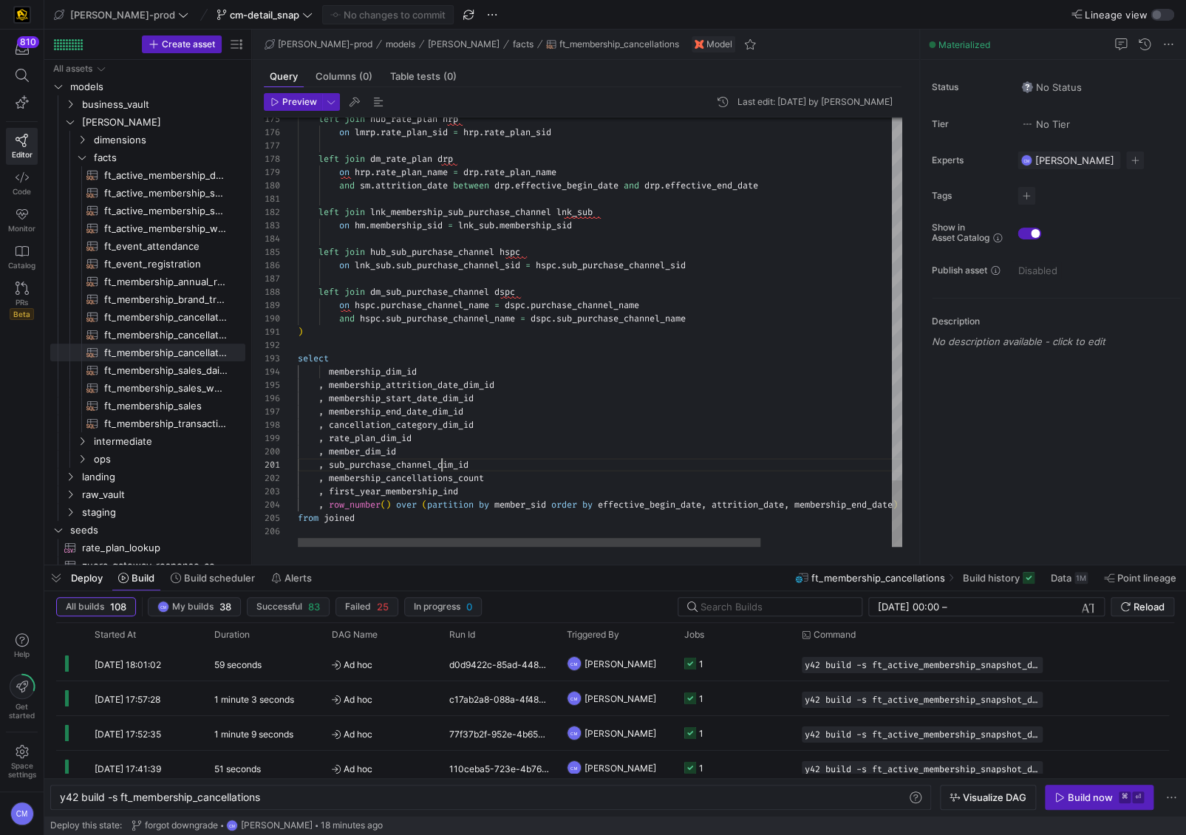
scroll to position [0, 176]
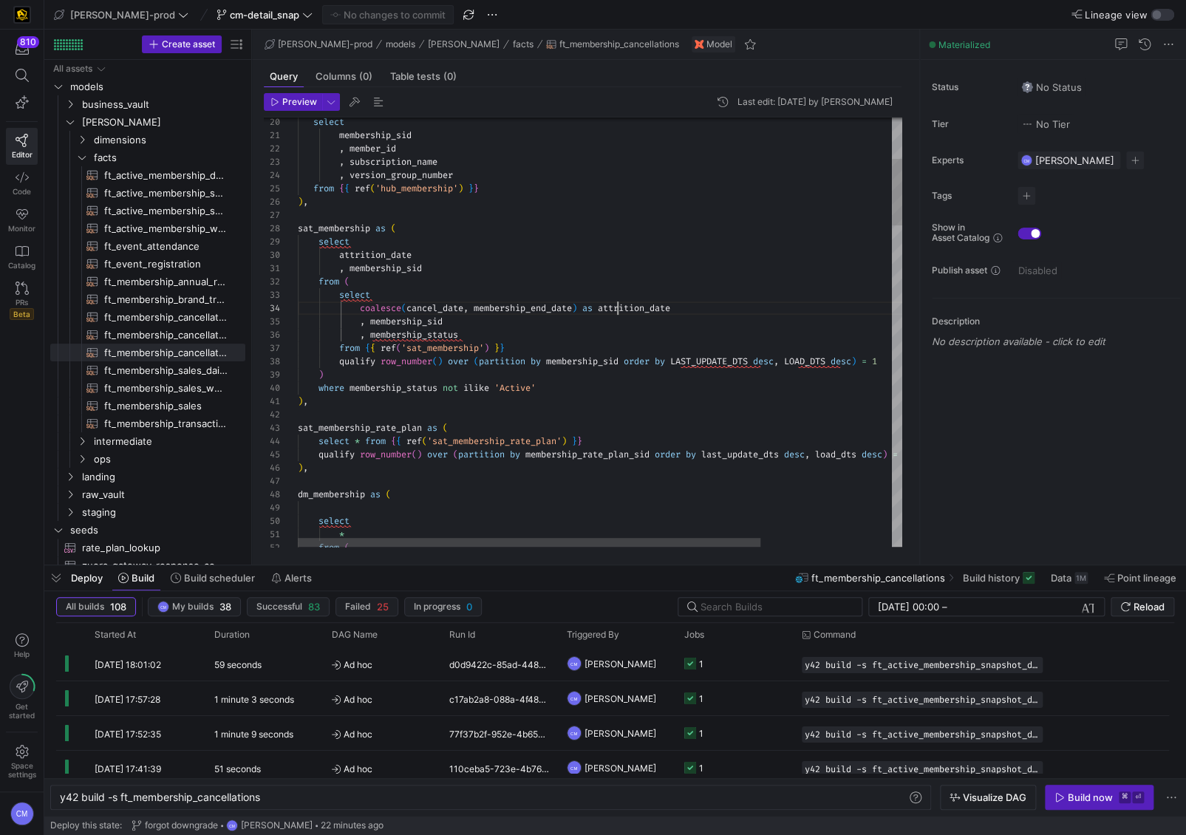
scroll to position [39, 319]
type textarea "{{ config( post_hook = [ "alter table {{ this }} add primary key (membership_di…"
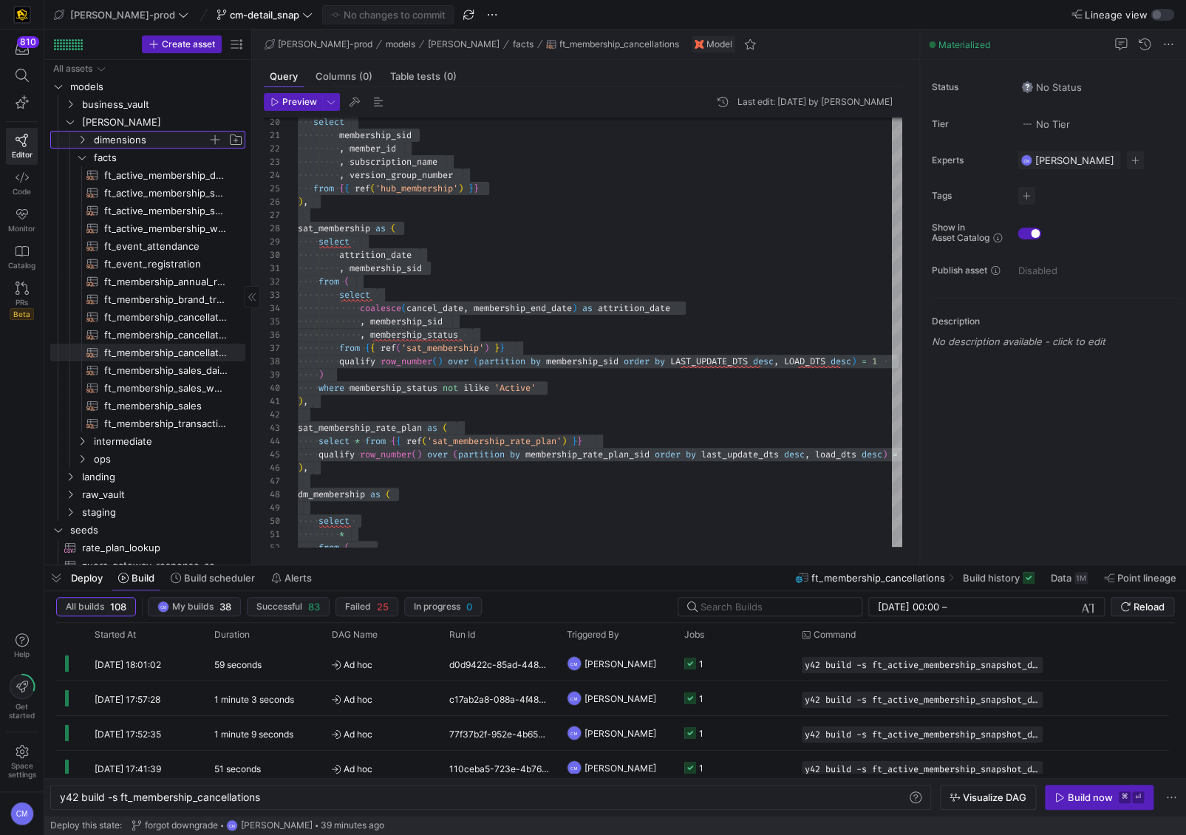
click at [141, 139] on span "dimensions" at bounding box center [151, 140] width 114 height 17
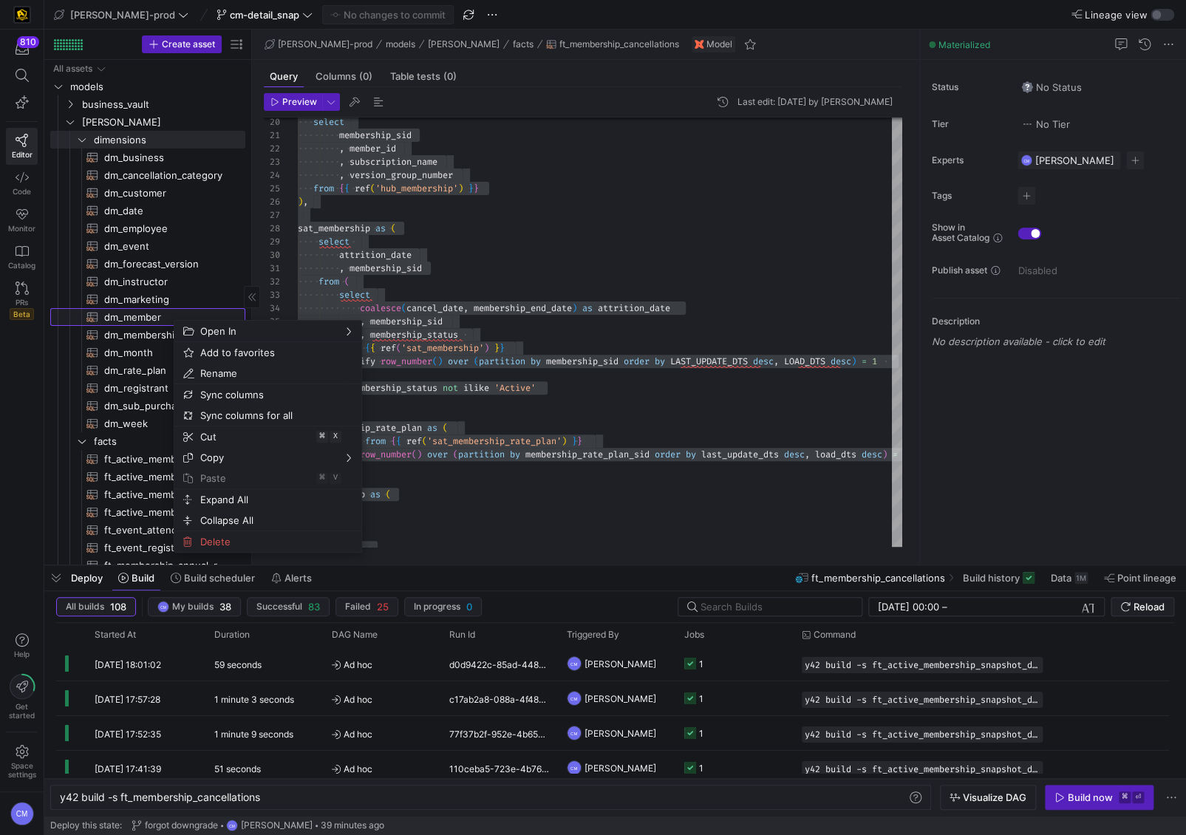
click at [131, 322] on span "dm_member​​​​​​​​​​" at bounding box center [166, 317] width 124 height 17
type textarea "y42 build -s dm_member"
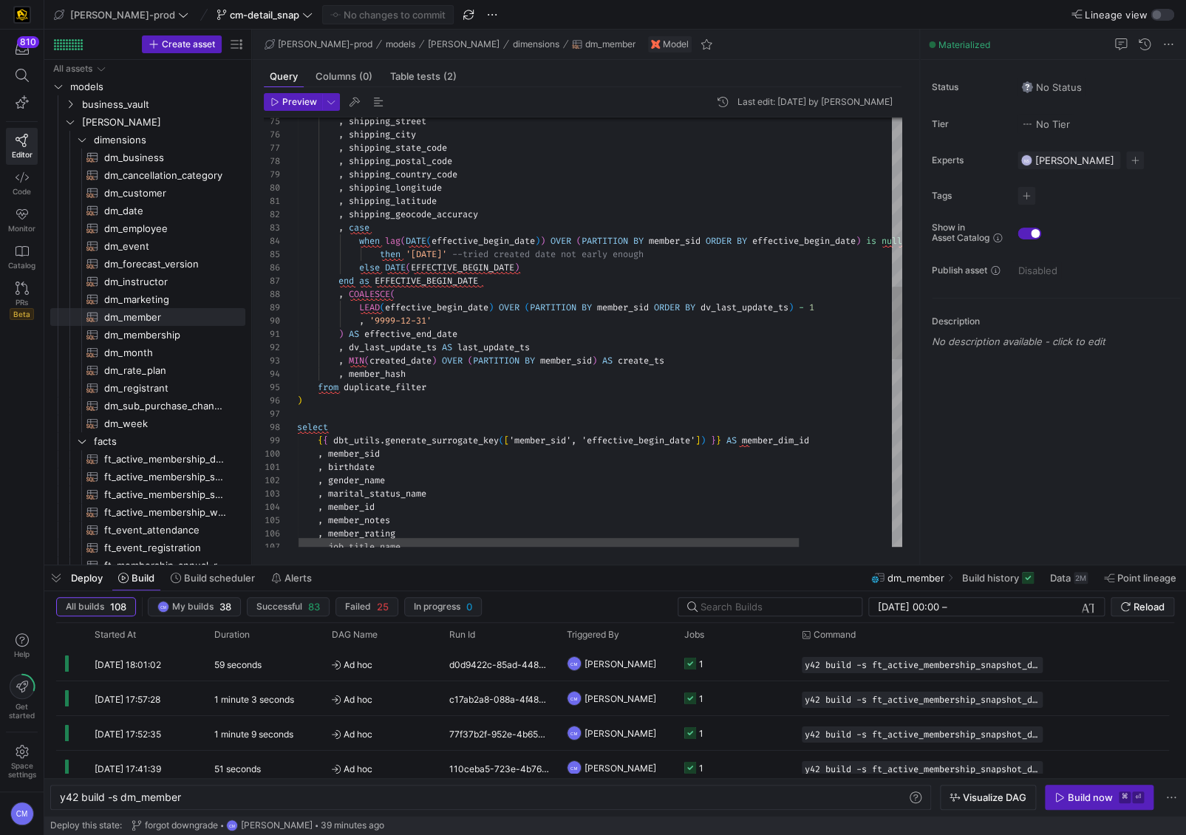
type textarea ", shipping_latitude , shipping_geocode_accuracy , case when lag(DATE(effective_…"
click at [490, 265] on div ", shipping_street , shipping_city , shipping_state_code , shipping_postal_code …" at bounding box center [656, 386] width 718 height 2536
drag, startPoint x: 410, startPoint y: 254, endPoint x: 472, endPoint y: 253, distance: 62.1
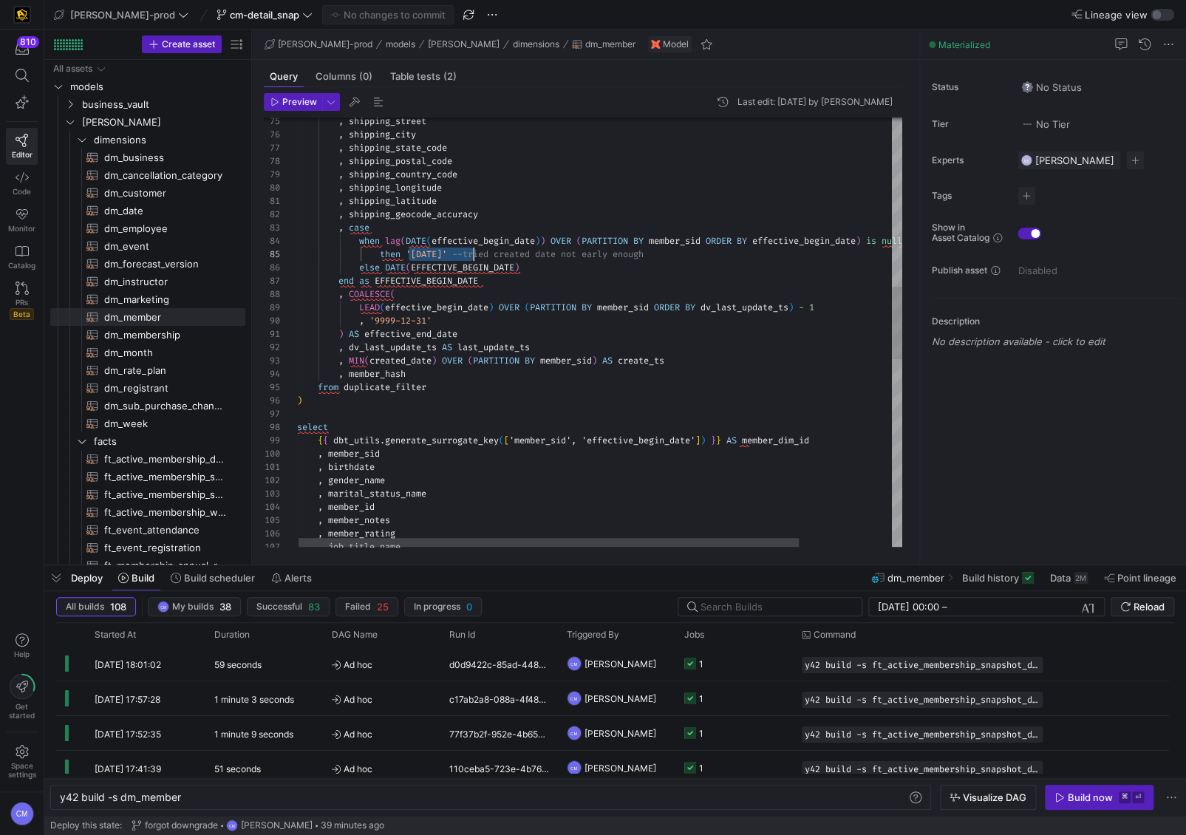
click at [472, 253] on div ", shipping_street , shipping_city , shipping_state_code , shipping_postal_code …" at bounding box center [656, 386] width 718 height 2536
click at [183, 332] on span "dm_membership​​​​​​​​​​" at bounding box center [166, 335] width 124 height 17
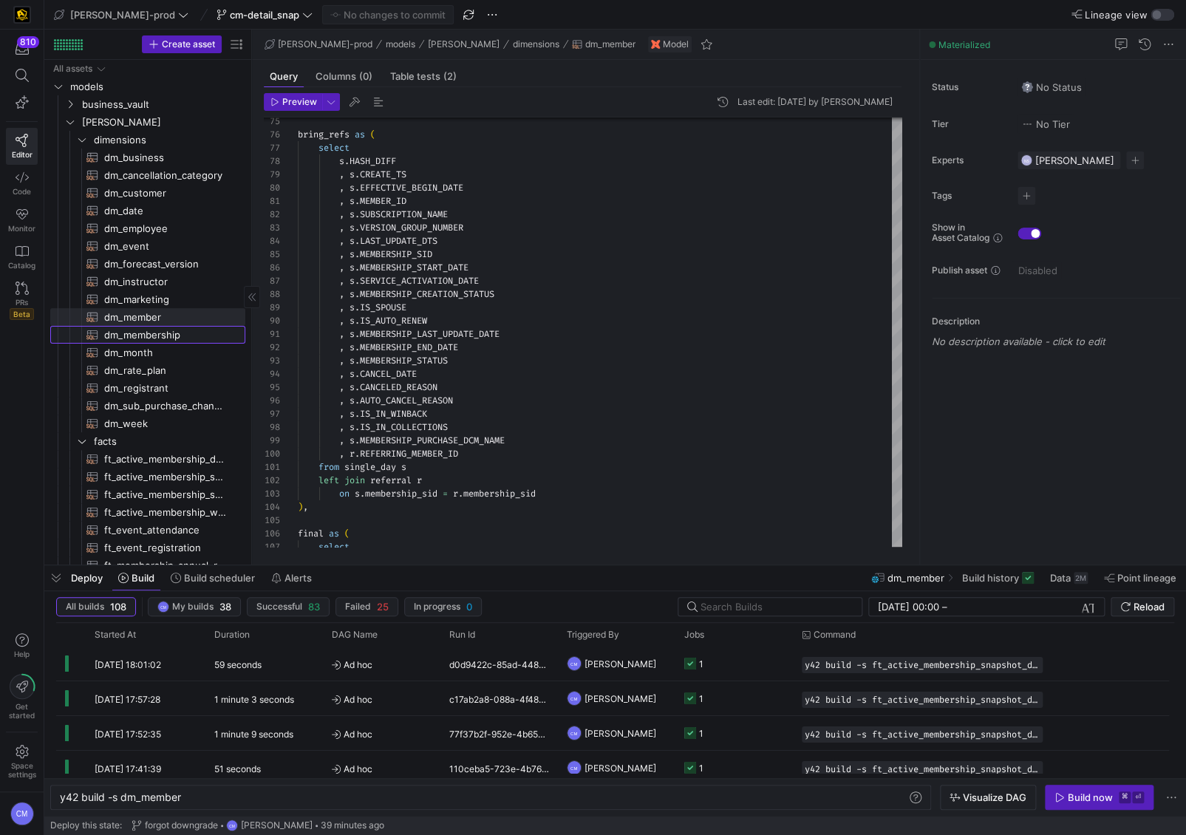
type textarea "y42 build -s dm_membership"
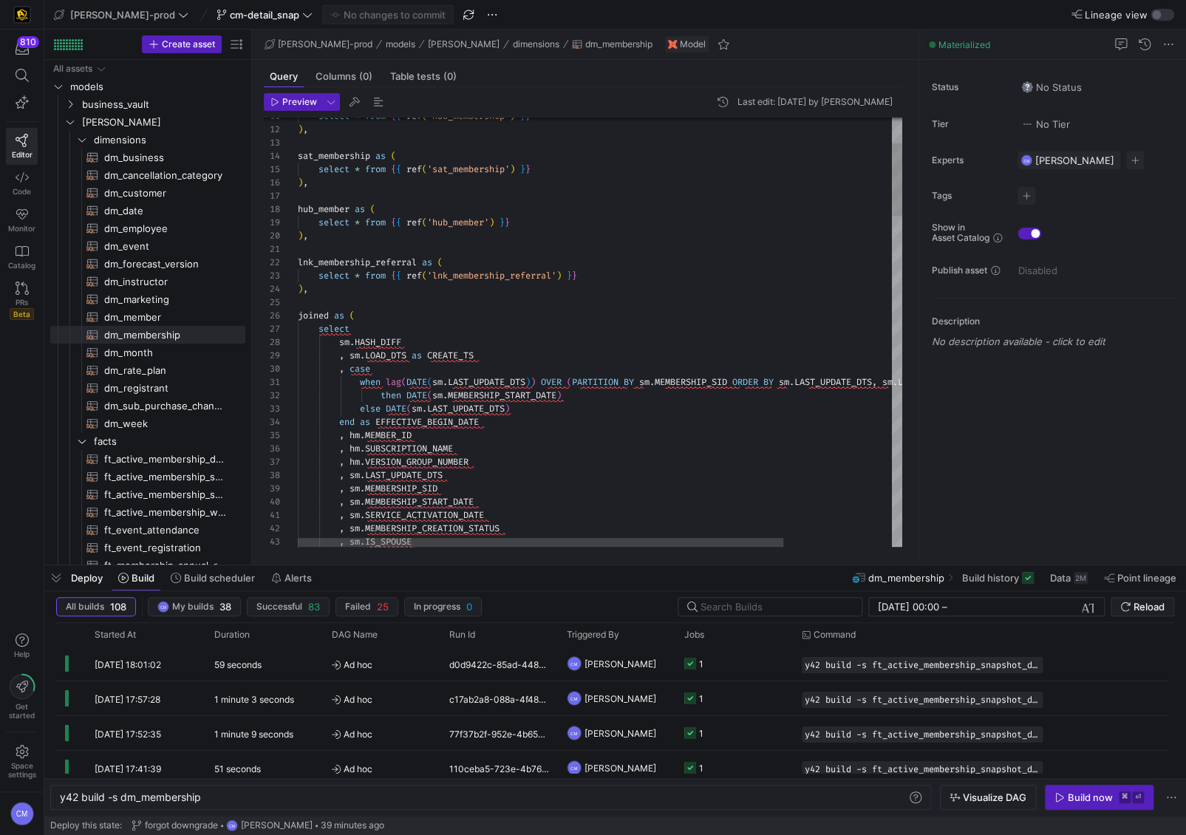
drag, startPoint x: 509, startPoint y: 429, endPoint x: 486, endPoint y: 414, distance: 27.7
click at [509, 429] on div ", hm . MEMBER_ID" at bounding box center [667, 435] width 739 height 13
drag, startPoint x: 406, startPoint y: 393, endPoint x: 574, endPoint y: 396, distance: 168.6
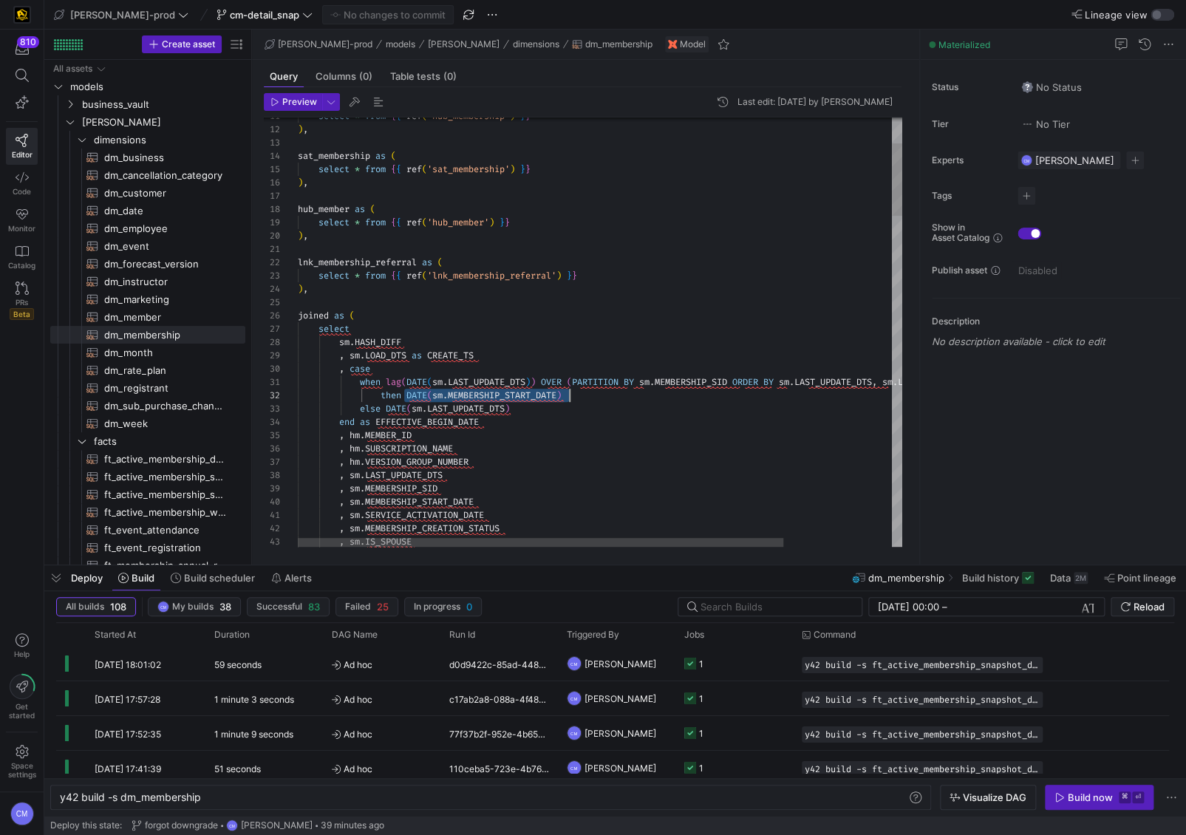
scroll to position [27, 218]
drag, startPoint x: 434, startPoint y: 394, endPoint x: 562, endPoint y: 395, distance: 127.9
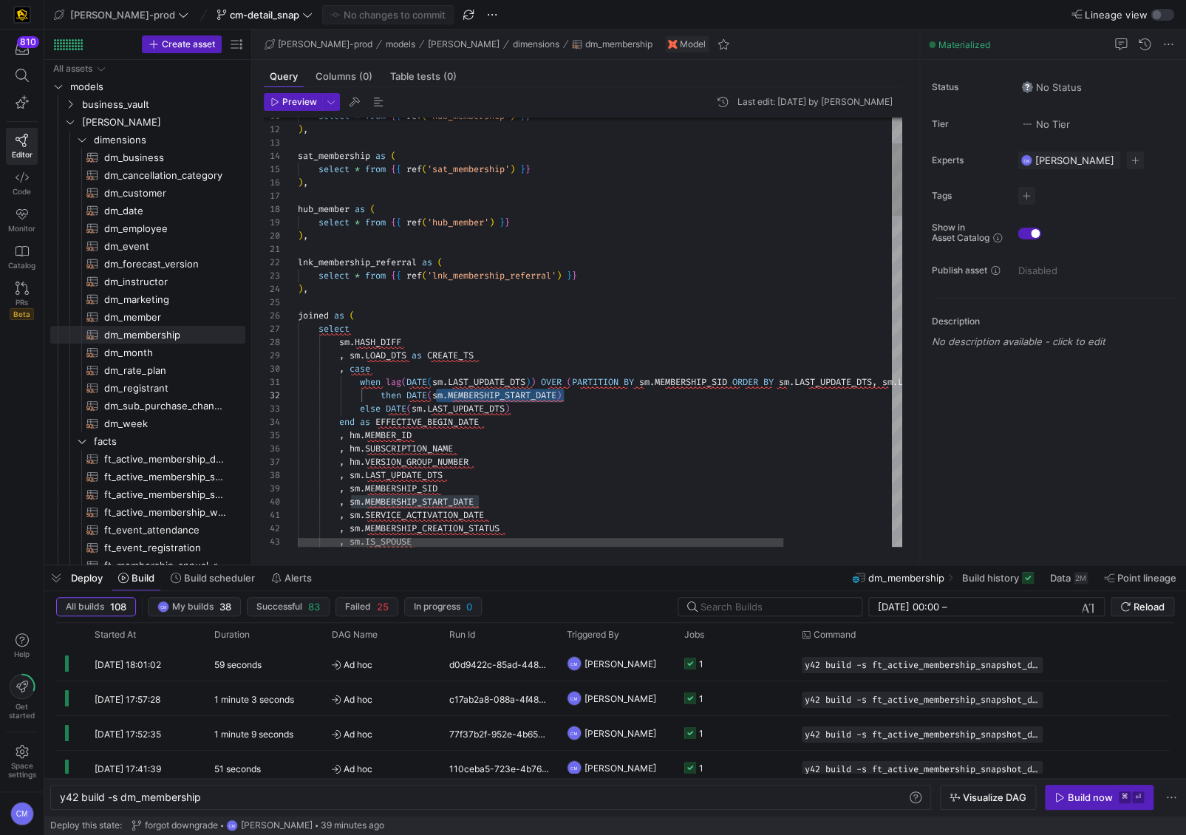
type textarea "when lag(DATE(sm.LAST_UPDATE_DTS)) OVER (PARTITION BY sm.MEMBERSHIP_SID ORDER B…"
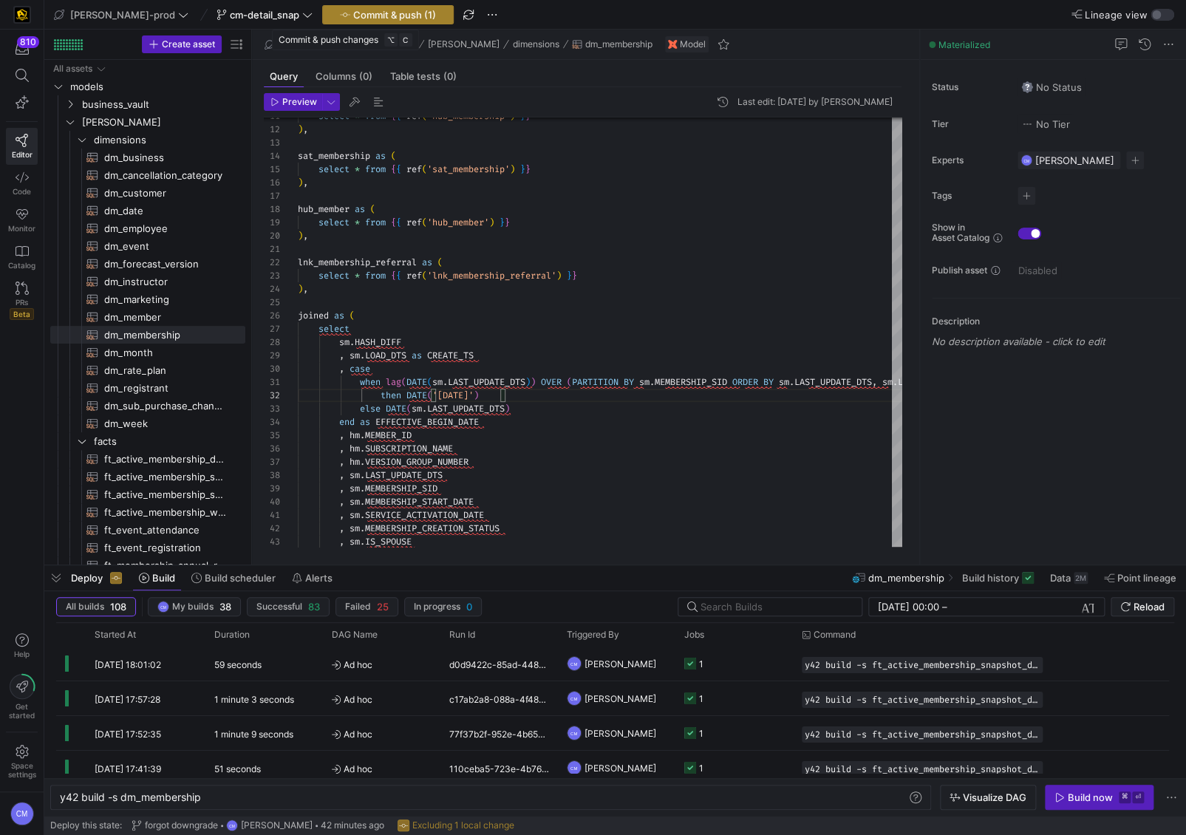
click at [353, 16] on span "Commit & push (1)" at bounding box center [394, 15] width 83 height 12
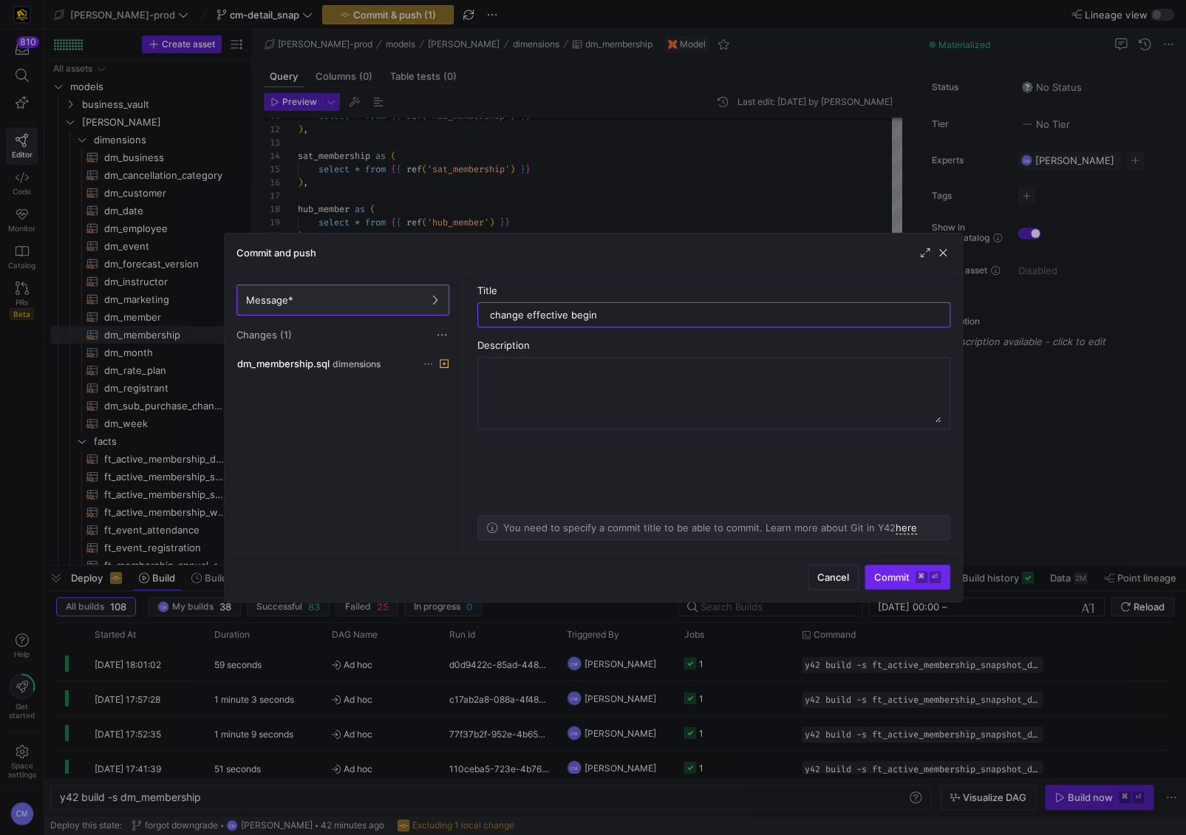
type input "change effective begin"
click at [892, 583] on span "Commit ⌘ ⏎" at bounding box center [908, 577] width 67 height 12
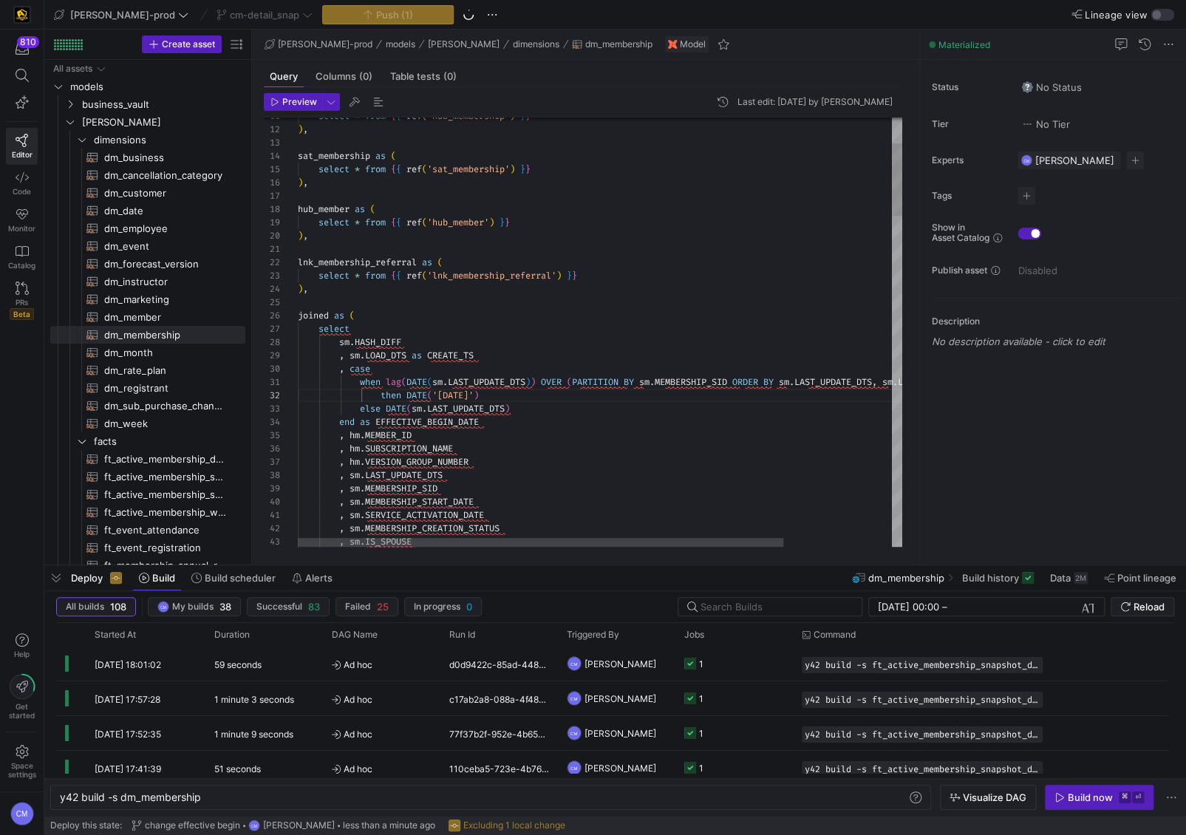
scroll to position [39, 186]
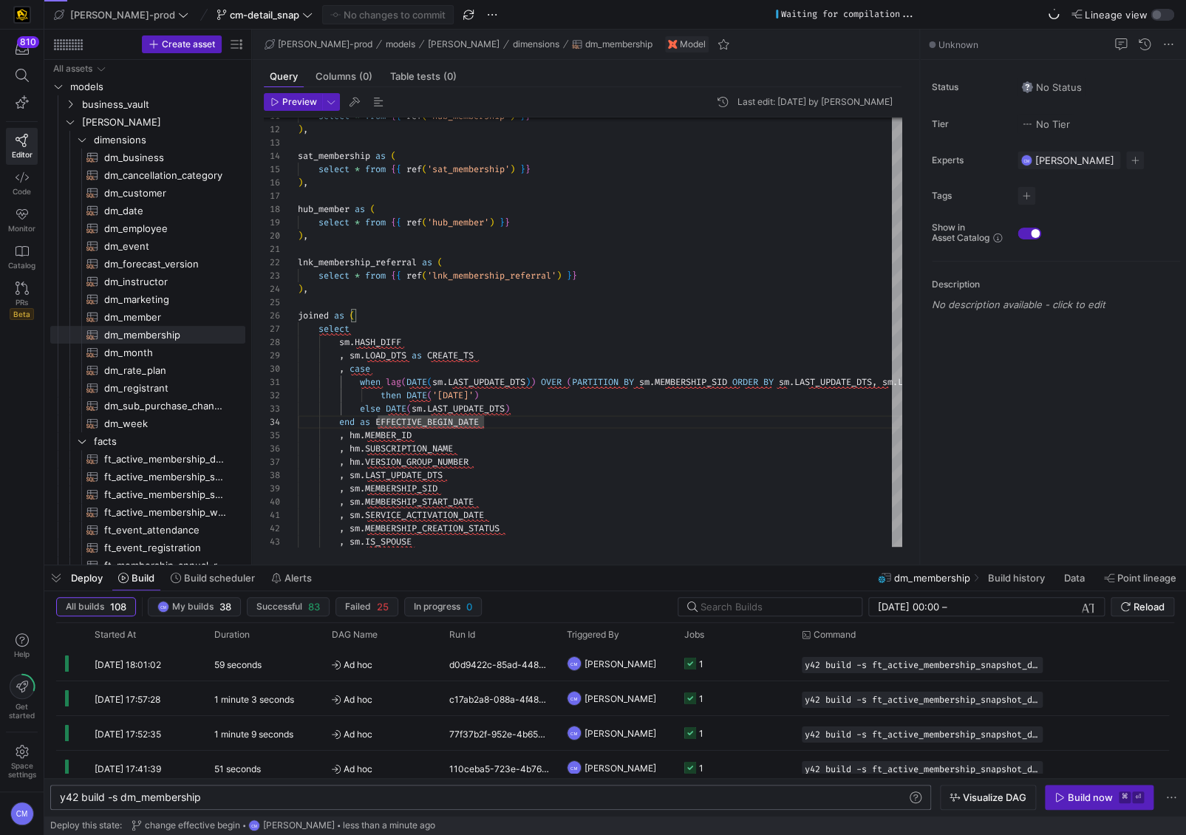
click at [150, 792] on div "y42 build -s dm_membership" at bounding box center [484, 798] width 848 height 12
click at [149, 792] on span "y42 build -s dm_membership" at bounding box center [130, 797] width 141 height 13
click at [152, 798] on div "y42 build -s dm_membership" at bounding box center [484, 798] width 848 height 12
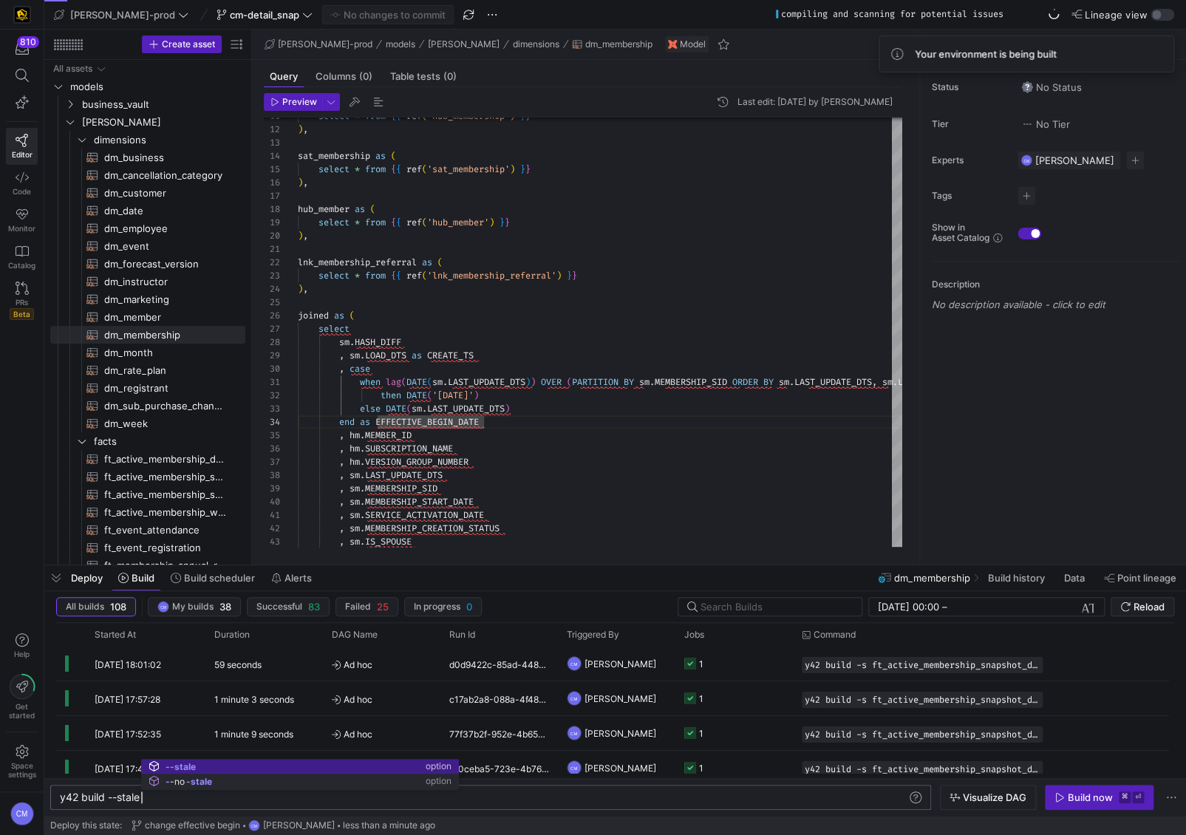
scroll to position [0, 81]
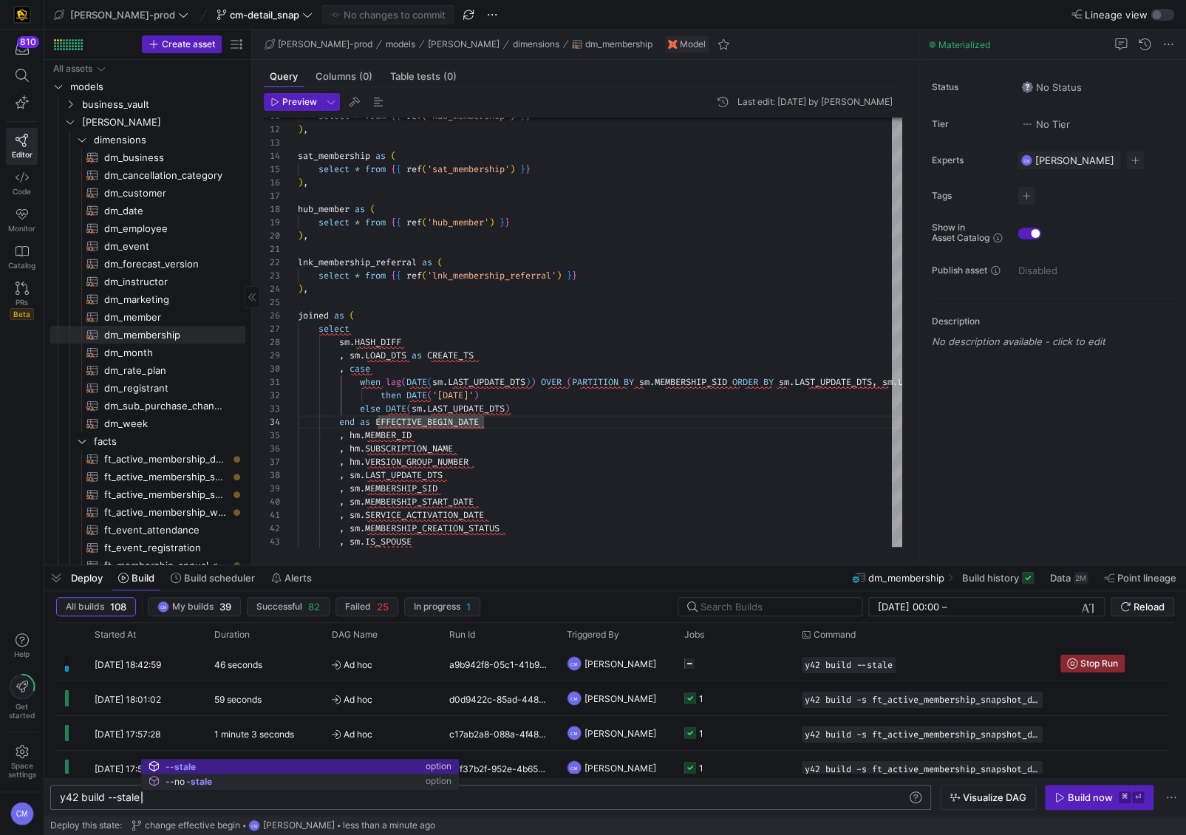
type textarea "y42 build --stale"
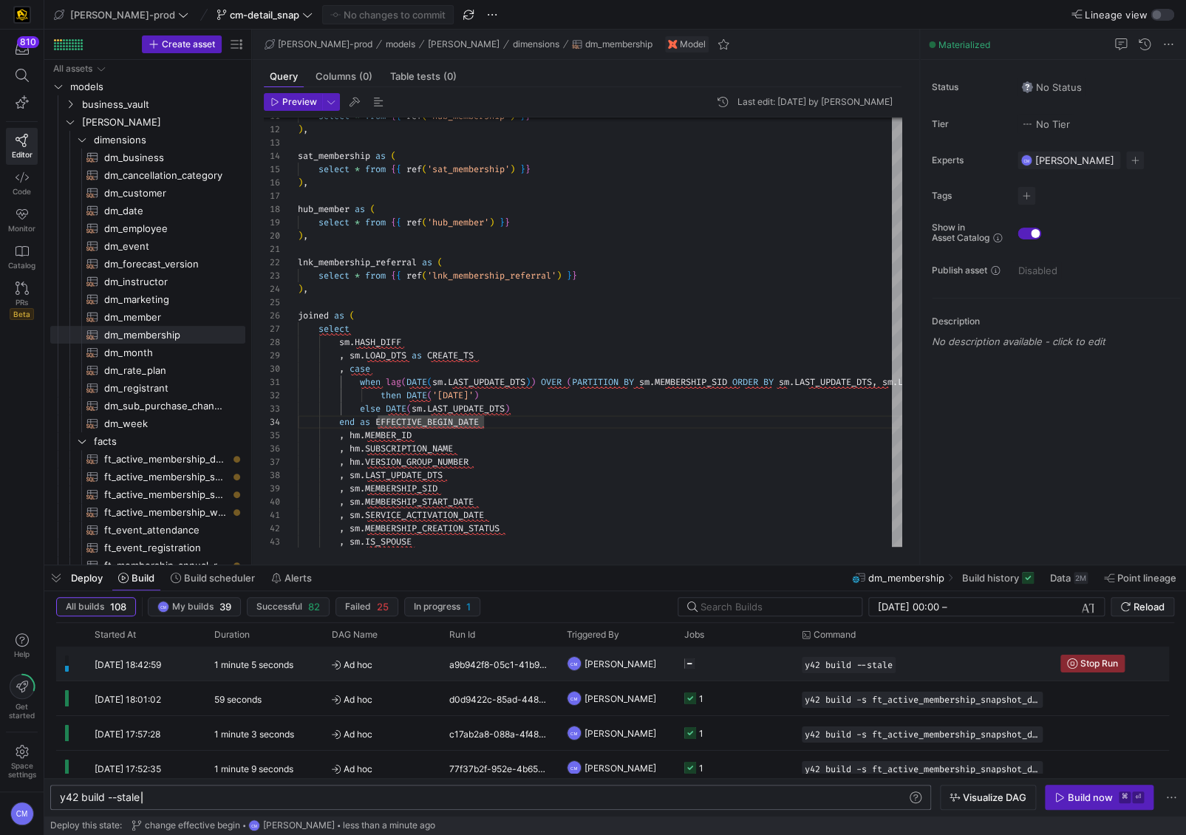
click at [430, 671] on span "Ad hoc" at bounding box center [382, 665] width 100 height 35
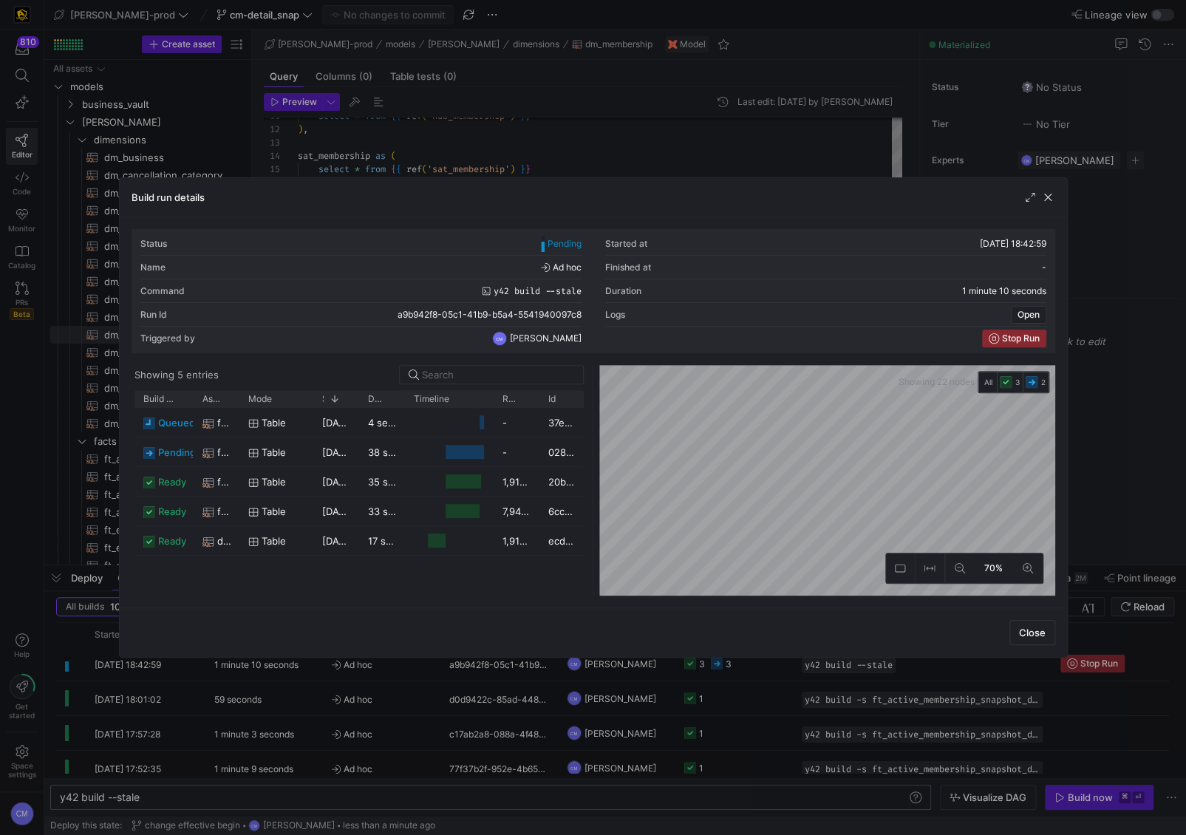
click at [297, 480] on div "table" at bounding box center [276, 482] width 56 height 29
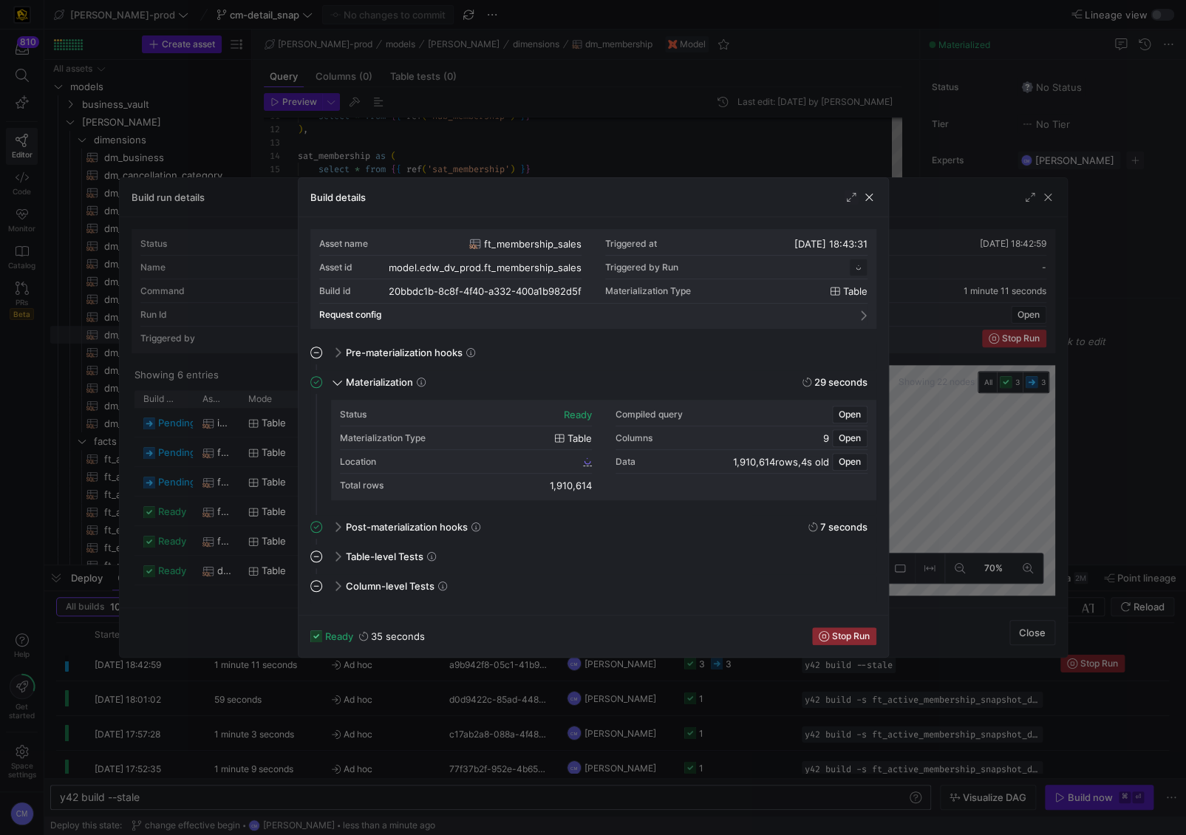
scroll to position [133, 0]
drag, startPoint x: 533, startPoint y: 491, endPoint x: 593, endPoint y: 488, distance: 60.0
click at [593, 488] on div "Status ready Compiled query Open Materialization Type table Columns 9 Open Loca…" at bounding box center [604, 450] width 528 height 95
copy div "1,910,614"
click at [974, 523] on div at bounding box center [593, 417] width 1186 height 835
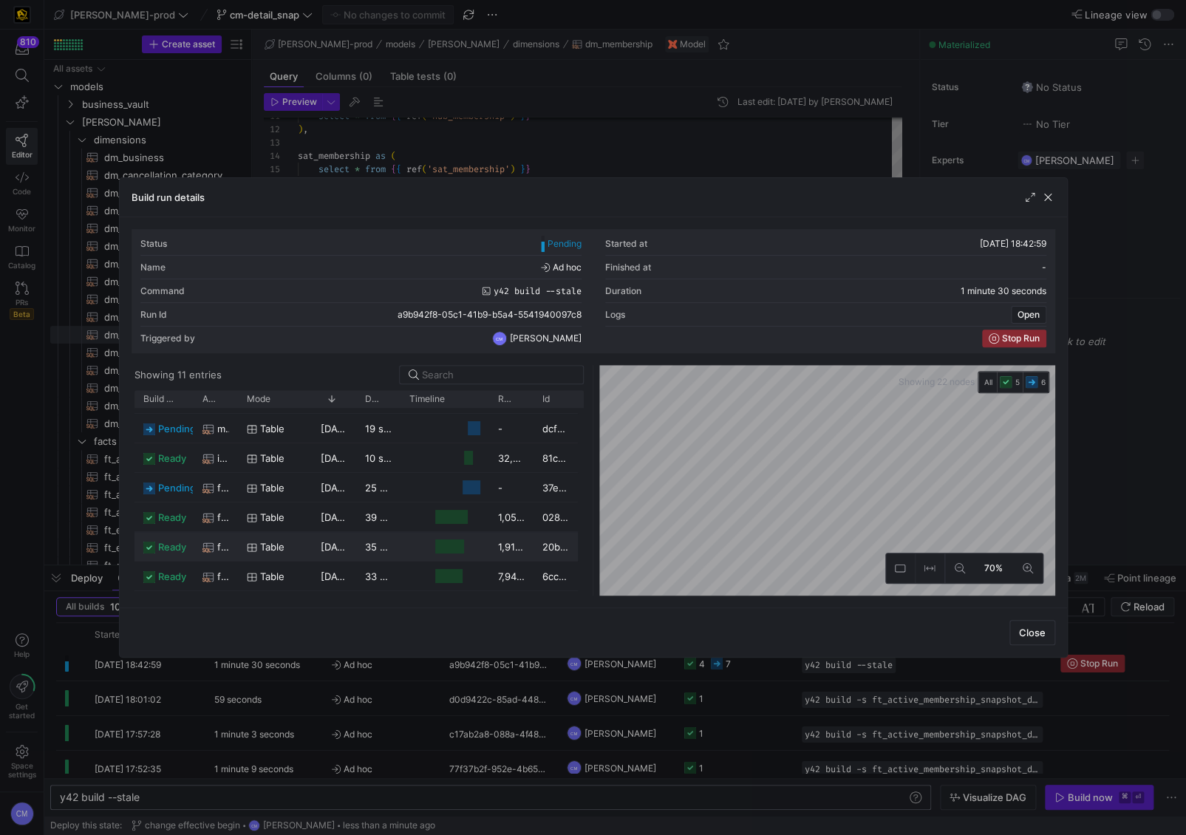
scroll to position [0, 0]
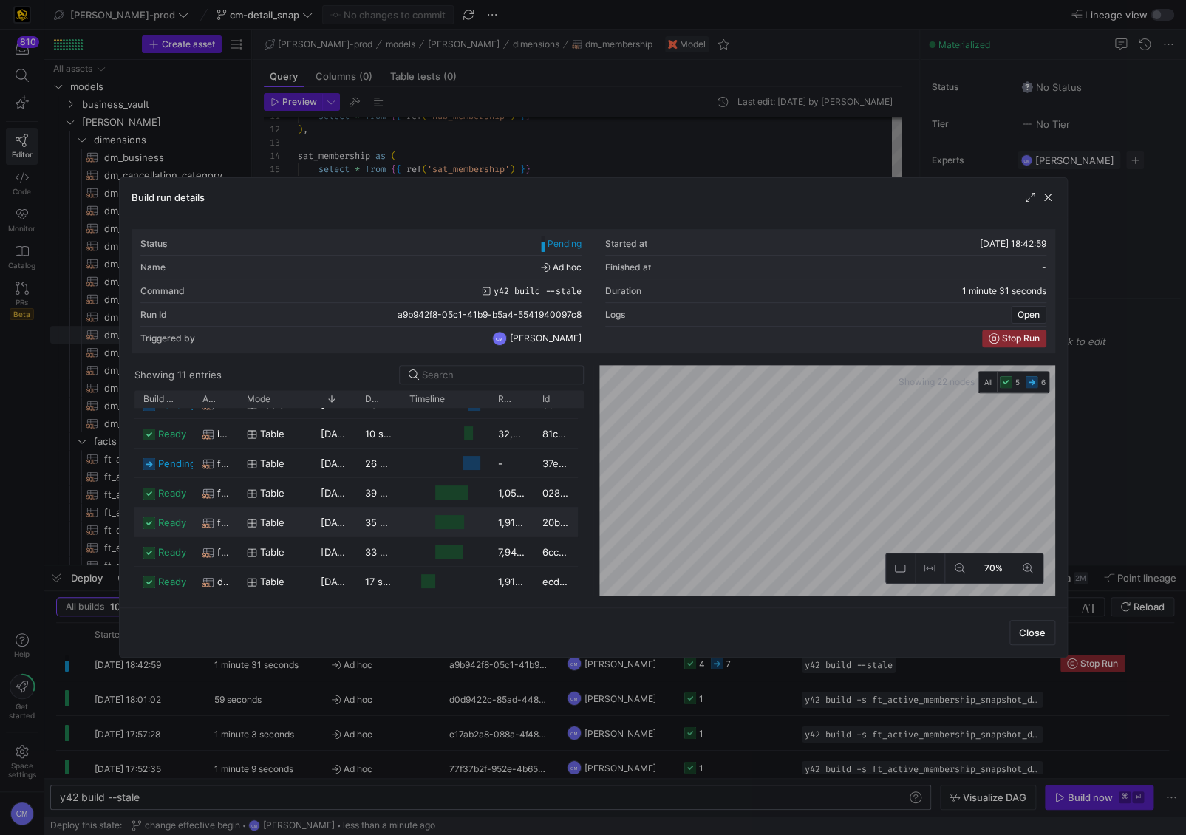
click at [404, 521] on div "Press SPACE to select this row." at bounding box center [445, 522] width 89 height 29
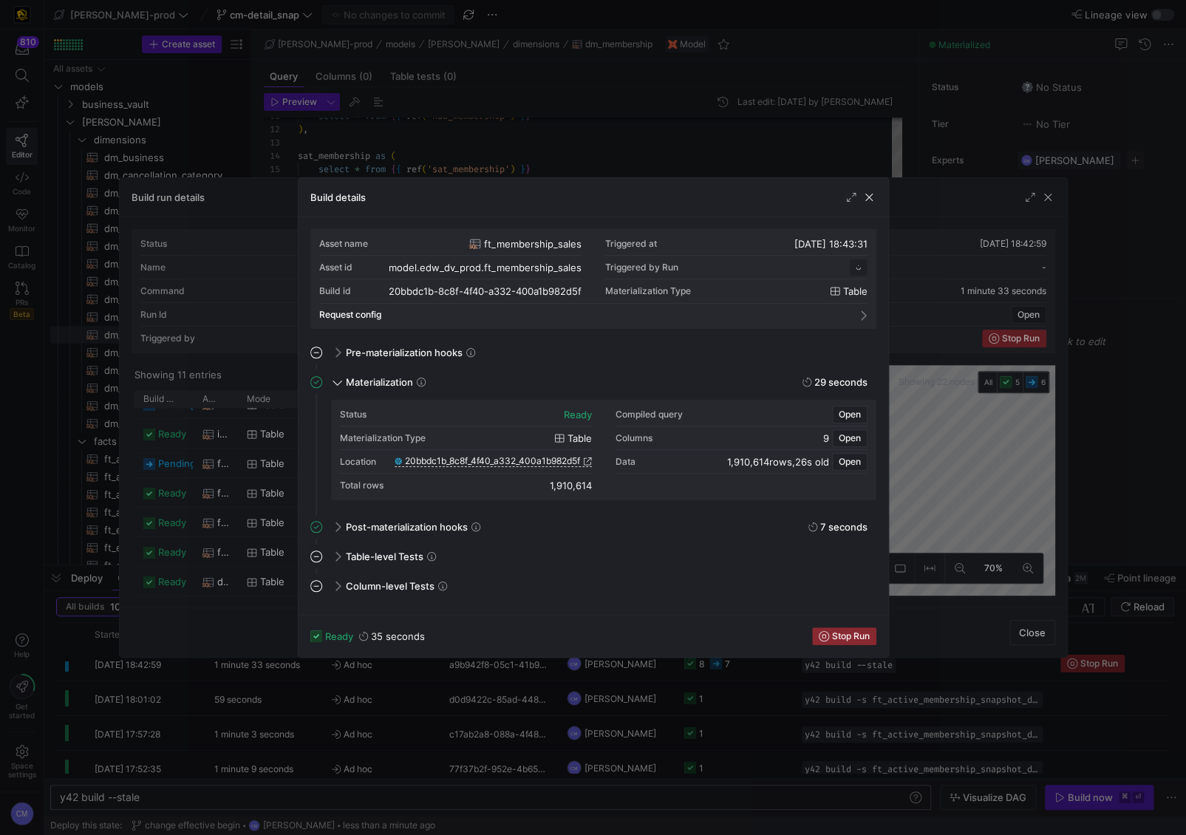
scroll to position [133, 0]
click at [277, 520] on div at bounding box center [593, 417] width 1186 height 835
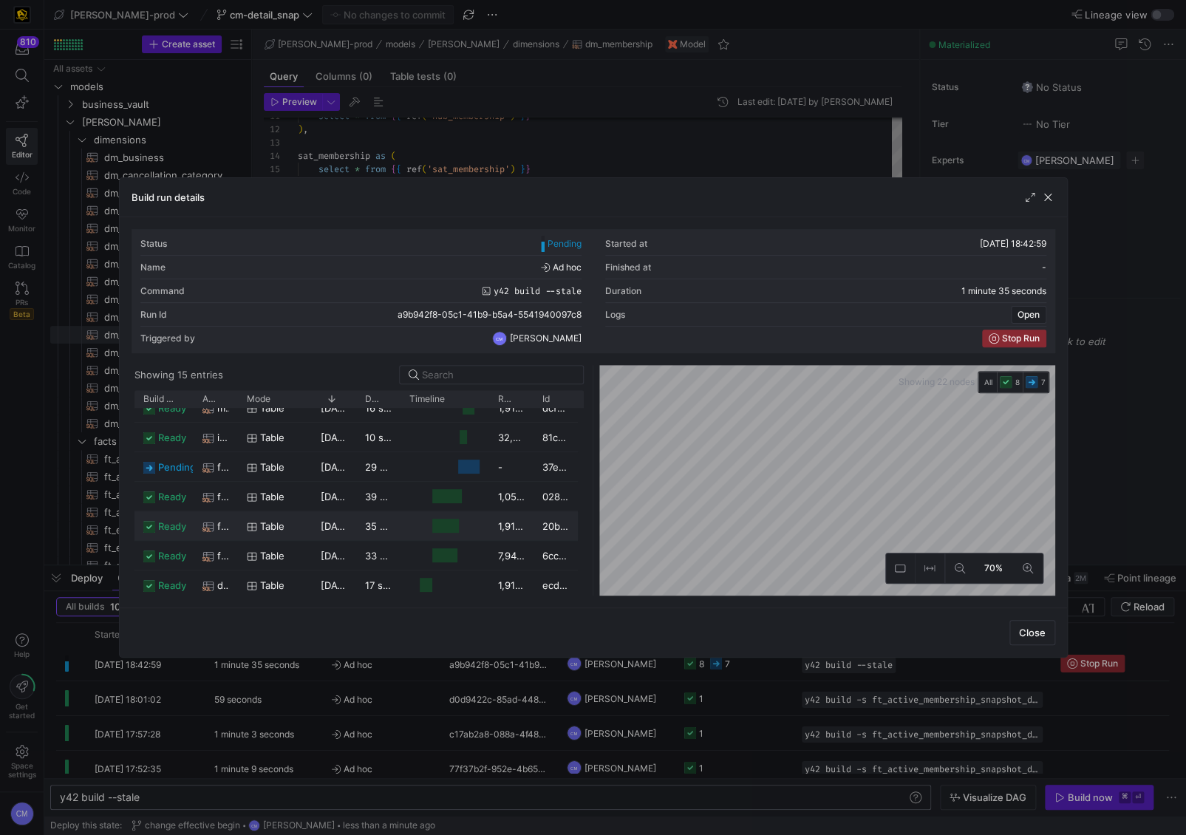
scroll to position [255, 0]
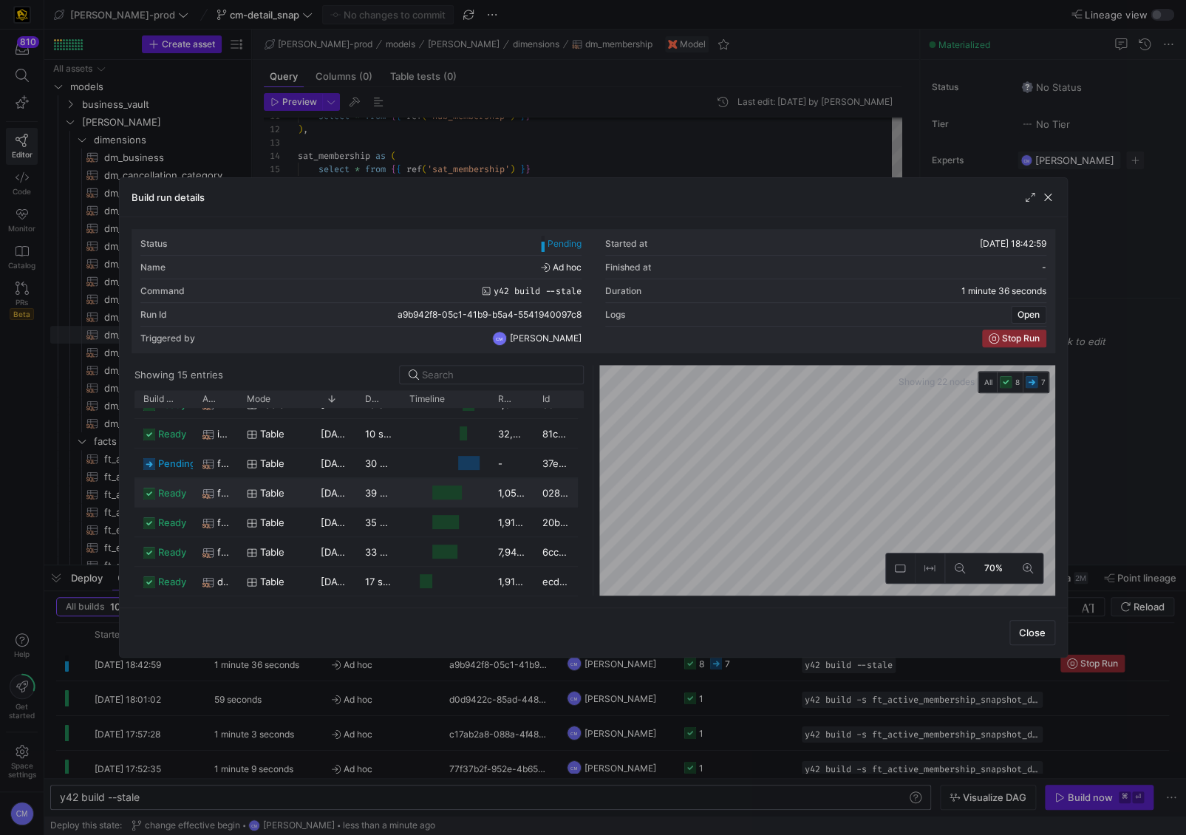
click at [377, 490] on y42-duration "39 seconds" at bounding box center [392, 493] width 54 height 12
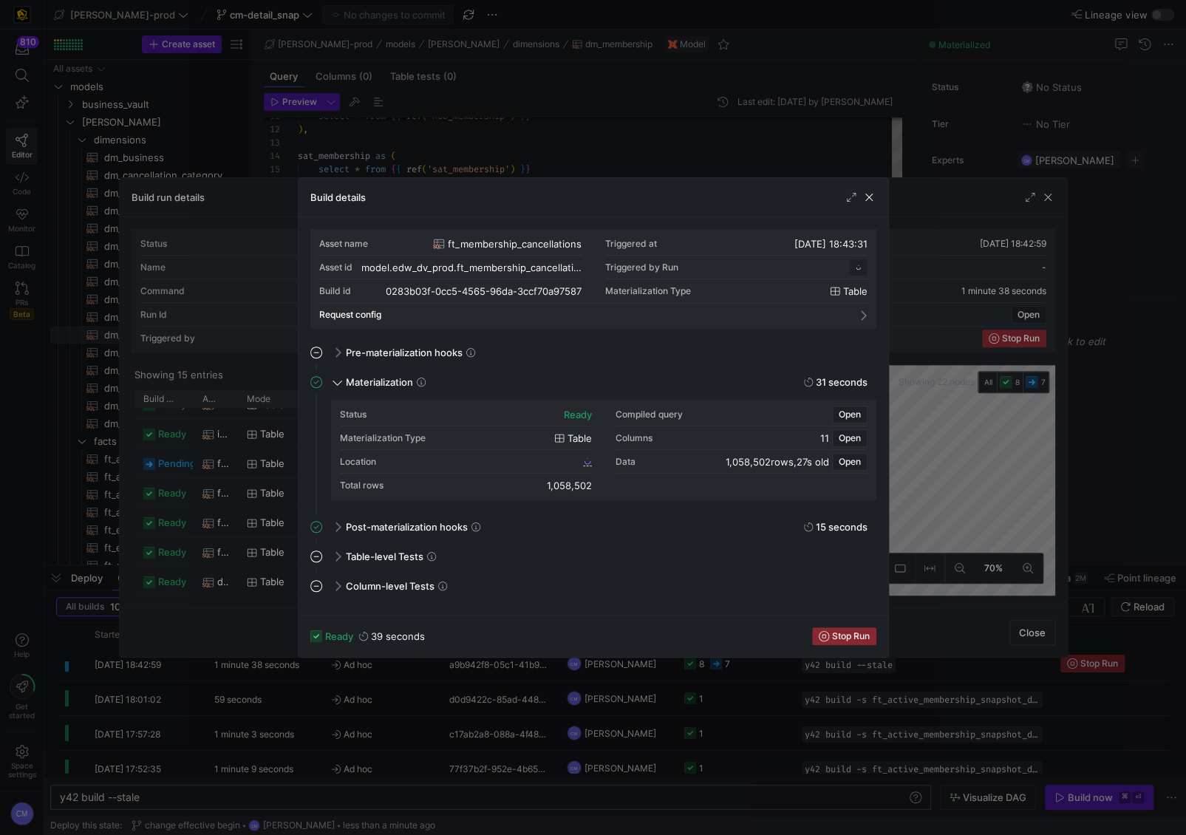
scroll to position [133, 0]
drag, startPoint x: 543, startPoint y: 480, endPoint x: 598, endPoint y: 485, distance: 54.9
click at [598, 485] on div "Status ready Compiled query Open Materialization Type table Columns 11 Open Loc…" at bounding box center [604, 450] width 528 height 95
copy div "1,058,502"
click at [498, 758] on div at bounding box center [593, 417] width 1186 height 835
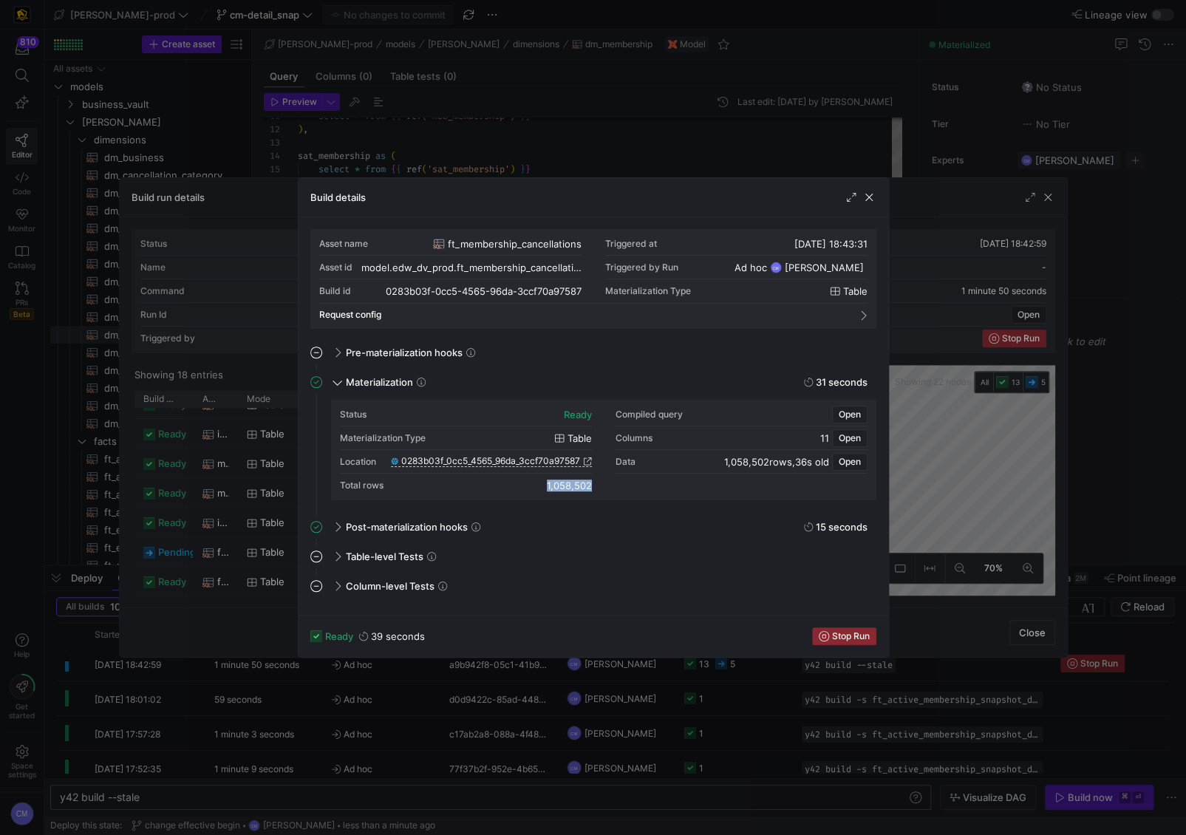
click at [498, 758] on div at bounding box center [593, 417] width 1186 height 835
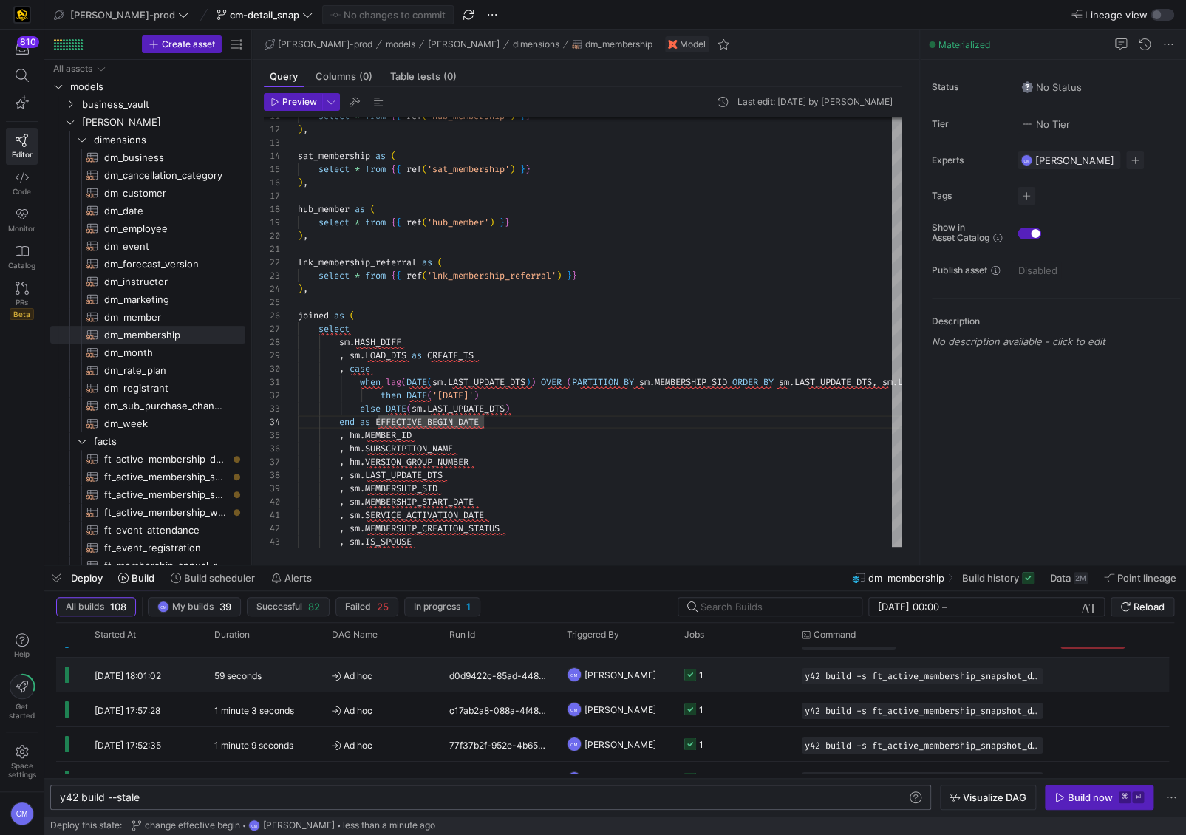
scroll to position [94, 0]
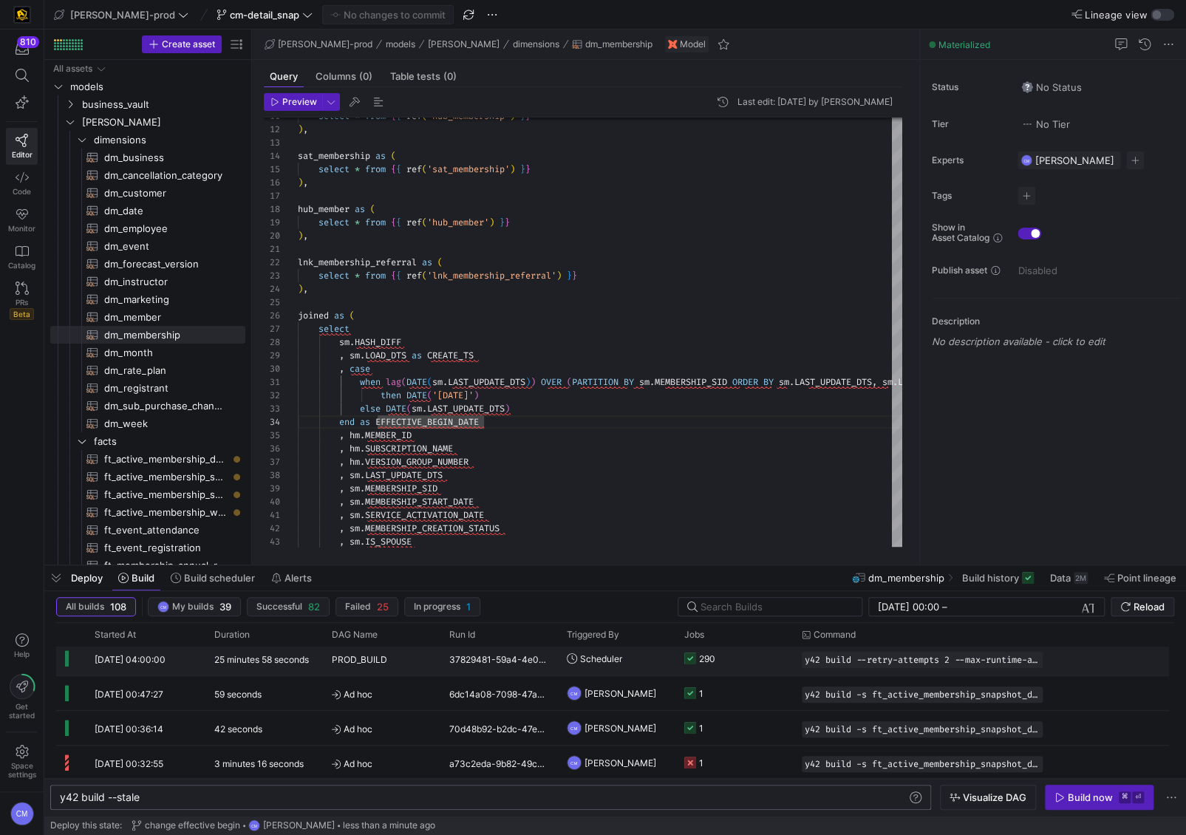
click at [736, 662] on y42-job-status-cell-renderer "290" at bounding box center [735, 658] width 100 height 33
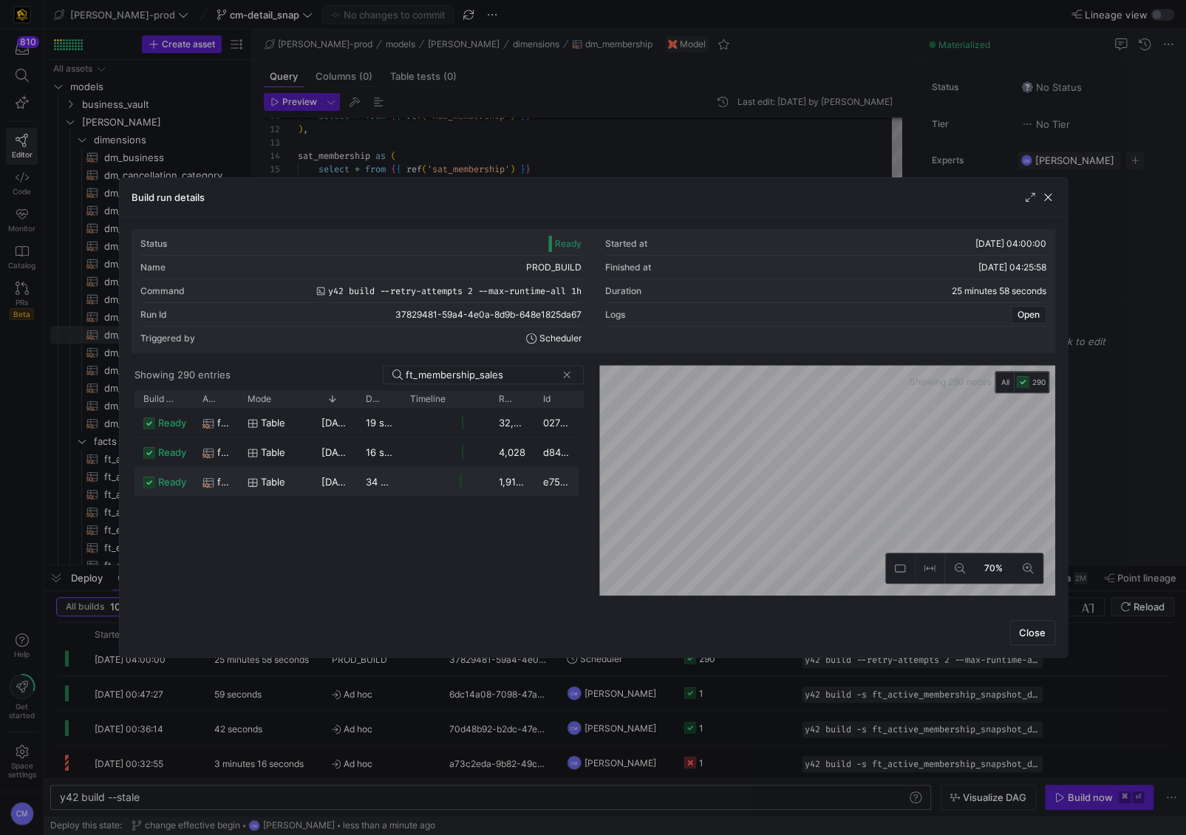
click at [494, 480] on div "1,910,614" at bounding box center [512, 481] width 44 height 29
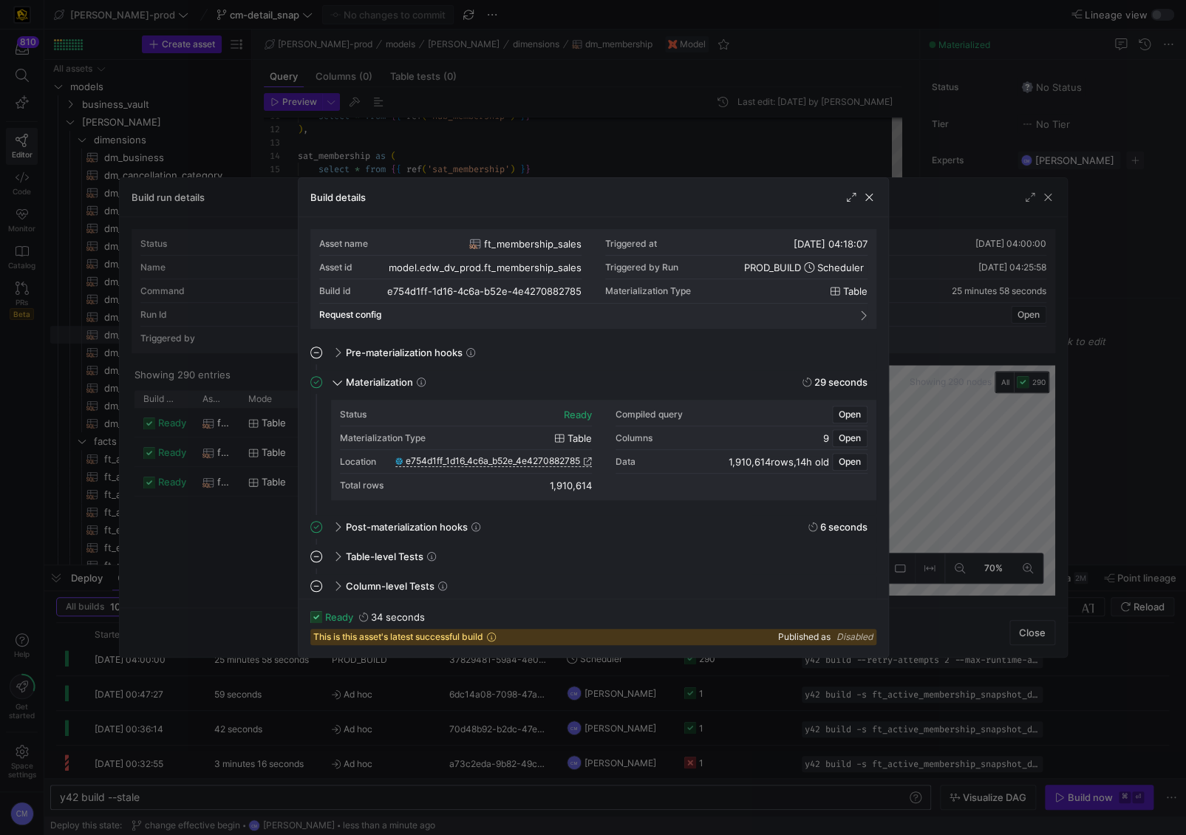
click at [473, 710] on div at bounding box center [593, 417] width 1186 height 835
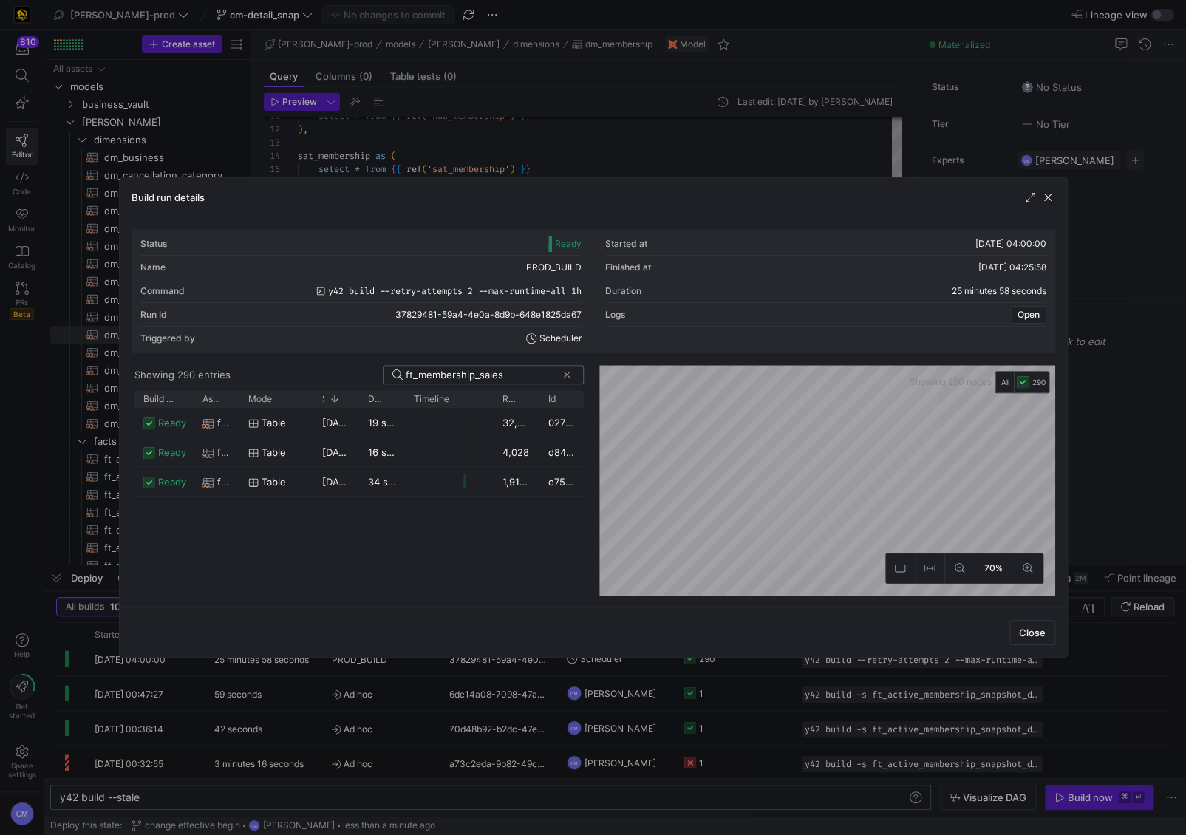
click at [531, 373] on input "ft_membership_sales" at bounding box center [481, 375] width 151 height 12
type input "ft_membership_cancel"
click at [474, 492] on y42-job-duration-timeline-cell-renderer at bounding box center [449, 481] width 71 height 27
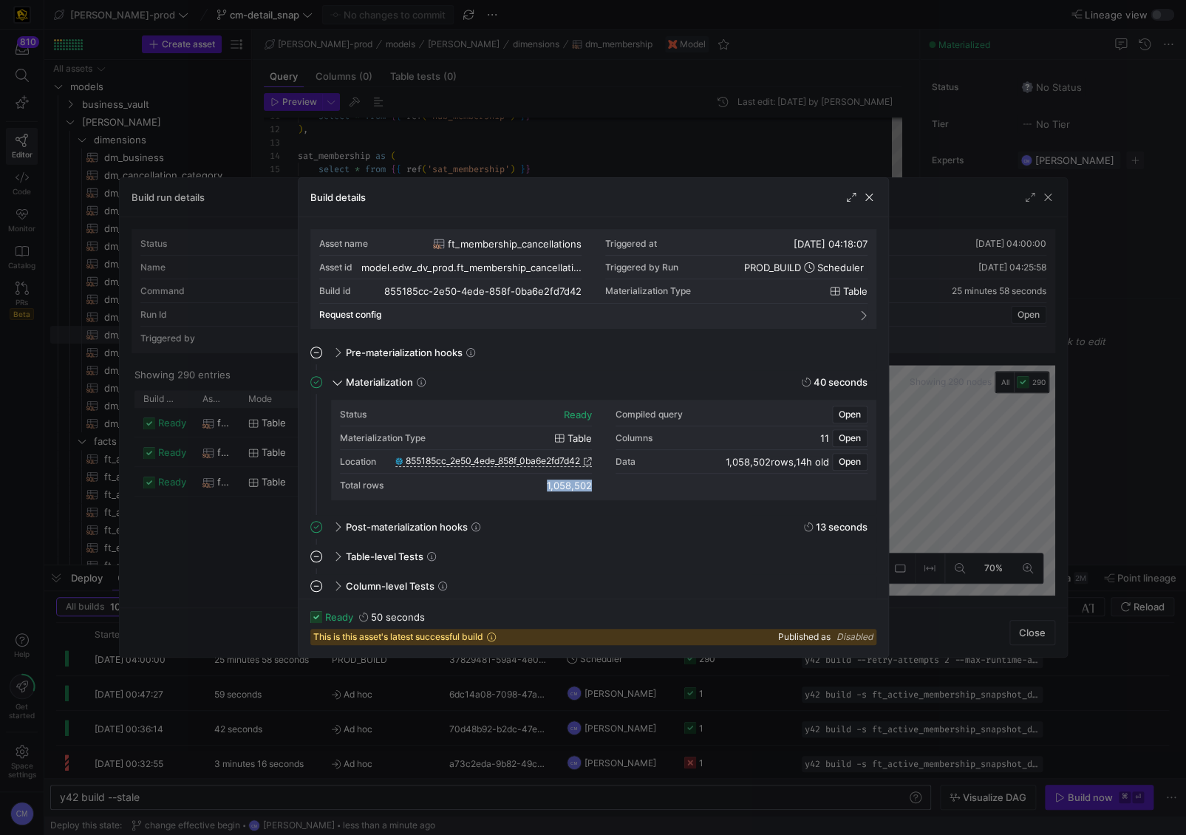
drag, startPoint x: 540, startPoint y: 489, endPoint x: 594, endPoint y: 487, distance: 54.0
click at [594, 487] on div "Status ready Compiled query Open Materialization Type table Columns 11 Open Loc…" at bounding box center [604, 450] width 528 height 95
copy div "1,058,502"
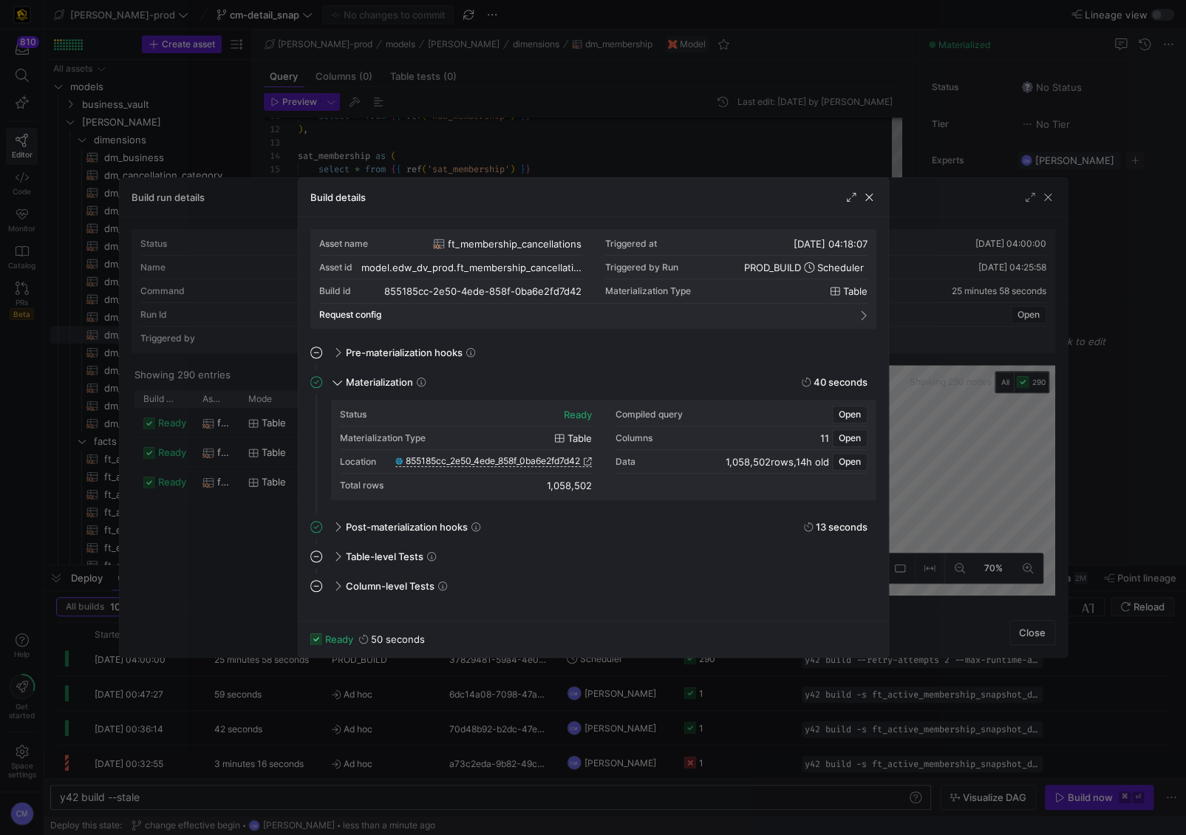
click at [222, 557] on div at bounding box center [593, 417] width 1186 height 835
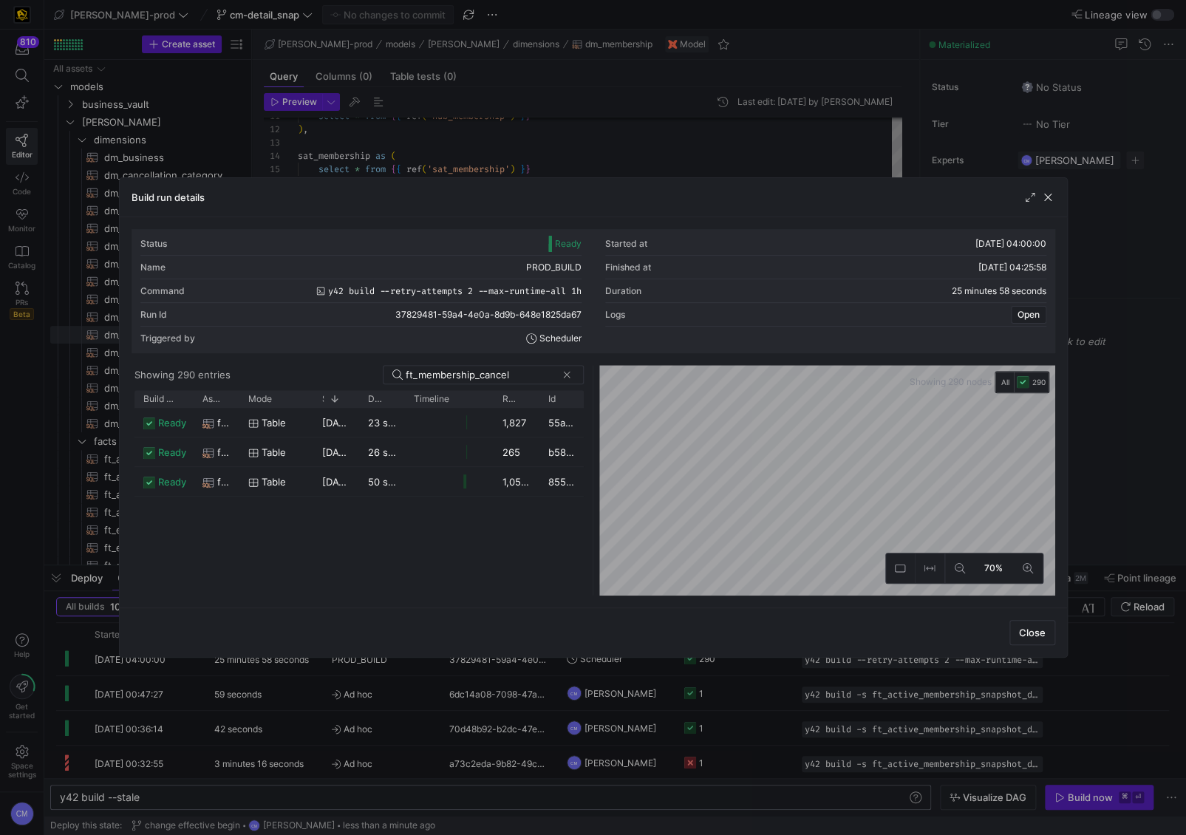
click at [222, 557] on div "ready ft_membership_cancellations_daily_forecast table 18/09/25, 04:19:10 23 se…" at bounding box center [360, 502] width 450 height 188
click at [505, 755] on div at bounding box center [593, 417] width 1186 height 835
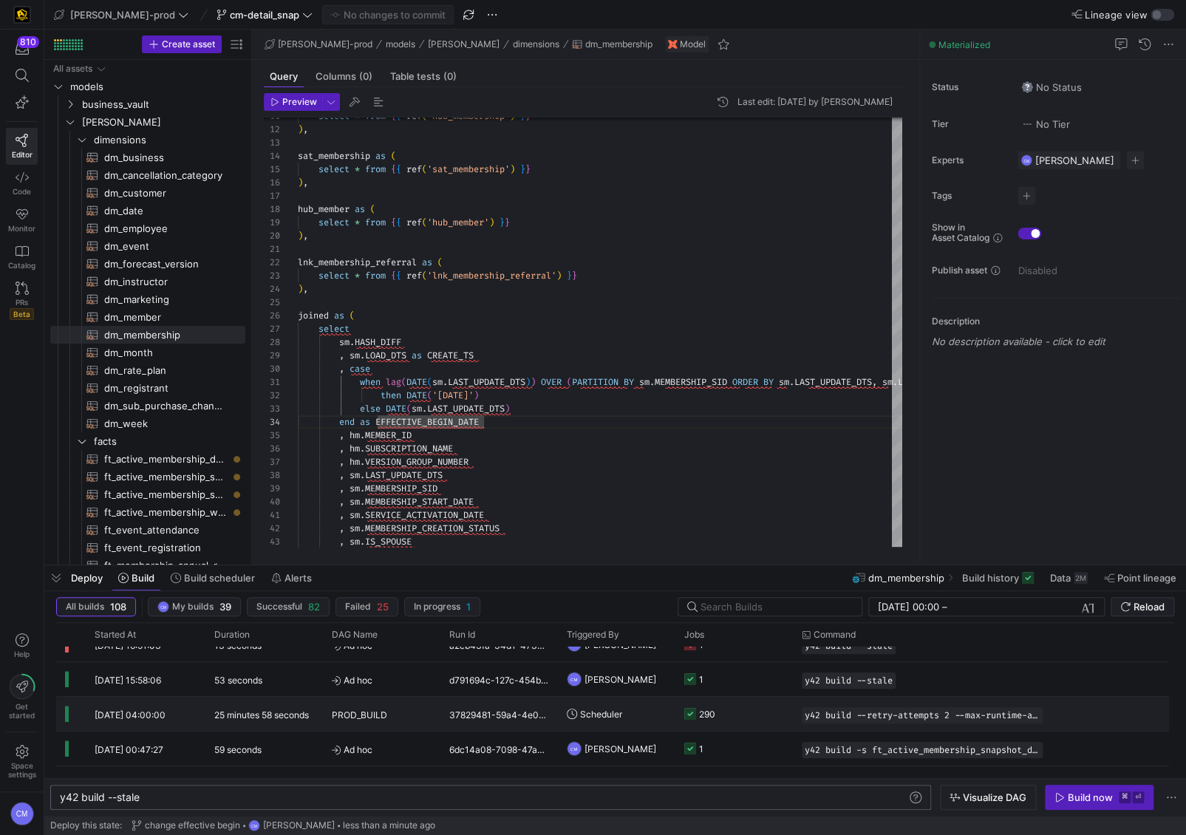
click at [620, 717] on span "Scheduler" at bounding box center [601, 714] width 42 height 35
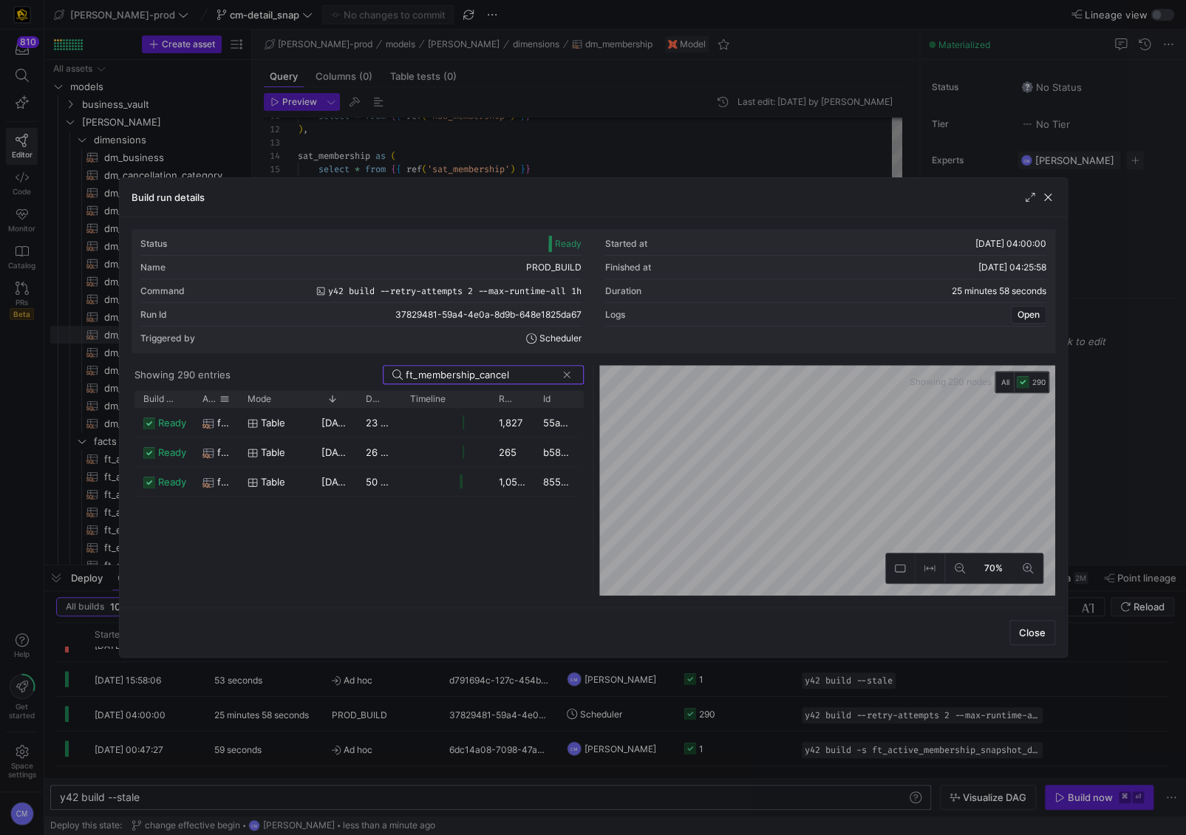
type input "ft_membership_cancel"
drag, startPoint x: 238, startPoint y: 398, endPoint x: 452, endPoint y: 400, distance: 214.4
click at [452, 400] on div at bounding box center [453, 398] width 6 height 17
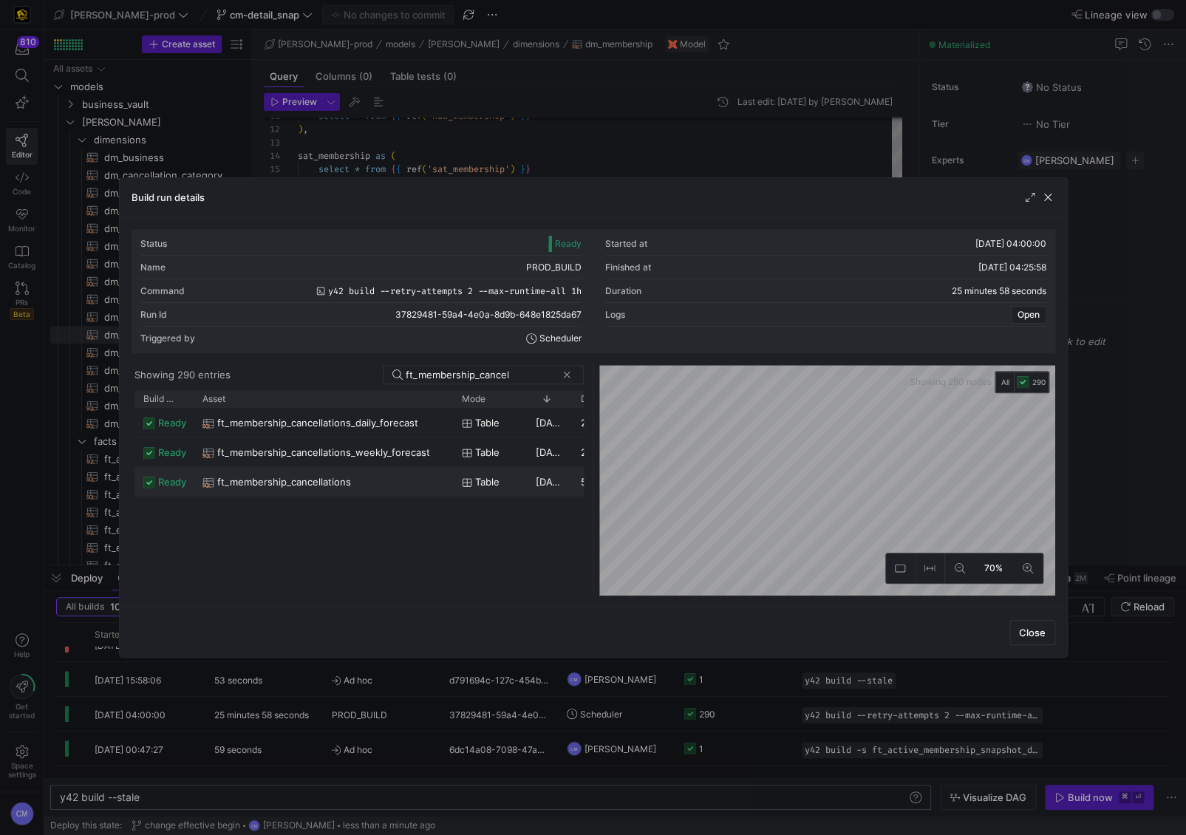
click at [421, 477] on div "ft_membership_cancellations" at bounding box center [324, 482] width 242 height 29
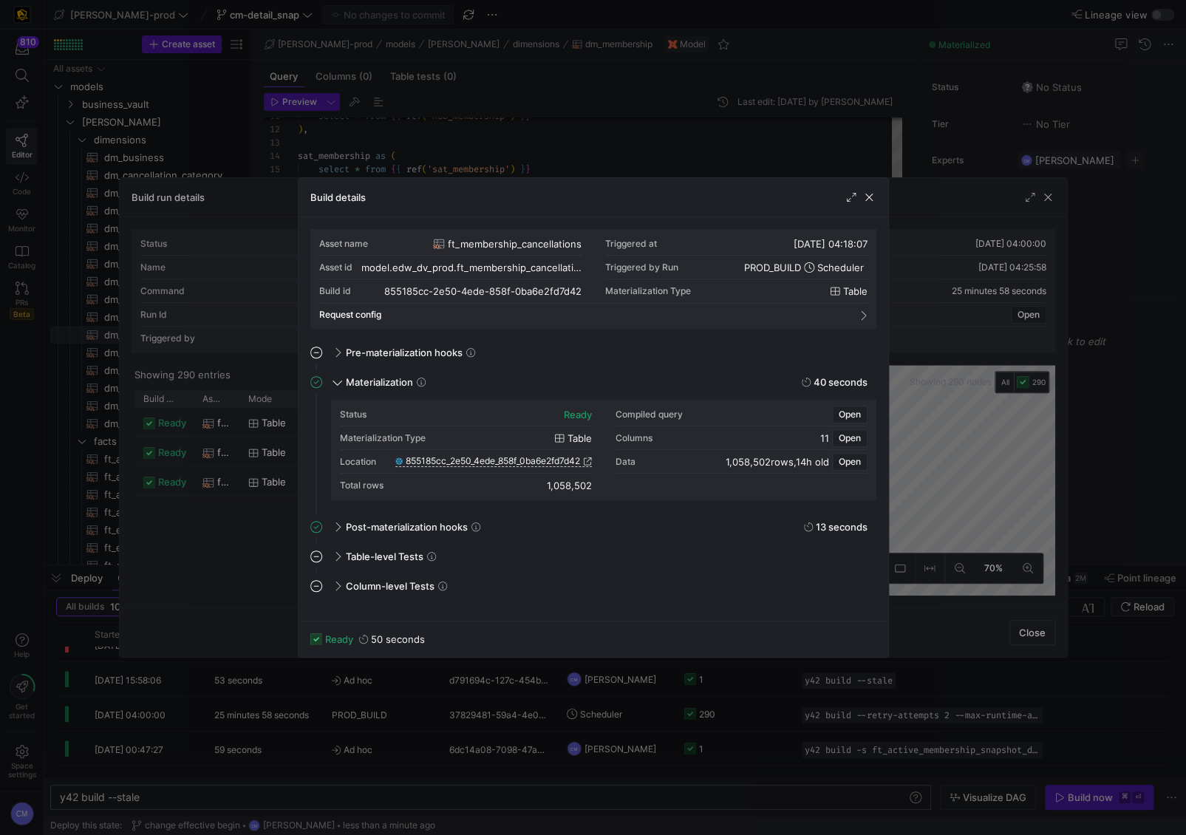
click at [228, 539] on div at bounding box center [593, 417] width 1186 height 835
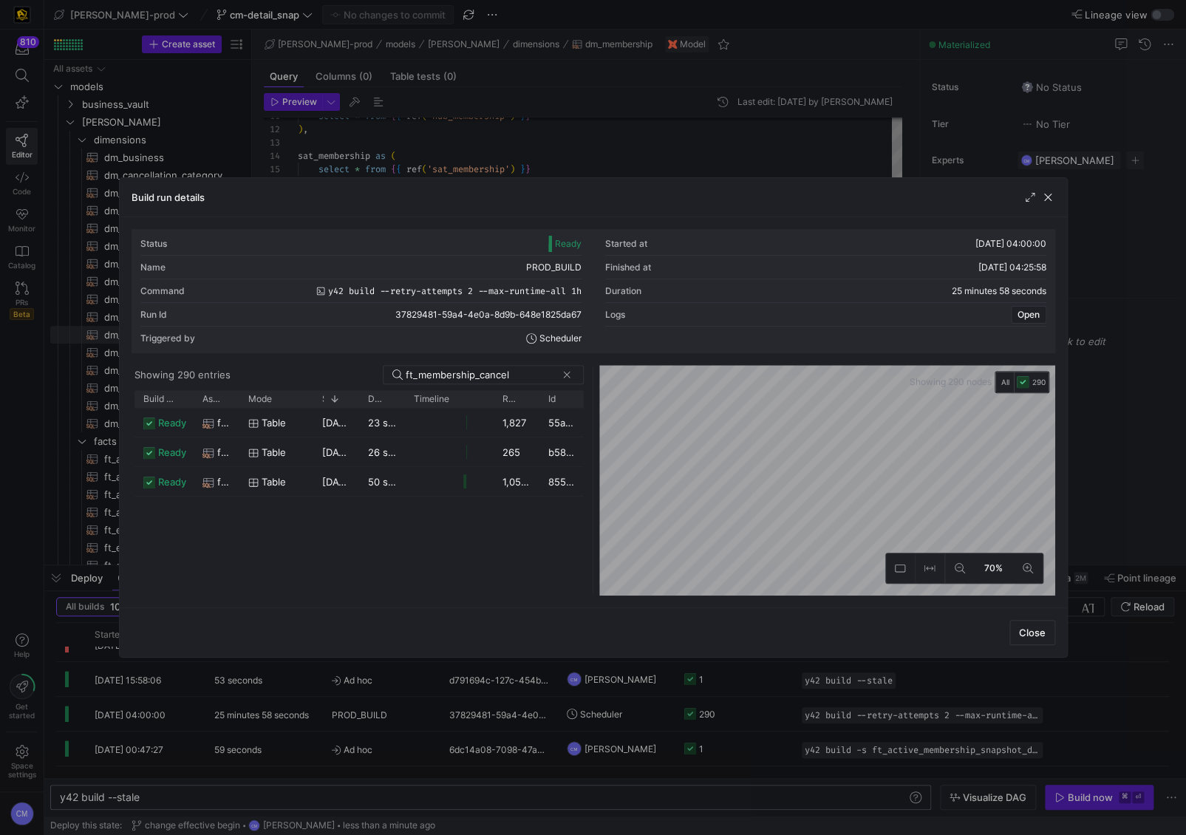
click at [390, 706] on div at bounding box center [593, 417] width 1186 height 835
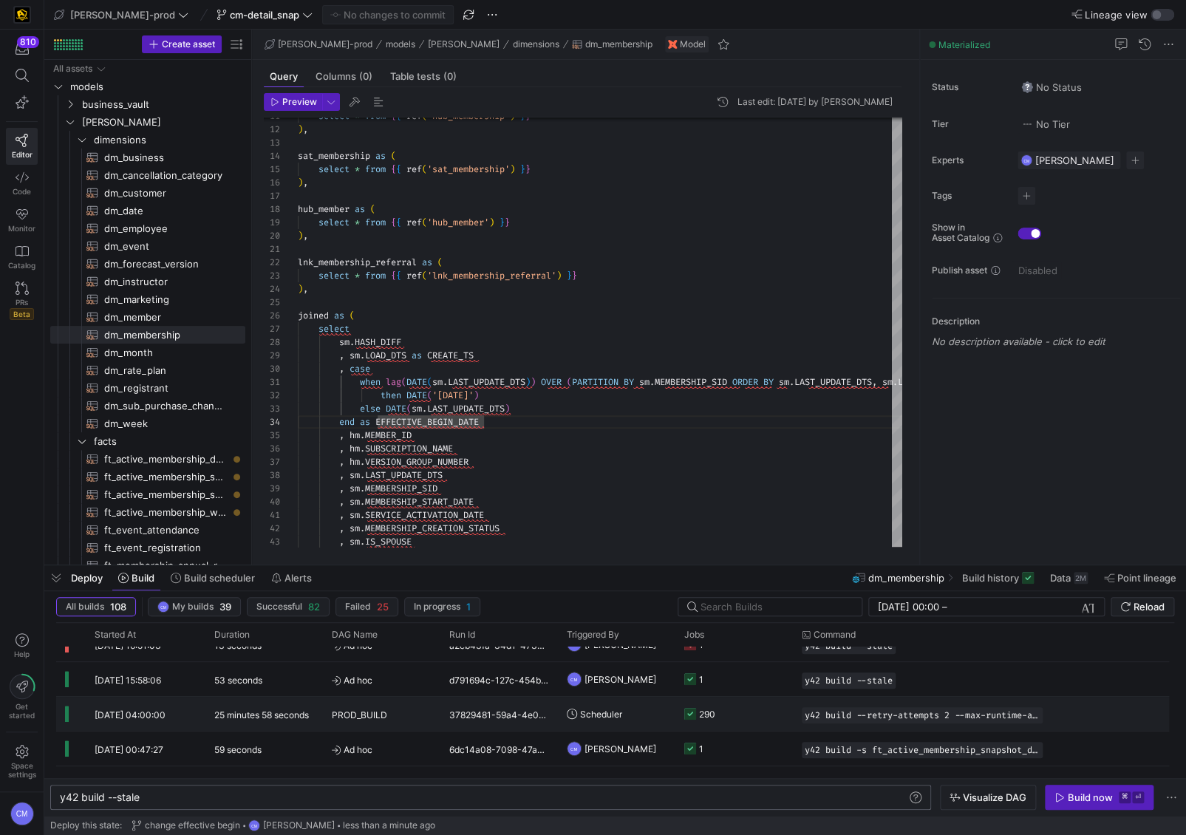
click at [390, 706] on div "PROD_BUILD" at bounding box center [382, 715] width 100 height 35
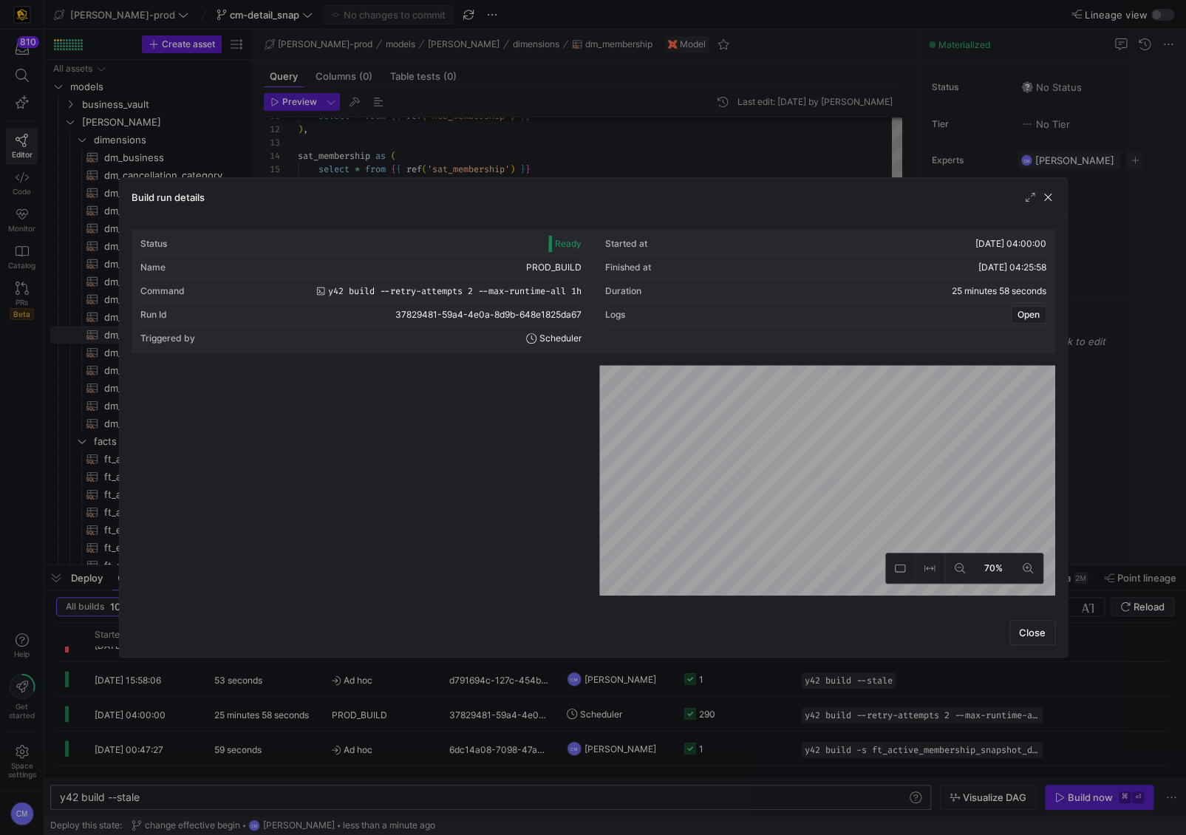
click at [727, 173] on div at bounding box center [593, 417] width 1186 height 835
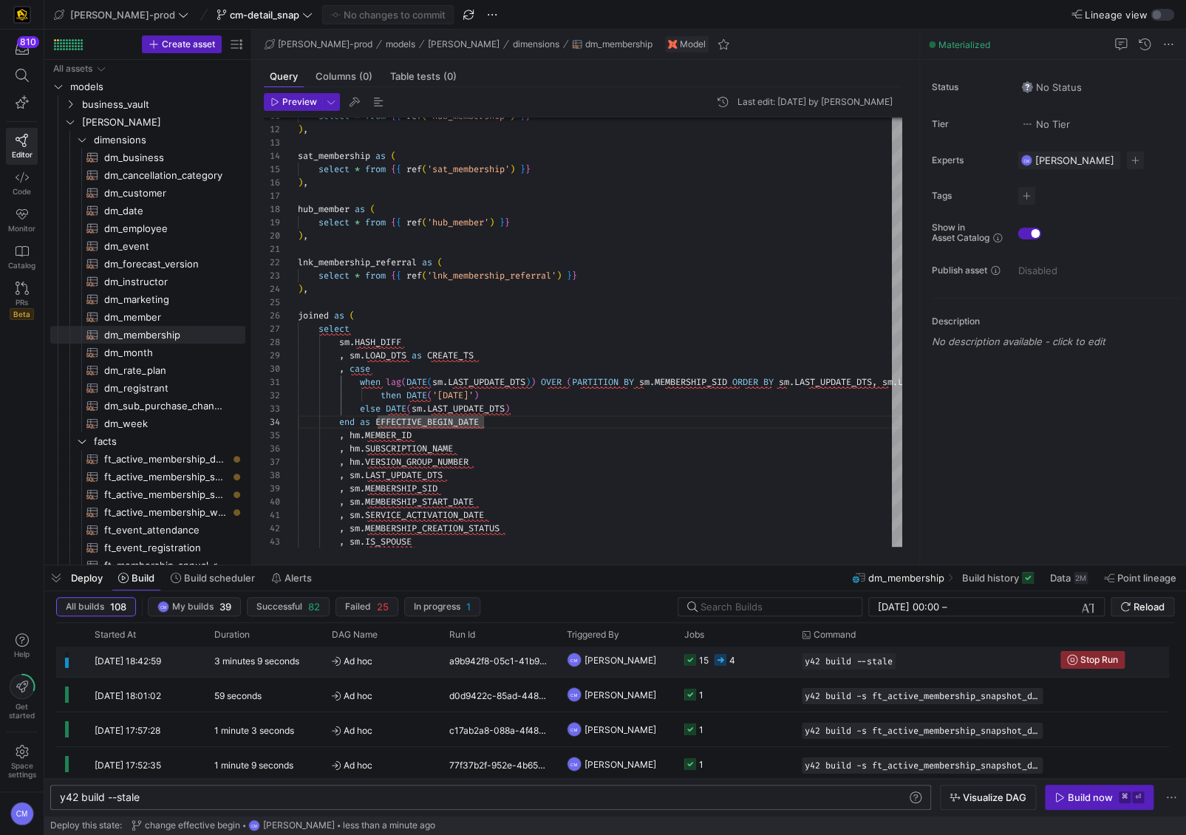
scroll to position [0, 0]
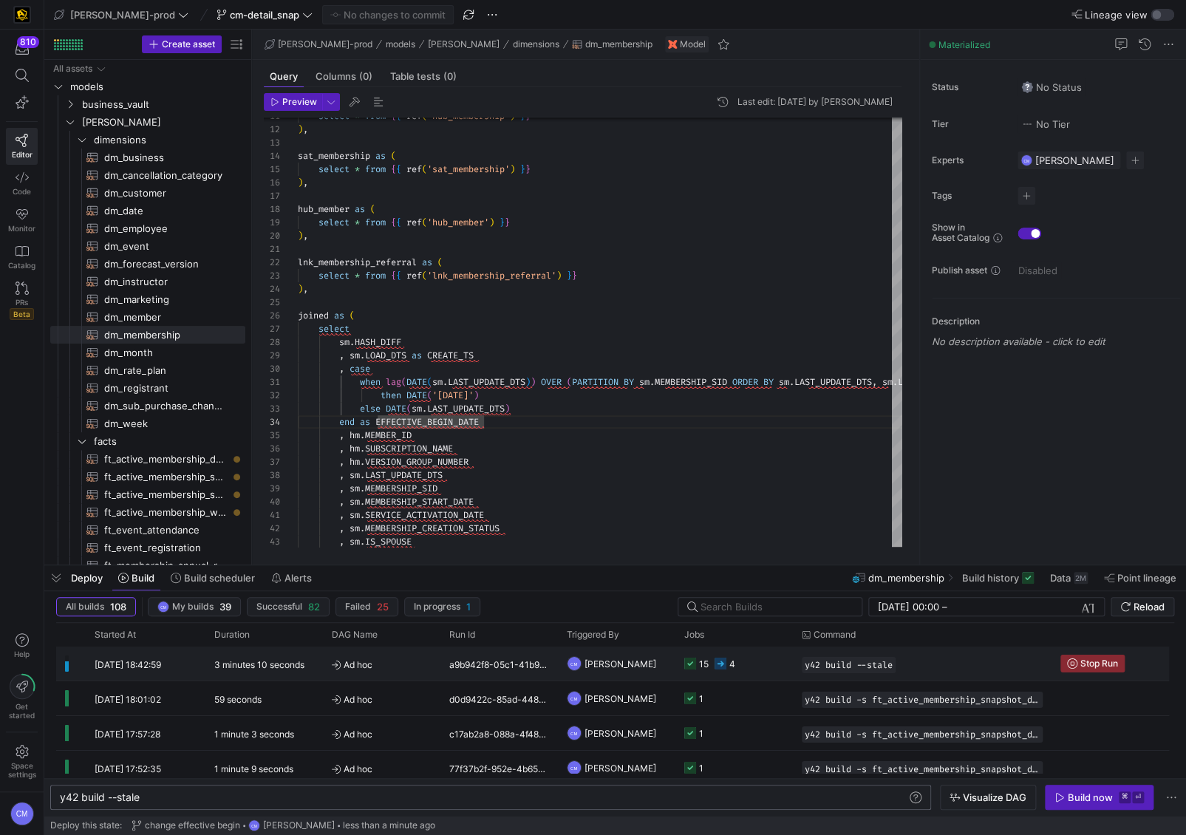
click at [758, 670] on y42-job-status-cell-renderer "15 4" at bounding box center [735, 664] width 100 height 33
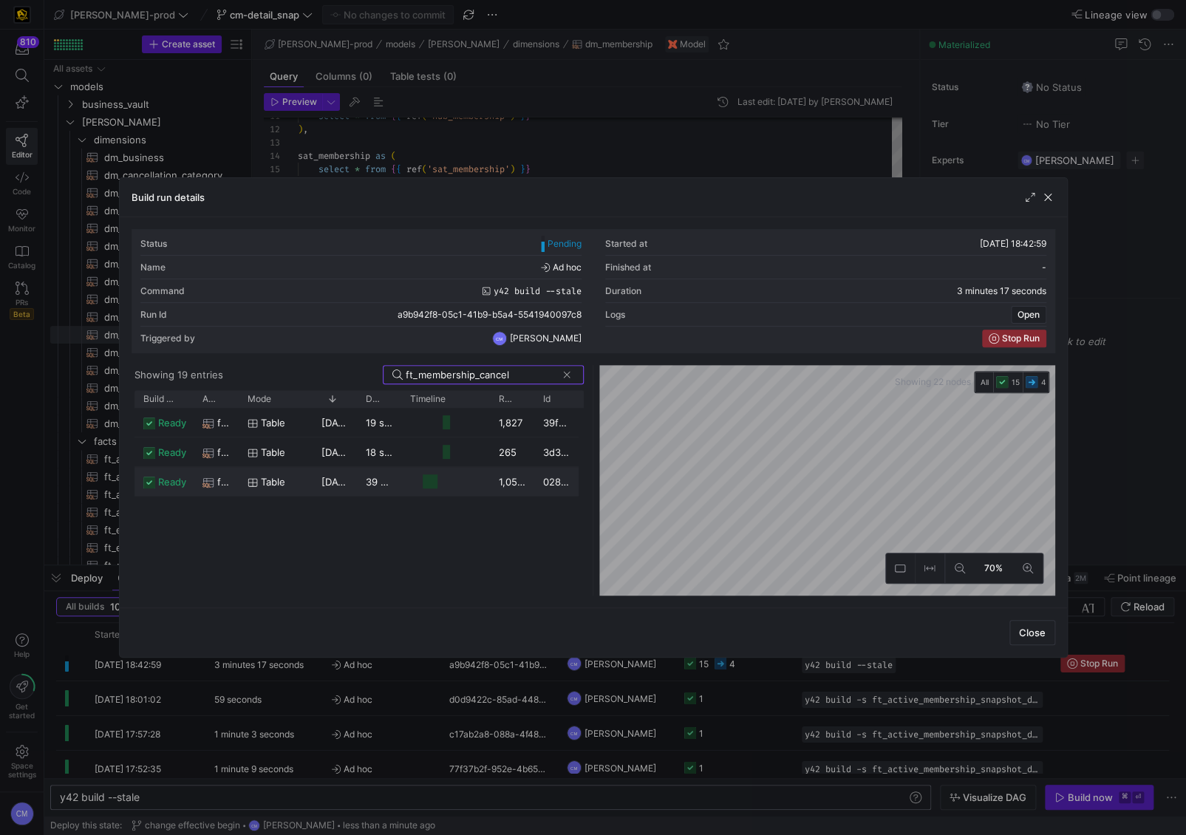
type input "ft_membership_cancel"
click at [454, 483] on y42-job-duration-timeline-cell-renderer at bounding box center [445, 481] width 71 height 27
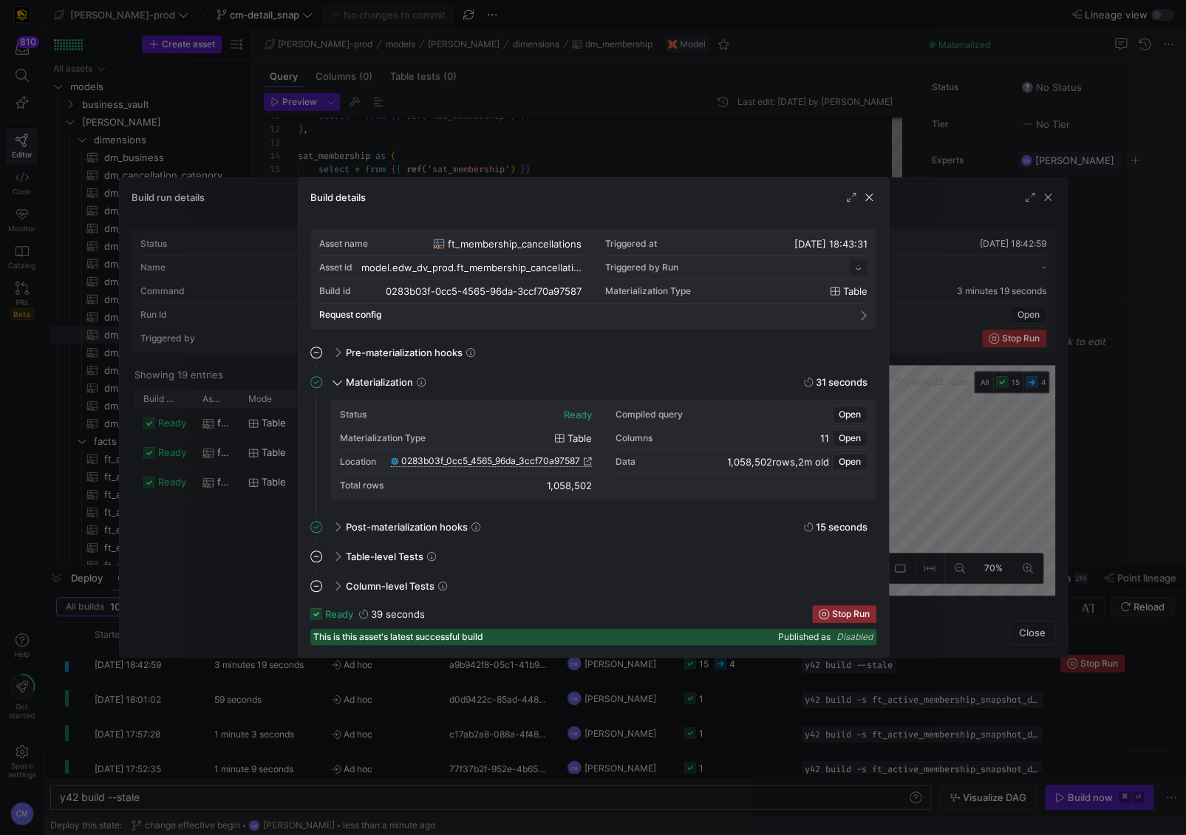
scroll to position [133, 0]
click at [532, 464] on span "0283b03f_0cc5_4565_96da_3ccf70a97587" at bounding box center [490, 461] width 179 height 10
click at [566, 120] on div at bounding box center [593, 417] width 1186 height 835
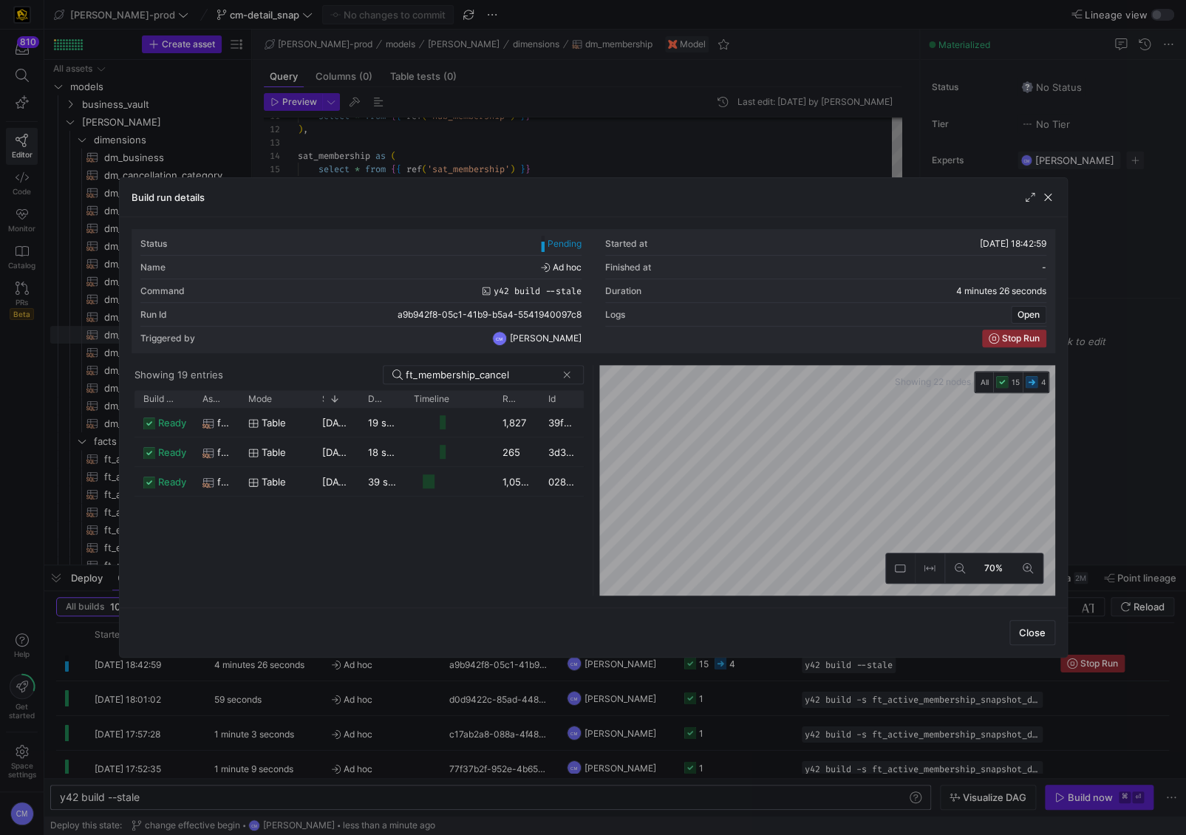
click at [560, 137] on div at bounding box center [593, 417] width 1186 height 835
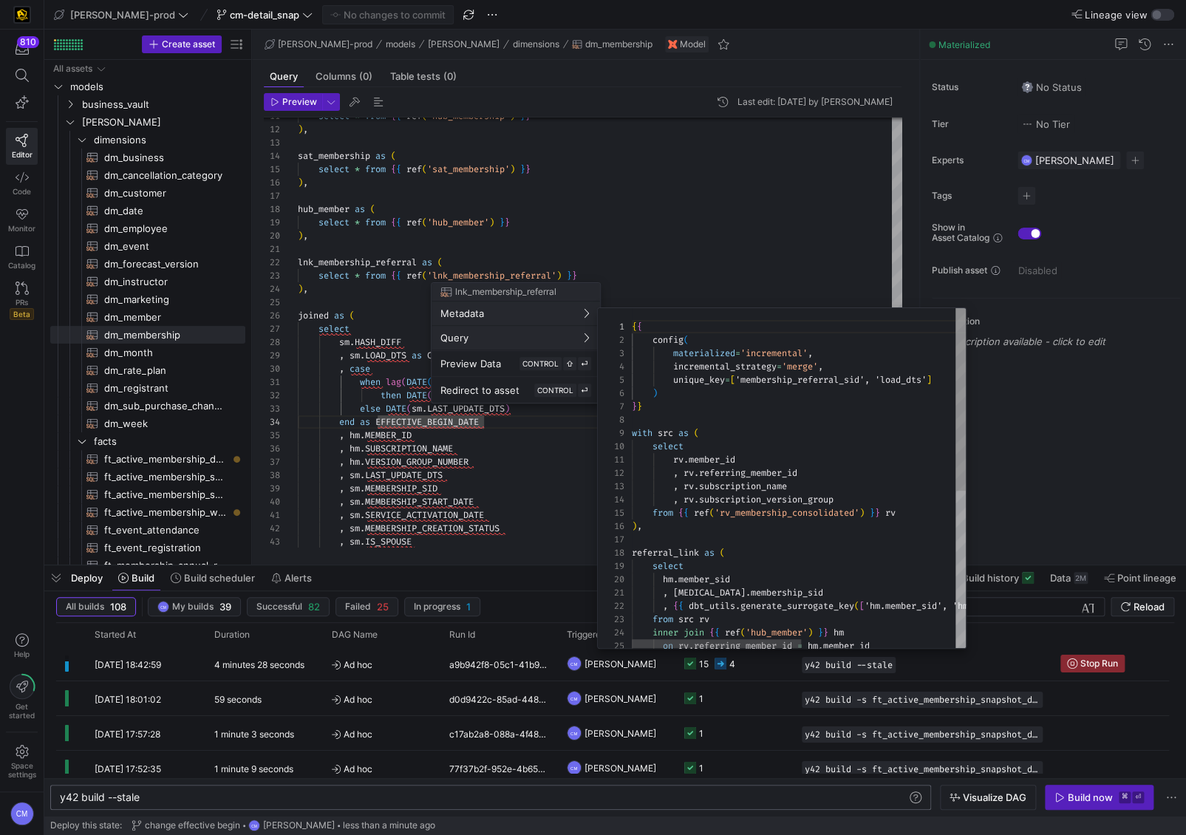
click at [370, 329] on div at bounding box center [593, 417] width 1186 height 835
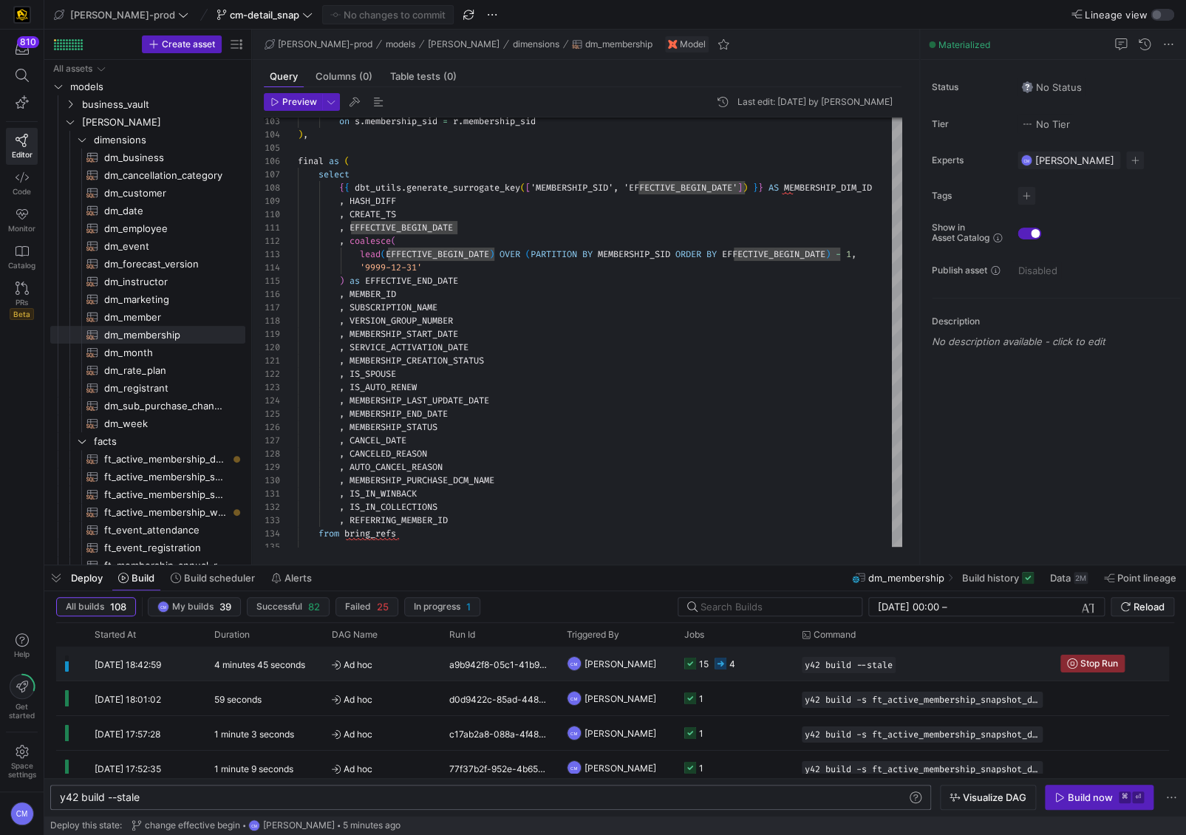
click at [950, 658] on y42-orchestration-run-configuration-details "y42 build --stale" at bounding box center [922, 665] width 241 height 16
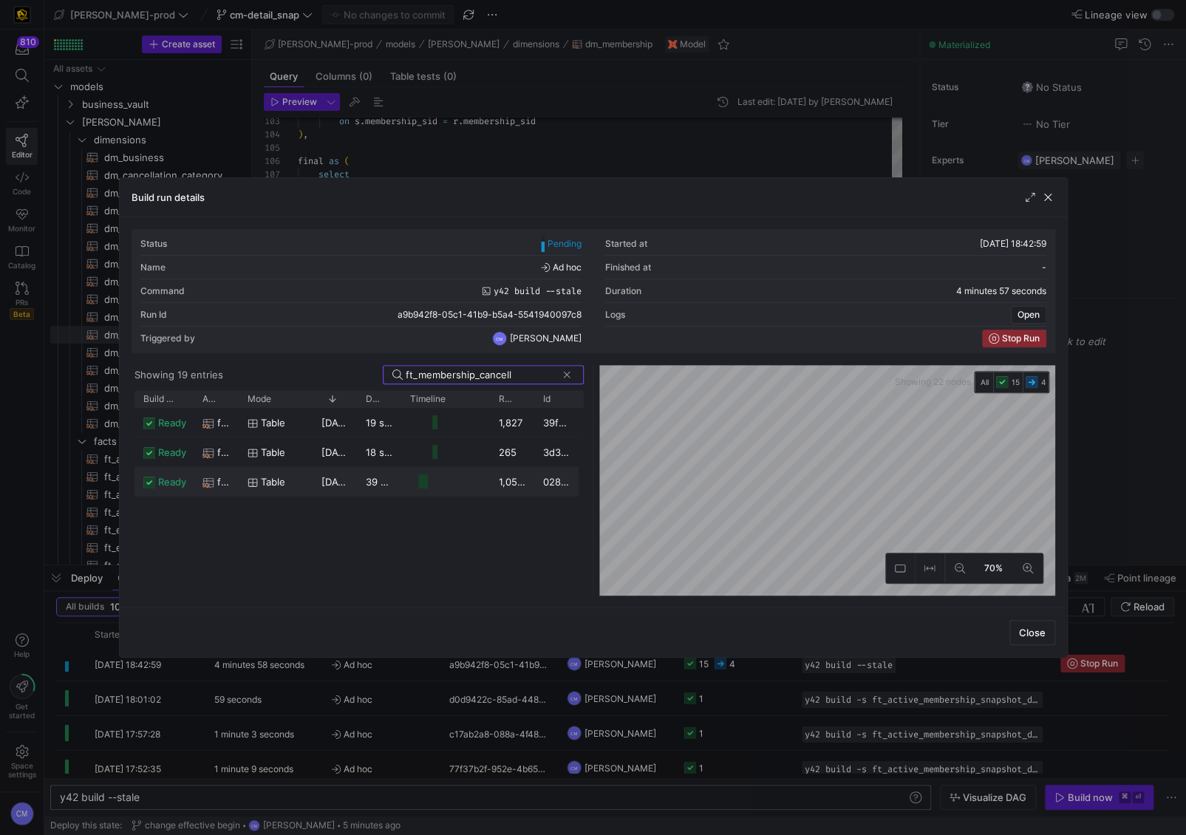
type input "ft_membership_cancell"
click at [466, 489] on y42-job-duration-timeline-cell-renderer at bounding box center [445, 481] width 71 height 27
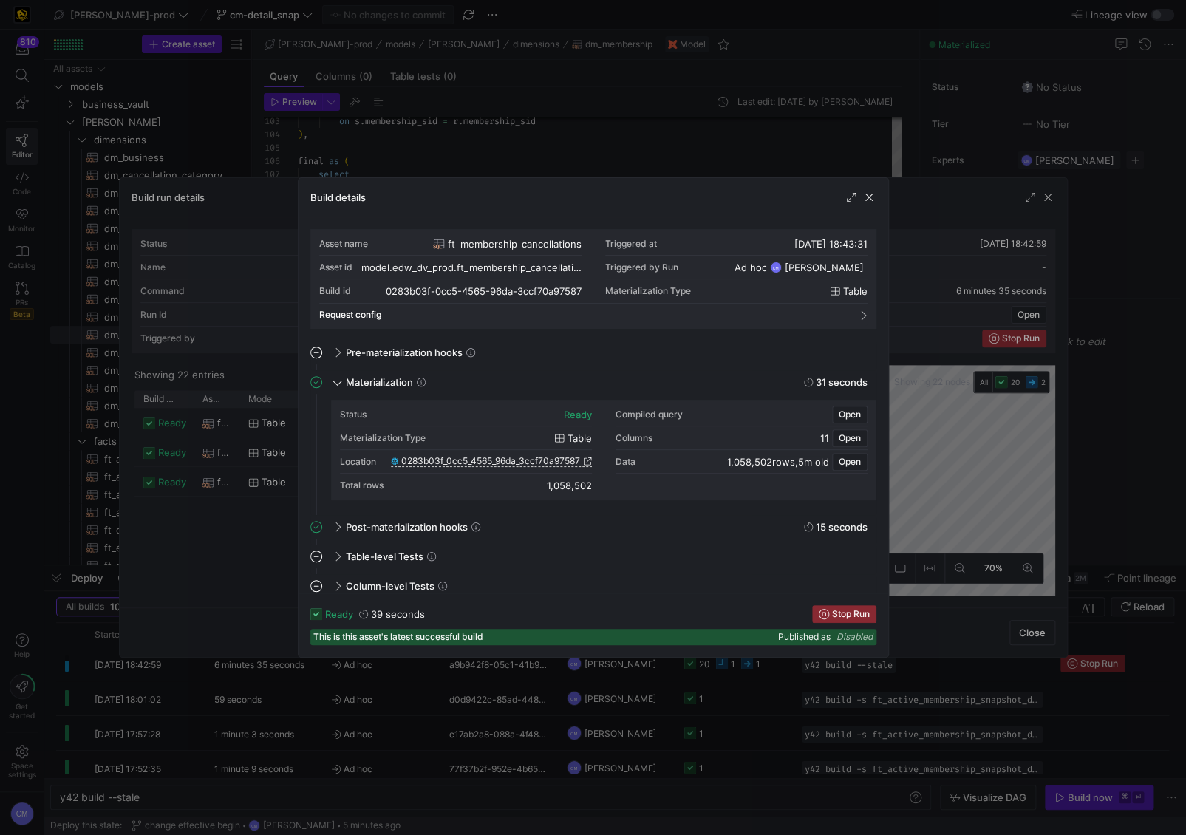
scroll to position [133, 0]
click at [593, 86] on div at bounding box center [593, 417] width 1186 height 835
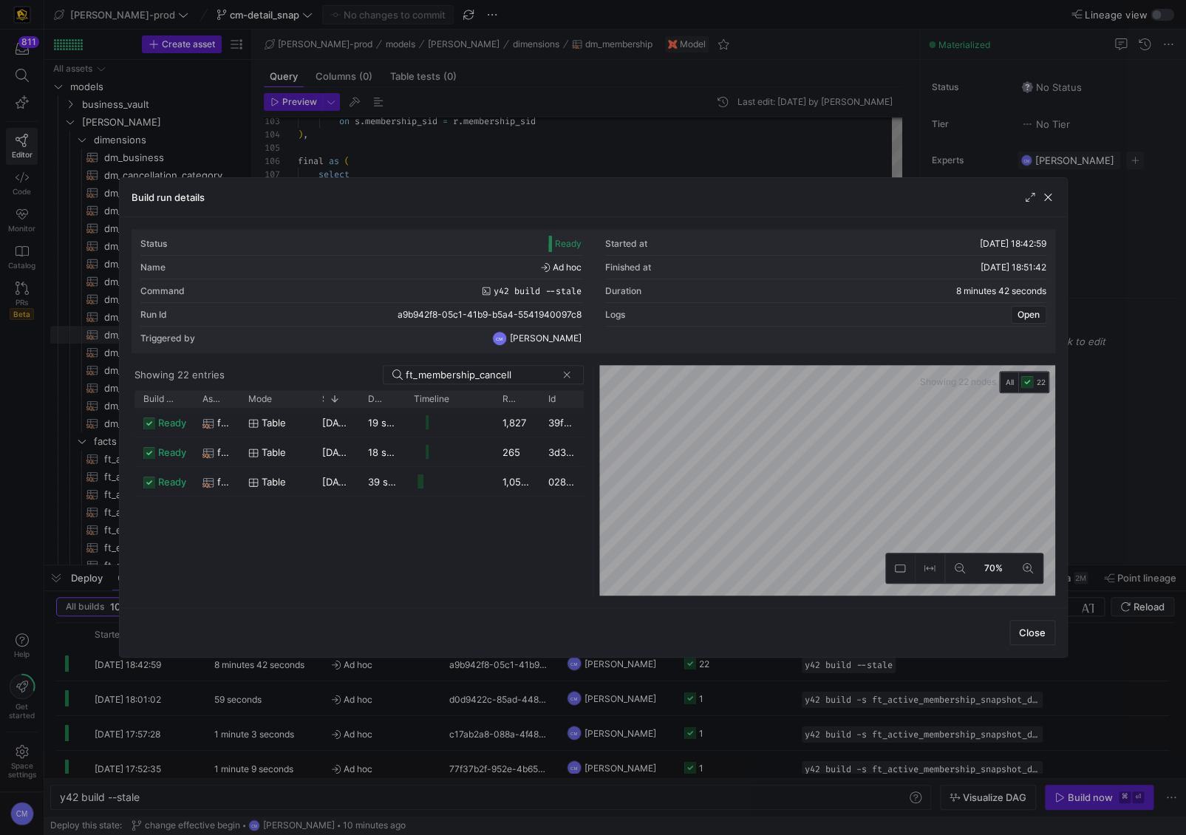
click at [593, 86] on div at bounding box center [593, 417] width 1186 height 835
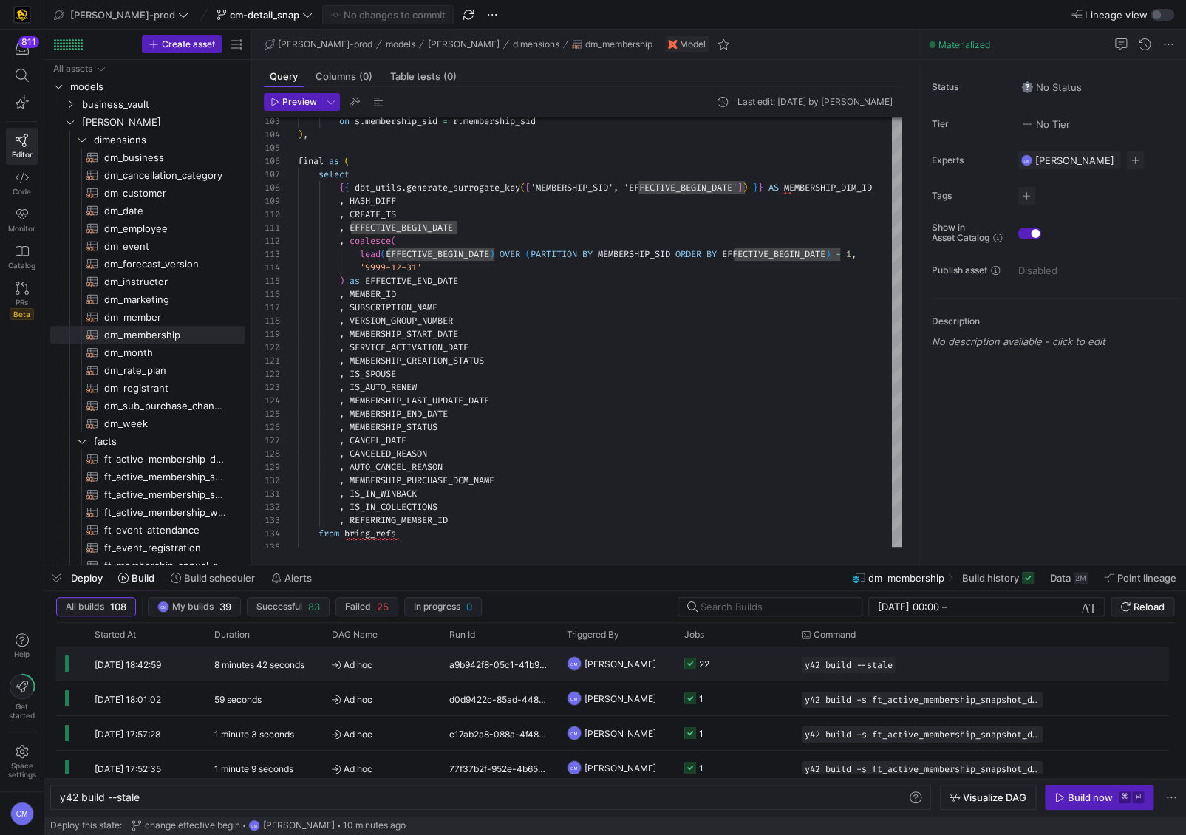
click at [724, 667] on y42-job-status-cell-renderer "22" at bounding box center [735, 664] width 100 height 33
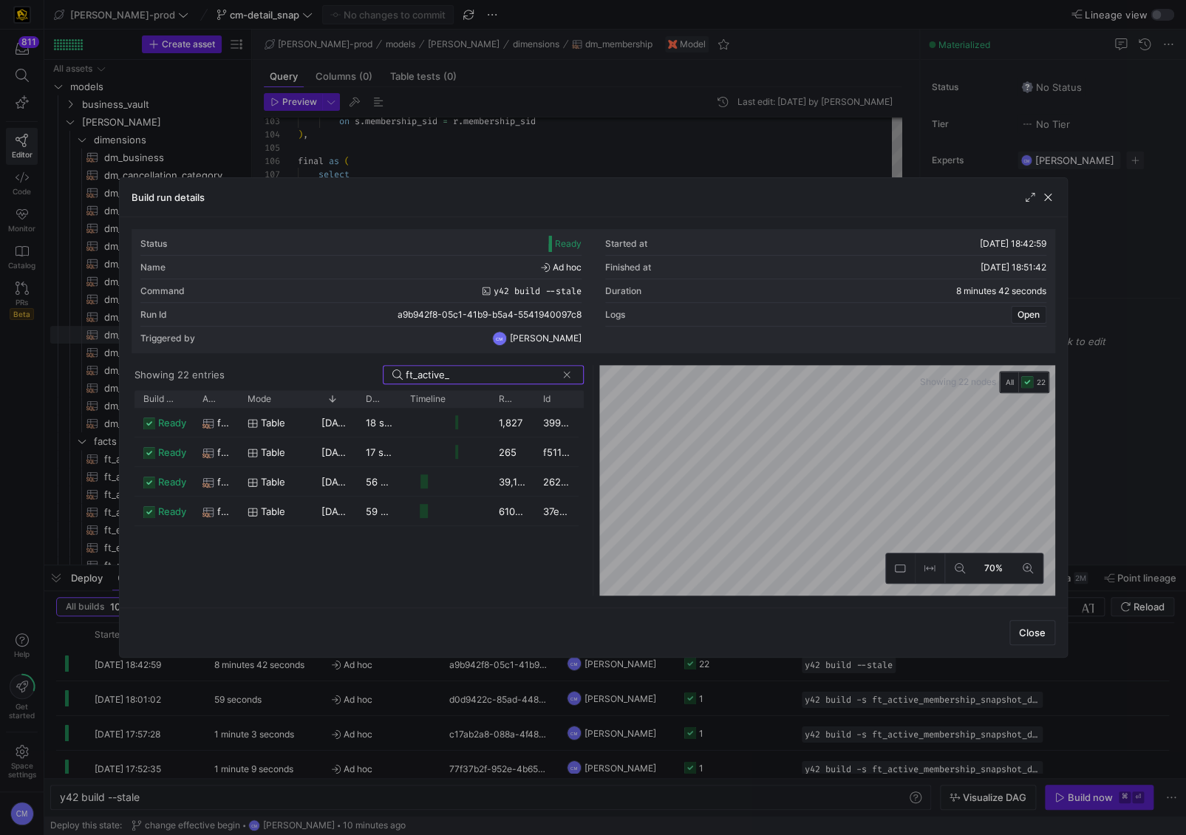
type input "ft_active_"
click at [470, 526] on div "ready ft_active_membership_daily_forecast table [DATE] 18:48:26 18 seconds 1,82…" at bounding box center [360, 502] width 450 height 188
click at [469, 520] on y42-job-duration-timeline-cell-renderer at bounding box center [445, 511] width 71 height 27
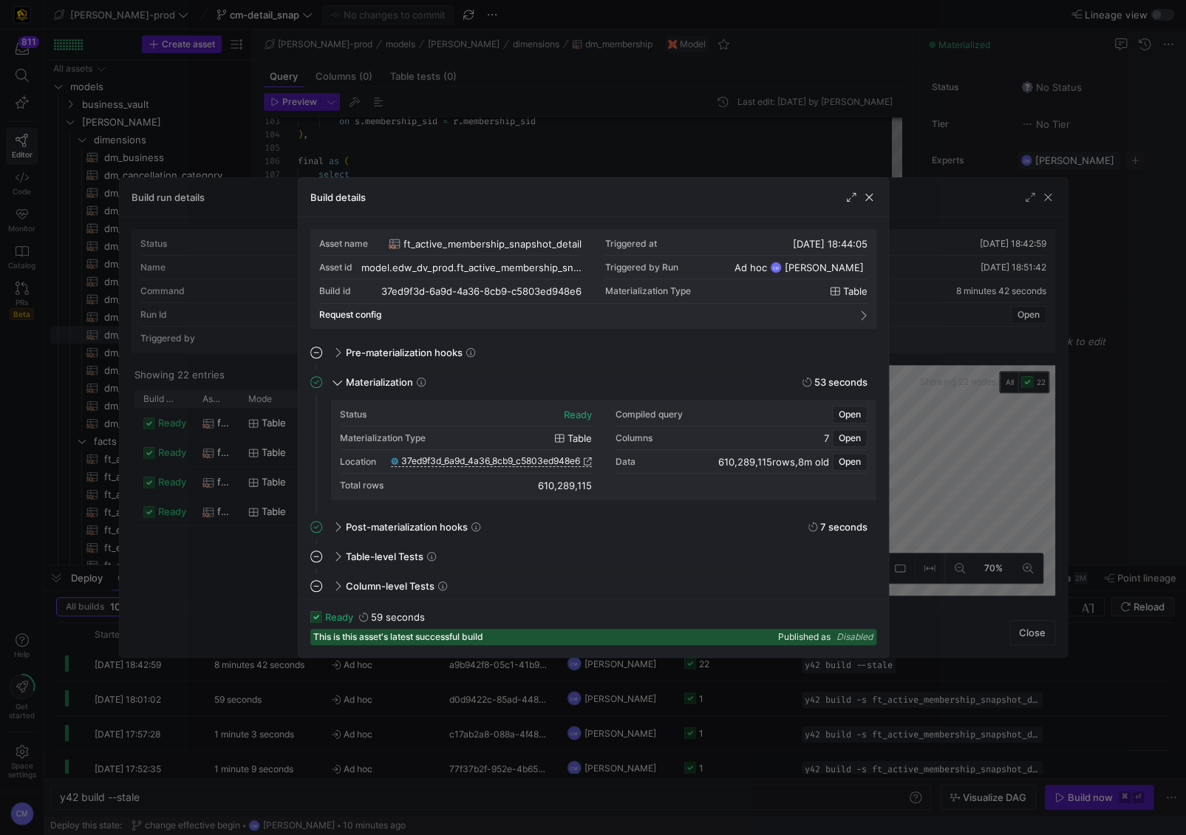
click at [532, 461] on span "37ed9f3d_6a9d_4a36_8cb9_c5803ed948e6" at bounding box center [490, 461] width 179 height 10
click at [538, 176] on div at bounding box center [593, 417] width 1186 height 835
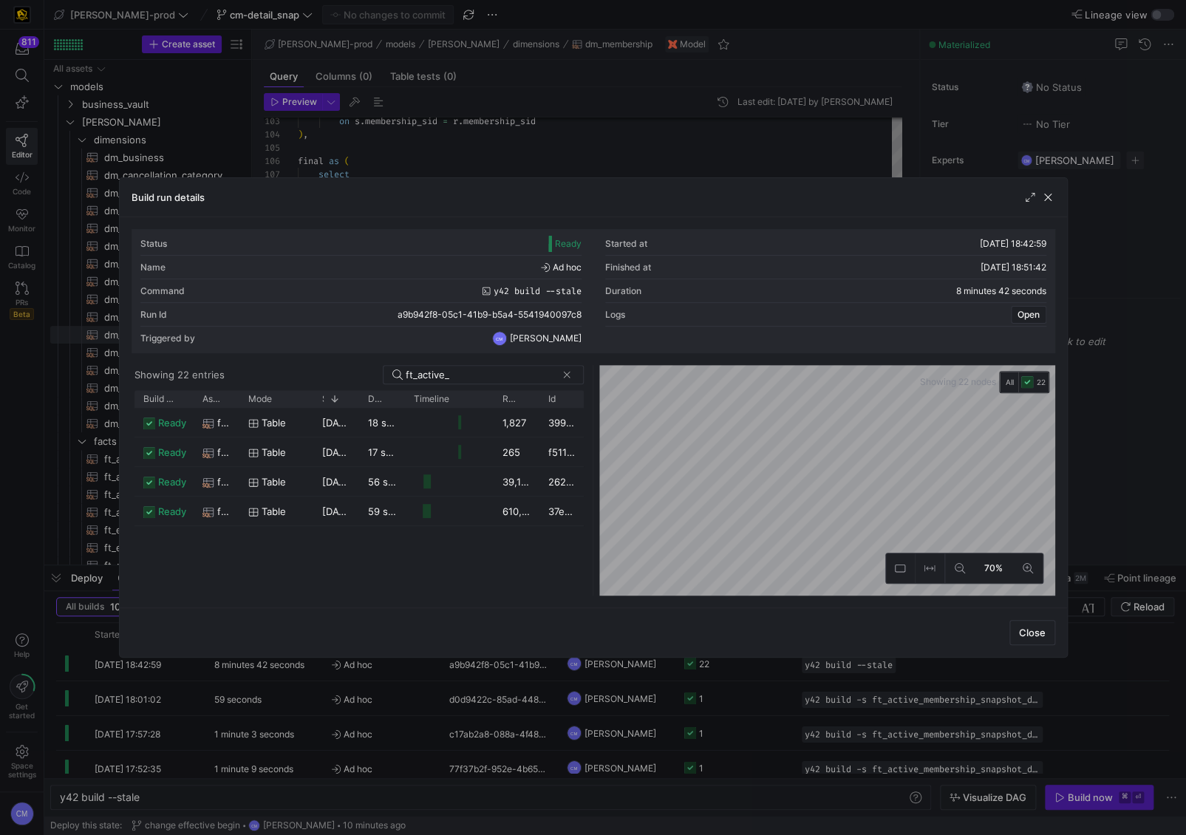
click at [550, 157] on div at bounding box center [593, 417] width 1186 height 835
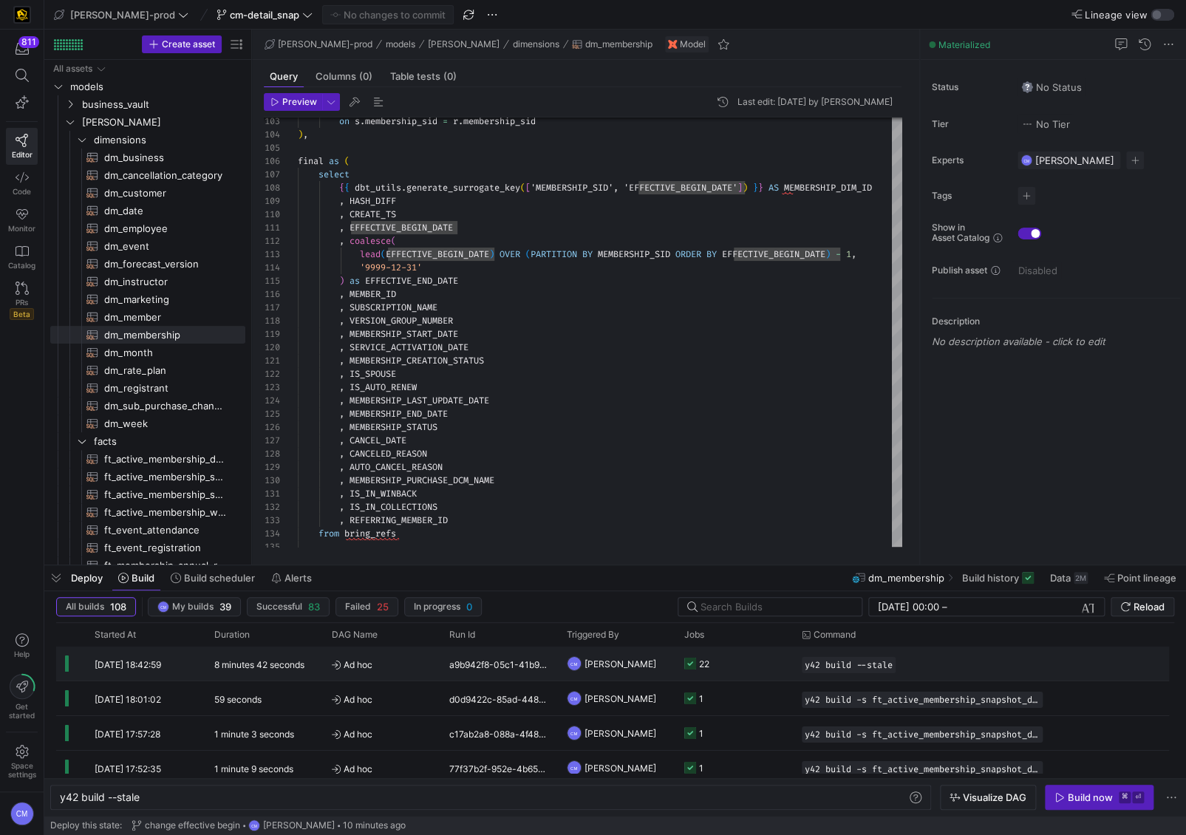
click at [736, 663] on y42-job-status-cell-renderer "22" at bounding box center [735, 664] width 100 height 33
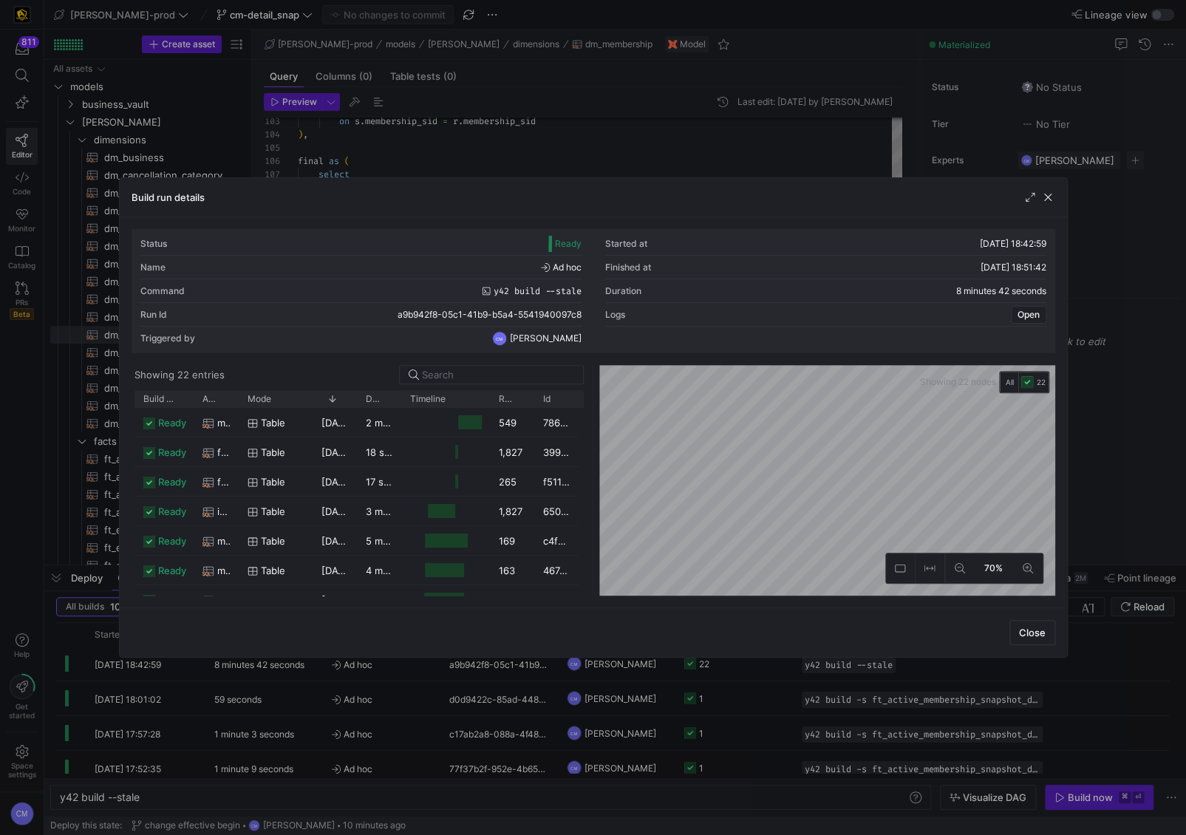
click at [449, 132] on div at bounding box center [593, 417] width 1186 height 835
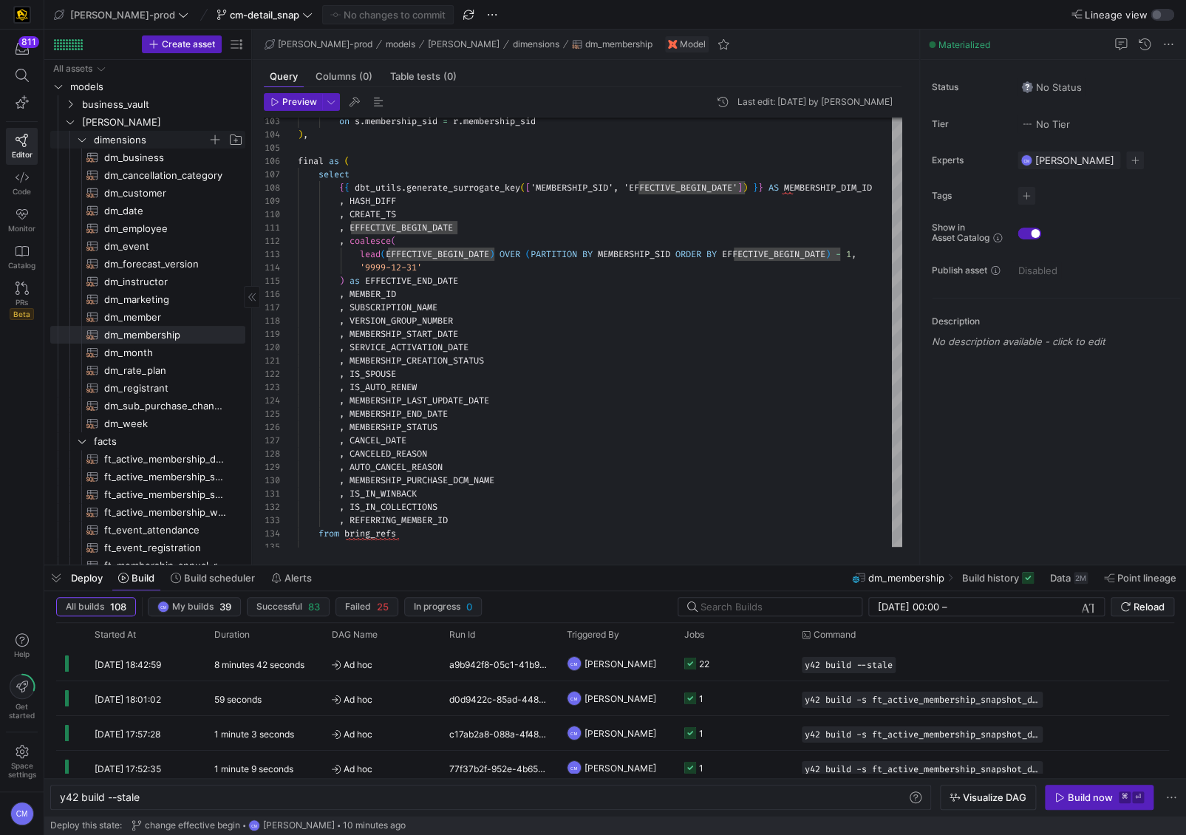
click at [141, 144] on span "dimensions" at bounding box center [151, 140] width 114 height 17
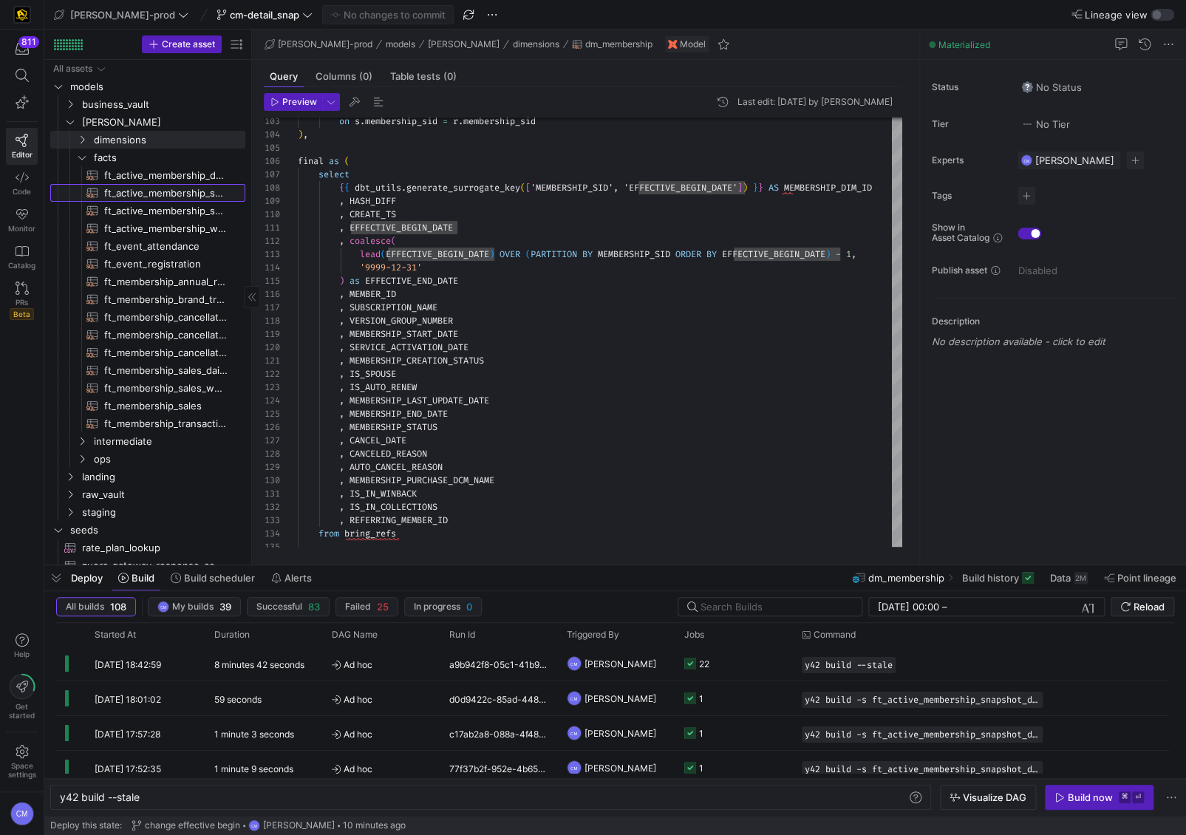
click at [191, 197] on span "ft_active_membership_snapshot_detail​​​​​​​​​​" at bounding box center [166, 193] width 124 height 17
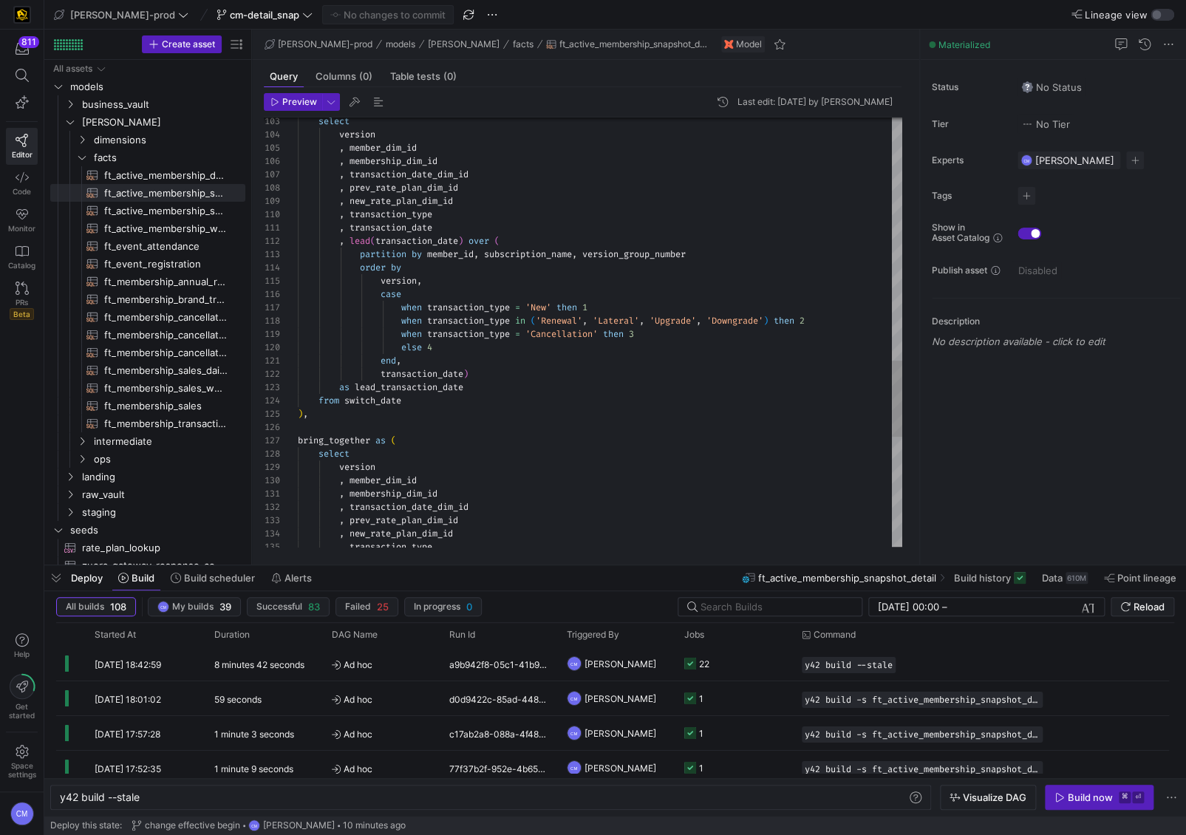
scroll to position [67, 111]
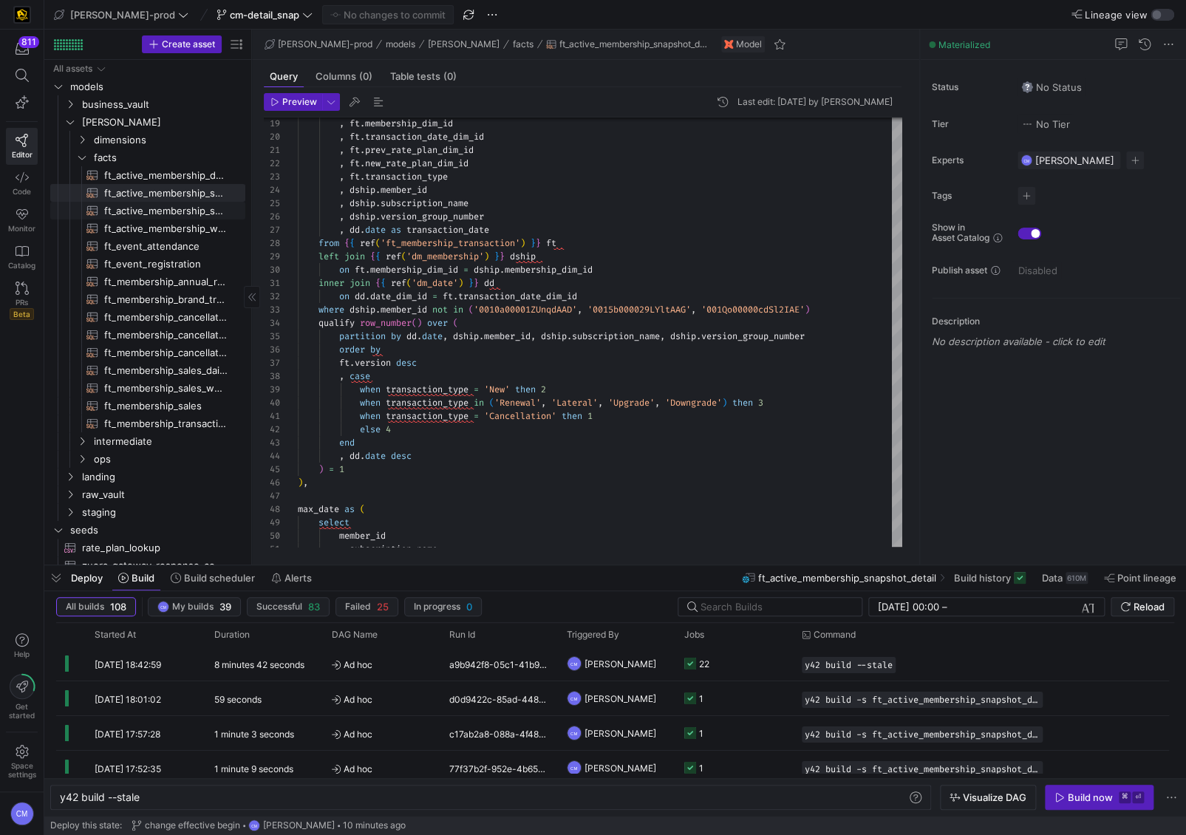
click at [198, 213] on span "ft_active_membership_snapshot​​​​​​​​​​" at bounding box center [166, 211] width 124 height 17
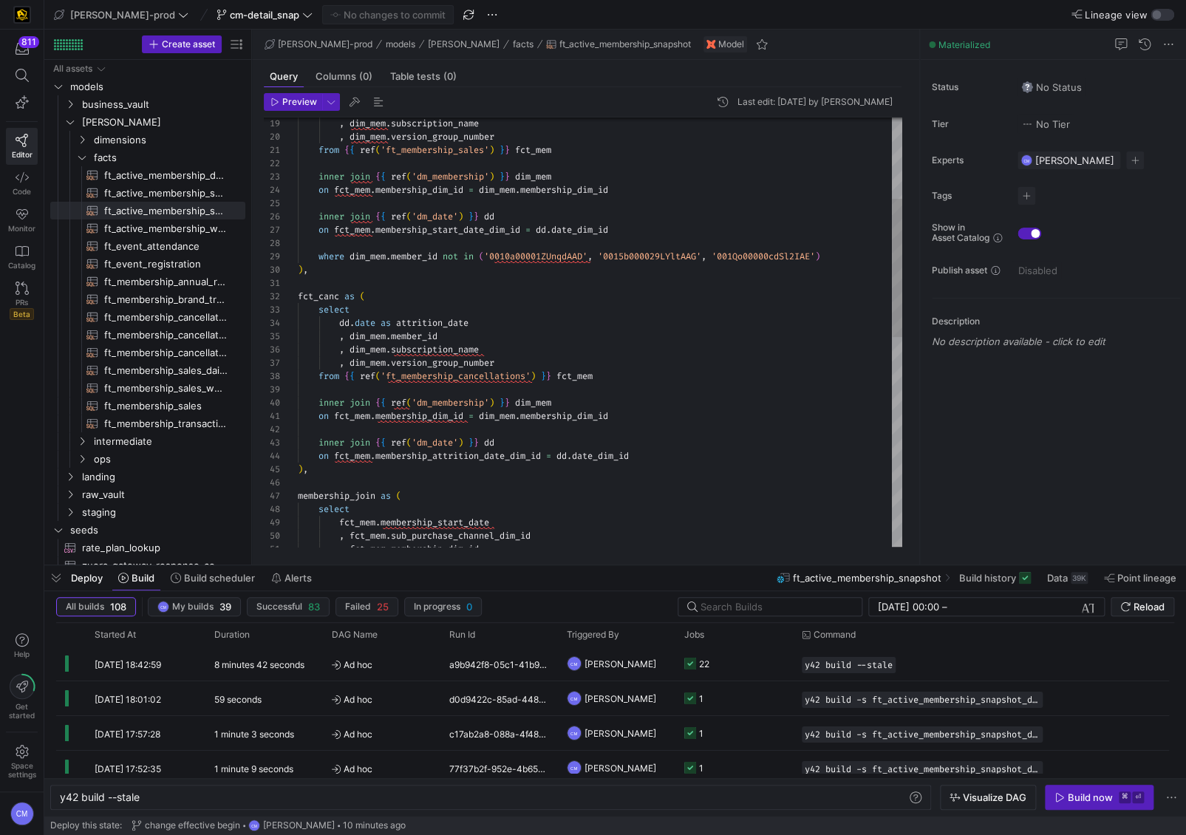
click at [611, 278] on div ", dim_mem . subscription_name , dim_mem . version_group_number from { { ref ( '…" at bounding box center [600, 529] width 605 height 1329
type textarea "{{ config( post_hook = [ "alter table {{ this }} add primary key (active_member…"
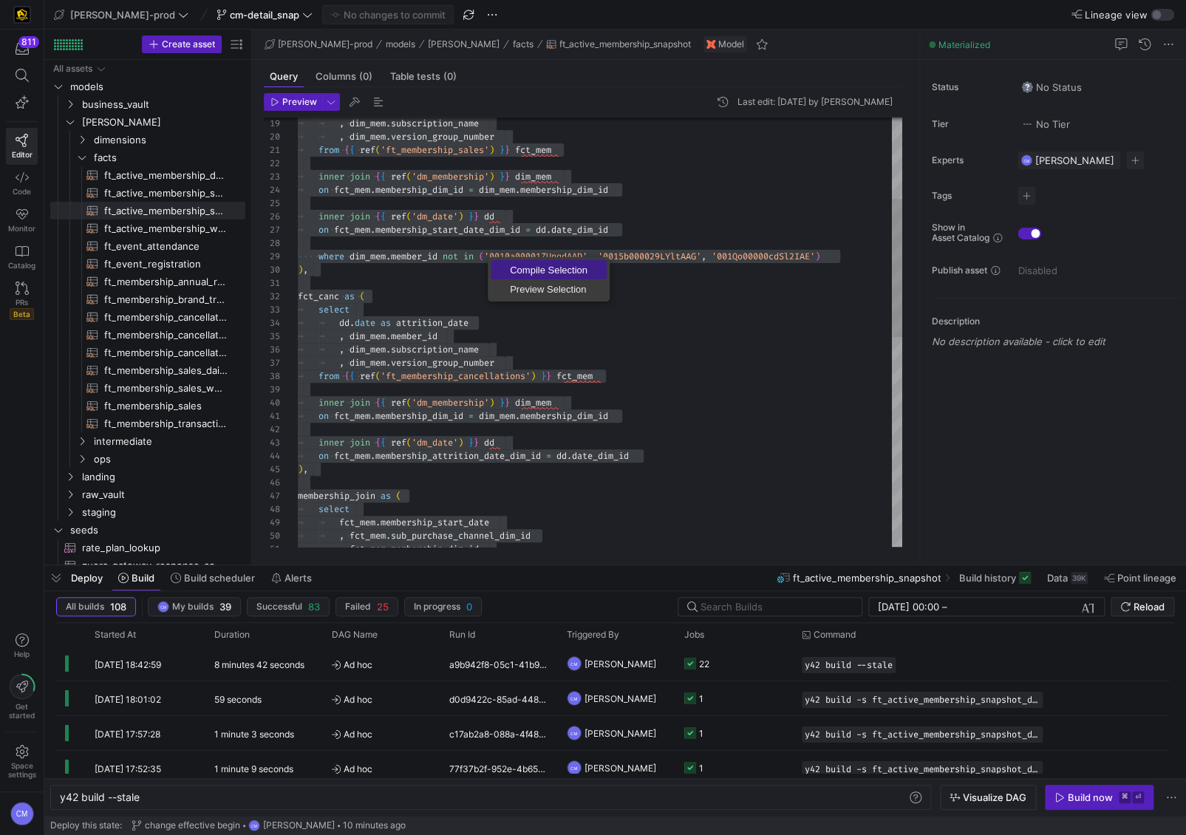
click at [520, 265] on span "Compile Selection" at bounding box center [549, 270] width 116 height 10
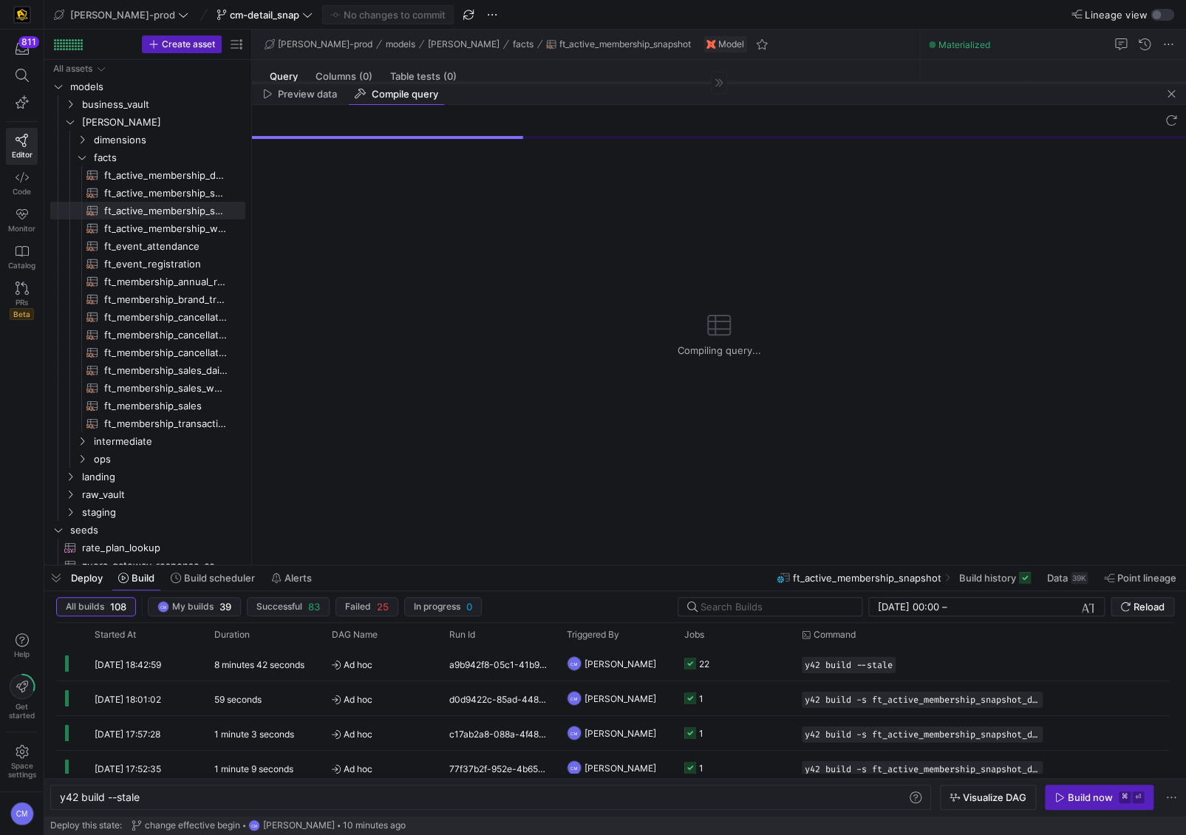
drag, startPoint x: 741, startPoint y: 305, endPoint x: 736, endPoint y: 81, distance: 223.3
click at [736, 82] on div at bounding box center [719, 82] width 934 height 1
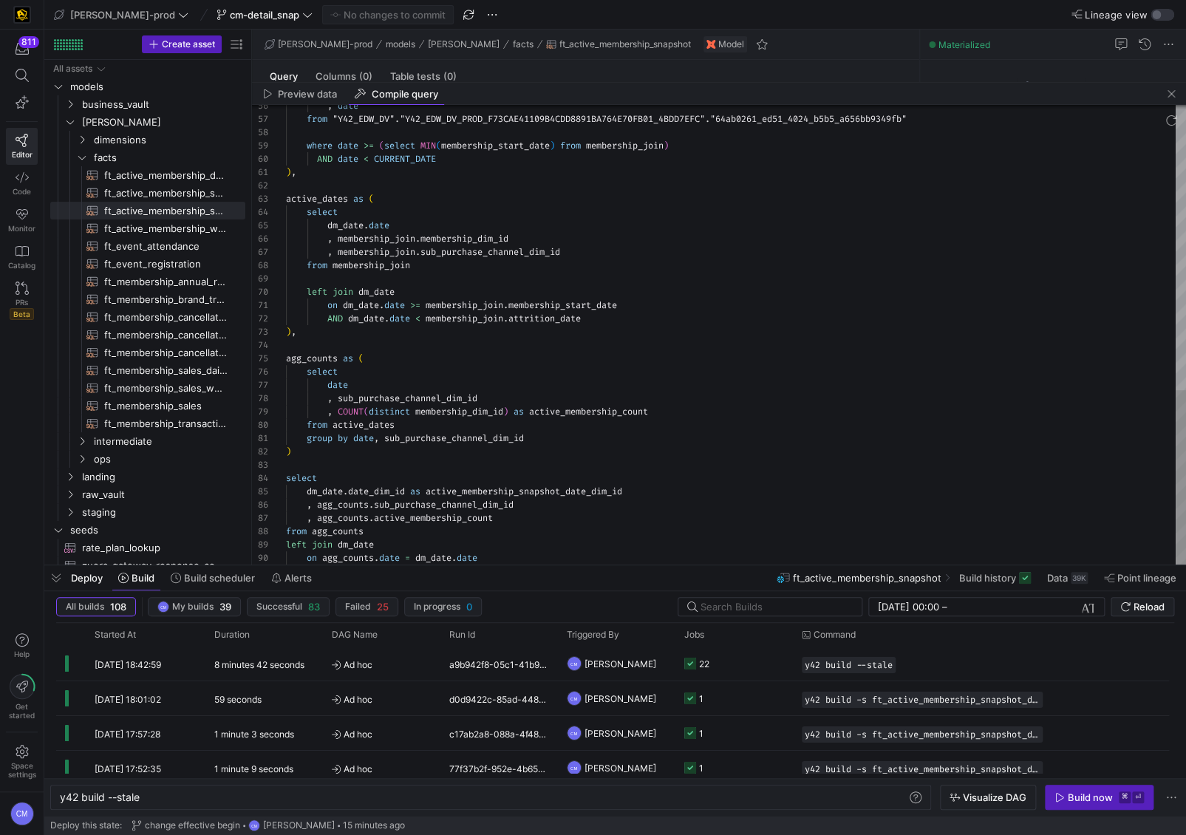
scroll to position [119, 111]
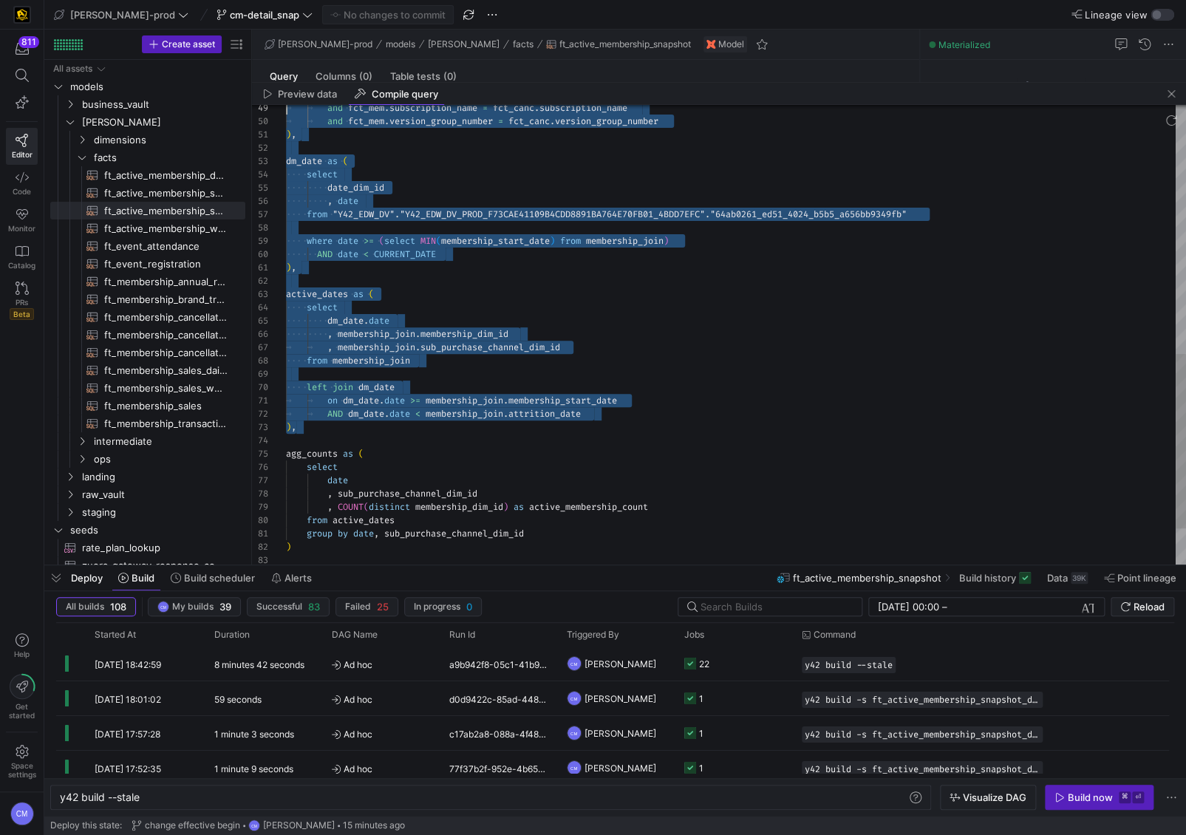
scroll to position [0, 0]
type textarea "-- broke out the agg into its own cte, made dm mem the main model with fct_mem …"
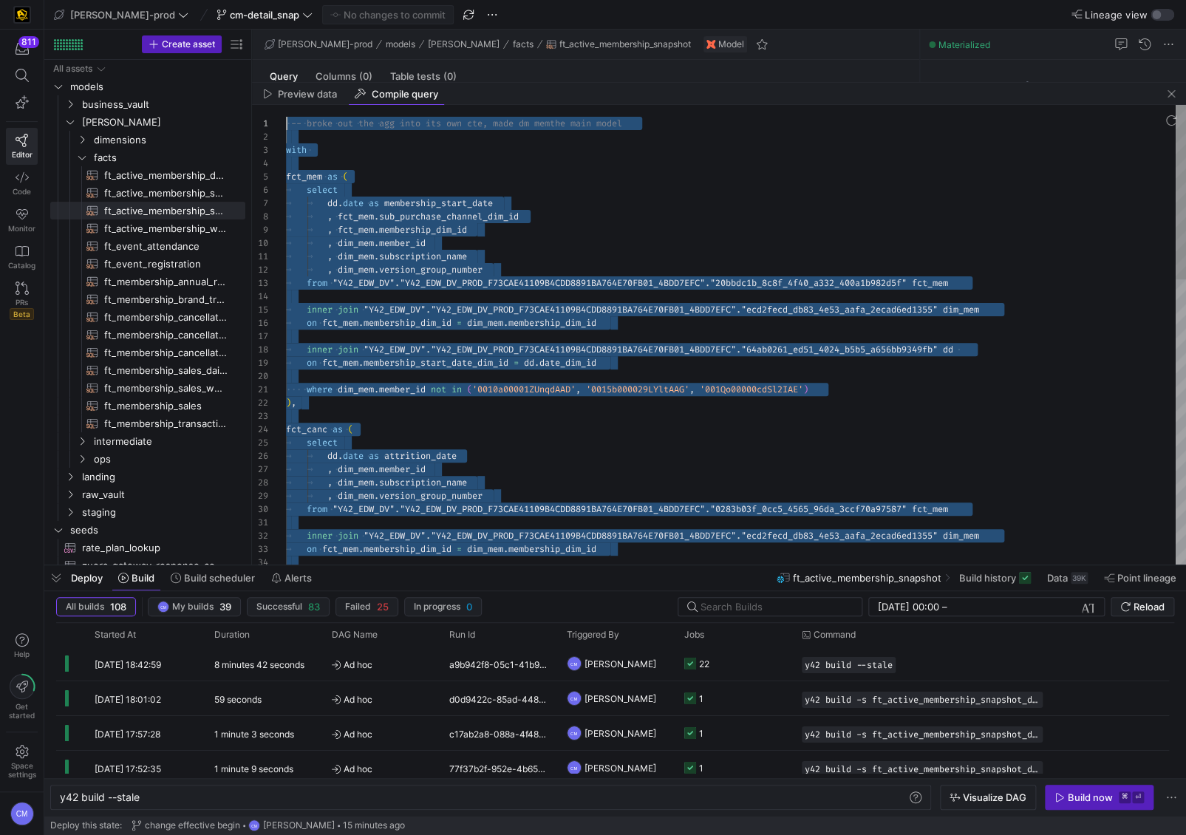
drag, startPoint x: 320, startPoint y: 328, endPoint x: 265, endPoint y: 31, distance: 302.3
